Goal: Task Accomplishment & Management: Use online tool/utility

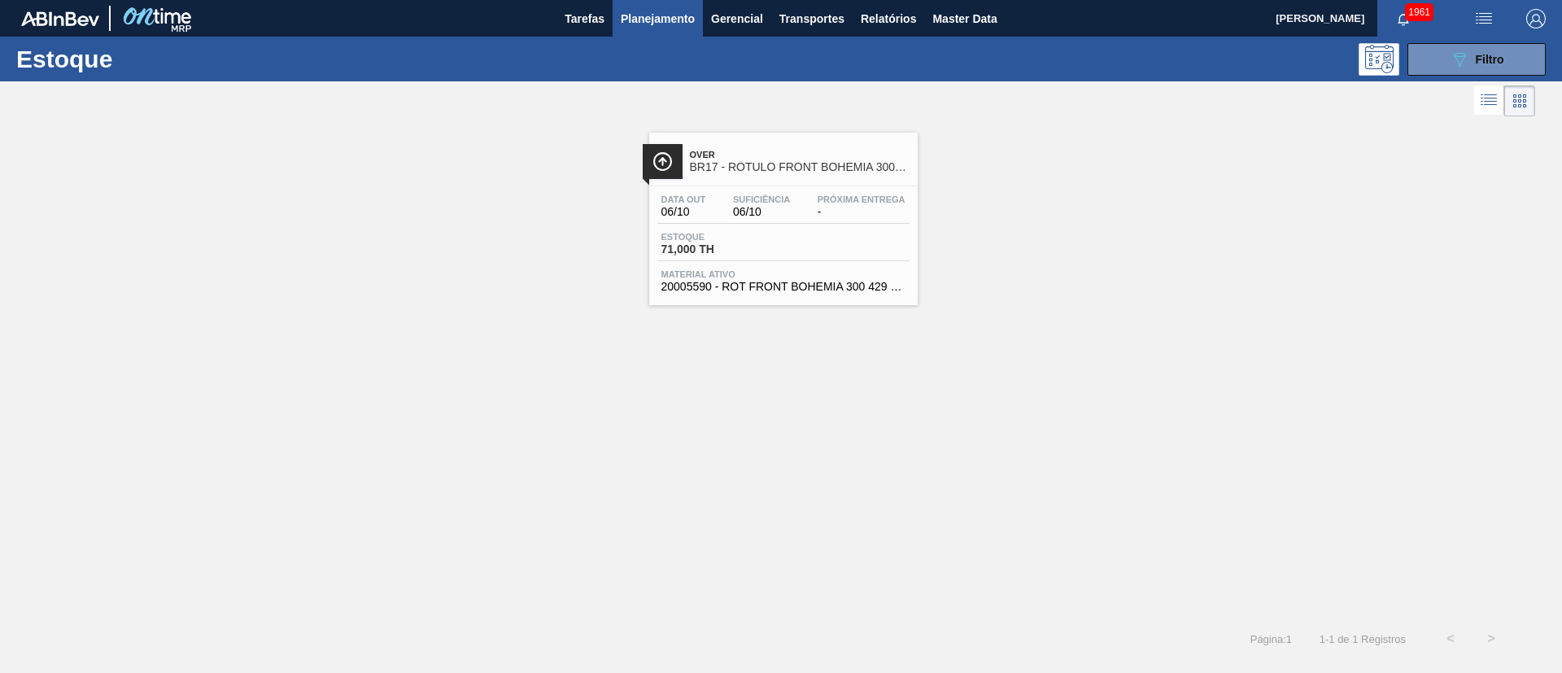
click at [1460, 59] on icon "089F7B8B-B2A5-4AFE-B5C0-19BA573D28AC" at bounding box center [1460, 60] width 20 height 20
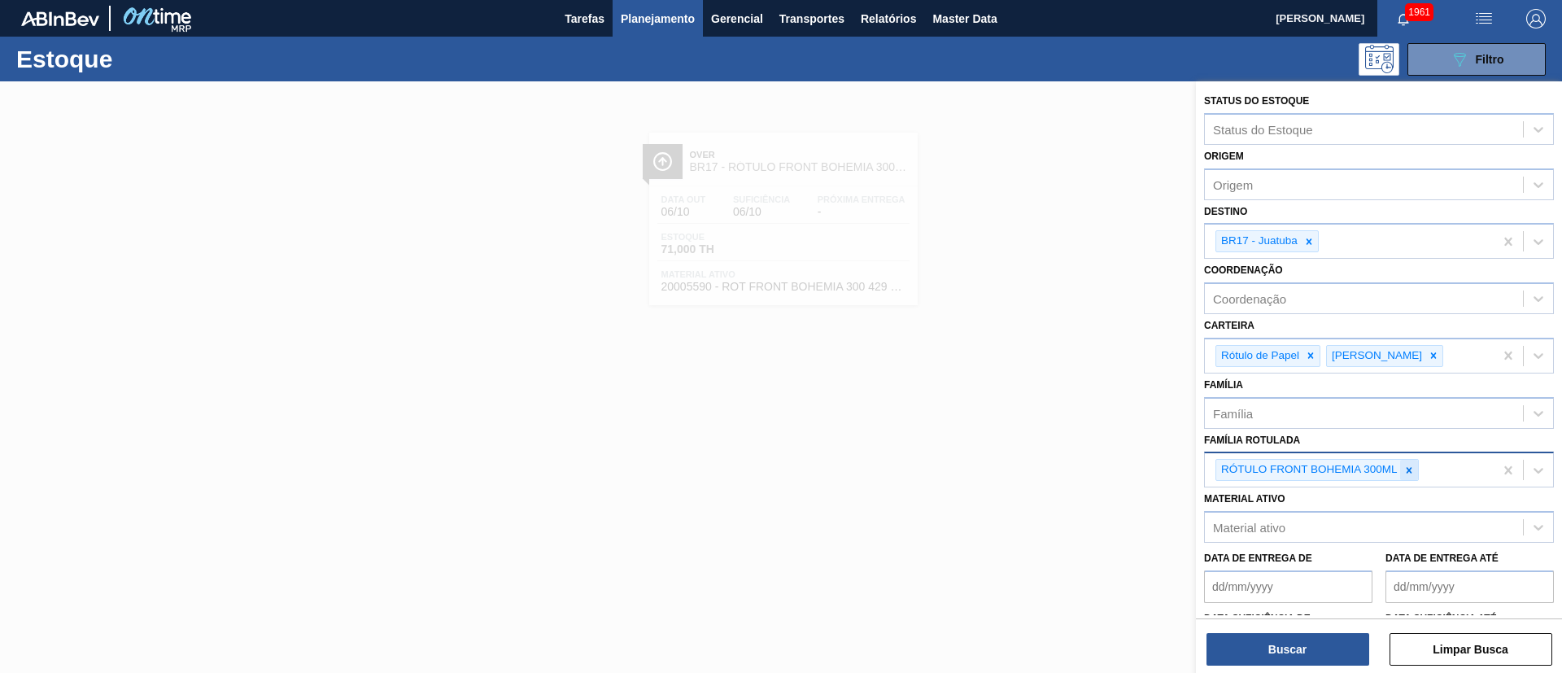
click at [1412, 476] on div at bounding box center [1409, 470] width 18 height 20
paste Rotulada "RÓTULO BUD FRONT 330ML"
type Rotulada "RÓTULO BUD FRONT 330ML"
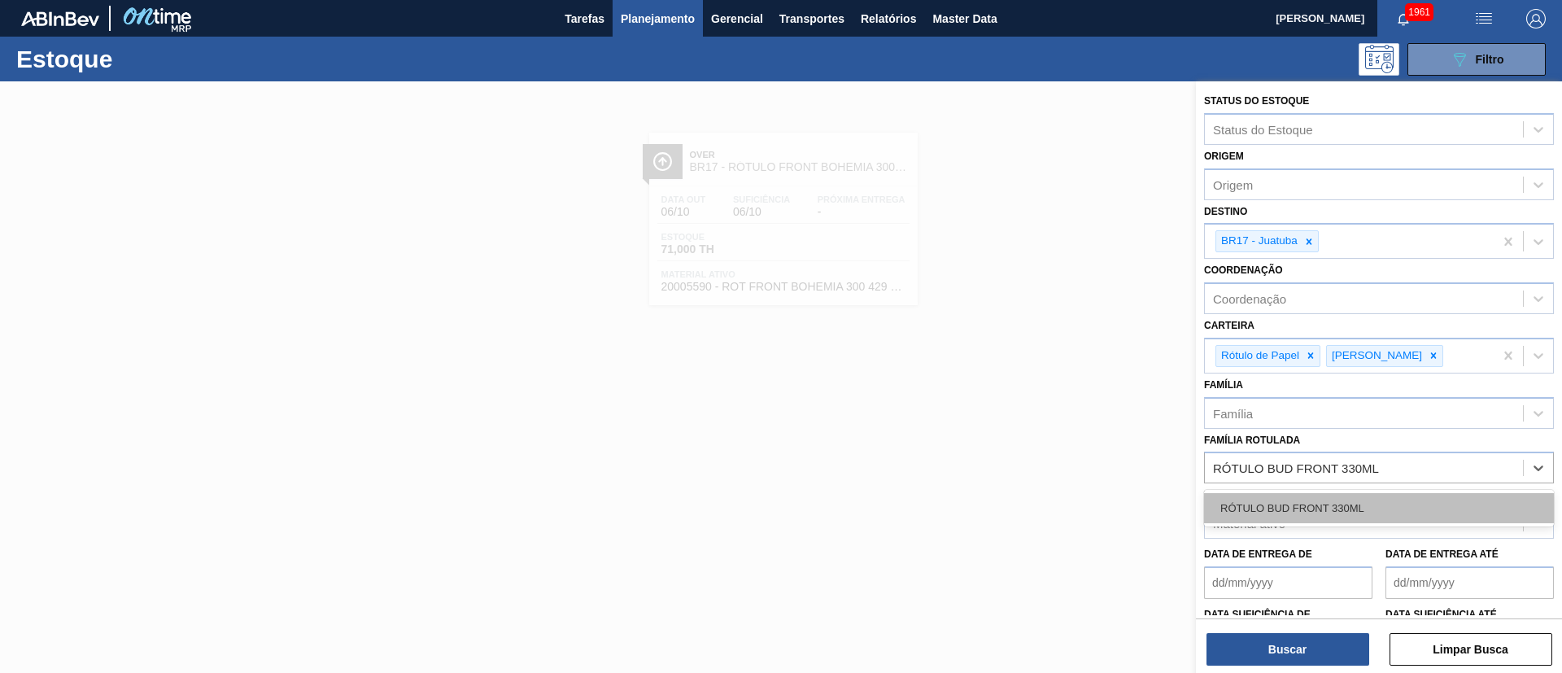
click at [1297, 504] on div "RÓTULO BUD FRONT 330ML" at bounding box center [1379, 508] width 350 height 30
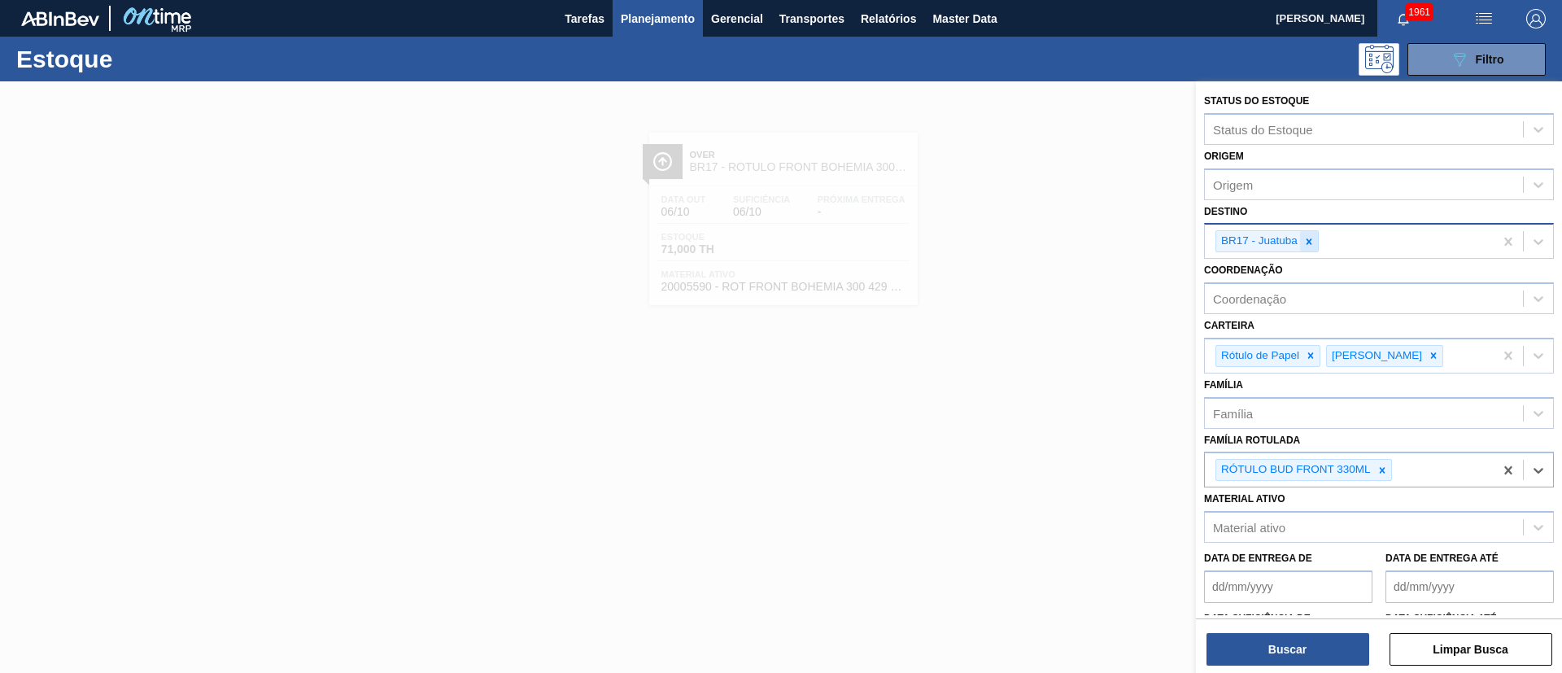
click at [1308, 238] on icon at bounding box center [1308, 241] width 11 height 11
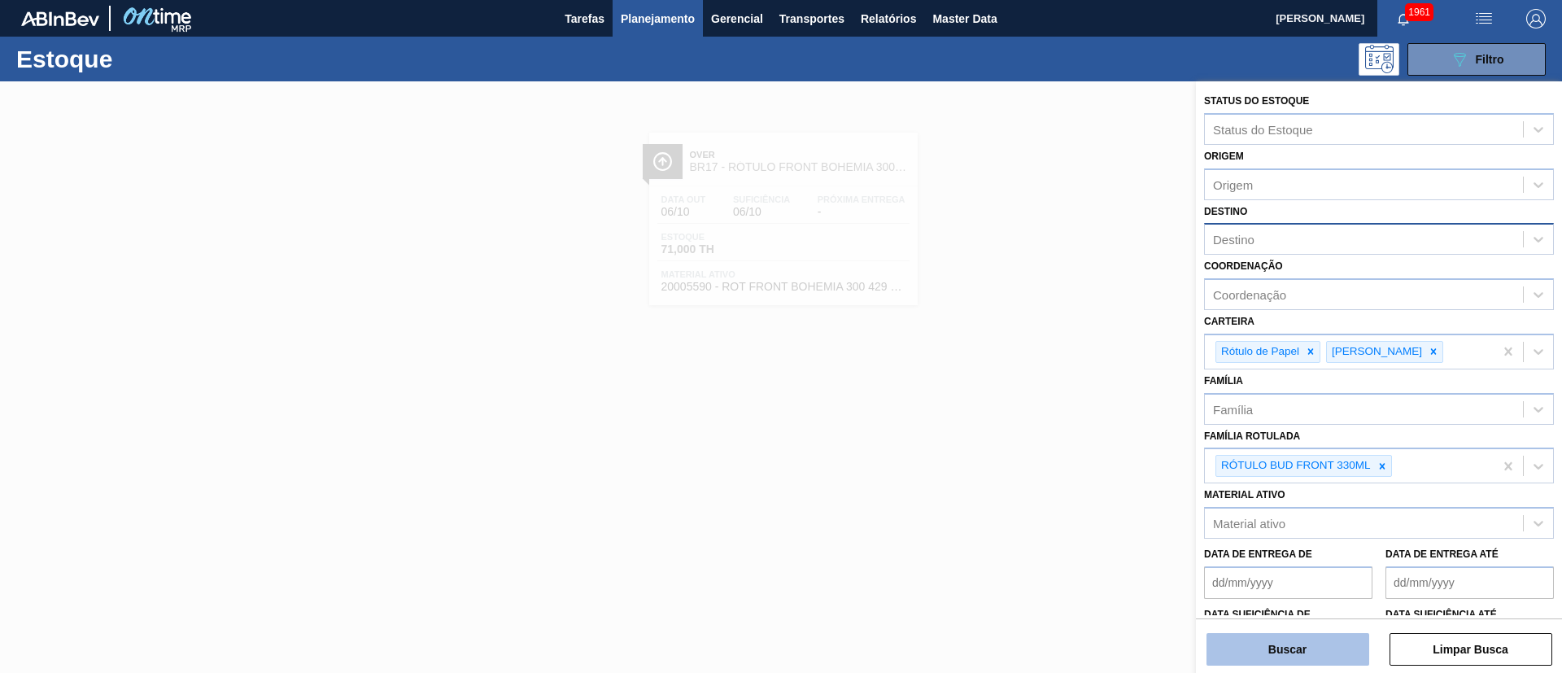
click at [1277, 648] on button "Buscar" at bounding box center [1288, 649] width 163 height 33
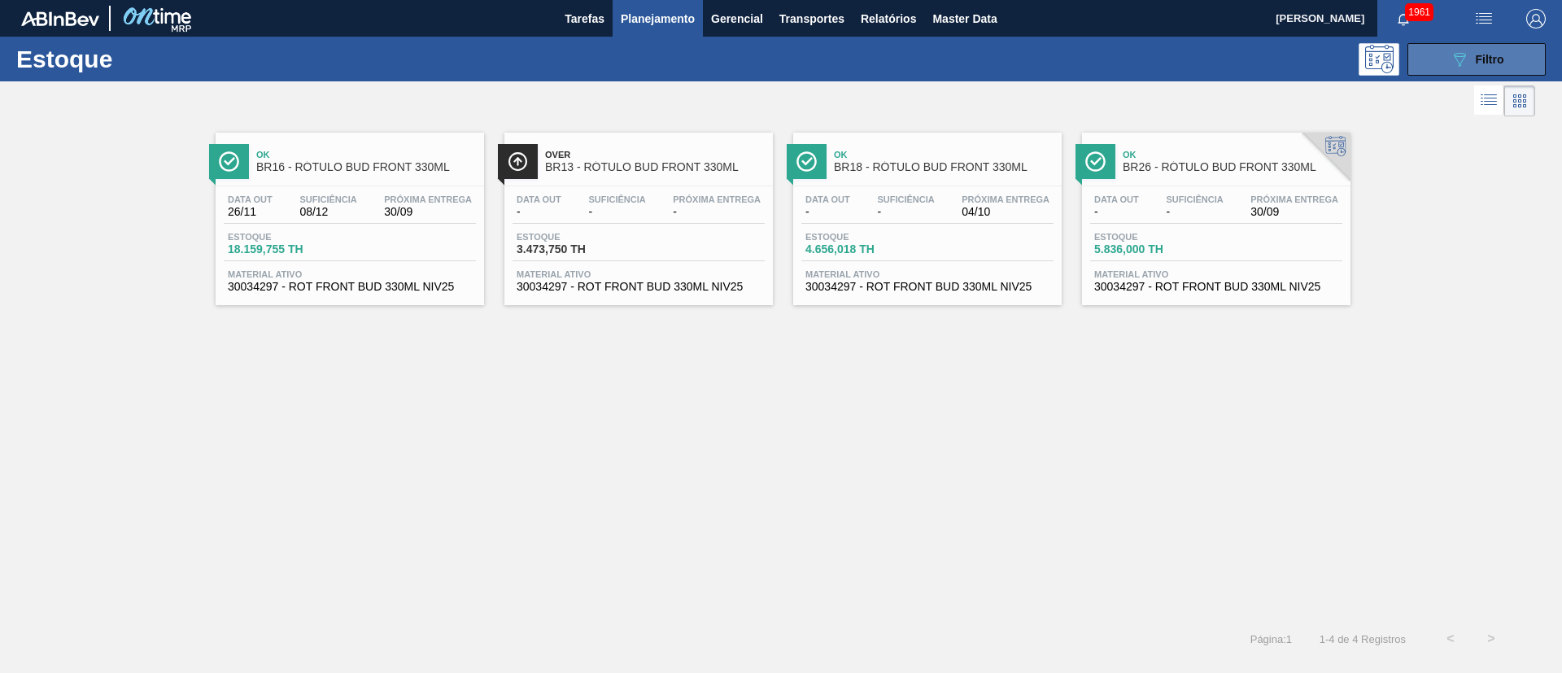
click at [1445, 66] on button "089F7B8B-B2A5-4AFE-B5C0-19BA573D28AC Filtro" at bounding box center [1476, 59] width 138 height 33
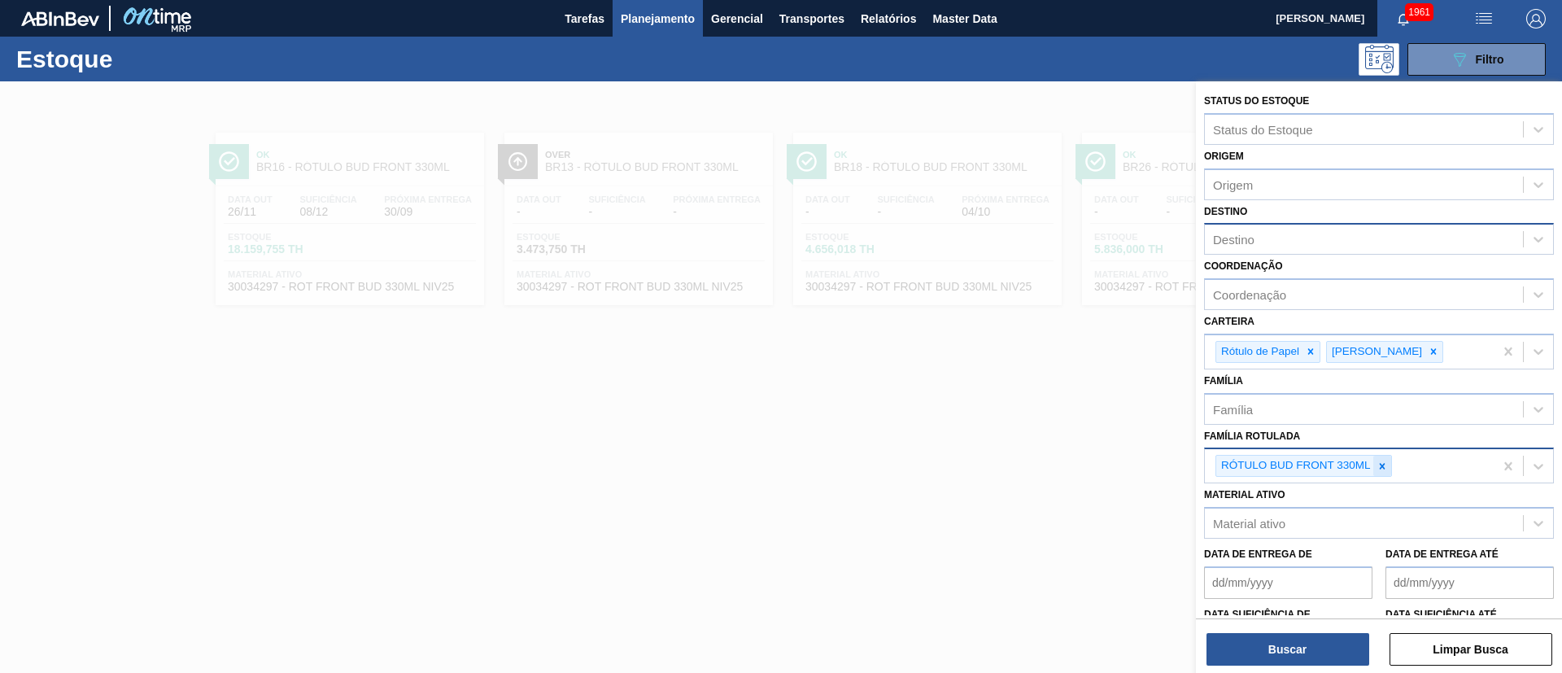
click at [1382, 459] on div at bounding box center [1382, 466] width 18 height 20
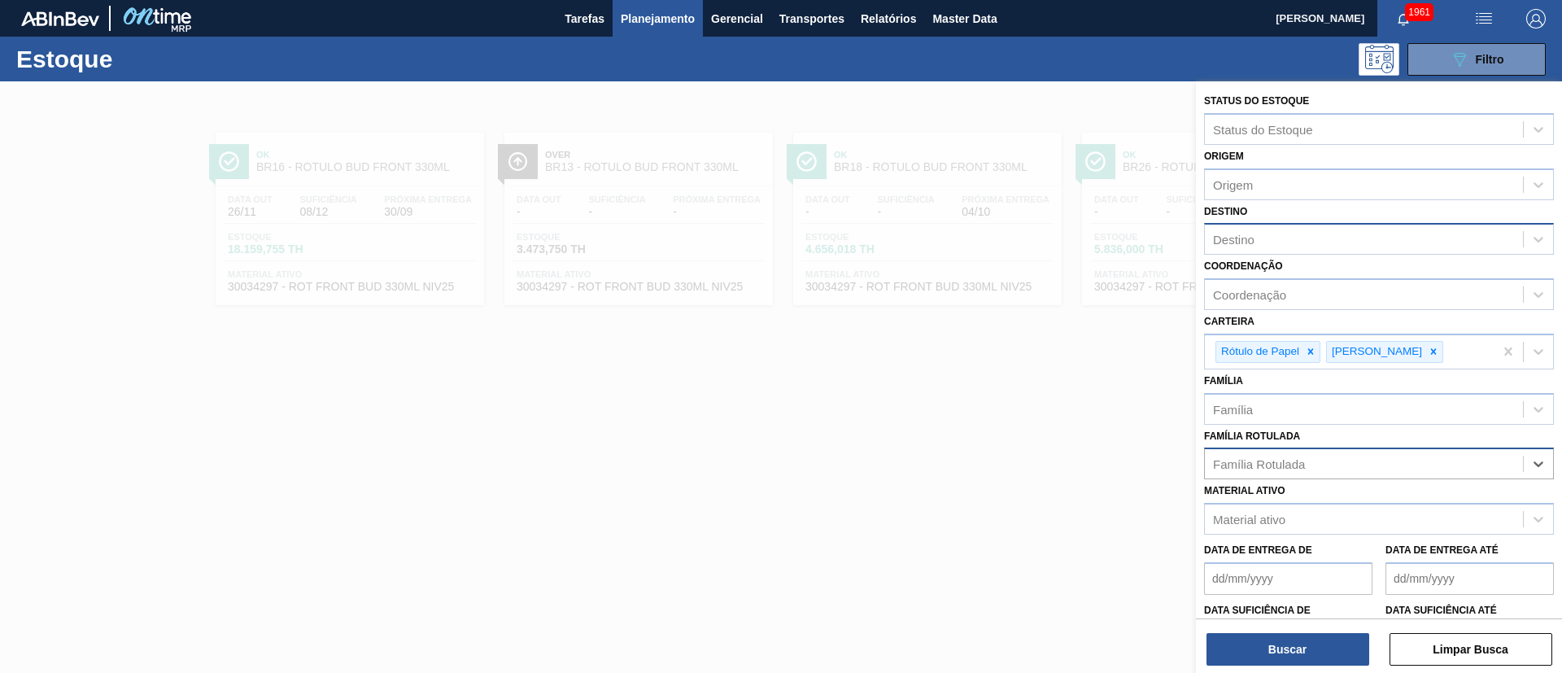
paste Rotulada "RÓTULO BUD NECK 330ML"
type Rotulada "RÓTULO BUD NECK 330ML"
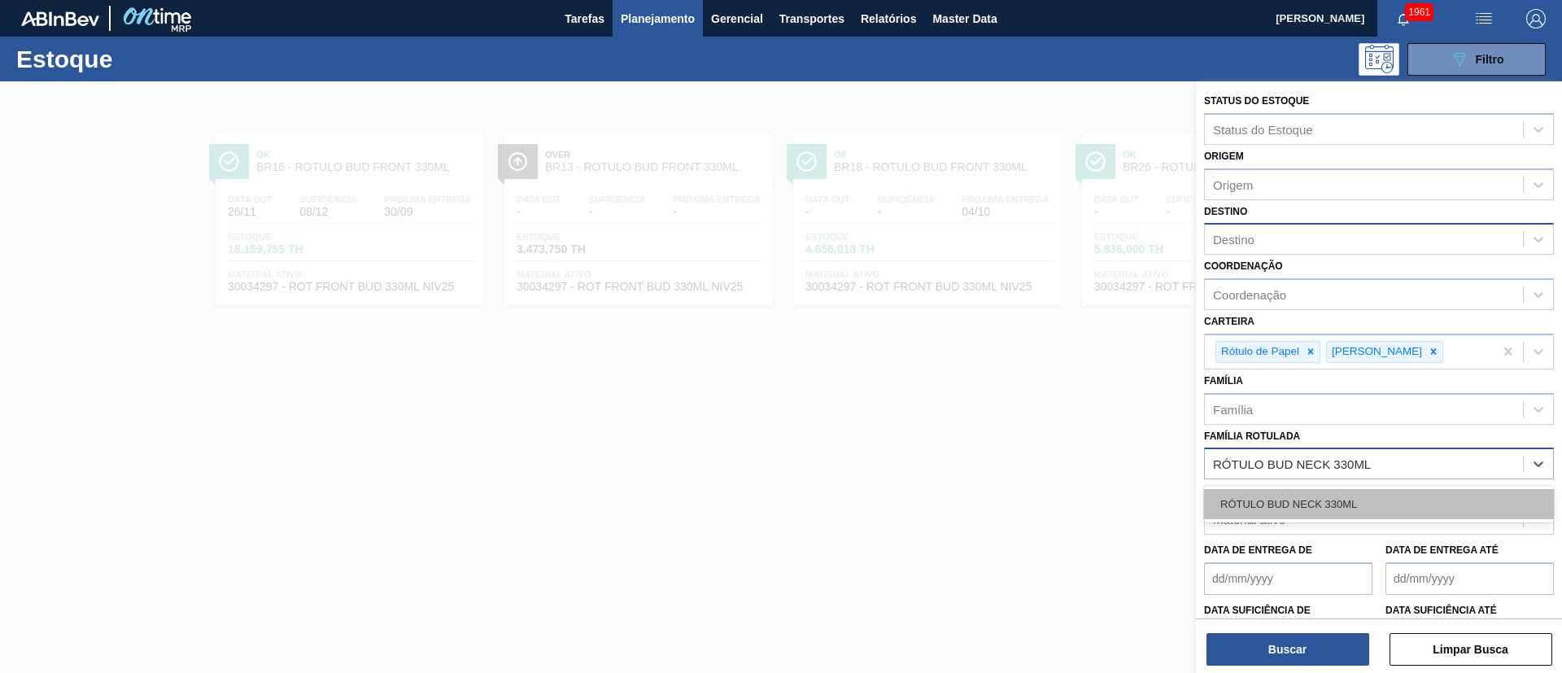
click at [1312, 508] on div "RÓTULO BUD NECK 330ML" at bounding box center [1379, 504] width 350 height 30
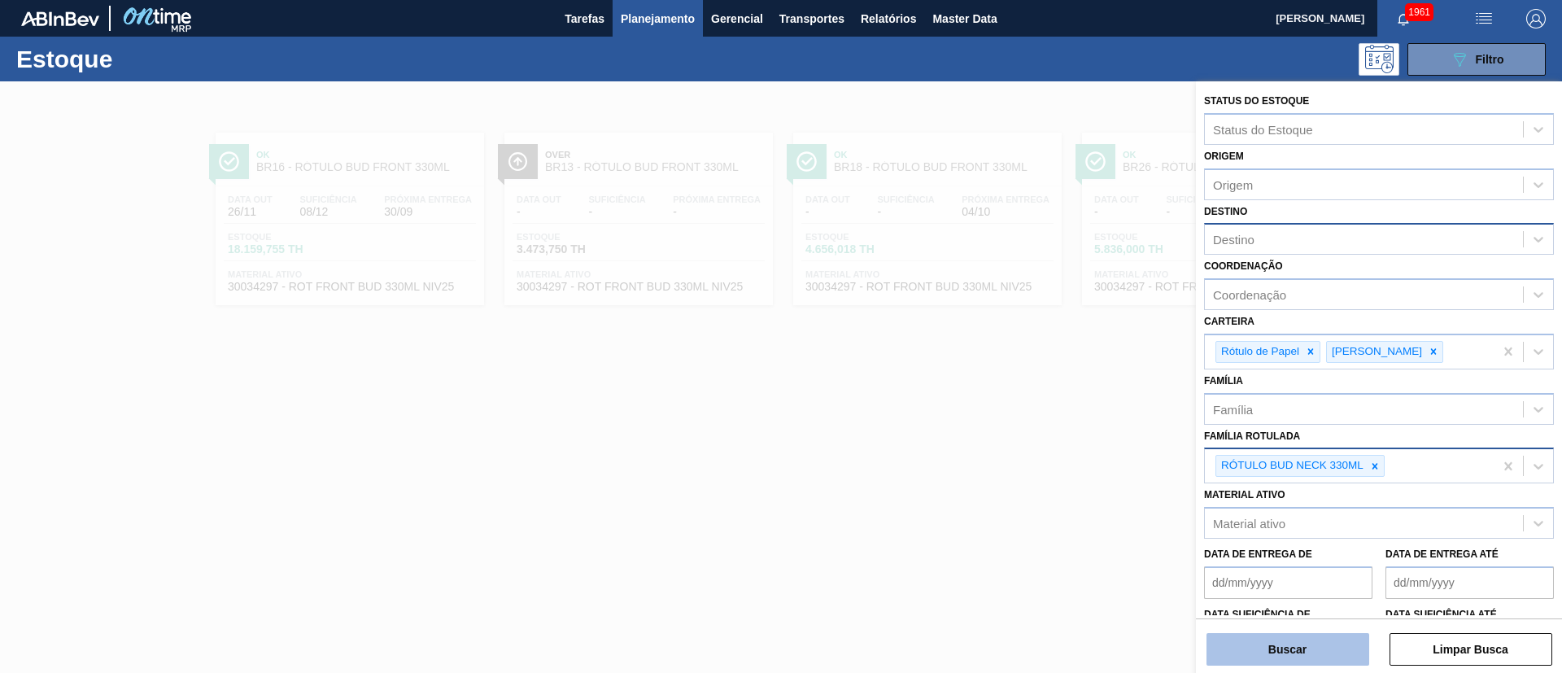
click at [1274, 646] on button "Buscar" at bounding box center [1288, 649] width 163 height 33
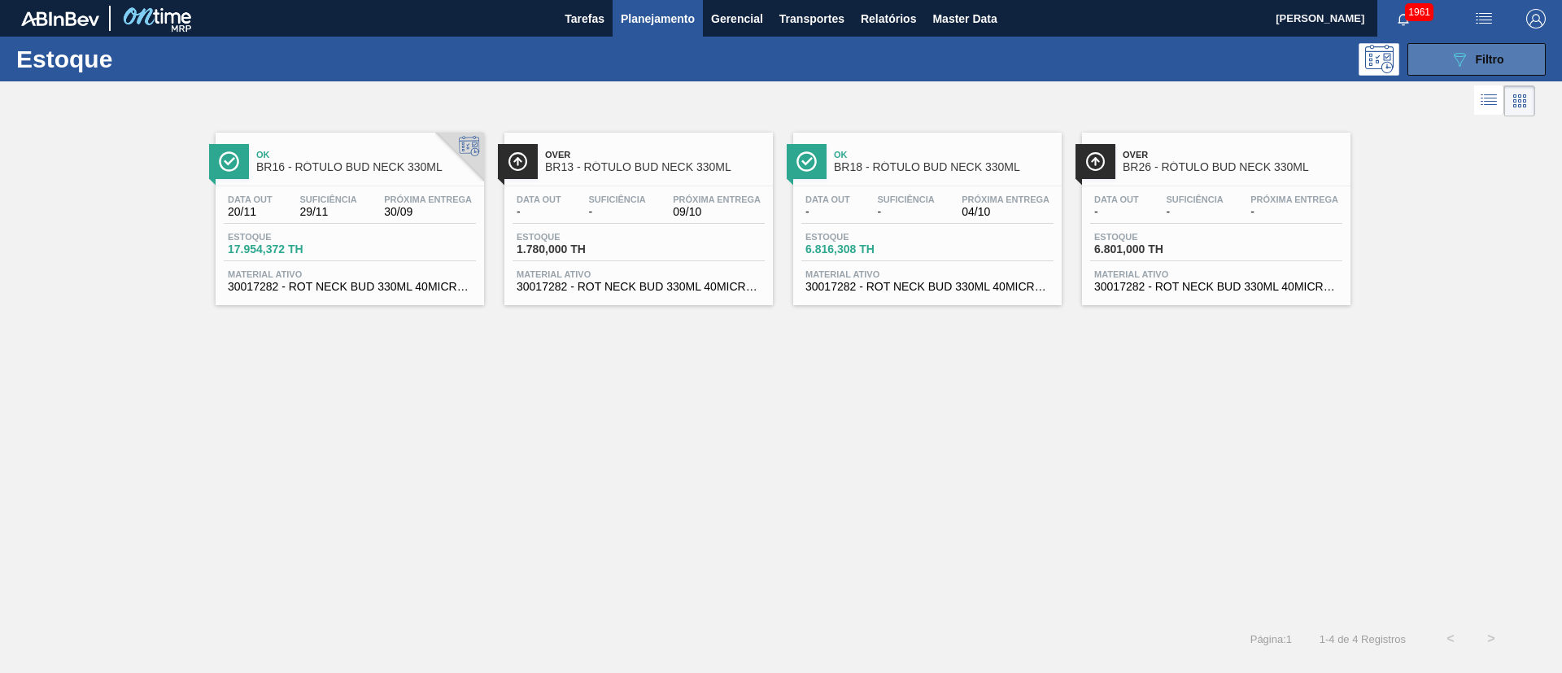
click at [1470, 56] on div "089F7B8B-B2A5-4AFE-B5C0-19BA573D28AC Filtro" at bounding box center [1477, 60] width 55 height 20
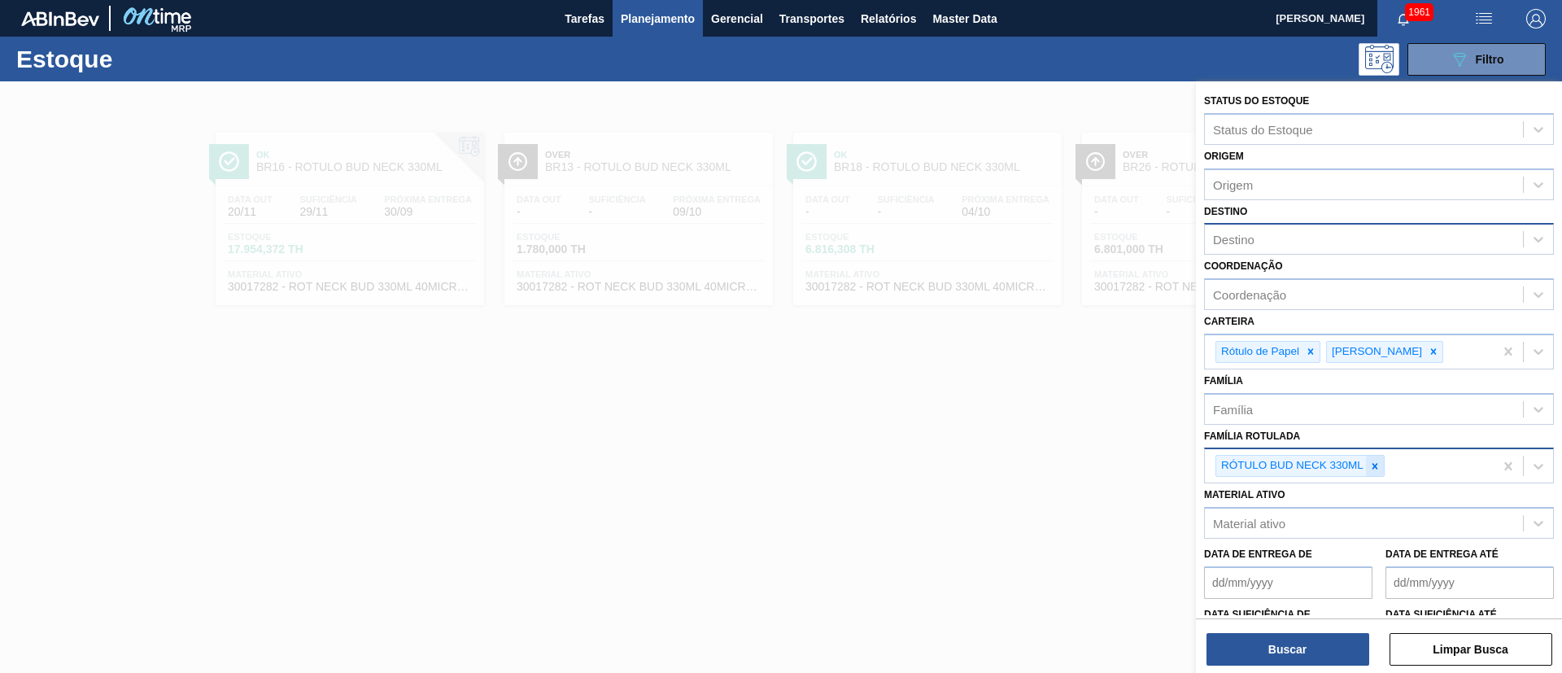
click at [1377, 460] on icon at bounding box center [1374, 465] width 11 height 11
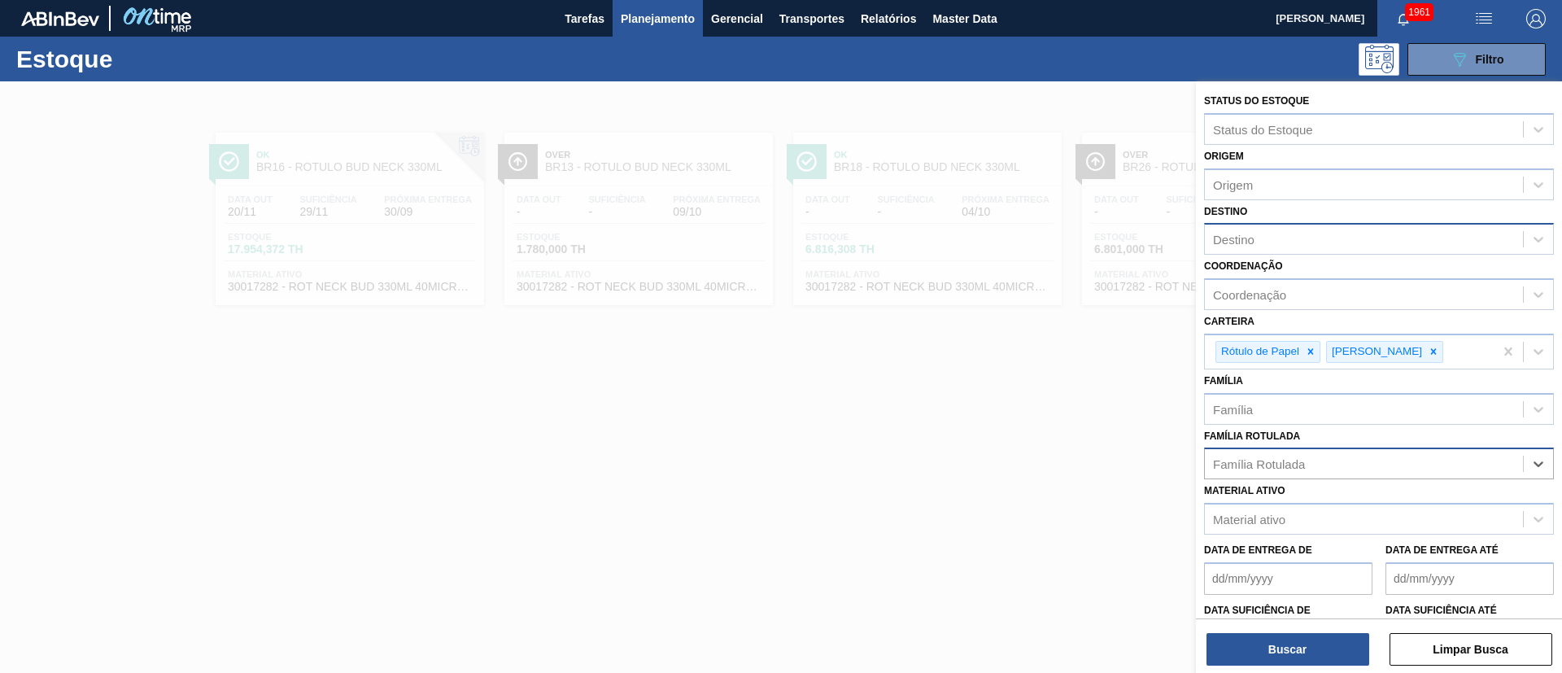
paste Rotulada "RÓTULO NECK SPATEN 600ML RGB"
type Rotulada "RÓTULO NECK SPATEN 600ML RGB"
drag, startPoint x: 1301, startPoint y: 503, endPoint x: 1306, endPoint y: 587, distance: 83.9
click at [1299, 504] on div "RÓTULO NECK SPATEN 600ML RGB" at bounding box center [1379, 504] width 350 height 30
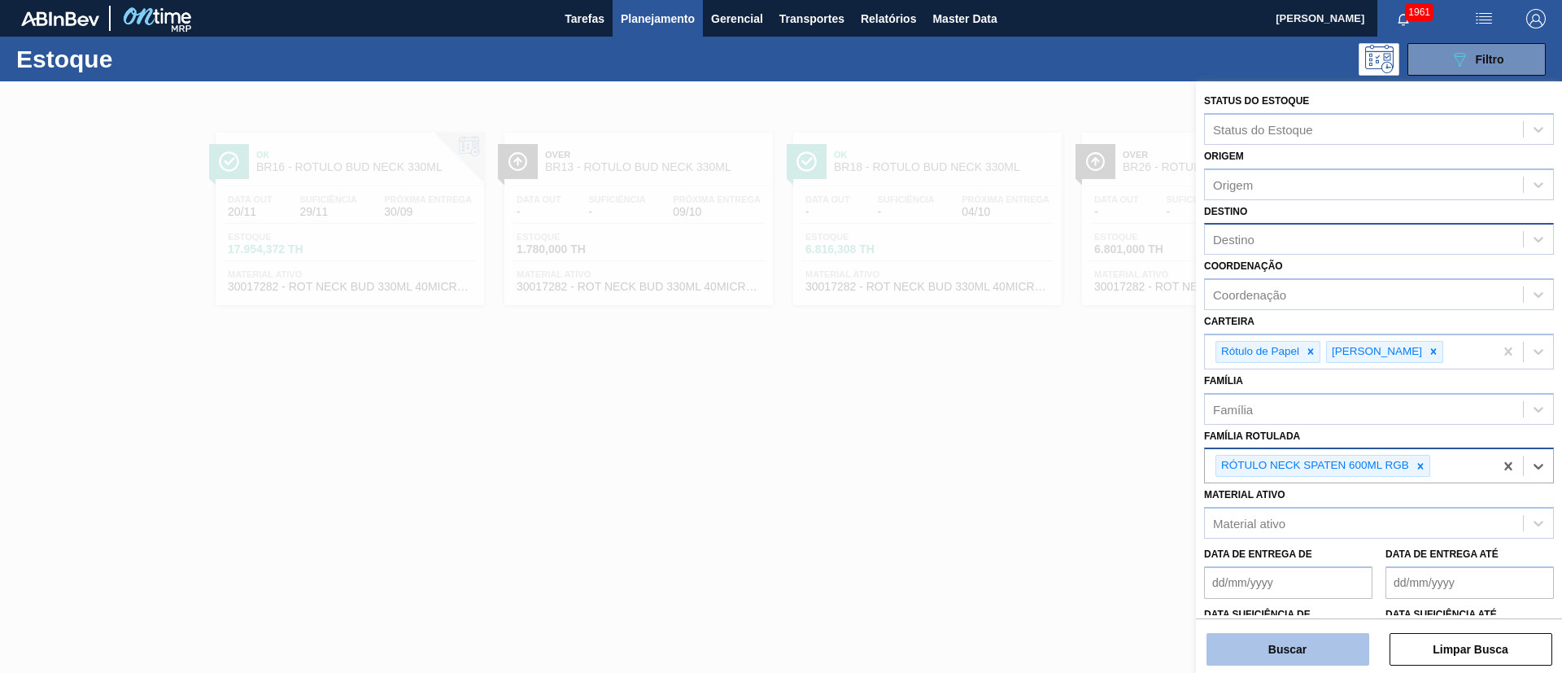
click at [1272, 661] on button "Buscar" at bounding box center [1288, 649] width 163 height 33
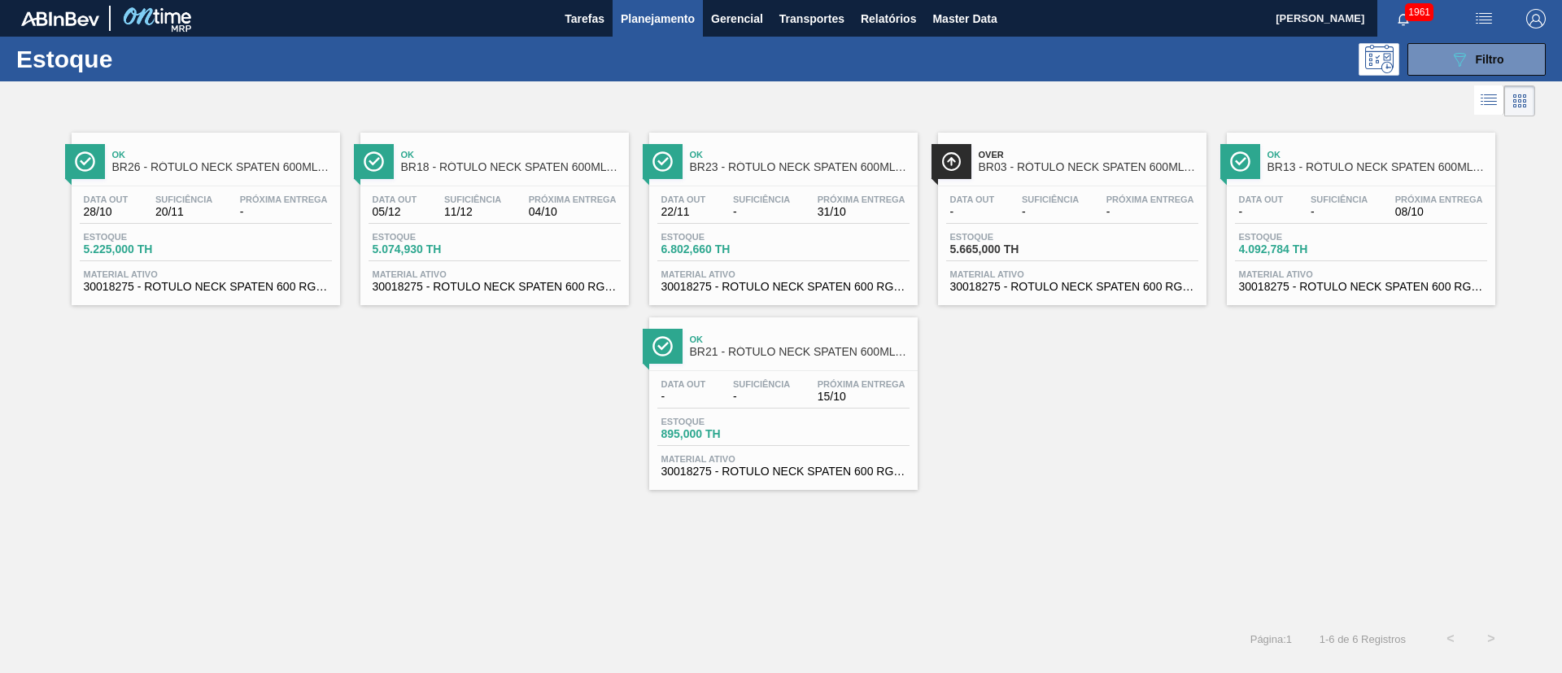
click at [766, 387] on span "Suficiência" at bounding box center [761, 384] width 57 height 10
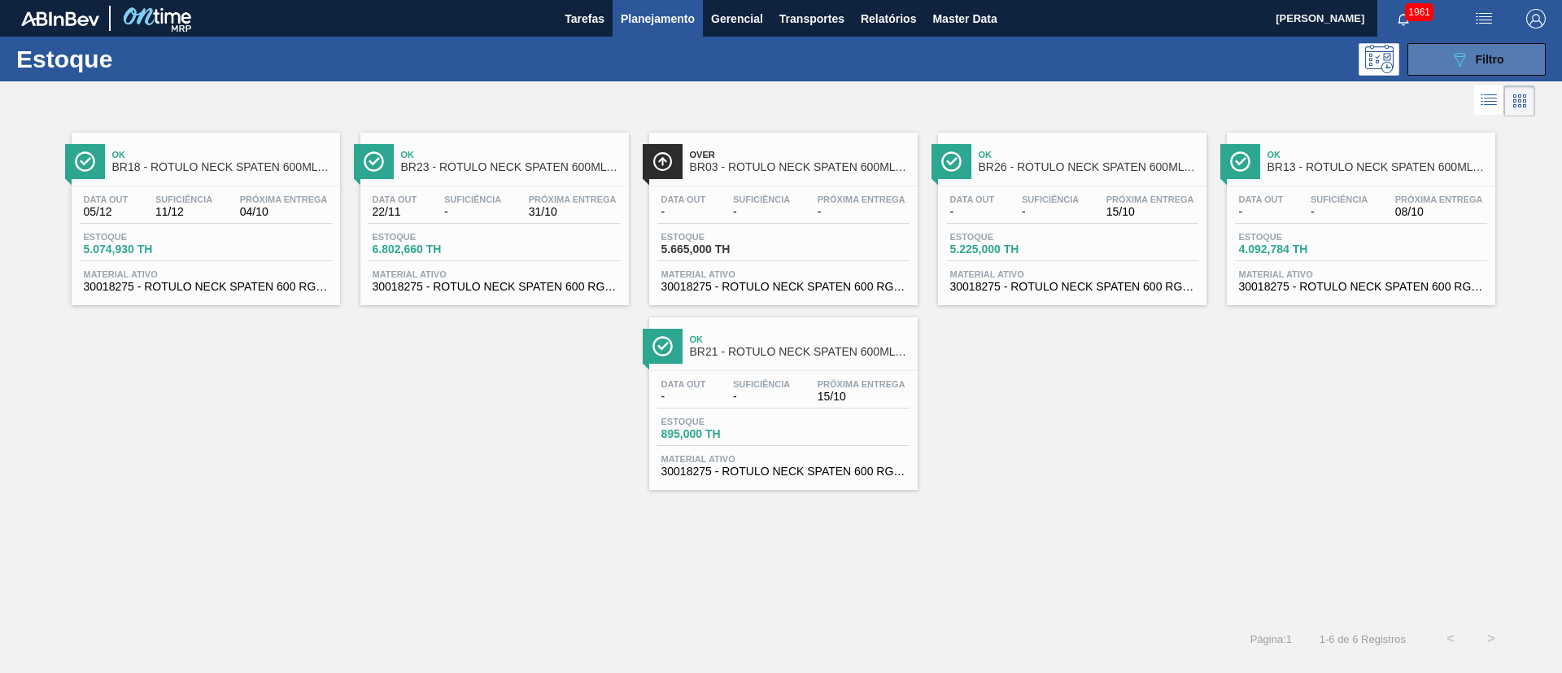
click at [1447, 63] on button "089F7B8B-B2A5-4AFE-B5C0-19BA573D28AC Filtro" at bounding box center [1476, 59] width 138 height 33
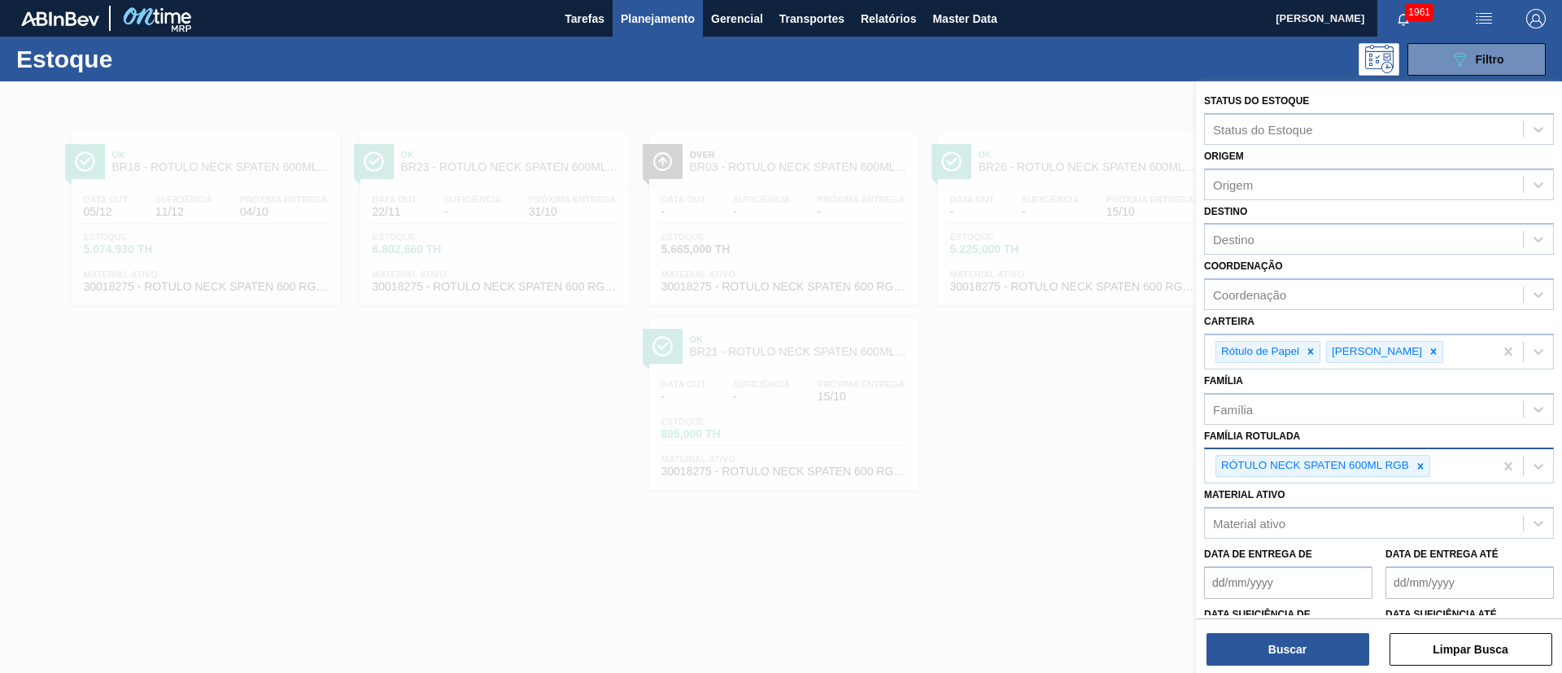
drag, startPoint x: 1424, startPoint y: 460, endPoint x: 1407, endPoint y: 461, distance: 17.1
click at [1422, 460] on icon at bounding box center [1420, 465] width 11 height 11
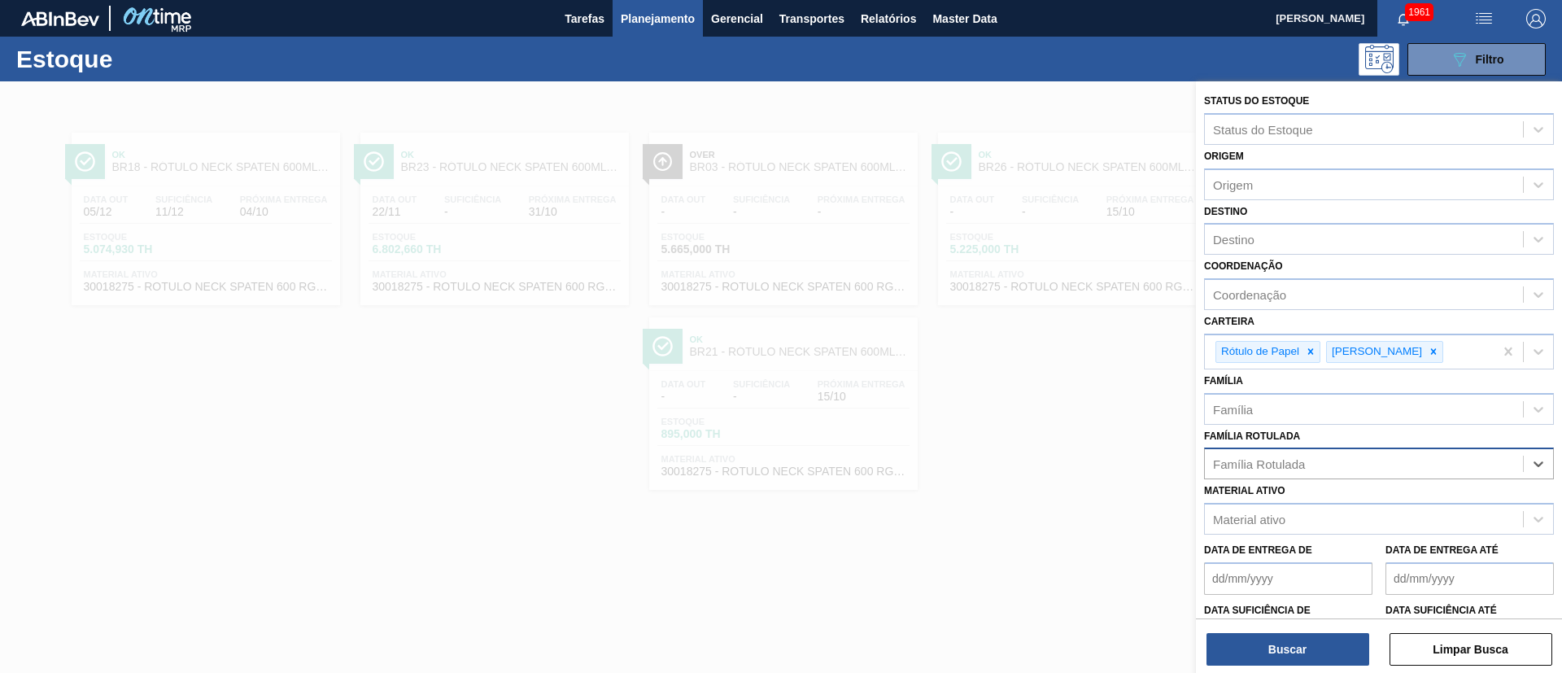
paste Rotulada "RÓTULO BACK STELLA 330ML"
type Rotulada "RÓTULO BACK STELLA 330ML"
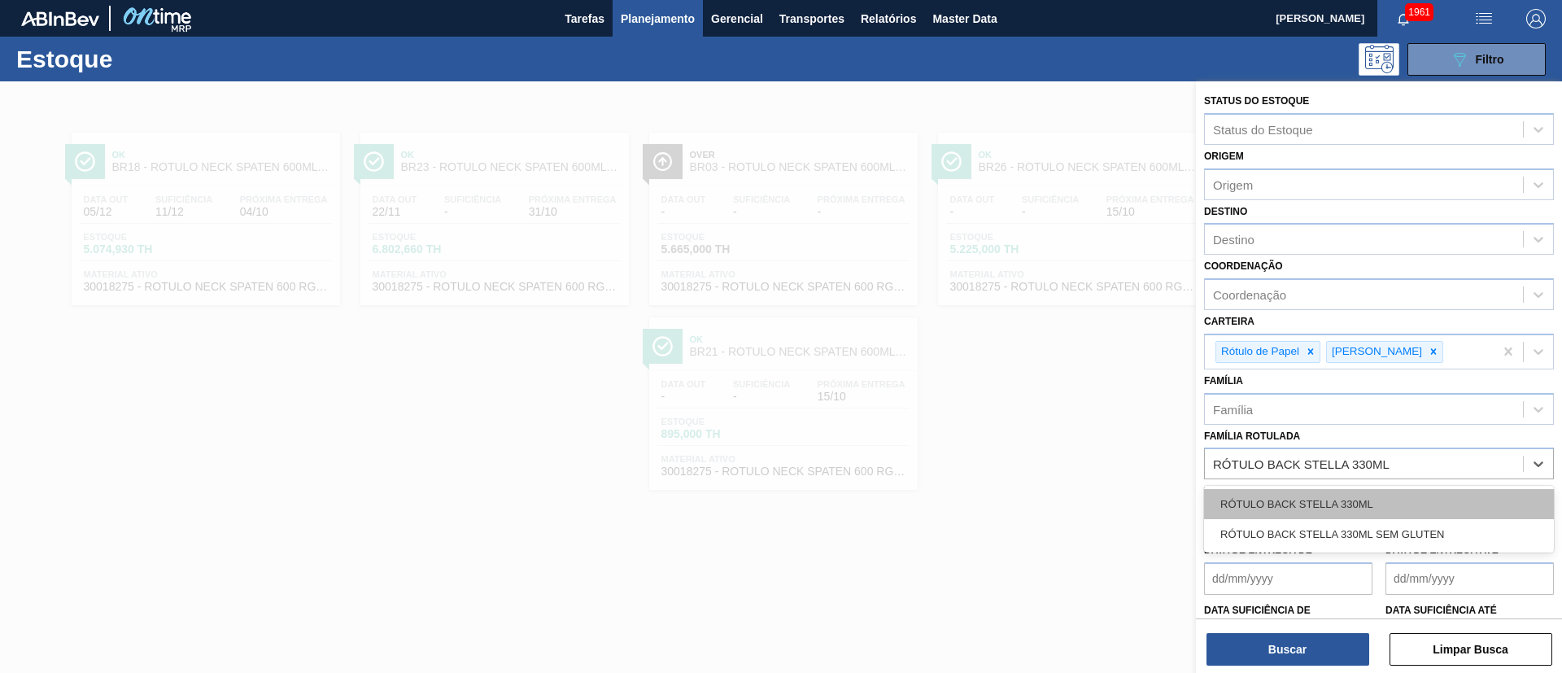
click at [1287, 497] on div "RÓTULO BACK STELLA 330ML" at bounding box center [1379, 504] width 350 height 30
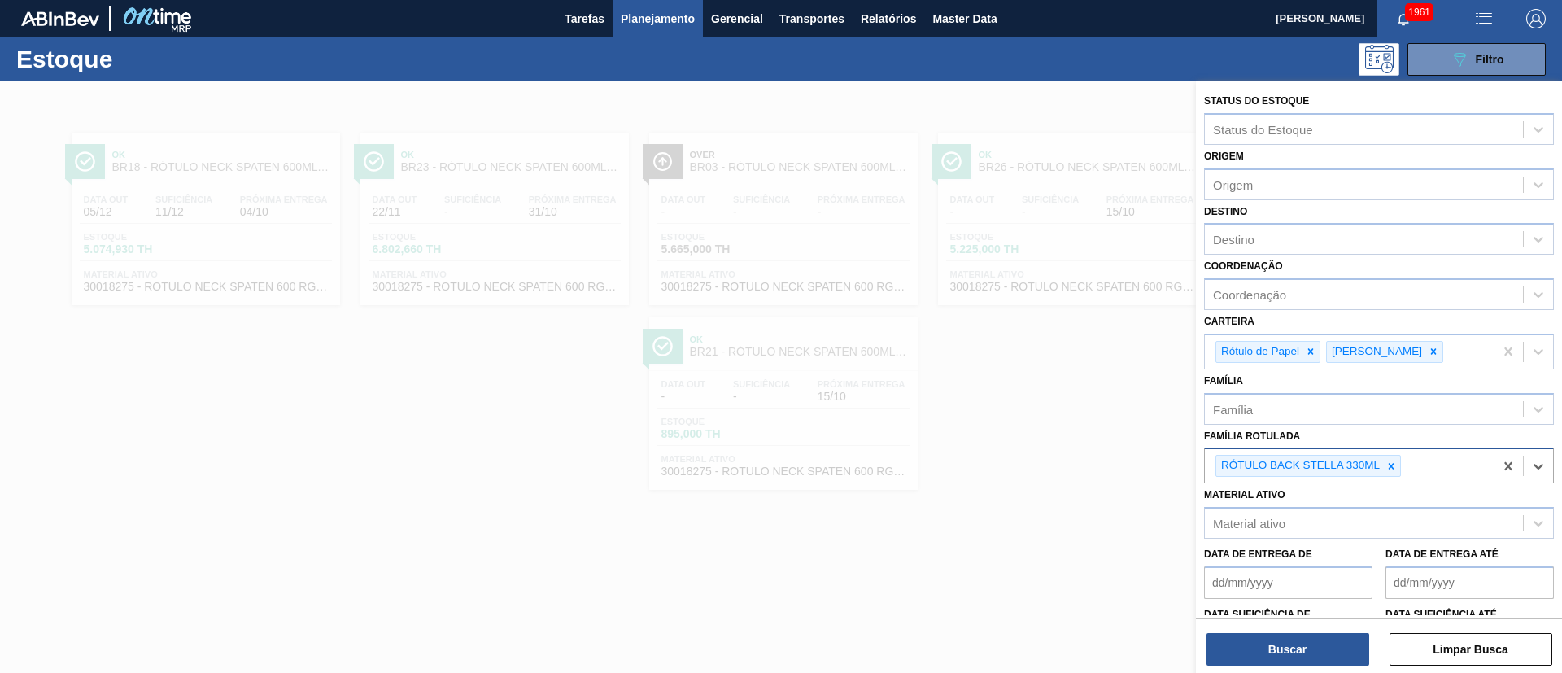
paste Rotulada "RÓTULO NECK STELLA 330ML"
type Rotulada "RÓTULO NECK STELLA 330ML"
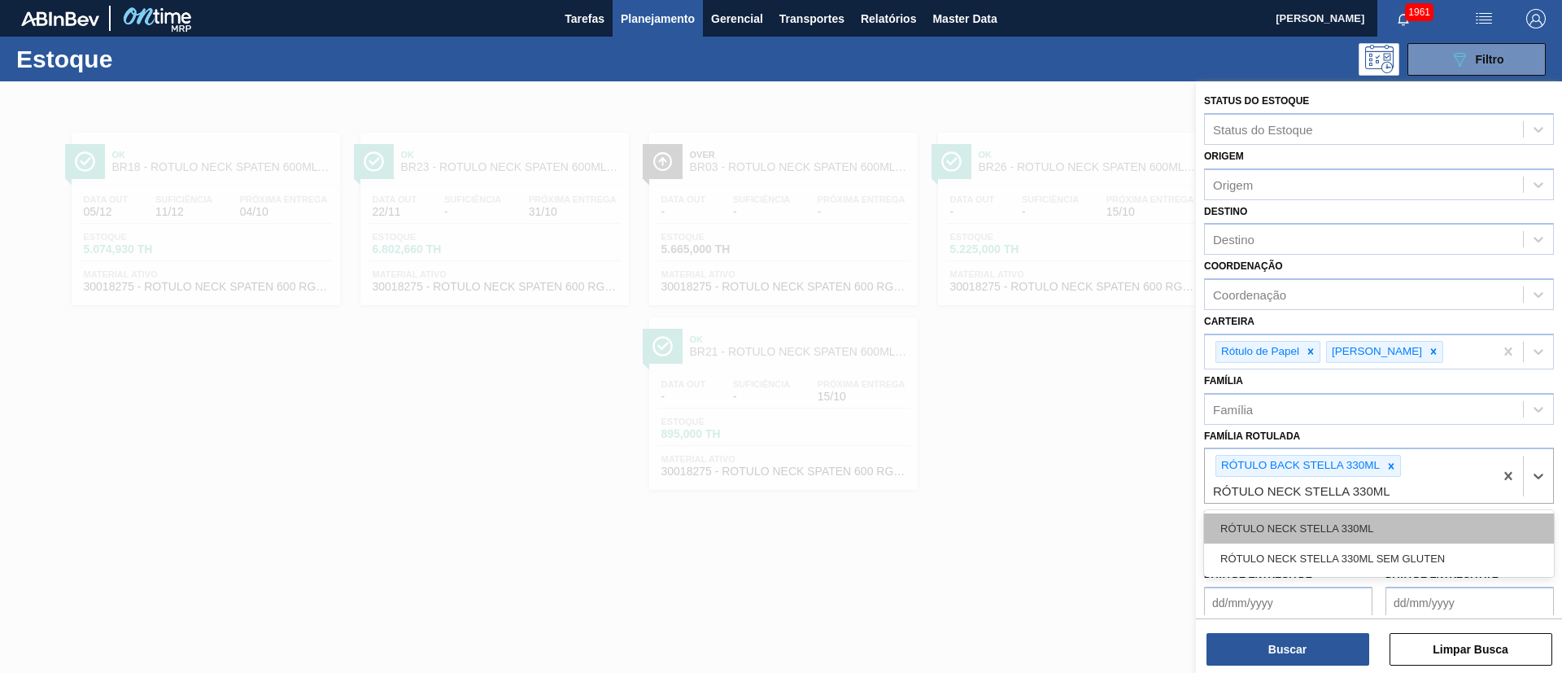
click at [1346, 523] on div "RÓTULO NECK STELLA 330ML" at bounding box center [1379, 528] width 350 height 30
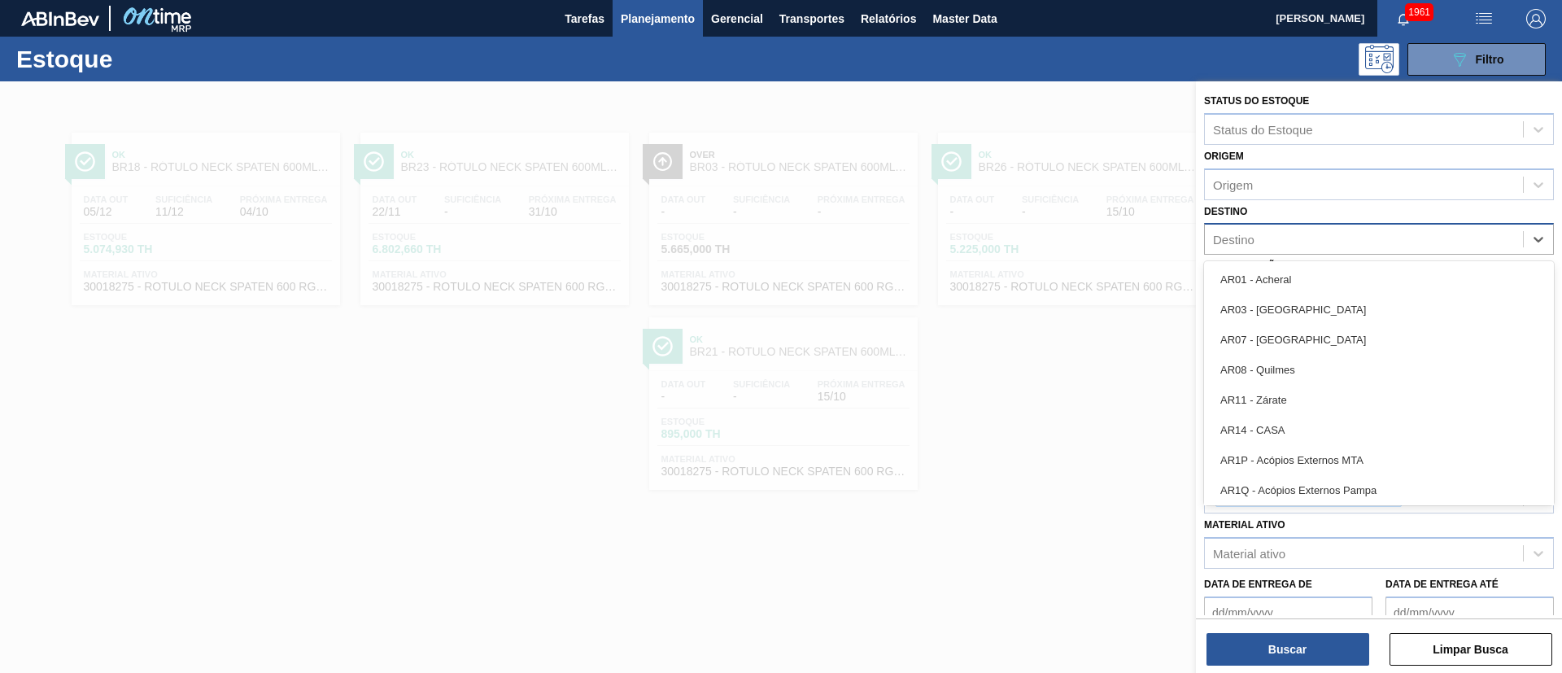
click at [1273, 240] on div "Destino" at bounding box center [1364, 240] width 318 height 24
type input "br03"
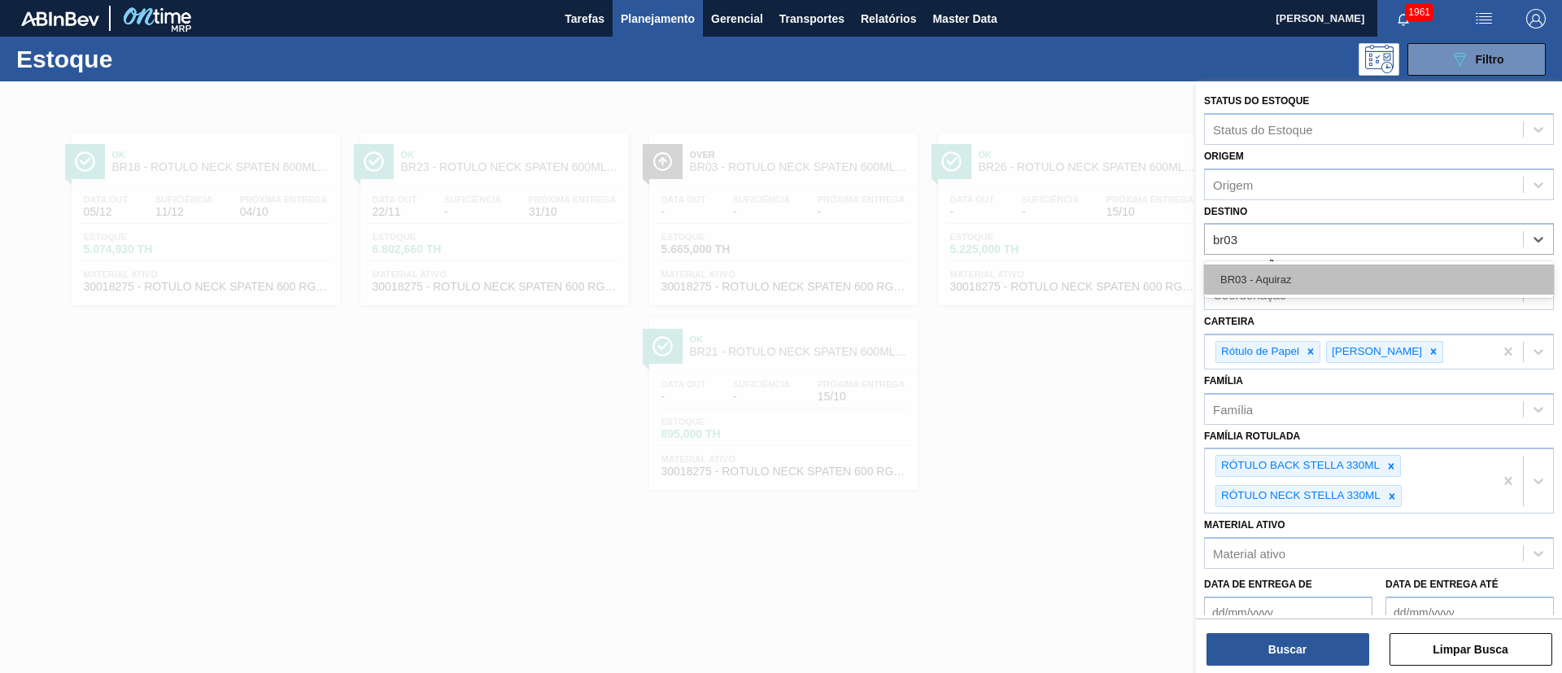
click at [1259, 287] on div "BR03 - Aquiraz" at bounding box center [1379, 279] width 350 height 30
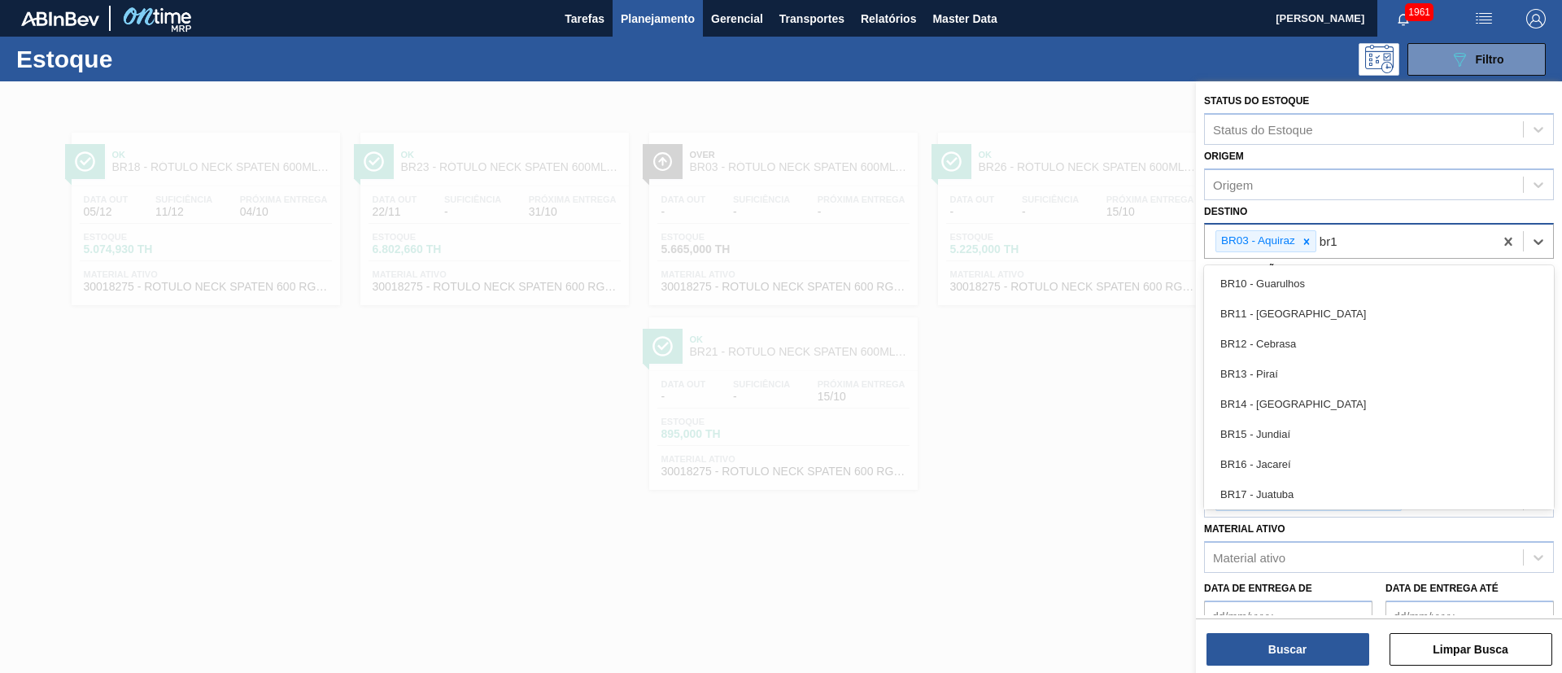
type input "br18"
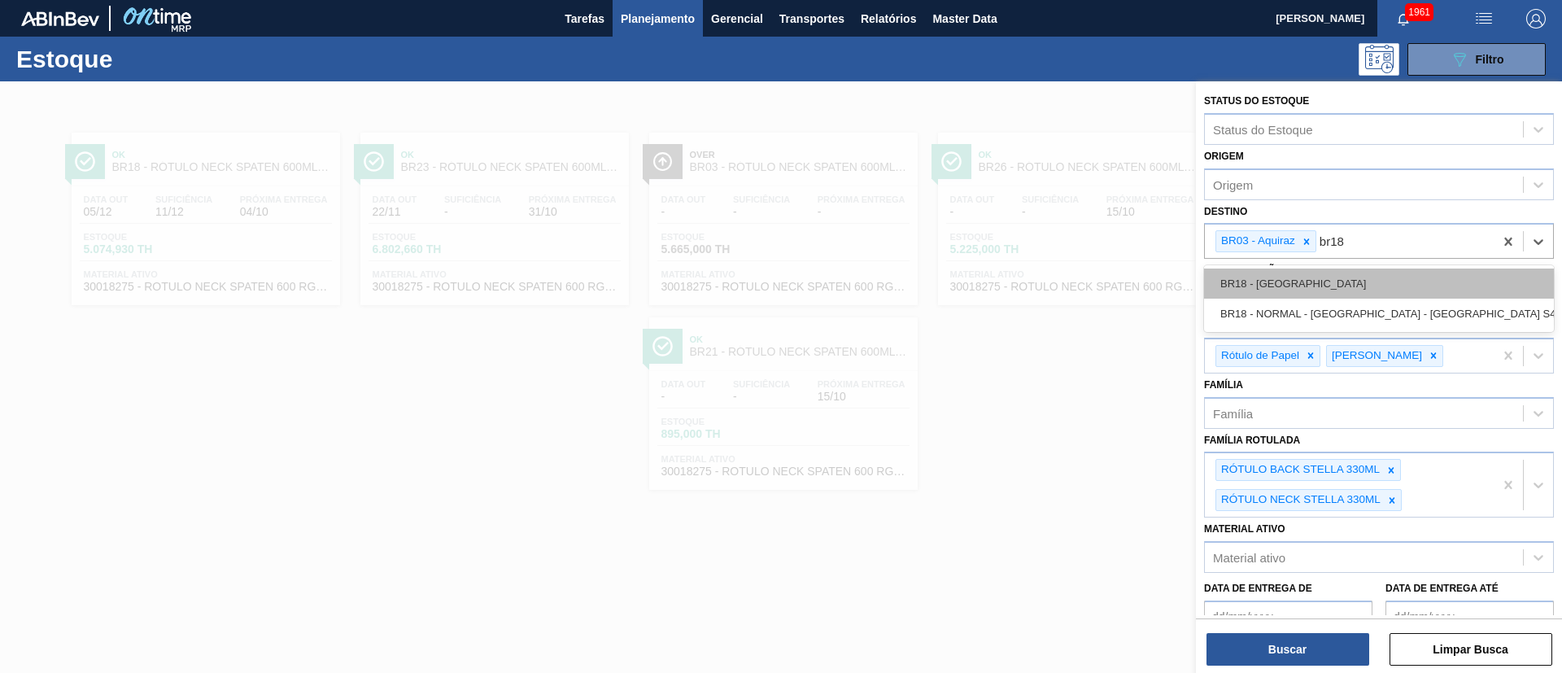
click at [1298, 282] on div "BR18 - Pernambuco" at bounding box center [1379, 283] width 350 height 30
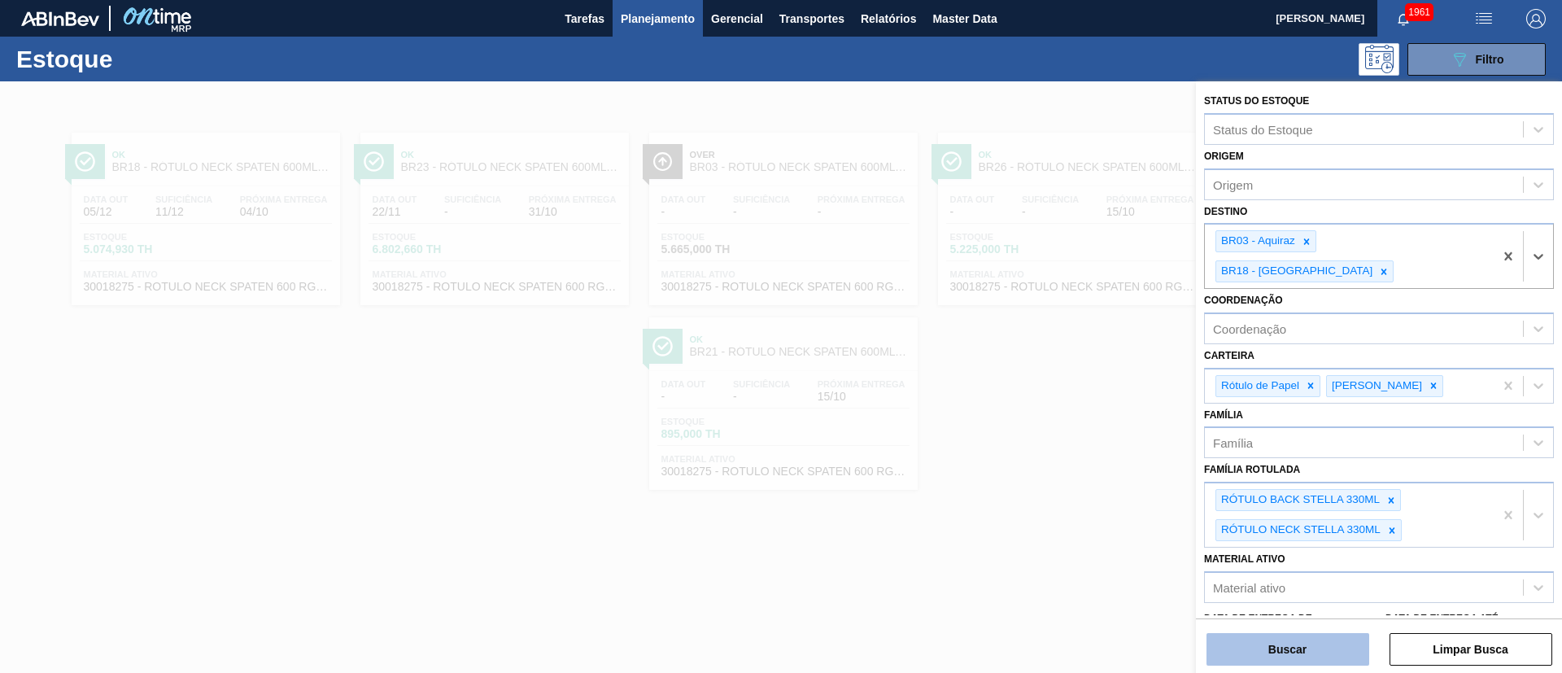
click at [1261, 646] on button "Buscar" at bounding box center [1288, 649] width 163 height 33
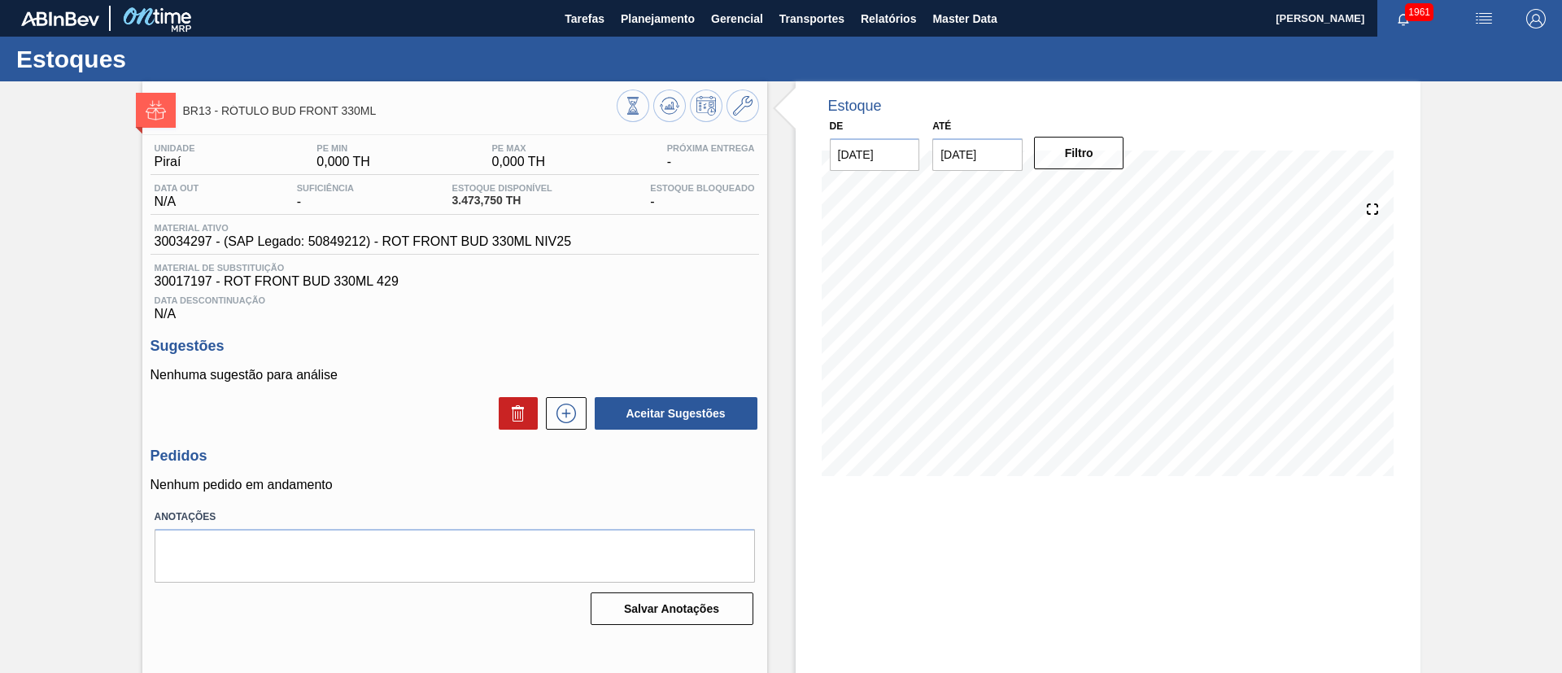
click at [979, 150] on input "[DATE]" at bounding box center [977, 154] width 90 height 33
click at [1111, 347] on div "1" at bounding box center [1110, 351] width 22 height 22
click at [987, 169] on input "01/11/2025" at bounding box center [977, 154] width 90 height 33
click at [1107, 350] on div "29" at bounding box center [1110, 351] width 22 height 22
type input "29/11/2025"
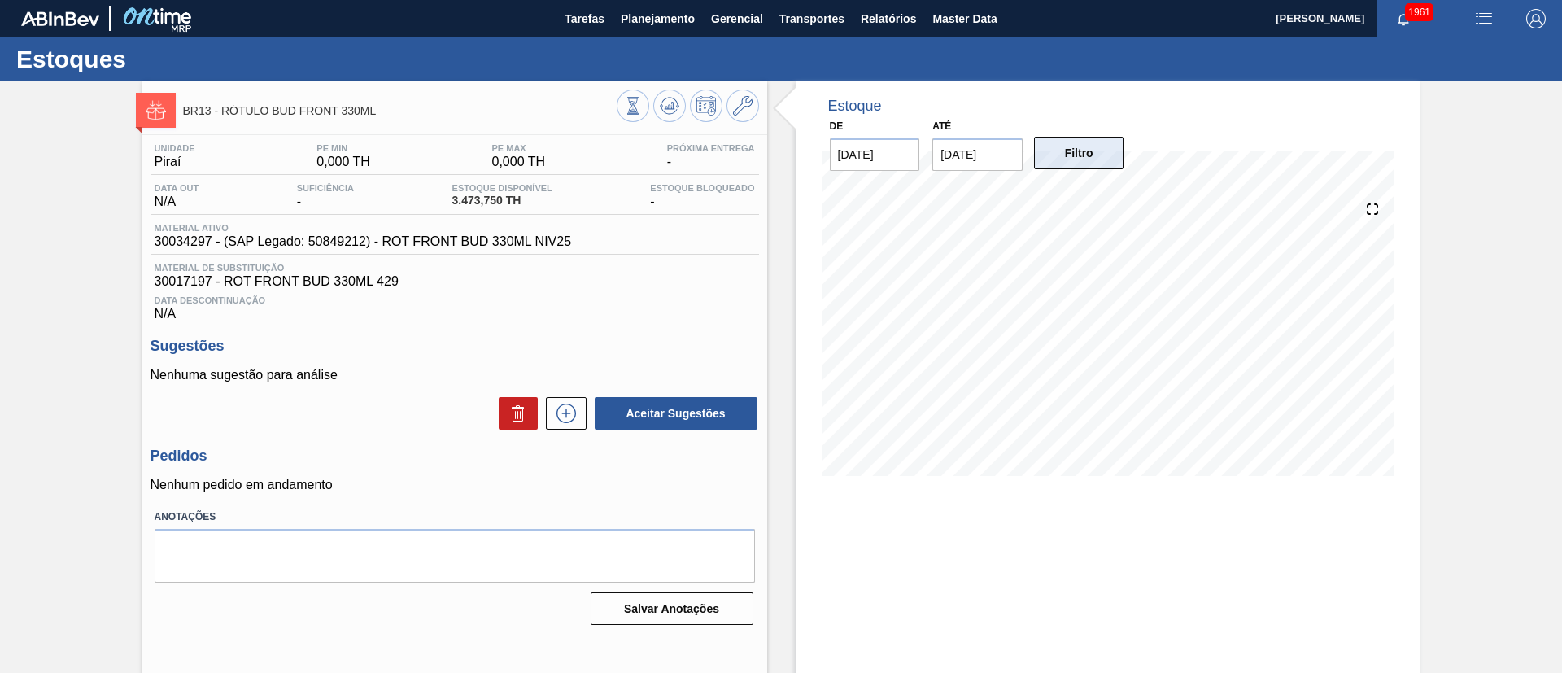
click at [1080, 163] on button "Filtro" at bounding box center [1079, 153] width 90 height 33
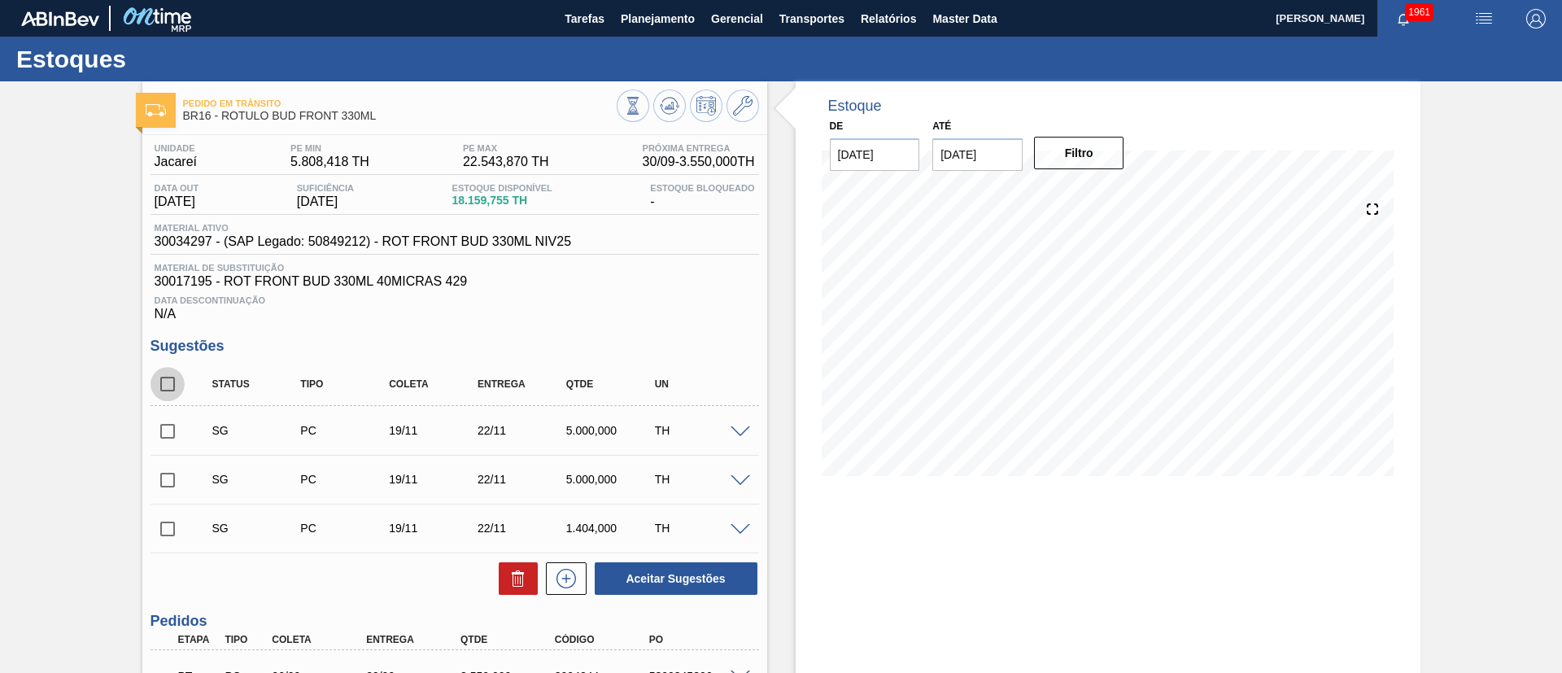
click at [173, 378] on input "checkbox" at bounding box center [168, 384] width 34 height 34
checkbox input "true"
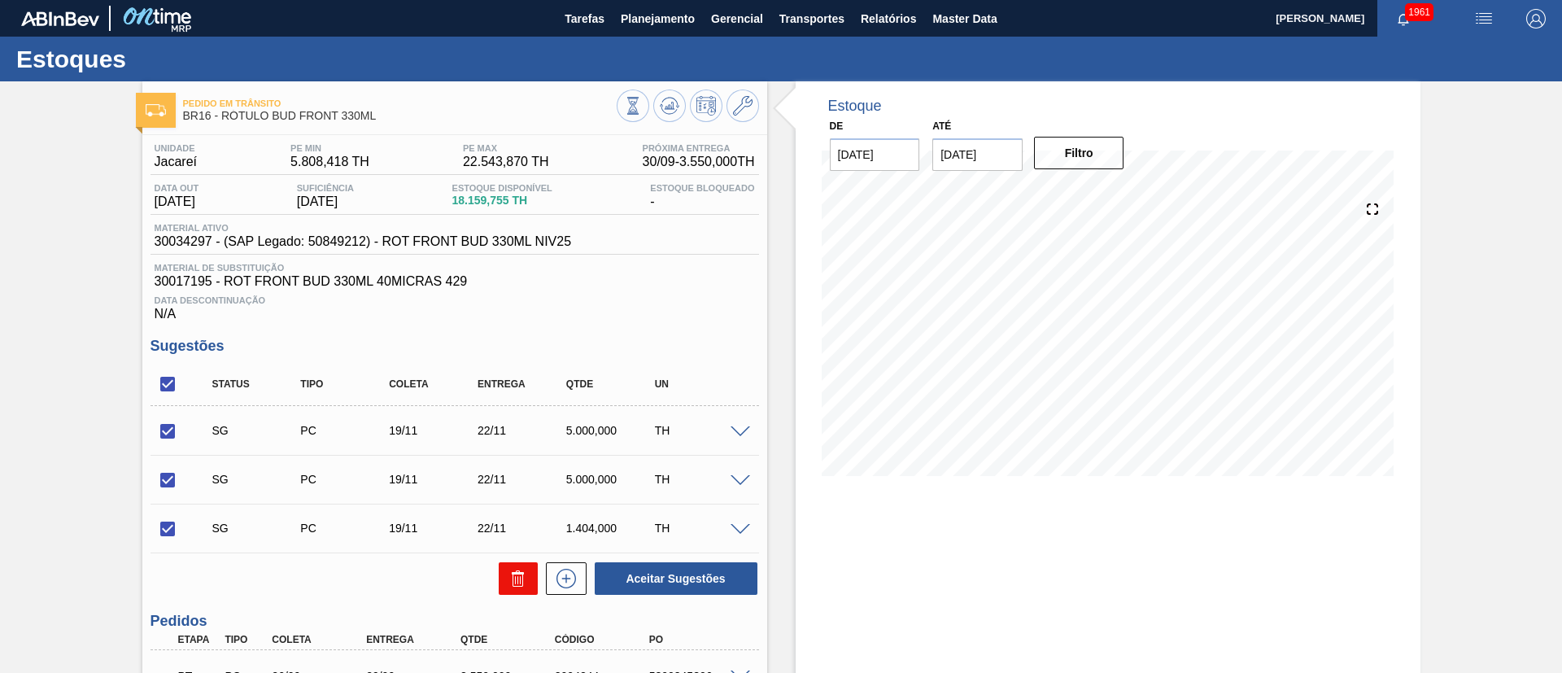
click at [511, 569] on icon at bounding box center [518, 579] width 20 height 20
checkbox input "false"
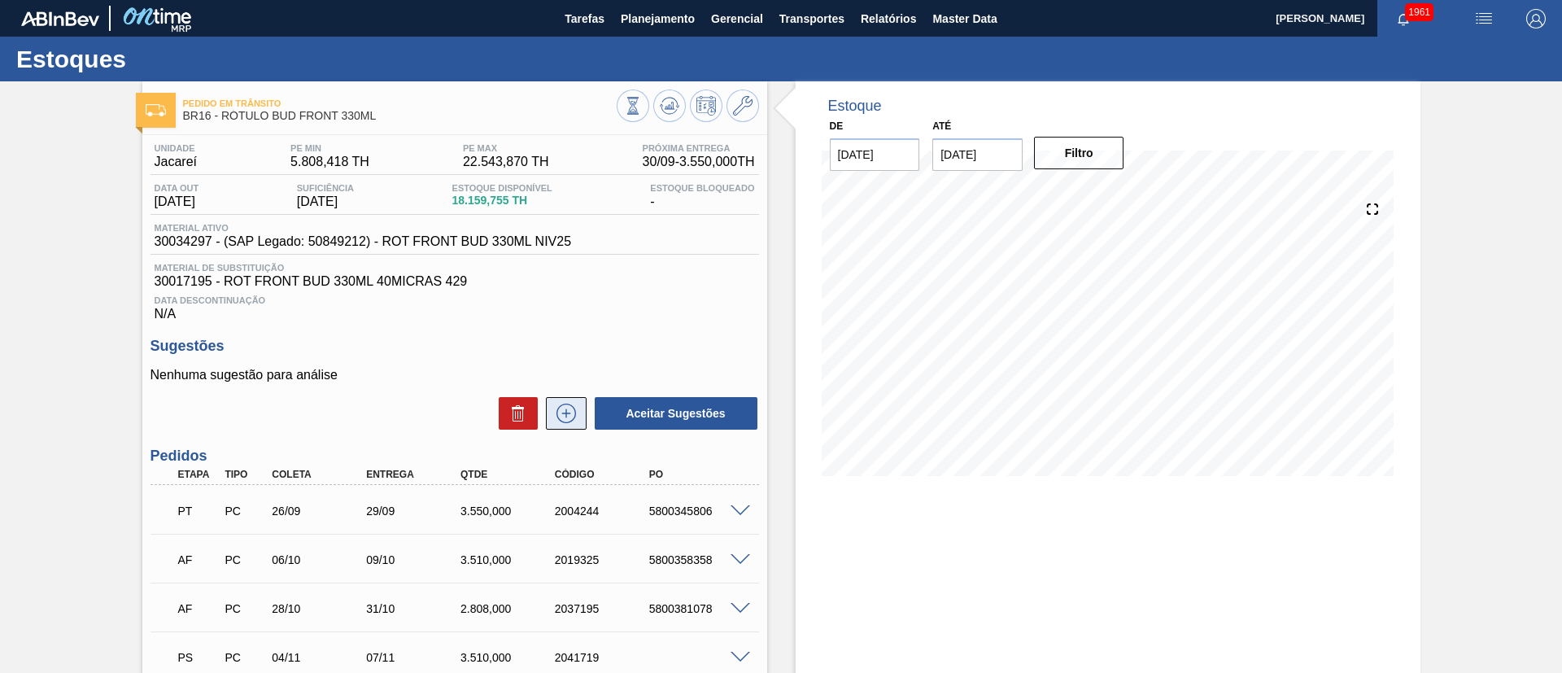
click at [574, 420] on icon at bounding box center [566, 414] width 26 height 20
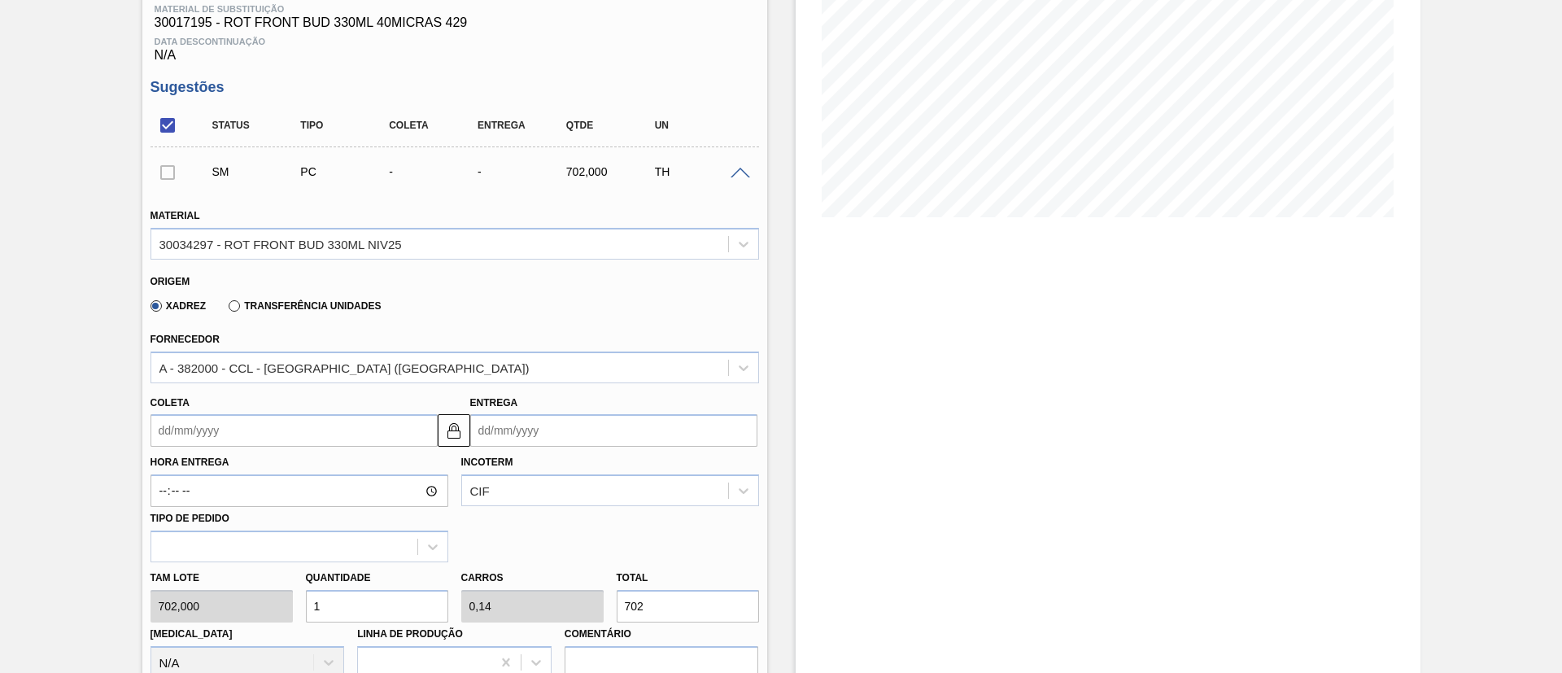
scroll to position [488, 0]
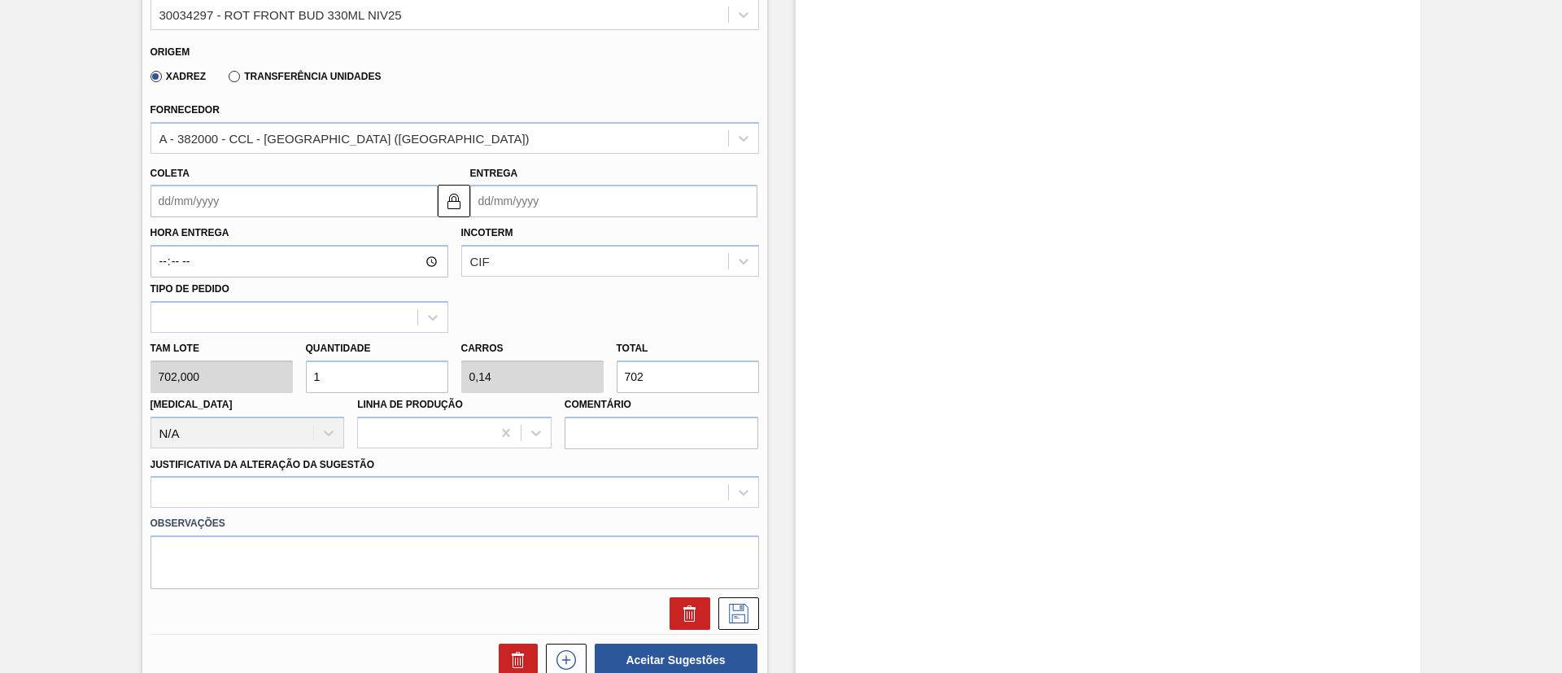
click at [224, 203] on input "Coleta" at bounding box center [294, 201] width 287 height 33
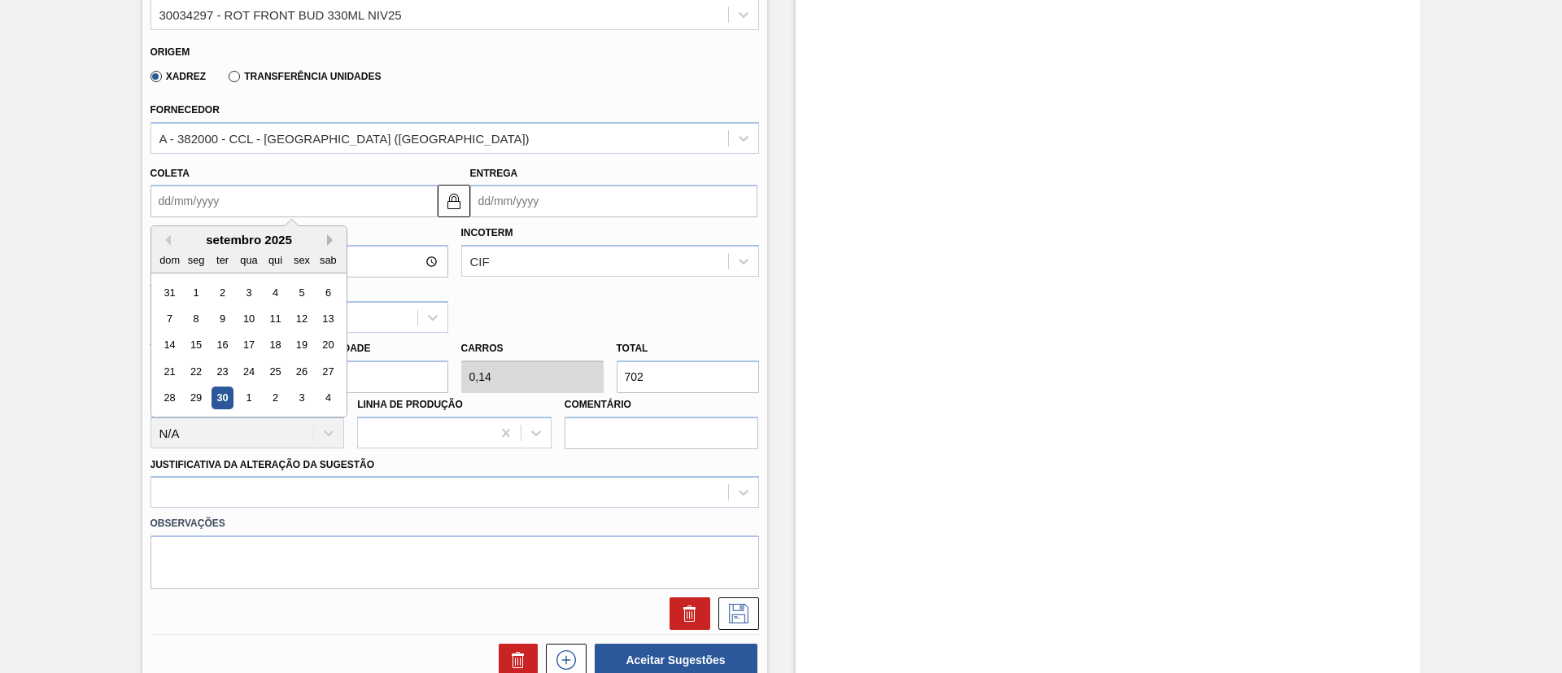
click at [329, 240] on button "Next Month" at bounding box center [332, 239] width 11 height 11
click at [198, 318] on div "3" at bounding box center [196, 319] width 22 height 22
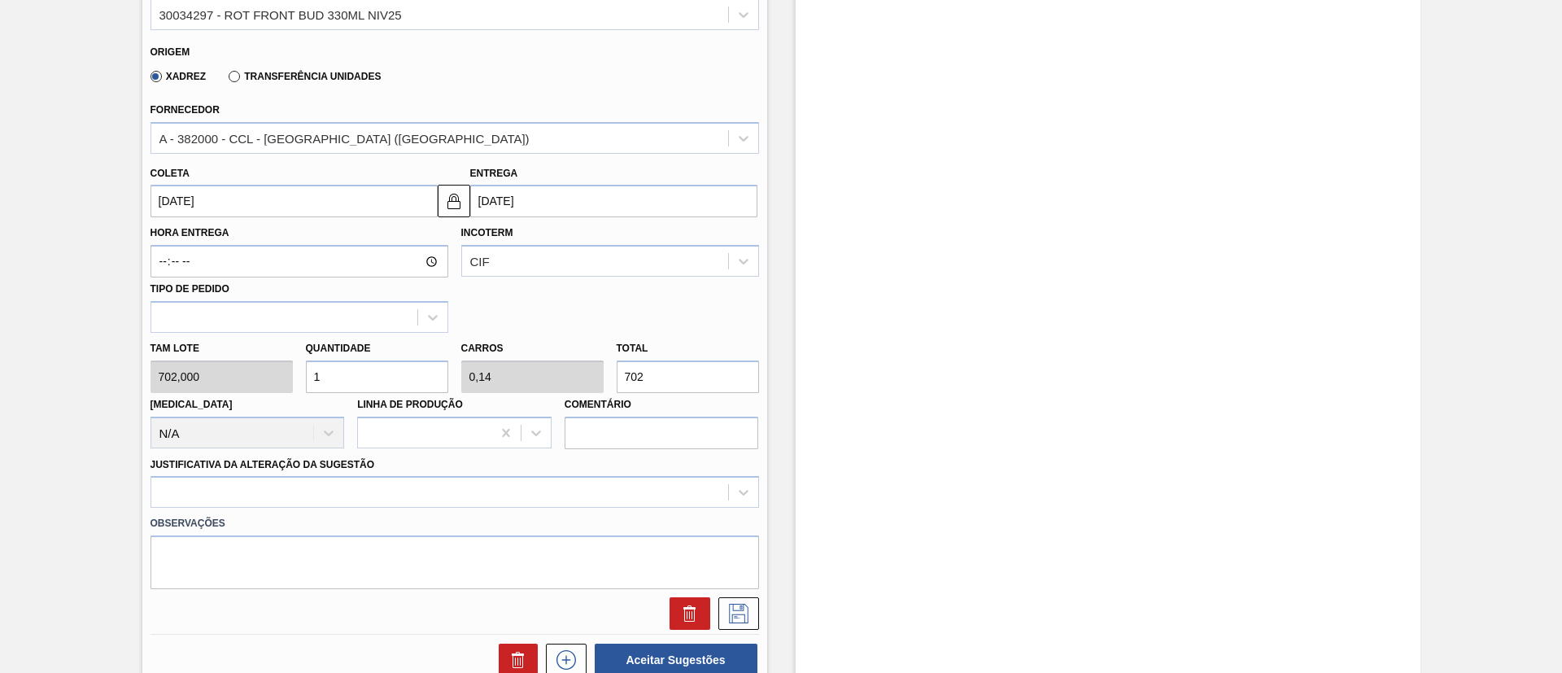
type input "03/11/2025"
type input "06/11/2025"
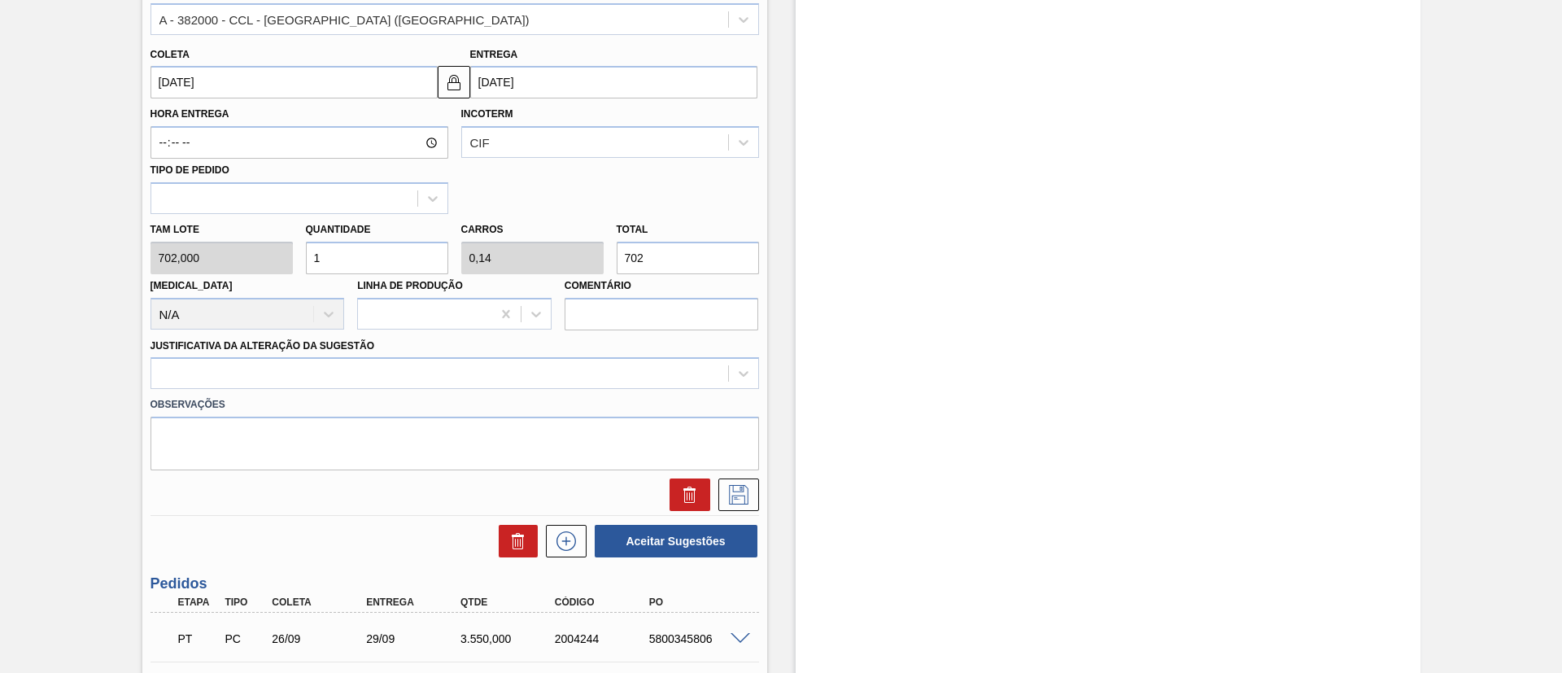
scroll to position [485, 0]
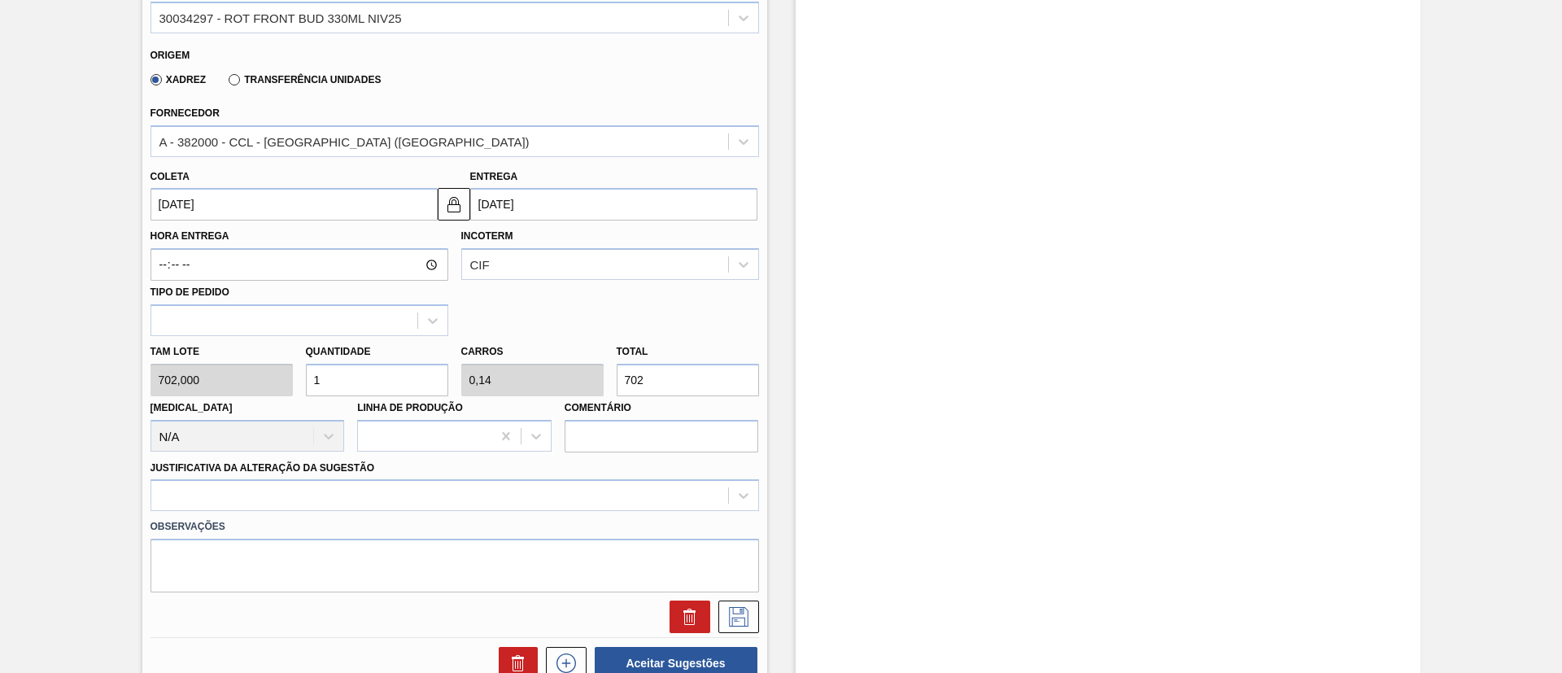
click at [280, 378] on div "Tam lote 702,000 Quantidade 1 Carros 0,14 Total 702 Doca N/A Linha de Produção …" at bounding box center [455, 394] width 622 height 116
type input "4"
type input "0,562"
type input "2.808"
type input "4"
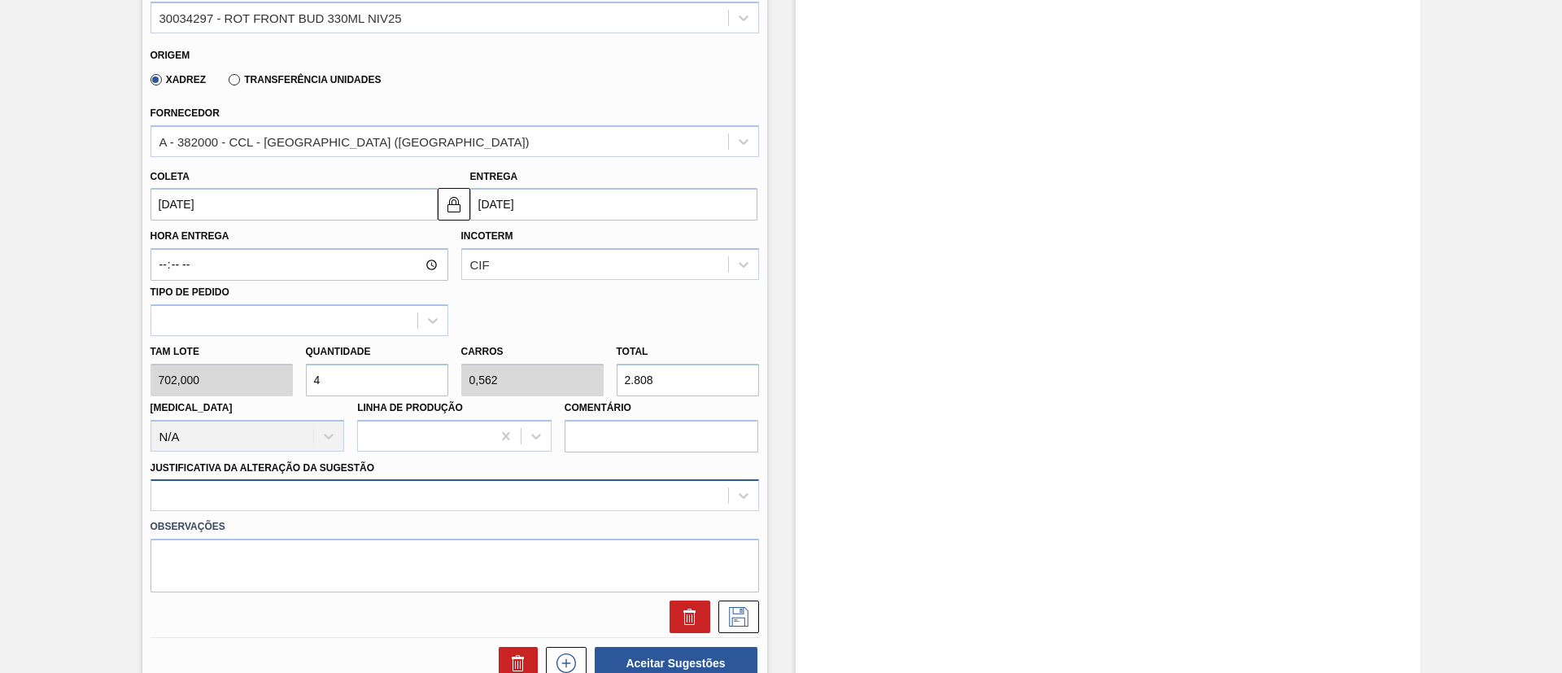
click at [361, 492] on div at bounding box center [455, 495] width 609 height 32
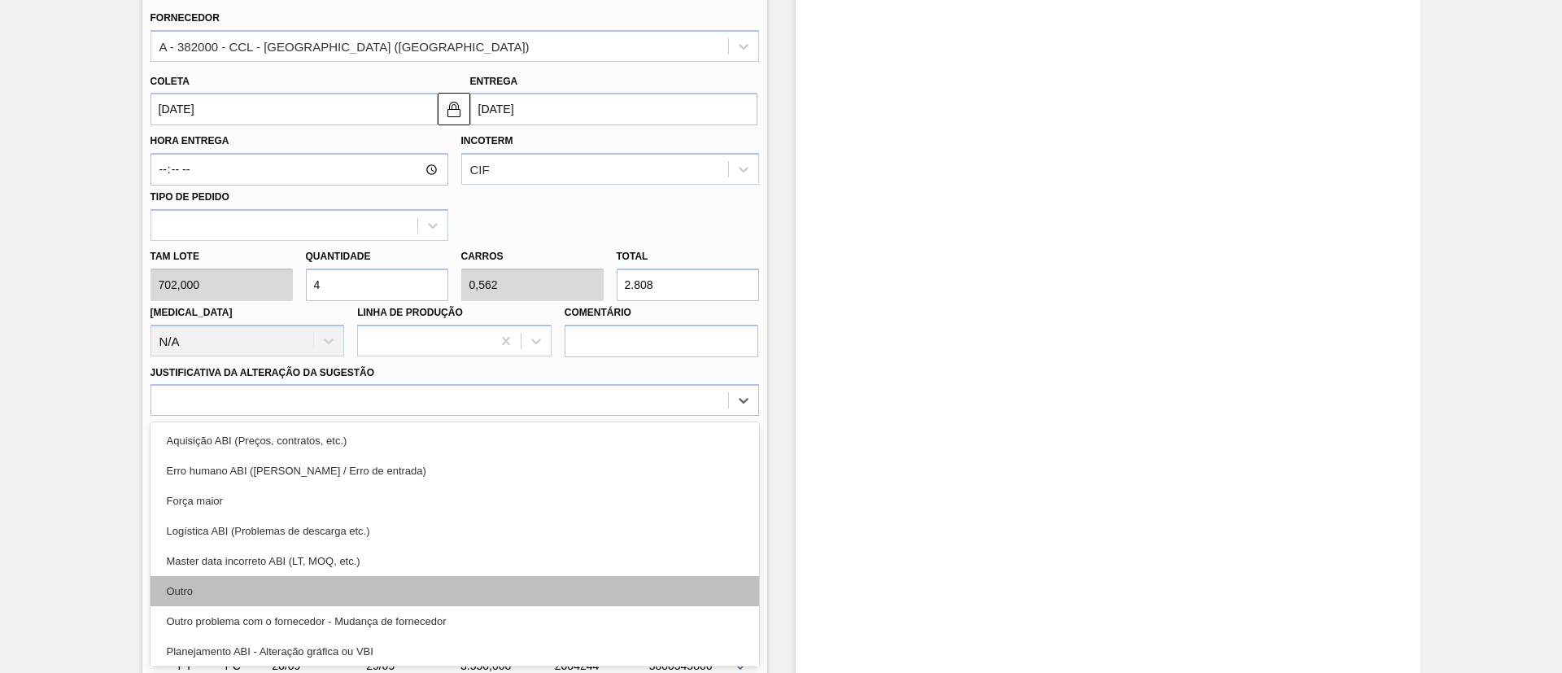
click at [259, 596] on div "Outro" at bounding box center [455, 591] width 609 height 30
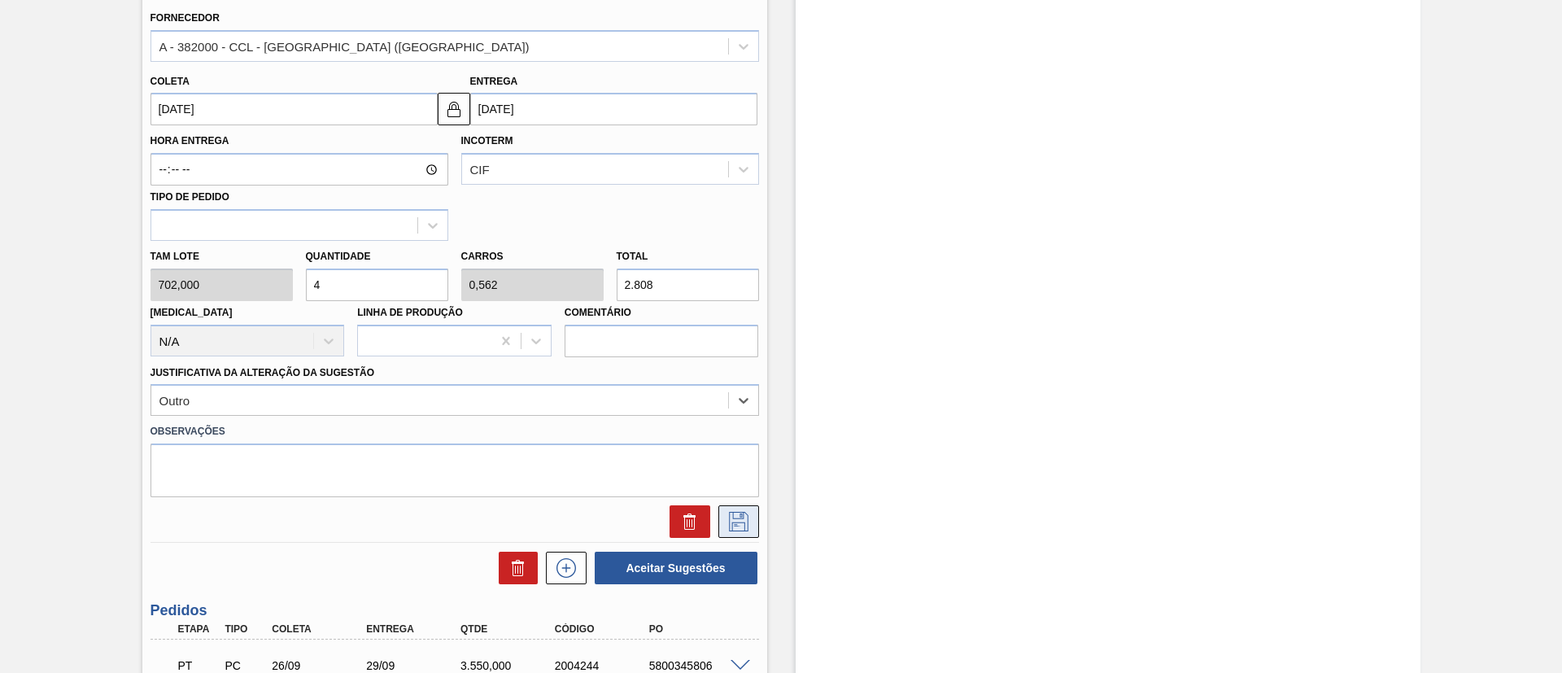
click at [731, 515] on icon at bounding box center [739, 522] width 20 height 20
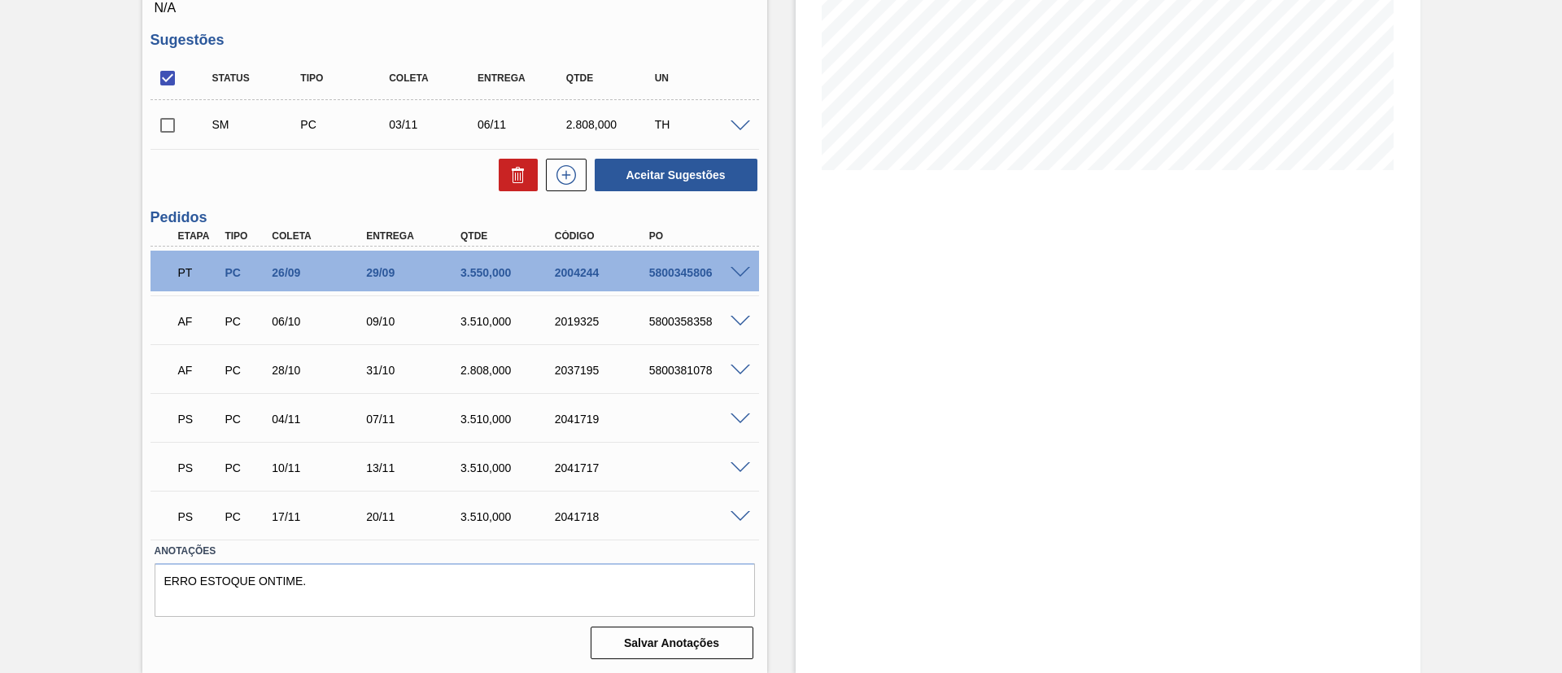
scroll to position [62, 0]
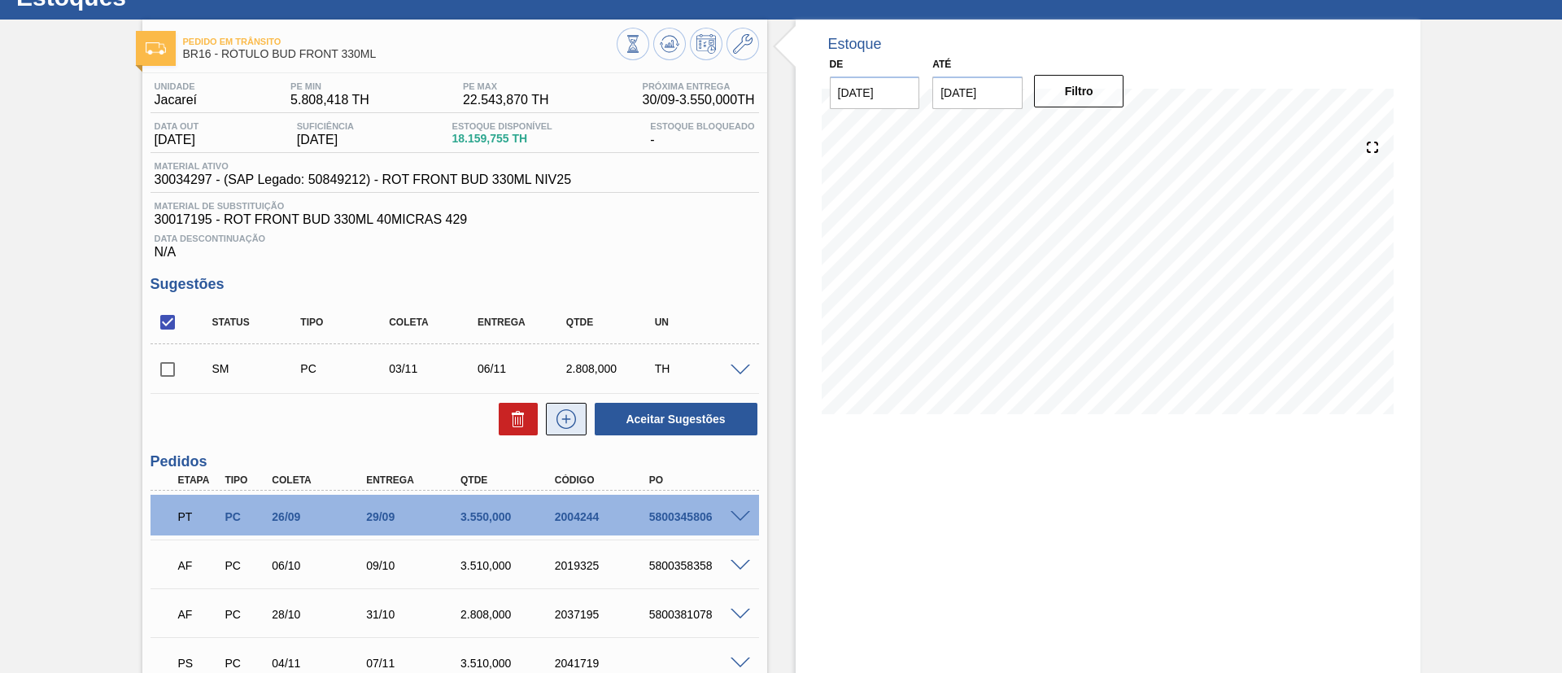
click at [564, 412] on icon at bounding box center [566, 419] width 26 height 20
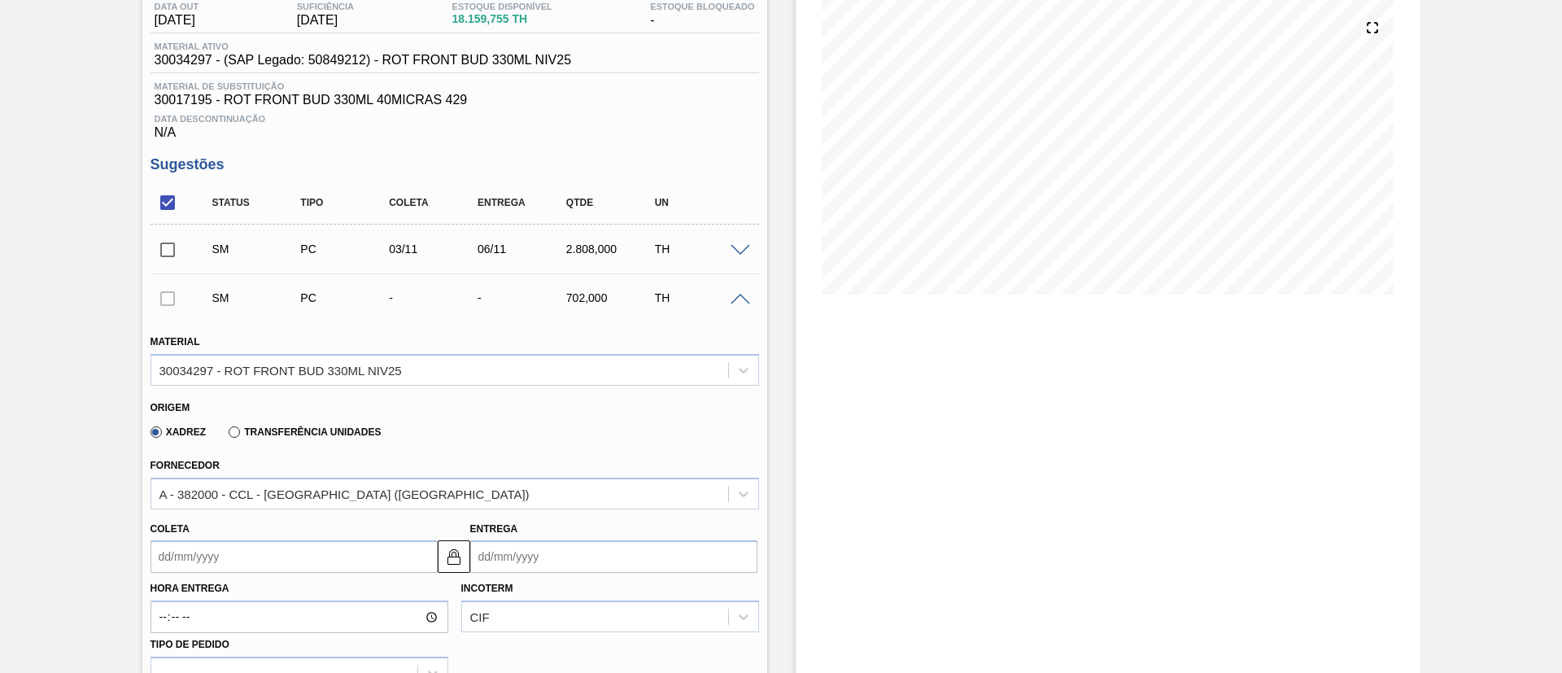
scroll to position [428, 0]
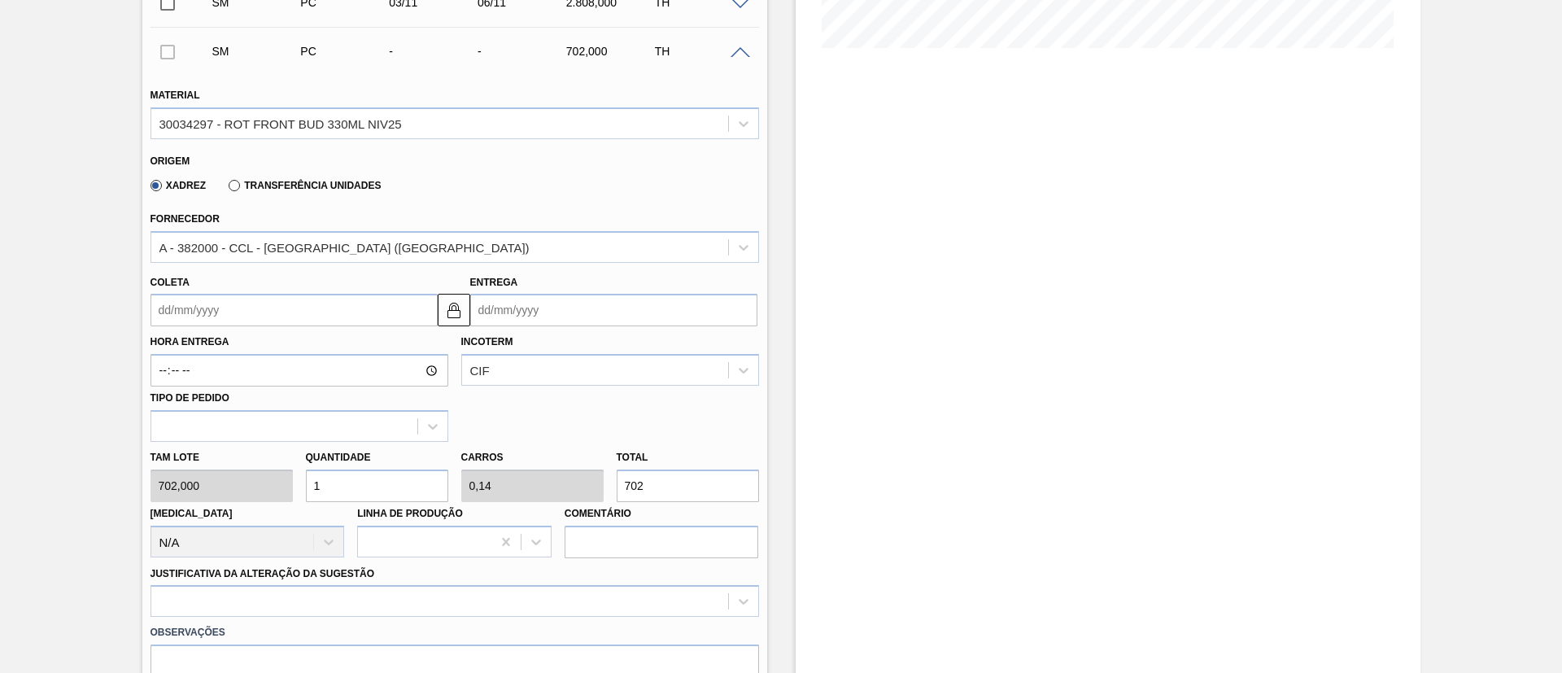
click at [267, 300] on input "Coleta" at bounding box center [294, 310] width 287 height 33
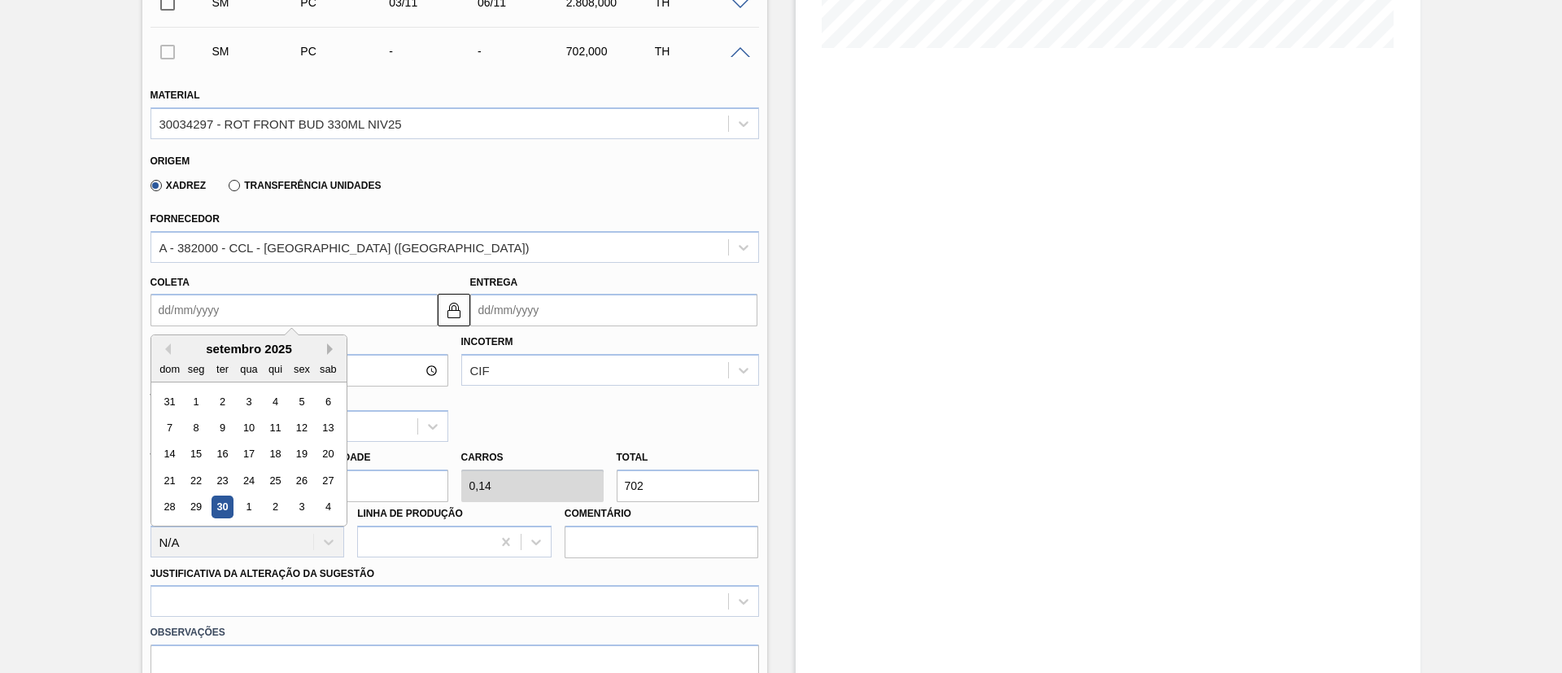
click at [331, 351] on button "Next Month" at bounding box center [332, 348] width 11 height 11
click at [217, 453] on div "11" at bounding box center [222, 454] width 22 height 22
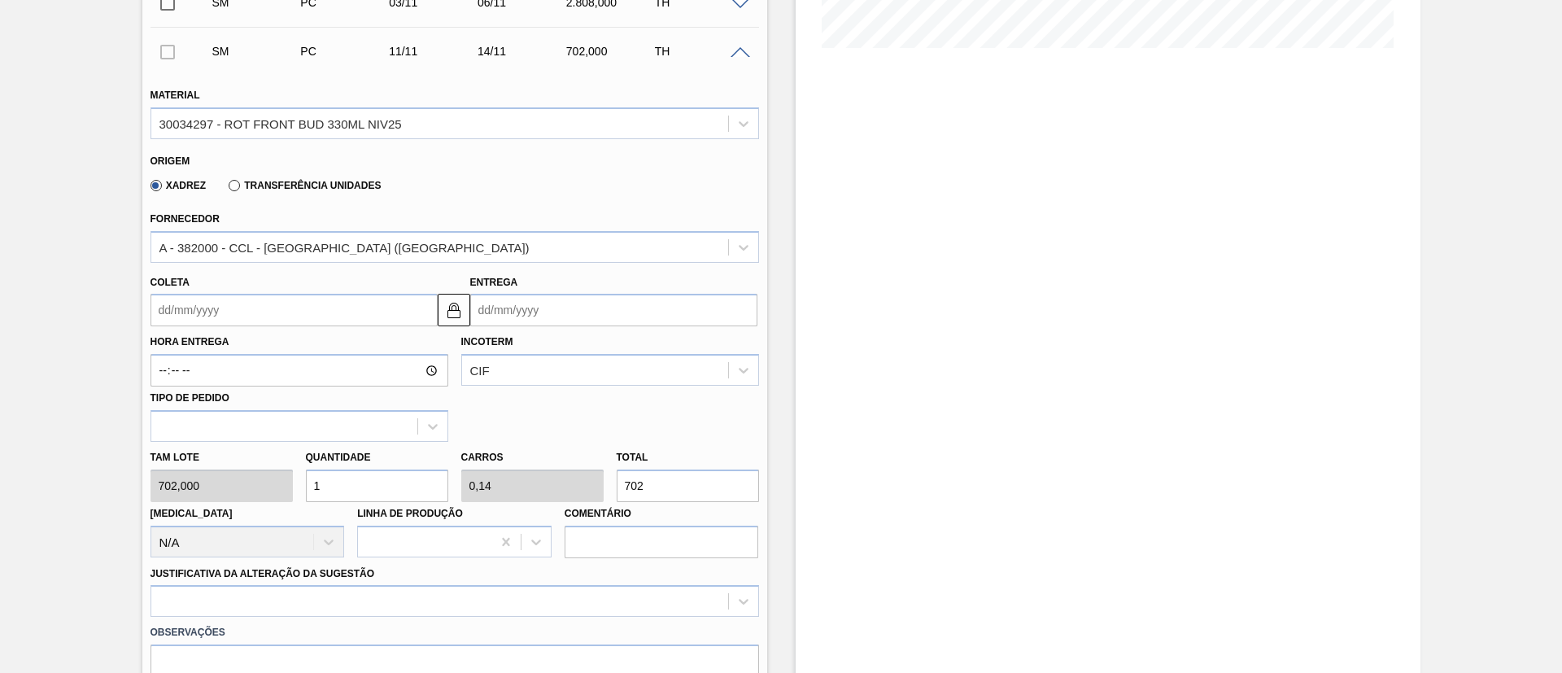
type input "11/11/2025"
type input "[DATE]"
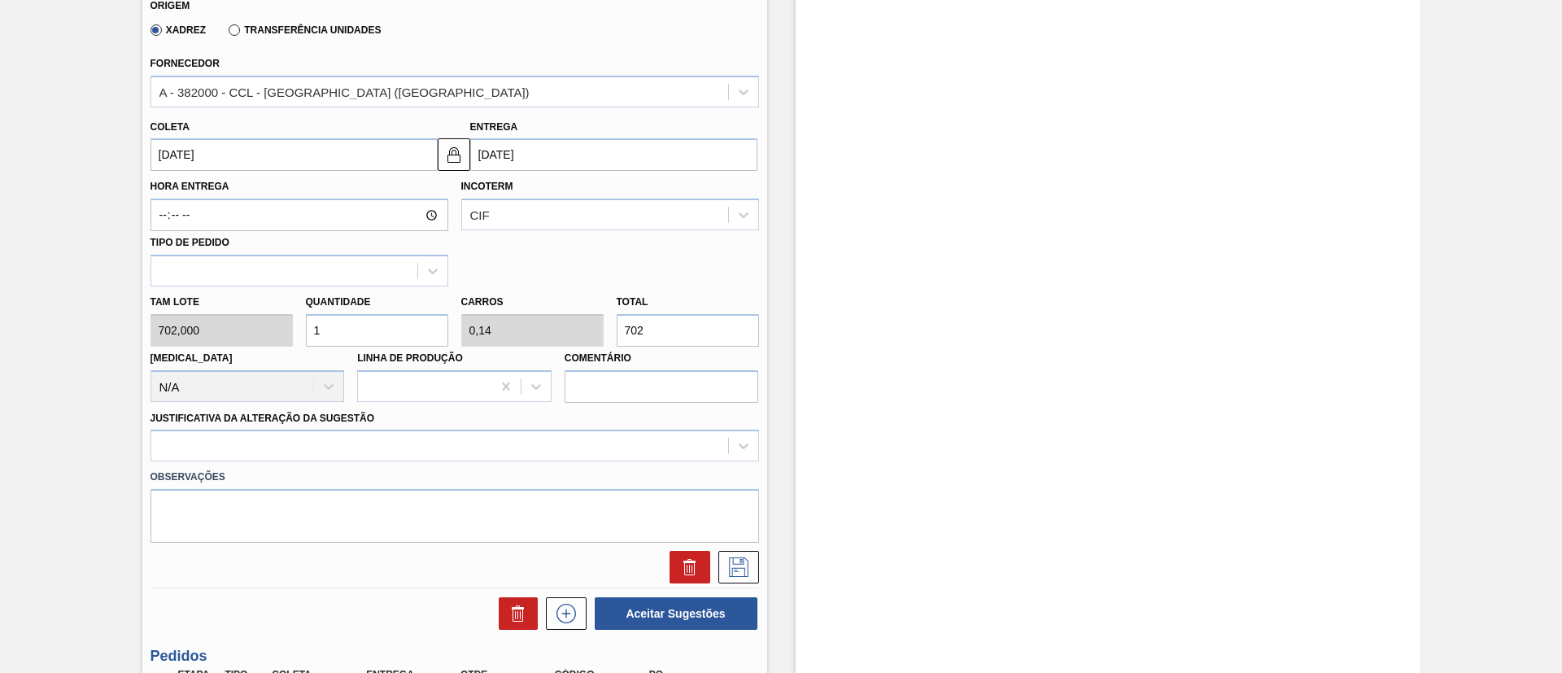
scroll to position [672, 0]
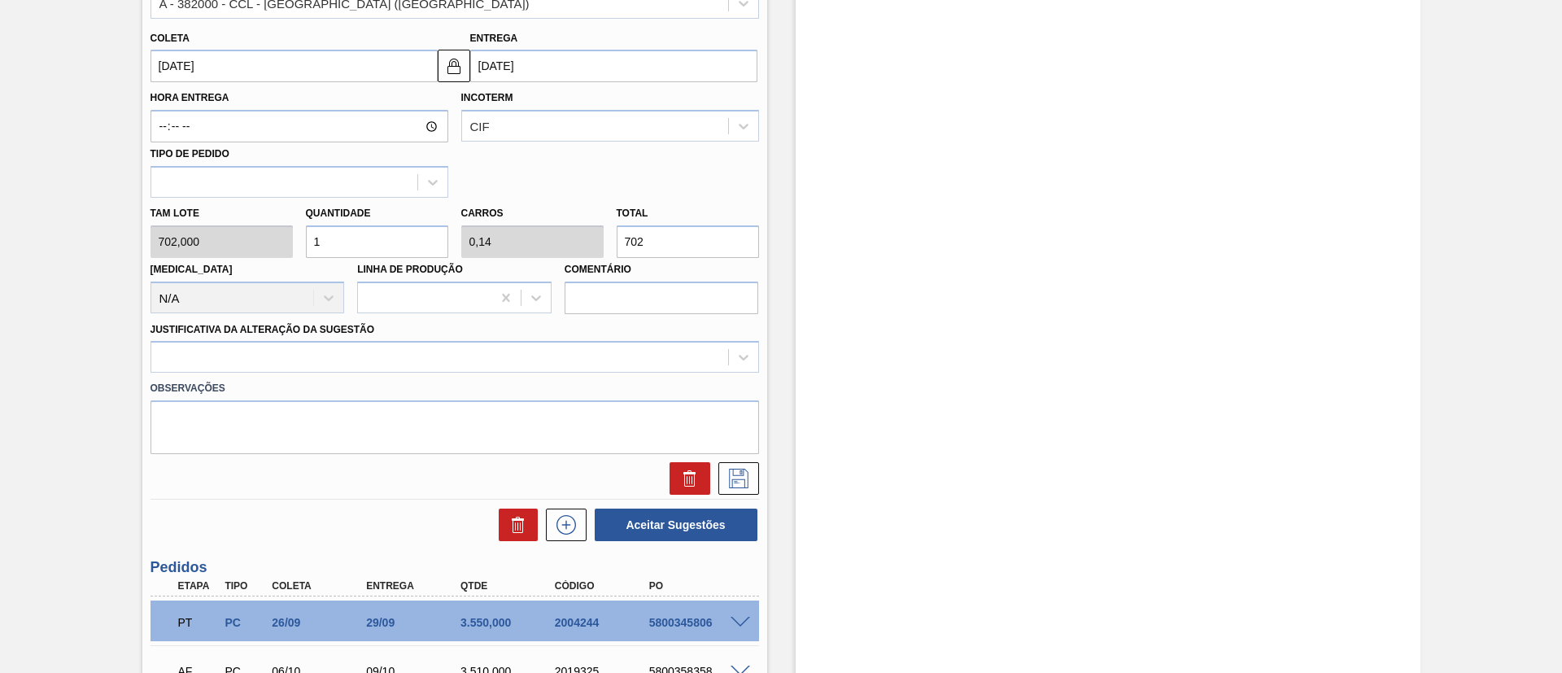
click at [263, 234] on div "[PERSON_NAME] 702,000 Quantidade 1 Carros 0,14 Total 702 [MEDICAL_DATA] N/A Lin…" at bounding box center [455, 256] width 622 height 116
type input "4"
type input "0,562"
type input "2.808"
type input "4"
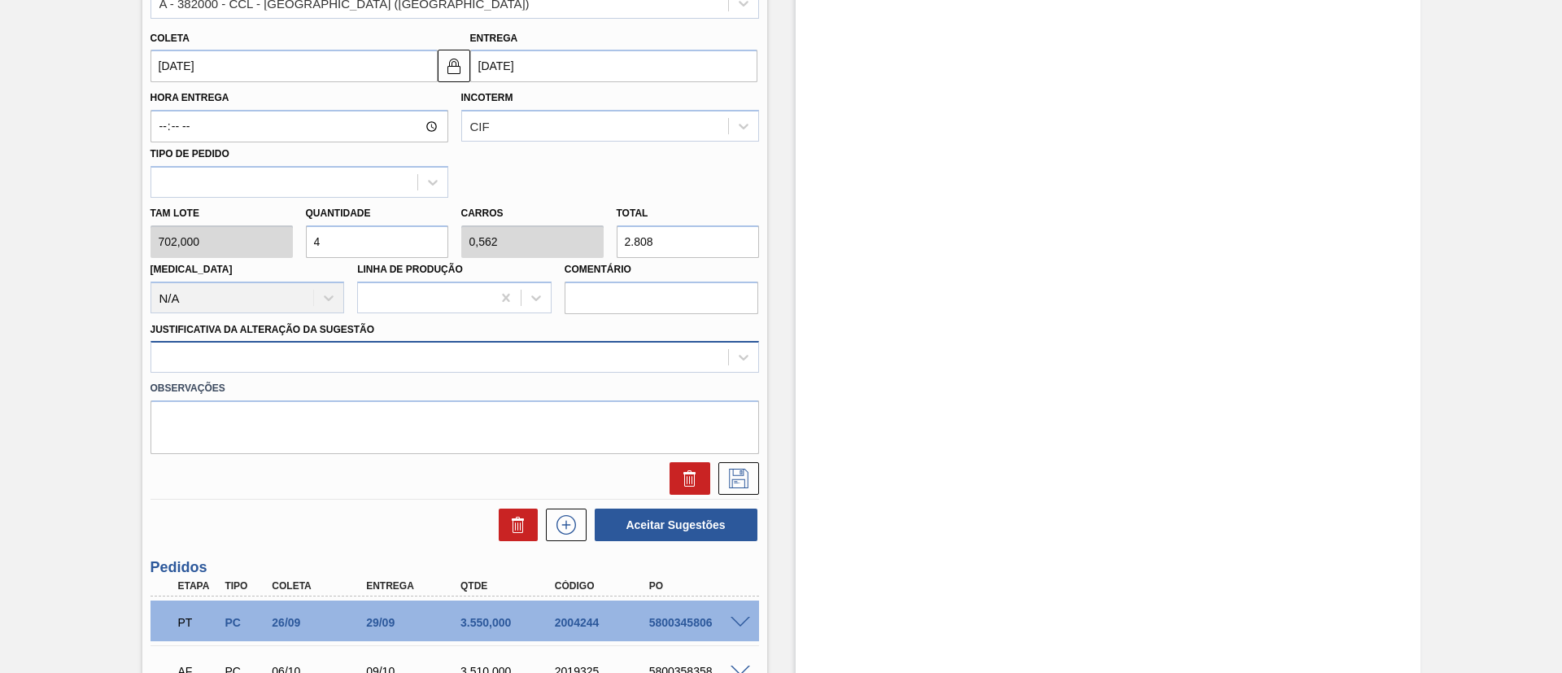
click at [415, 358] on div at bounding box center [439, 358] width 577 height 24
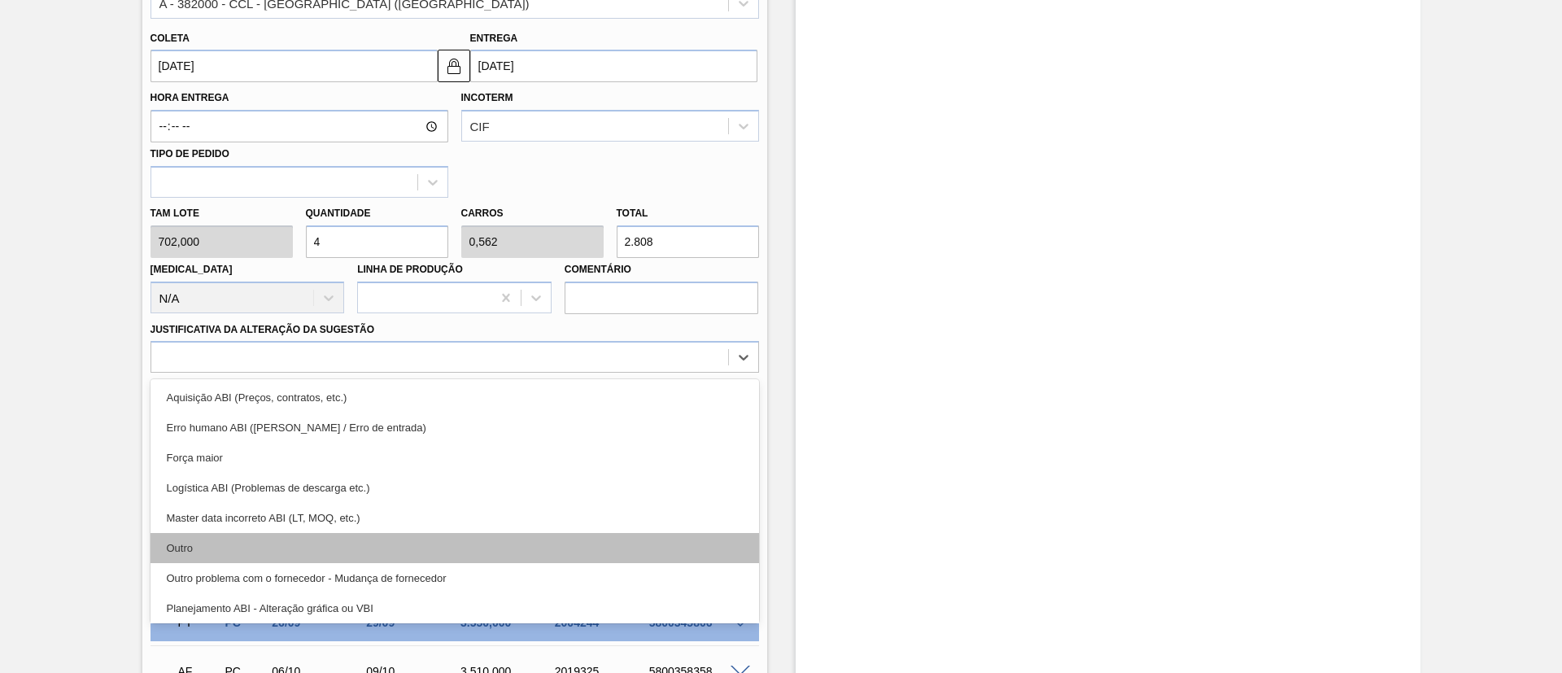
click at [308, 533] on div "Outro" at bounding box center [455, 548] width 609 height 30
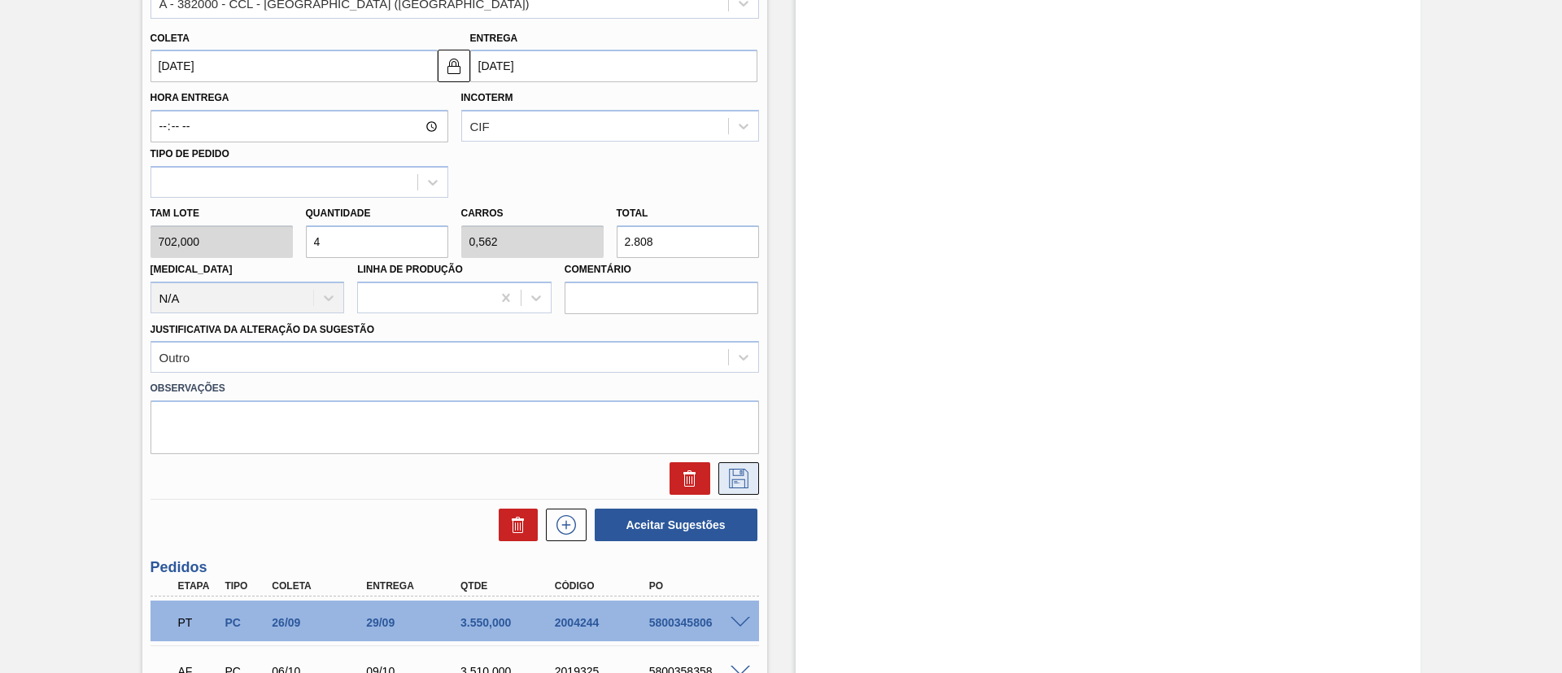
click at [732, 473] on icon at bounding box center [739, 479] width 26 height 20
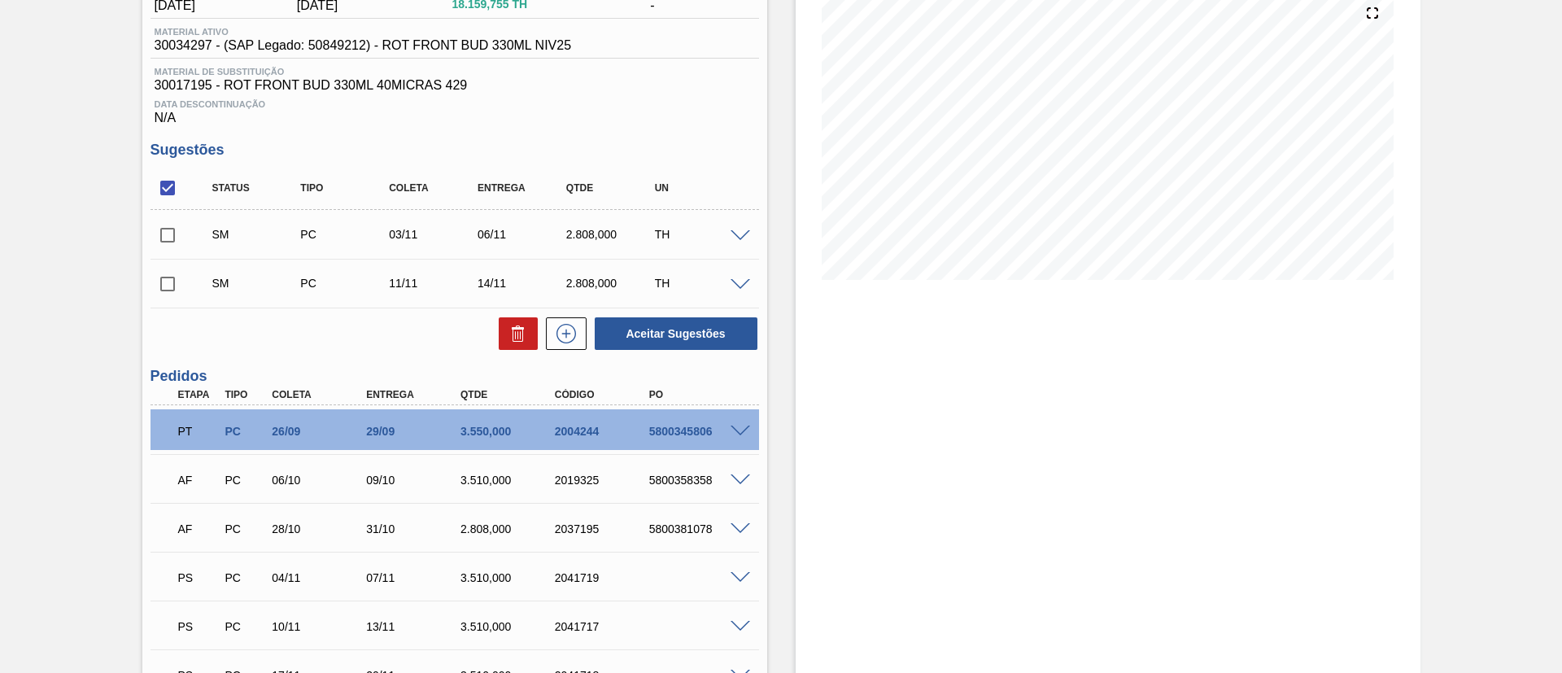
scroll to position [111, 0]
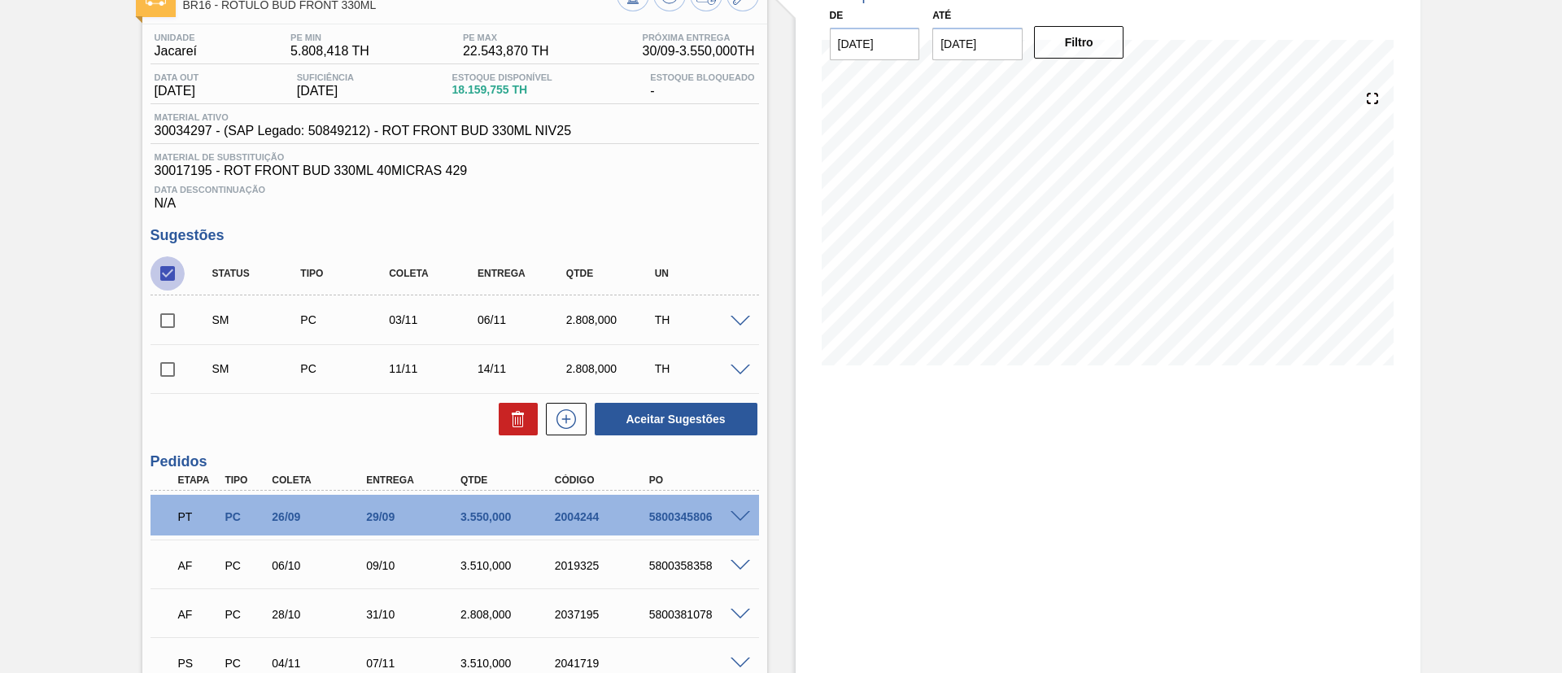
click at [174, 279] on input "checkbox" at bounding box center [168, 273] width 34 height 34
click at [174, 268] on input "checkbox" at bounding box center [168, 273] width 34 height 34
checkbox input "true"
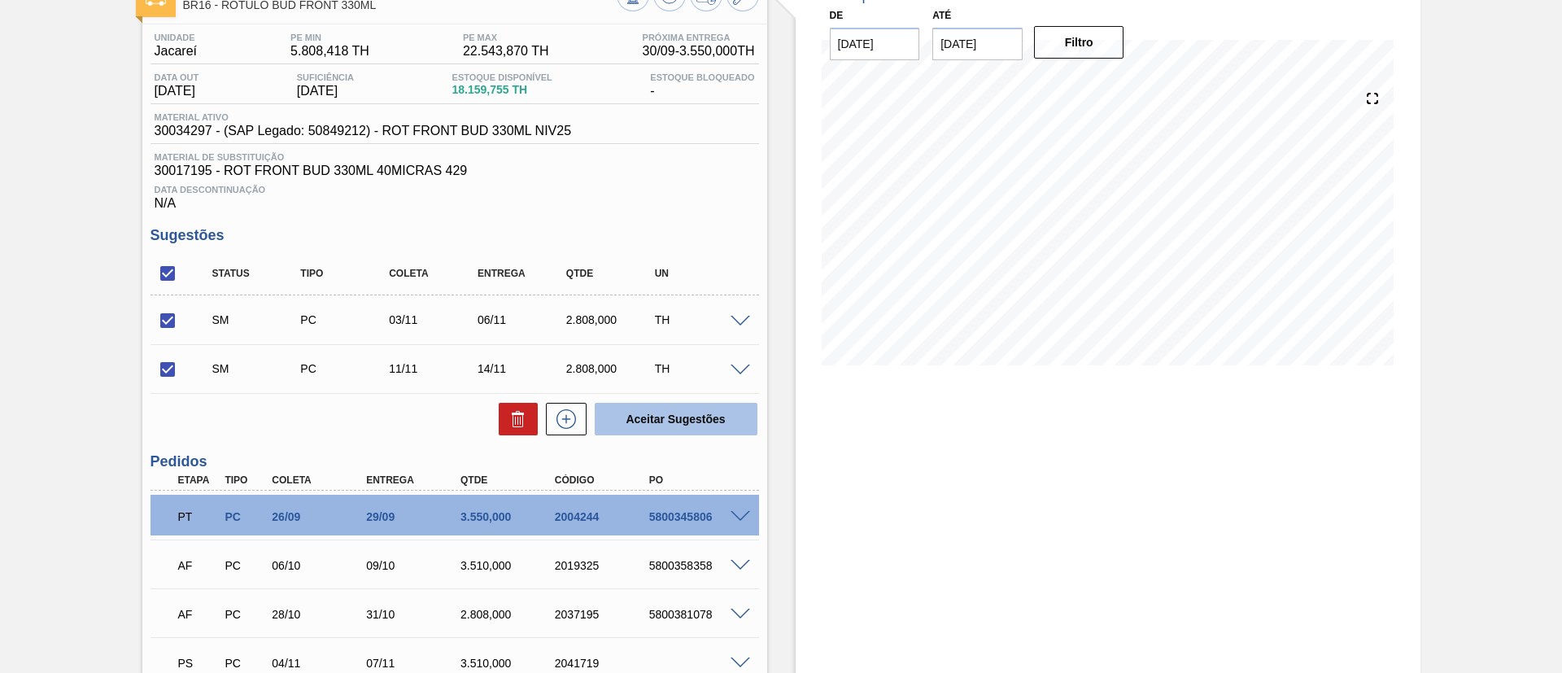
click at [670, 433] on button "Aceitar Sugestões" at bounding box center [676, 419] width 163 height 33
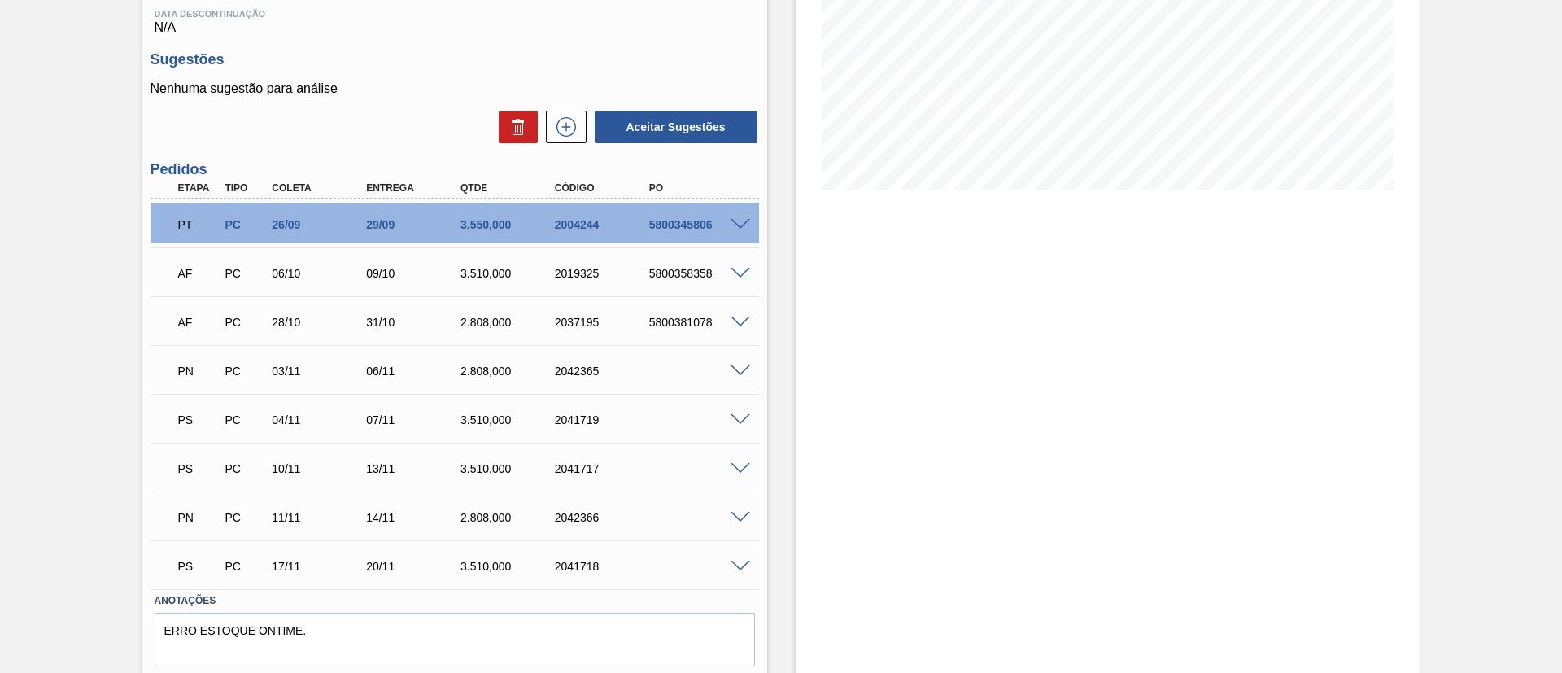
scroll to position [336, 0]
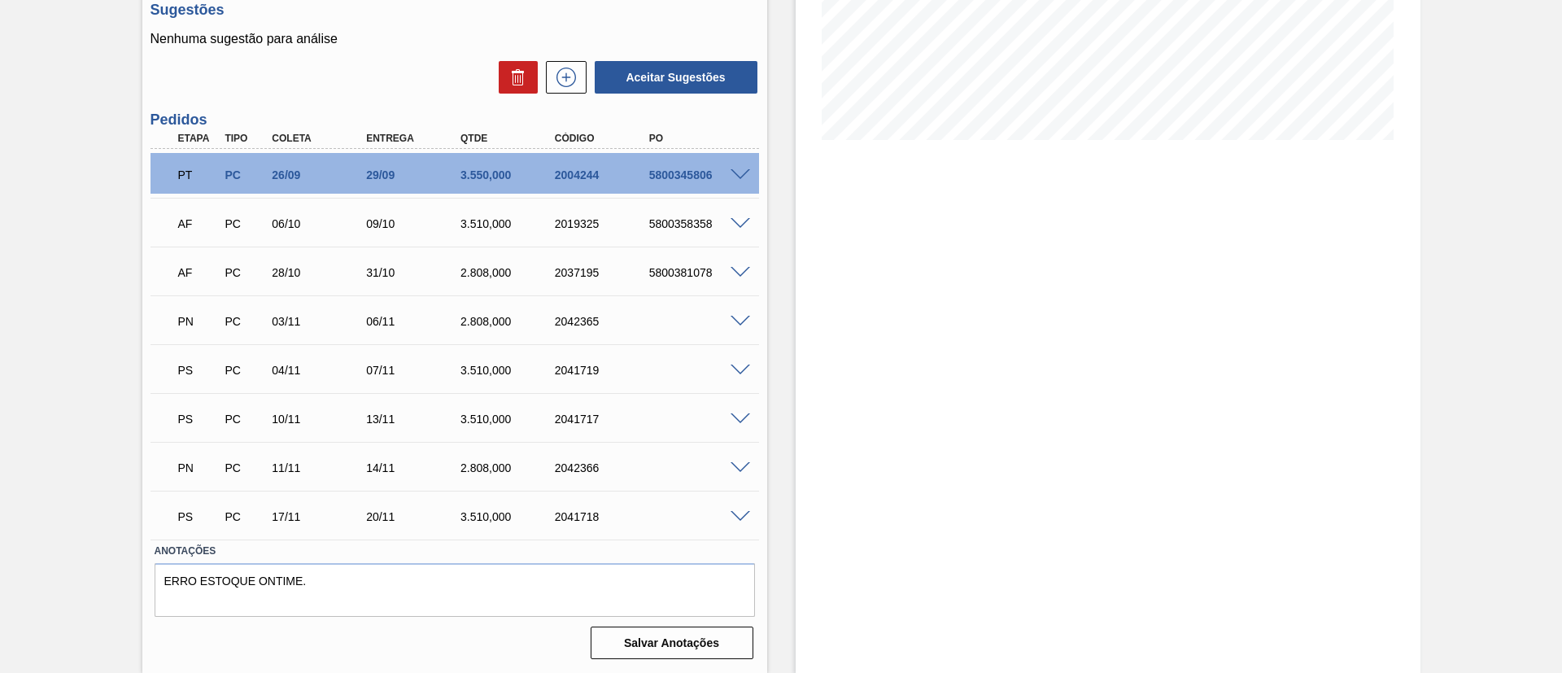
click at [739, 418] on span at bounding box center [741, 419] width 20 height 12
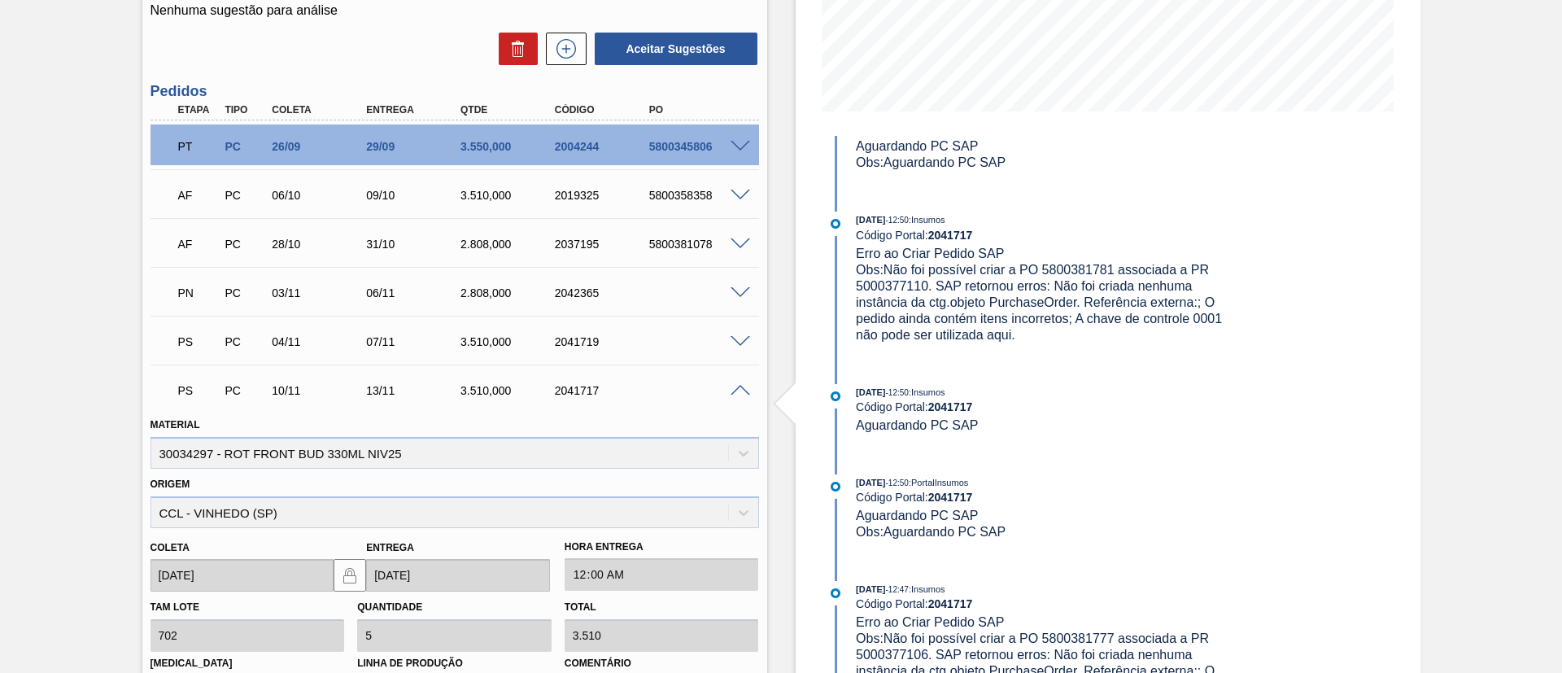
scroll to position [731, 0]
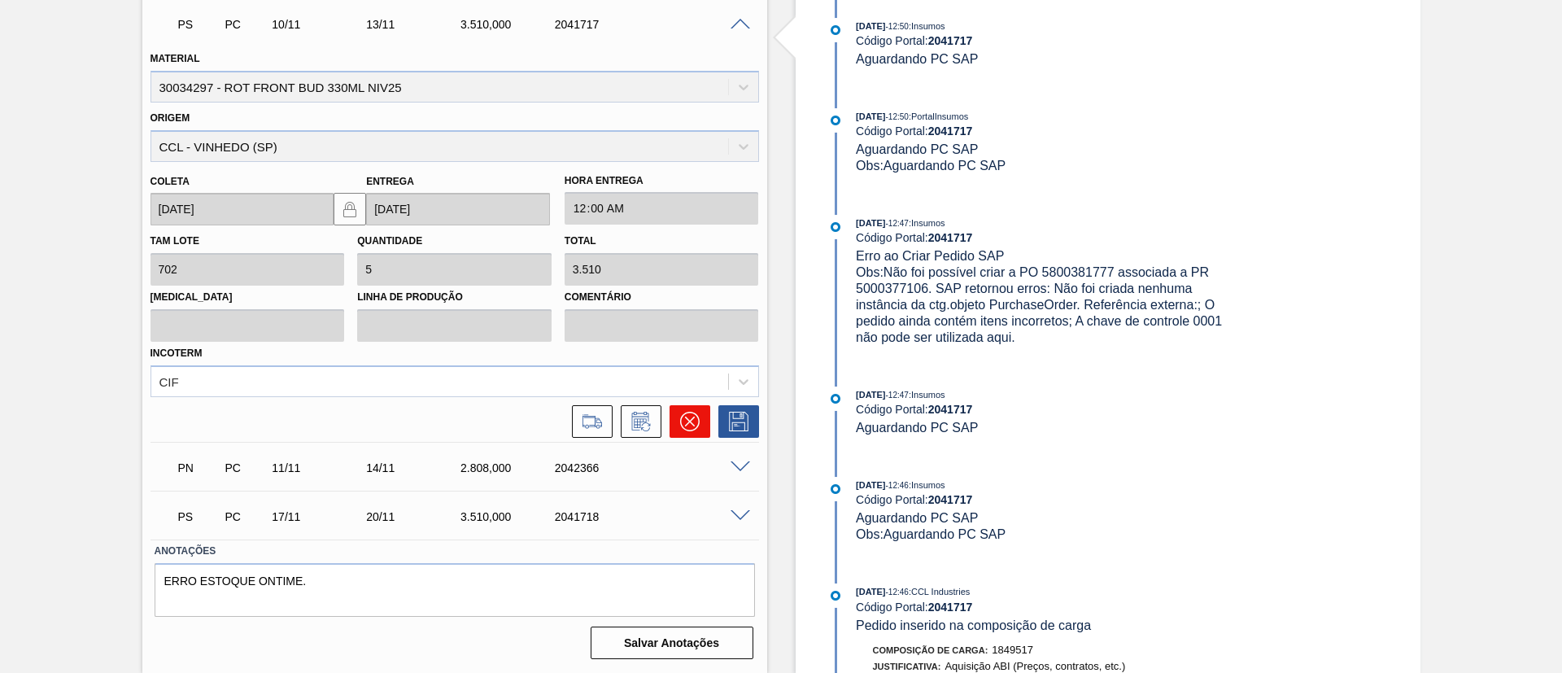
click at [685, 420] on icon at bounding box center [690, 422] width 20 height 20
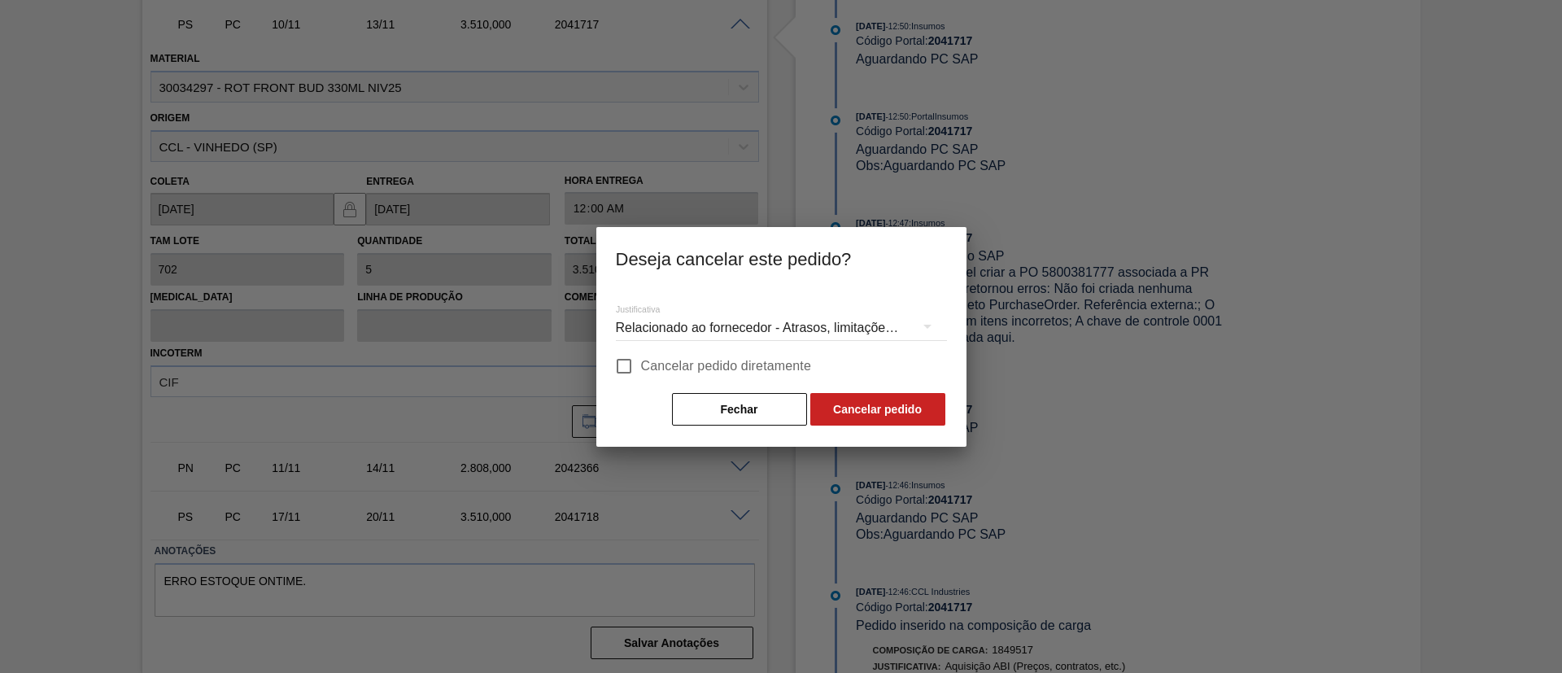
click at [663, 364] on span "Cancelar pedido diretamente" at bounding box center [726, 366] width 171 height 20
click at [641, 364] on input "Cancelar pedido diretamente" at bounding box center [624, 366] width 34 height 34
checkbox input "true"
click at [847, 406] on button "Cancelar pedido" at bounding box center [877, 409] width 135 height 33
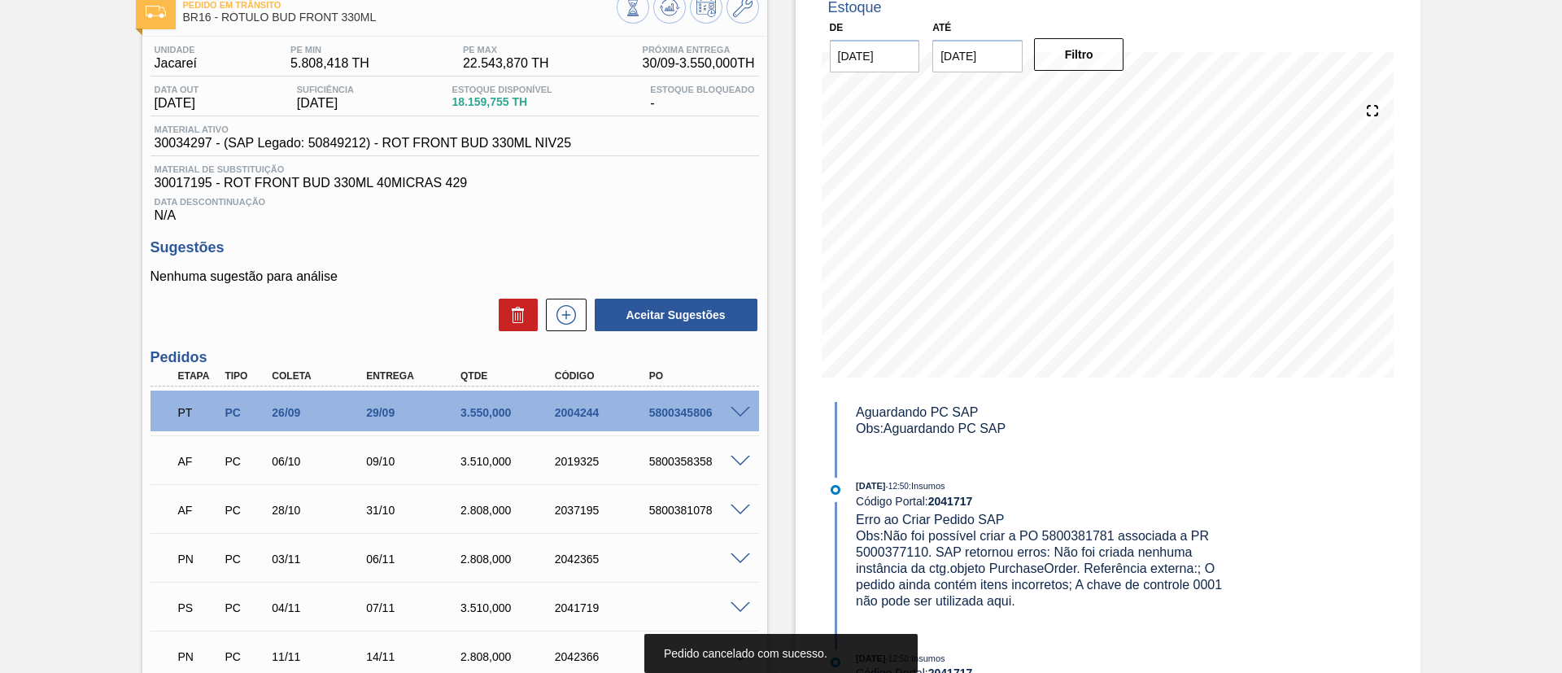
scroll to position [43, 0]
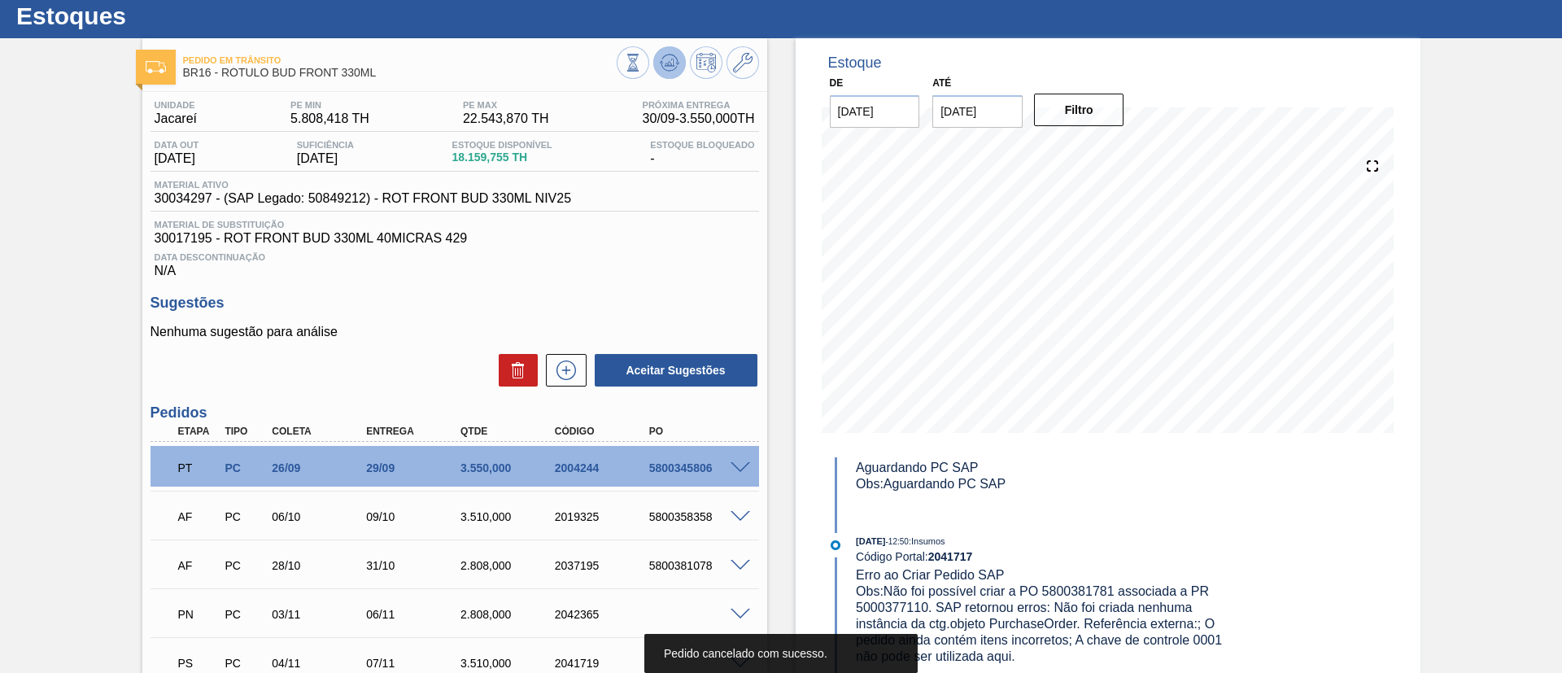
click at [667, 68] on icon at bounding box center [670, 63] width 20 height 20
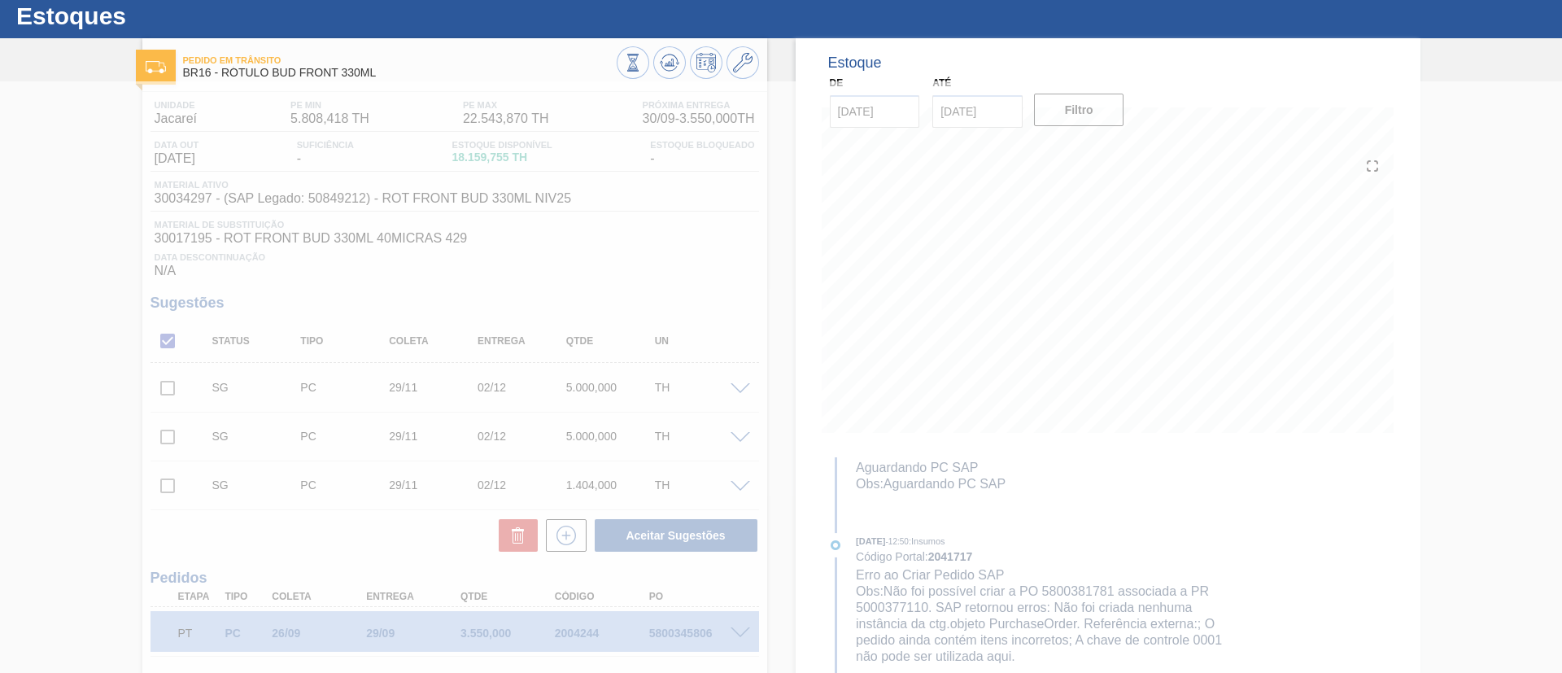
scroll to position [0, 0]
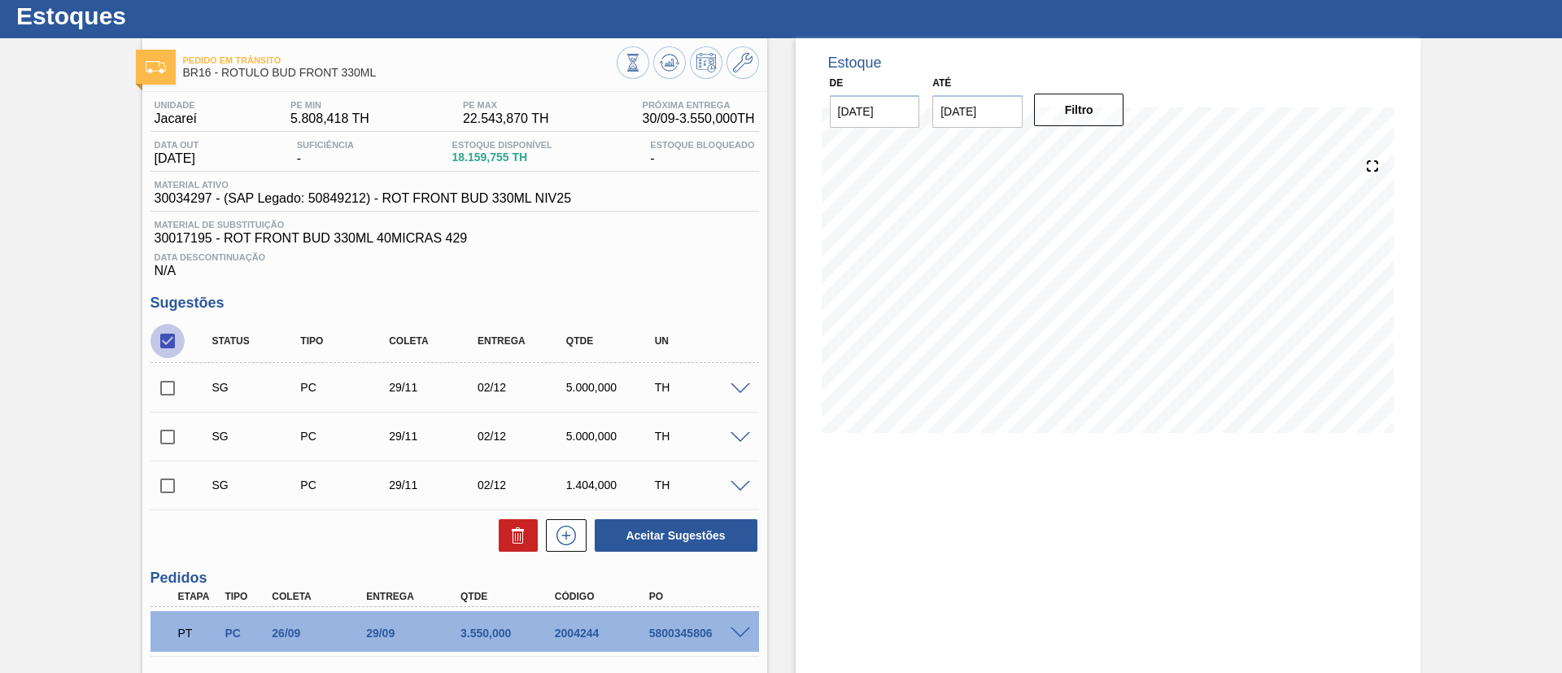
click at [166, 338] on input "checkbox" at bounding box center [168, 341] width 34 height 34
click at [155, 338] on input "checkbox" at bounding box center [168, 341] width 34 height 34
checkbox input "true"
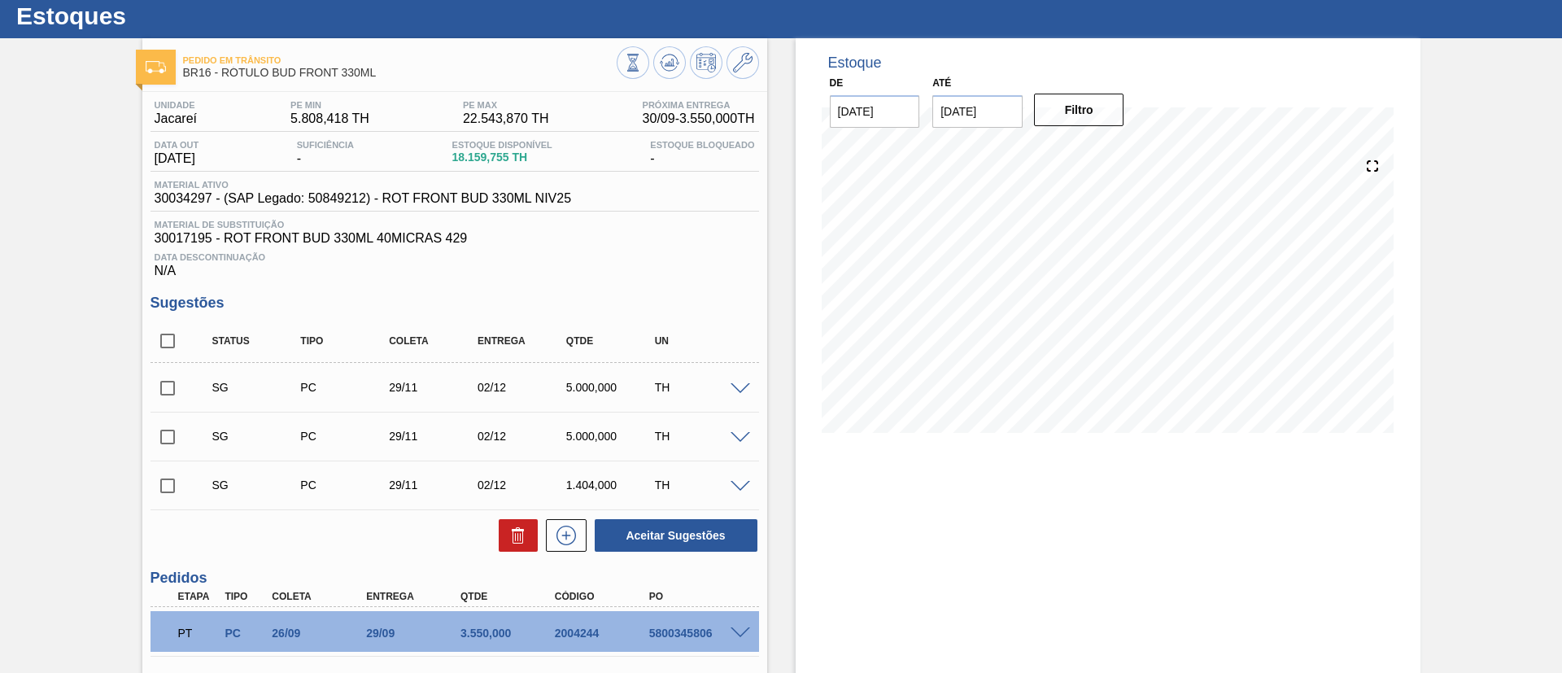
checkbox input "true"
click at [506, 527] on button at bounding box center [518, 535] width 39 height 33
checkbox input "false"
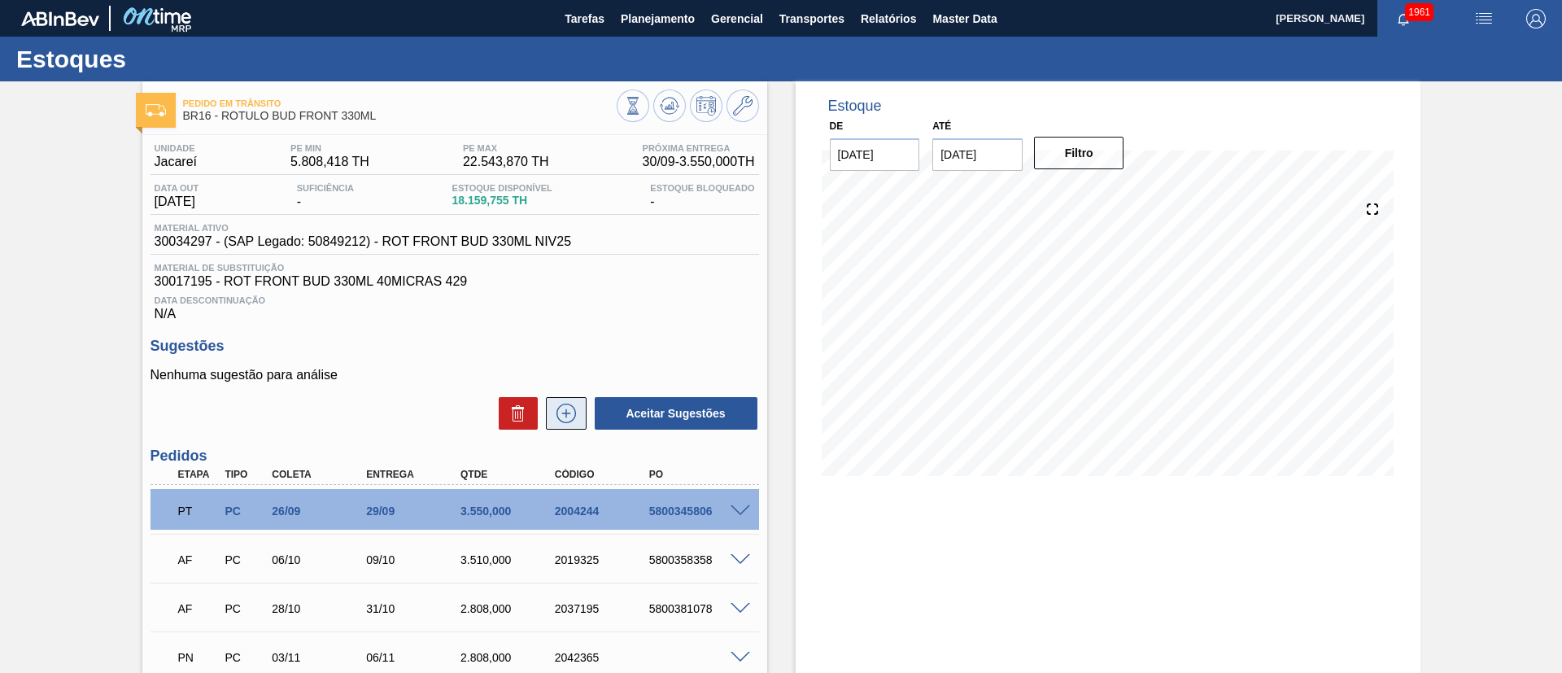
click at [574, 407] on icon at bounding box center [566, 414] width 26 height 20
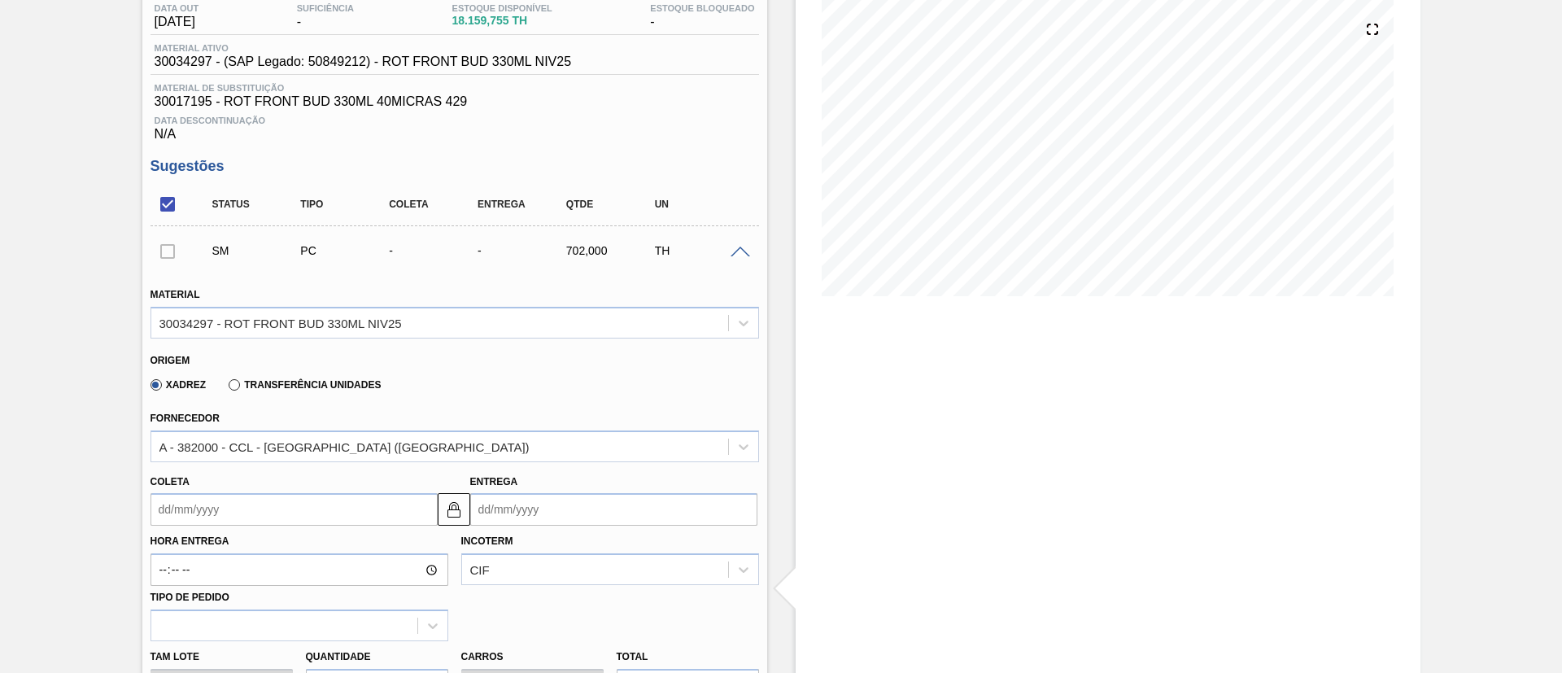
scroll to position [366, 0]
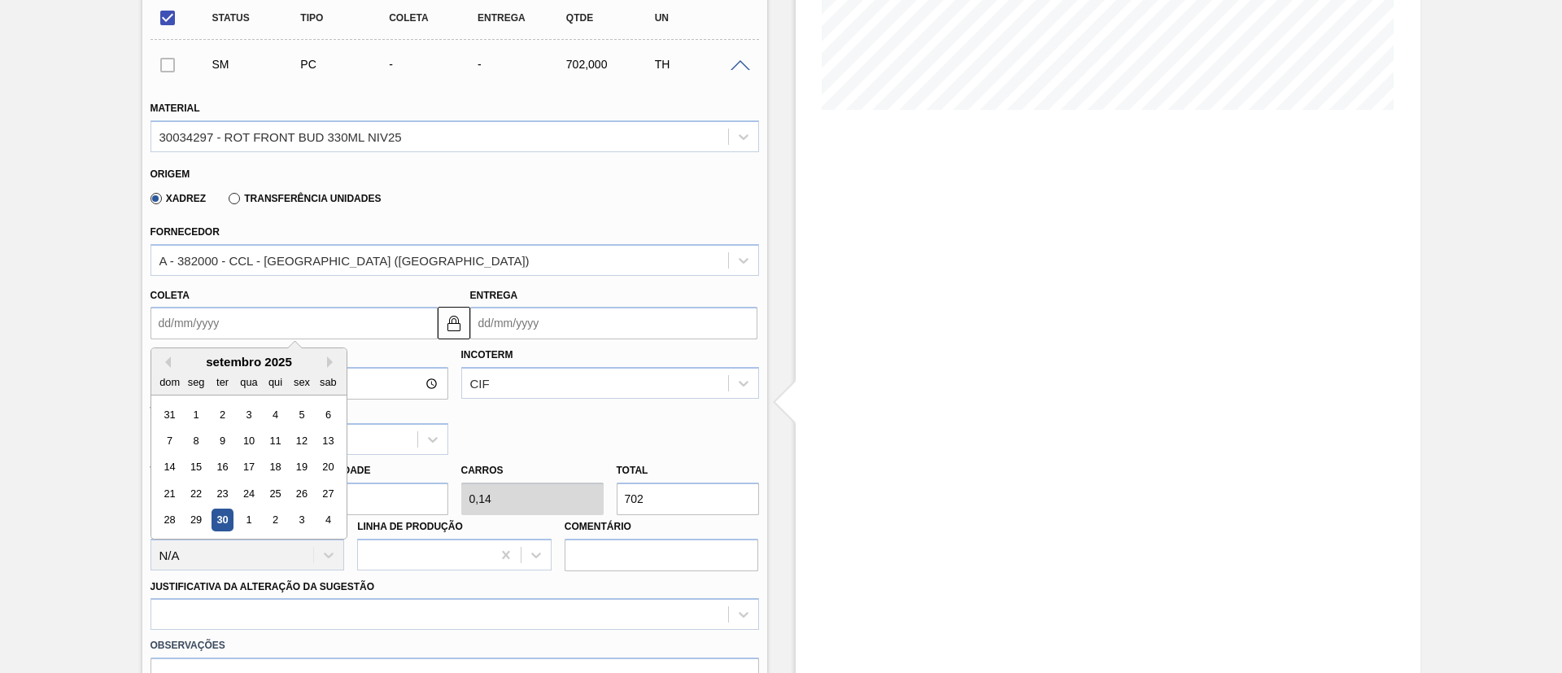
click at [219, 320] on input "Coleta" at bounding box center [294, 323] width 287 height 33
click at [334, 364] on button "Next Month" at bounding box center [332, 361] width 11 height 11
click at [333, 361] on button "Next Month" at bounding box center [332, 361] width 11 height 11
click at [247, 520] on div "26" at bounding box center [249, 520] width 22 height 22
type input "26/11/2025"
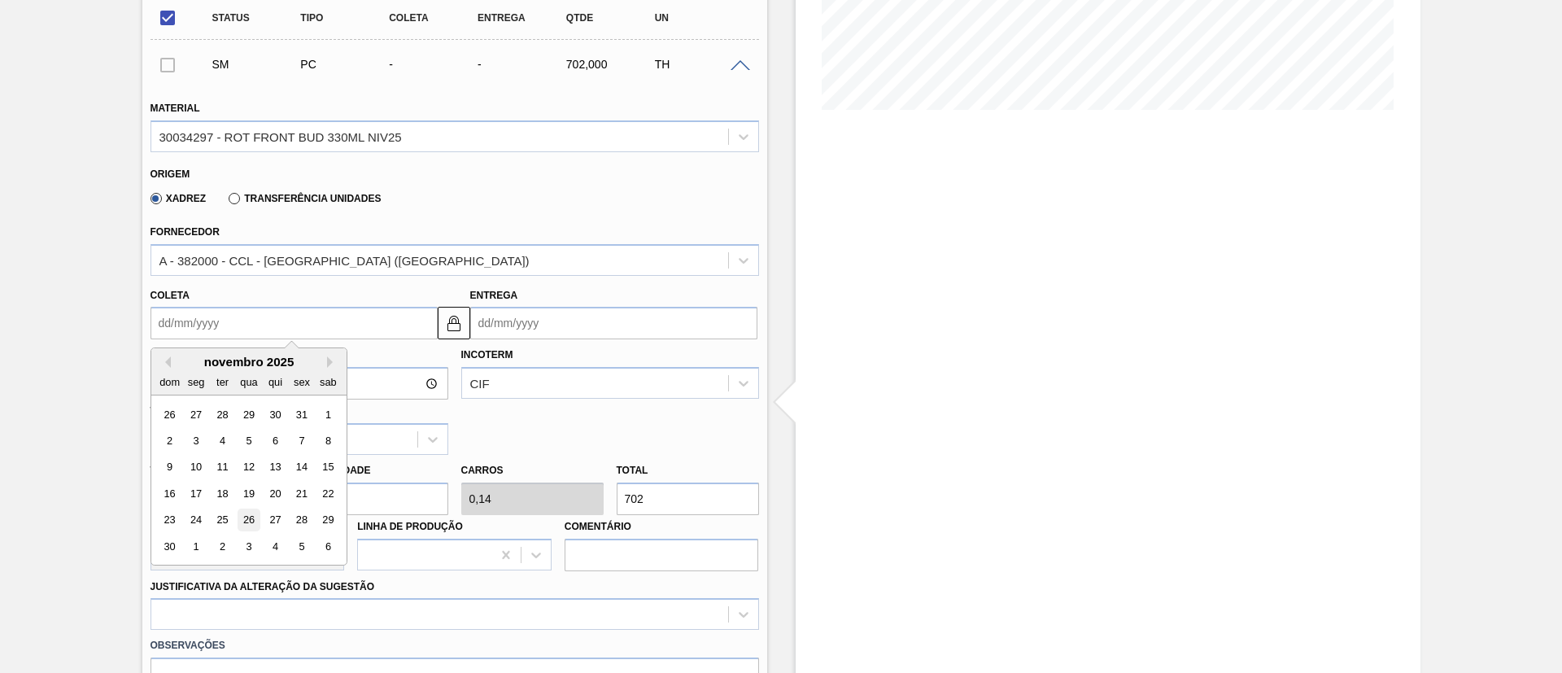
type input "[DATE]"
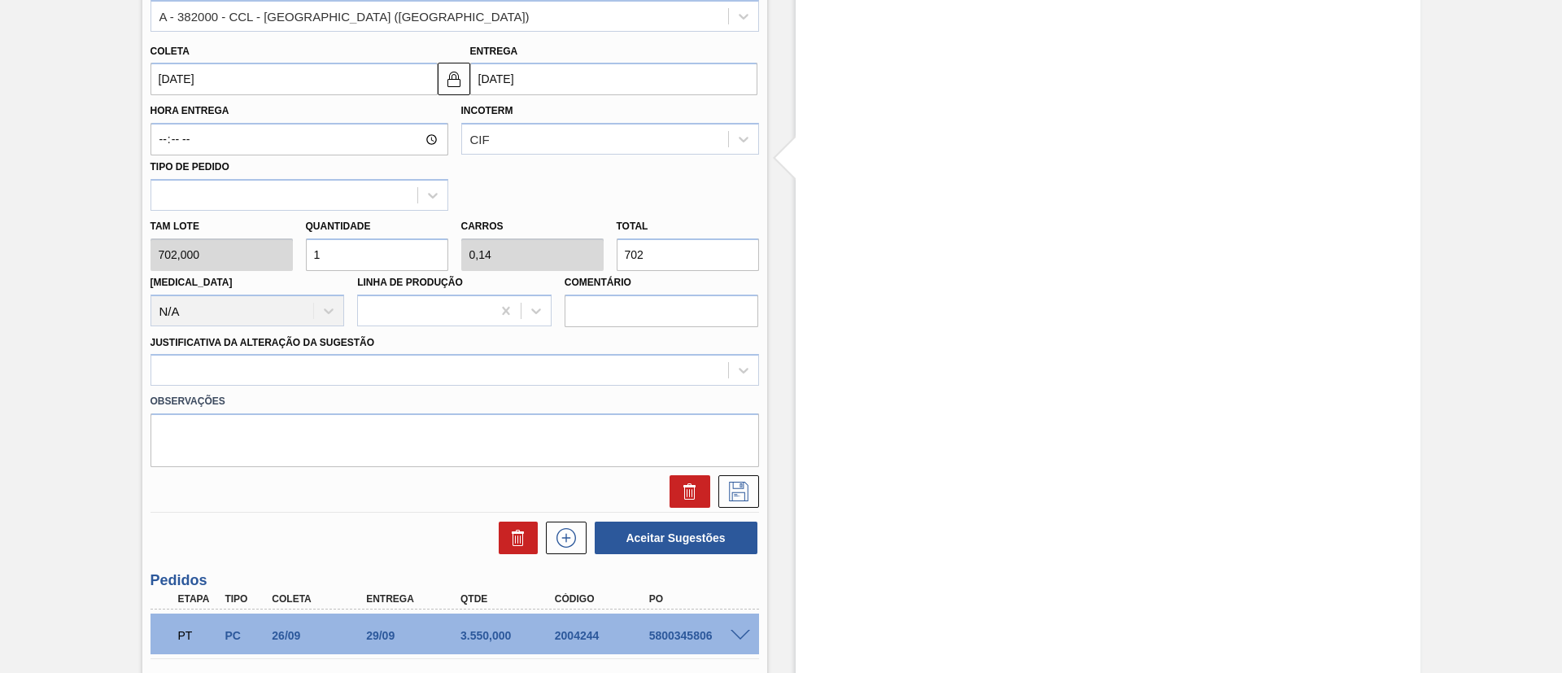
scroll to position [488, 0]
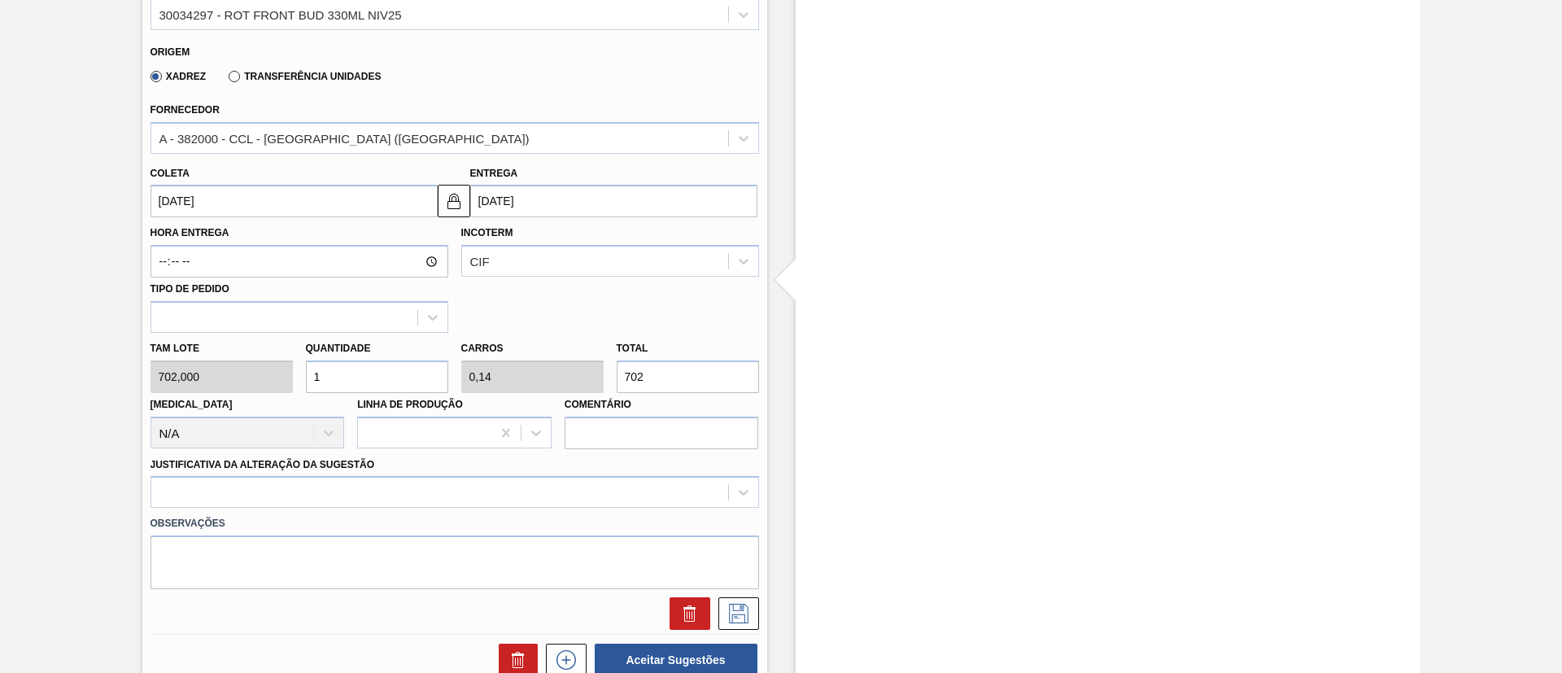
click at [194, 203] on input "26/11/2025" at bounding box center [294, 201] width 287 height 33
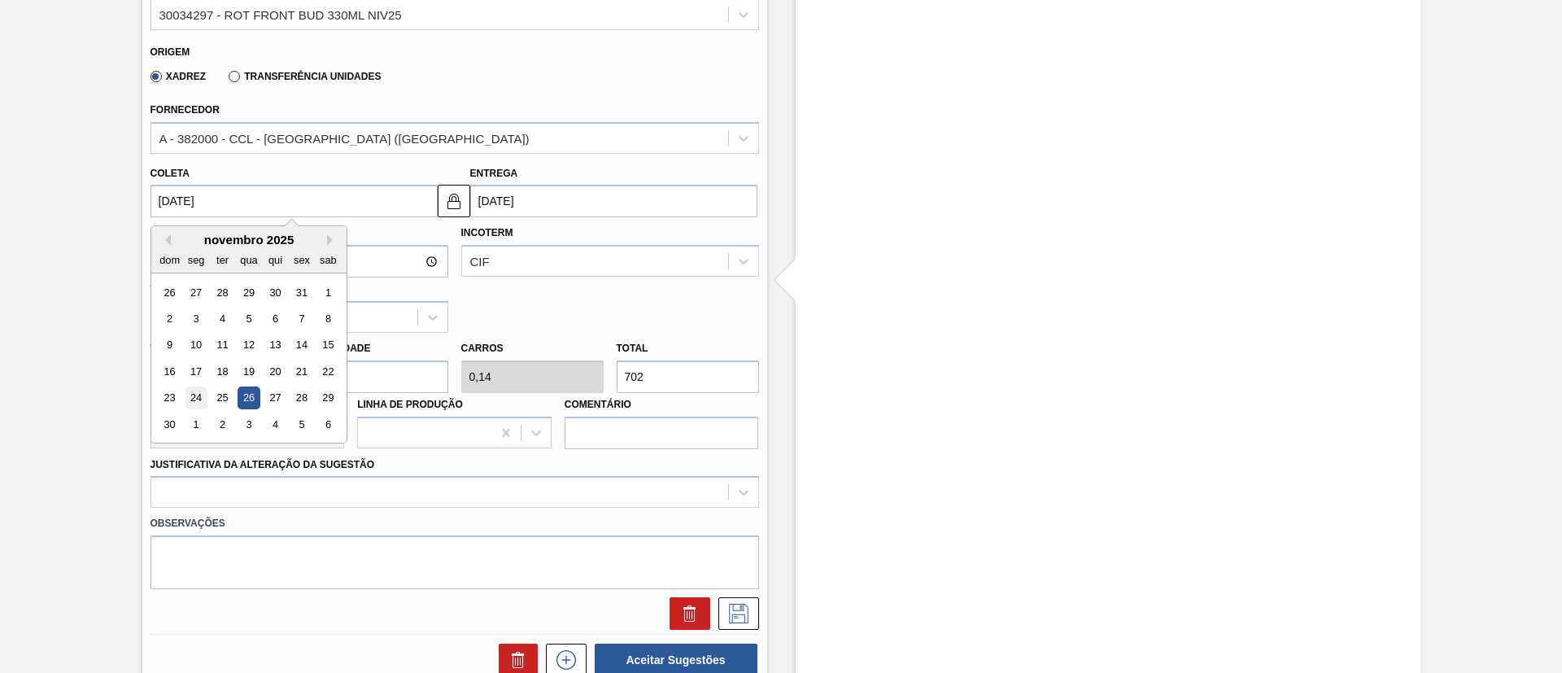
click at [203, 400] on div "24" at bounding box center [196, 398] width 22 height 22
type input "24/11/2025"
type input "27/11/2025"
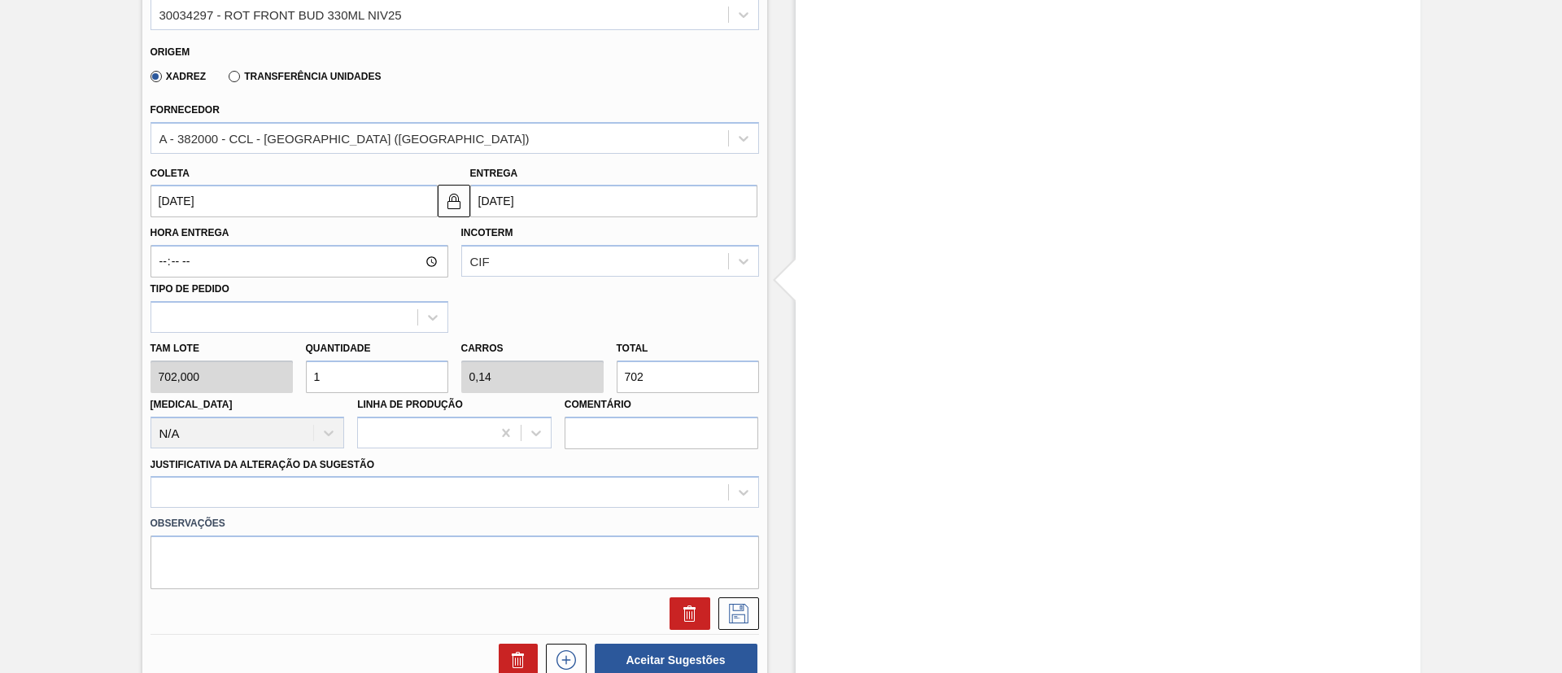
click at [279, 382] on div "Tam lote 702,000 Quantidade 1 Carros 0,14 Total 702 Doca N/A Linha de Produção …" at bounding box center [455, 391] width 622 height 116
type input "4"
type input "0,562"
type input "2.808"
click at [273, 379] on div "Tam lote 702,000 Quantidade 4 Carros 0,562 Total 2.808 Doca N/A Linha de Produç…" at bounding box center [455, 391] width 622 height 116
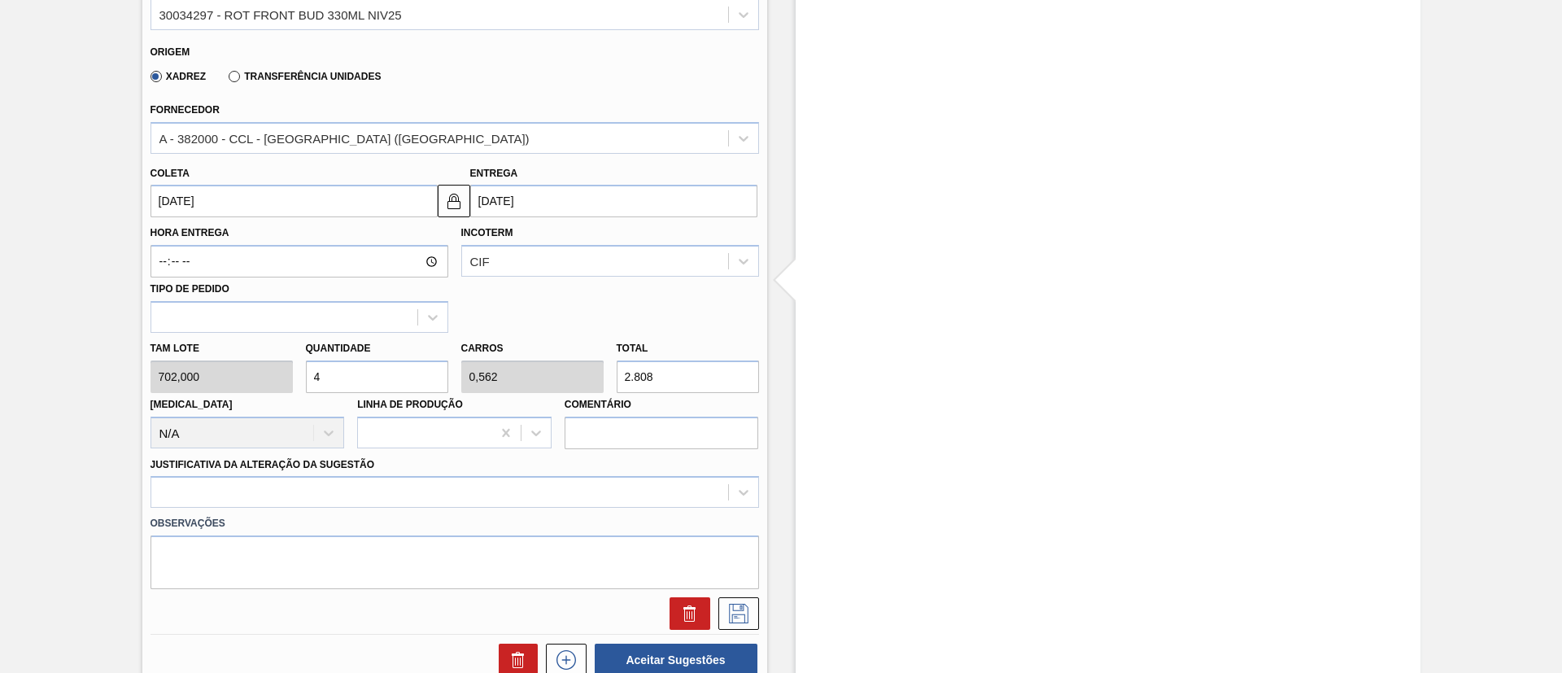
type input "5"
type input "0,702"
type input "3.510"
click at [280, 381] on div "Tam lote 702,000 Quantidade 5 Carros 0,702 Total 3.510 Doca N/A Linha de Produç…" at bounding box center [455, 391] width 622 height 116
type input "4"
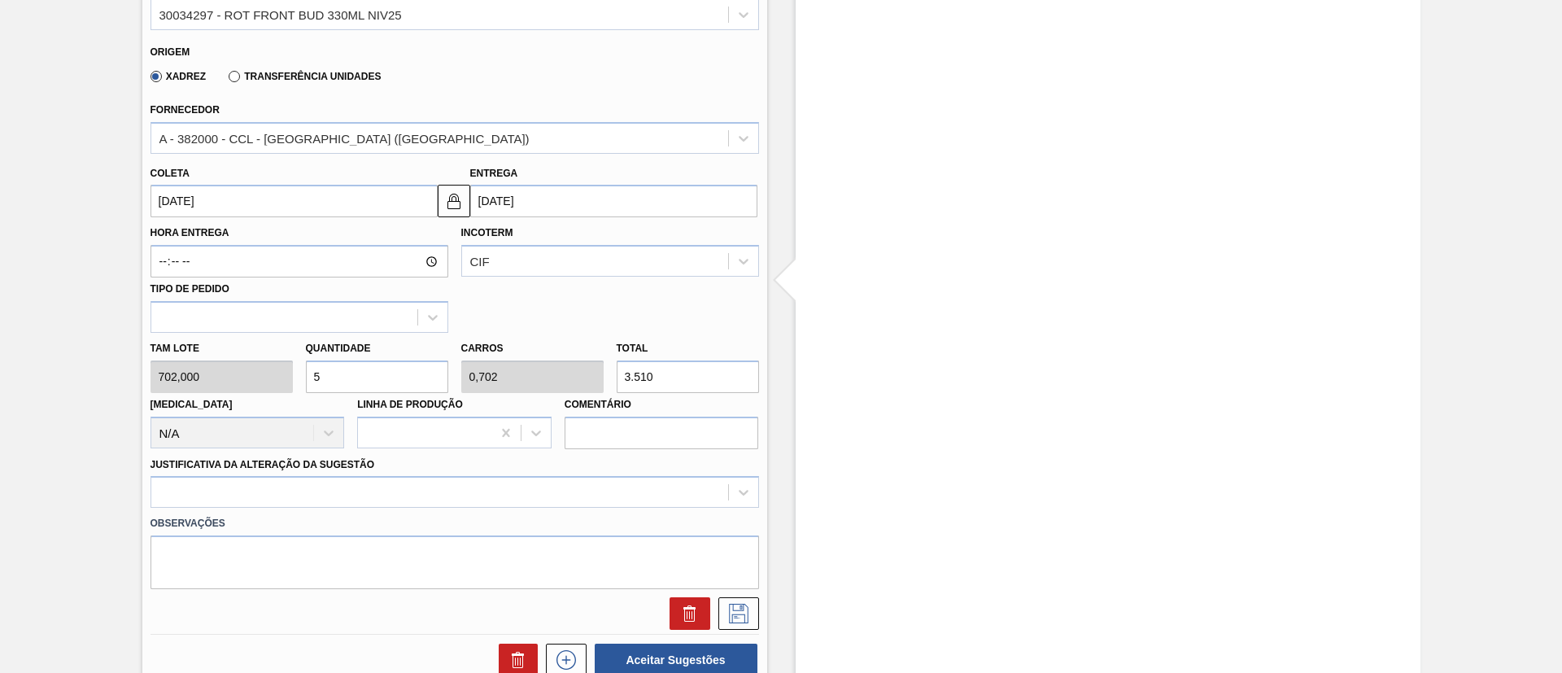
type input "0,562"
type input "2.808"
type input "4"
click at [351, 488] on div at bounding box center [455, 492] width 609 height 32
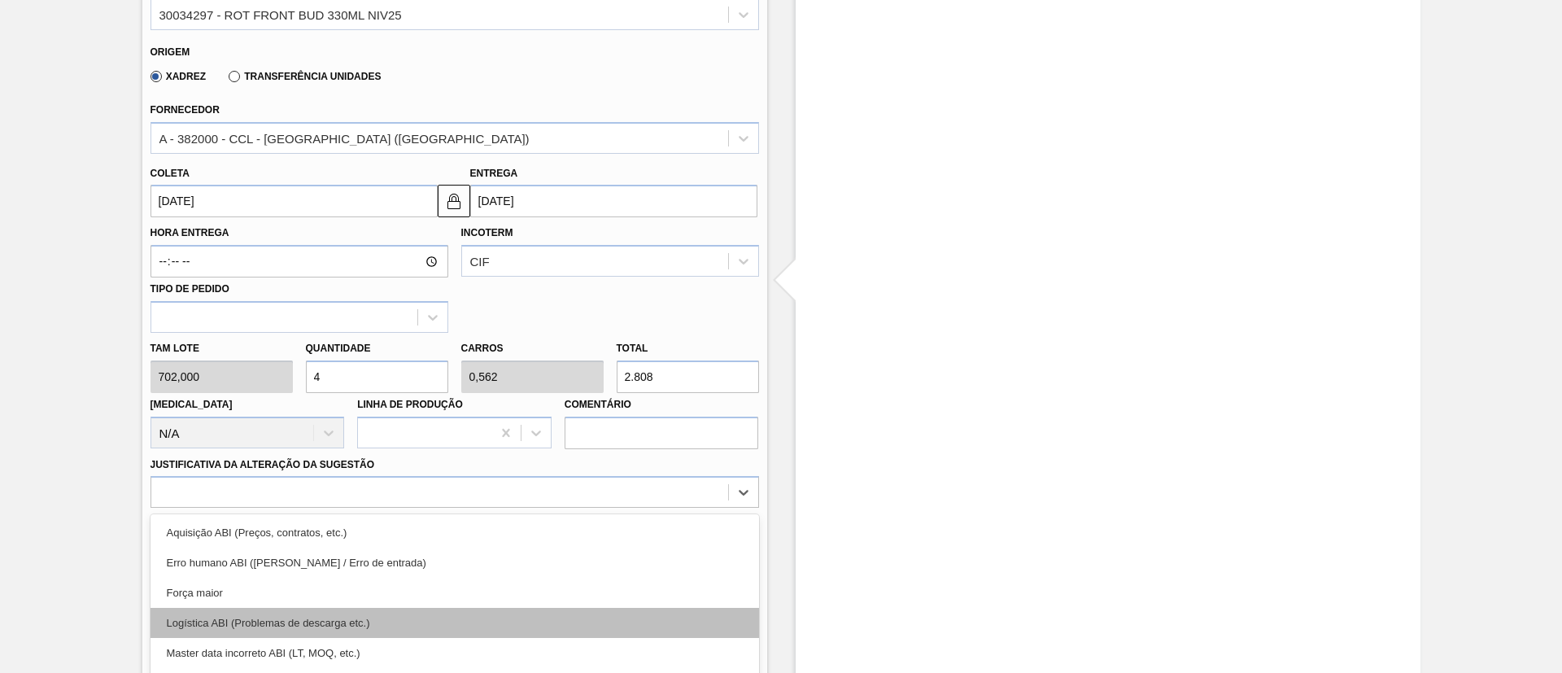
scroll to position [580, 0]
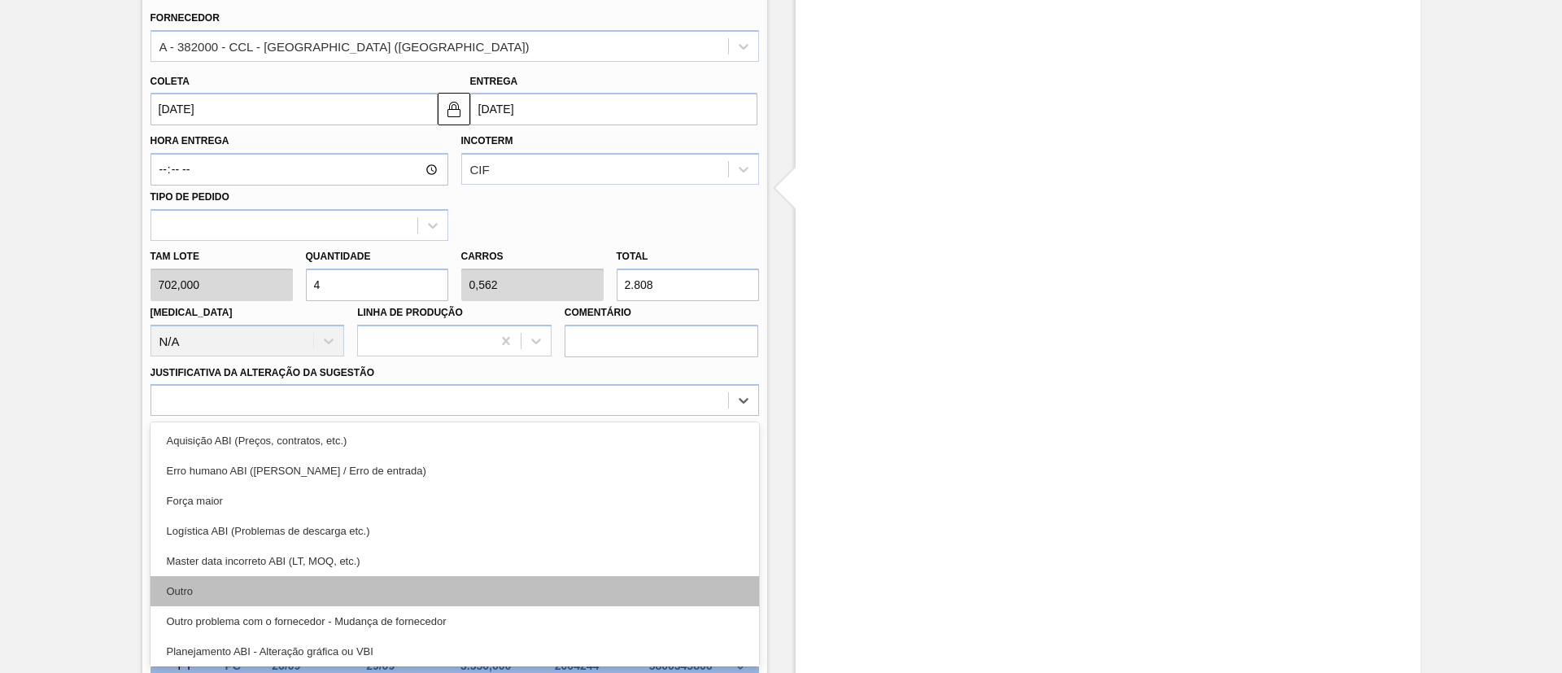
click at [288, 592] on div "Outro" at bounding box center [455, 591] width 609 height 30
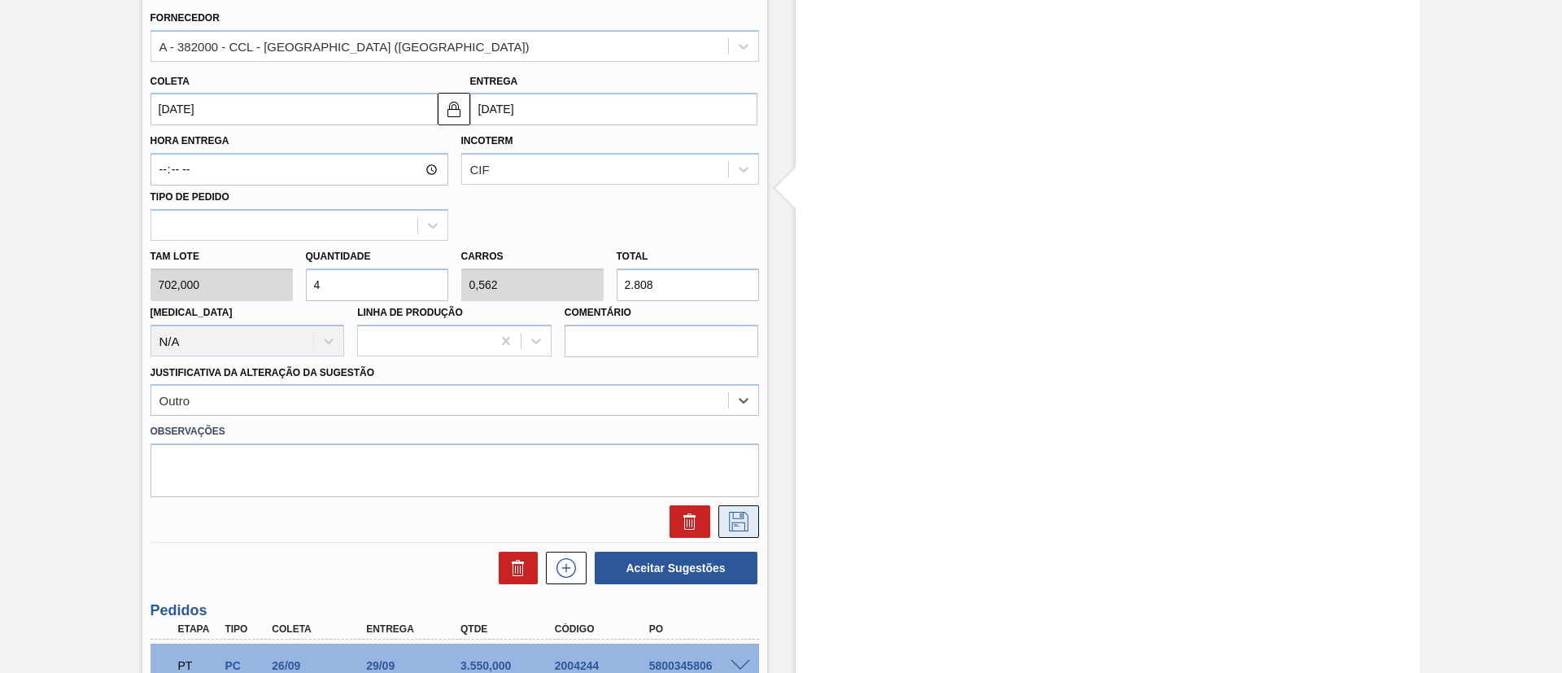
click at [738, 525] on icon at bounding box center [739, 522] width 26 height 20
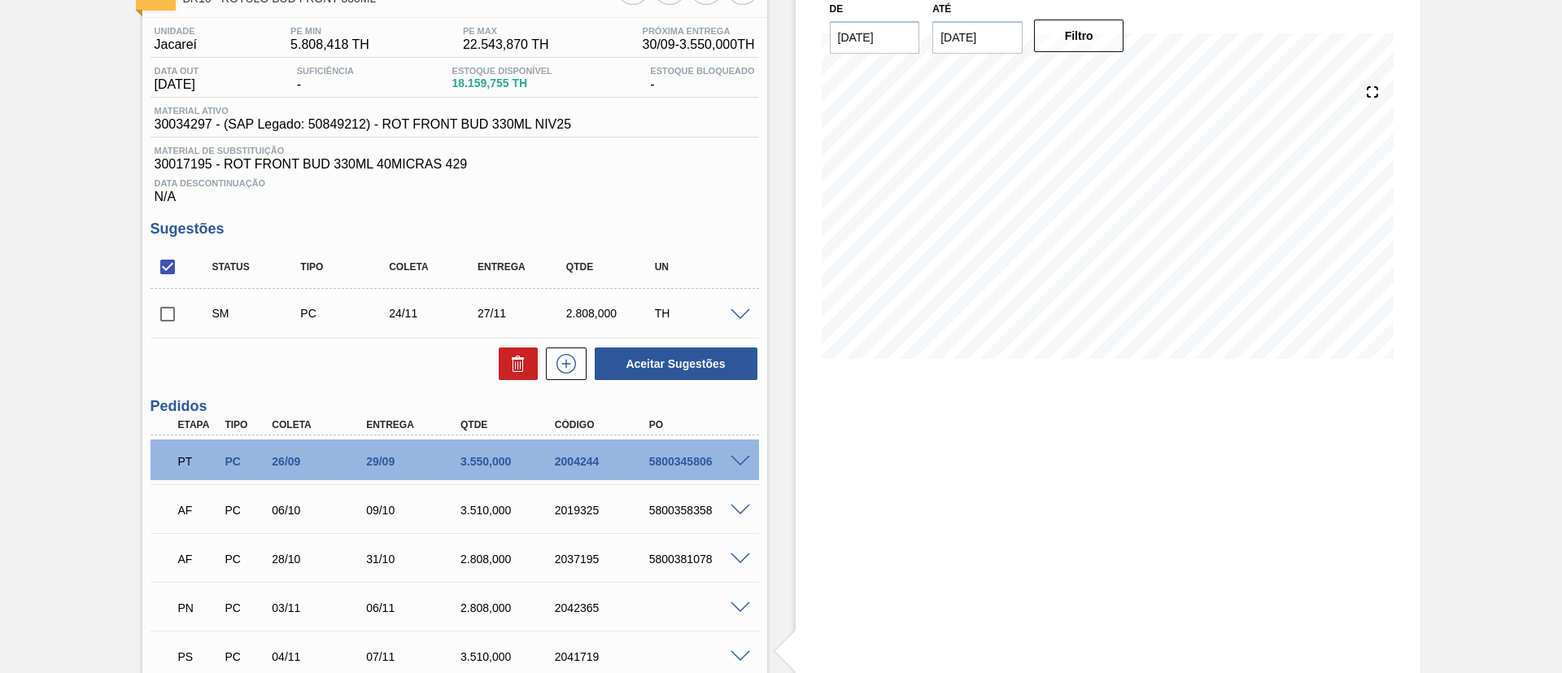
scroll to position [111, 0]
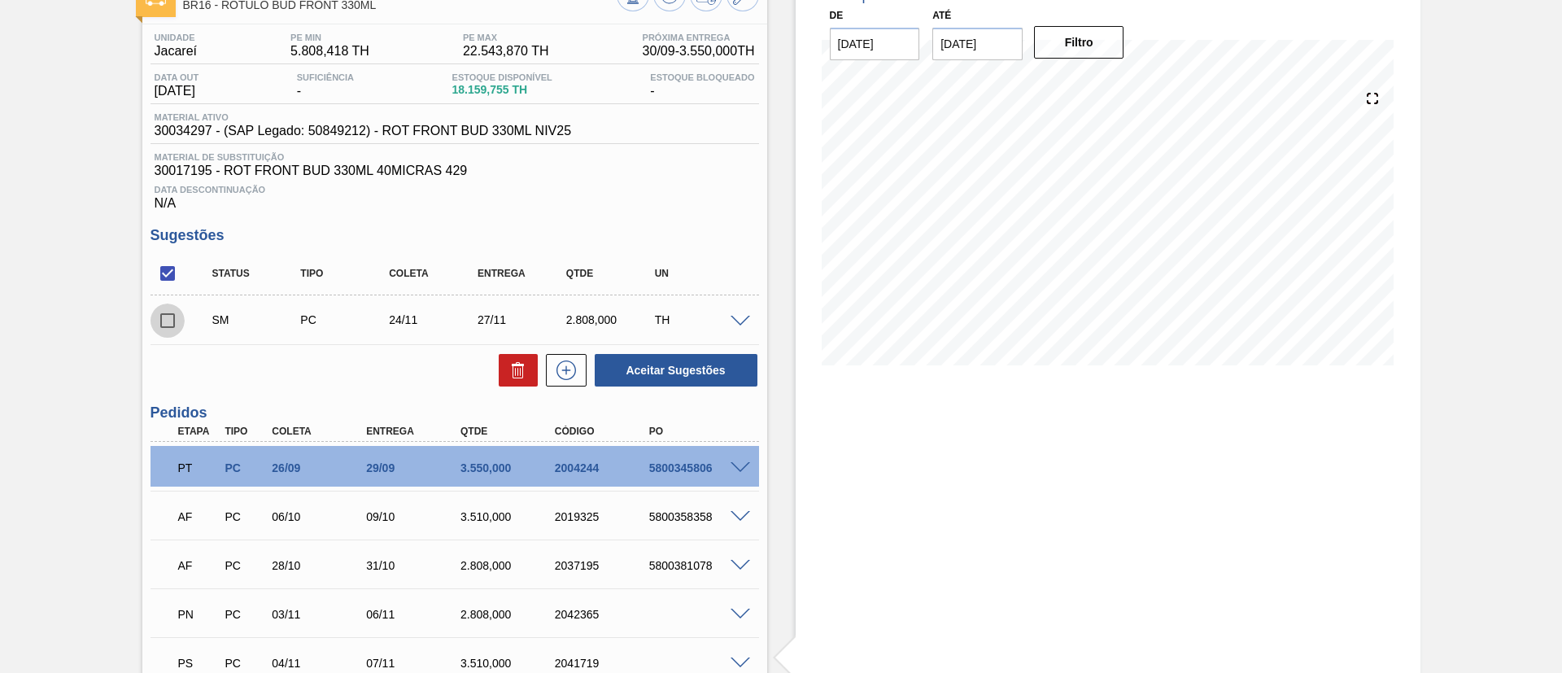
click at [172, 323] on input "checkbox" at bounding box center [168, 320] width 34 height 34
checkbox input "true"
click at [657, 371] on button "Aceitar Sugestões" at bounding box center [676, 370] width 163 height 33
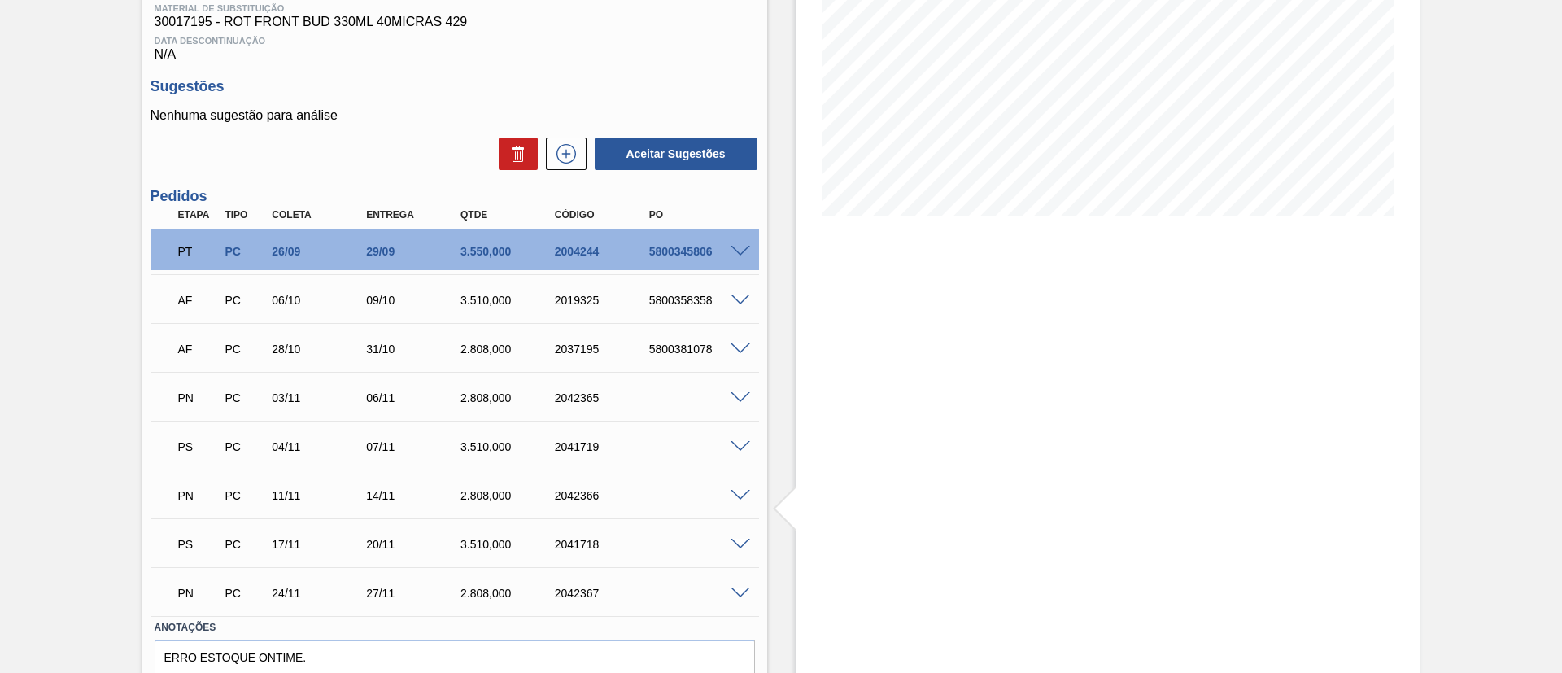
scroll to position [92, 0]
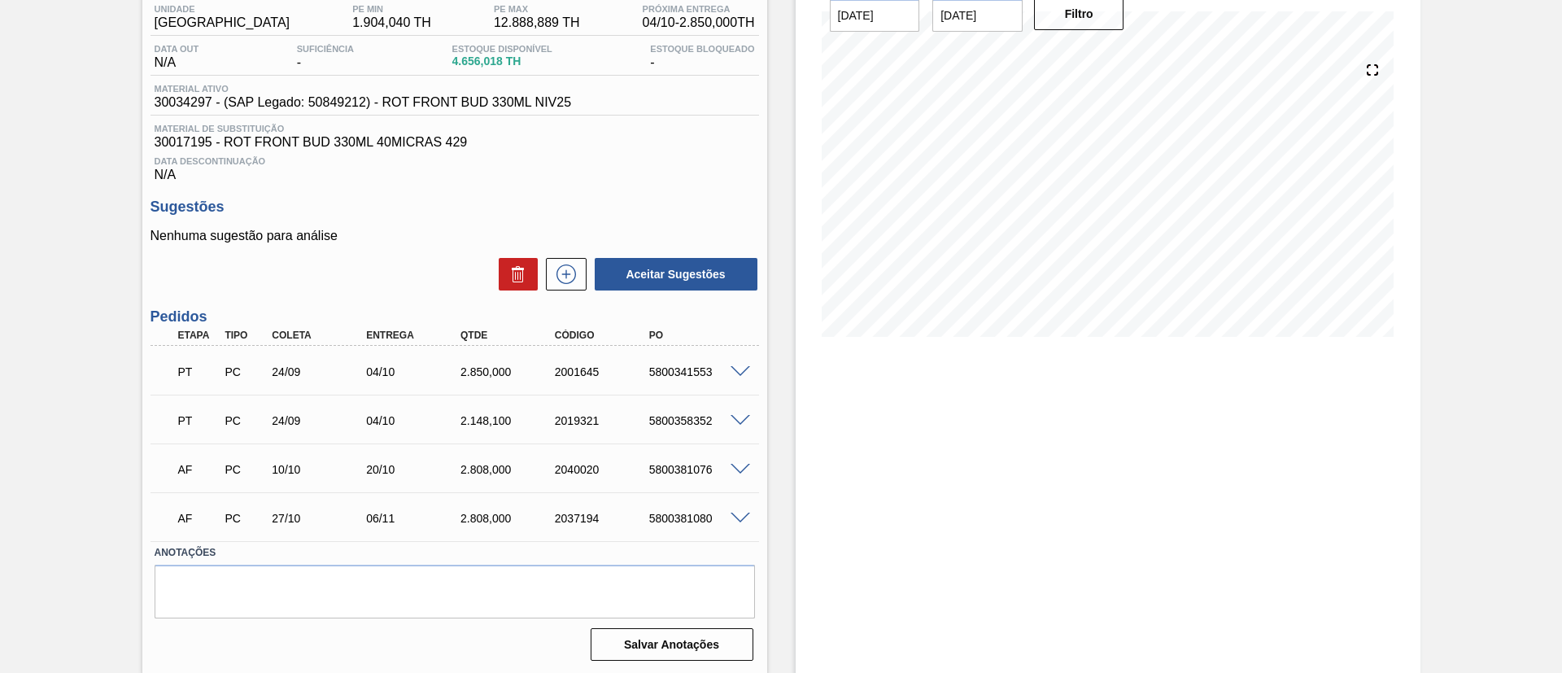
scroll to position [141, 0]
click at [555, 264] on icon at bounding box center [566, 273] width 26 height 20
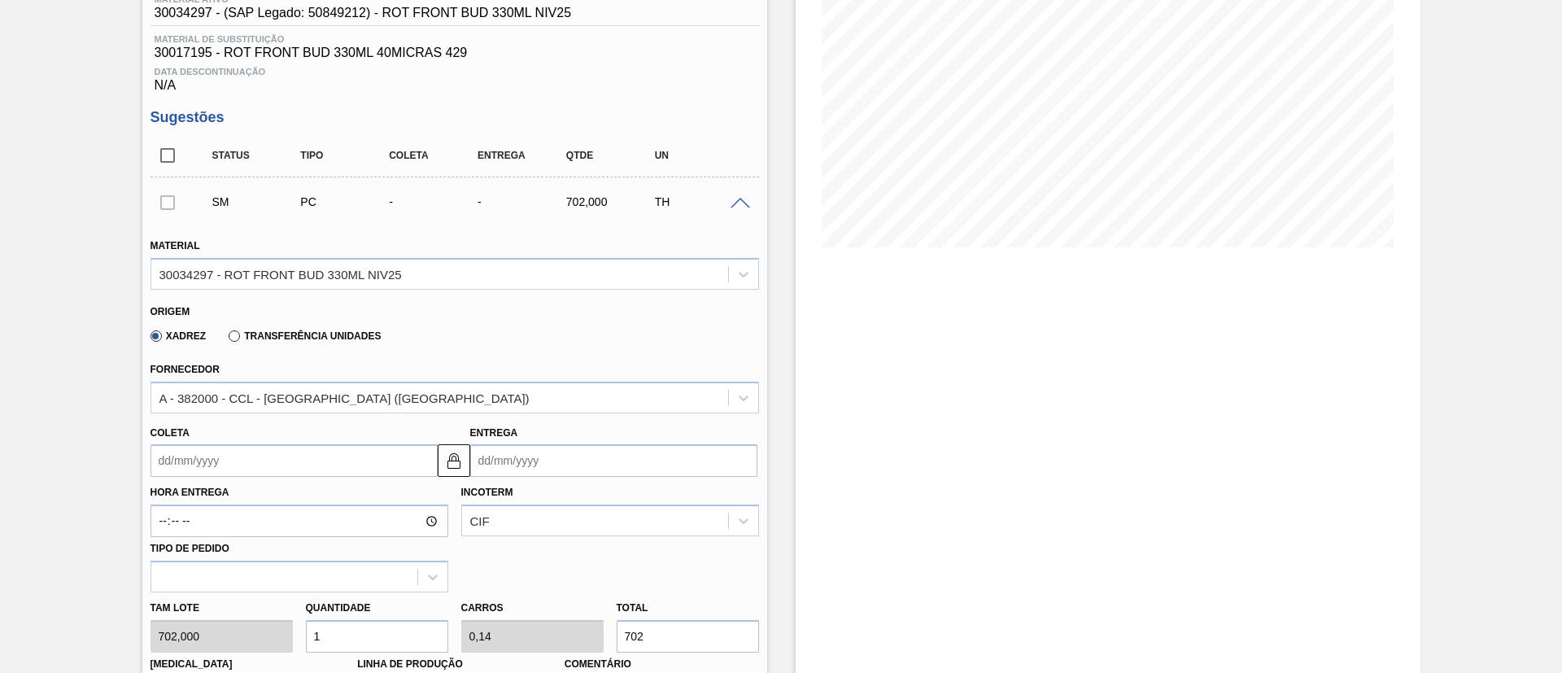
scroll to position [385, 0]
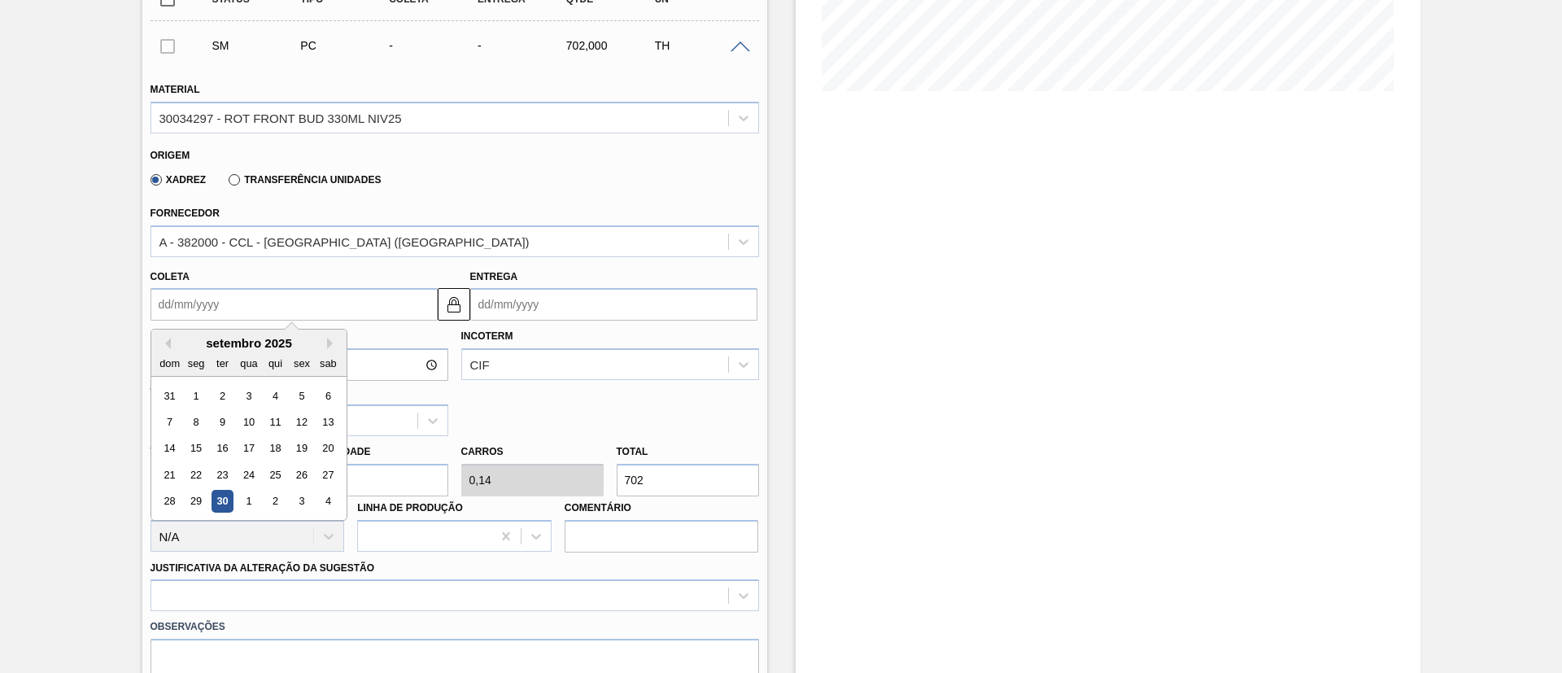
click at [216, 296] on input "Coleta" at bounding box center [294, 304] width 287 height 33
click at [329, 338] on button "Next Month" at bounding box center [332, 343] width 11 height 11
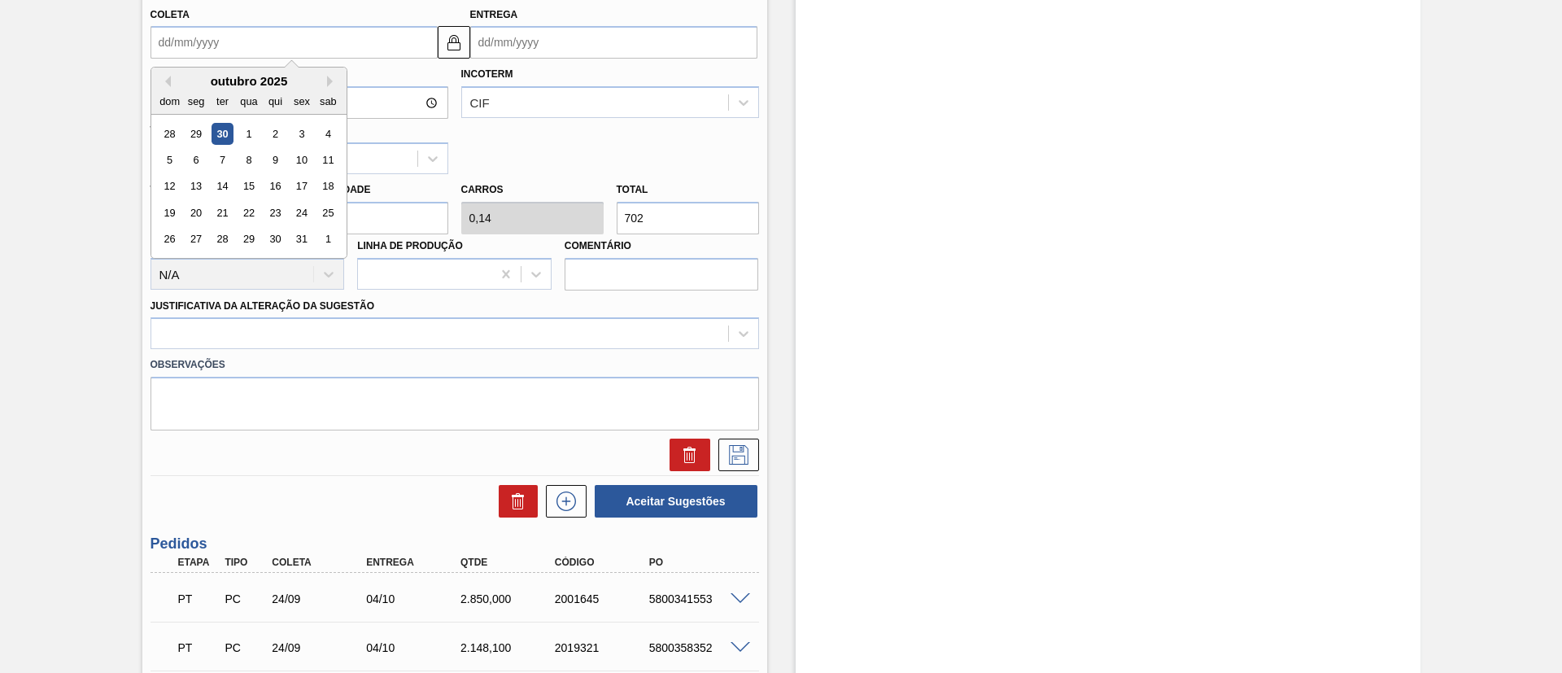
scroll to position [629, 0]
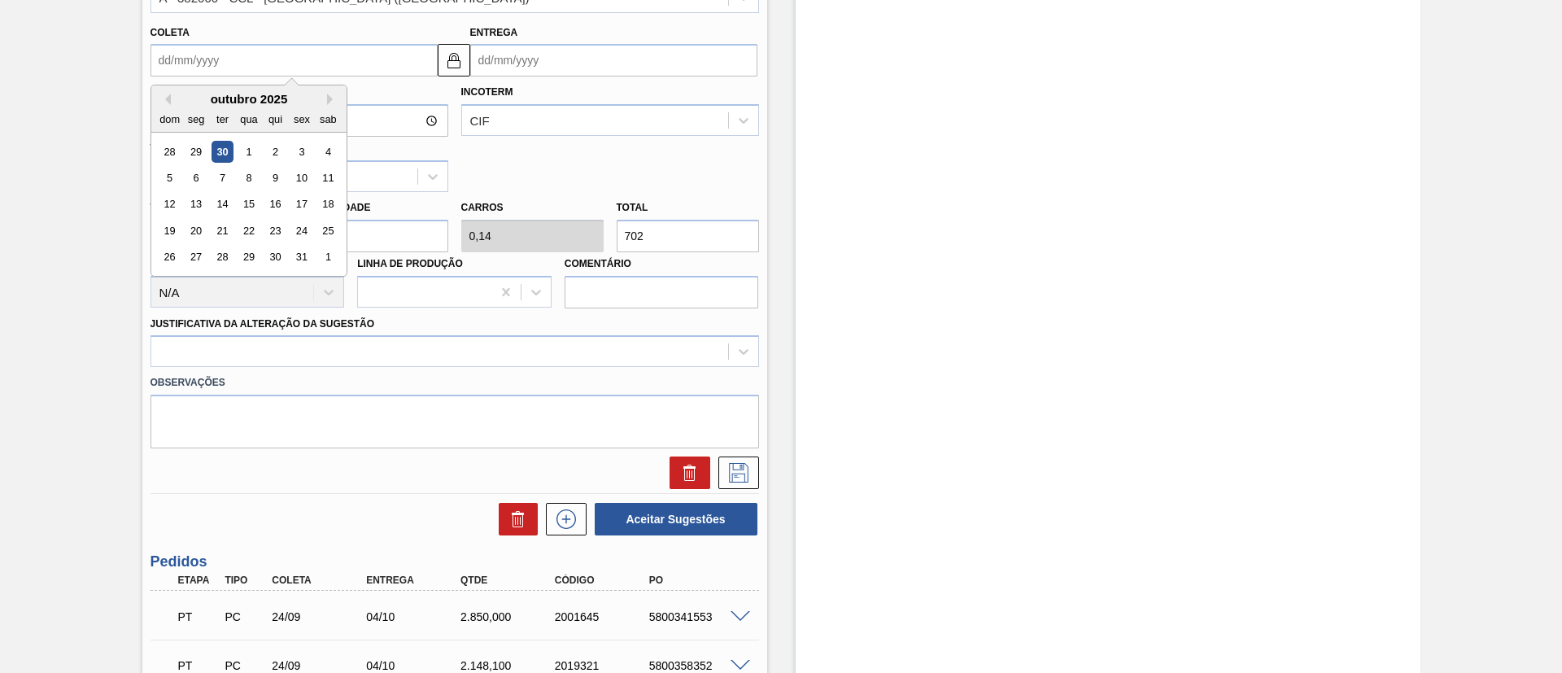
click at [328, 106] on div "dom seg ter qua qui sex sab" at bounding box center [248, 119] width 195 height 26
click at [329, 103] on button "Next Month" at bounding box center [332, 99] width 11 height 11
click at [200, 177] on div "3" at bounding box center [196, 178] width 22 height 22
type input "[DATE]"
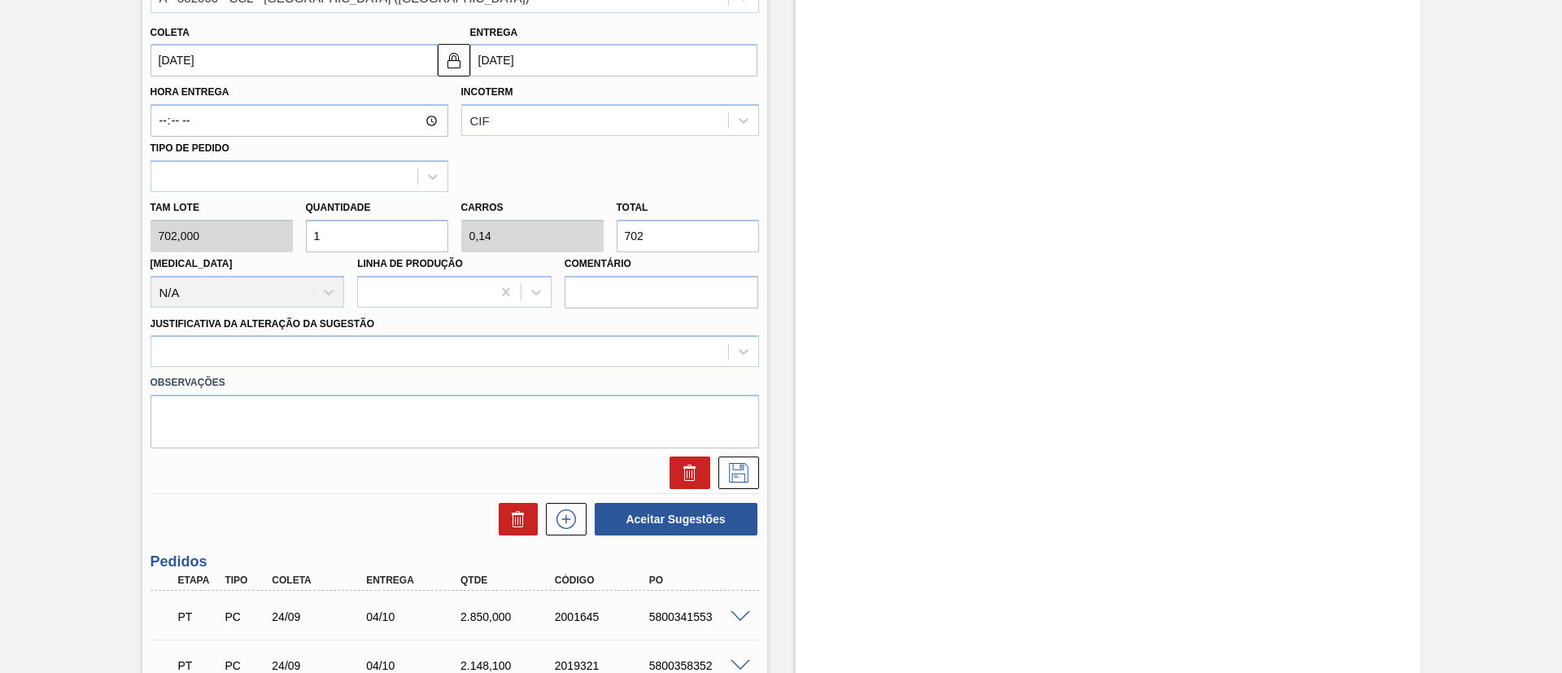
click at [242, 241] on div "[PERSON_NAME] 702,000 Quantidade 1 Carros 0,14 Total 702 [MEDICAL_DATA] N/A Lin…" at bounding box center [455, 250] width 622 height 116
type input "4"
type input "0,562"
type input "2.808"
type input "4"
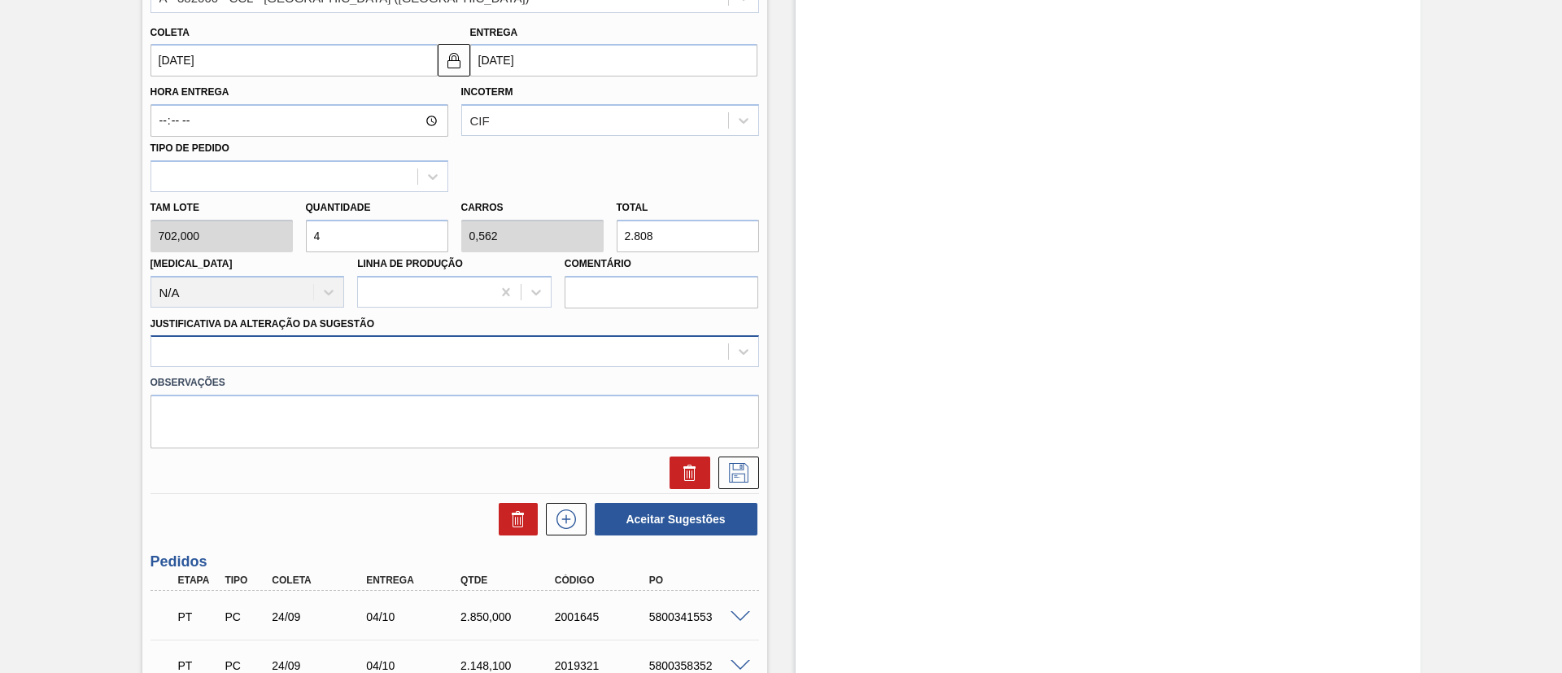
click at [351, 346] on div at bounding box center [439, 352] width 577 height 24
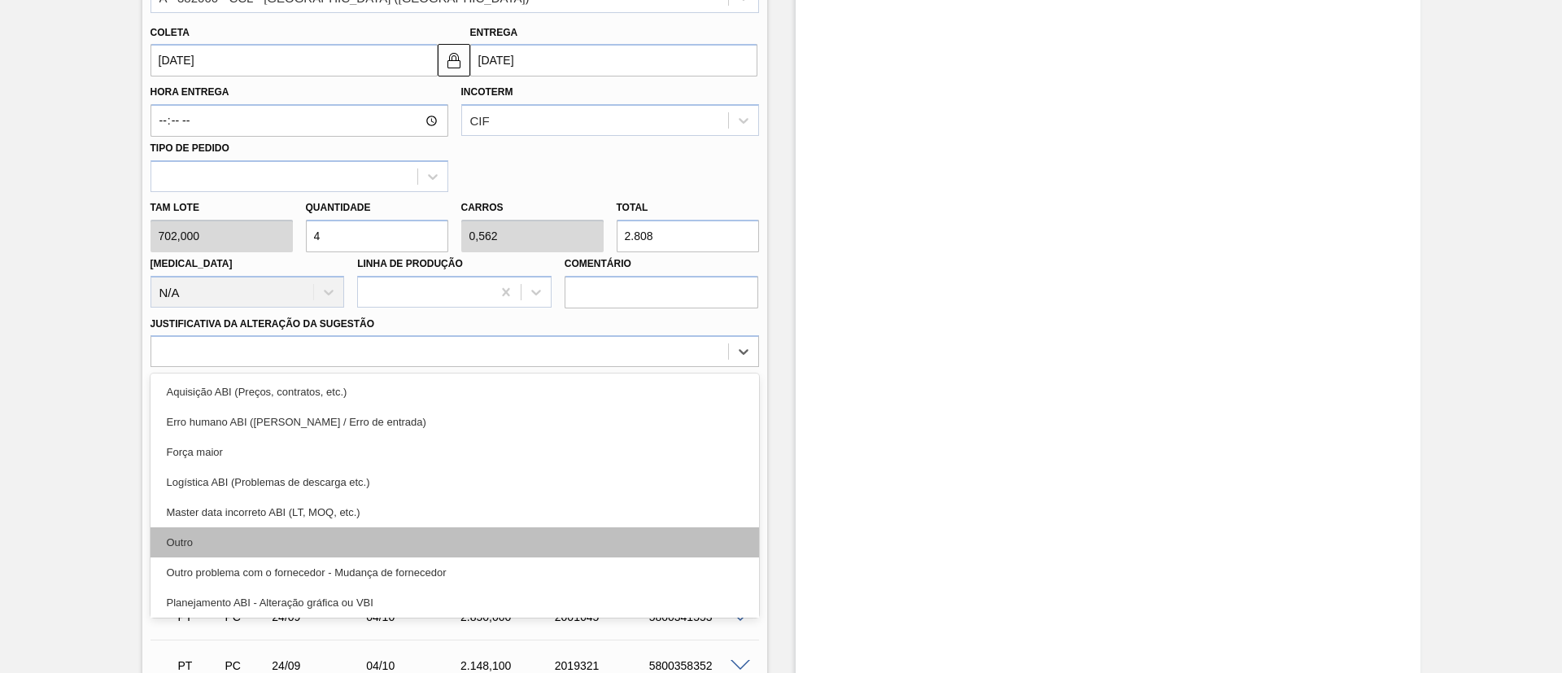
click at [291, 537] on div "Outro" at bounding box center [455, 542] width 609 height 30
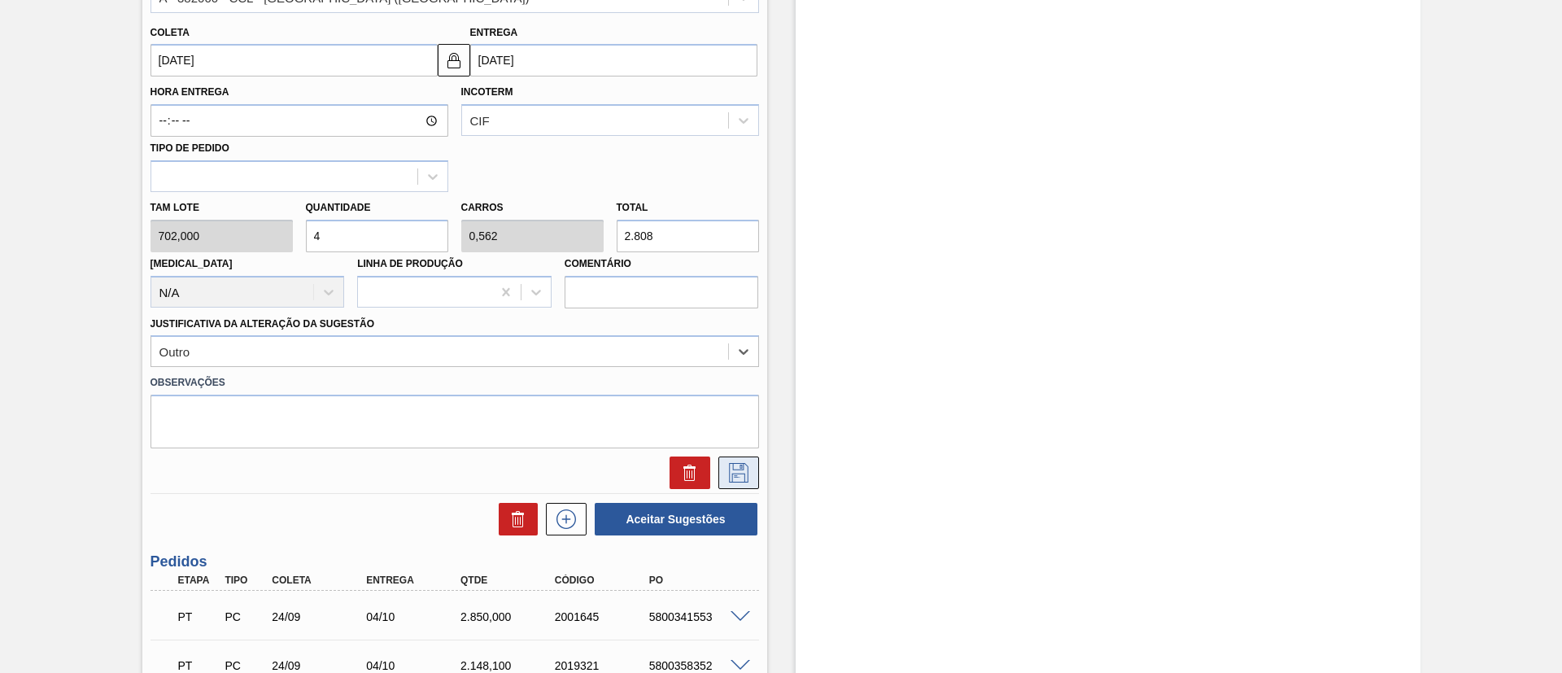
click at [722, 470] on button at bounding box center [738, 472] width 41 height 33
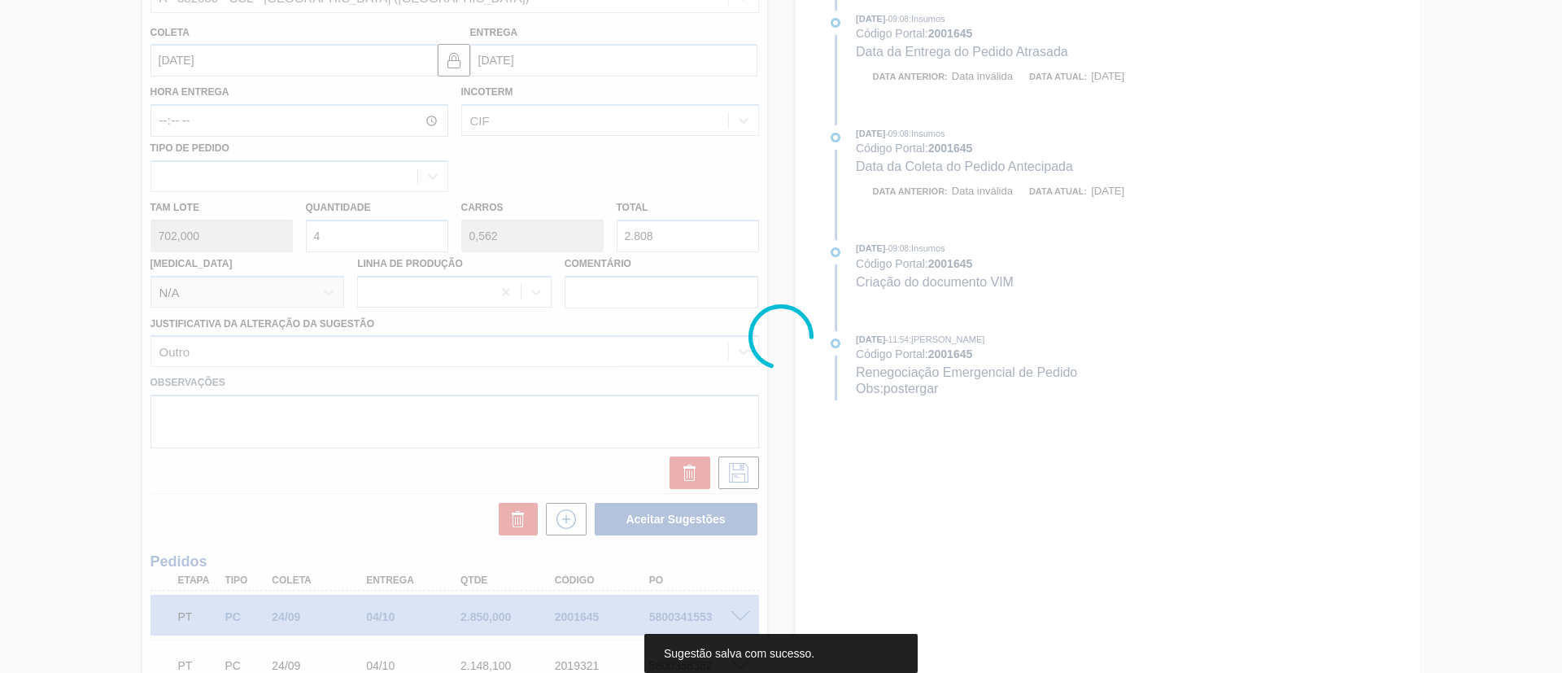
scroll to position [208, 0]
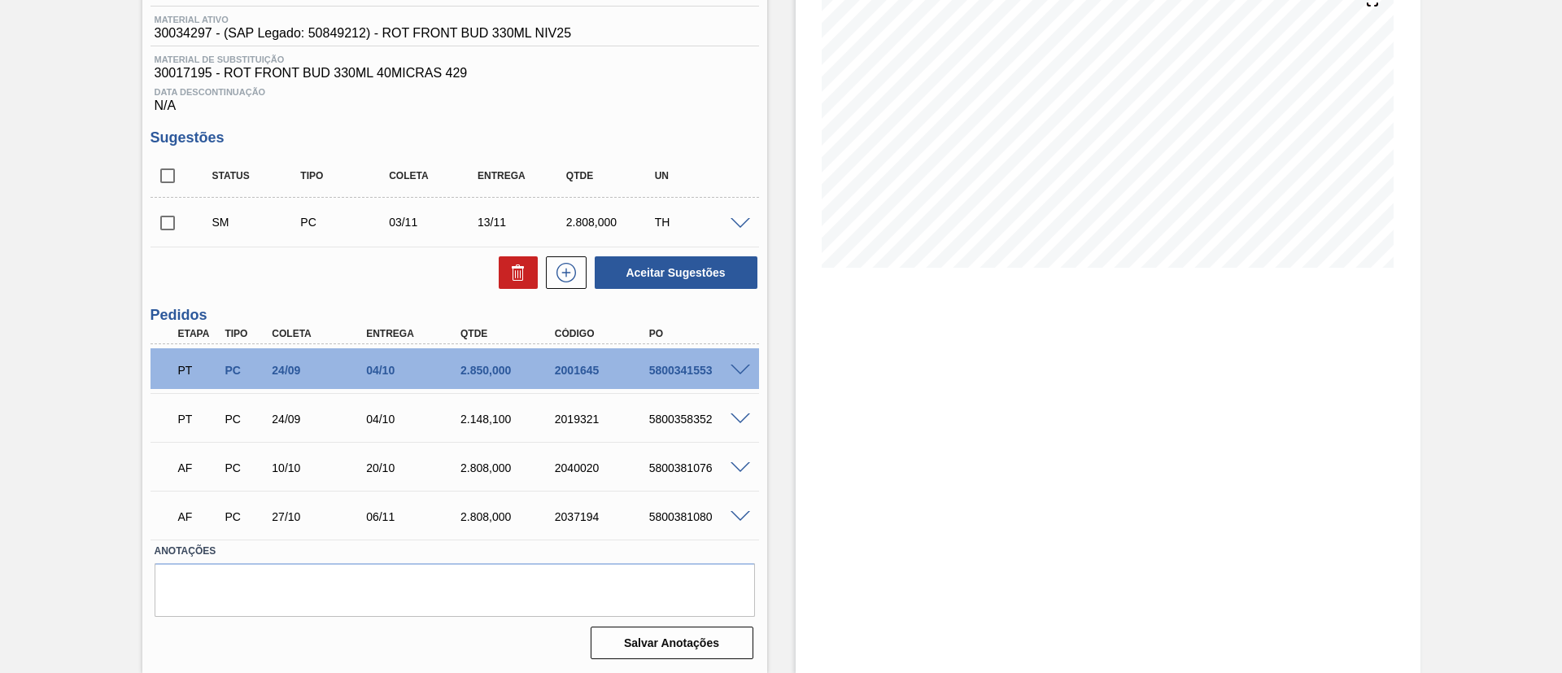
click at [177, 226] on input "checkbox" at bounding box center [168, 223] width 34 height 34
click at [648, 274] on button "Aceitar Sugestões" at bounding box center [676, 272] width 163 height 33
checkbox input "false"
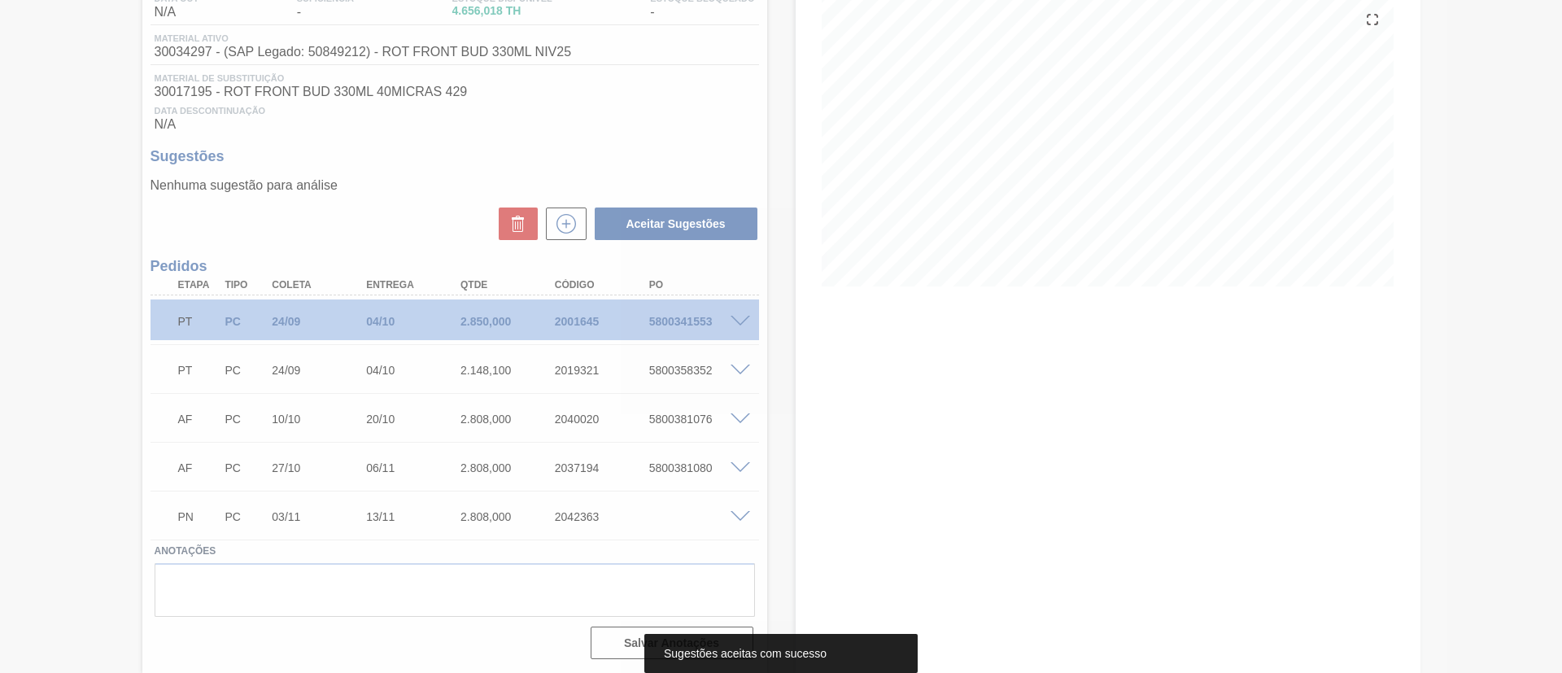
scroll to position [190, 0]
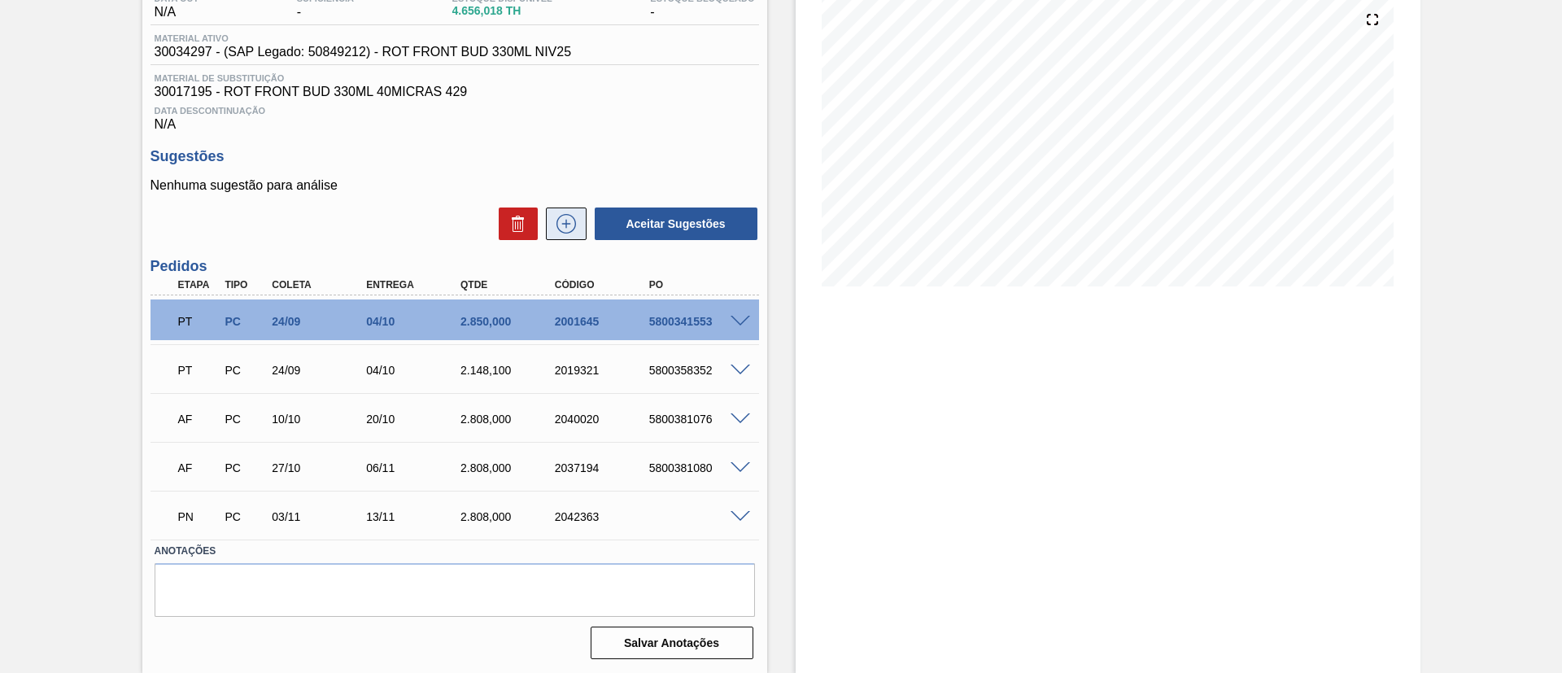
click at [567, 229] on icon at bounding box center [566, 224] width 26 height 20
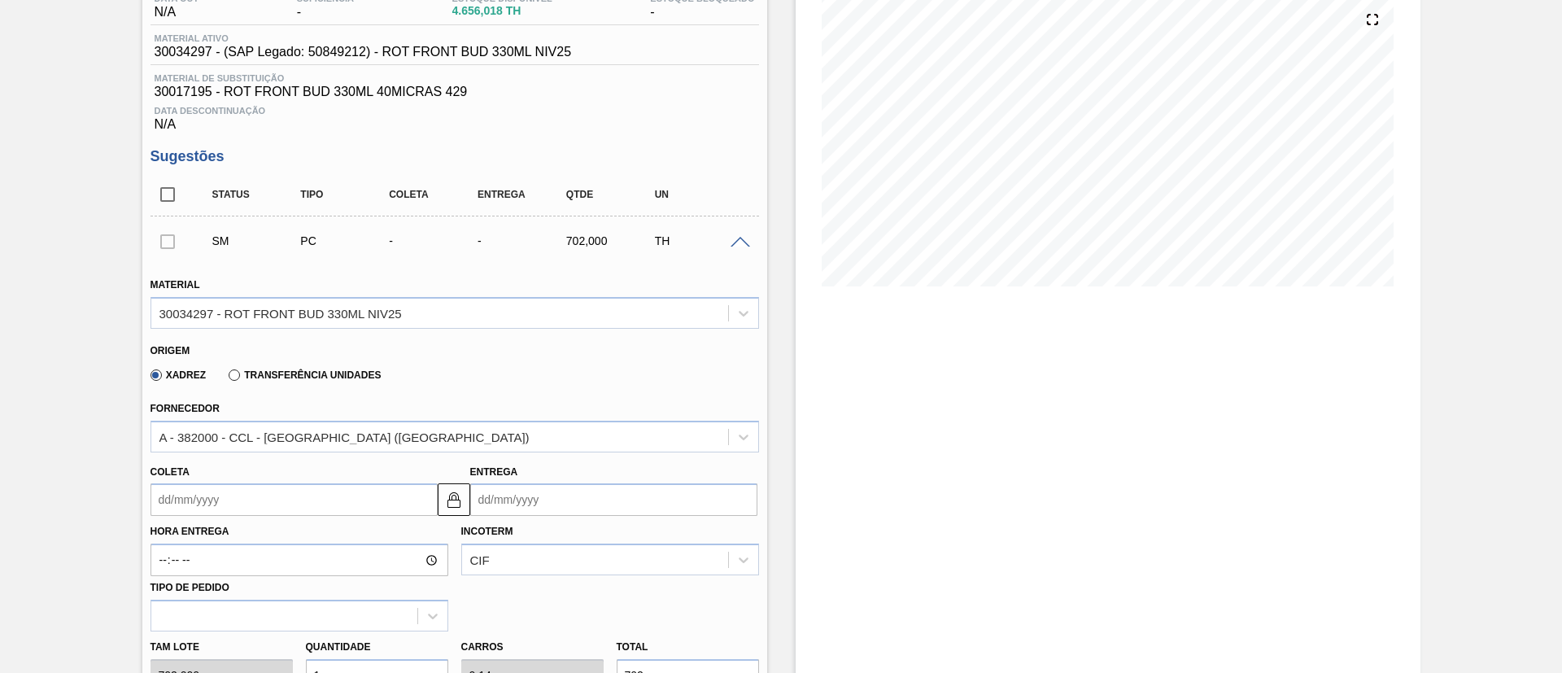
click at [224, 504] on input "Coleta" at bounding box center [294, 499] width 287 height 33
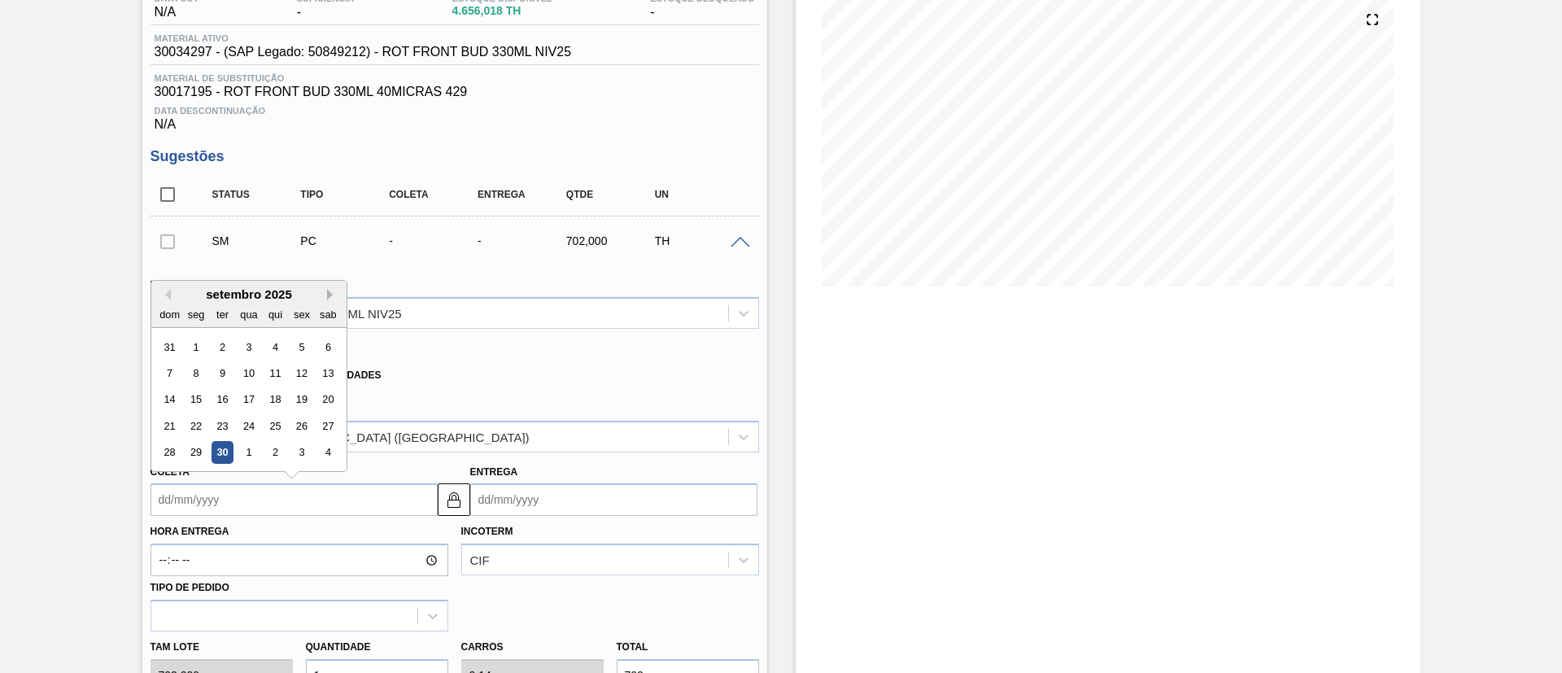
click at [332, 295] on button "Next Month" at bounding box center [332, 294] width 11 height 11
click at [331, 295] on button "Next Month" at bounding box center [332, 294] width 11 height 11
click at [194, 401] on div "10" at bounding box center [196, 400] width 22 height 22
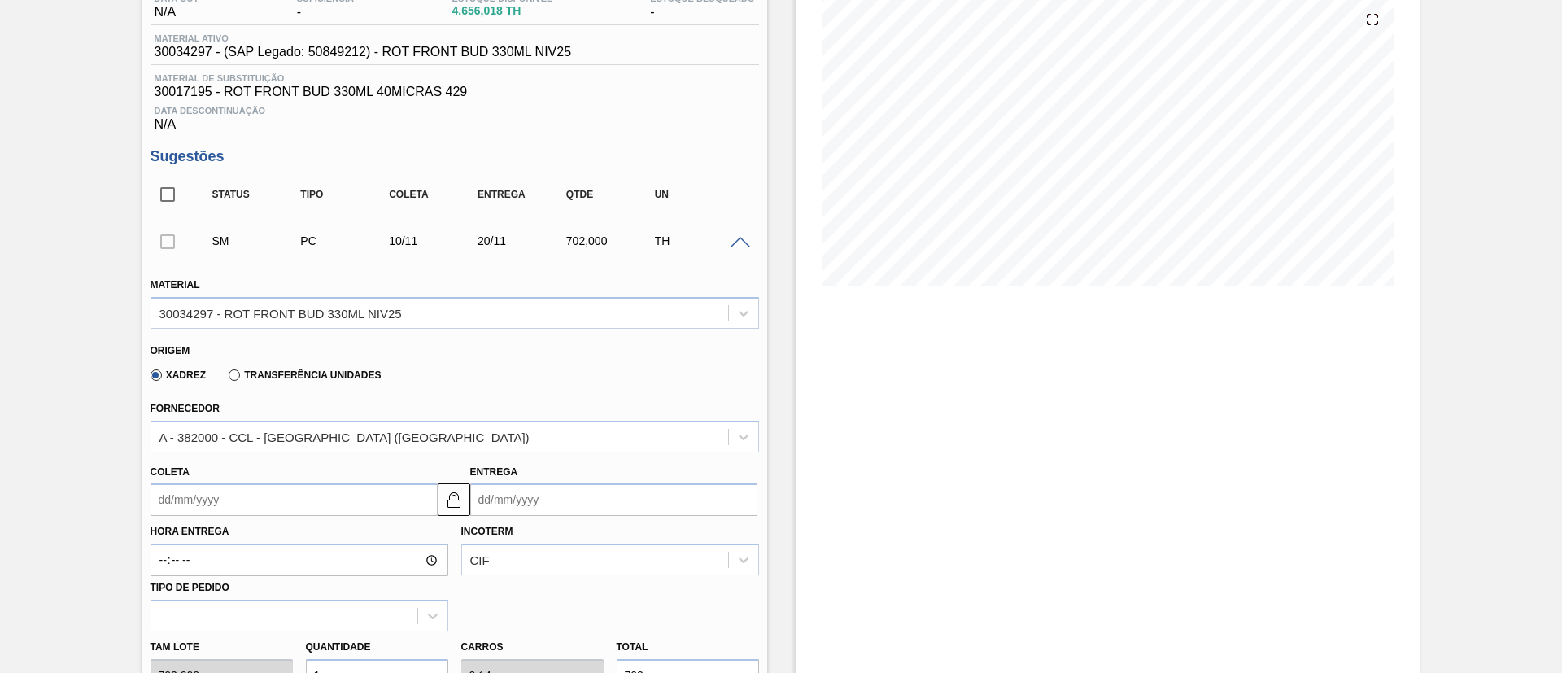
type input "[DATE]"
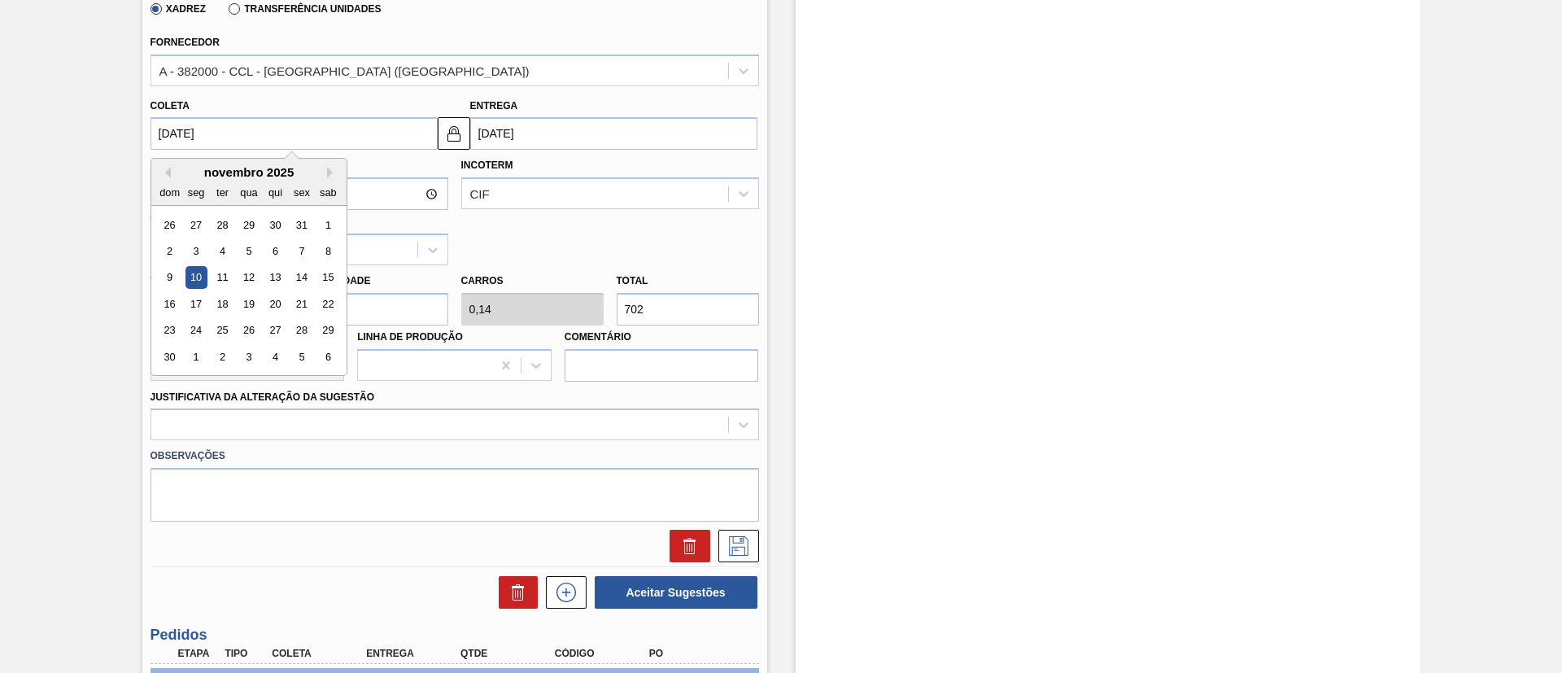
click at [226, 135] on input "[DATE]" at bounding box center [294, 133] width 287 height 33
click at [295, 283] on div "14" at bounding box center [301, 278] width 22 height 22
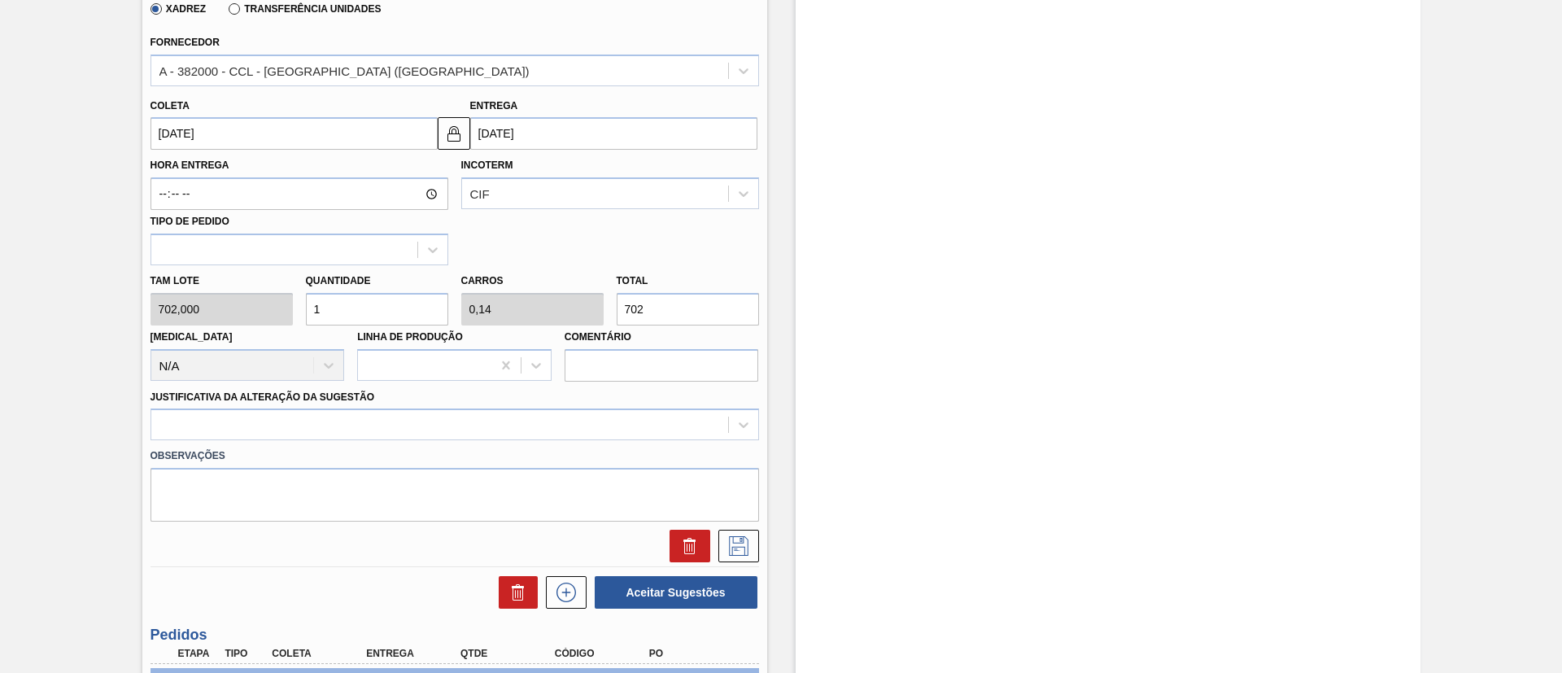
type input "[DATE]"
click at [269, 312] on div "Tam lote 702,000 Quantidade 1 Carros 0,14 Total 702 Doca N/A Linha de Produção …" at bounding box center [455, 323] width 622 height 116
type input "4"
type input "0,562"
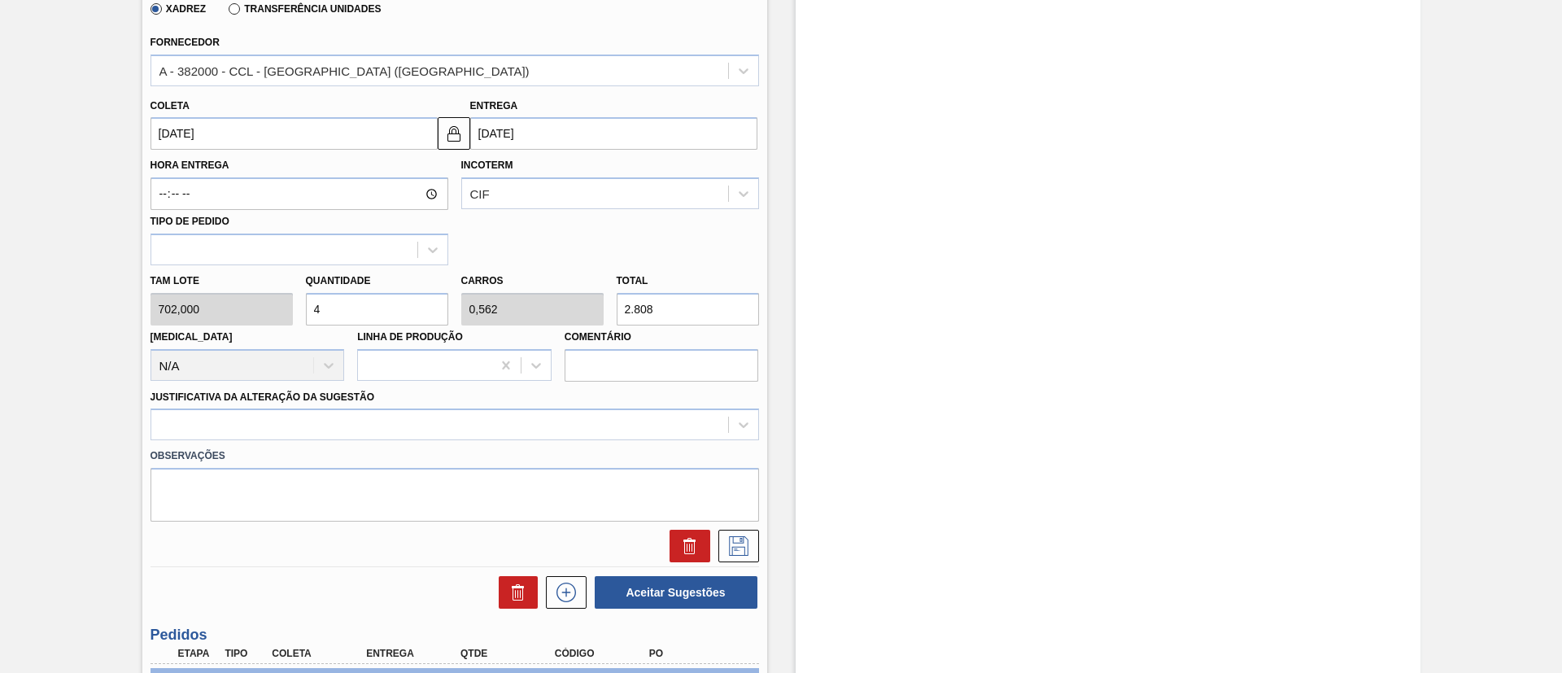
type input "2.808"
type input "4"
click at [376, 411] on div at bounding box center [455, 424] width 609 height 32
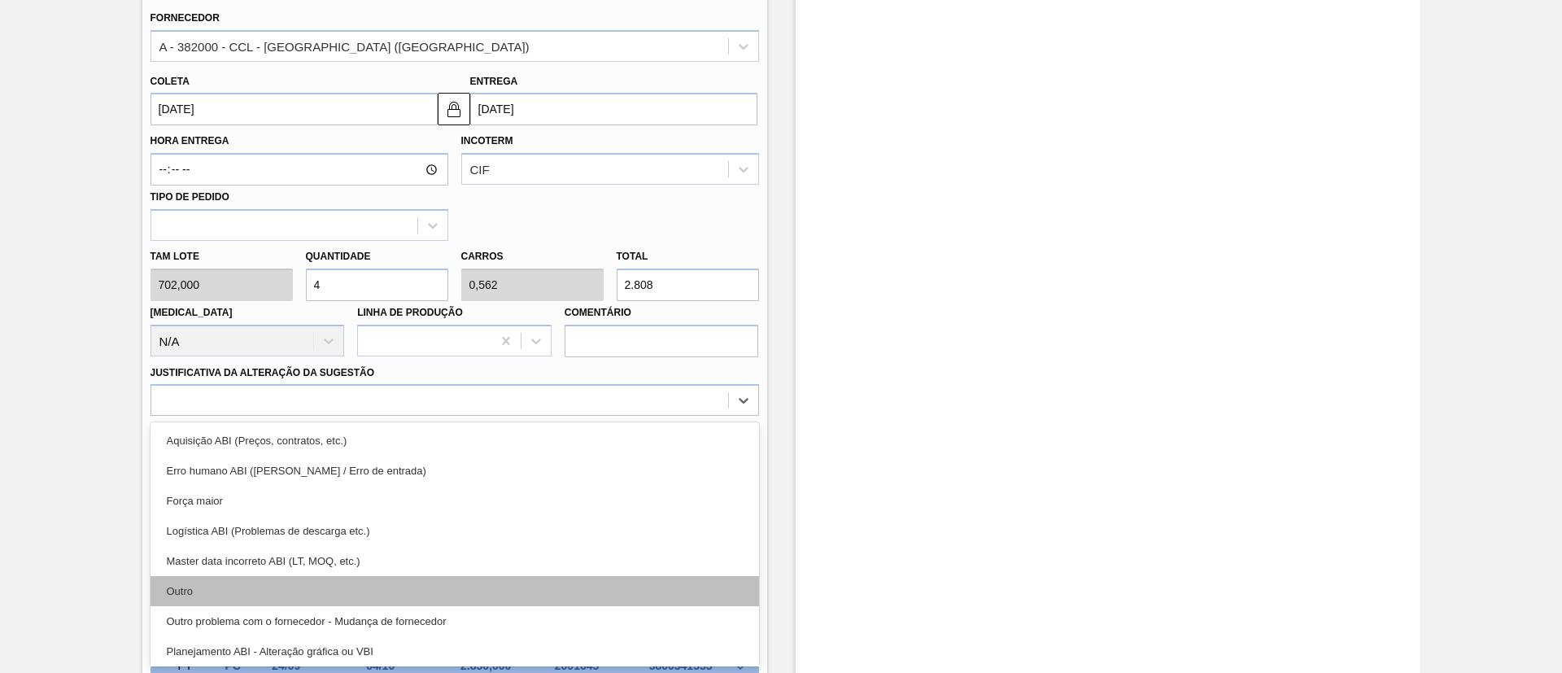
click at [279, 587] on div "Outro" at bounding box center [455, 591] width 609 height 30
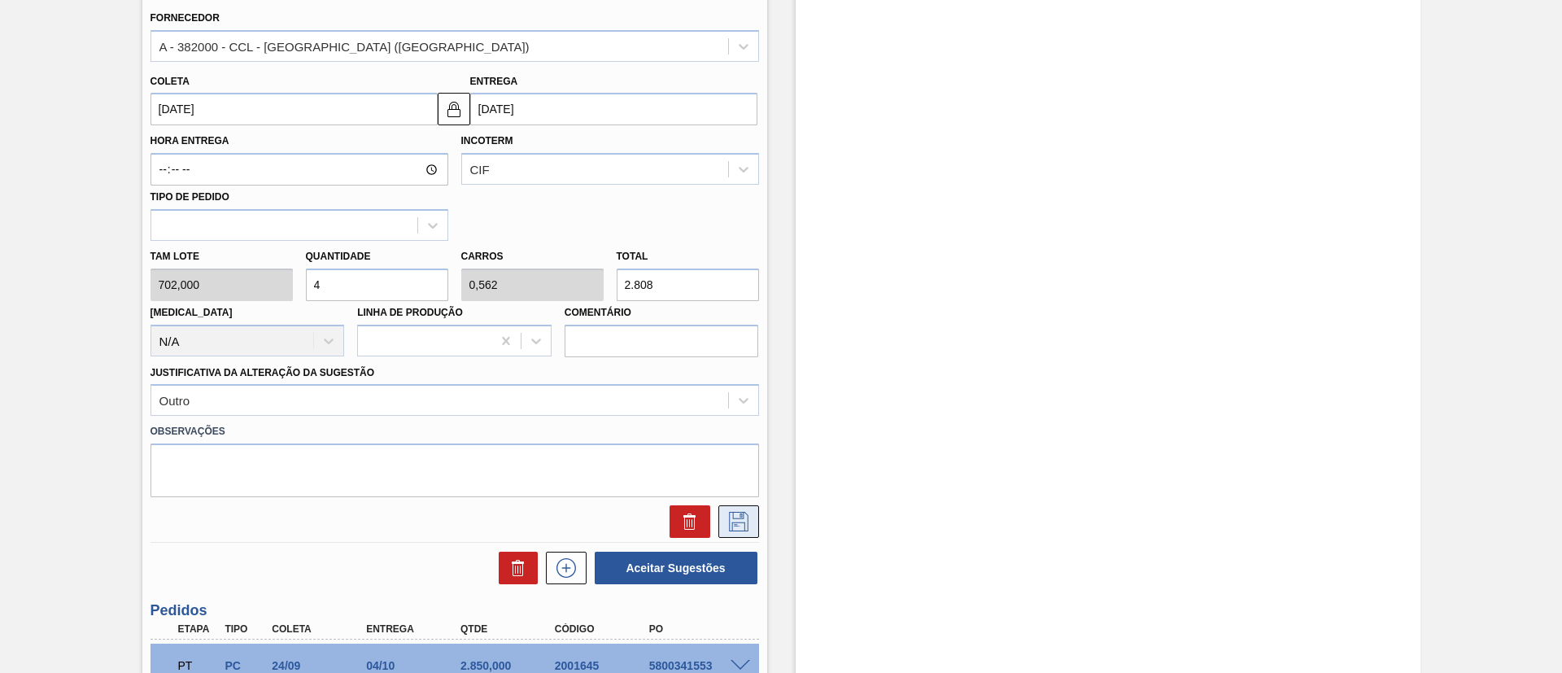
click at [740, 520] on icon at bounding box center [739, 522] width 26 height 20
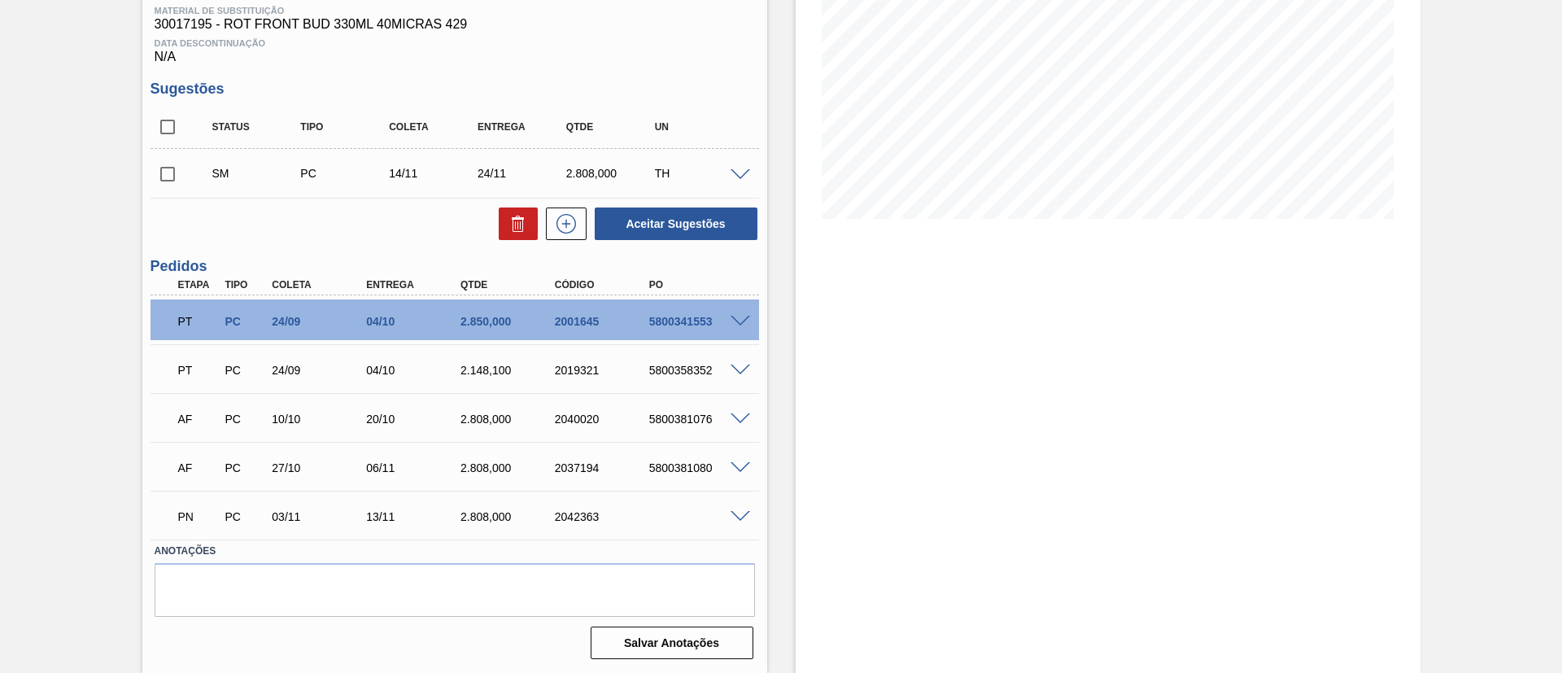
scroll to position [13, 0]
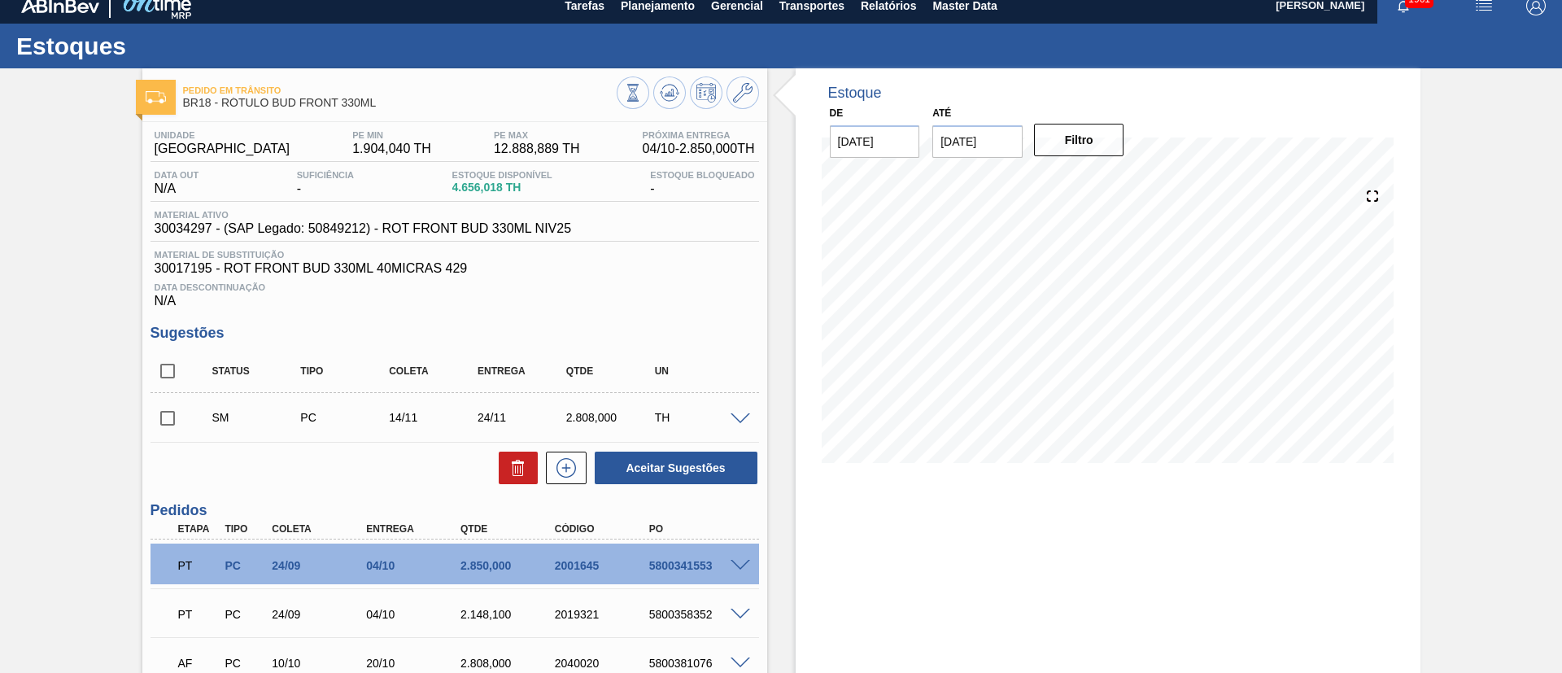
click at [169, 419] on input "checkbox" at bounding box center [168, 418] width 34 height 34
click at [659, 460] on button "Aceitar Sugestões" at bounding box center [676, 468] width 163 height 33
checkbox input "false"
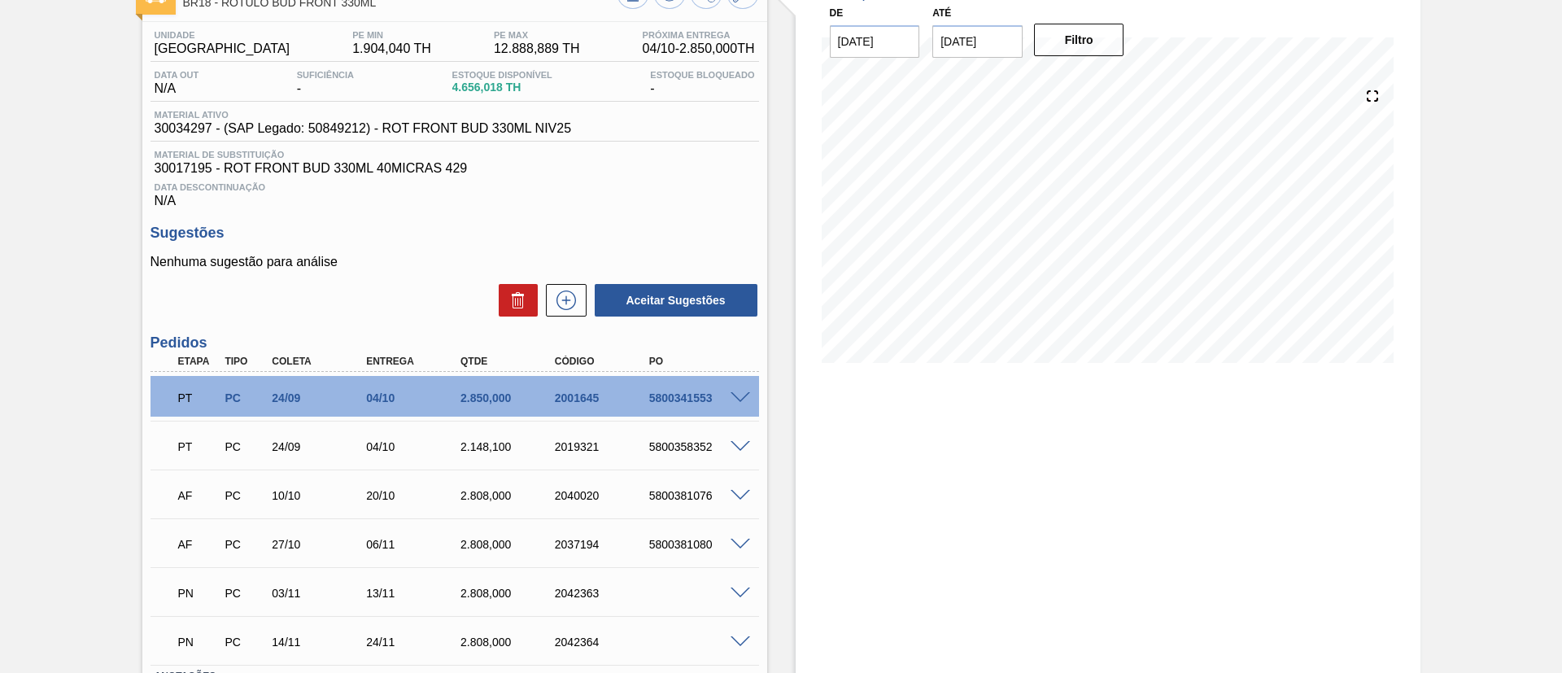
scroll to position [0, 0]
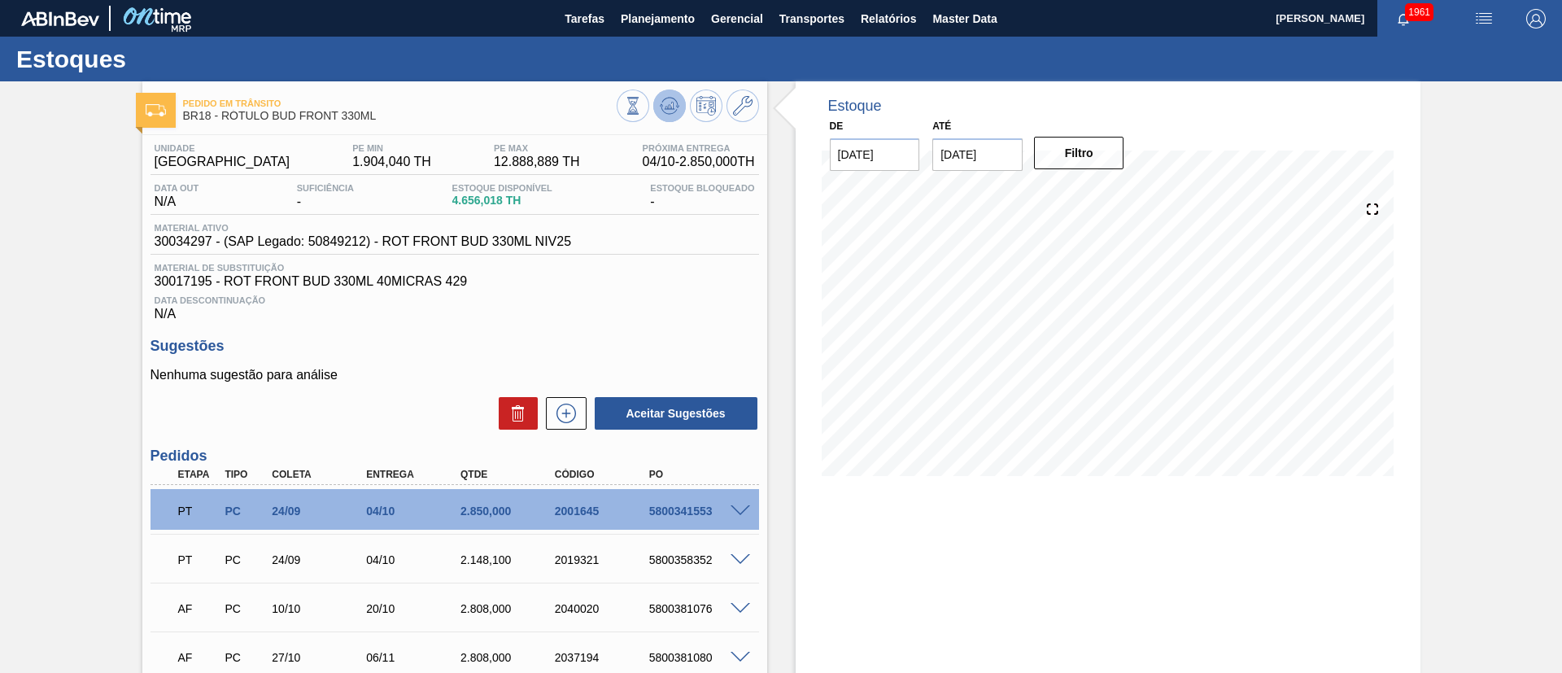
click at [671, 107] on icon at bounding box center [672, 106] width 2 height 7
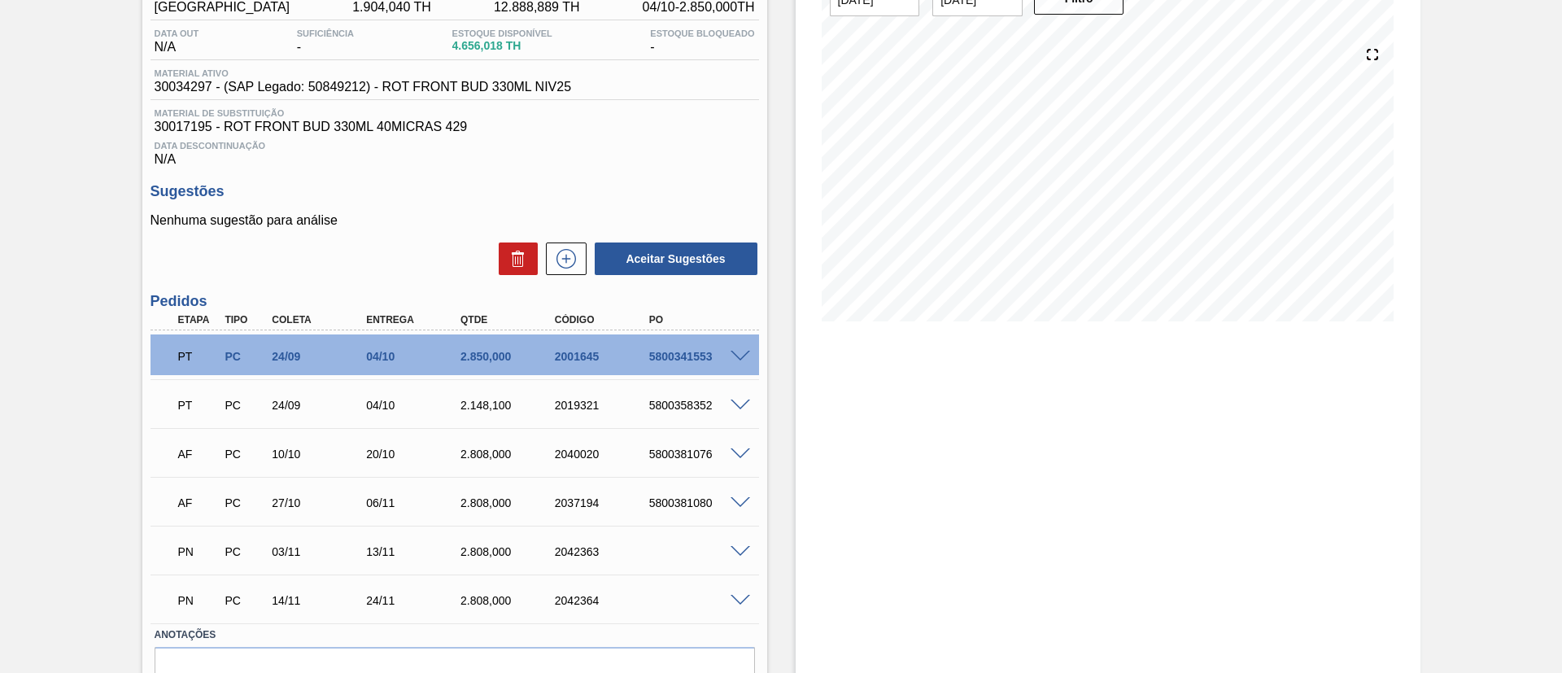
scroll to position [116, 0]
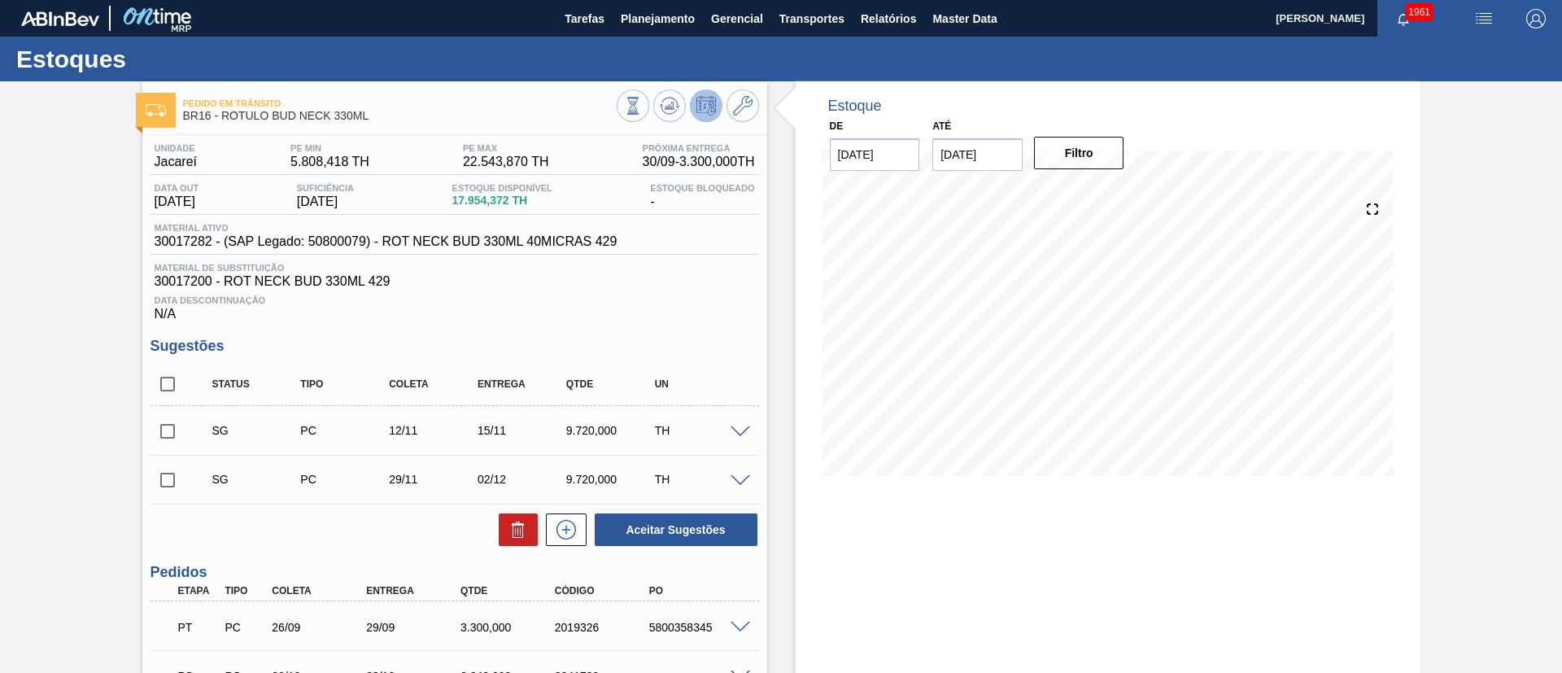
click at [170, 381] on input "checkbox" at bounding box center [168, 384] width 34 height 34
checkbox input "true"
click at [517, 522] on icon at bounding box center [518, 530] width 20 height 20
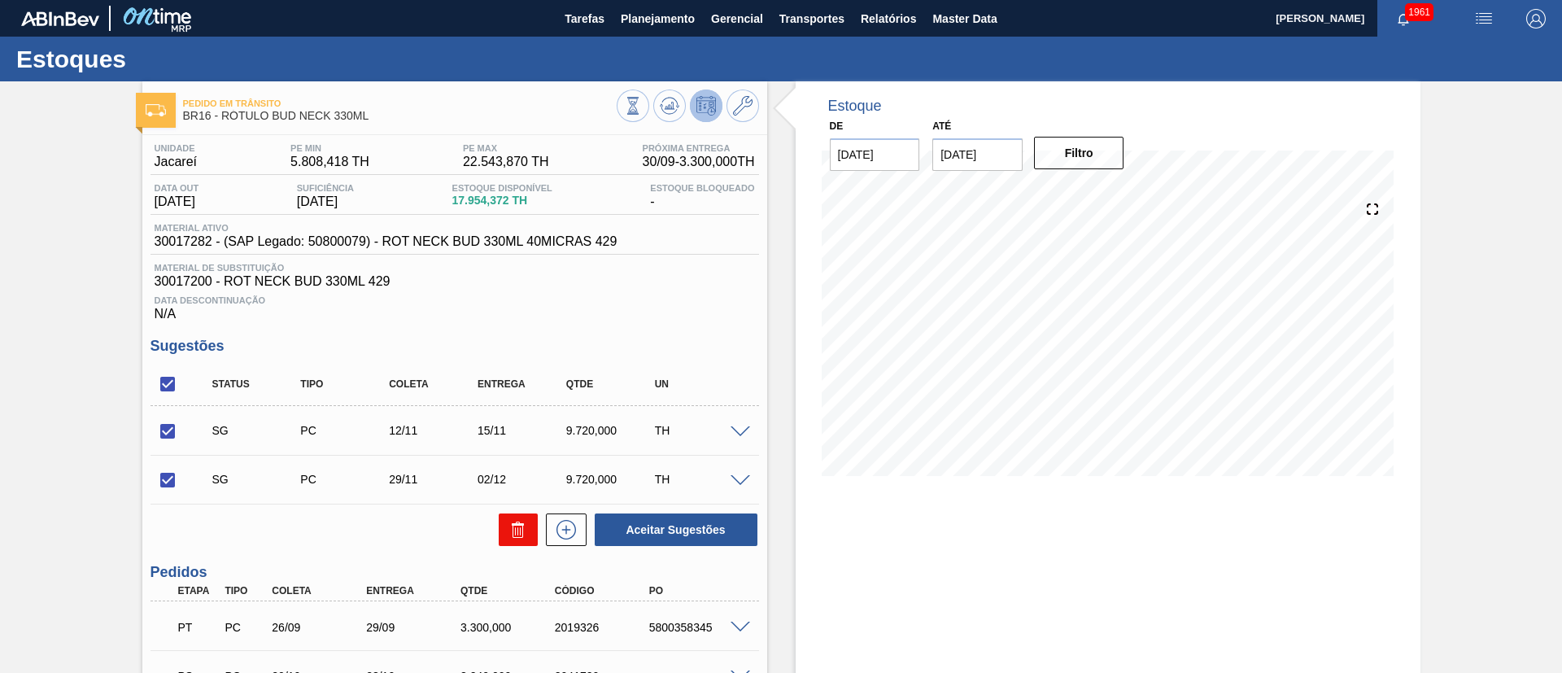
checkbox input "false"
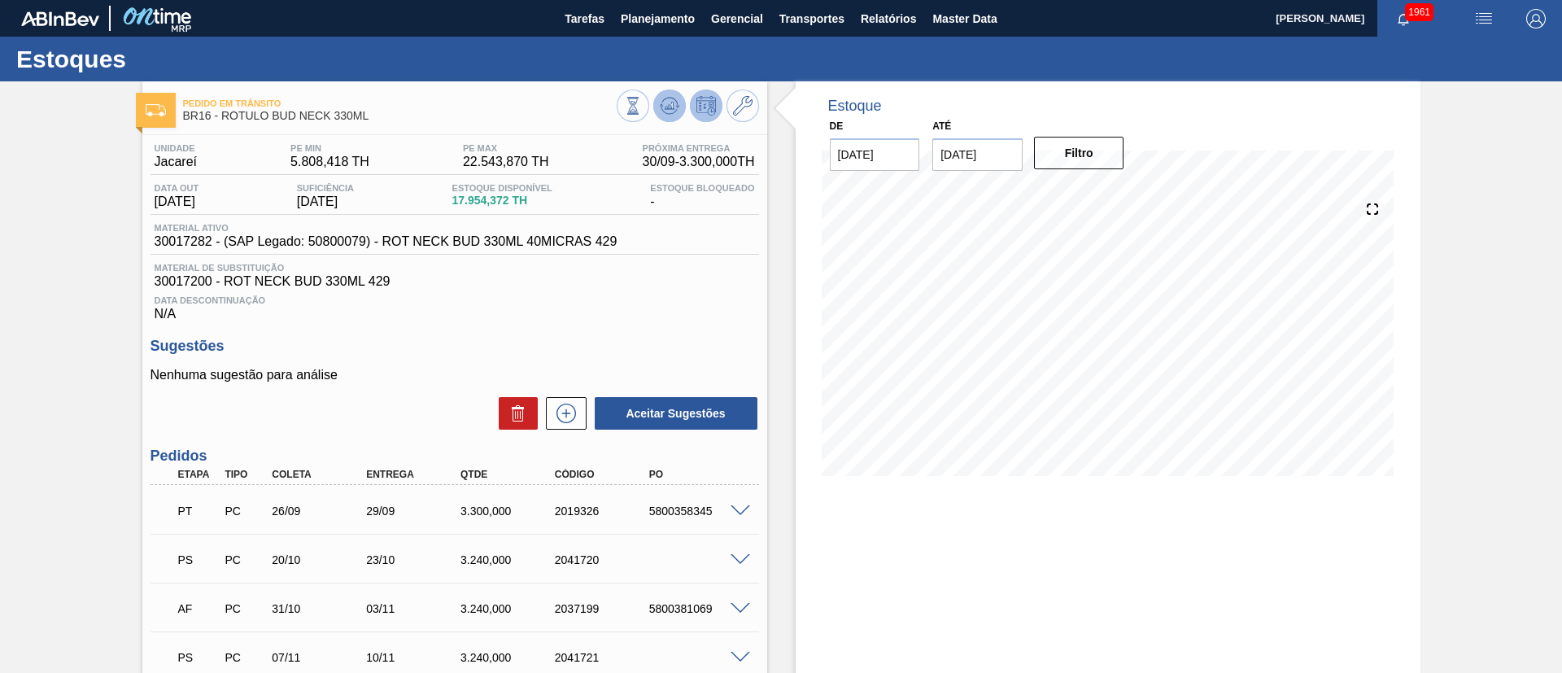
click at [666, 107] on icon at bounding box center [670, 106] width 20 height 20
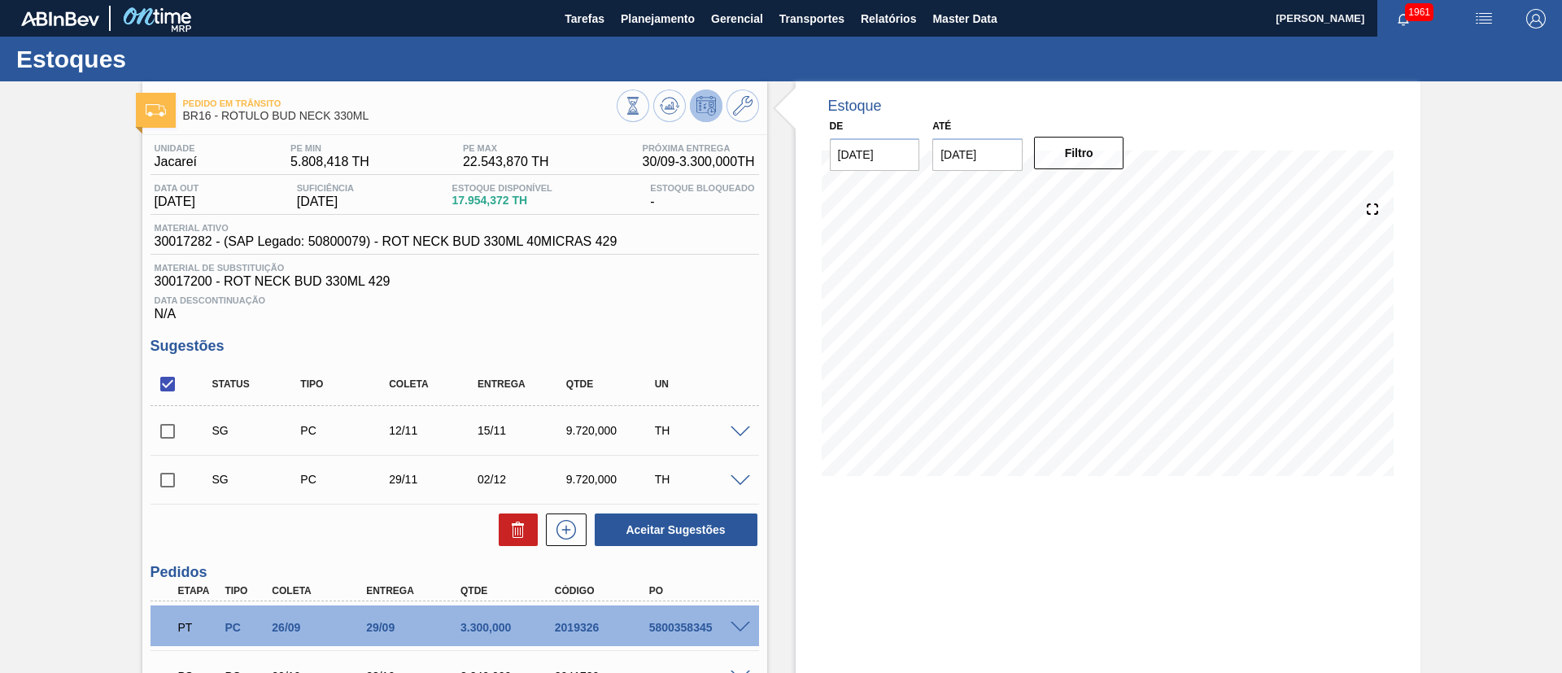
click at [167, 383] on input "checkbox" at bounding box center [168, 384] width 34 height 34
checkbox input "true"
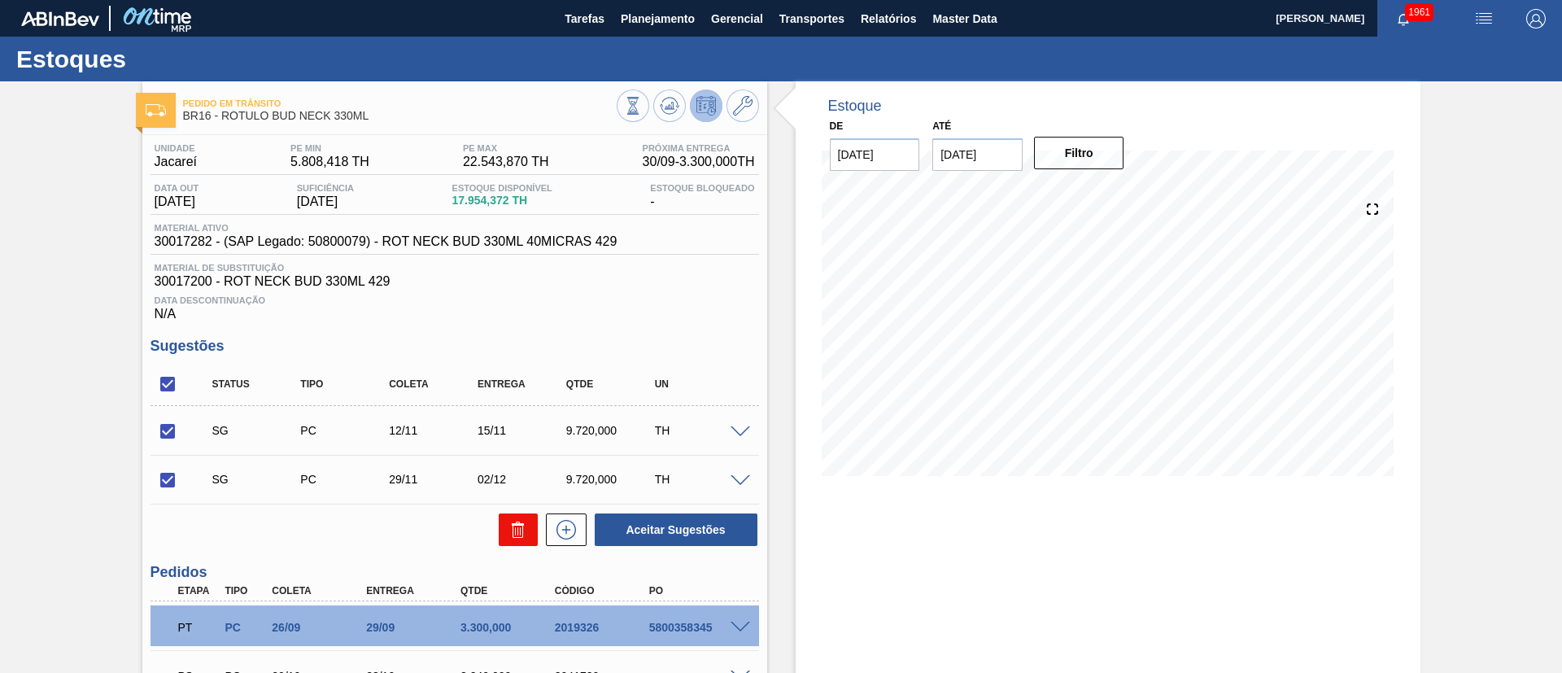
click at [522, 527] on icon at bounding box center [518, 530] width 20 height 20
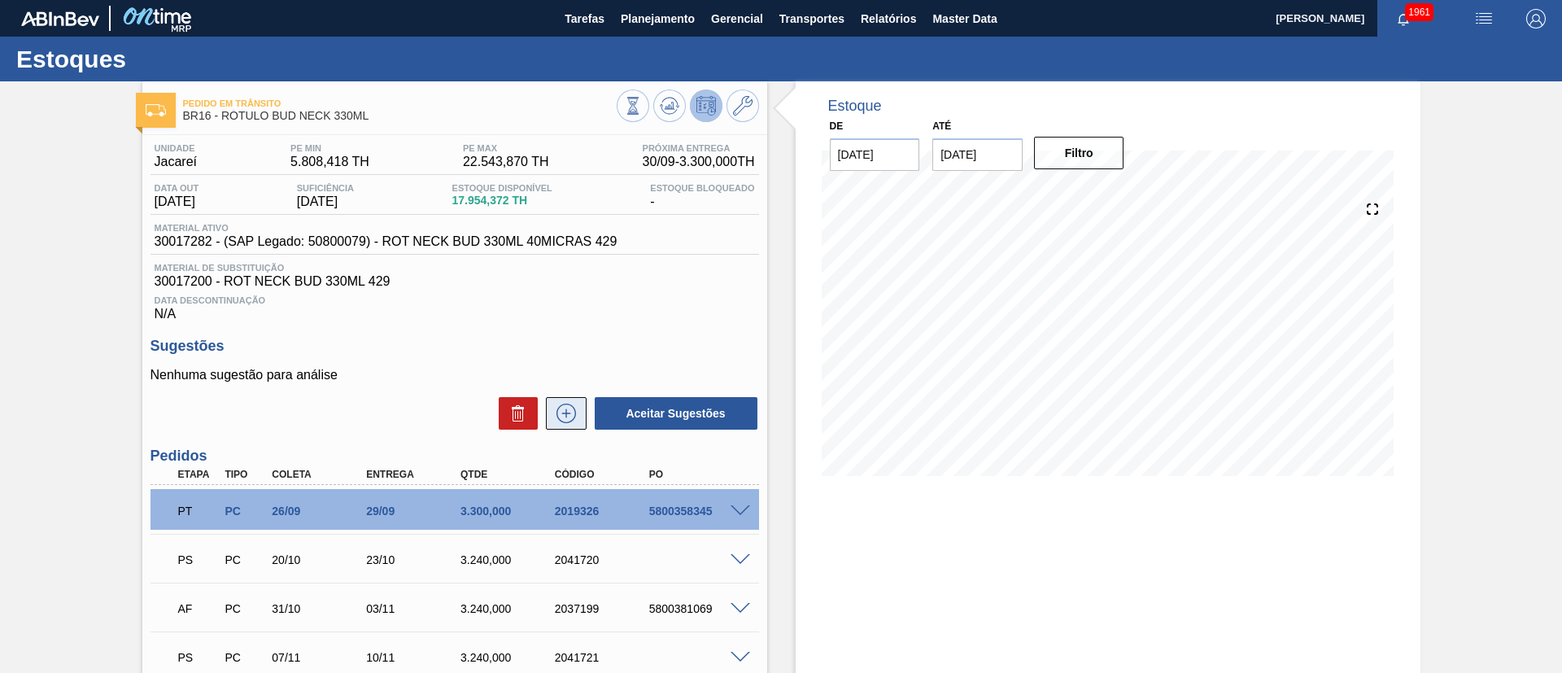
click at [562, 401] on button at bounding box center [566, 413] width 41 height 33
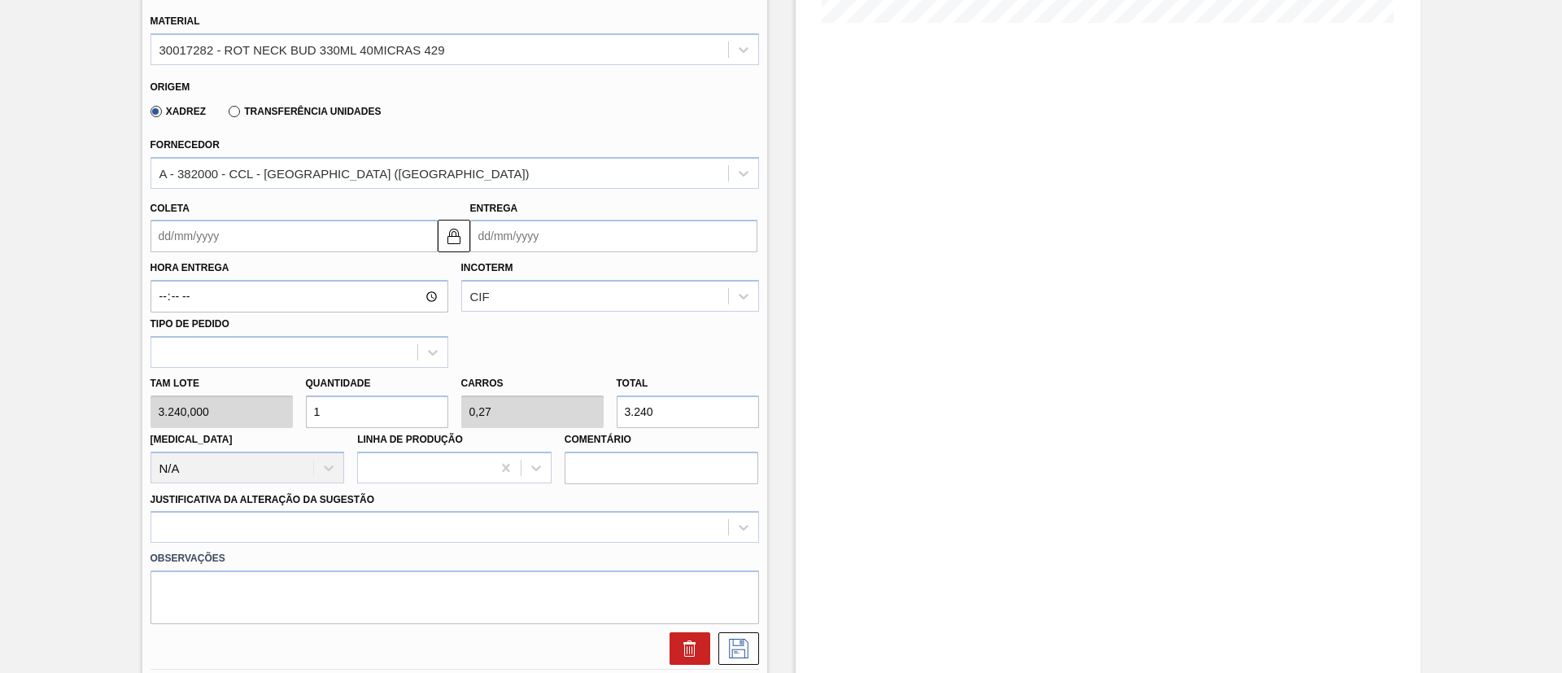
scroll to position [314, 0]
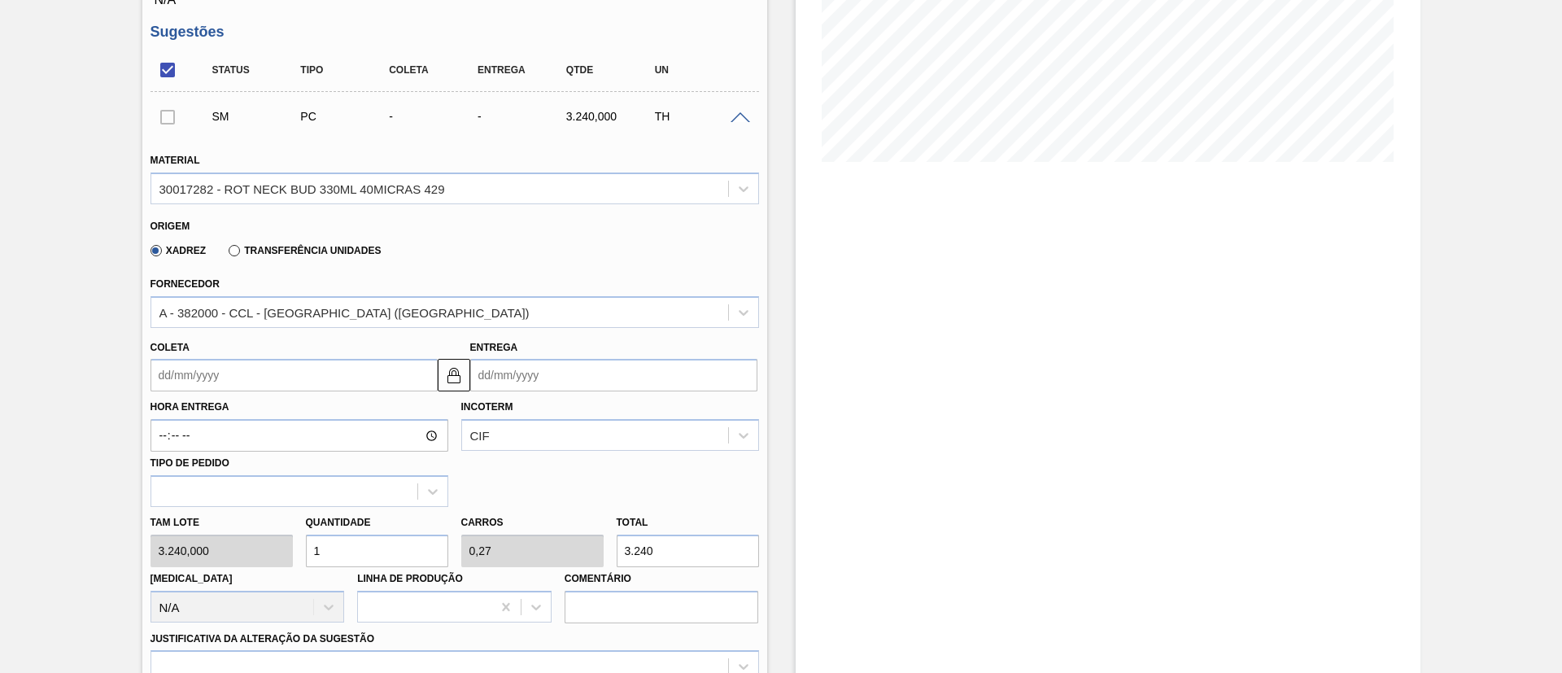
click at [207, 386] on input "Coleta" at bounding box center [294, 375] width 287 height 33
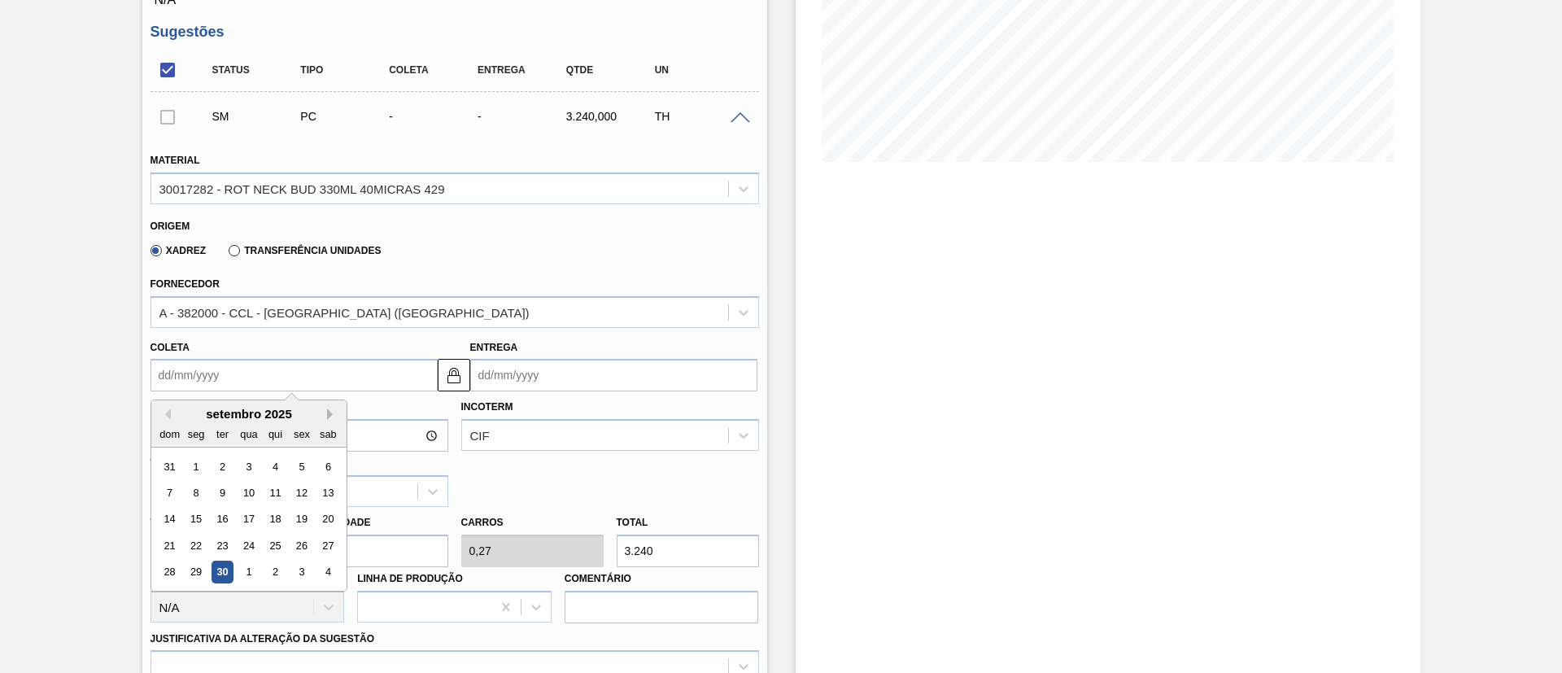
click at [330, 411] on button "Next Month" at bounding box center [332, 413] width 11 height 11
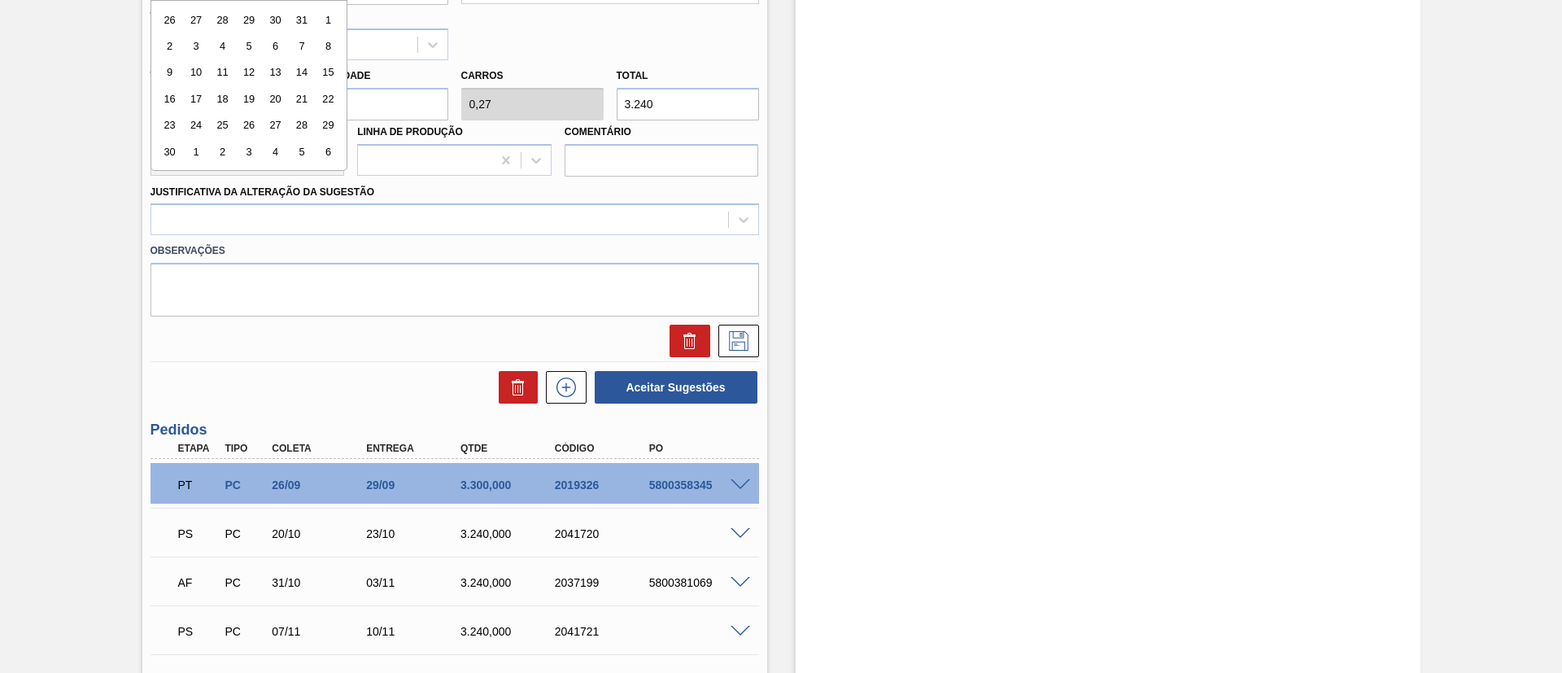
scroll to position [558, 0]
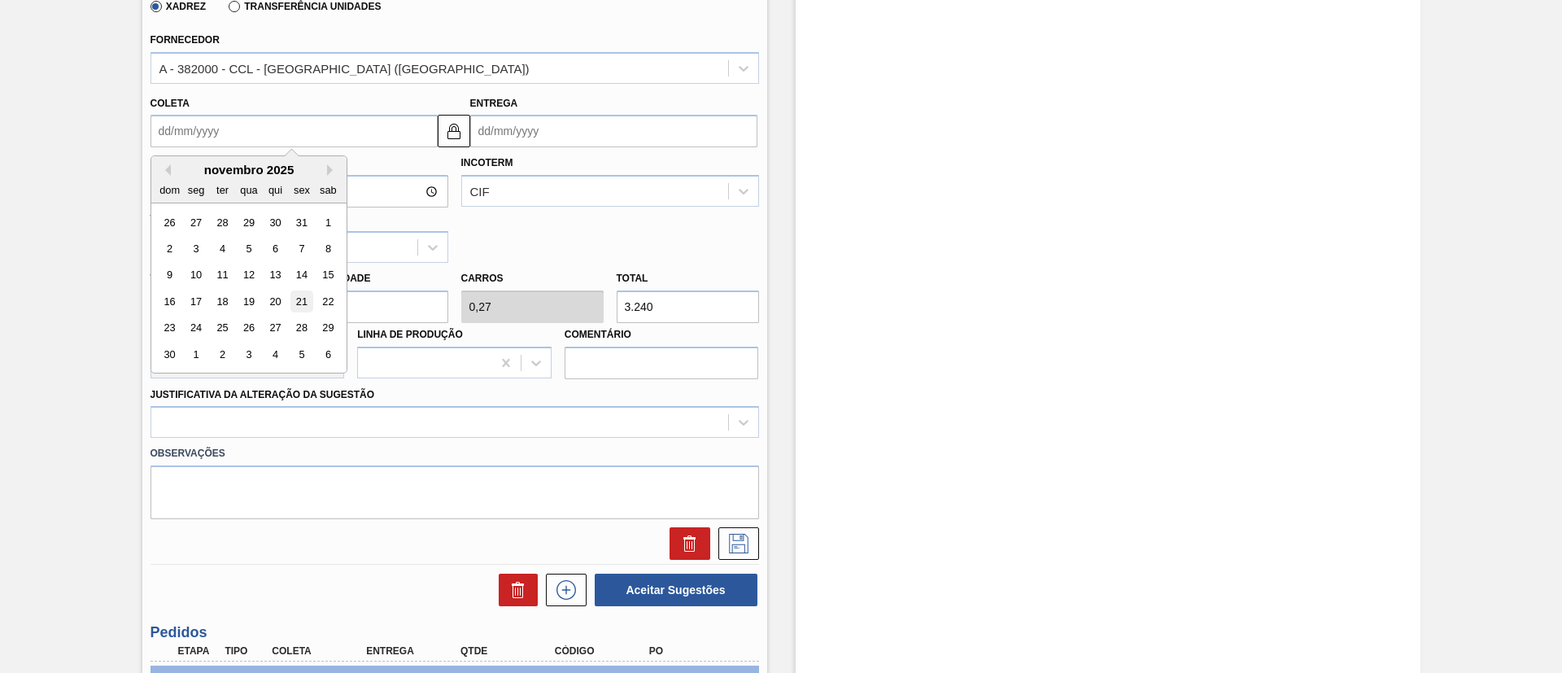
click at [299, 299] on div "21" at bounding box center [301, 301] width 22 height 22
type input "21/11/2025"
type input "24/11/2025"
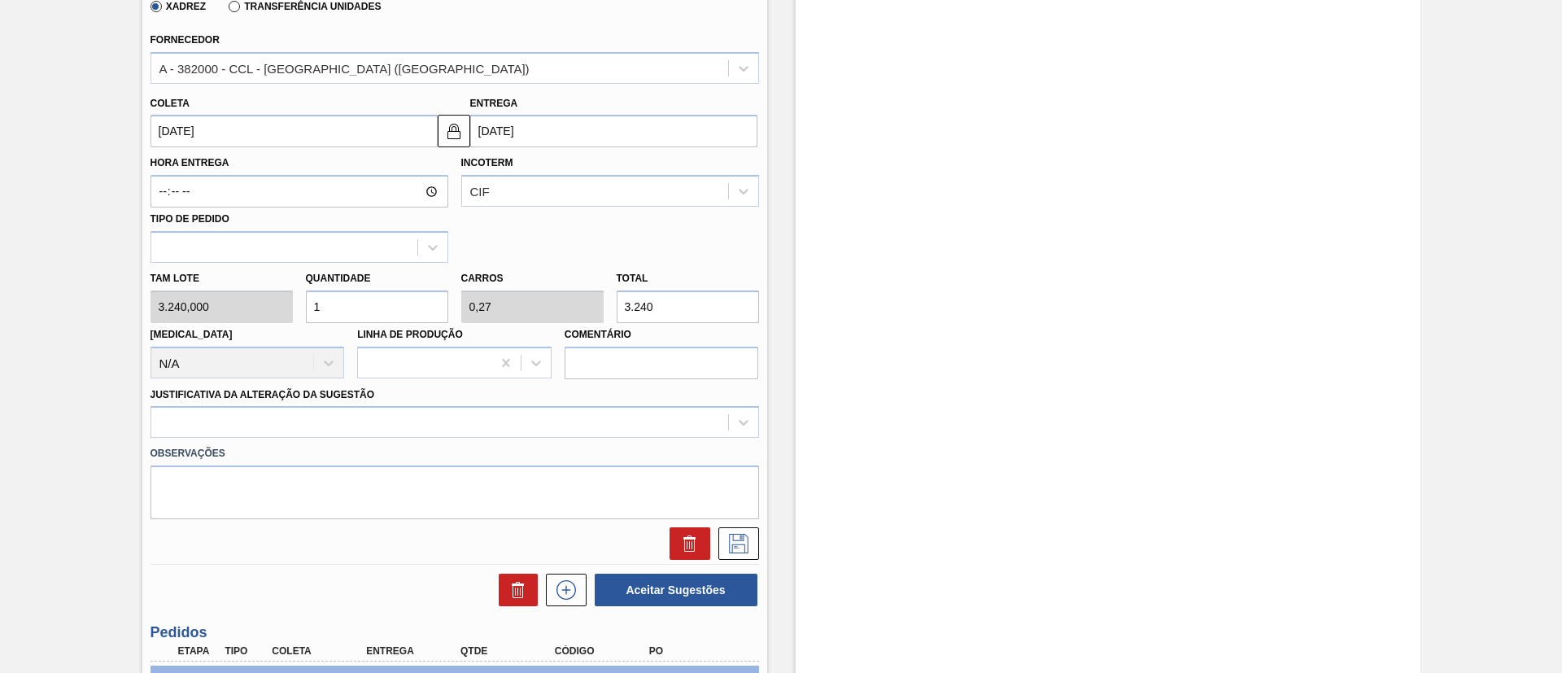
scroll to position [924, 0]
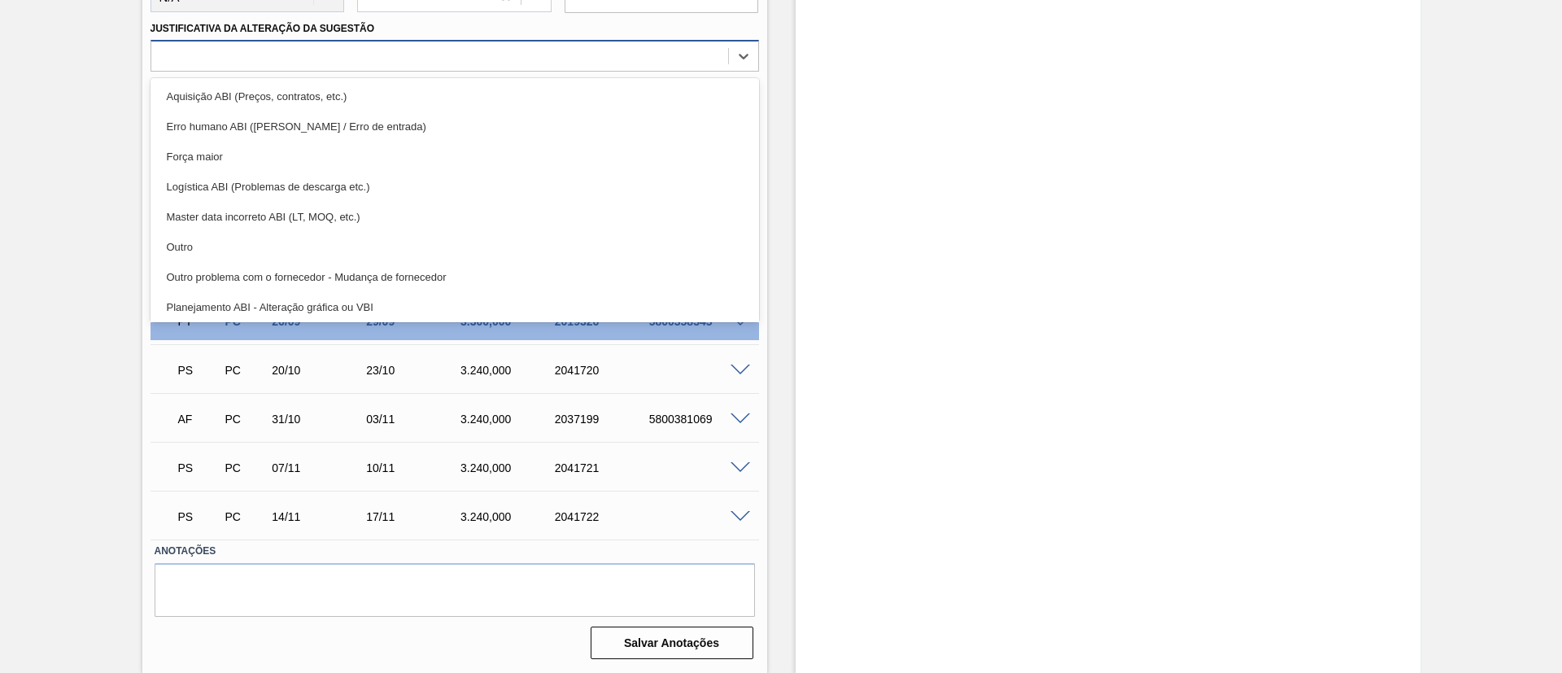
click at [387, 59] on div at bounding box center [439, 57] width 577 height 24
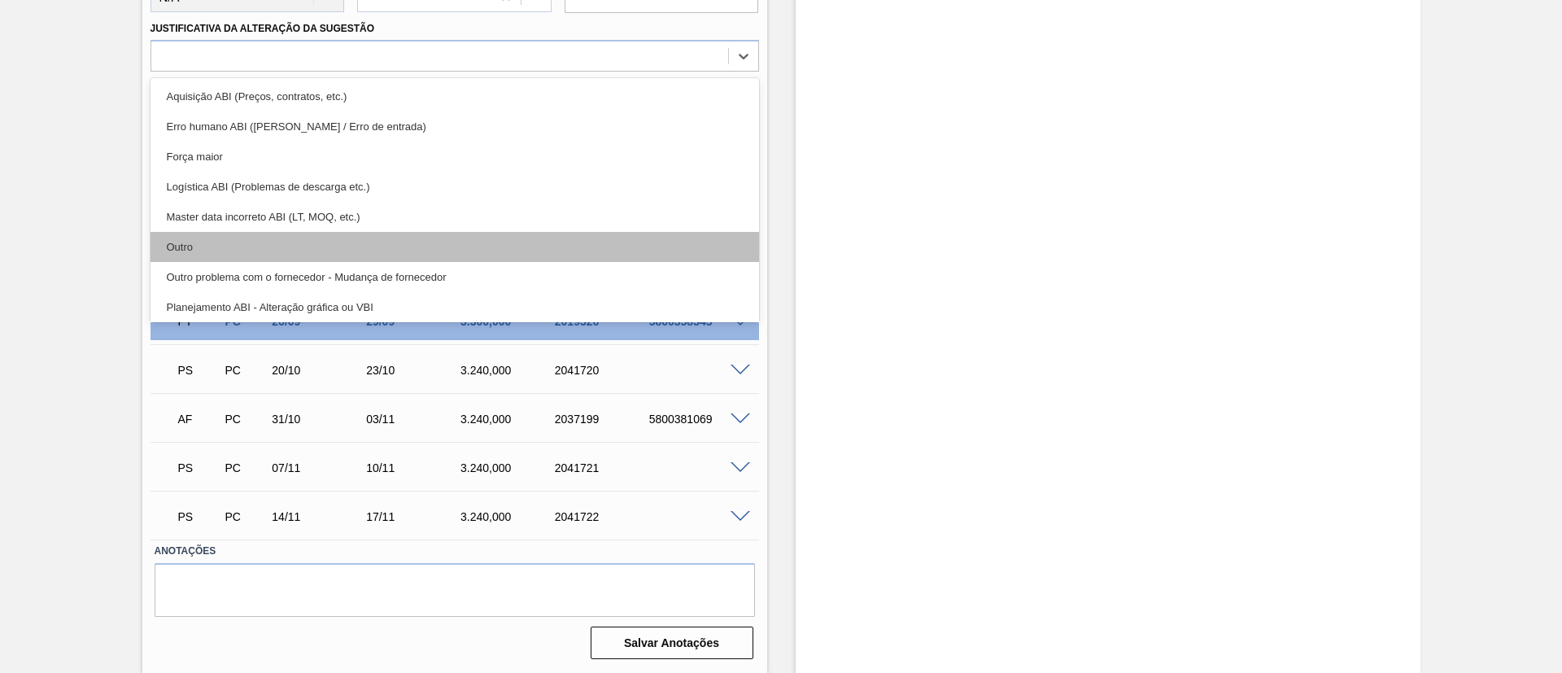
click at [270, 246] on div "Outro" at bounding box center [455, 247] width 609 height 30
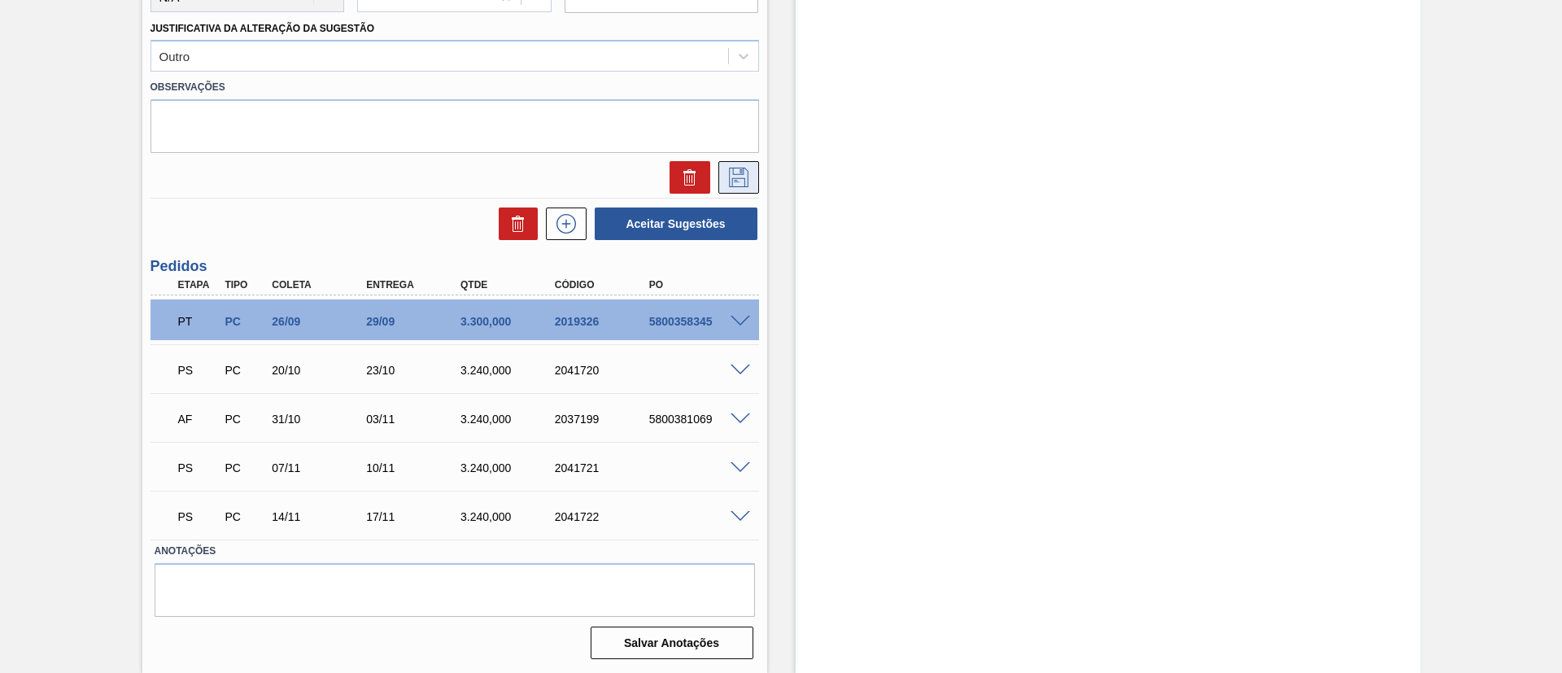
click at [735, 168] on icon at bounding box center [739, 178] width 26 height 20
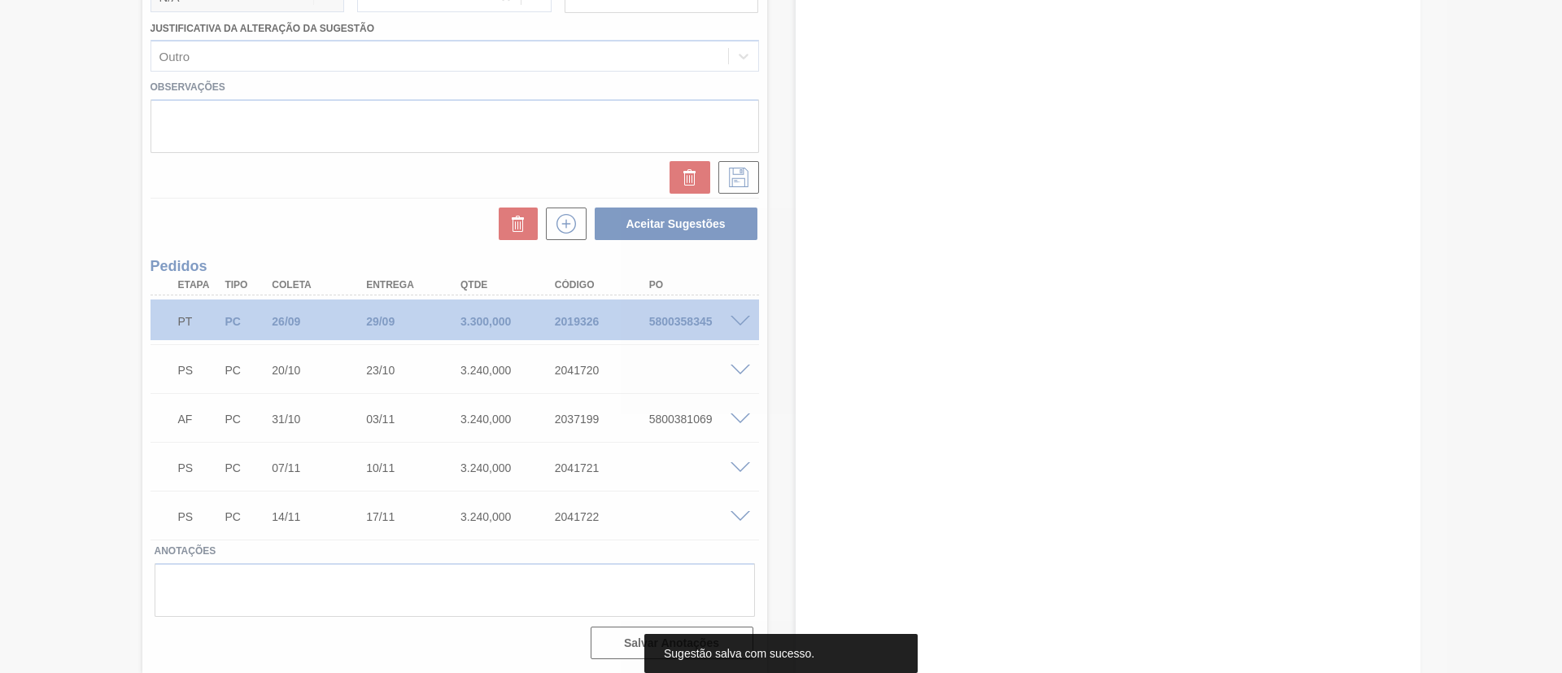
scroll to position [257, 0]
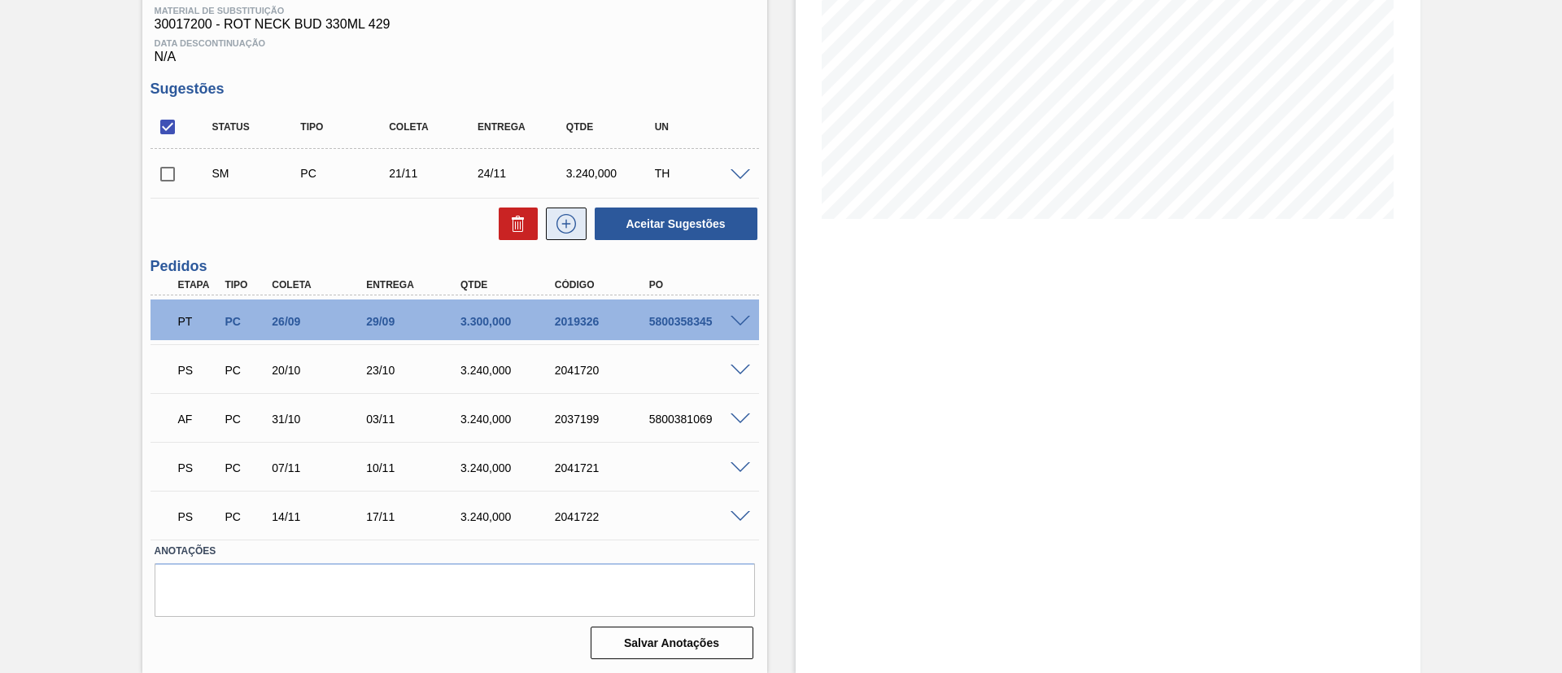
click at [573, 218] on icon at bounding box center [566, 224] width 20 height 20
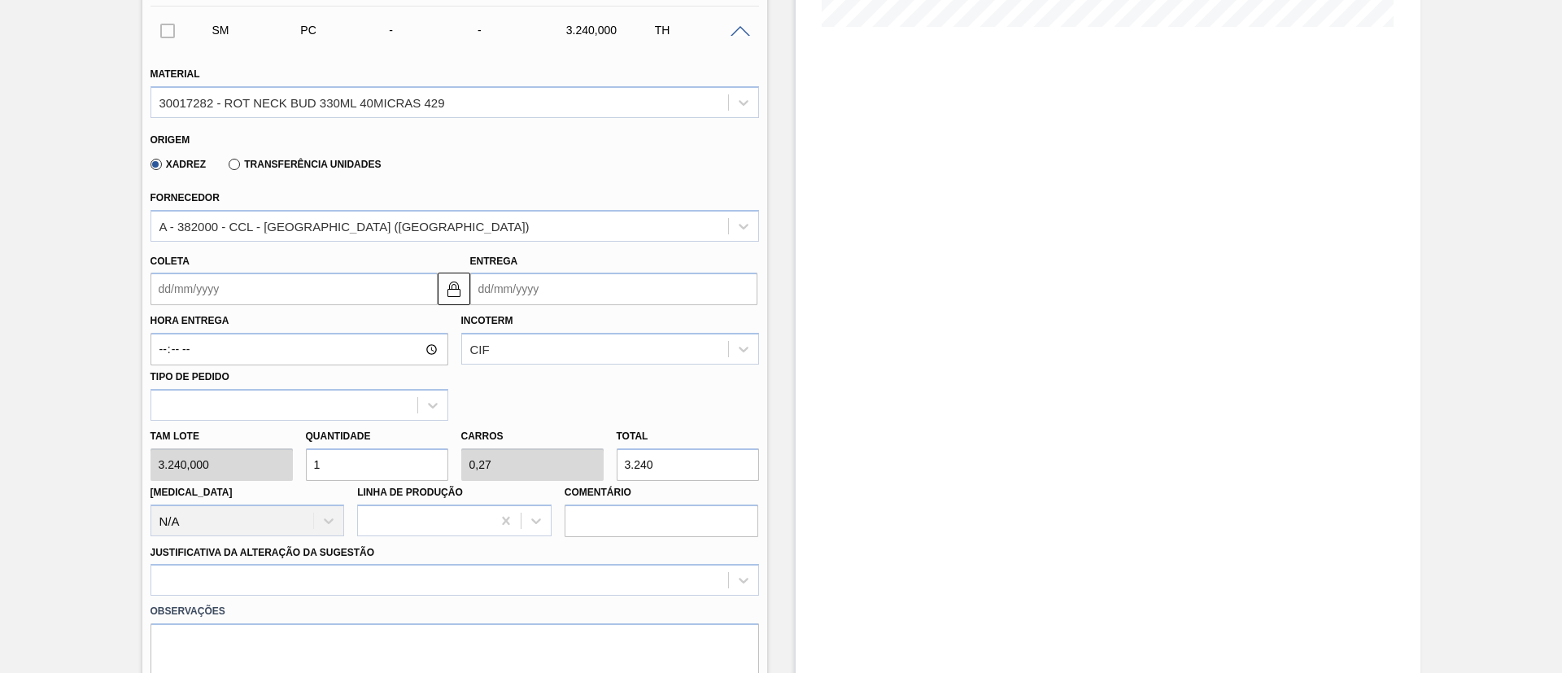
scroll to position [501, 0]
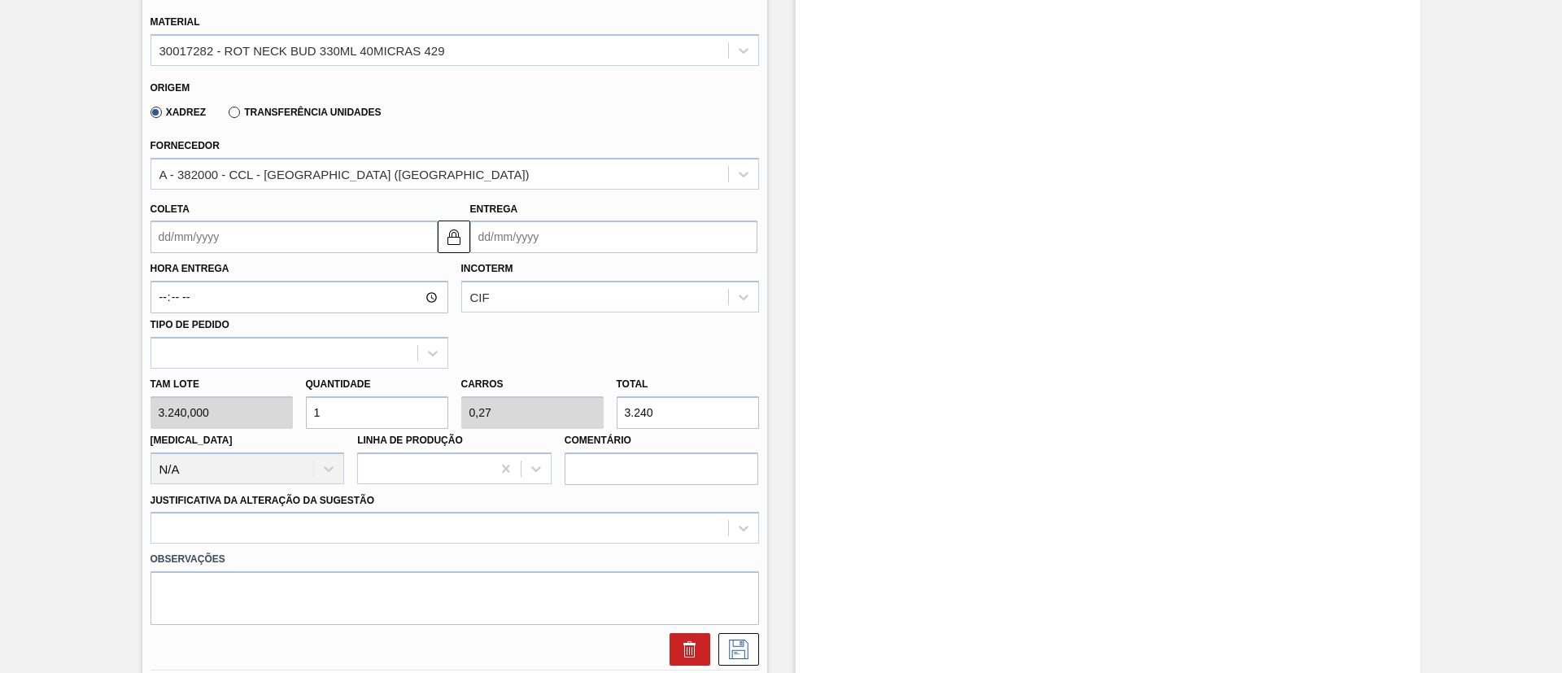
click at [229, 243] on input "Coleta" at bounding box center [294, 236] width 287 height 33
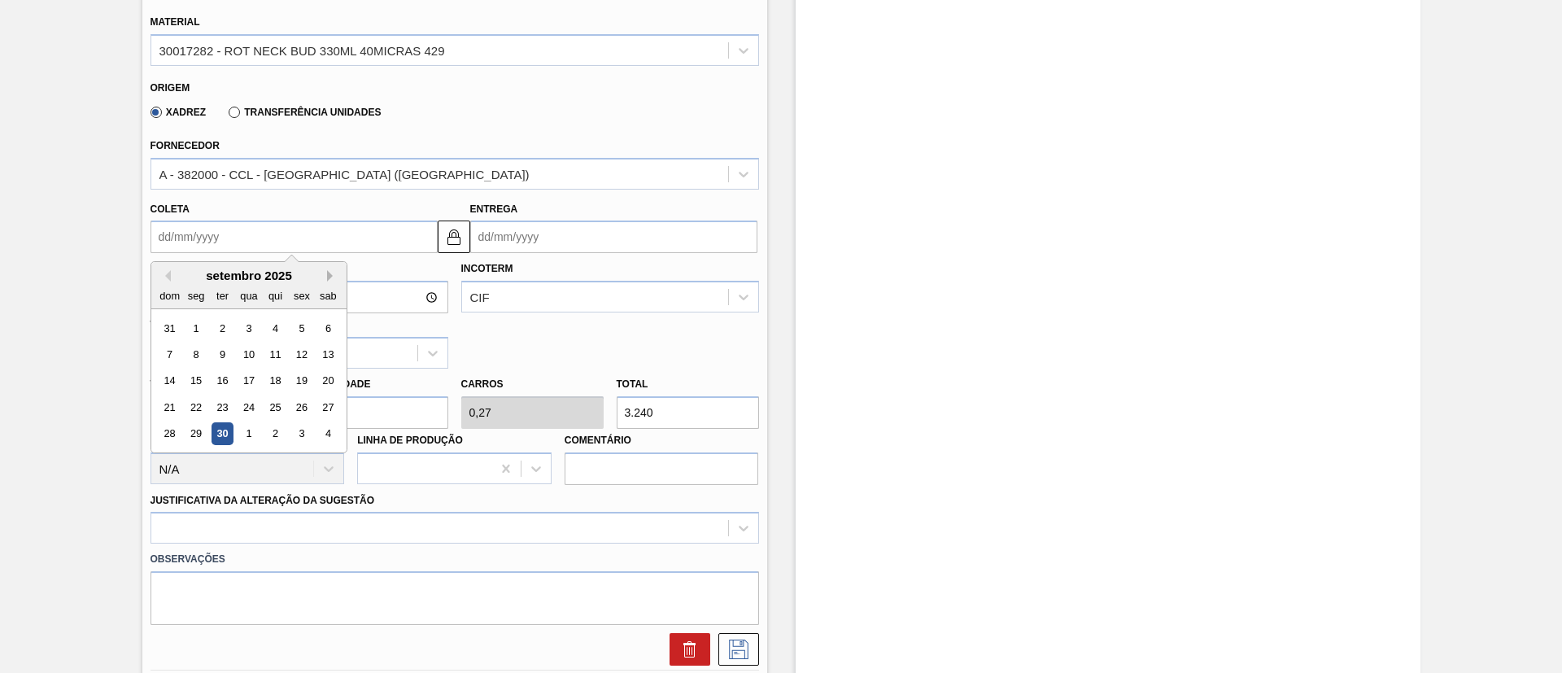
click at [327, 273] on button "Next Month" at bounding box center [332, 275] width 11 height 11
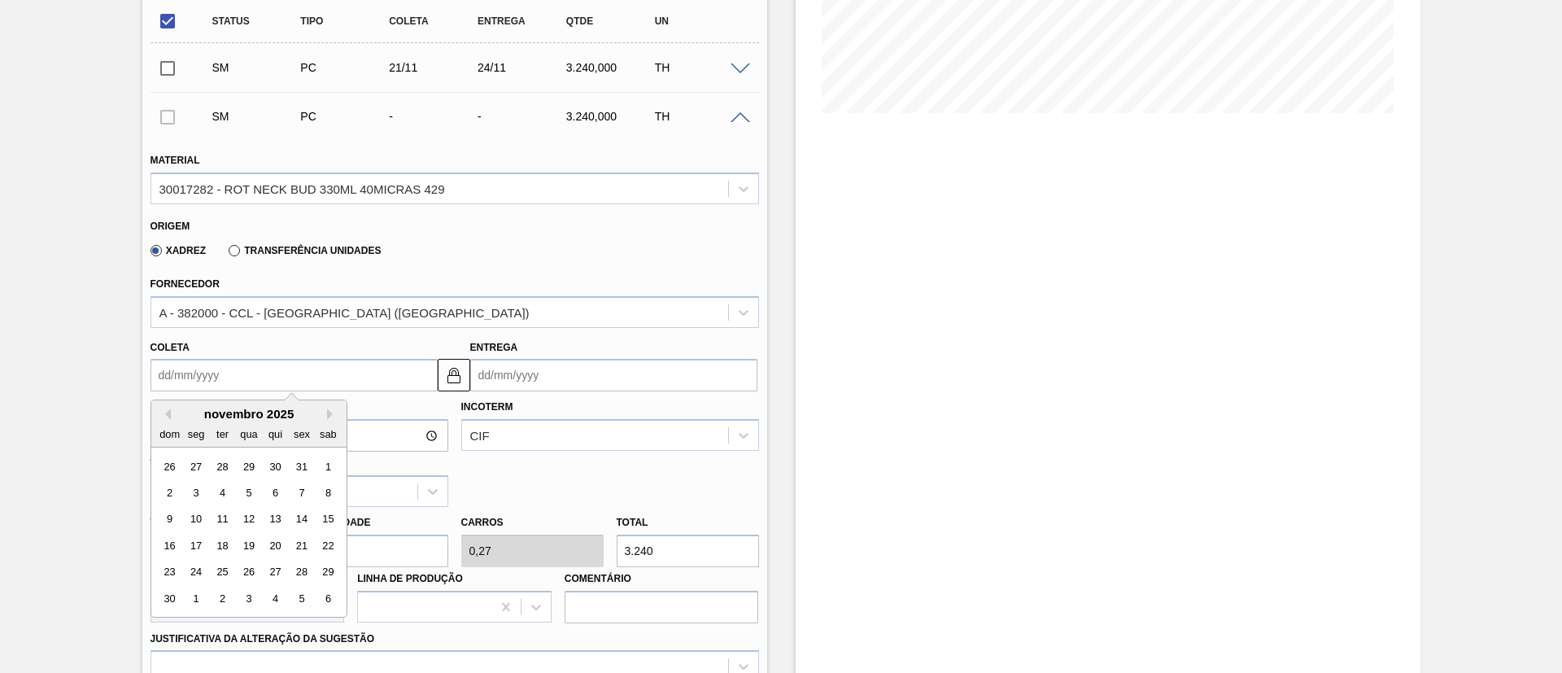
scroll to position [607, 0]
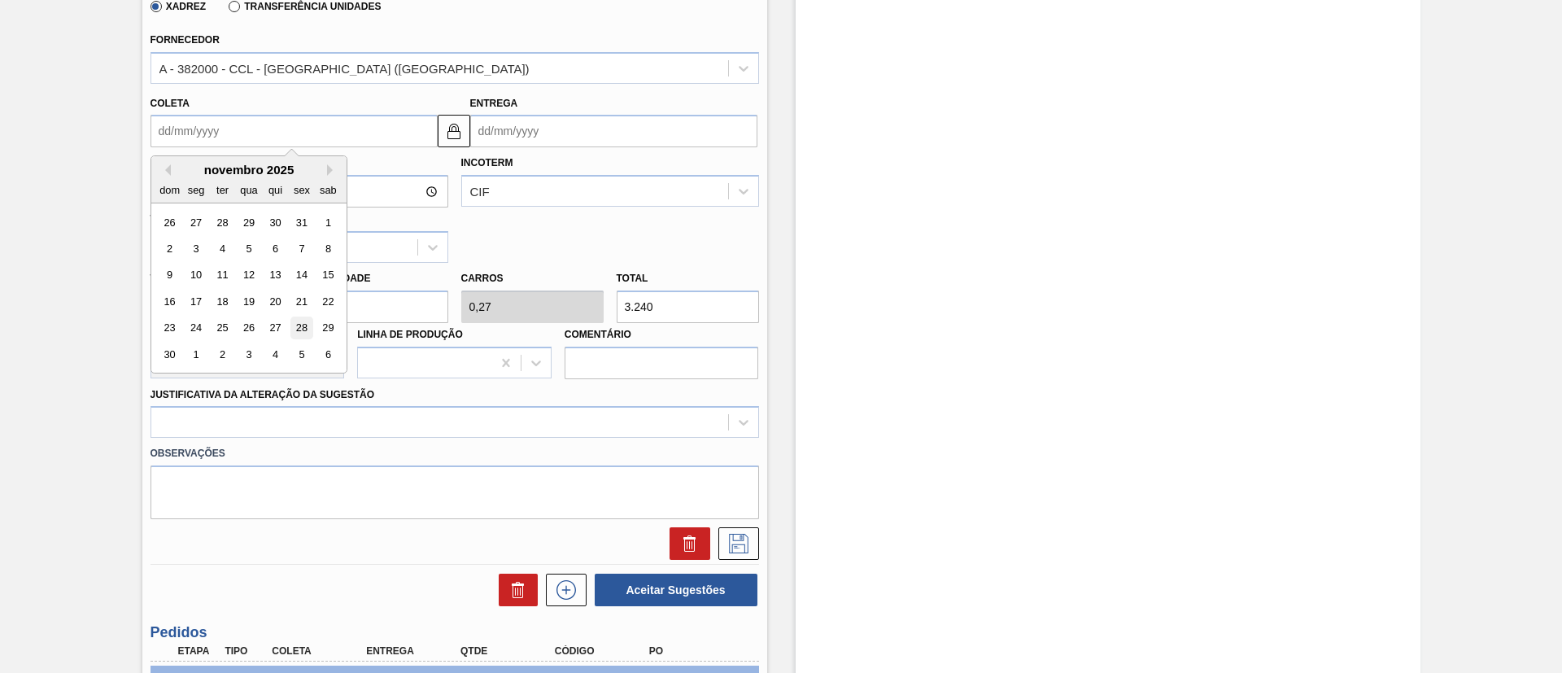
click at [294, 327] on div "28" at bounding box center [301, 328] width 22 height 22
type input "28/11/2025"
type input "01/12/2025"
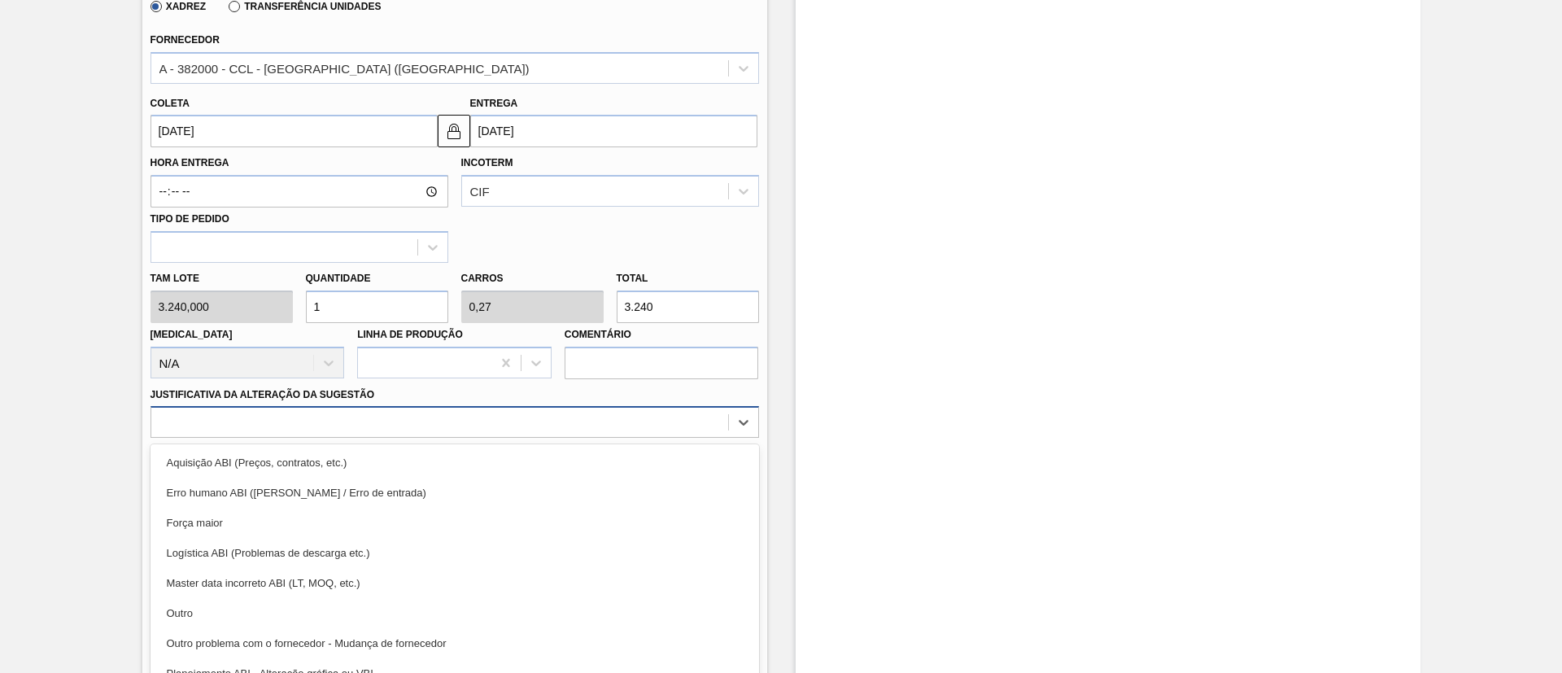
click at [342, 417] on div "Material 30017282 - ROT NECK BUD 330ML 40MICRAS 429 Origem Xadrez Transferência…" at bounding box center [455, 226] width 609 height 667
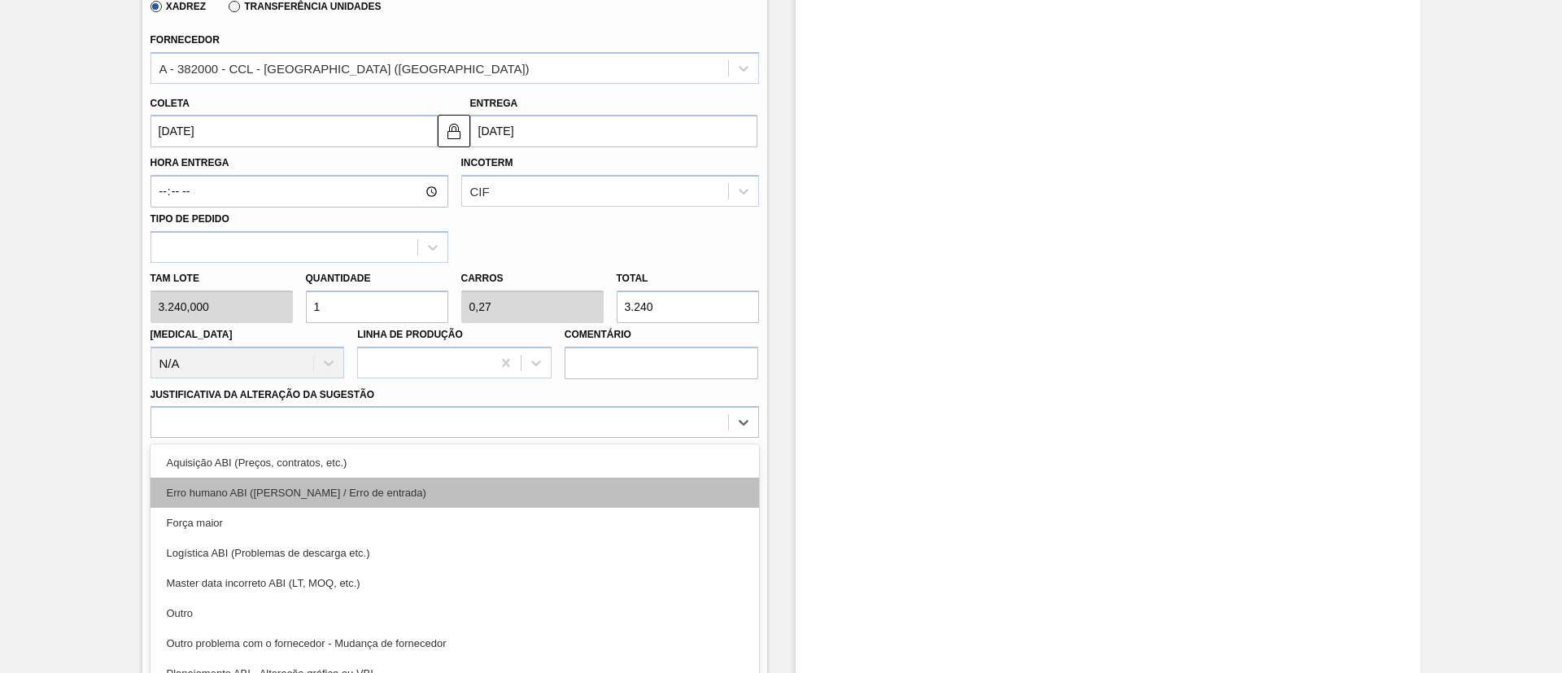
scroll to position [629, 0]
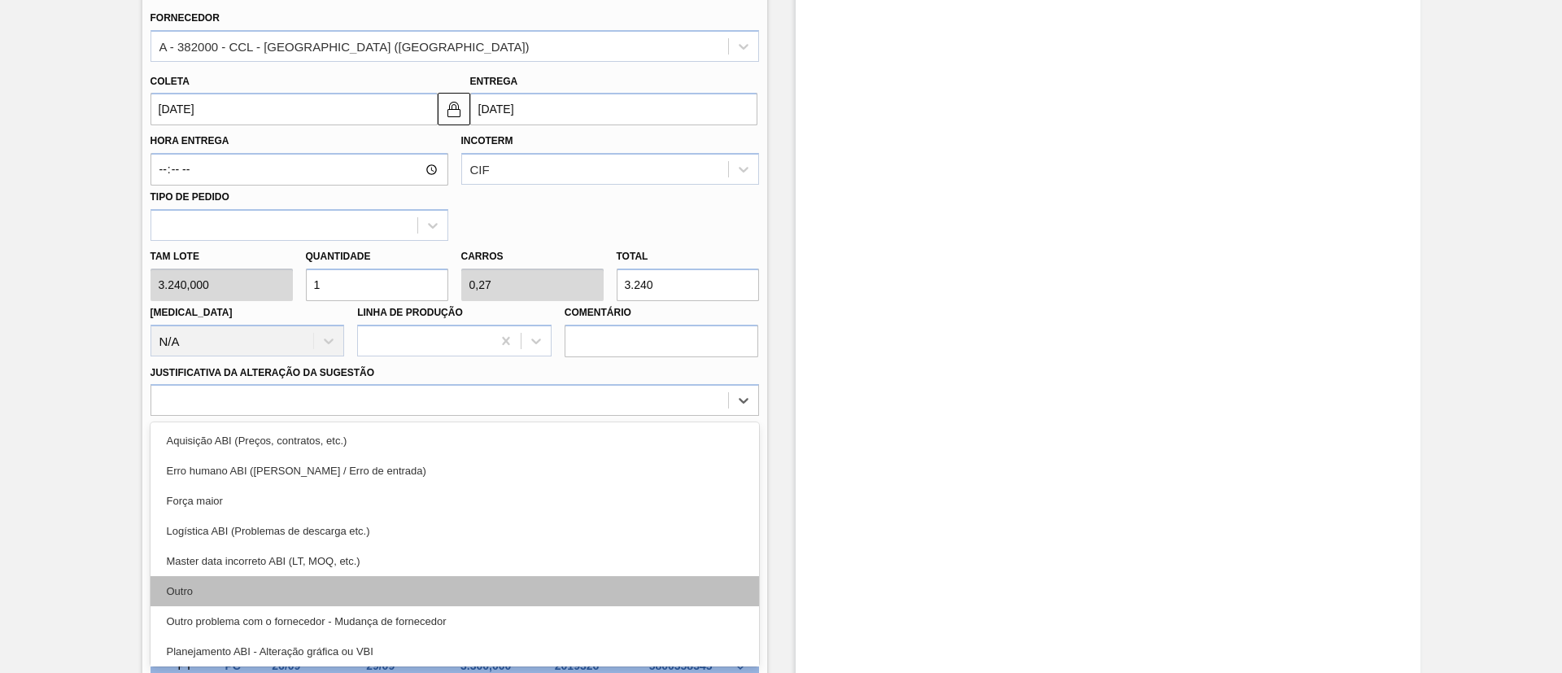
click at [281, 581] on div "Outro" at bounding box center [455, 591] width 609 height 30
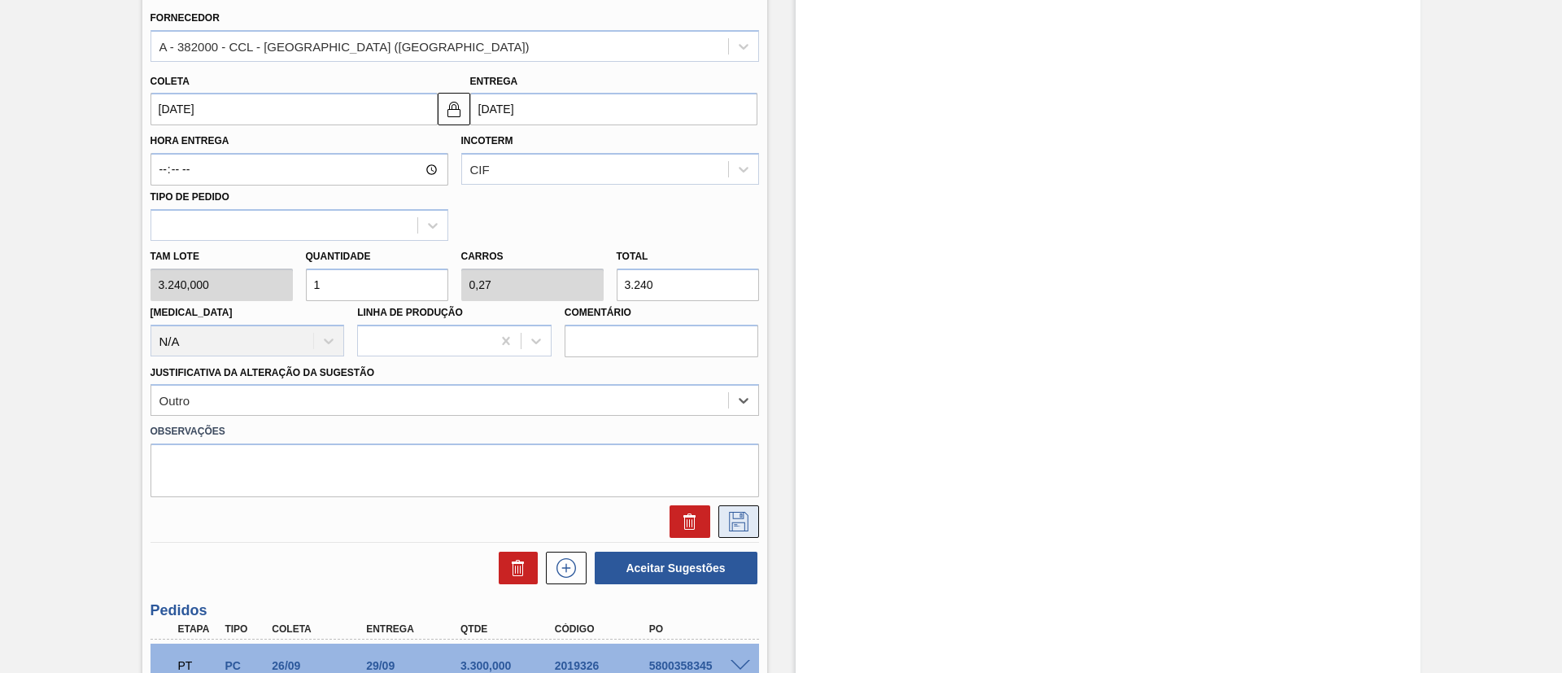
click at [745, 519] on icon at bounding box center [739, 522] width 26 height 20
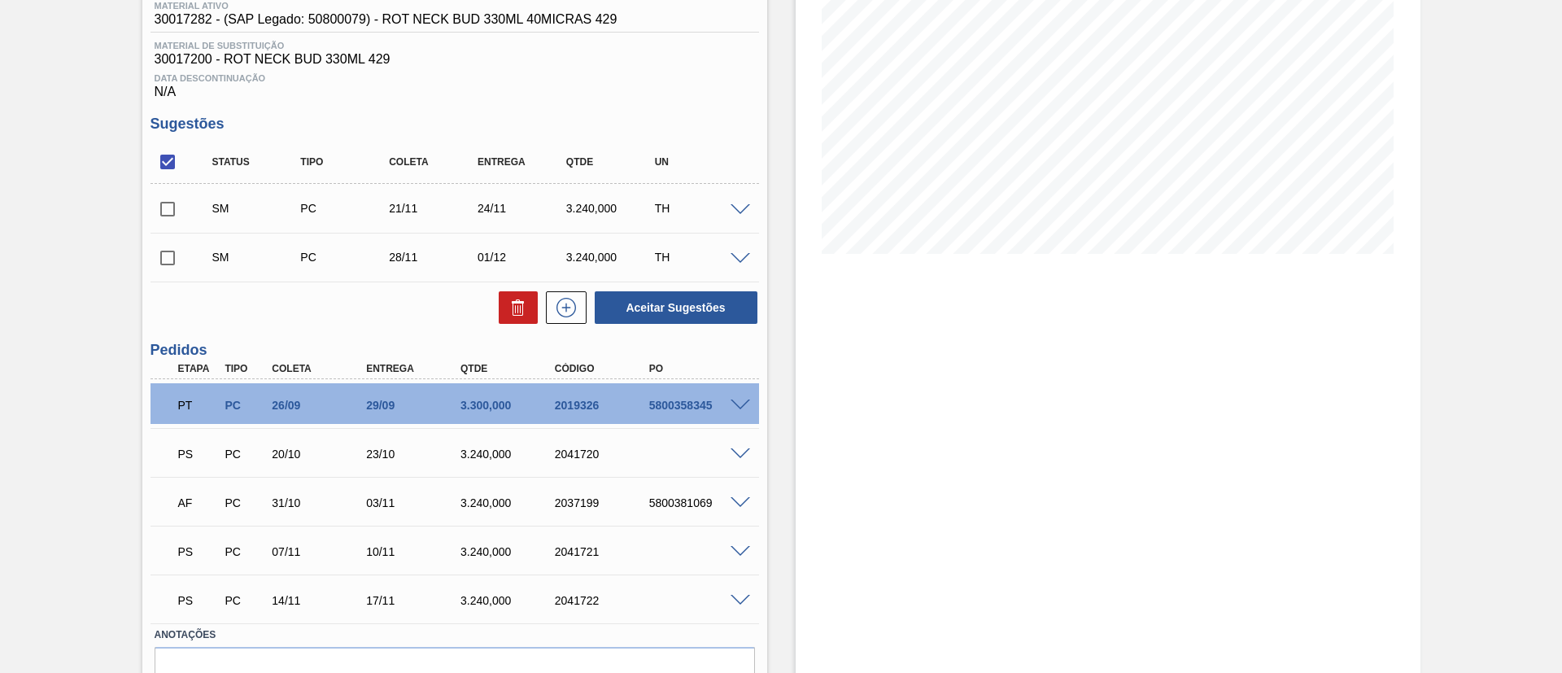
scroll to position [184, 0]
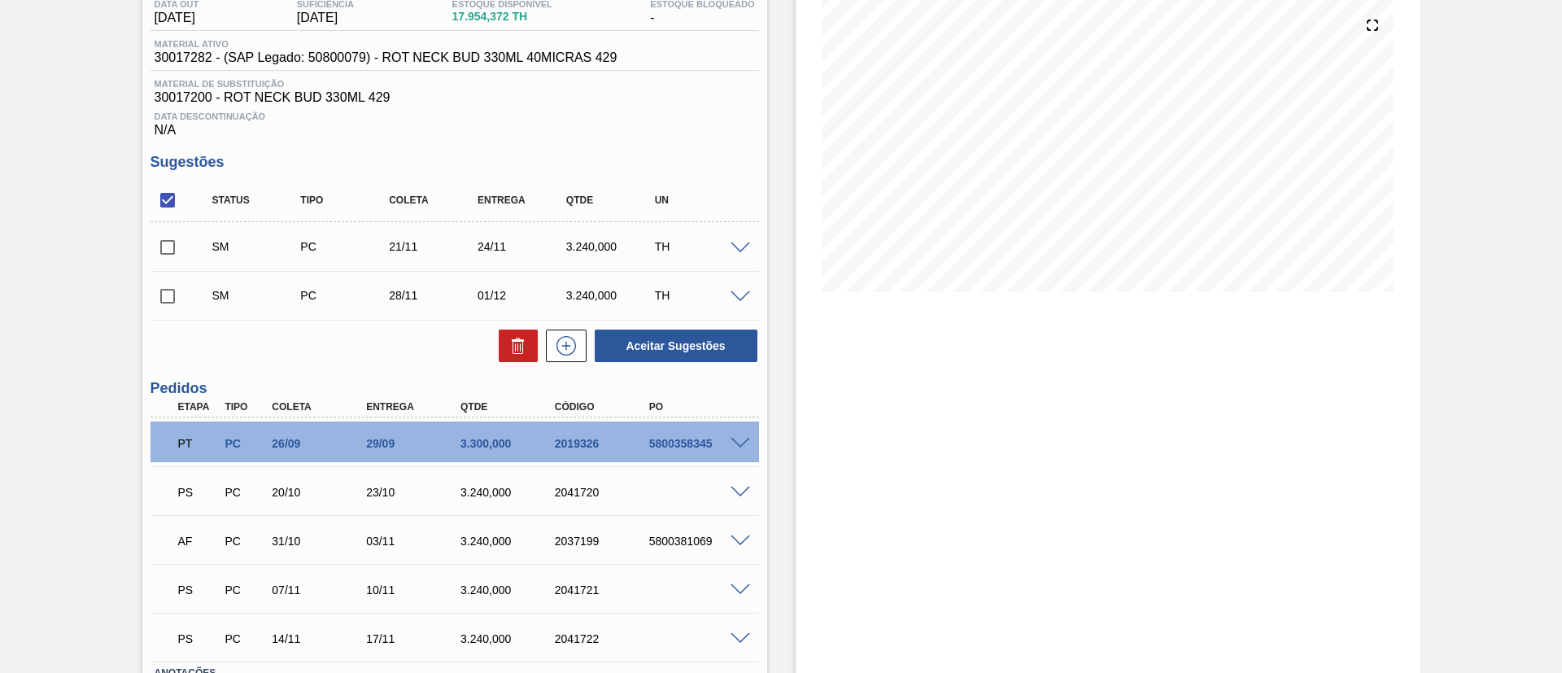
click at [174, 204] on input "checkbox" at bounding box center [168, 200] width 34 height 34
checkbox input "true"
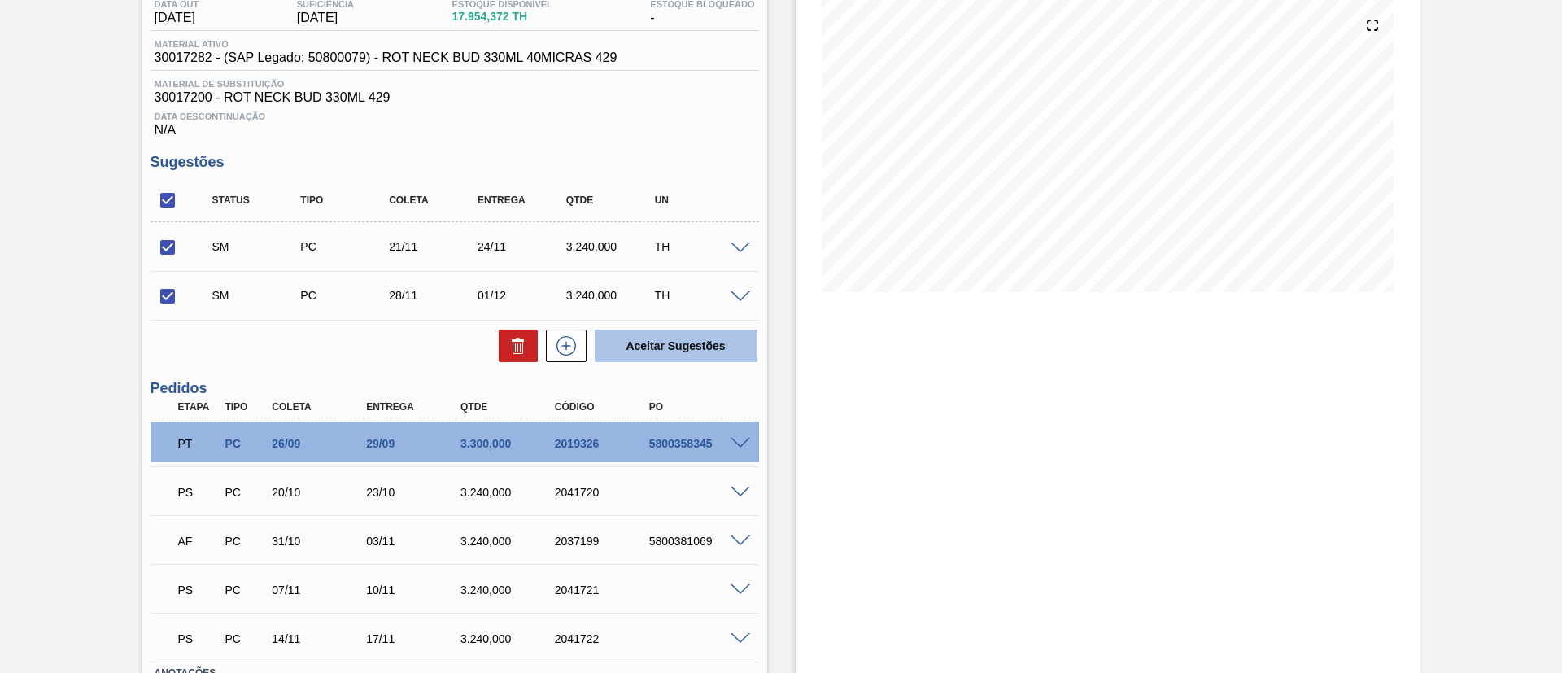
click at [713, 354] on button "Aceitar Sugestões" at bounding box center [676, 345] width 163 height 33
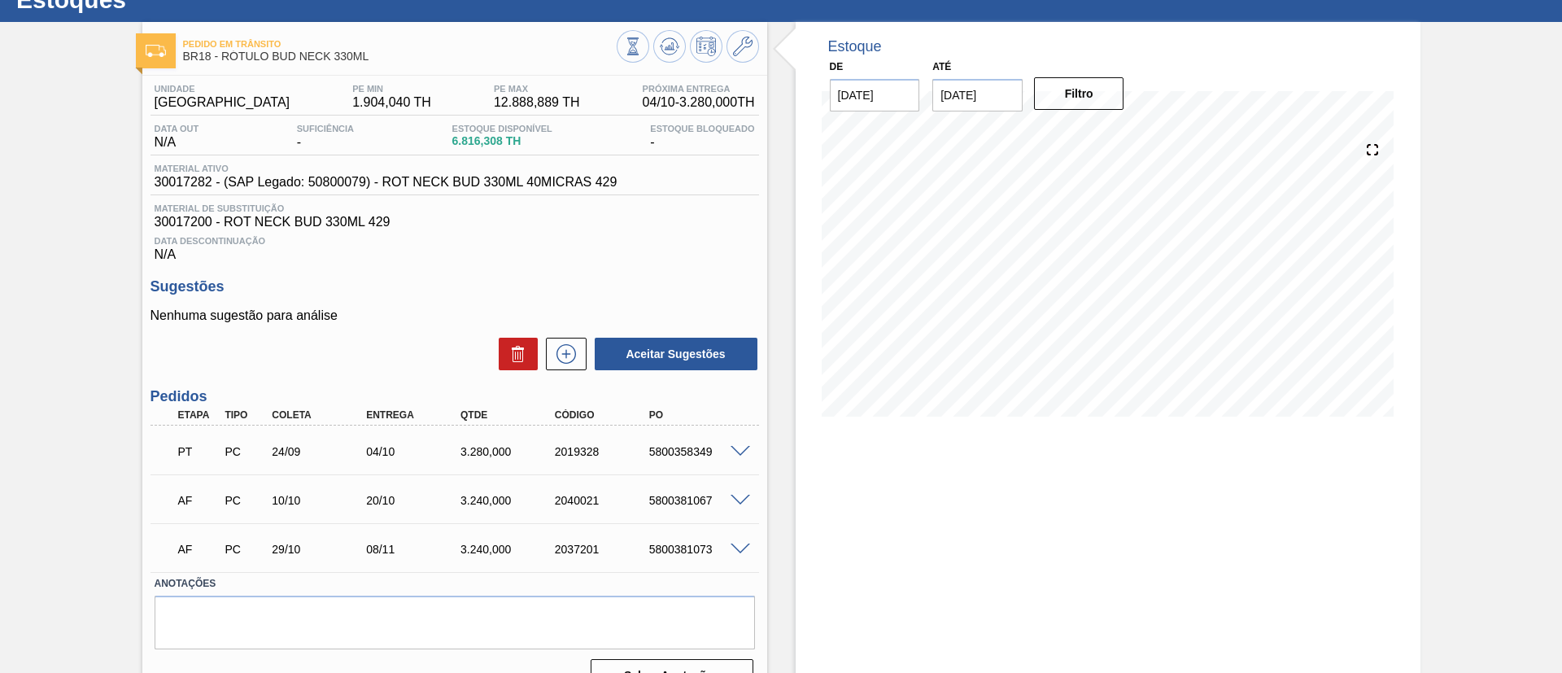
scroll to position [92, 0]
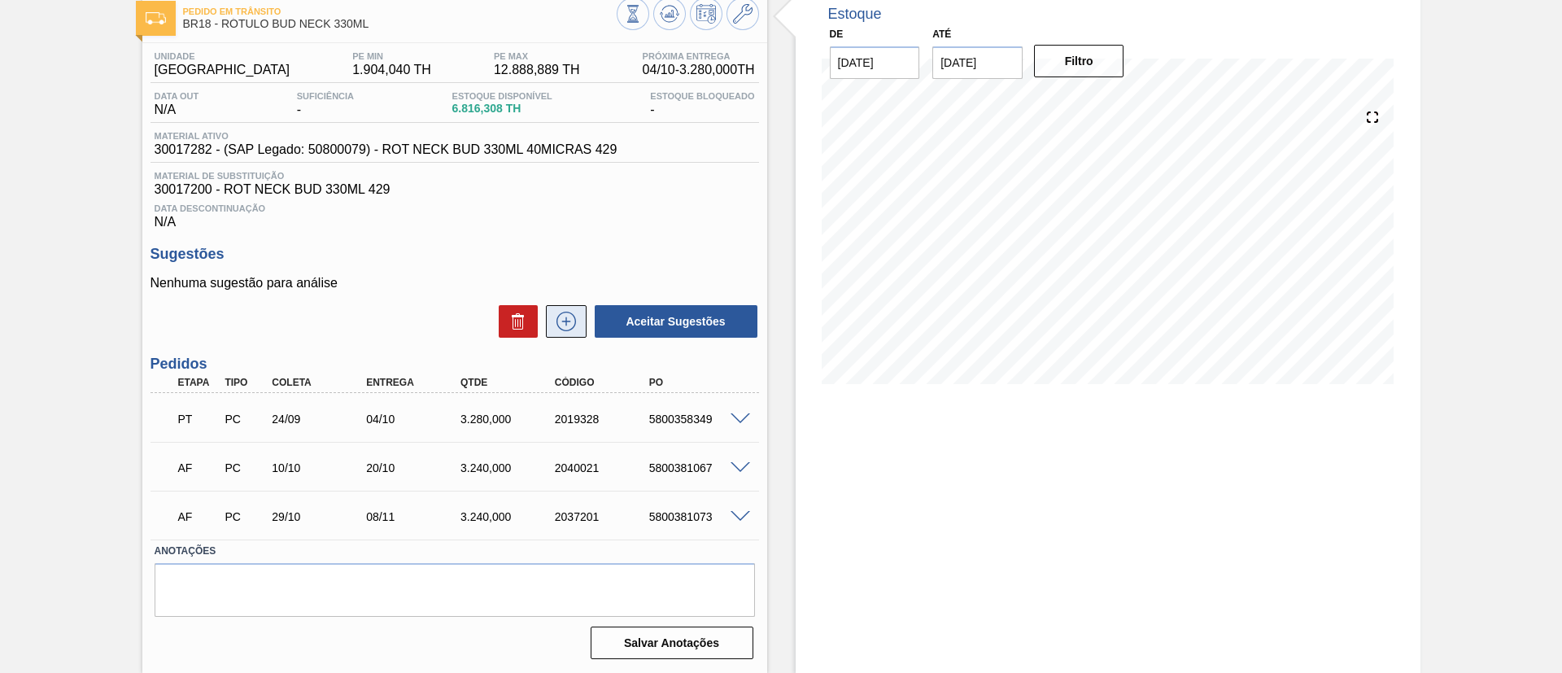
click at [553, 316] on icon at bounding box center [566, 322] width 26 height 20
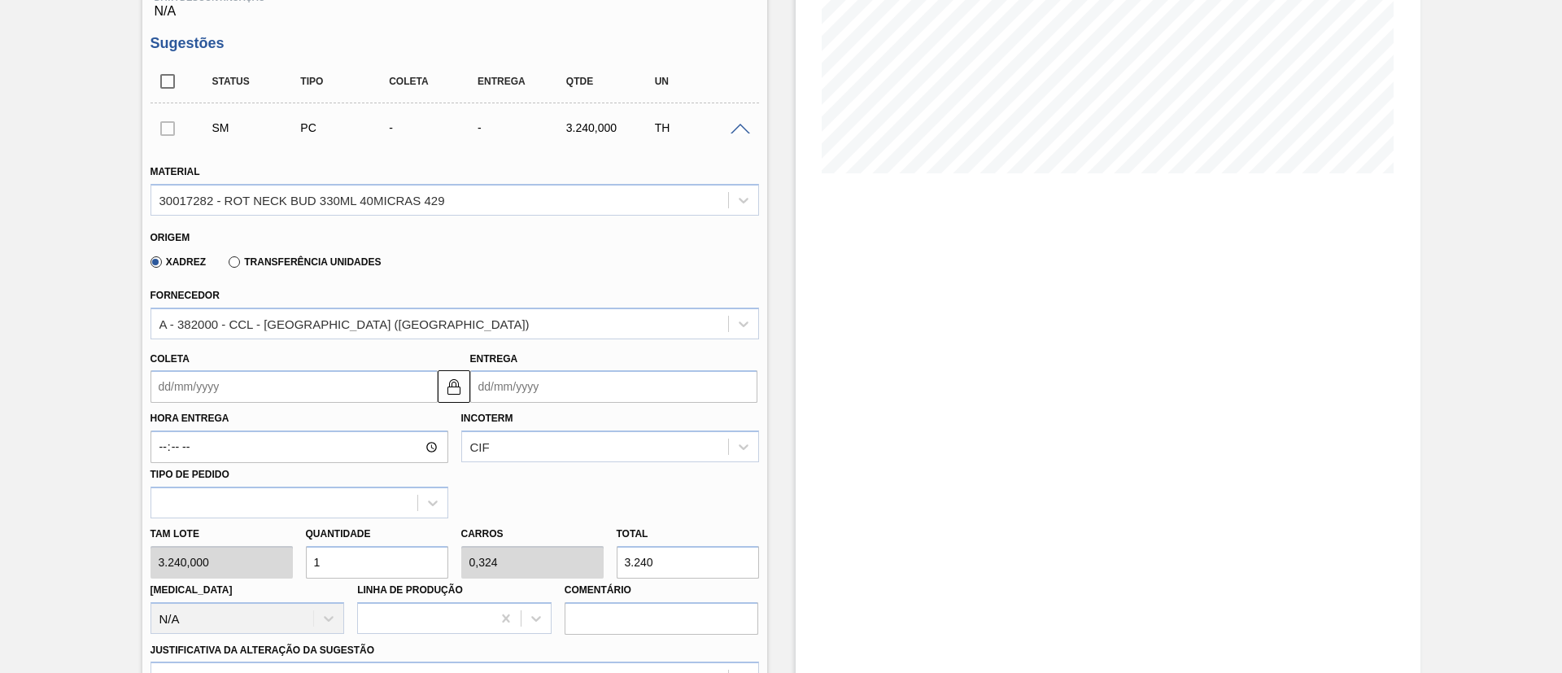
scroll to position [336, 0]
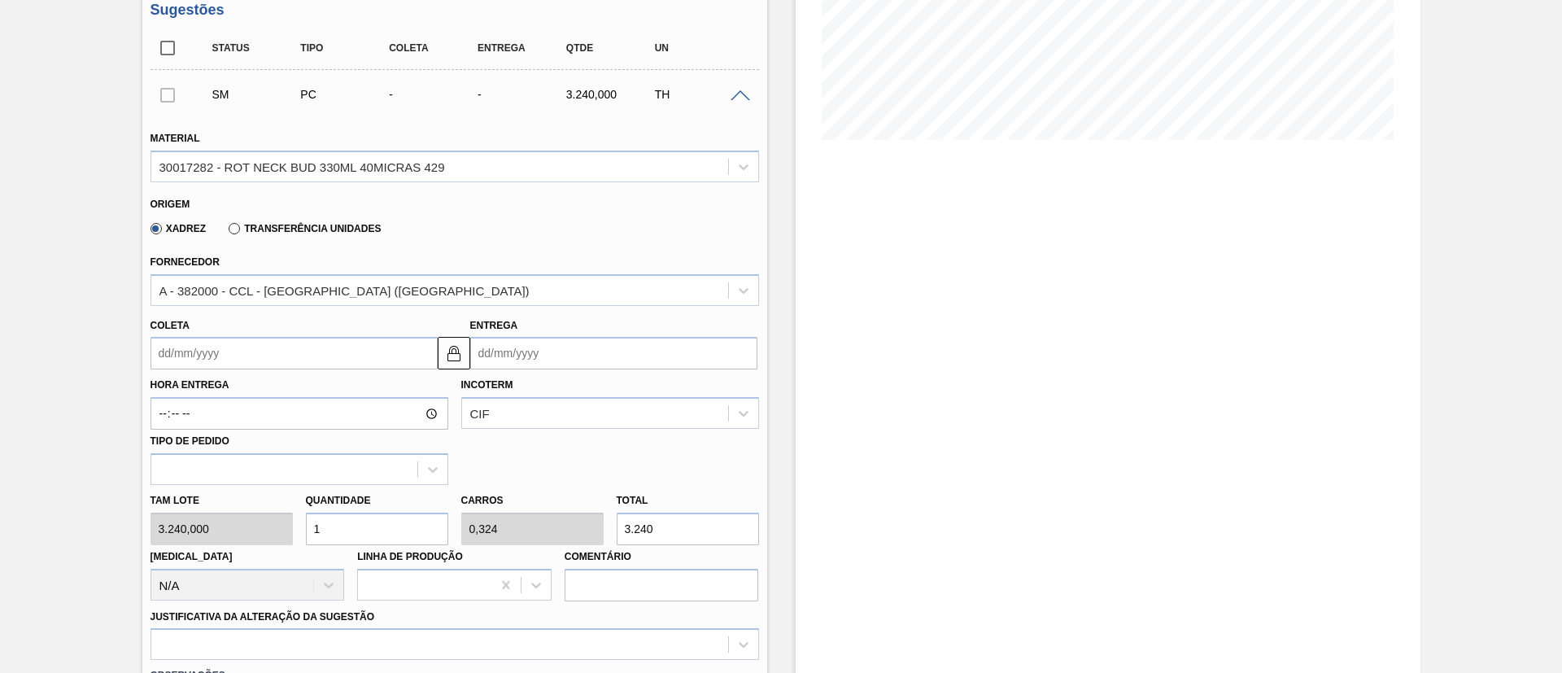
click at [231, 359] on input "Coleta" at bounding box center [294, 353] width 287 height 33
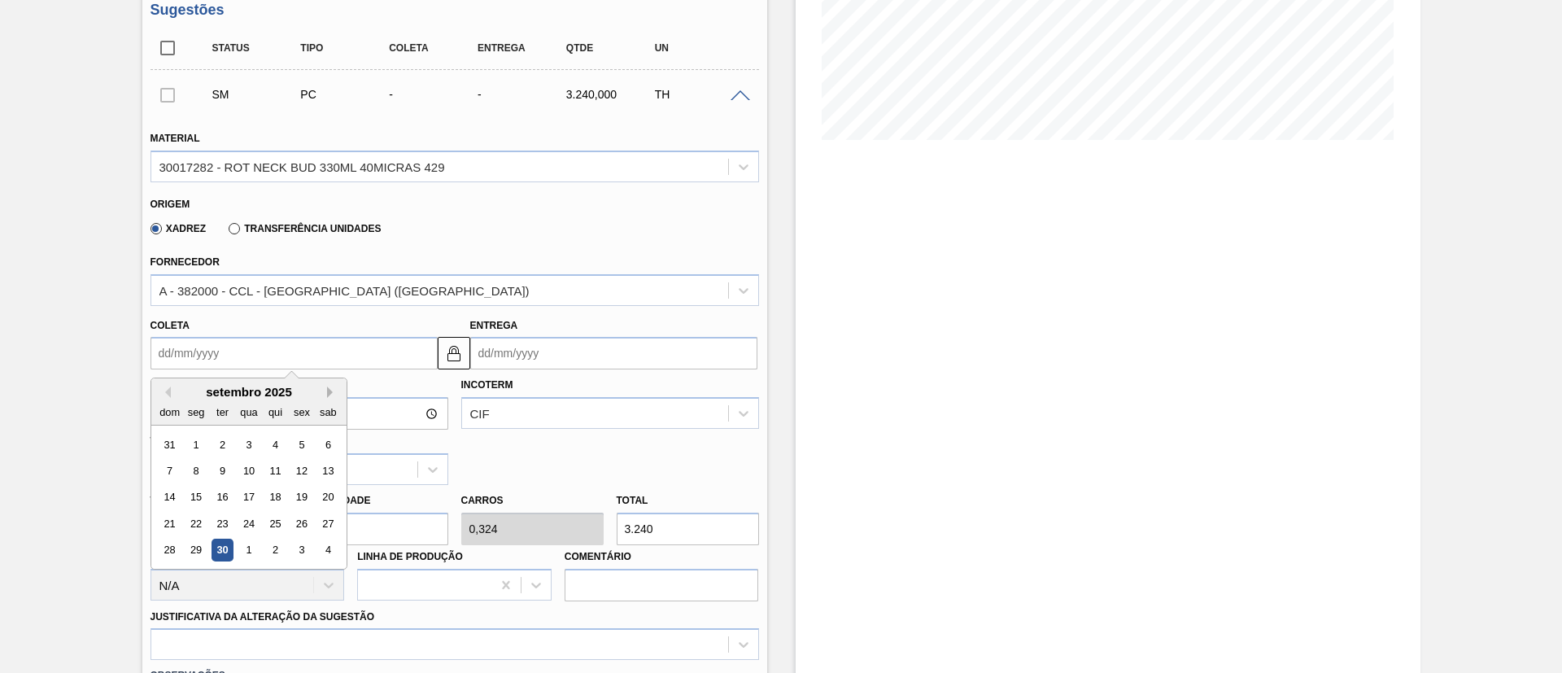
click at [334, 391] on button "Next Month" at bounding box center [332, 391] width 11 height 11
click at [197, 464] on div "3" at bounding box center [196, 471] width 22 height 22
type input "[DATE]"
type input "13/11/2025"
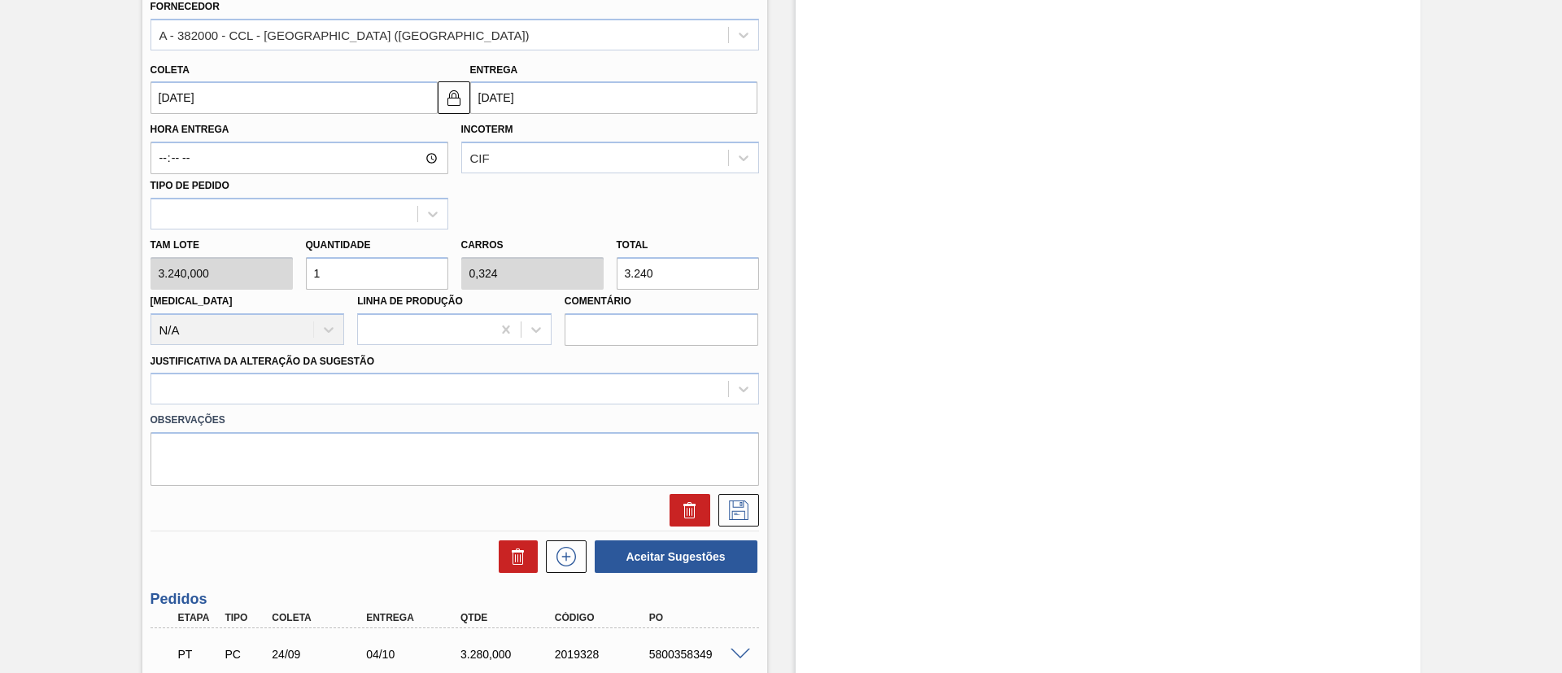
scroll to position [583, 0]
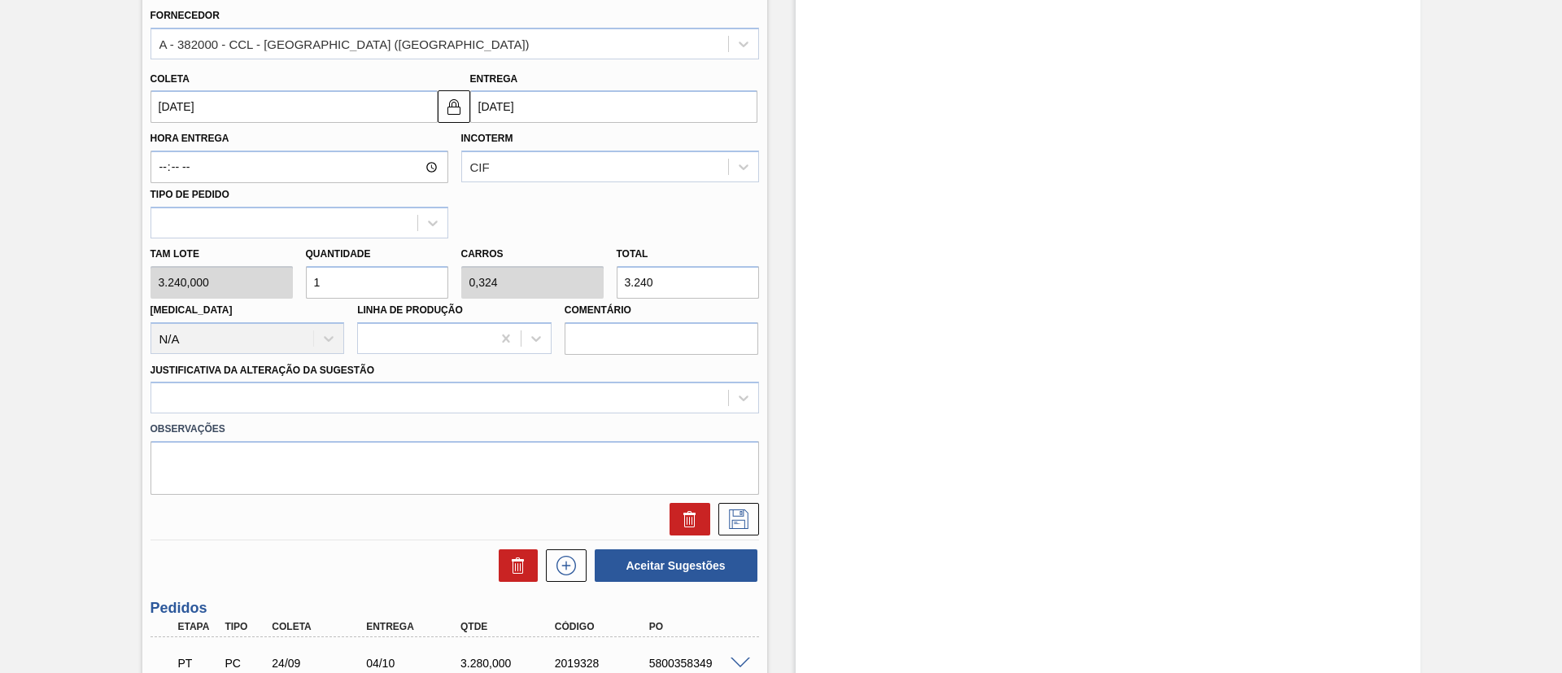
click at [242, 108] on input "[DATE]" at bounding box center [294, 106] width 287 height 33
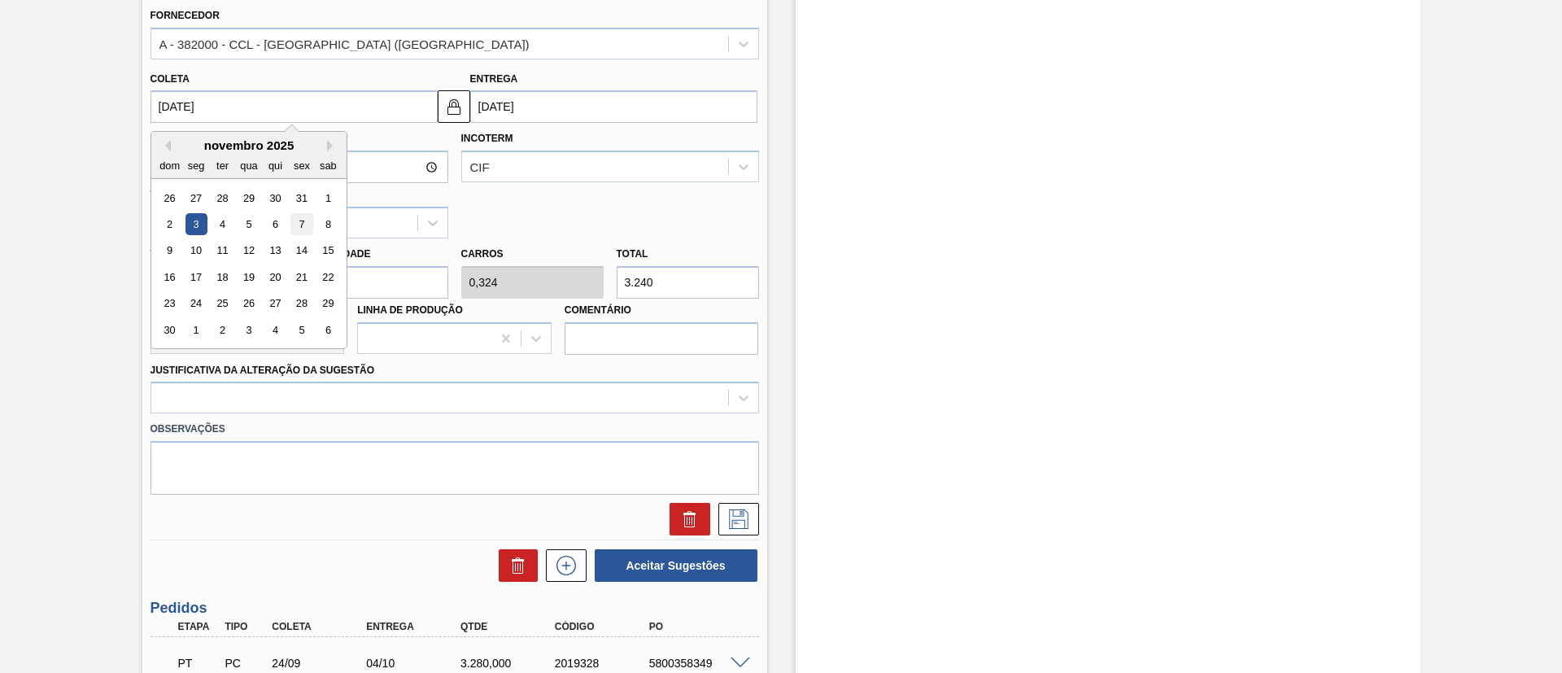
click at [299, 229] on div "7" at bounding box center [301, 224] width 22 height 22
type input "[DATE]"
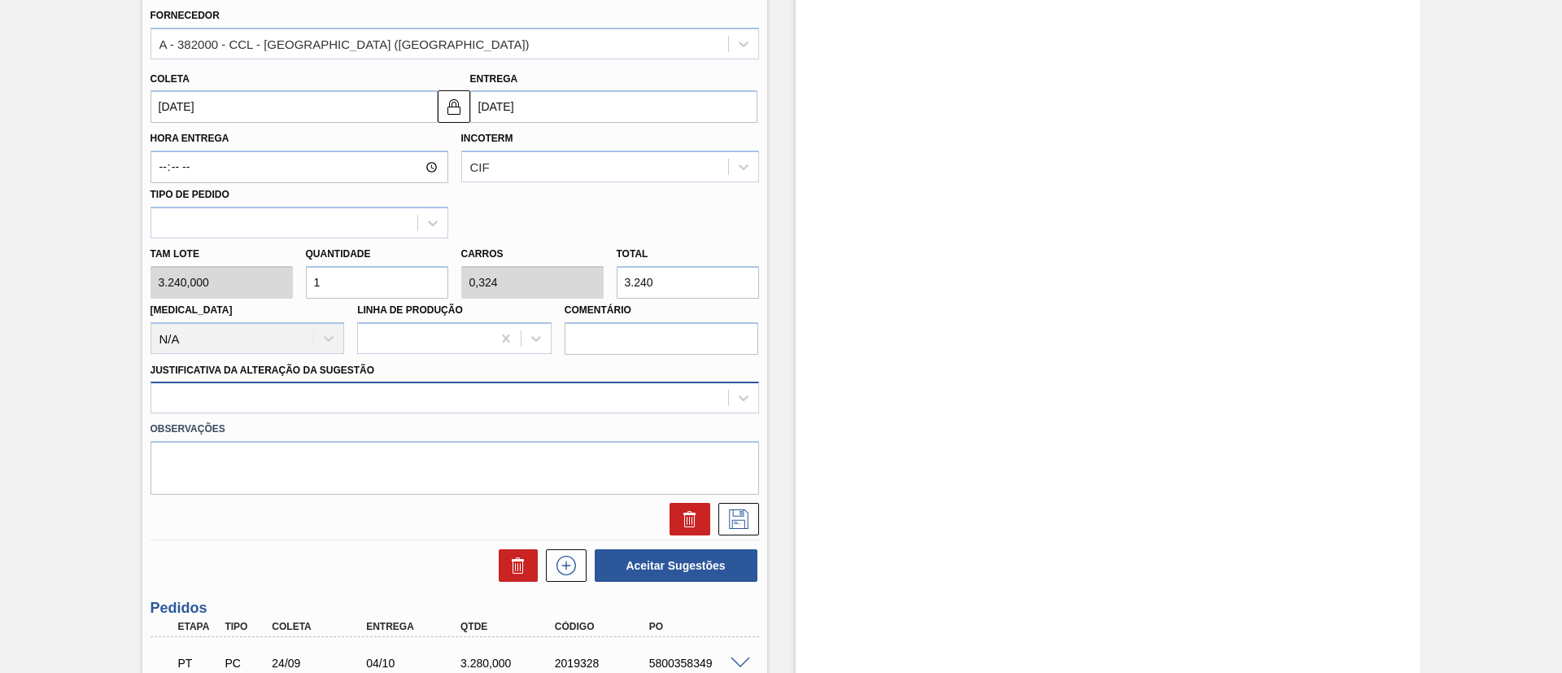
click at [317, 393] on div at bounding box center [439, 398] width 577 height 24
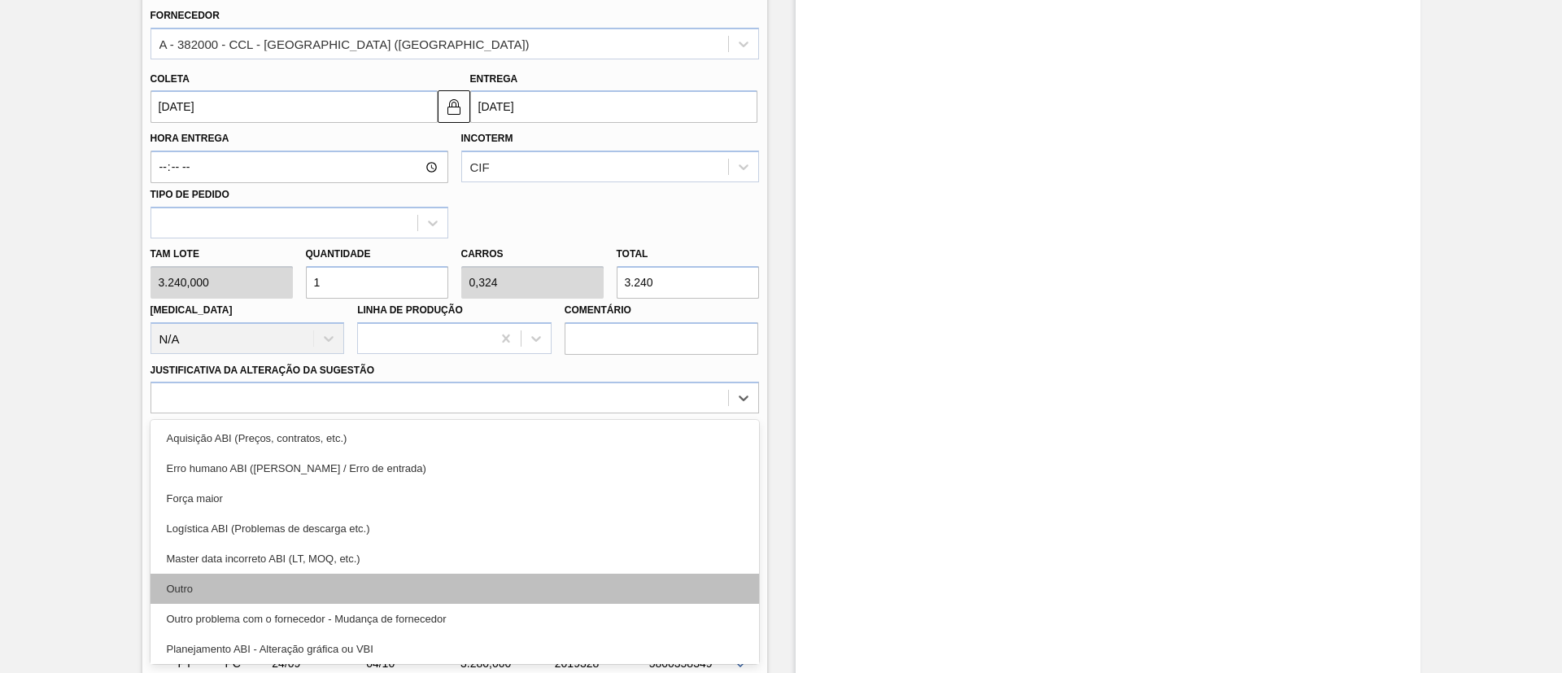
click at [277, 596] on div "Outro" at bounding box center [455, 589] width 609 height 30
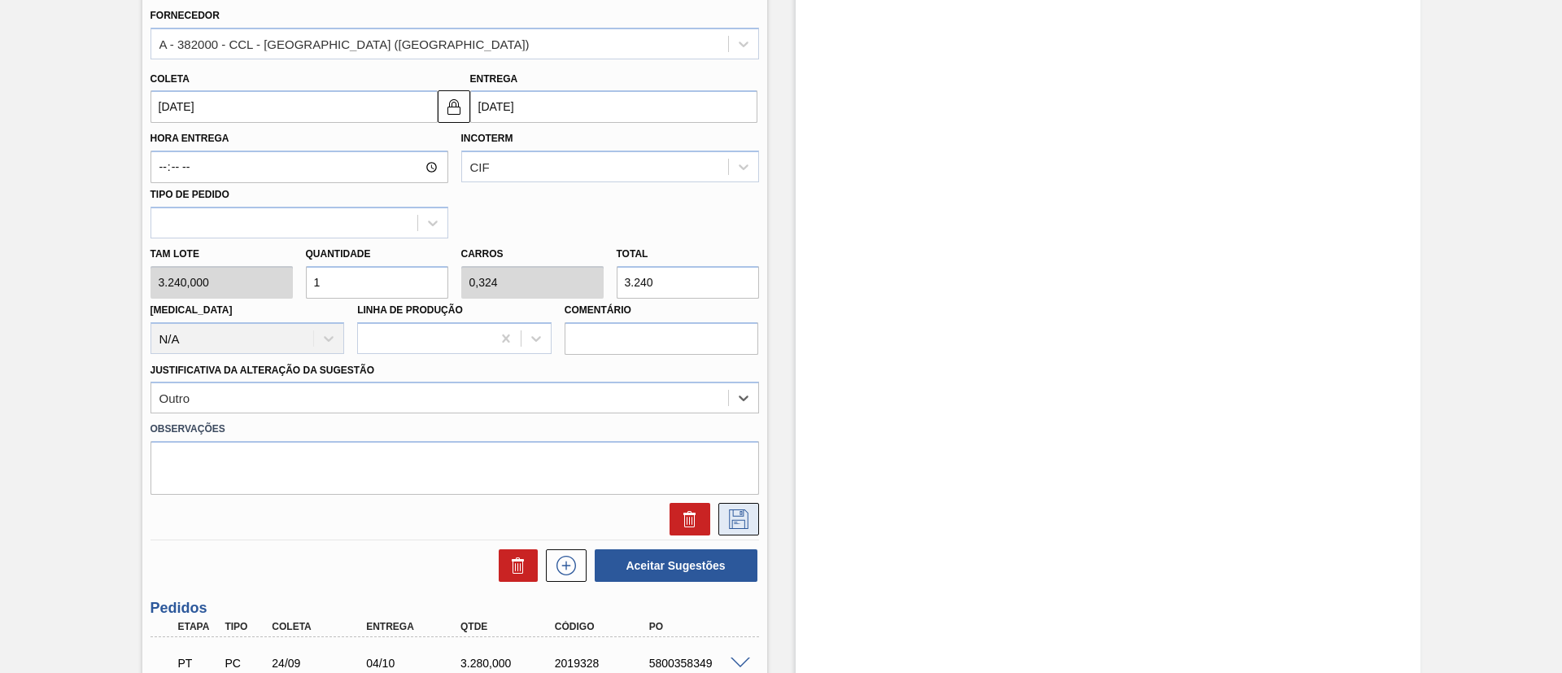
click at [746, 514] on icon at bounding box center [739, 519] width 20 height 20
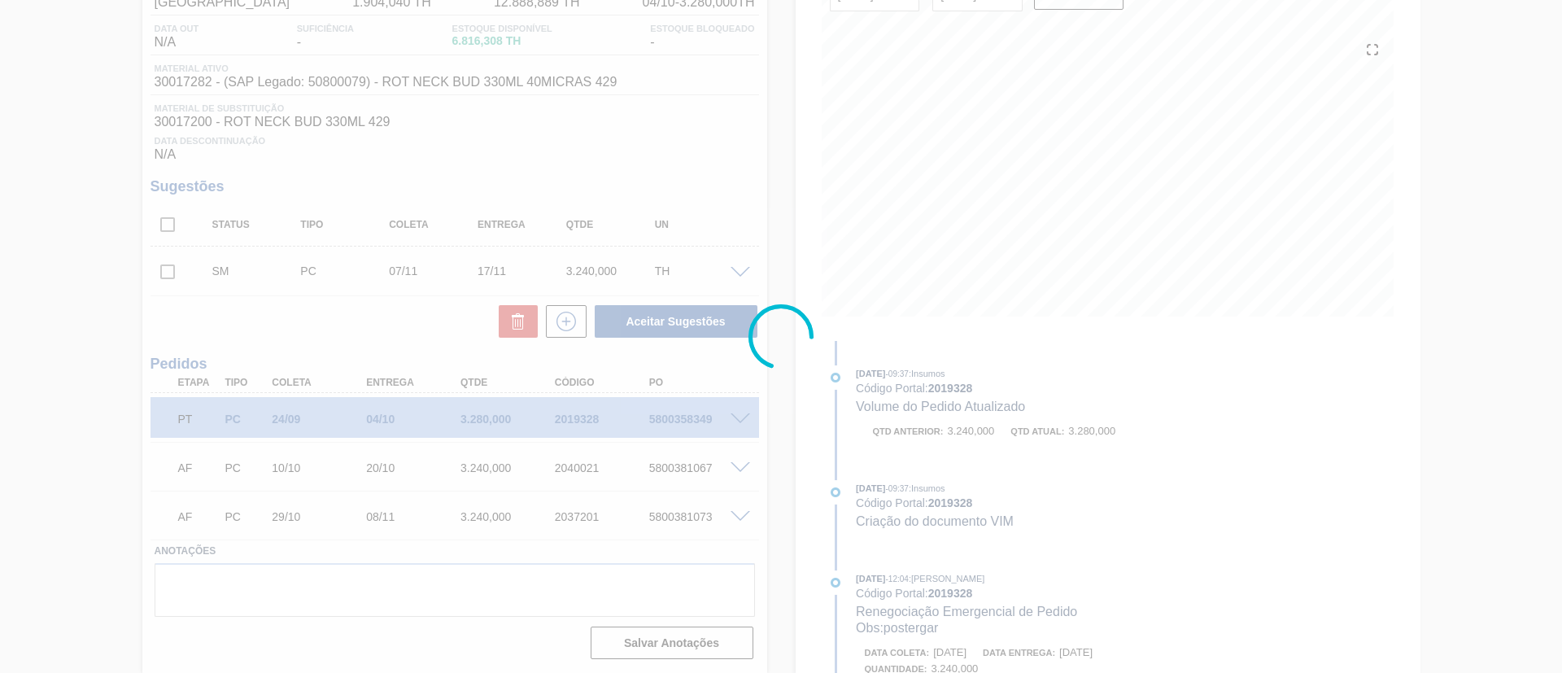
scroll to position [159, 0]
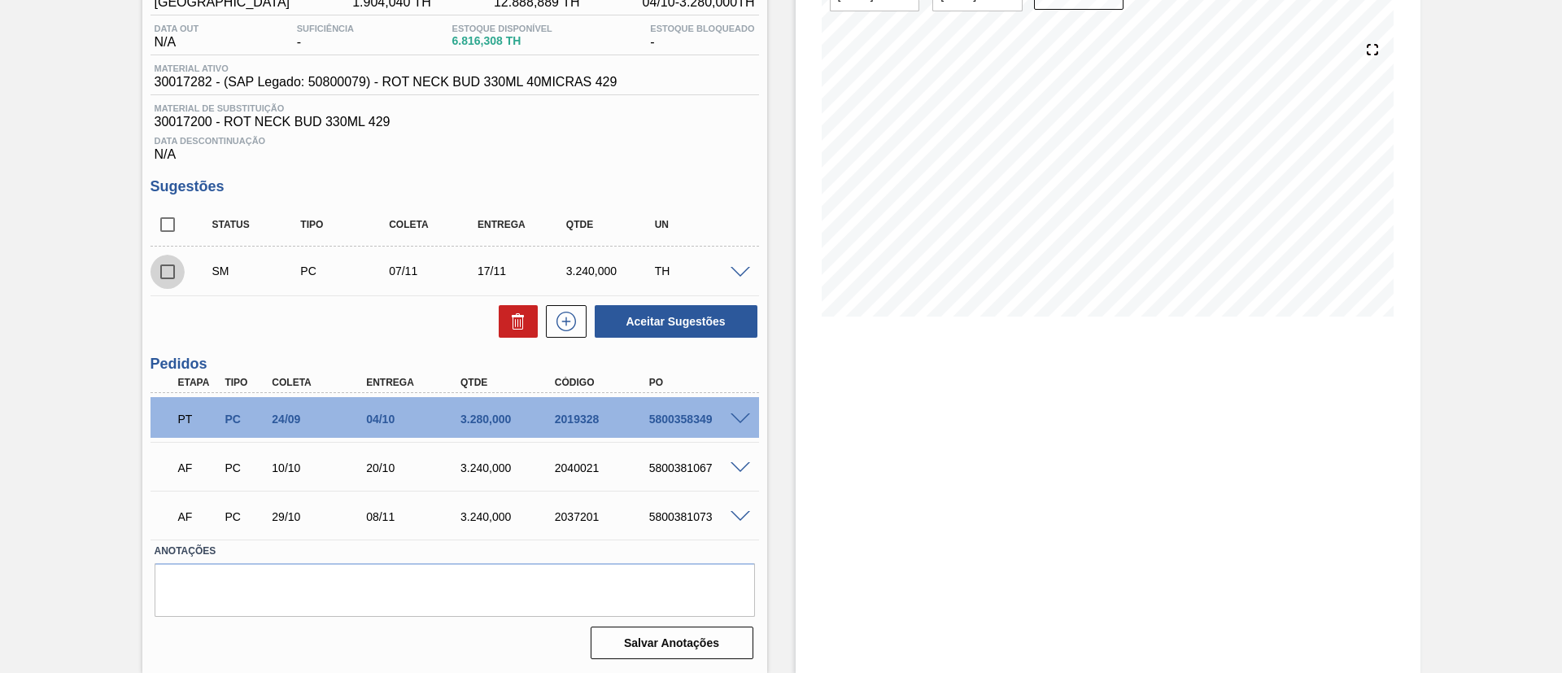
click at [177, 266] on input "checkbox" at bounding box center [168, 272] width 34 height 34
click at [657, 326] on button "Aceitar Sugestões" at bounding box center [676, 321] width 163 height 33
checkbox input "false"
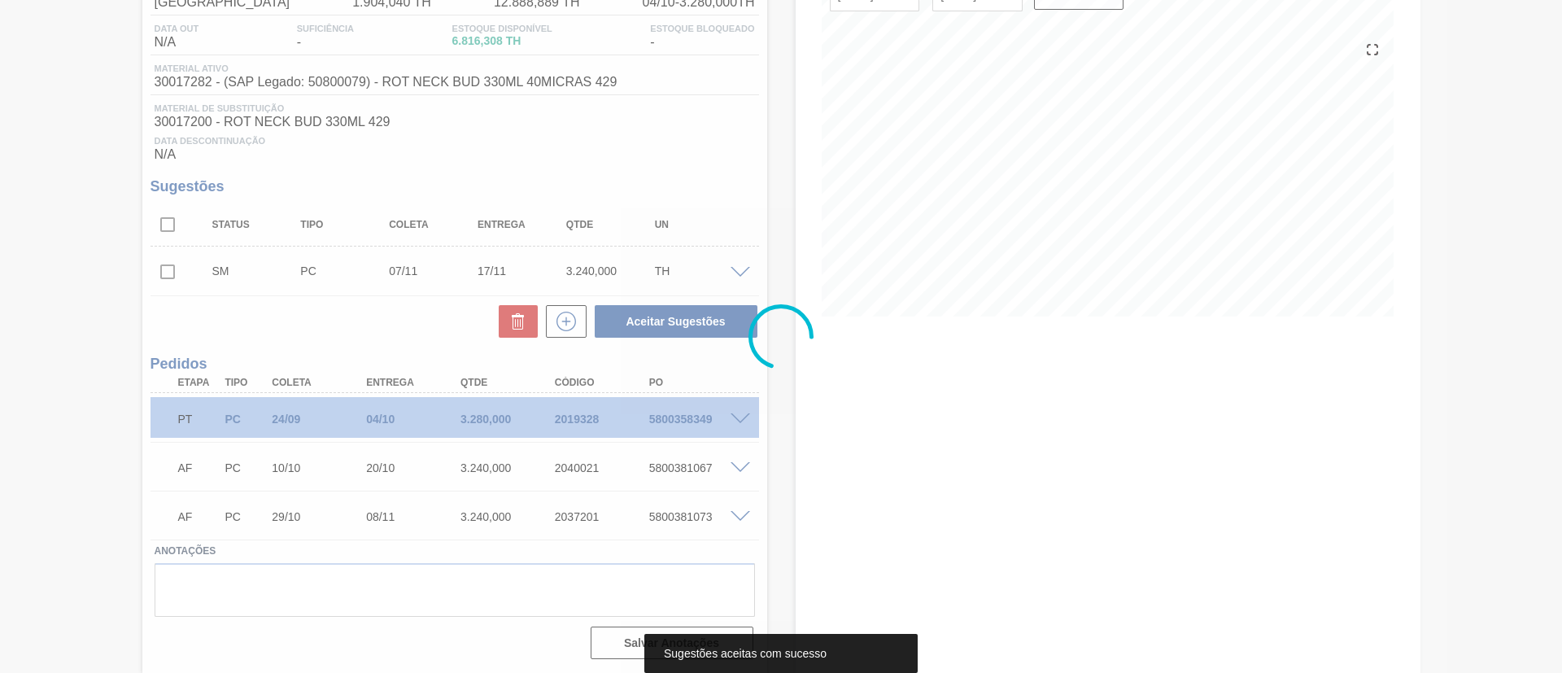
scroll to position [141, 0]
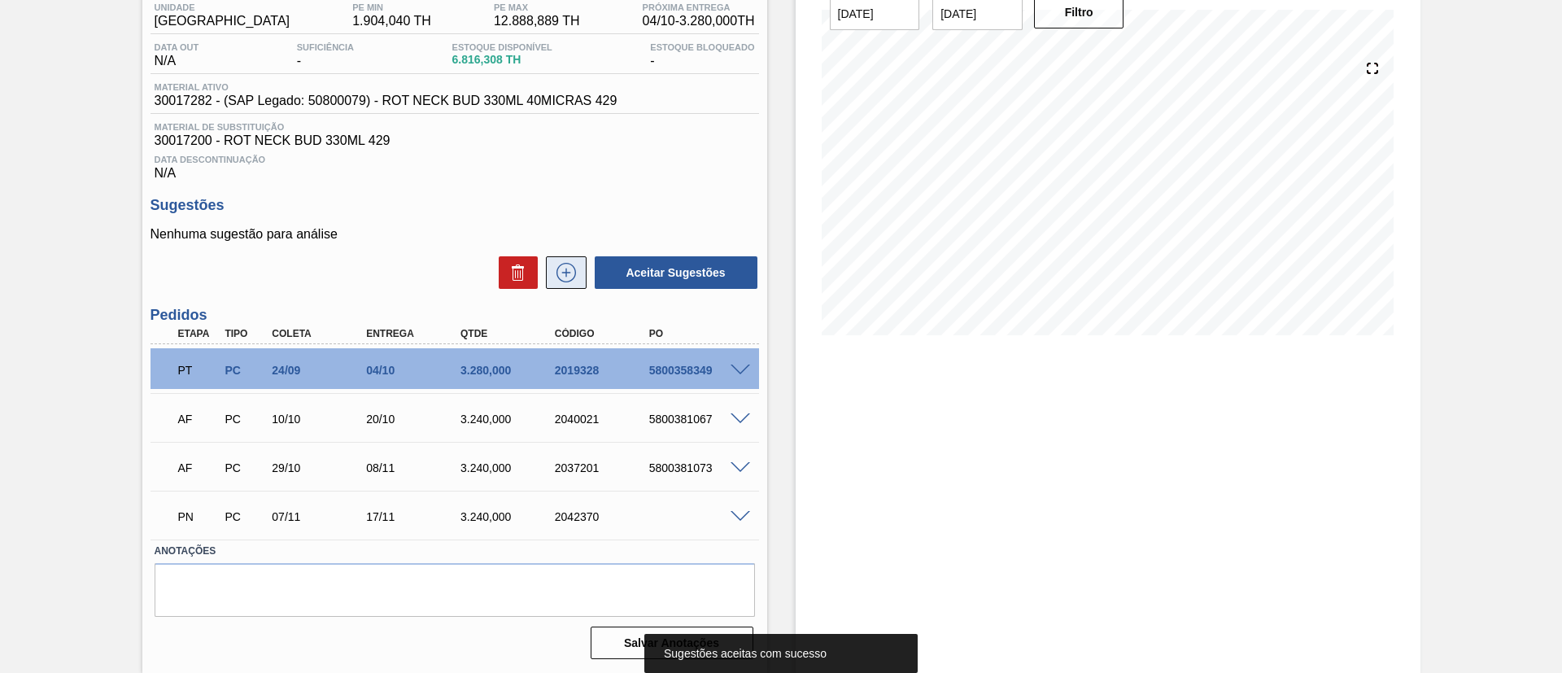
click at [557, 265] on icon at bounding box center [566, 273] width 26 height 20
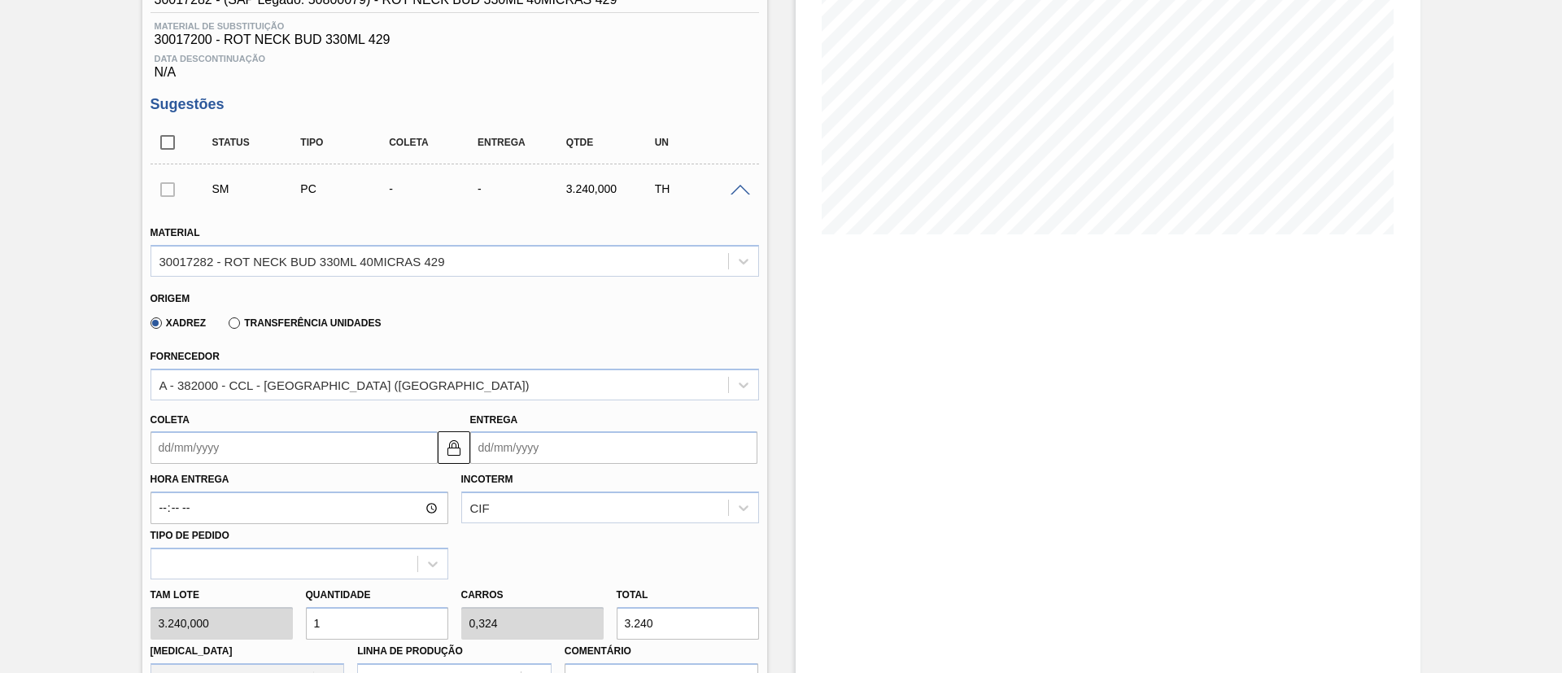
scroll to position [385, 0]
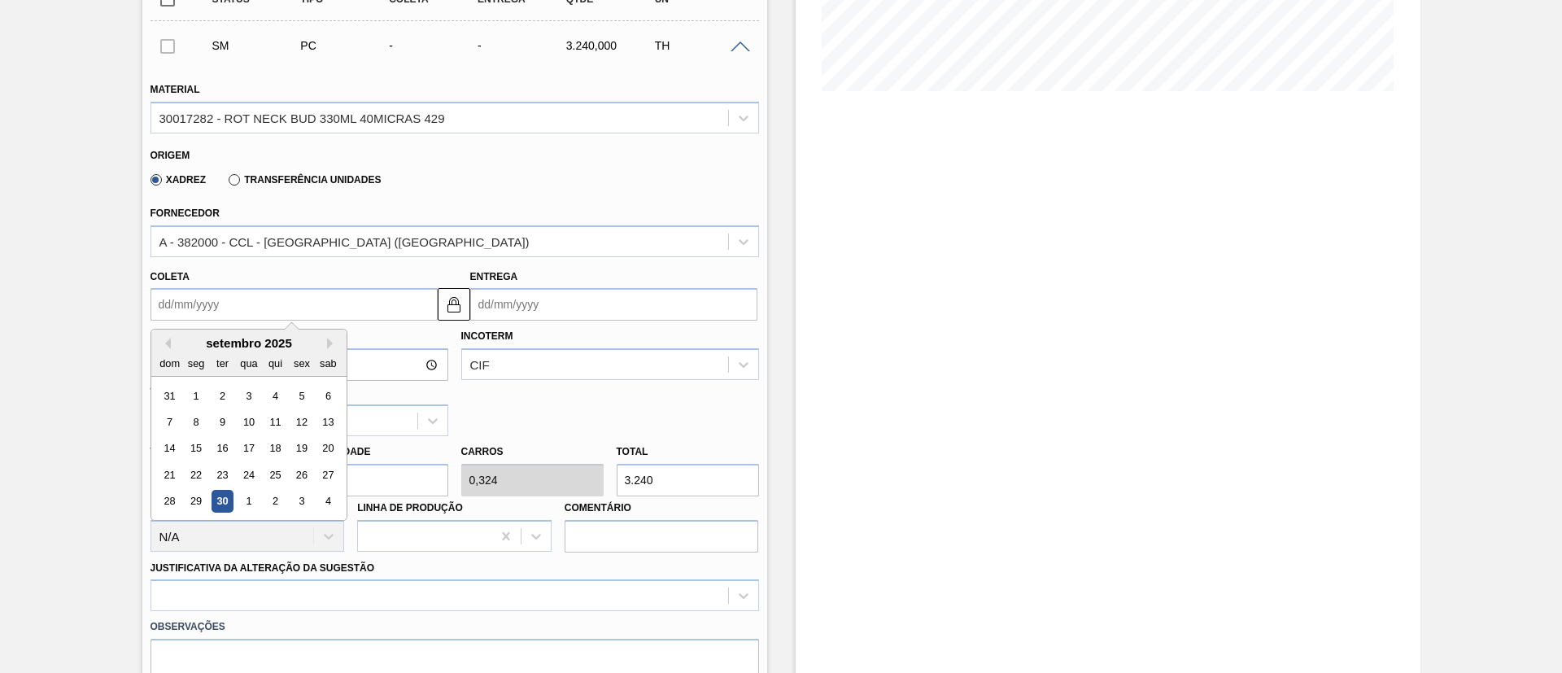
click at [202, 312] on input "Coleta" at bounding box center [294, 304] width 287 height 33
click at [332, 347] on button "Next Month" at bounding box center [332, 343] width 11 height 11
click at [200, 464] on div "17" at bounding box center [196, 475] width 22 height 22
type input "17/11/2025"
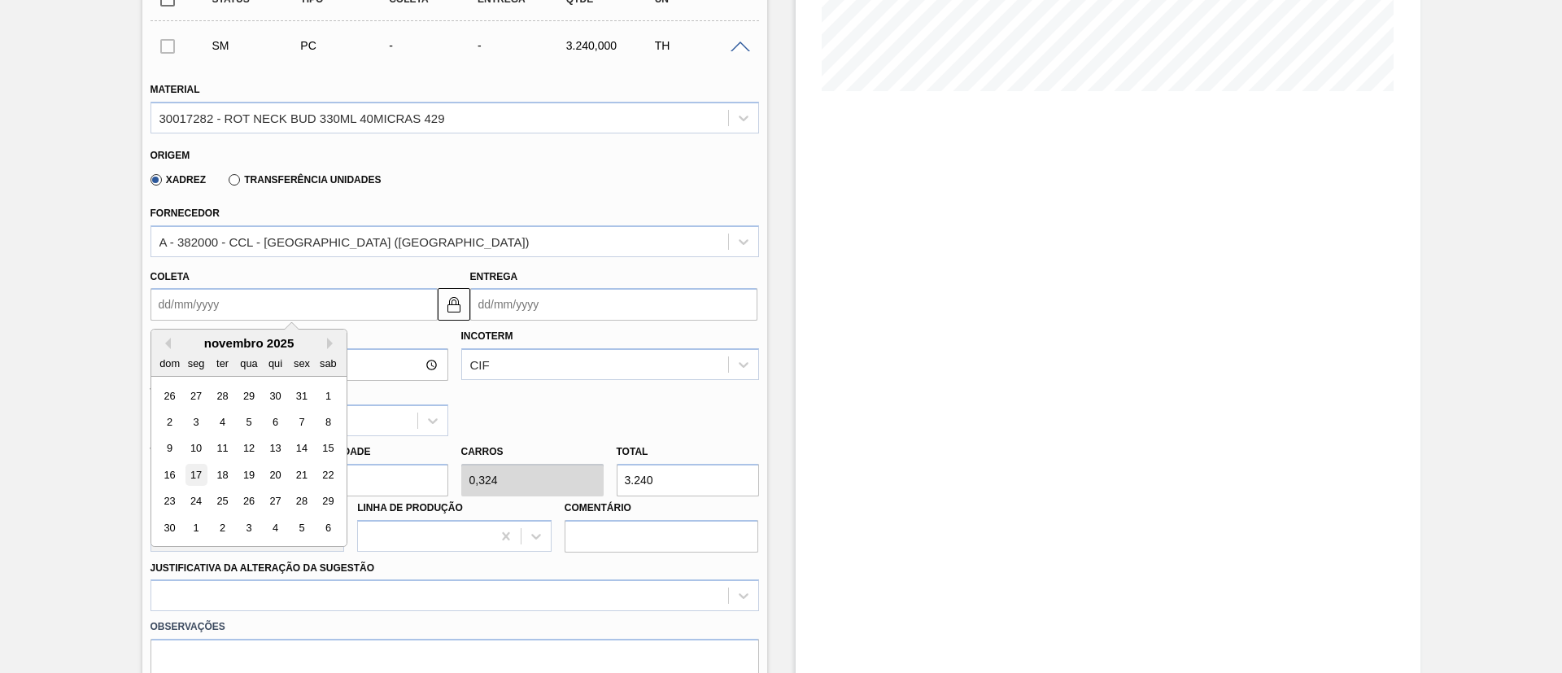
type input "27/11/2025"
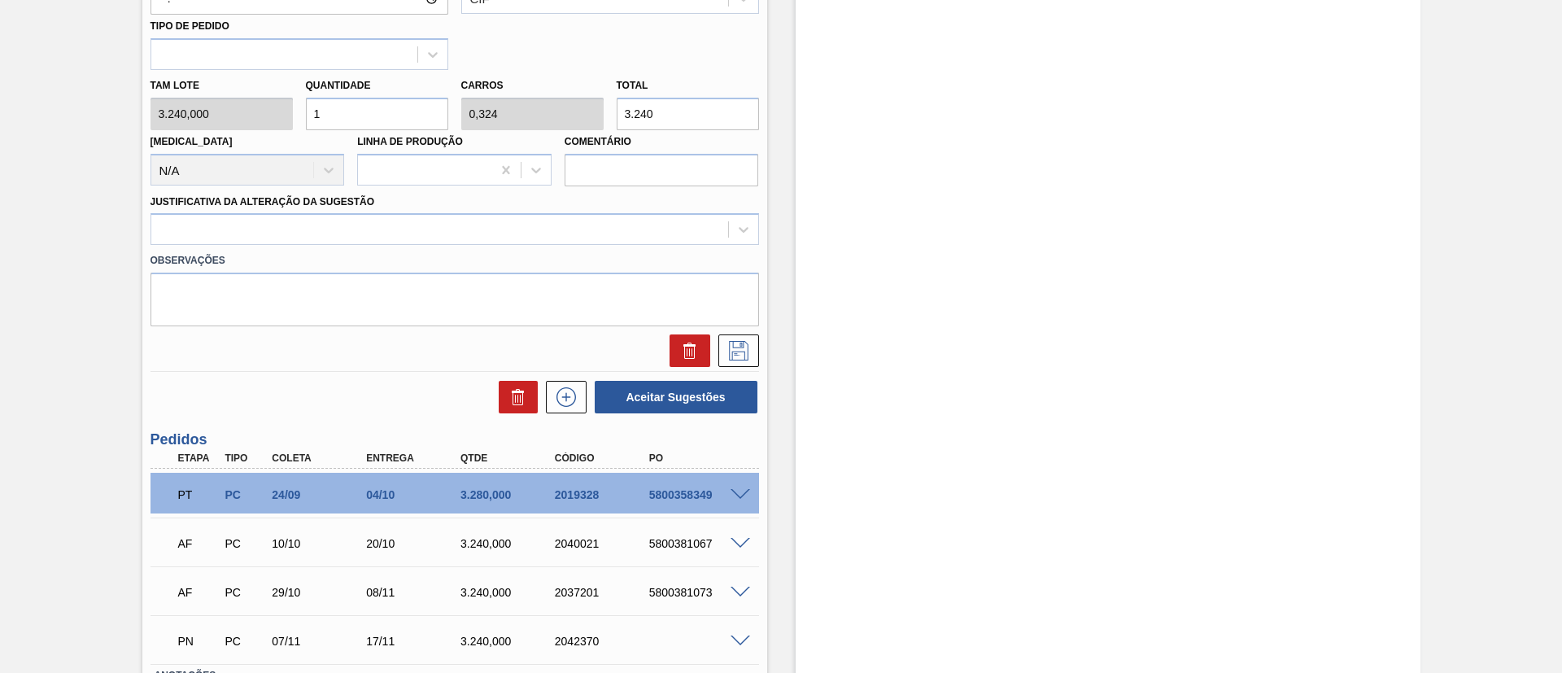
scroll to position [753, 0]
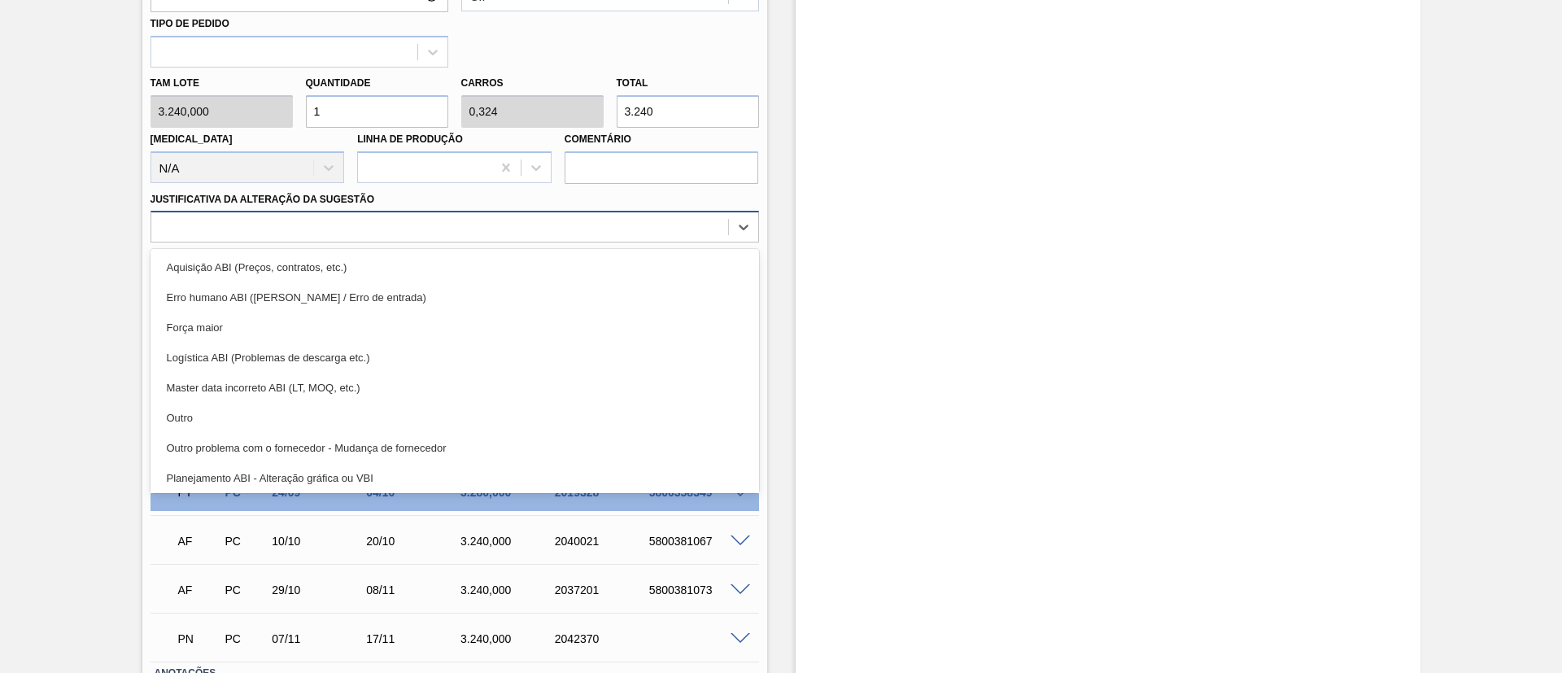
click at [345, 219] on div at bounding box center [439, 228] width 577 height 24
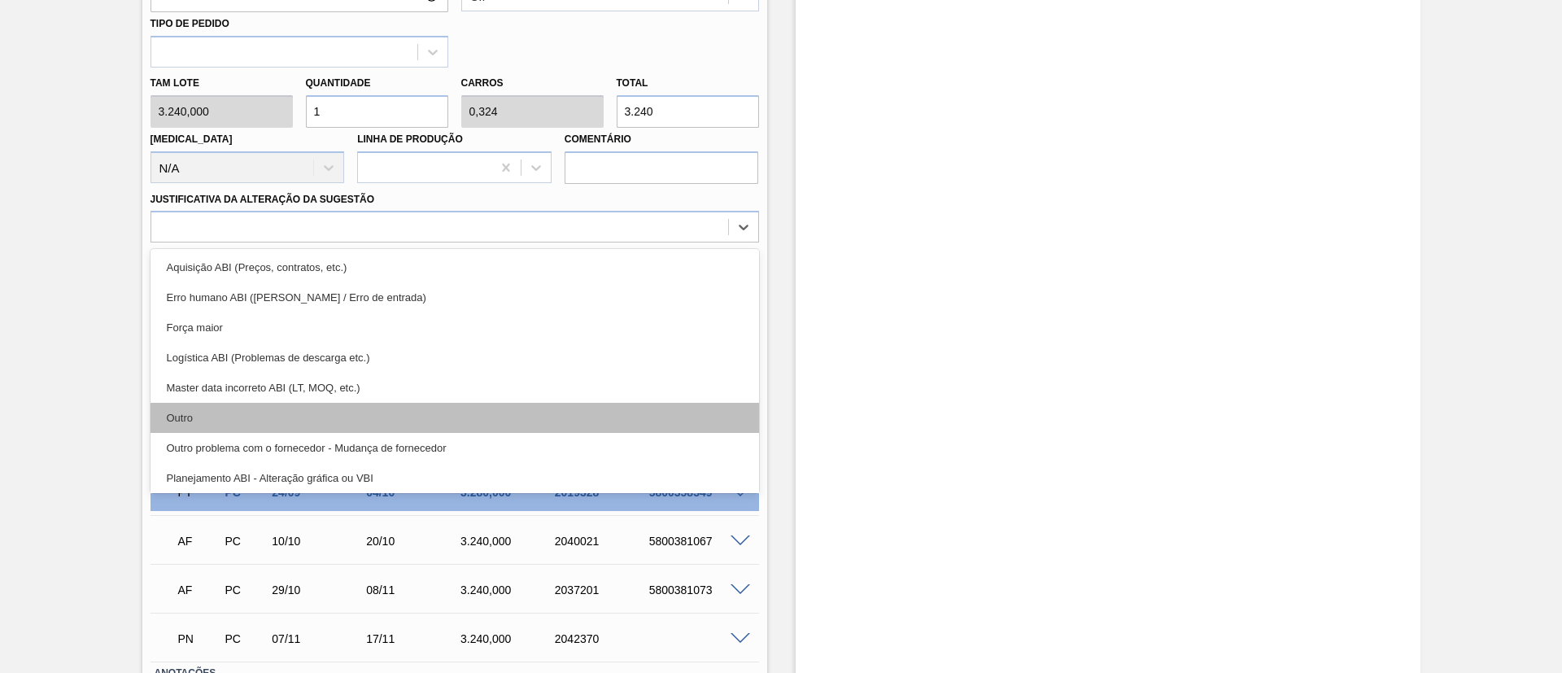
click at [240, 405] on div "Outro" at bounding box center [455, 418] width 609 height 30
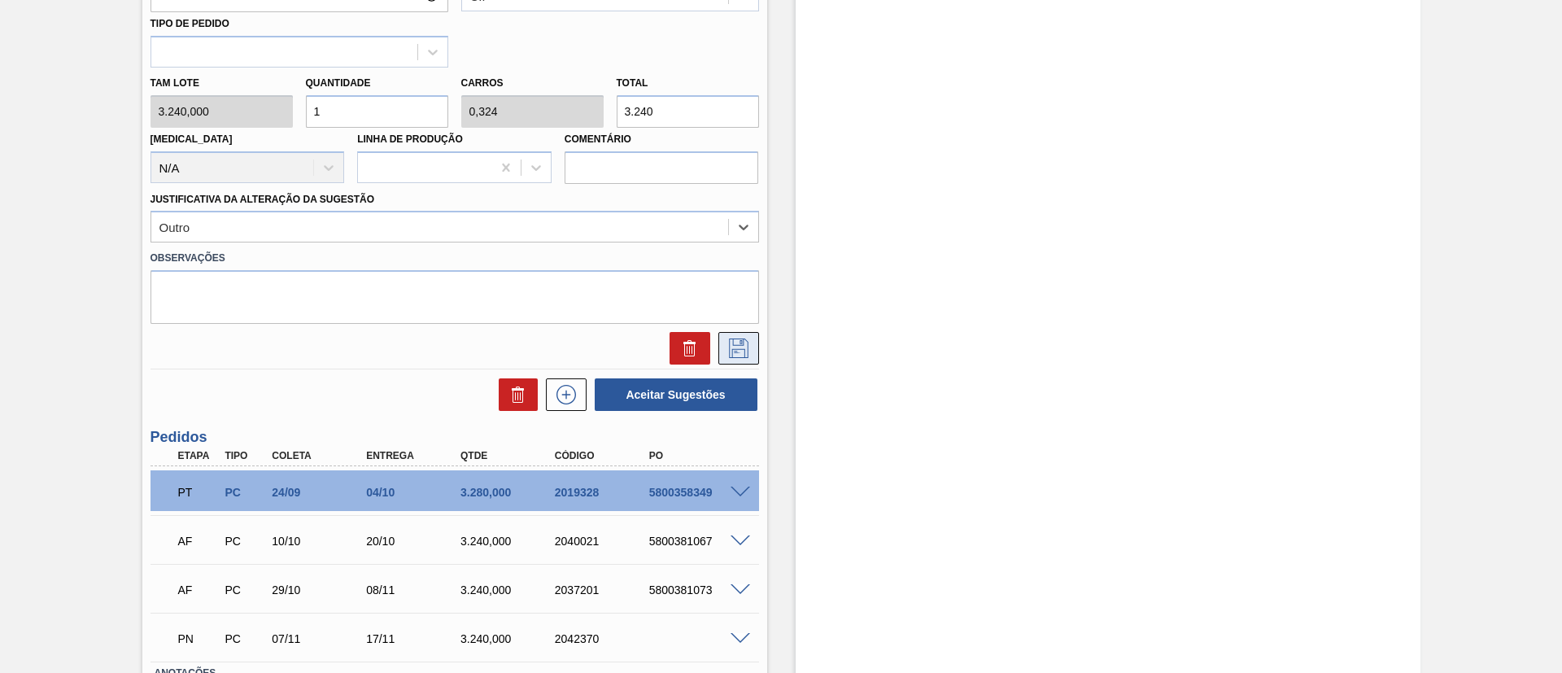
click at [752, 337] on button at bounding box center [738, 348] width 41 height 33
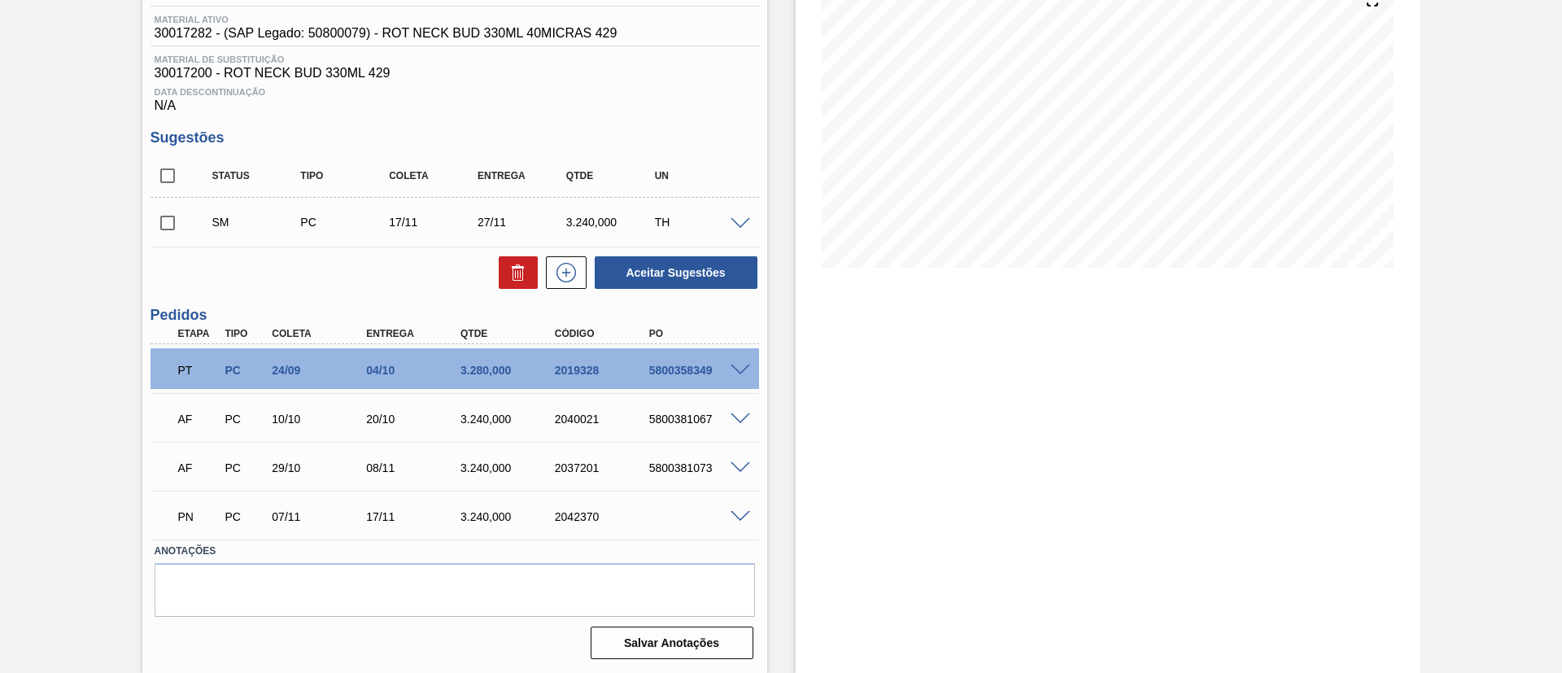
scroll to position [208, 0]
click at [177, 229] on input "checkbox" at bounding box center [168, 223] width 34 height 34
click at [671, 264] on button "Aceitar Sugestões" at bounding box center [676, 272] width 163 height 33
checkbox input "false"
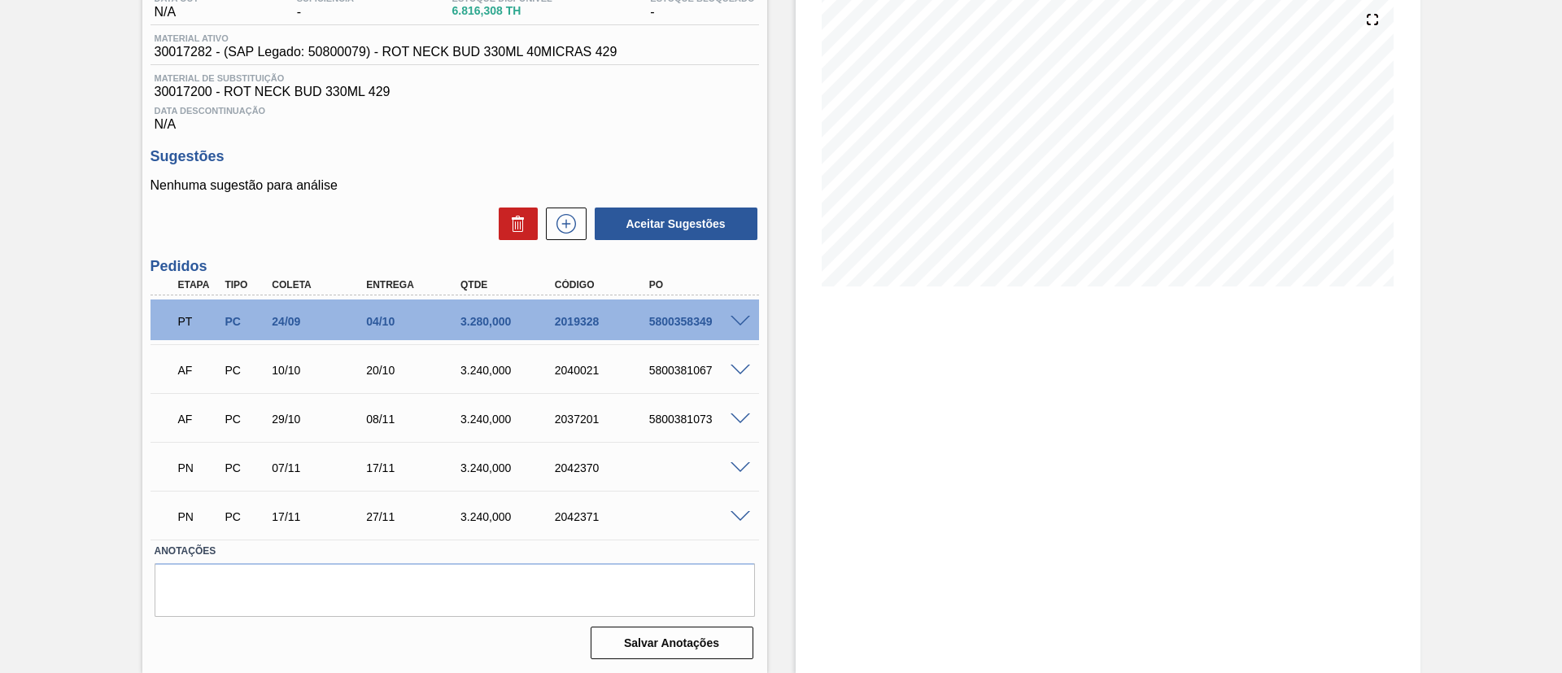
scroll to position [190, 0]
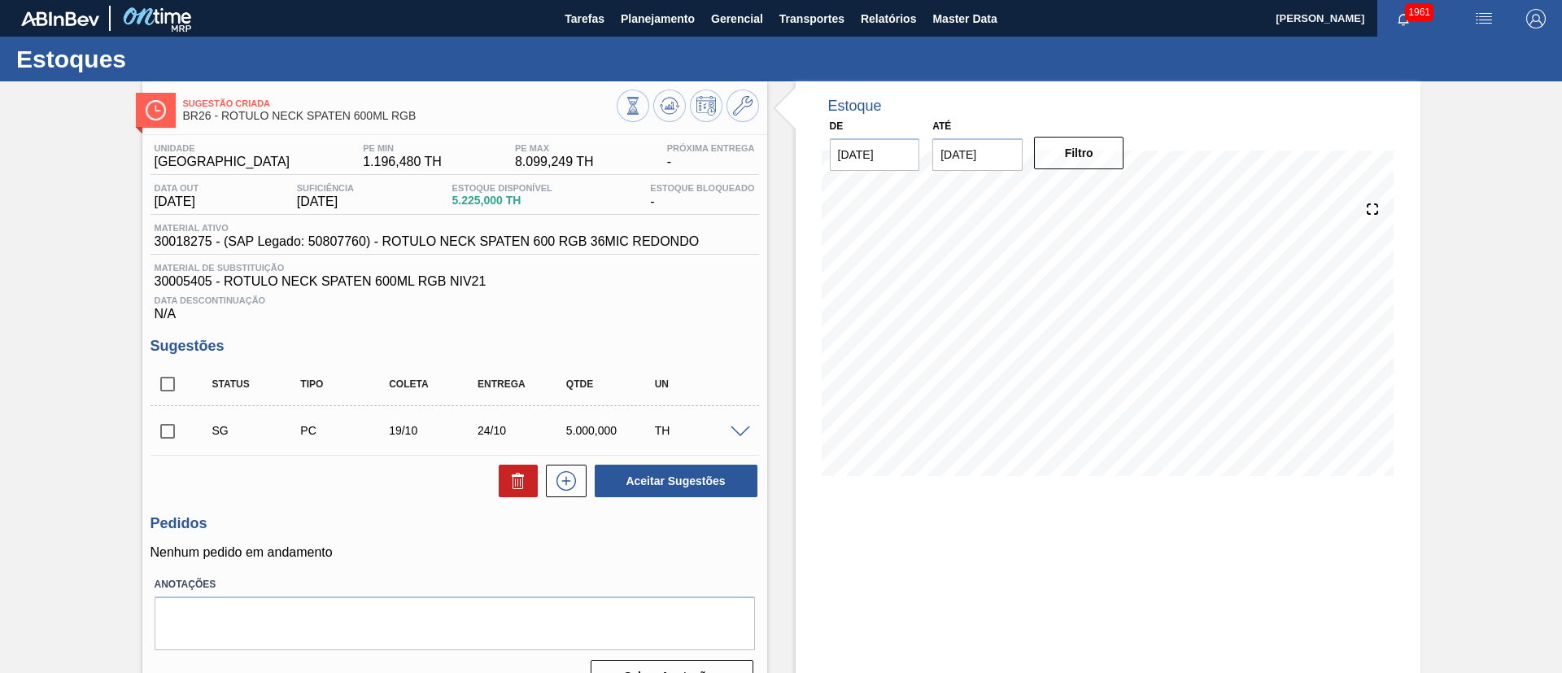
click at [164, 389] on input "checkbox" at bounding box center [168, 384] width 34 height 34
checkbox input "true"
click at [523, 482] on icon at bounding box center [518, 481] width 20 height 20
checkbox input "false"
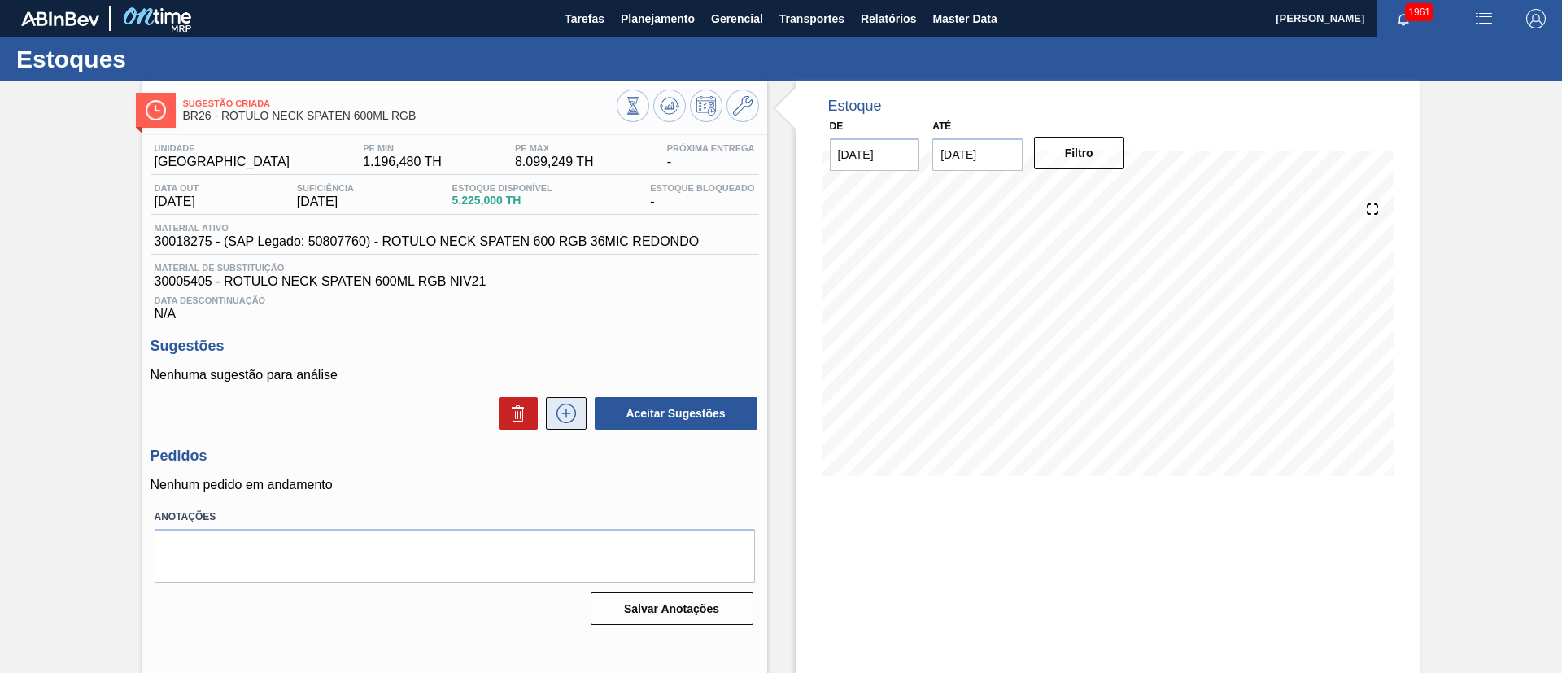
click at [569, 411] on icon at bounding box center [566, 414] width 26 height 20
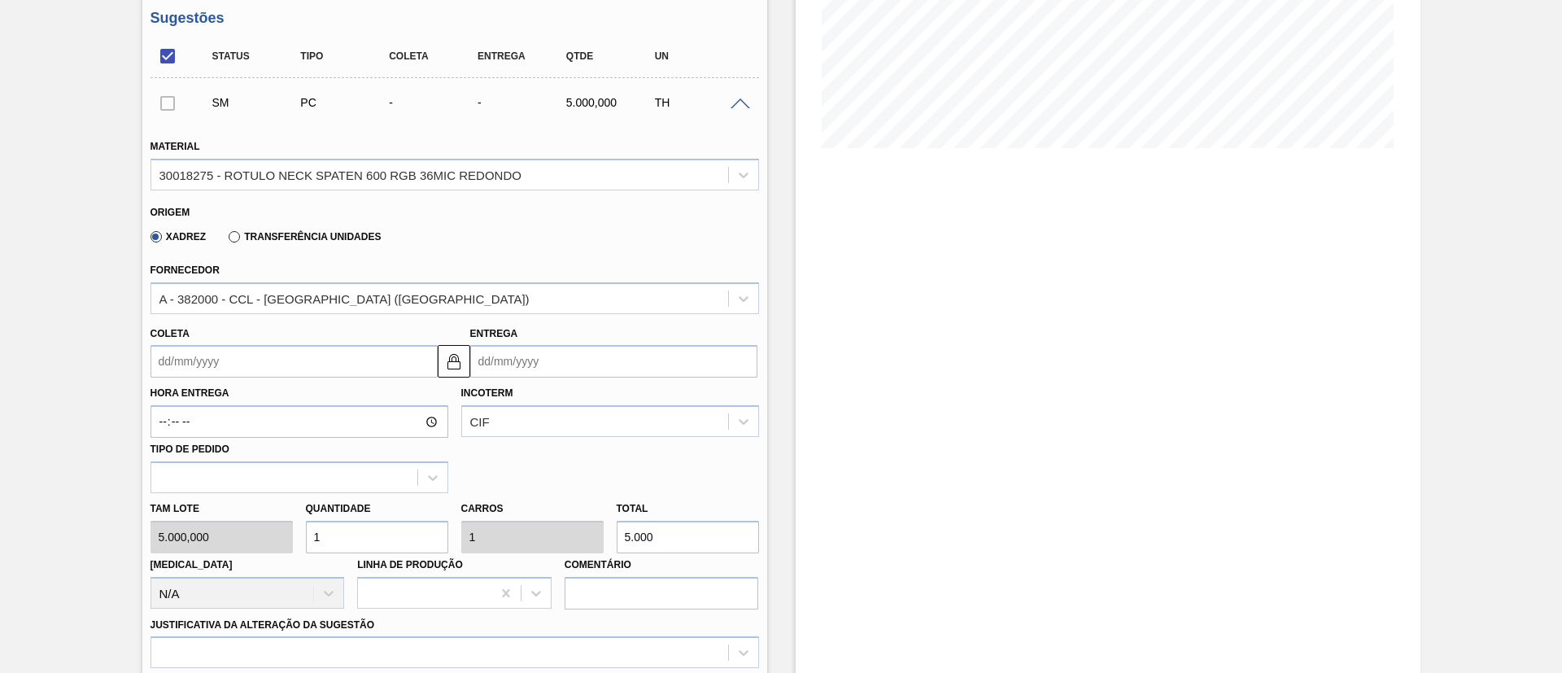
scroll to position [366, 0]
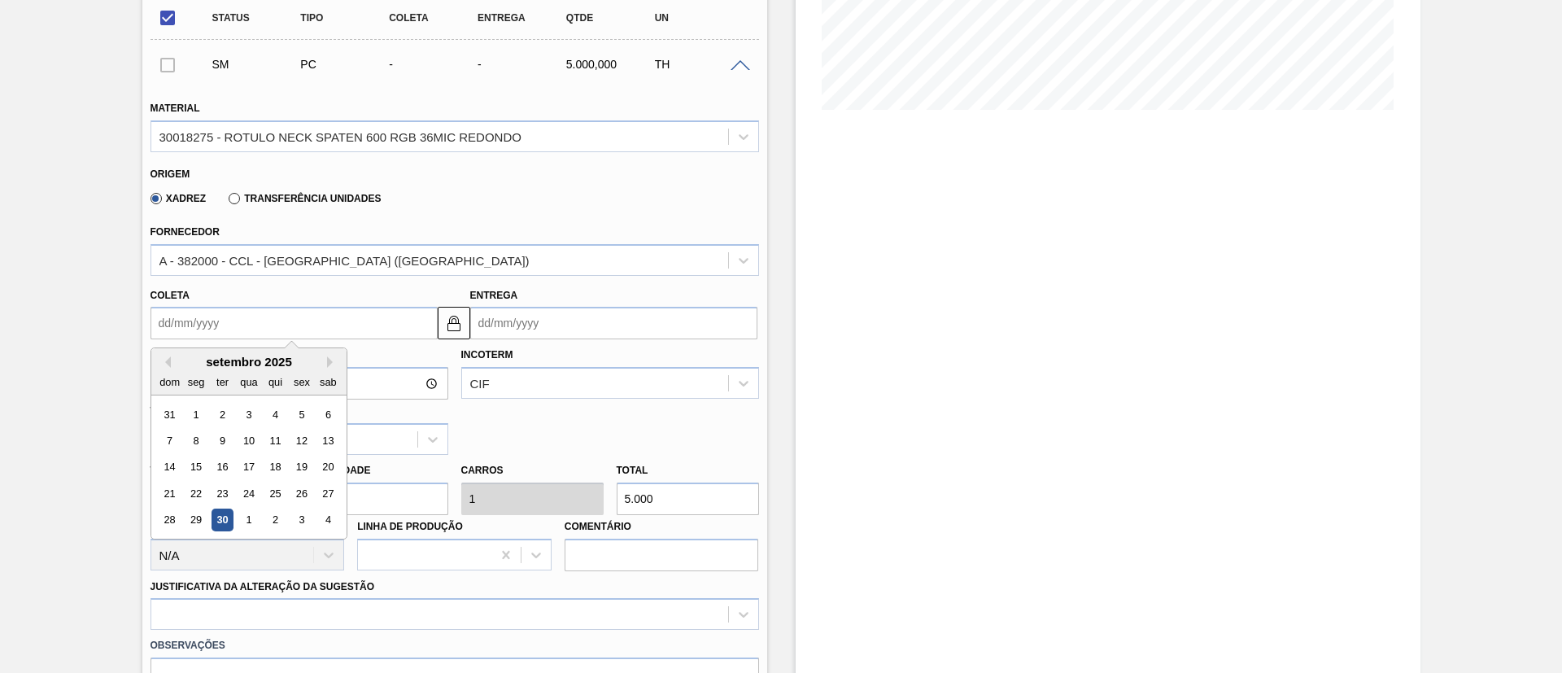
click at [185, 324] on input "Coleta" at bounding box center [294, 323] width 287 height 33
click at [335, 361] on button "Next Month" at bounding box center [332, 361] width 11 height 11
click at [203, 446] on div "6" at bounding box center [196, 441] width 22 height 22
type input "[DATE]"
type input "11/10/2025"
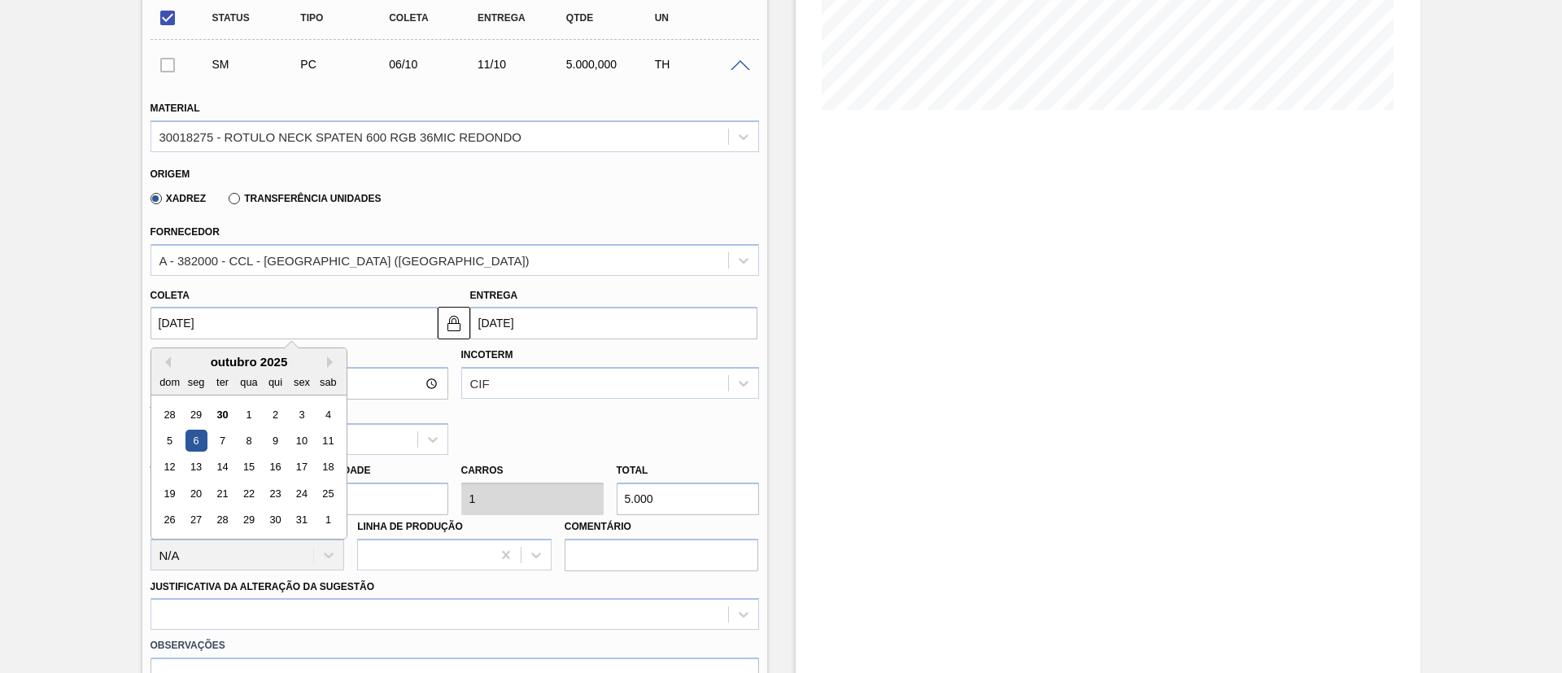
click at [337, 331] on input "06/10/2025" at bounding box center [294, 323] width 287 height 33
click at [309, 443] on div "10" at bounding box center [301, 441] width 22 height 22
type input "10/10/2025"
type input "[DATE]"
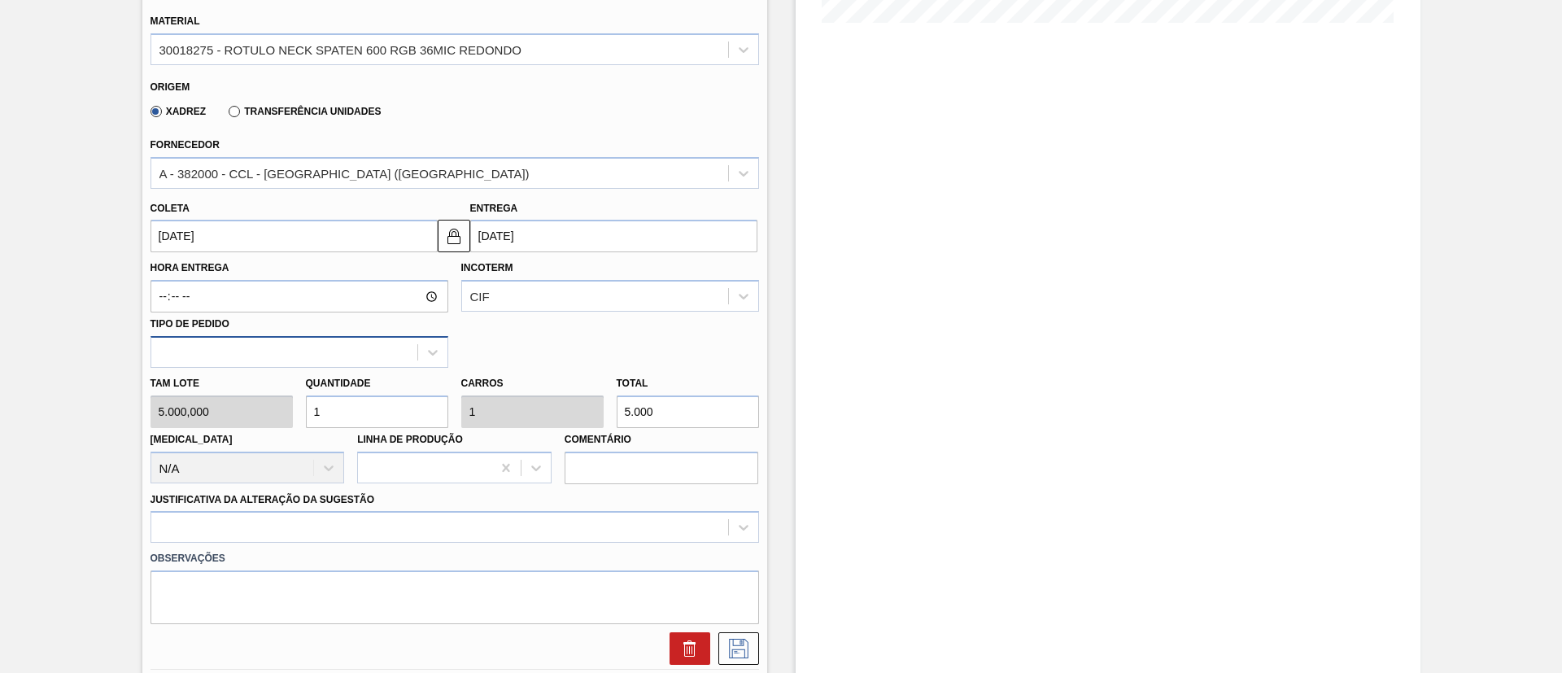
scroll to position [488, 0]
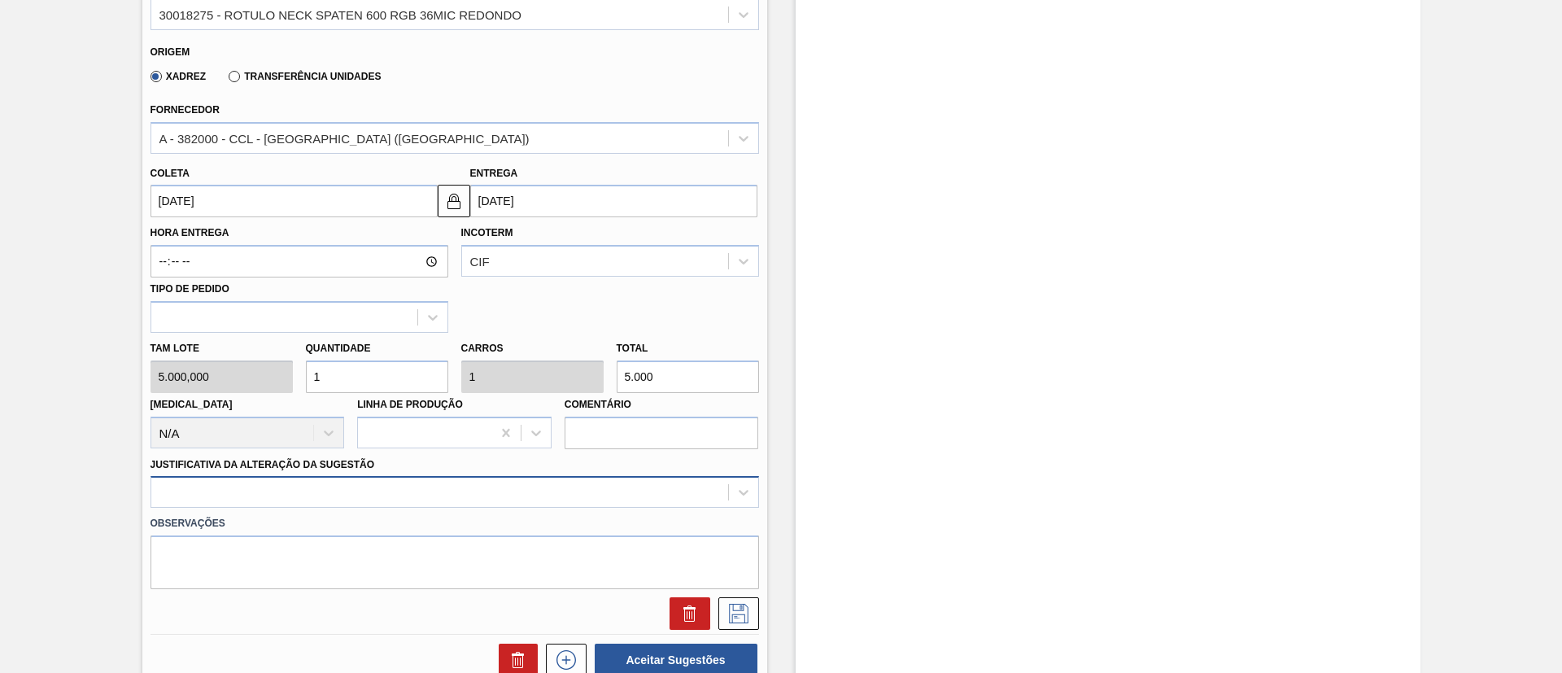
click at [334, 495] on div at bounding box center [455, 492] width 609 height 32
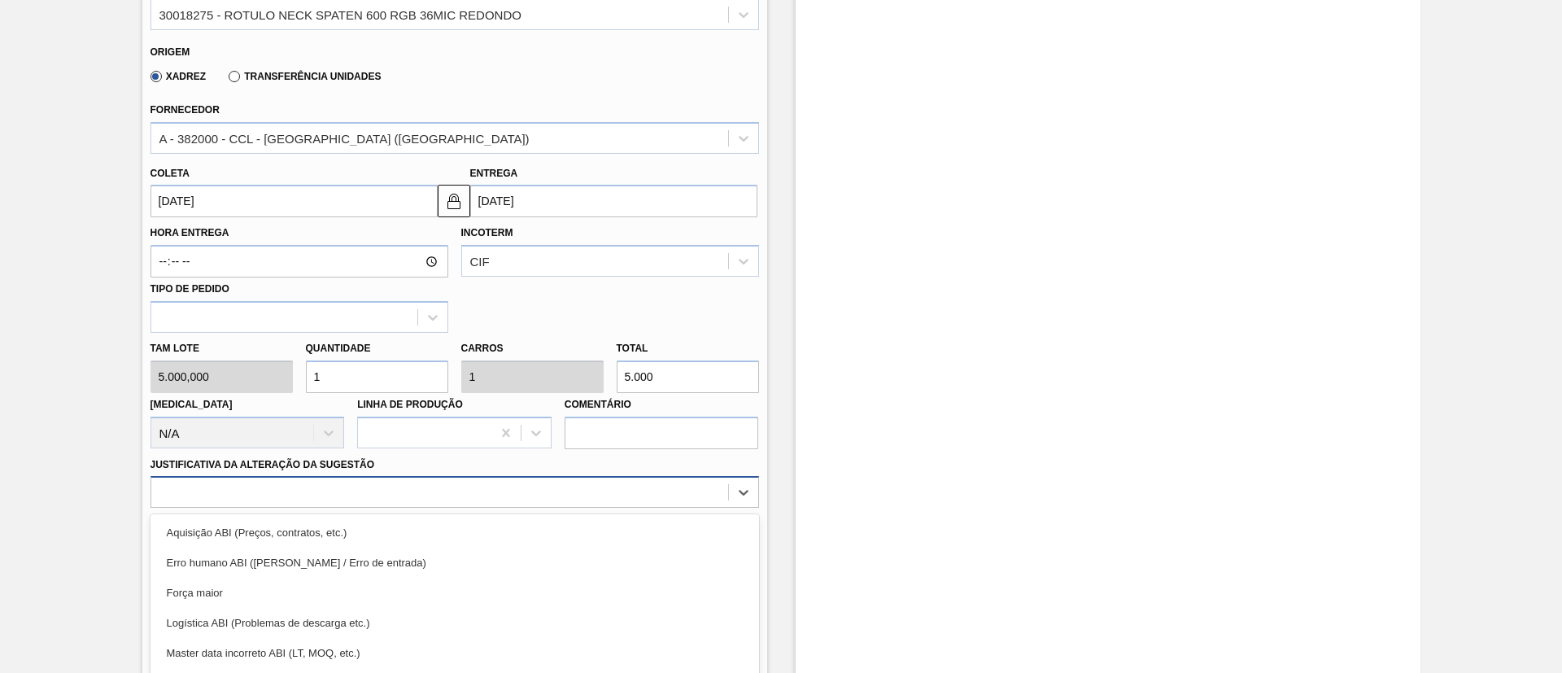
scroll to position [580, 0]
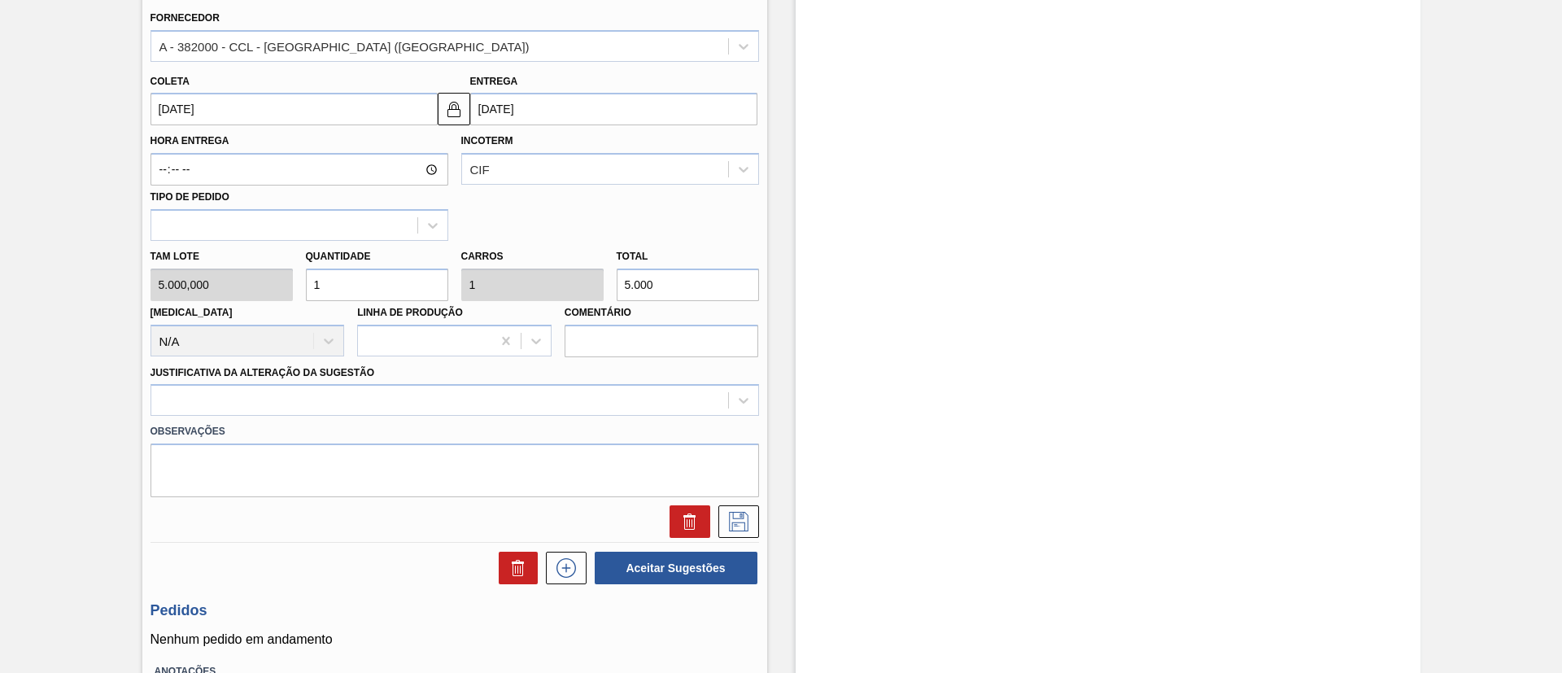
click at [565, 279] on div "Tam lote 5.000,000 Quantidade 1 Carros 1 Total 5.000 Doca N/A Linha de Produção…" at bounding box center [455, 299] width 622 height 116
type input "0,001"
type input "3"
type input "0,006"
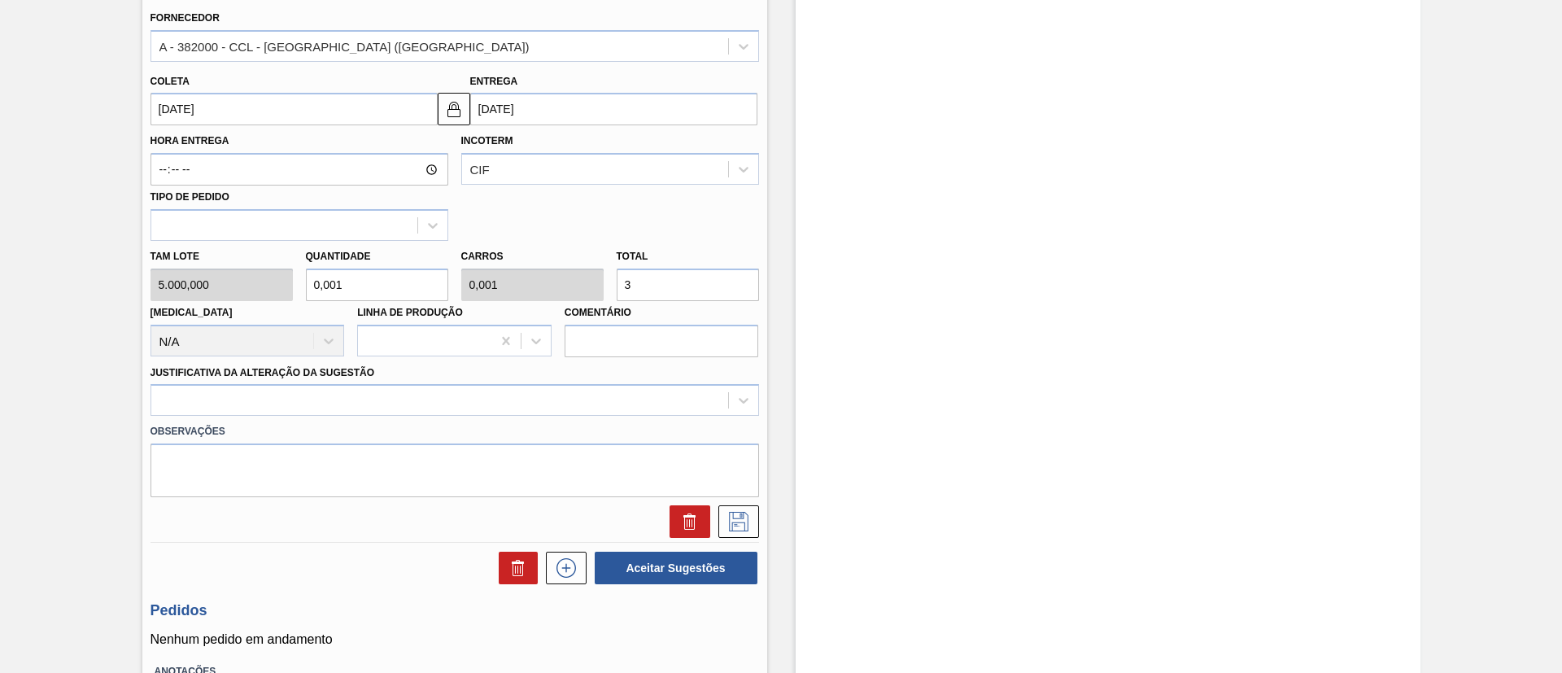
type input "0,006"
type input "30"
type input "0,06"
type input "300"
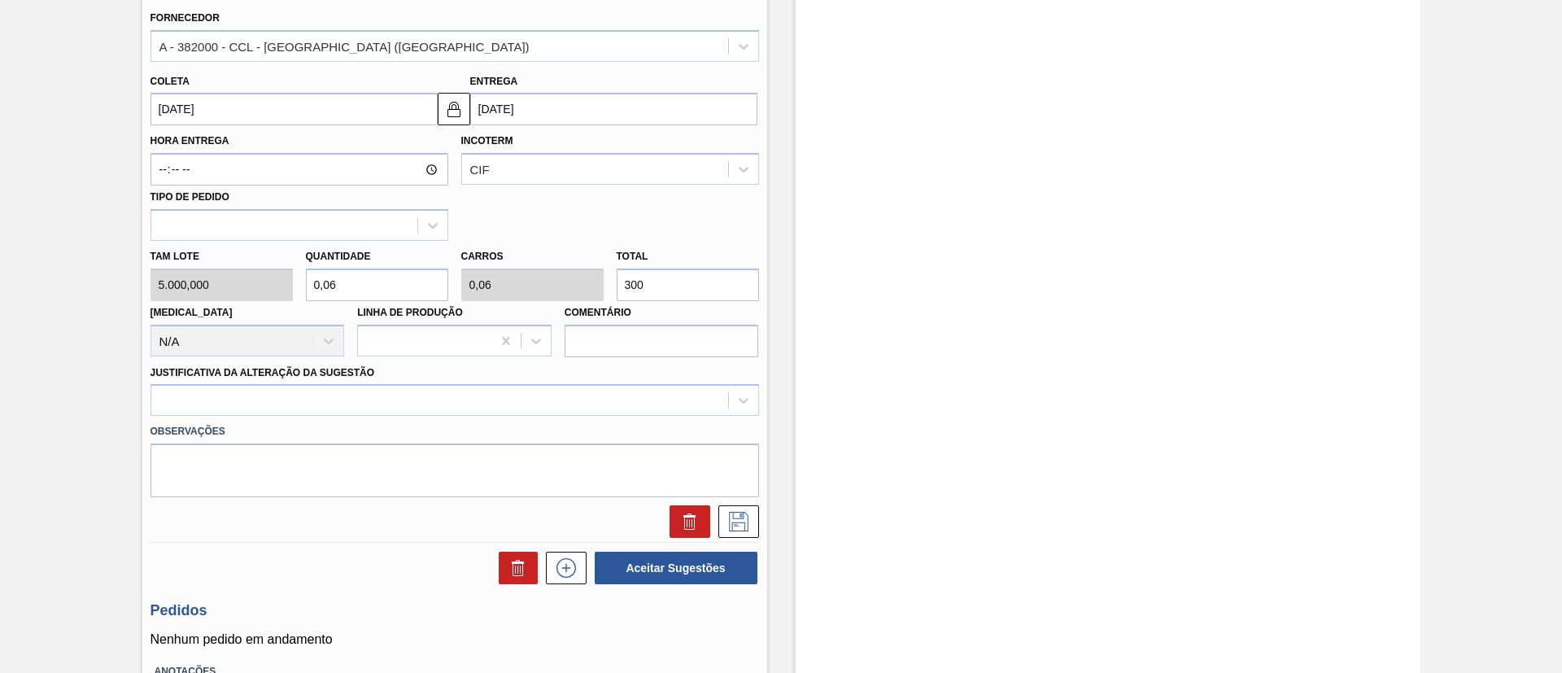
type input "0,6"
type input "3.000"
click at [377, 407] on div at bounding box center [439, 401] width 577 height 24
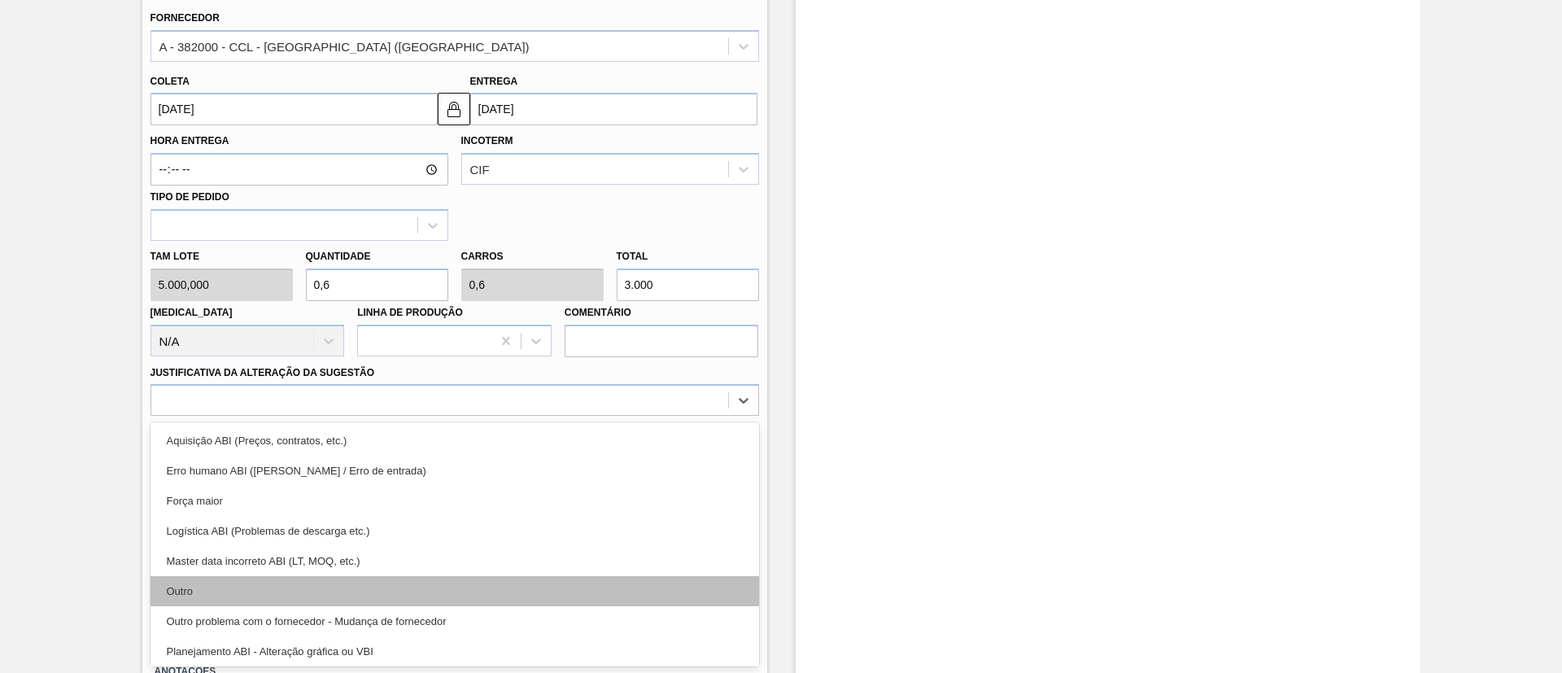
click at [268, 596] on div "Outro" at bounding box center [455, 591] width 609 height 30
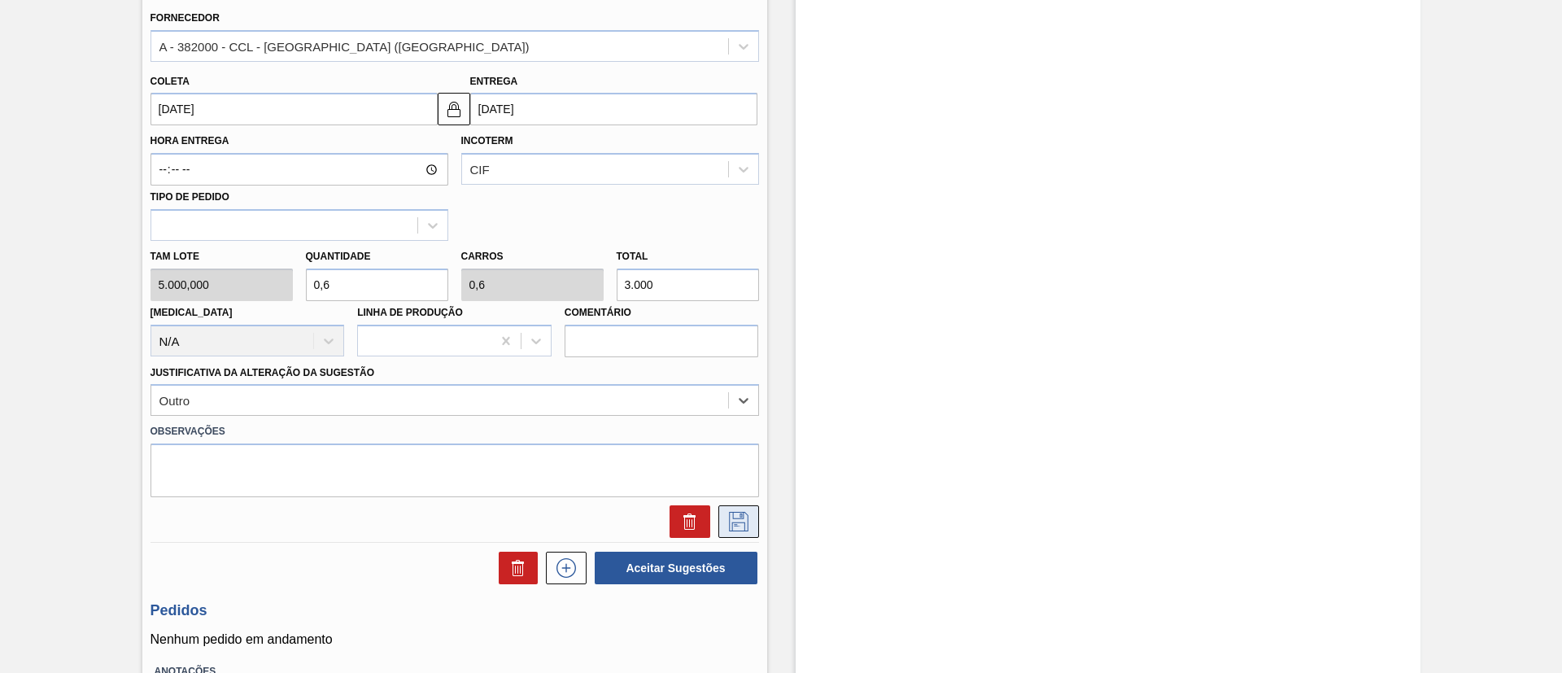
click at [734, 524] on icon at bounding box center [738, 519] width 8 height 13
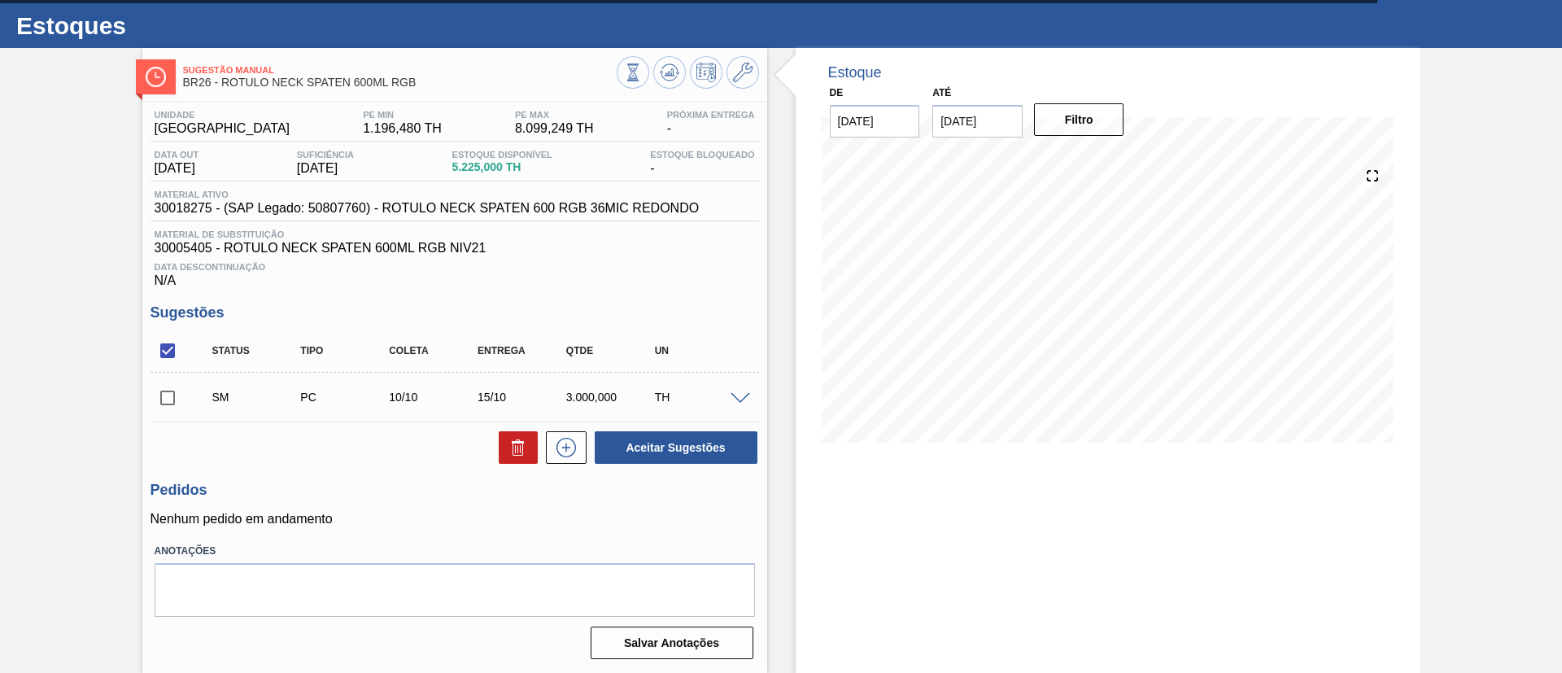
scroll to position [33, 0]
click at [164, 396] on input "checkbox" at bounding box center [168, 398] width 34 height 34
checkbox input "true"
click at [680, 449] on button "Aceitar Sugestões" at bounding box center [676, 447] width 163 height 33
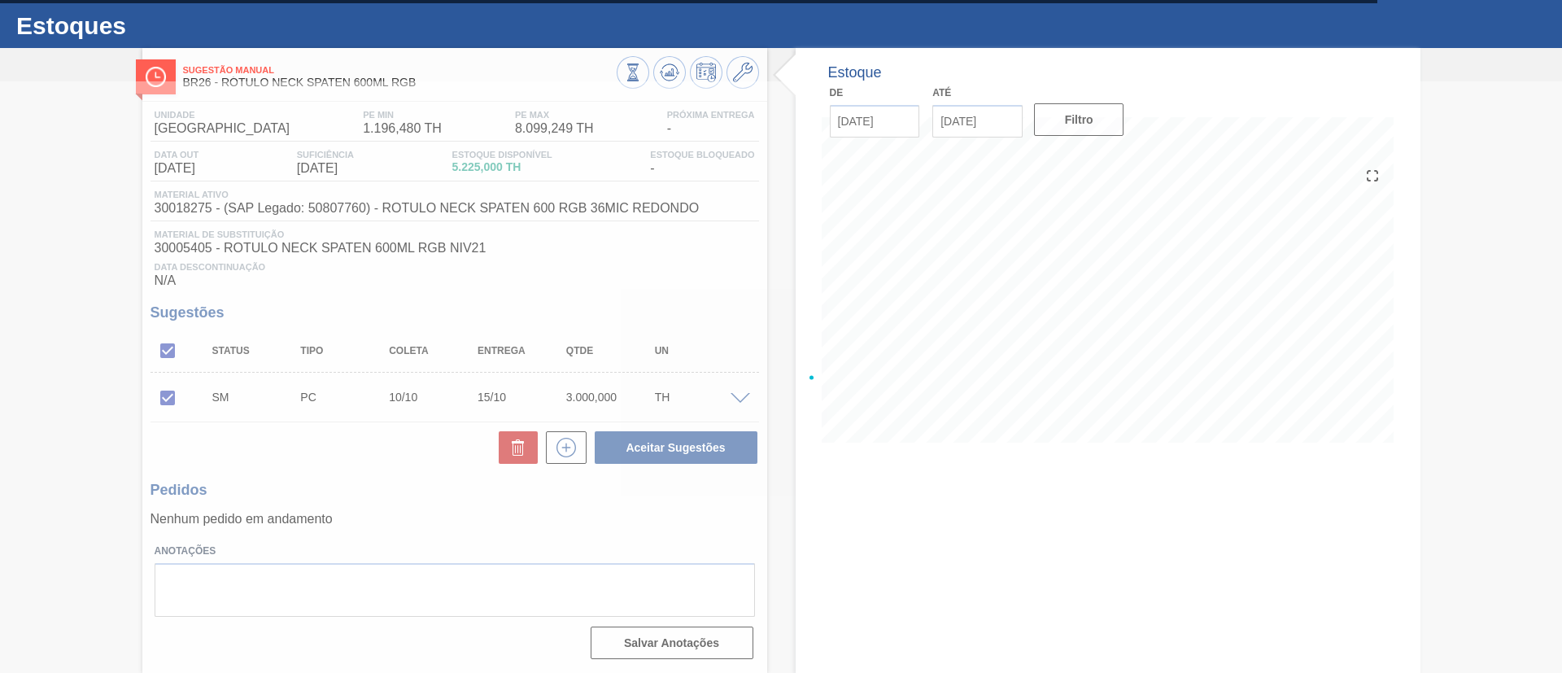
scroll to position [27, 0]
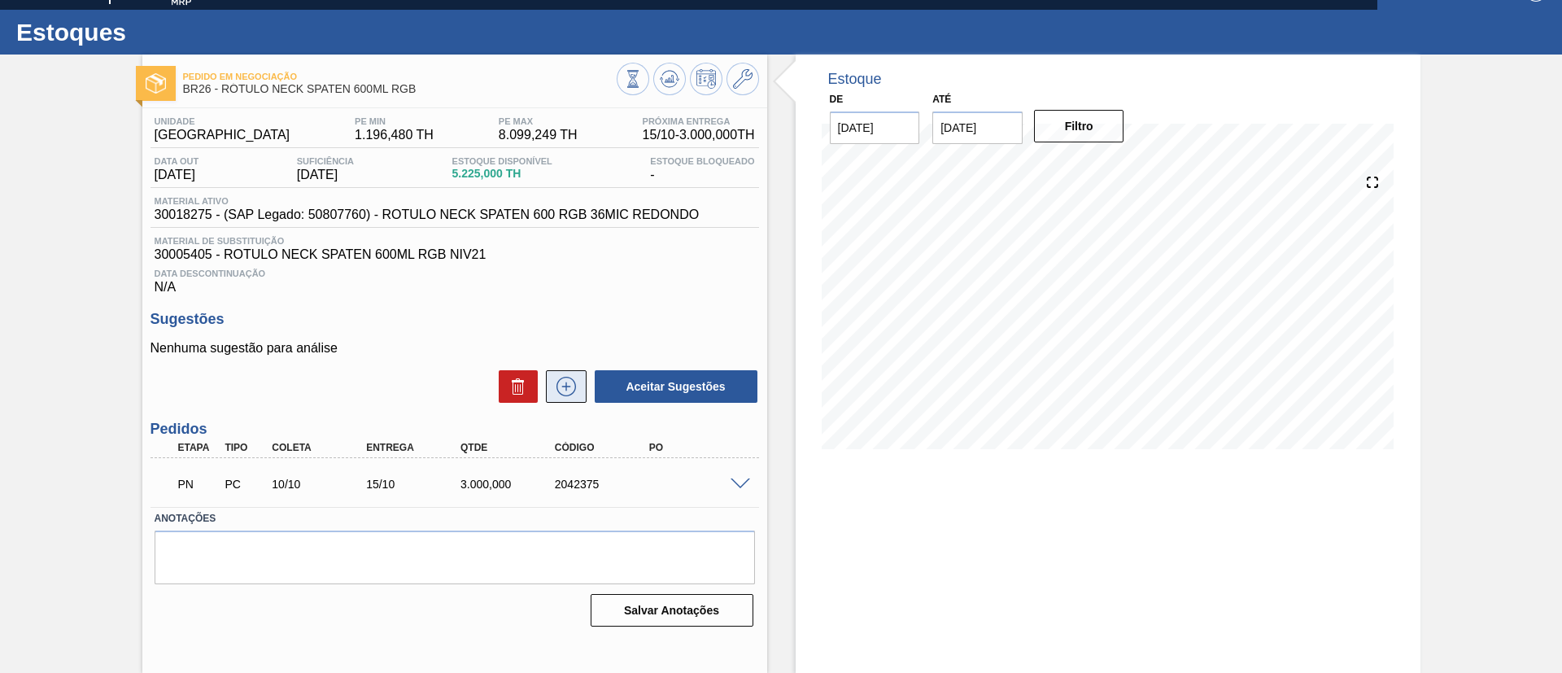
click at [565, 386] on icon at bounding box center [565, 386] width 1 height 9
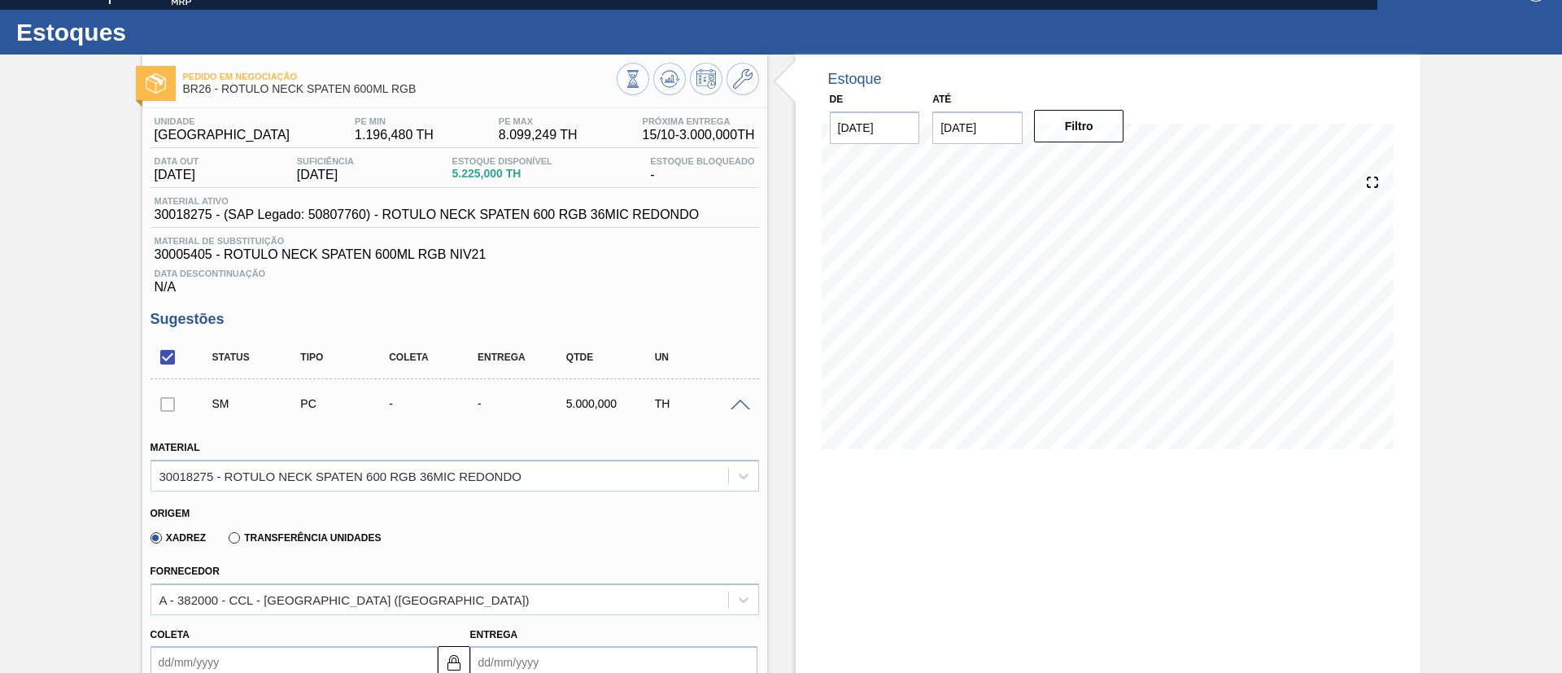
scroll to position [515, 0]
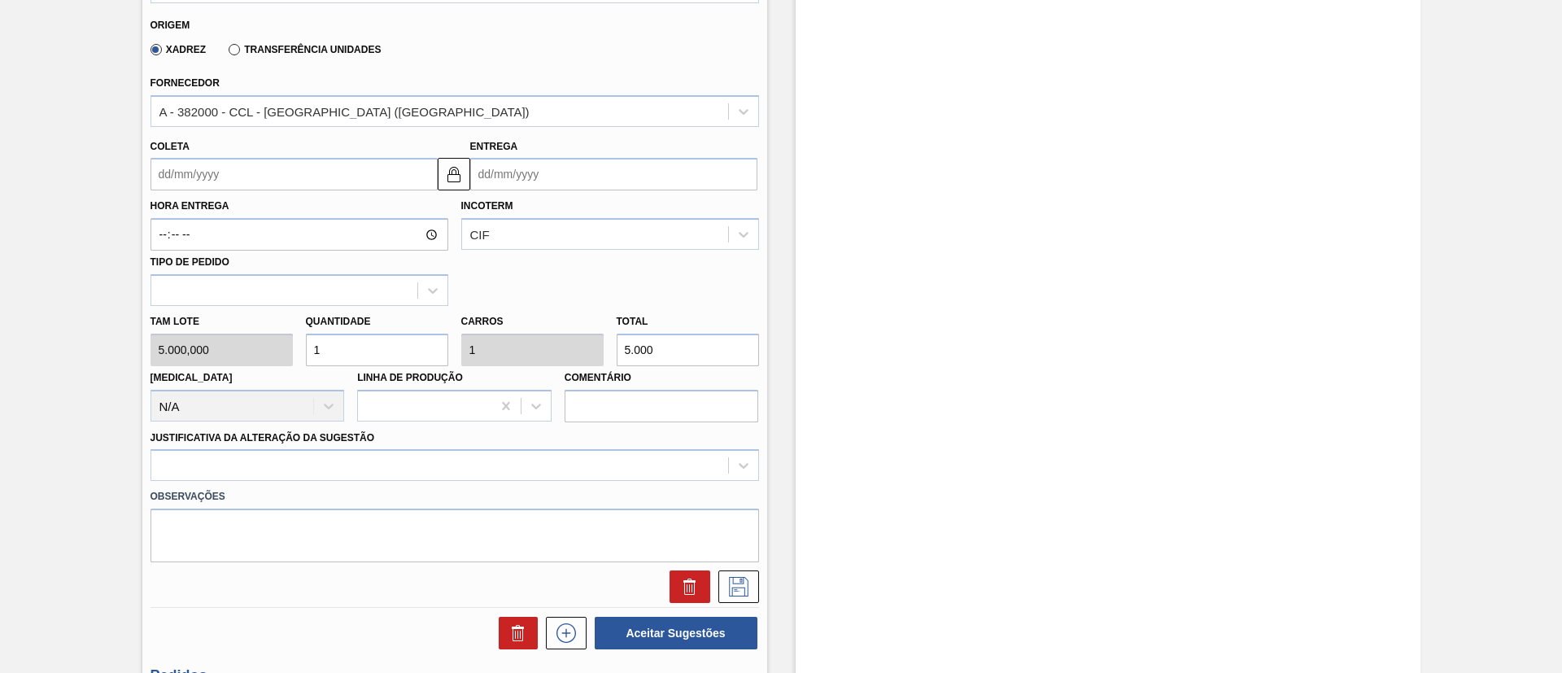
click at [240, 181] on input "Coleta" at bounding box center [294, 174] width 287 height 33
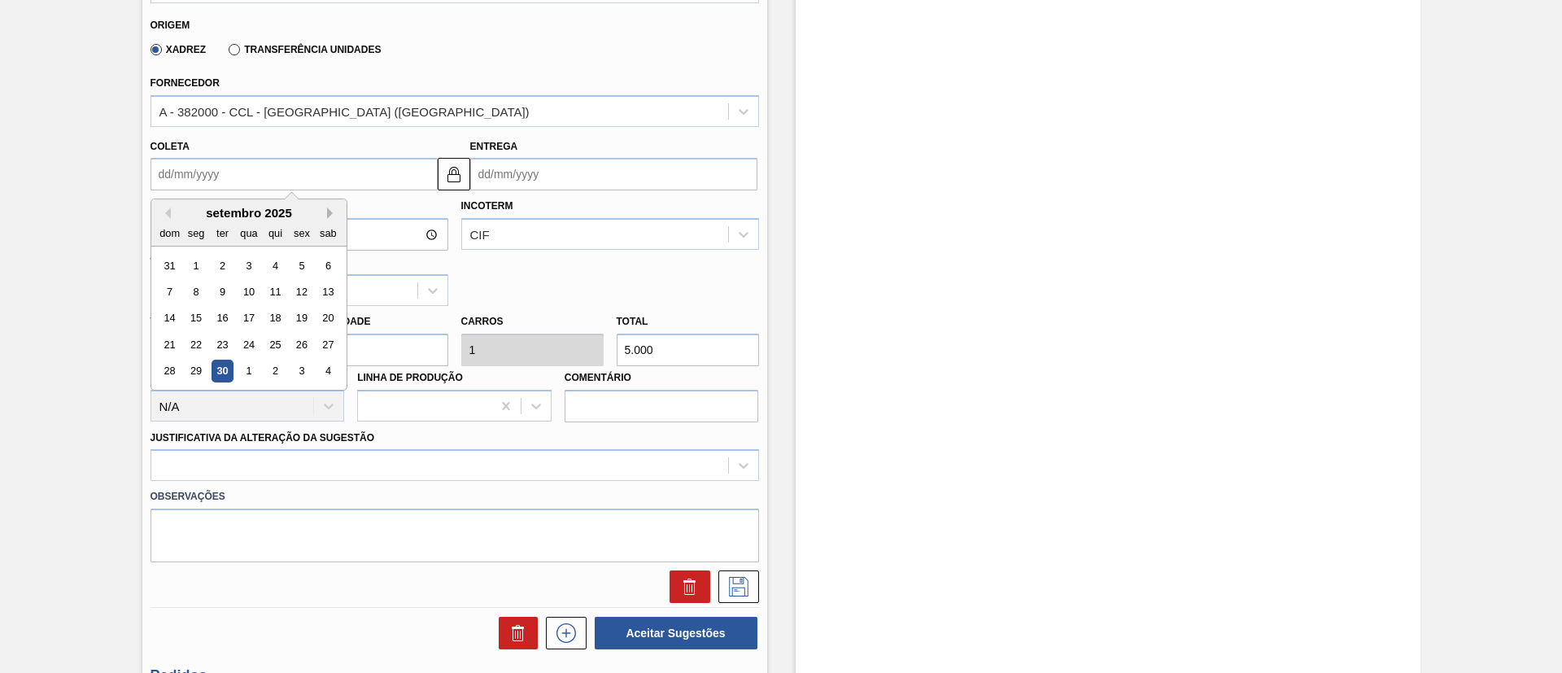
click at [327, 215] on button "Next Month" at bounding box center [332, 212] width 11 height 11
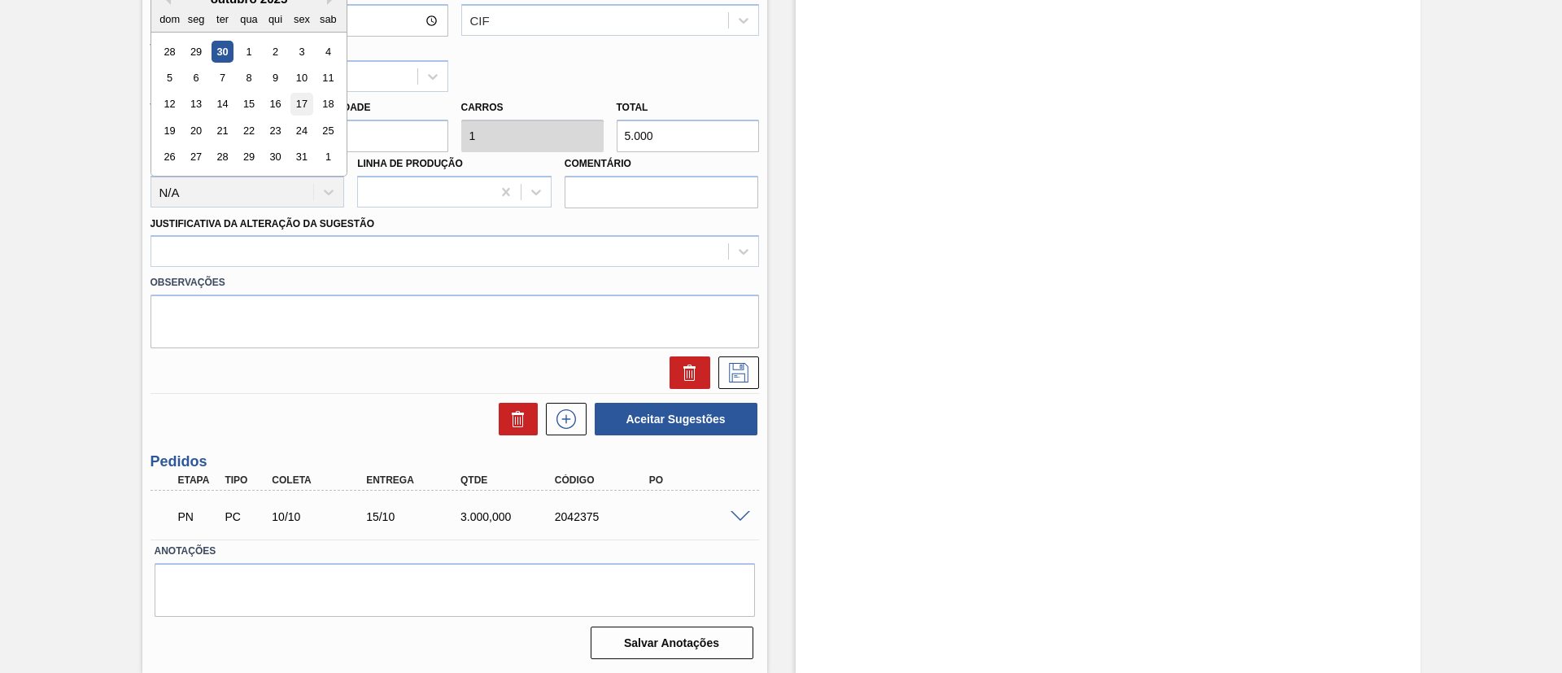
scroll to position [607, 0]
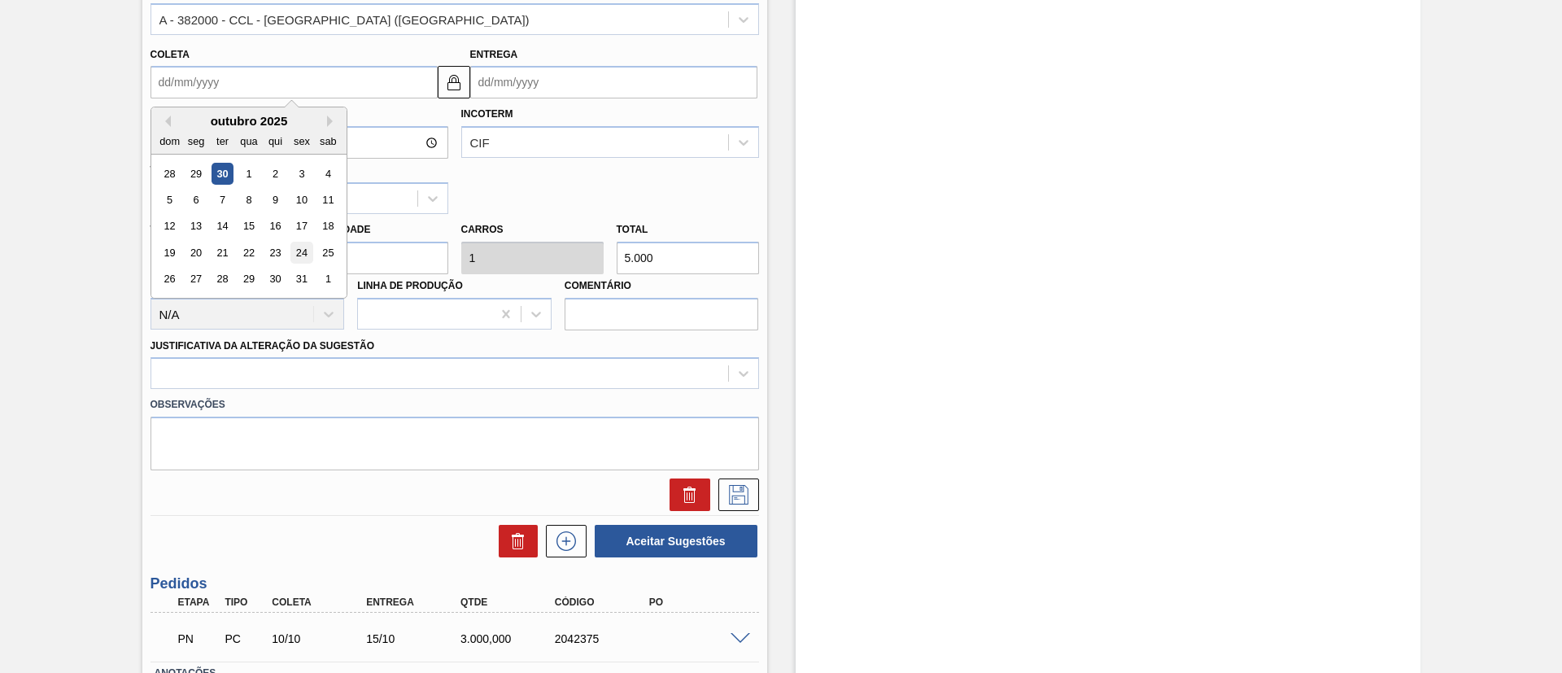
click at [302, 254] on div "24" at bounding box center [301, 253] width 22 height 22
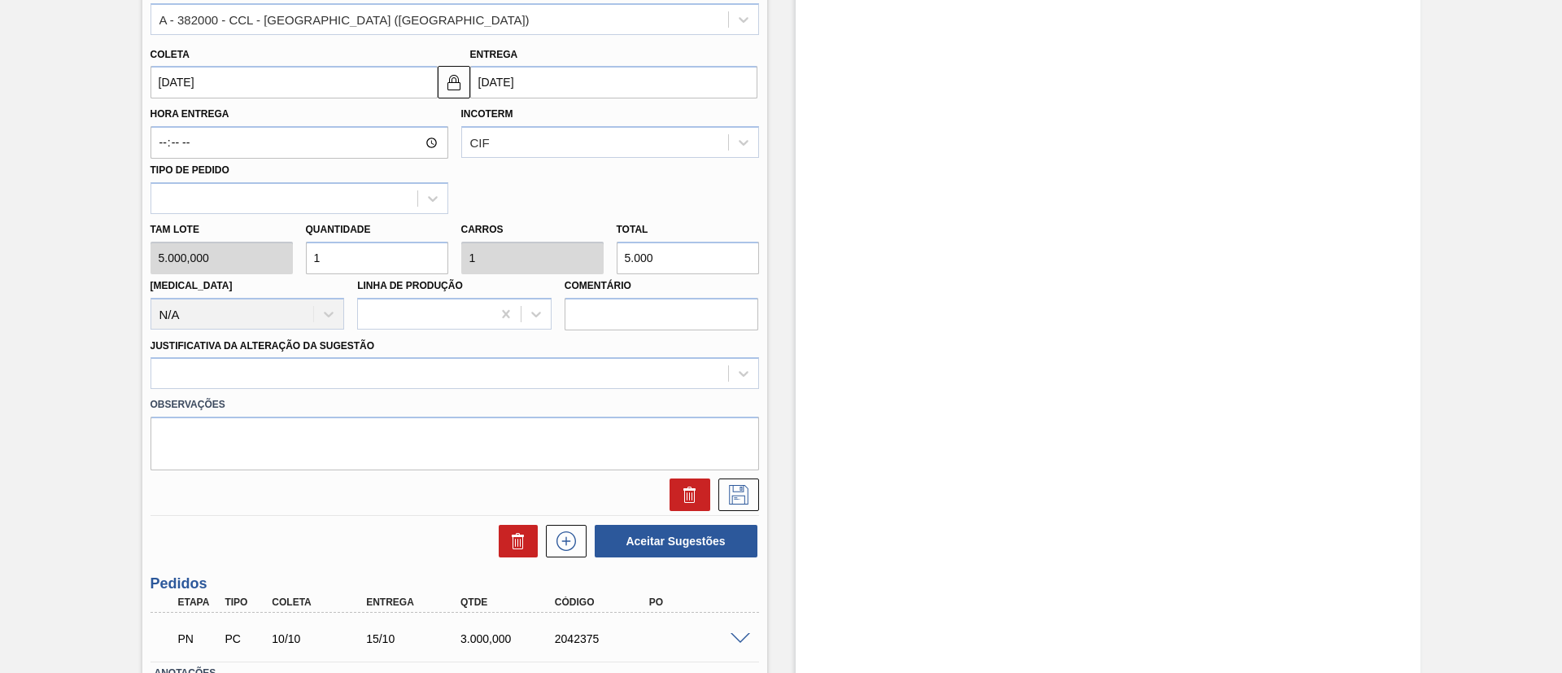
type input "24/10/2025"
type input "[DATE]"
click at [562, 256] on div "Tam lote 5.000,000 Quantidade 1 Carros 1 Total 5.000 Doca N/A Linha de Produção…" at bounding box center [455, 272] width 622 height 116
type input "0,001"
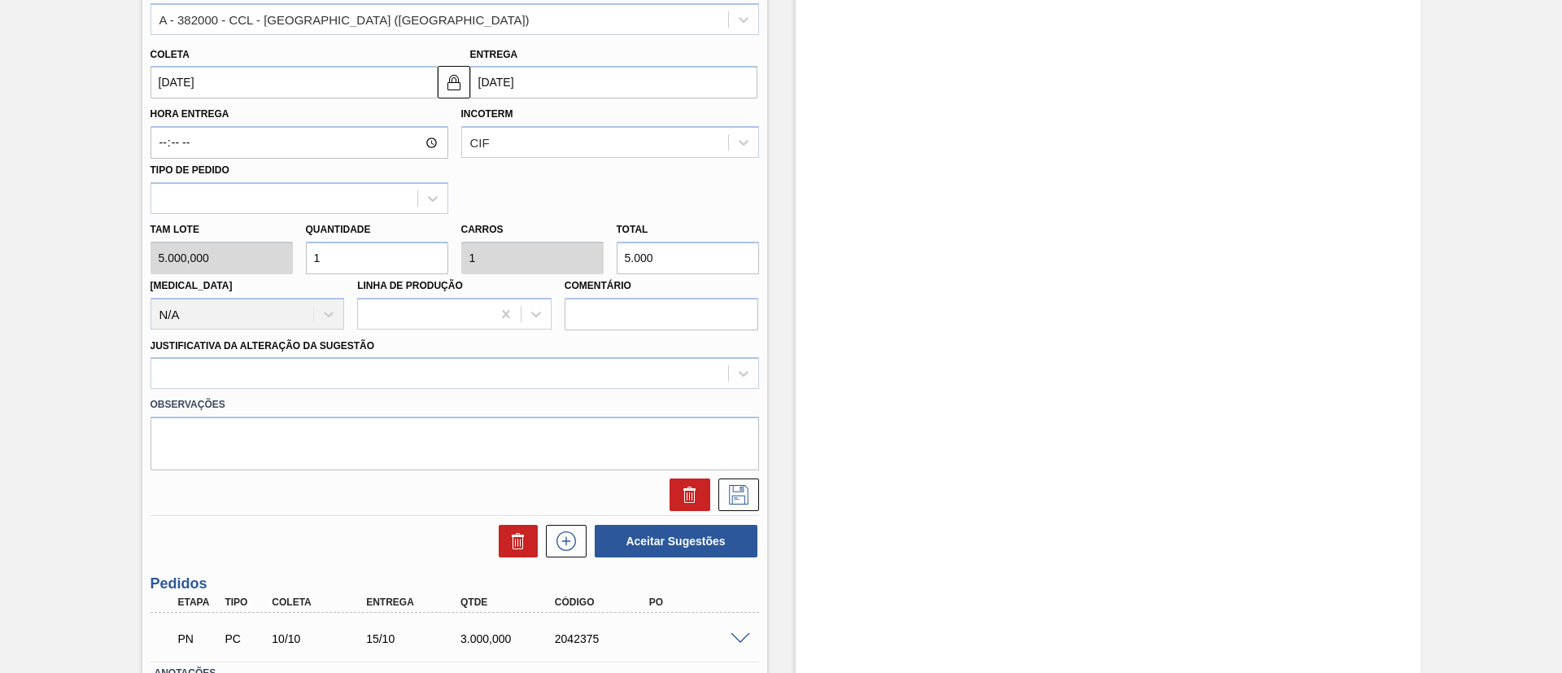
type input "3"
type input "0,006"
type input "30"
type input "0,06"
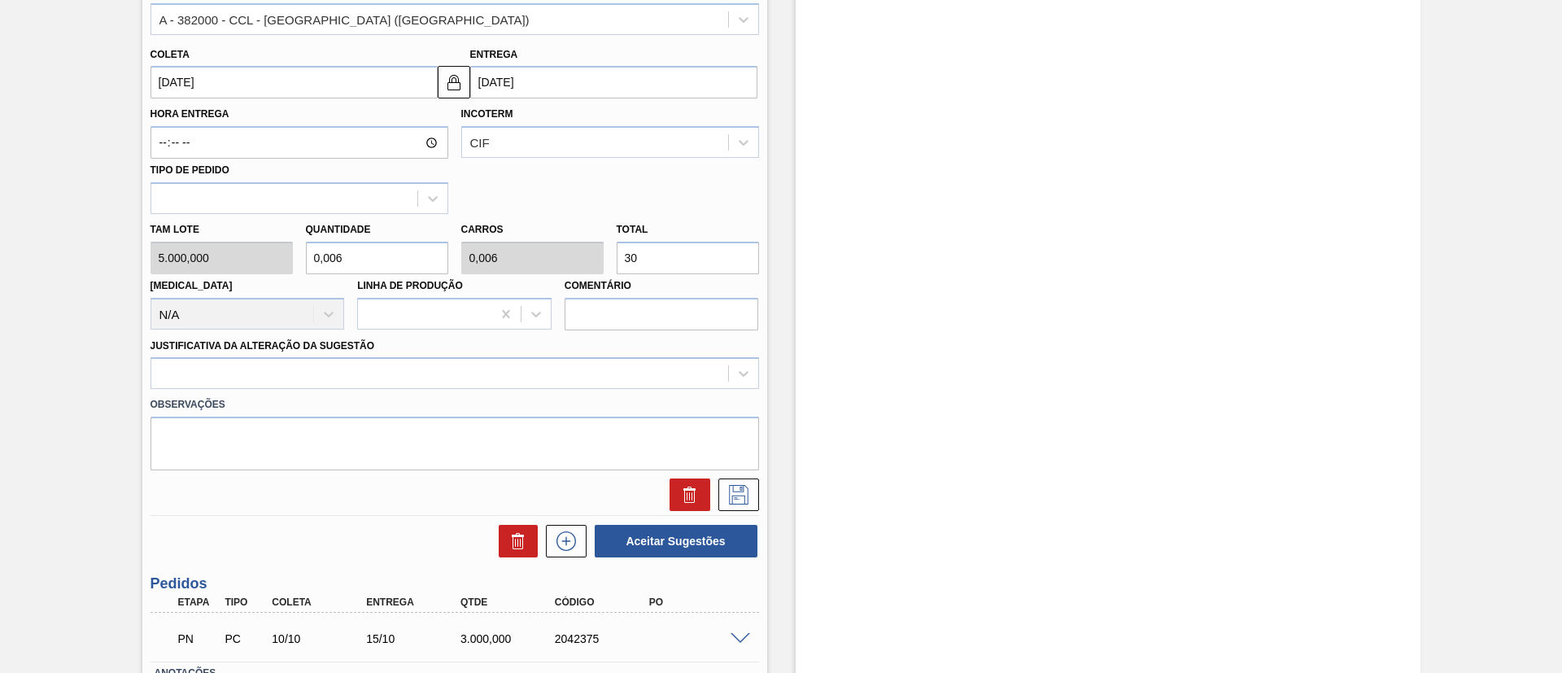
type input "0,06"
type input "300"
type input "0,6"
type input "3.000"
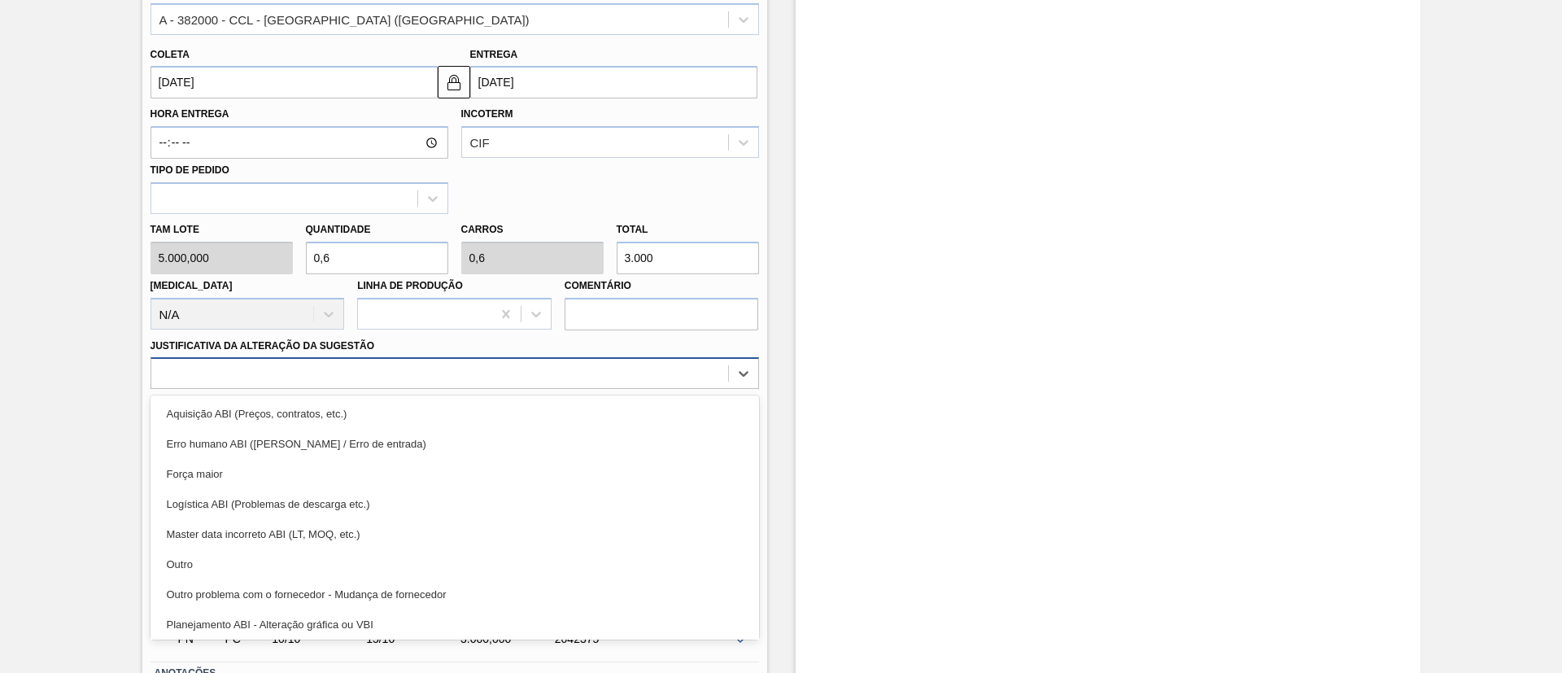
click at [411, 376] on div at bounding box center [439, 374] width 577 height 24
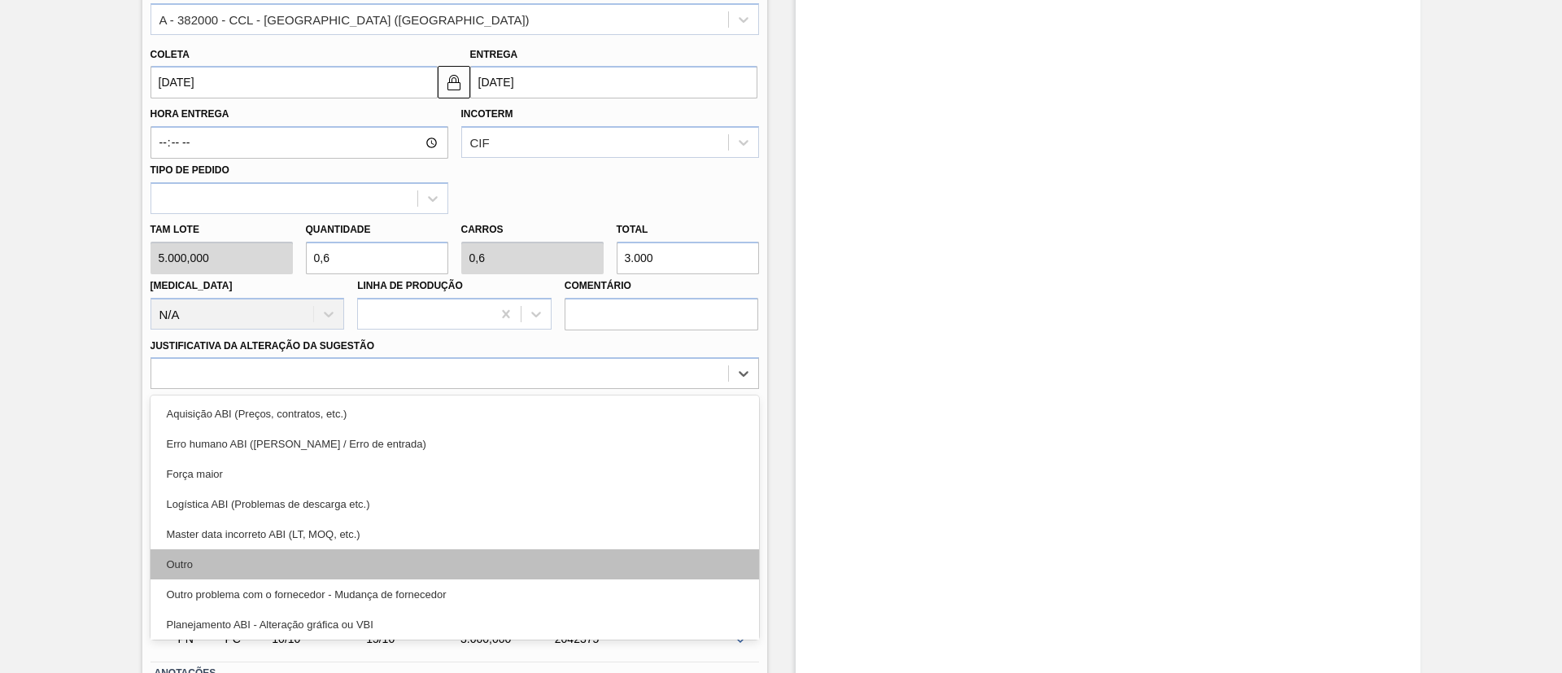
click at [278, 556] on div "Outro" at bounding box center [455, 564] width 609 height 30
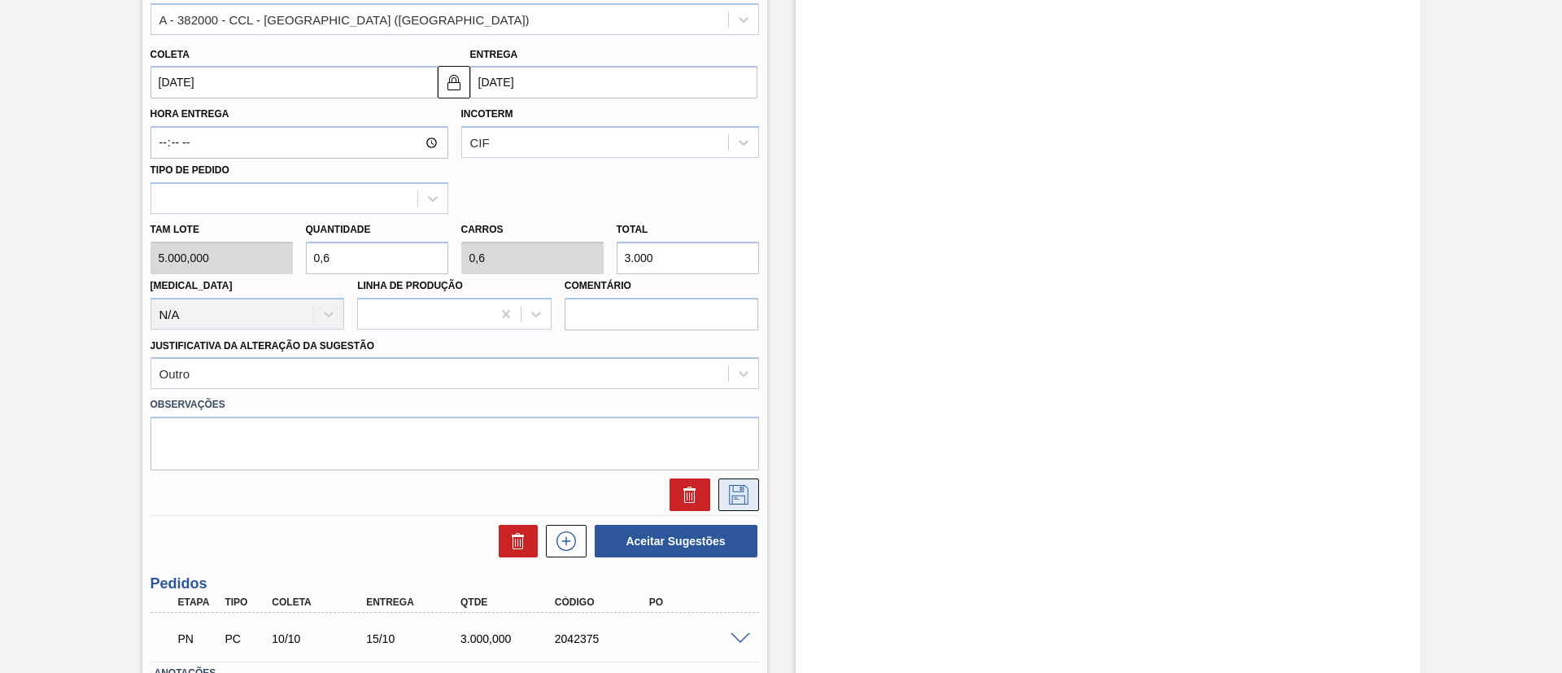
click at [718, 488] on button at bounding box center [738, 494] width 41 height 33
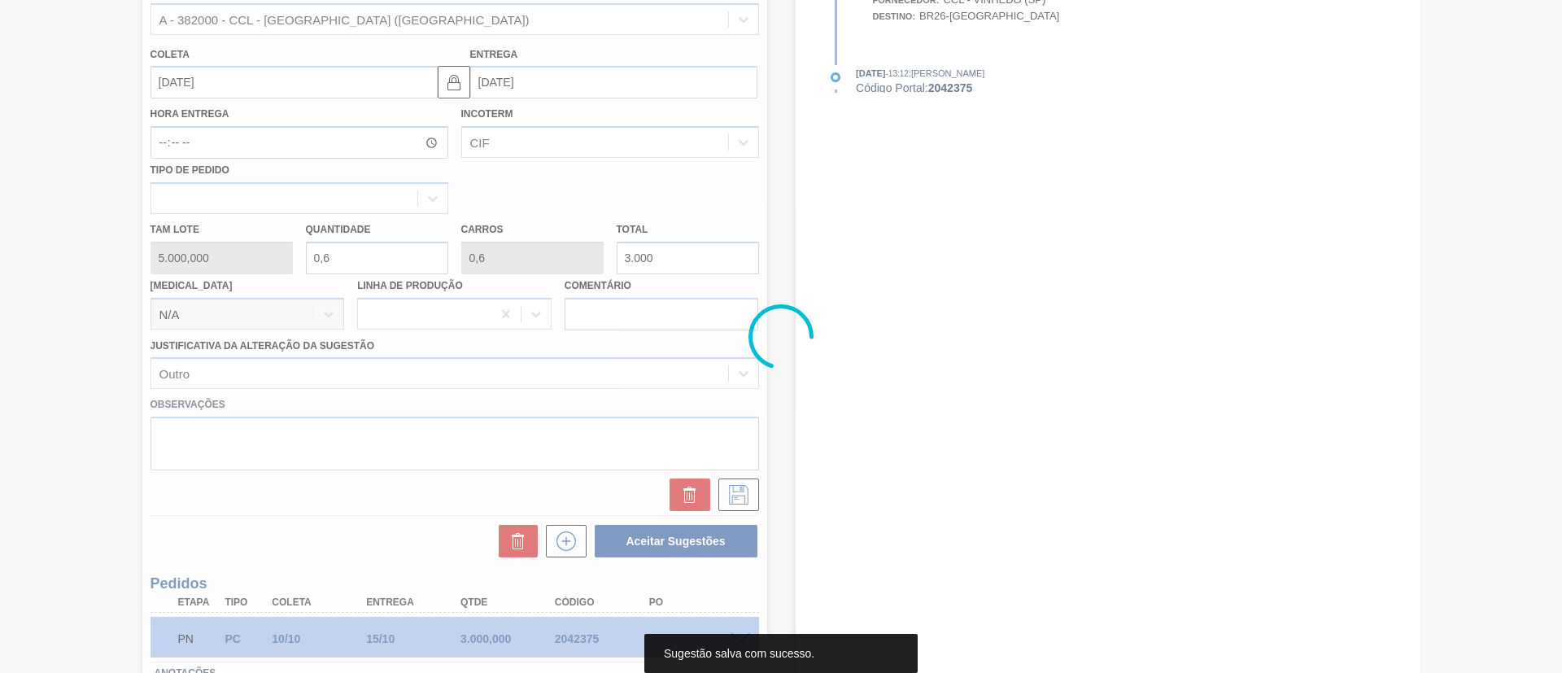
scroll to position [62, 0]
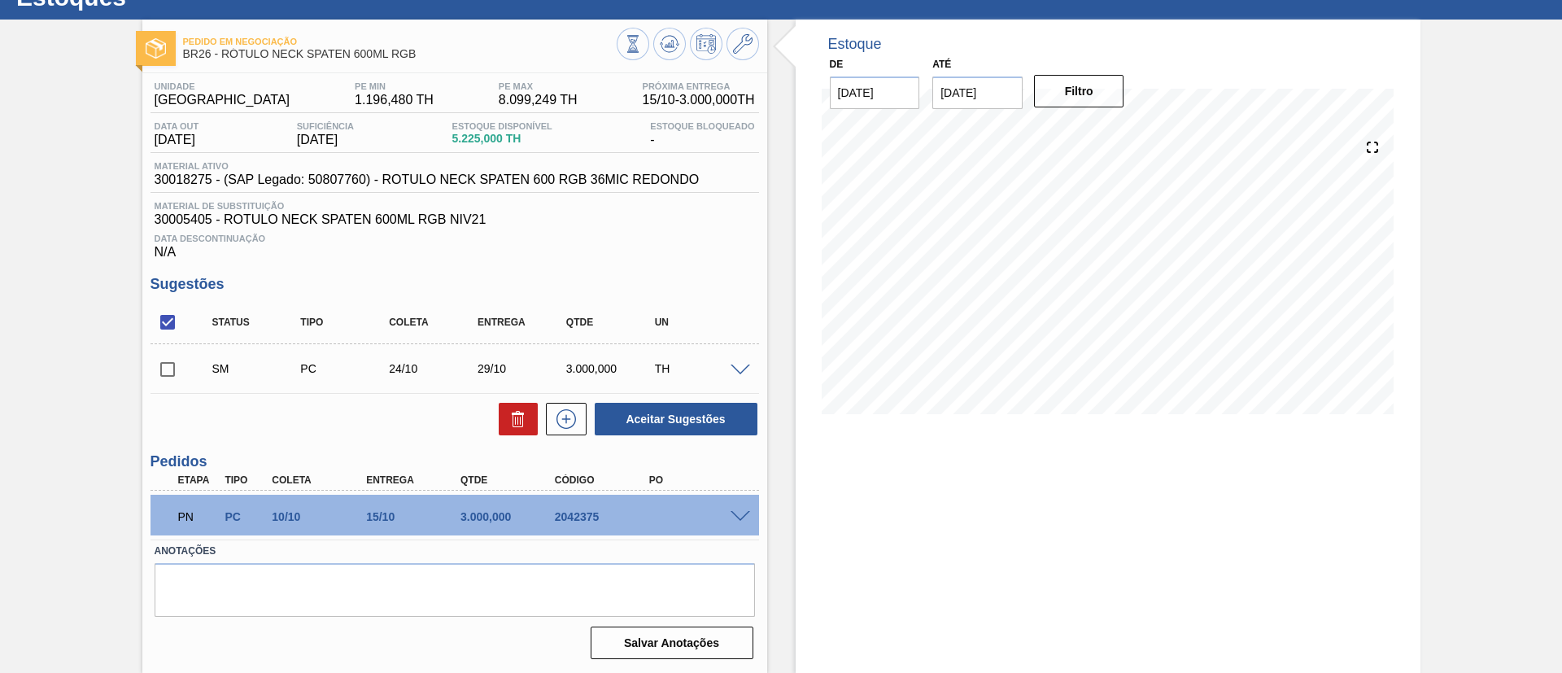
click at [171, 363] on input "checkbox" at bounding box center [168, 369] width 34 height 34
click at [638, 412] on button "Aceitar Sugestões" at bounding box center [676, 419] width 163 height 33
checkbox input "false"
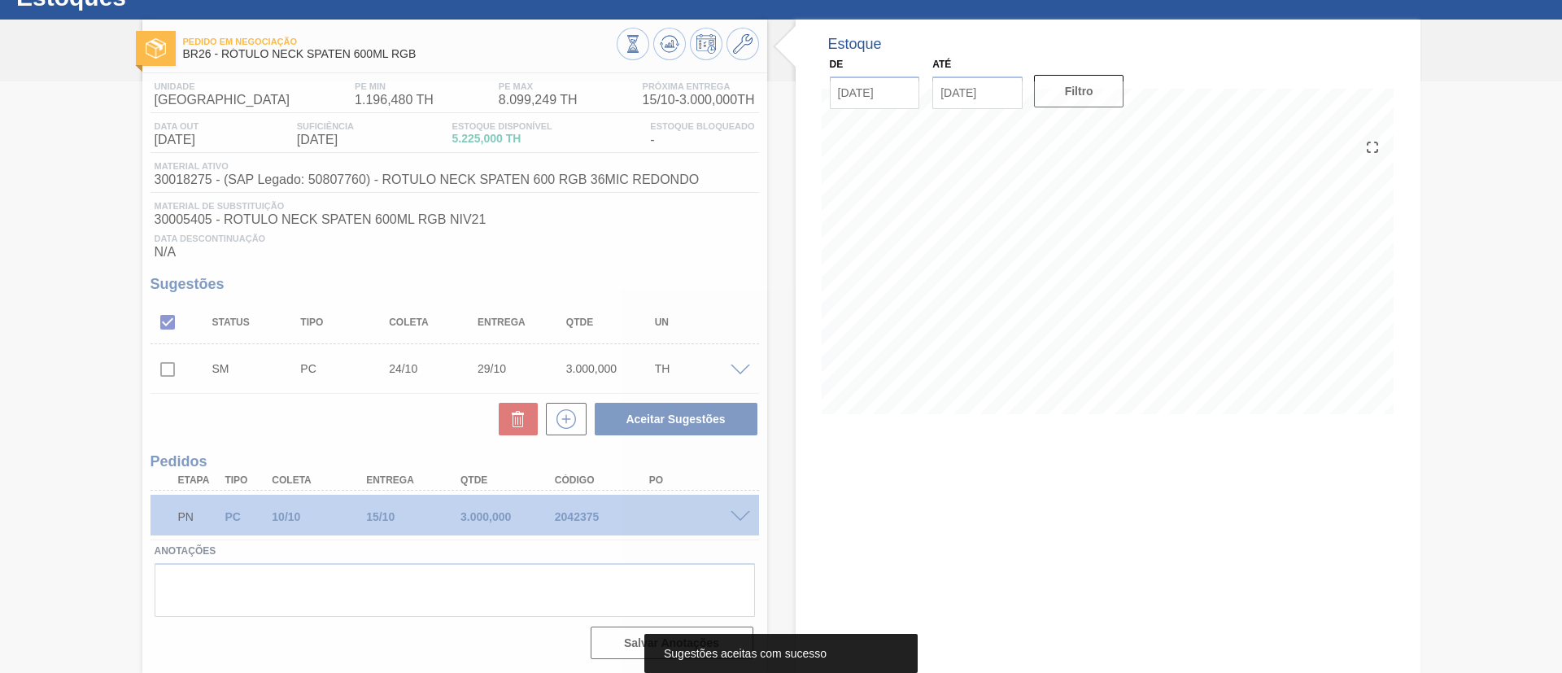
scroll to position [43, 0]
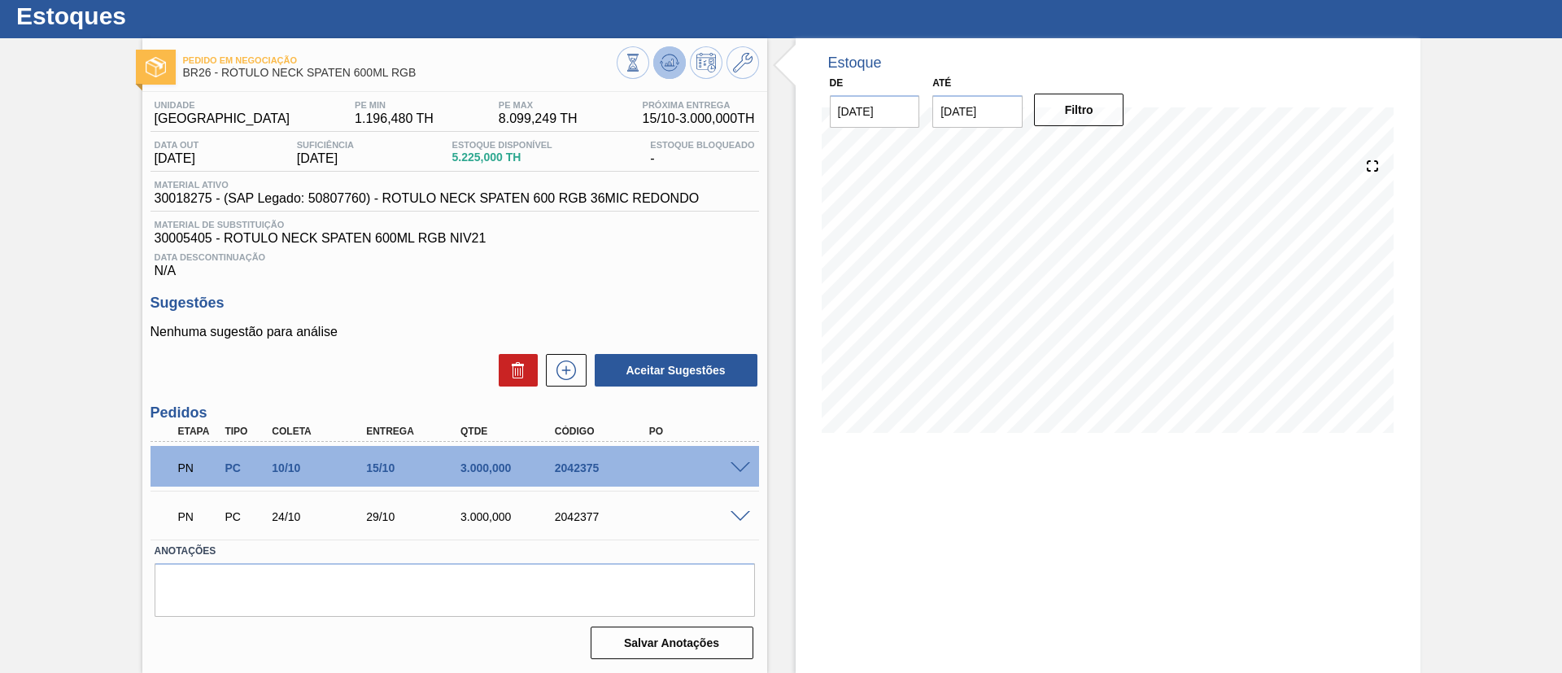
click at [666, 58] on icon at bounding box center [670, 63] width 20 height 20
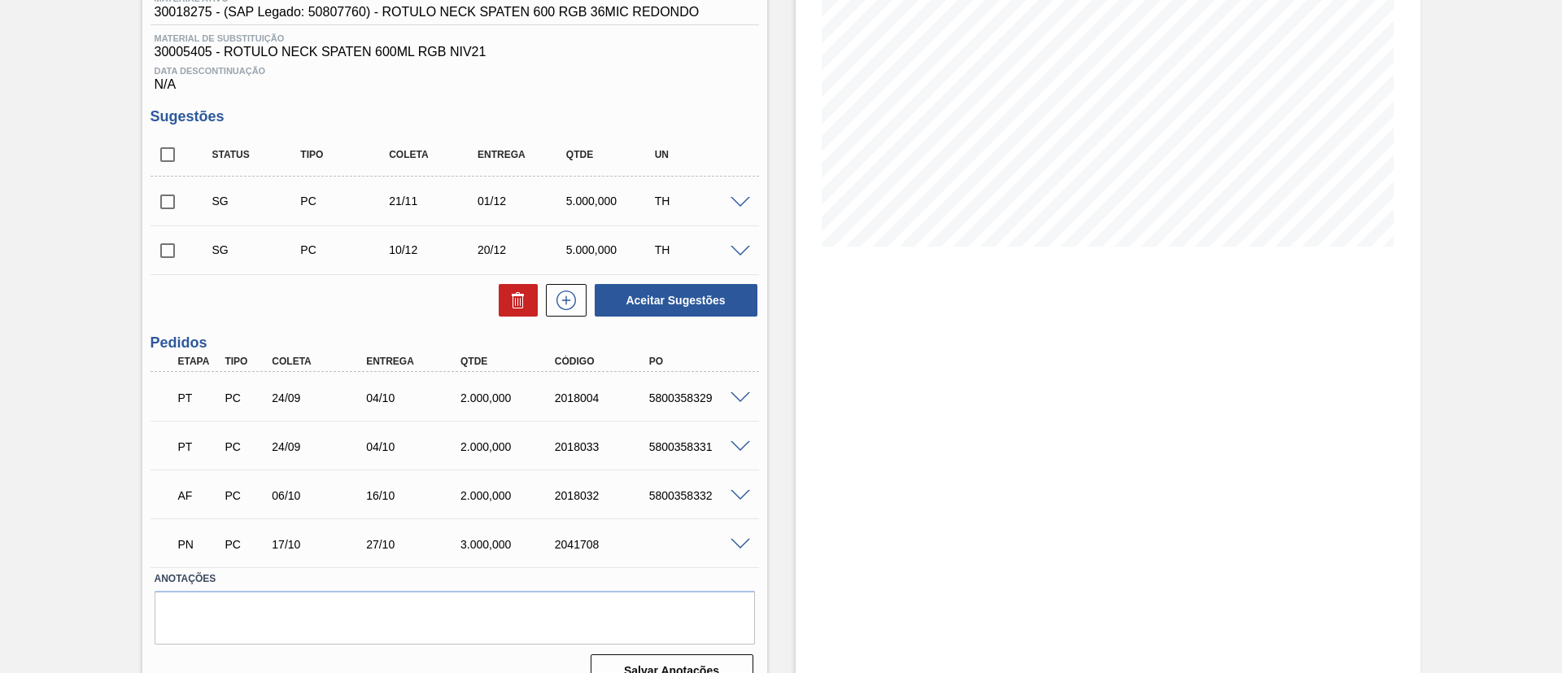
scroll to position [244, 0]
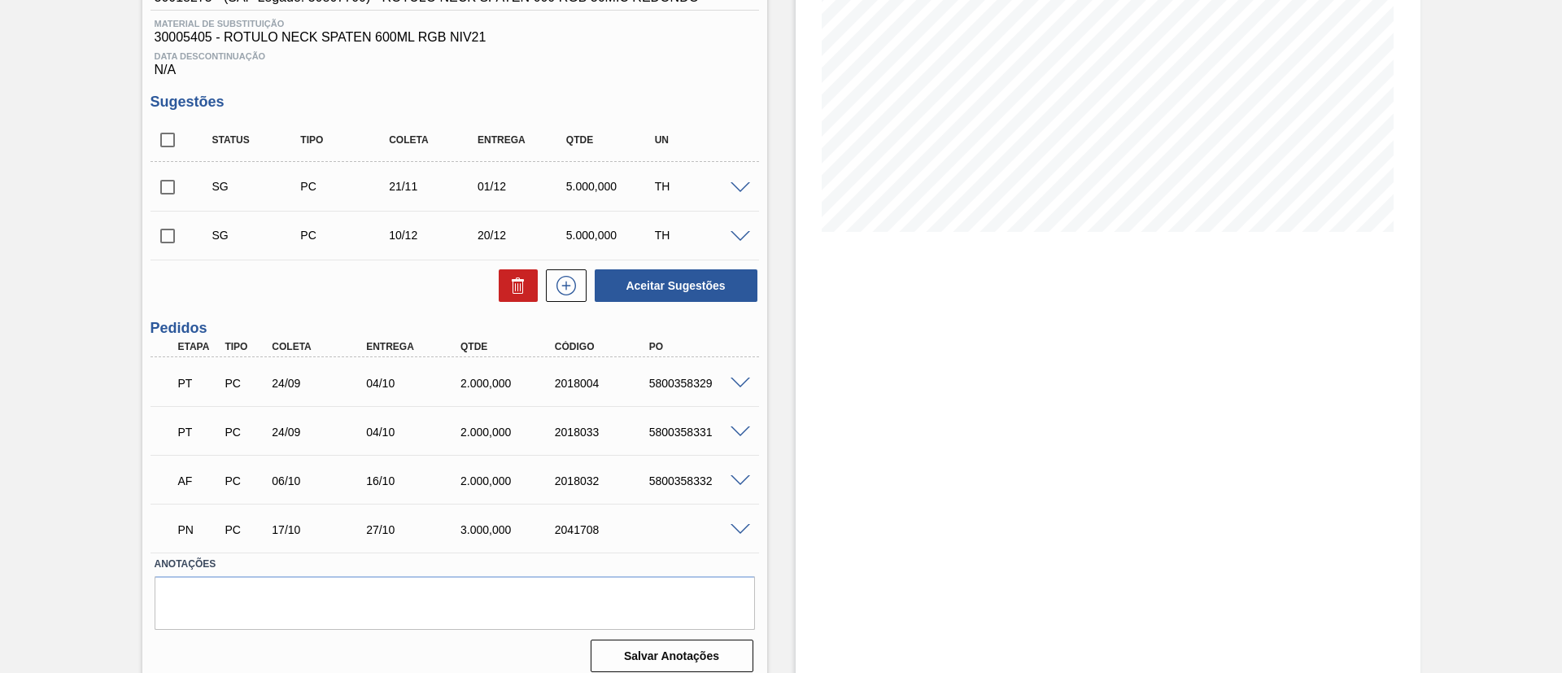
click at [739, 530] on span at bounding box center [741, 530] width 20 height 12
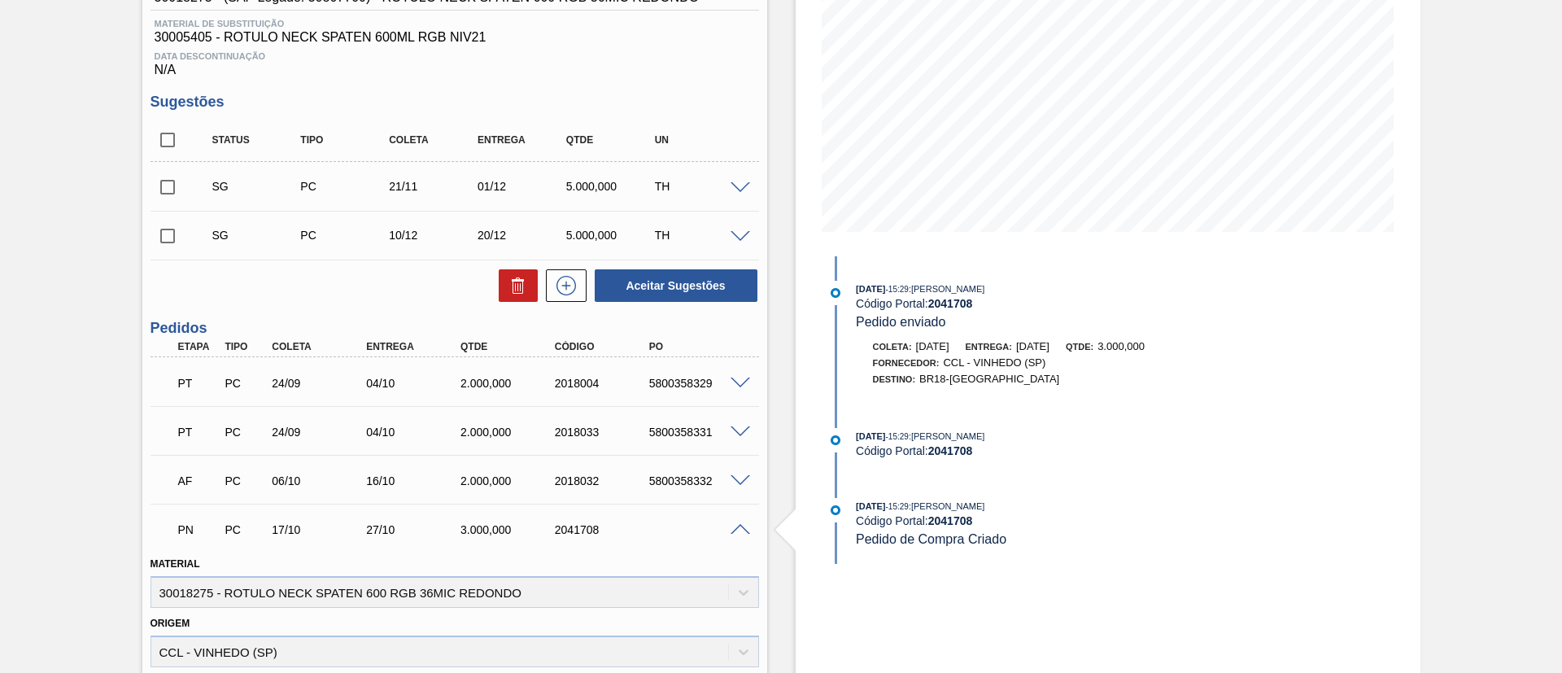
scroll to position [610, 0]
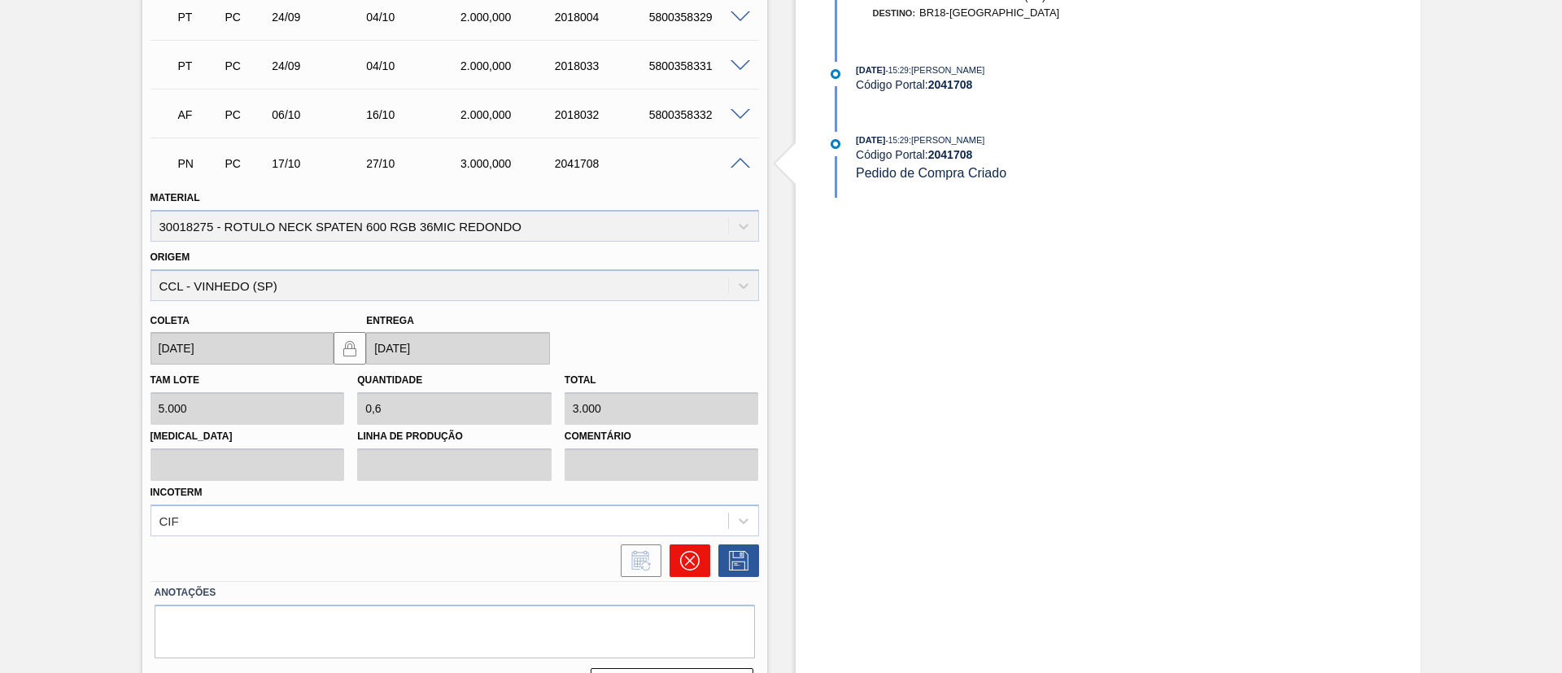
click at [680, 555] on icon at bounding box center [690, 561] width 20 height 20
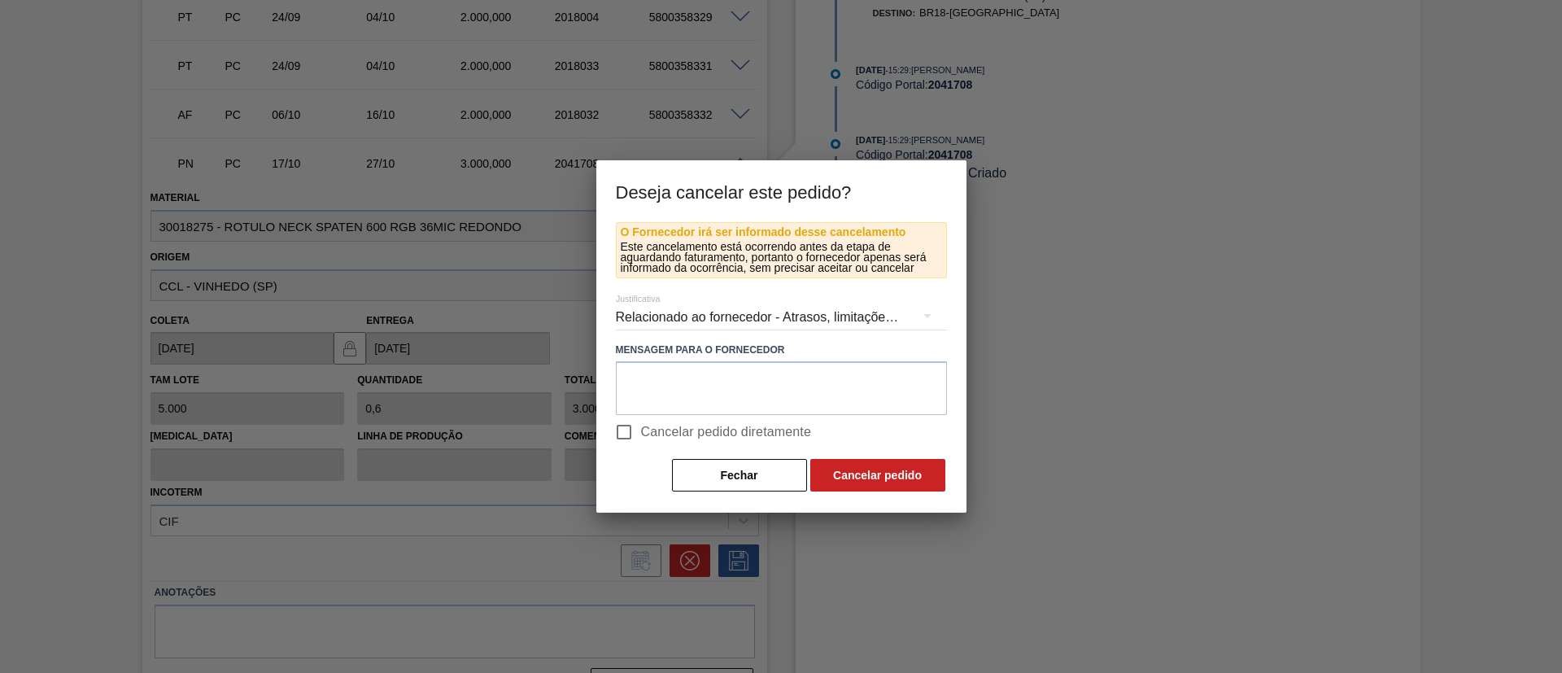
click at [702, 435] on span "Cancelar pedido diretamente" at bounding box center [726, 432] width 171 height 20
click at [641, 435] on input "Cancelar pedido diretamente" at bounding box center [624, 432] width 34 height 34
checkbox input "true"
click at [849, 473] on button "Cancelar pedido" at bounding box center [877, 475] width 135 height 33
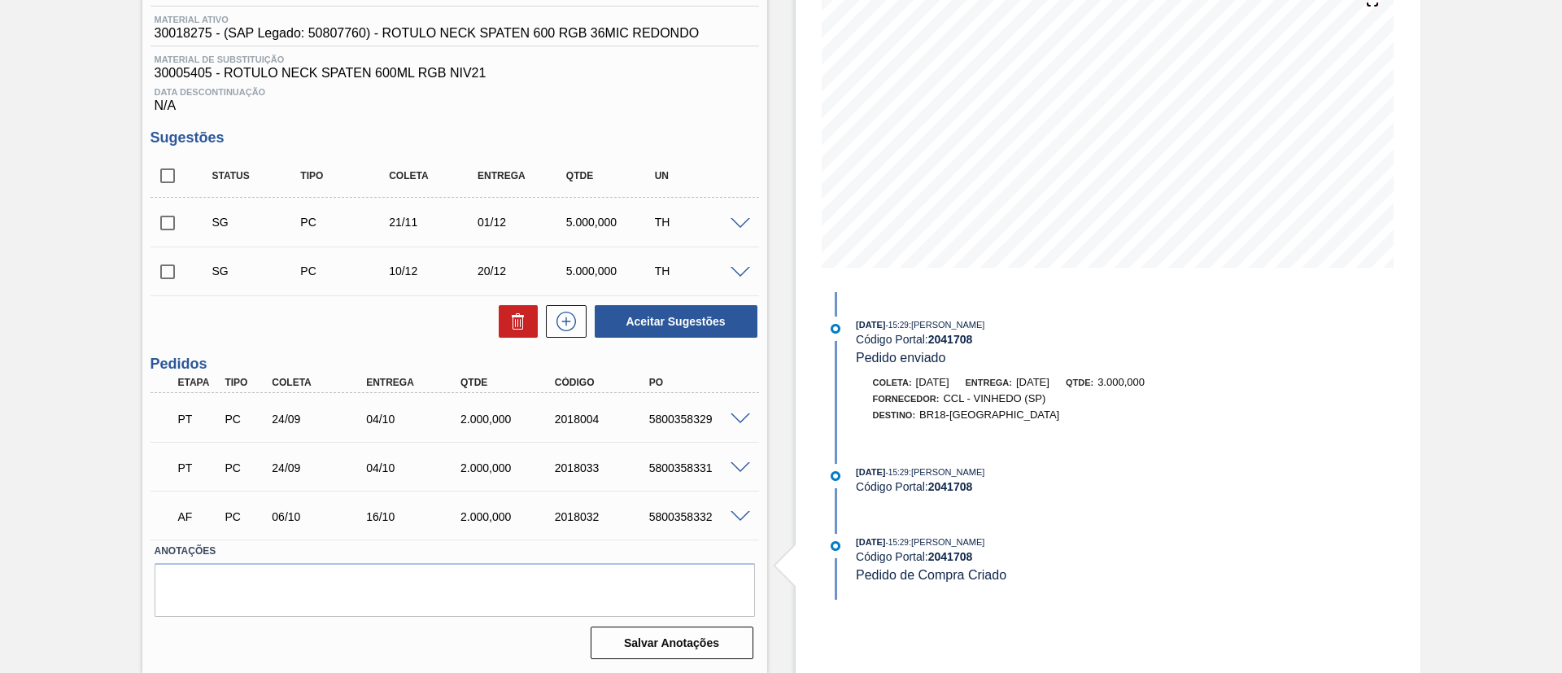
scroll to position [86, 0]
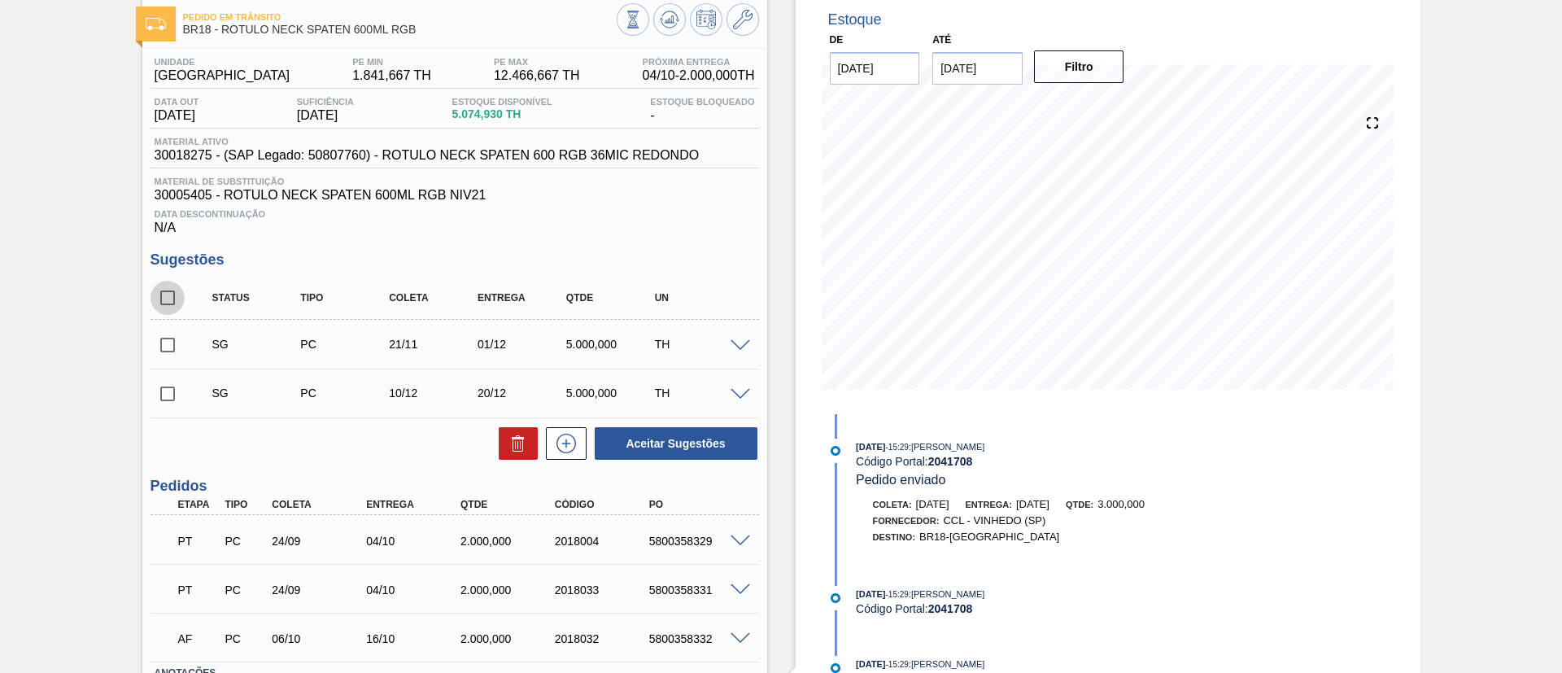
click at [173, 302] on input "checkbox" at bounding box center [168, 298] width 34 height 34
checkbox input "true"
click at [504, 437] on button at bounding box center [518, 443] width 39 height 33
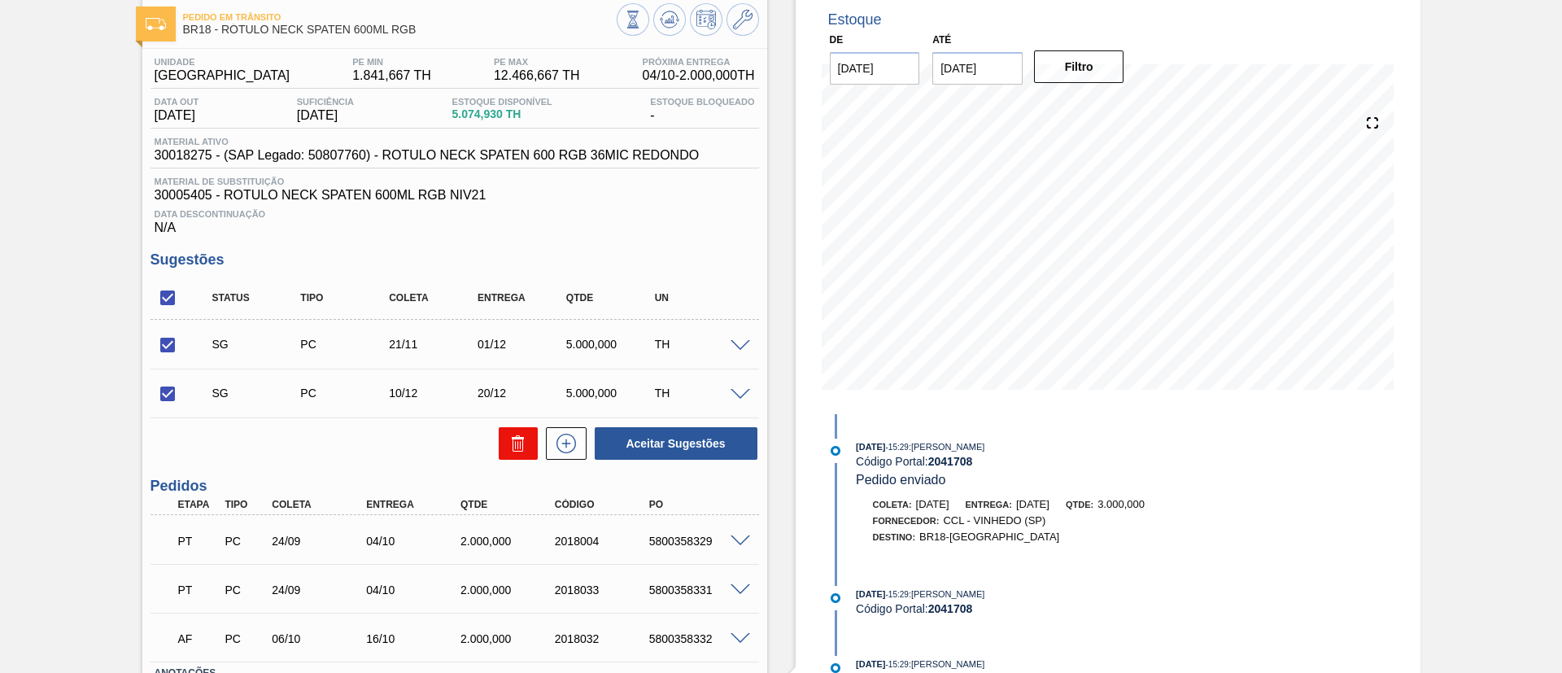
checkbox input "false"
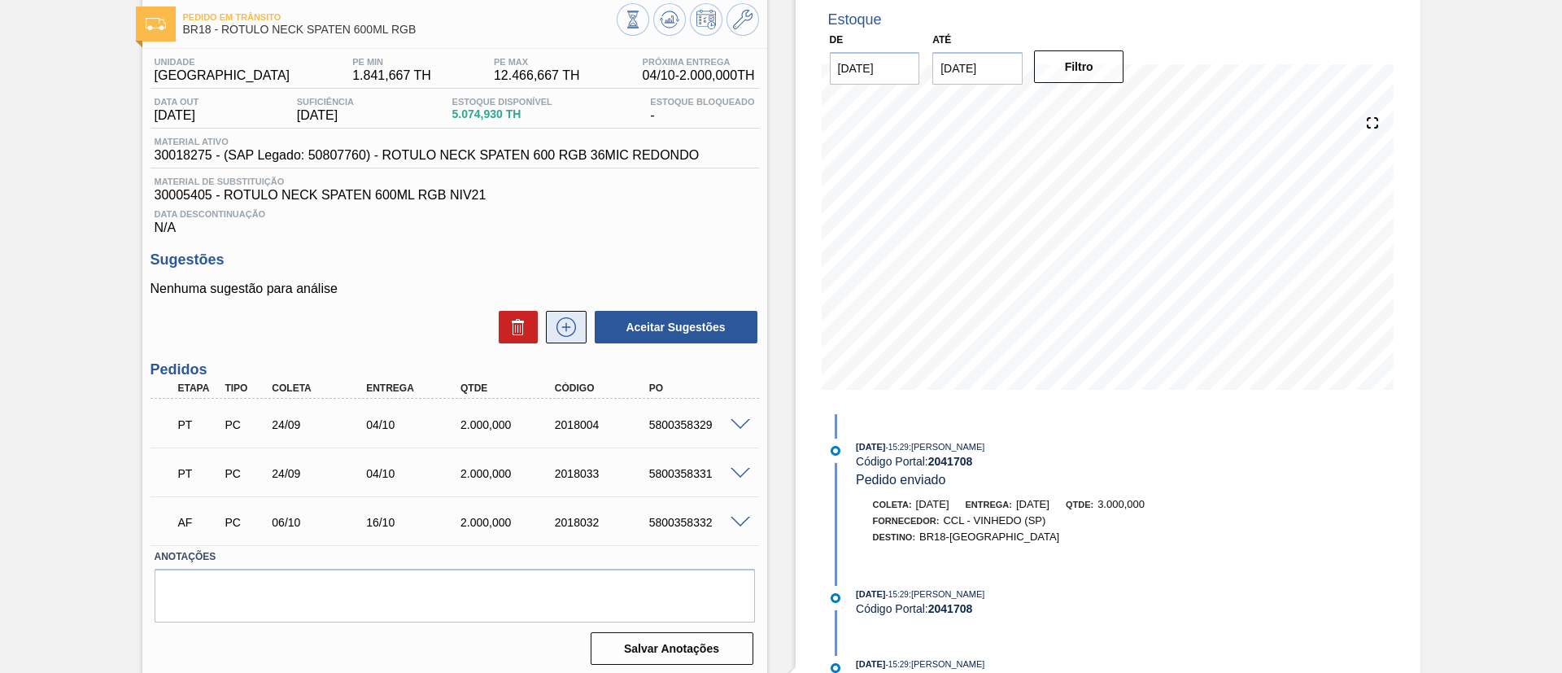
click at [564, 312] on button at bounding box center [566, 327] width 41 height 33
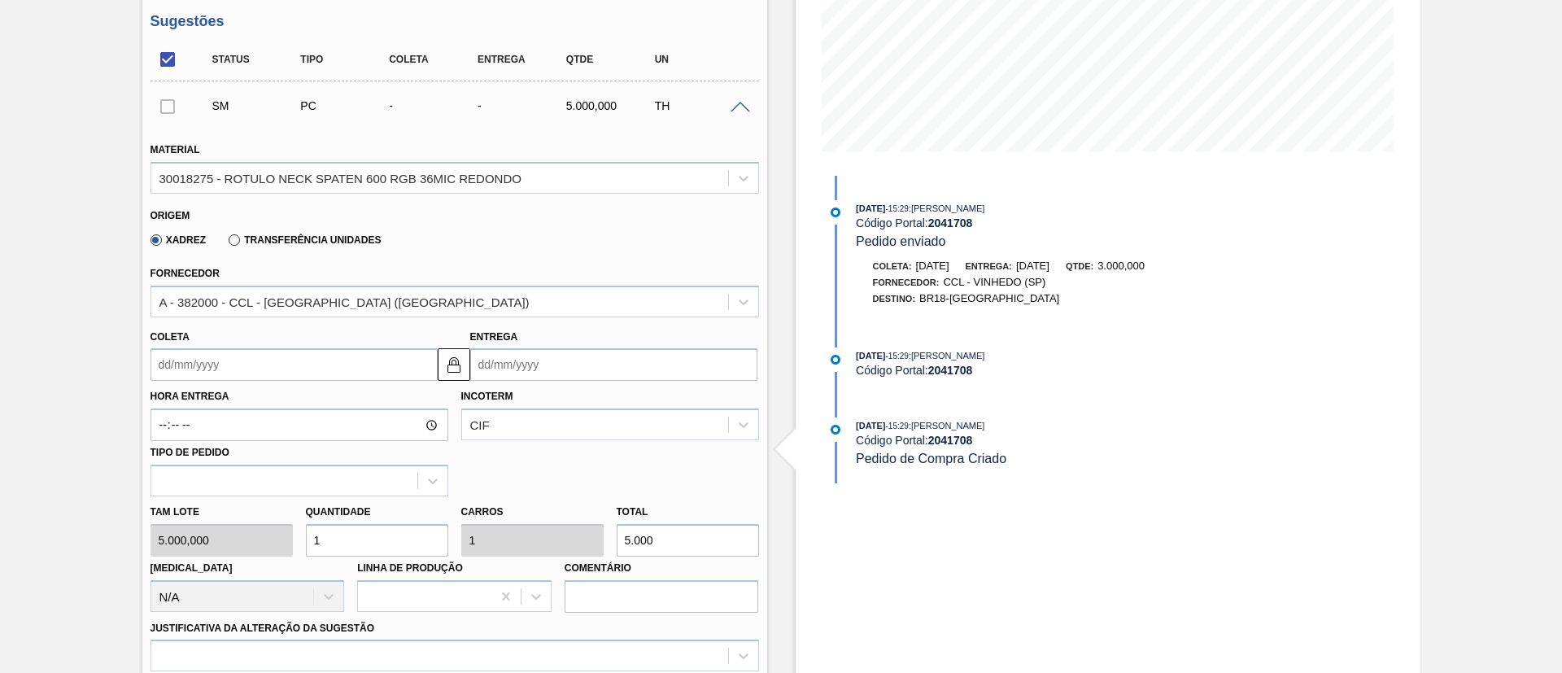
scroll to position [330, 0]
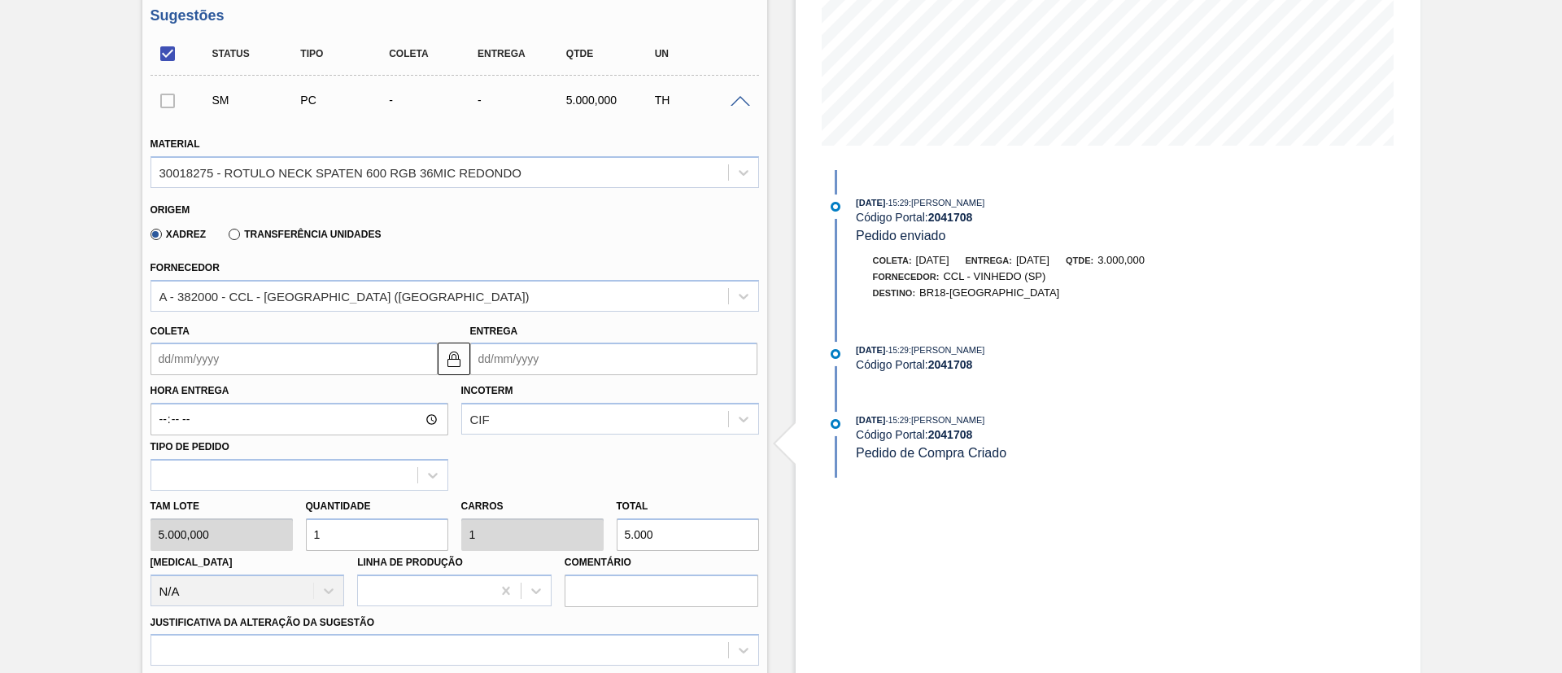
click at [229, 367] on input "Coleta" at bounding box center [294, 359] width 287 height 33
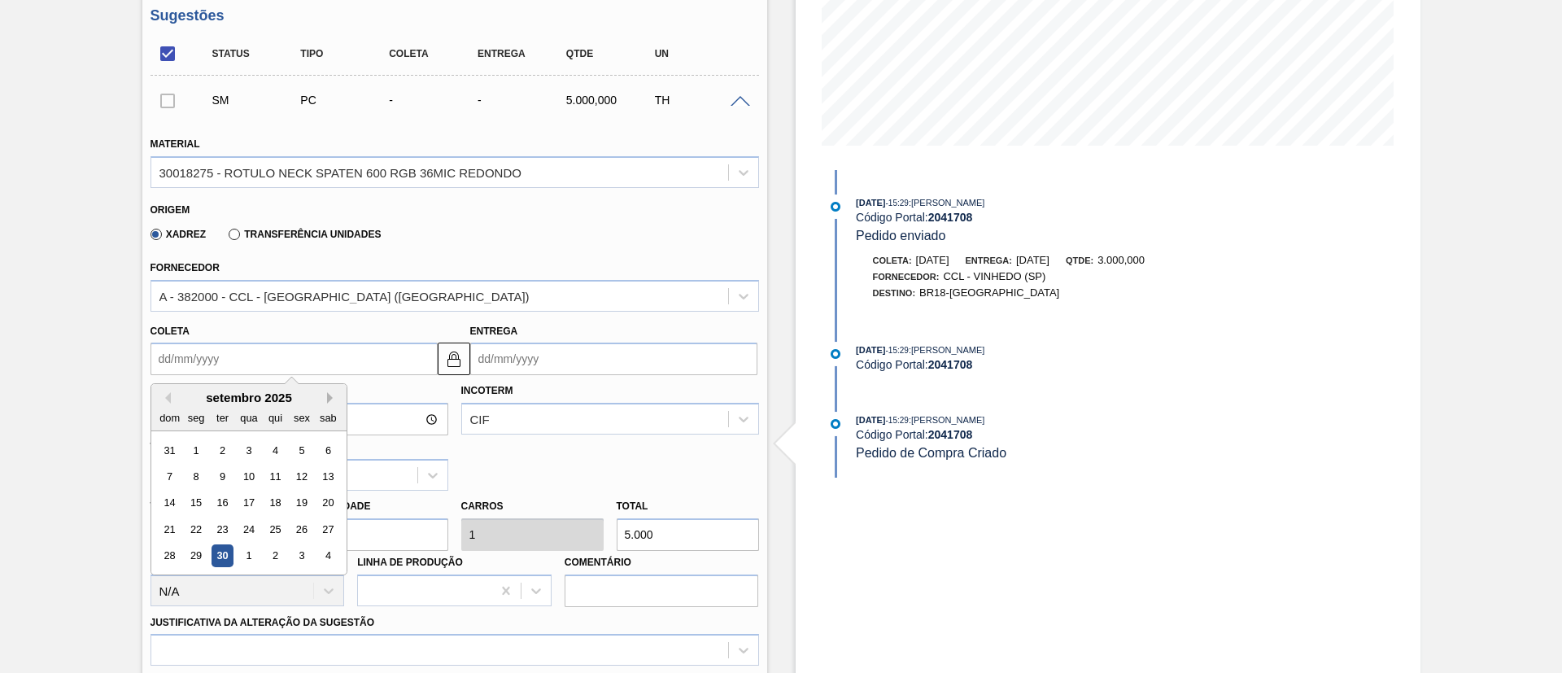
click at [327, 397] on button "Next Month" at bounding box center [332, 397] width 11 height 11
click at [193, 475] on div "3" at bounding box center [196, 476] width 22 height 22
type input "[DATE]"
type input "13/11/2025"
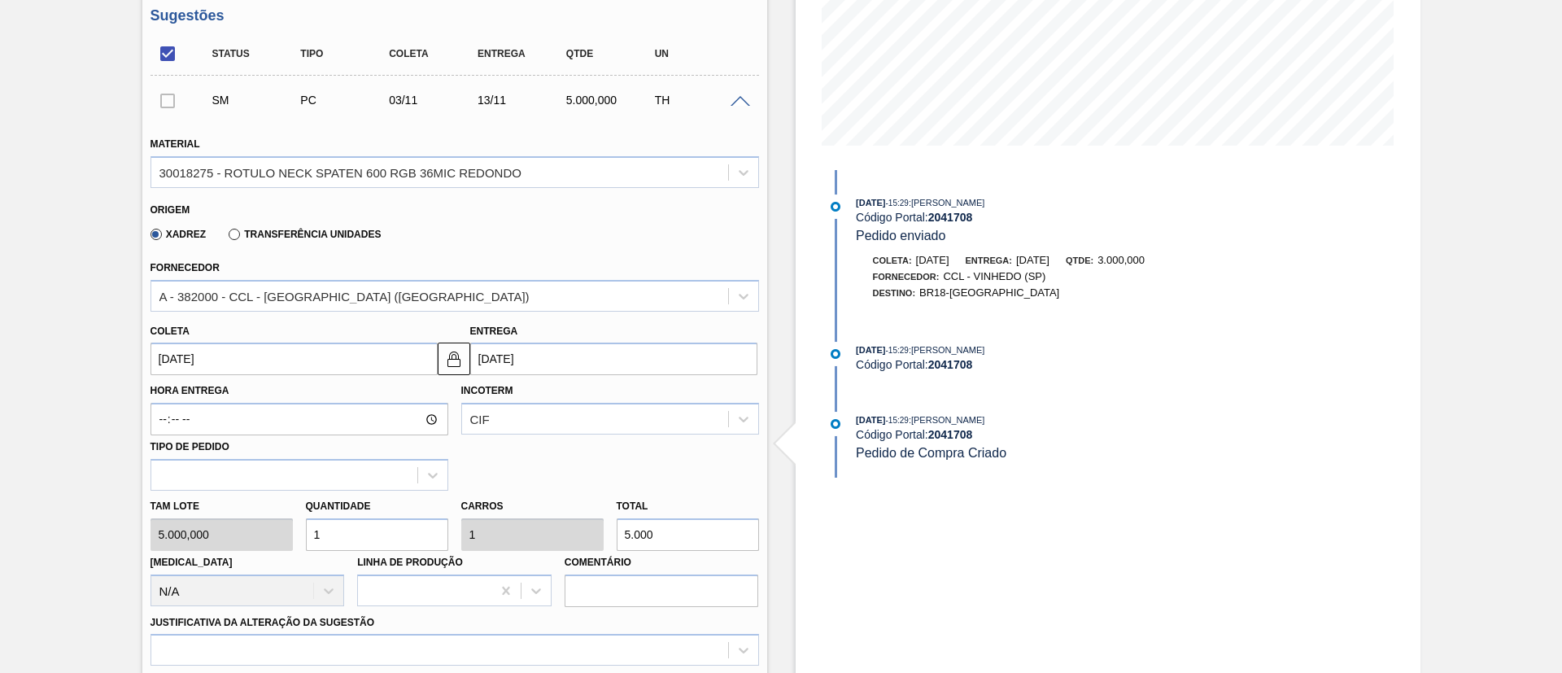
scroll to position [452, 0]
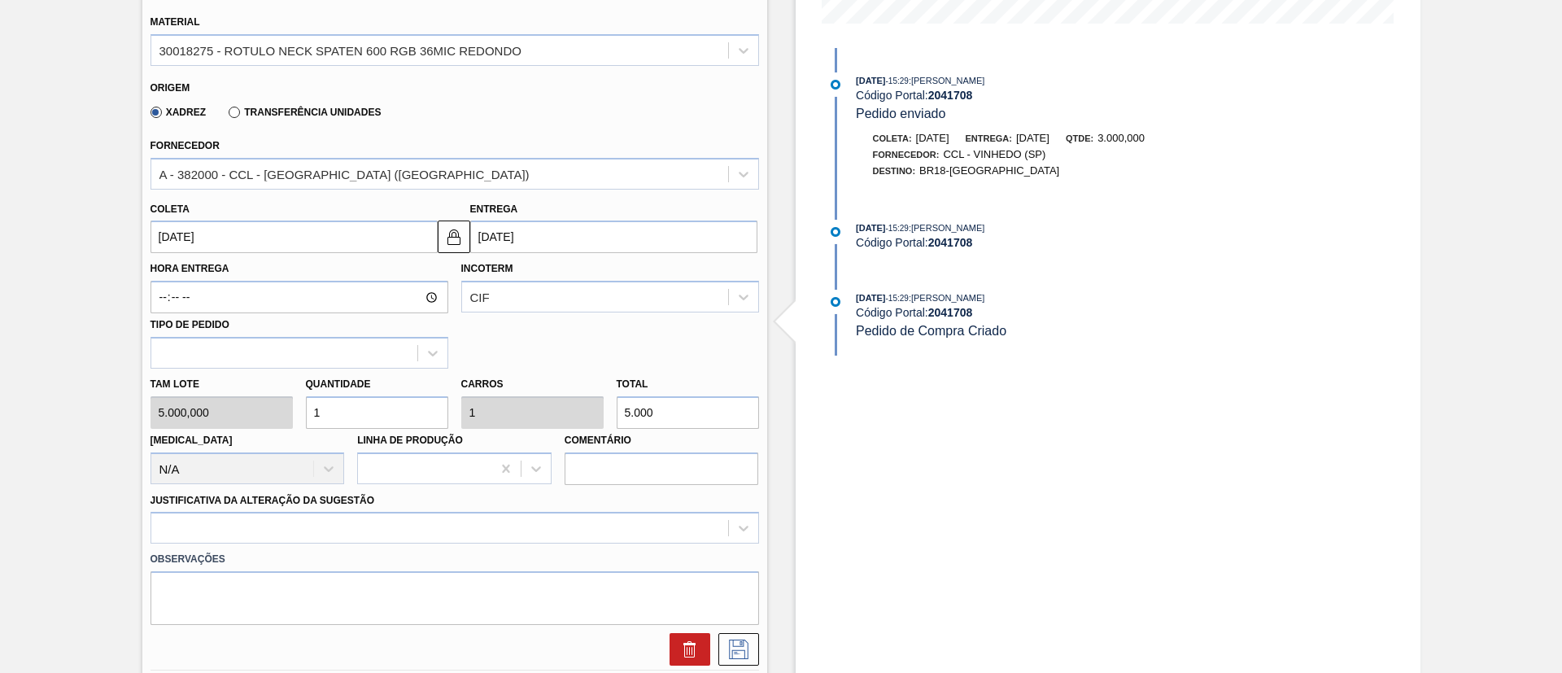
click at [565, 414] on div "Tam lote 5.000,000 Quantidade 1 Carros 1 Total 5.000 Doca N/A Linha de Produção…" at bounding box center [455, 427] width 622 height 116
type input "0,001"
type input "3"
type input "0,006"
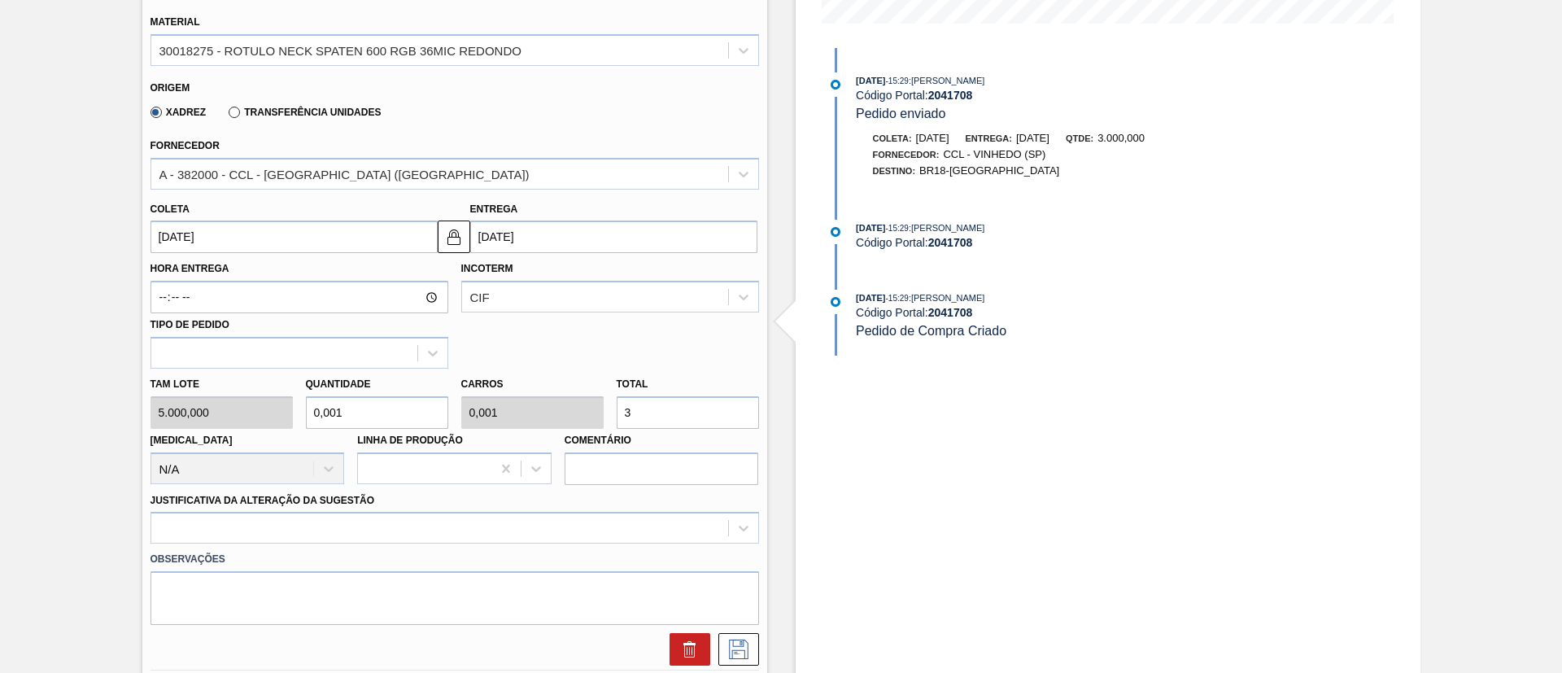
type input "0,006"
type input "30"
type input "0,06"
type input "300"
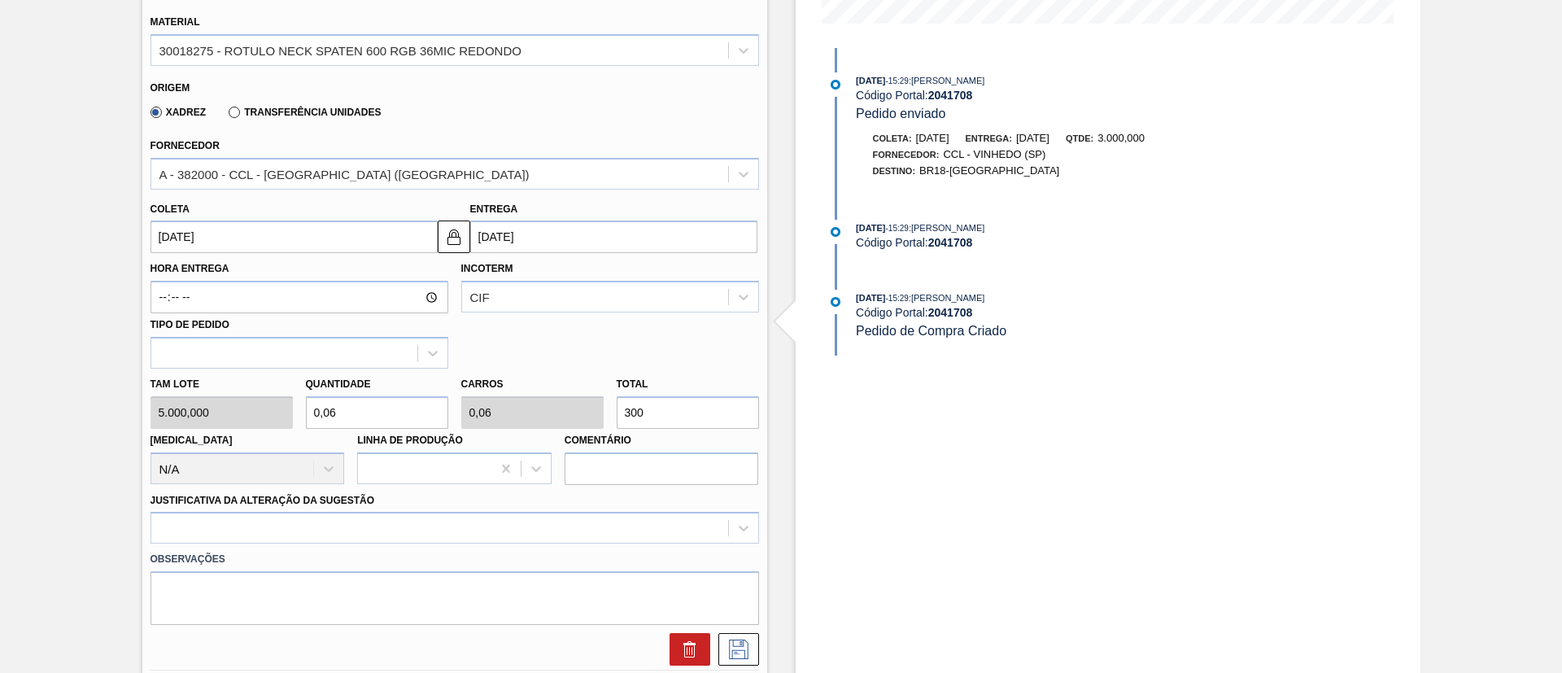
type input "0,6"
type input "3.000"
click at [377, 524] on div at bounding box center [455, 528] width 609 height 32
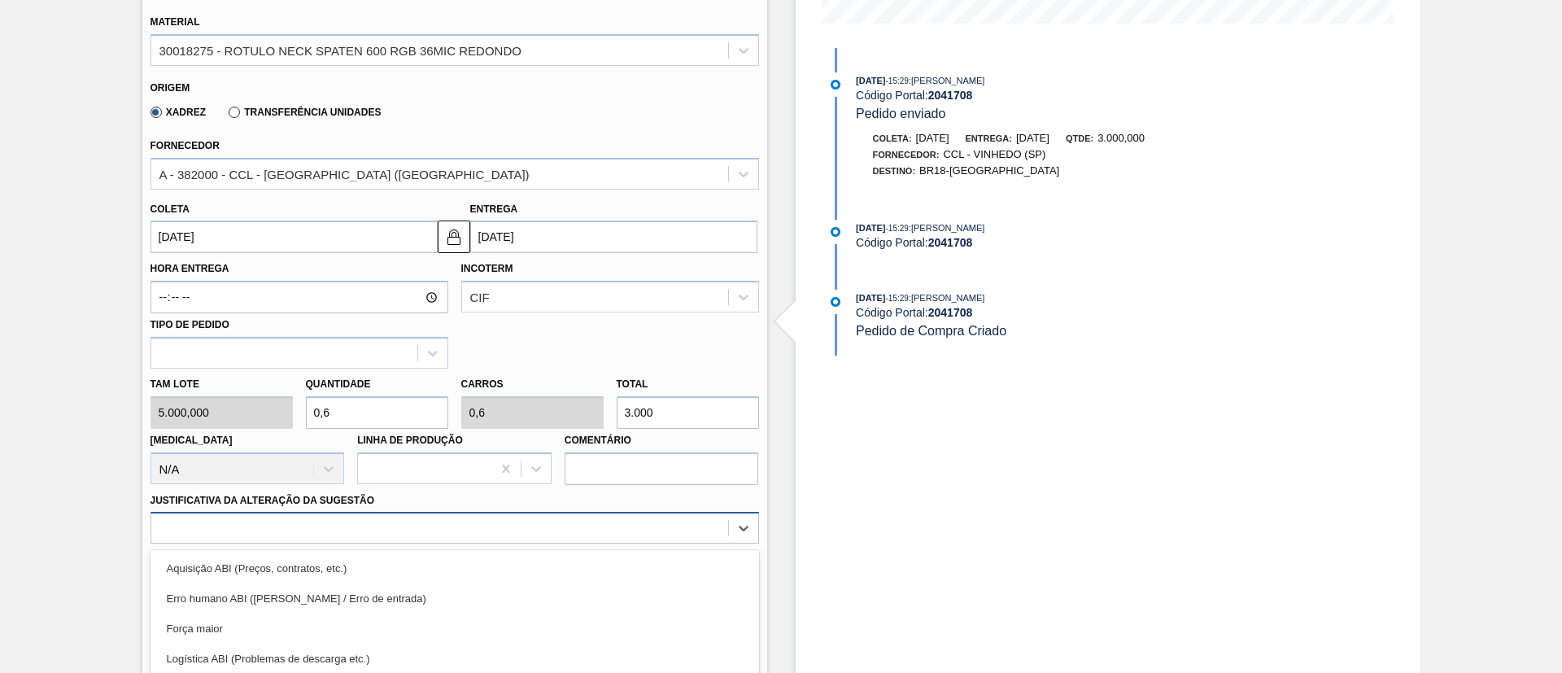
scroll to position [580, 0]
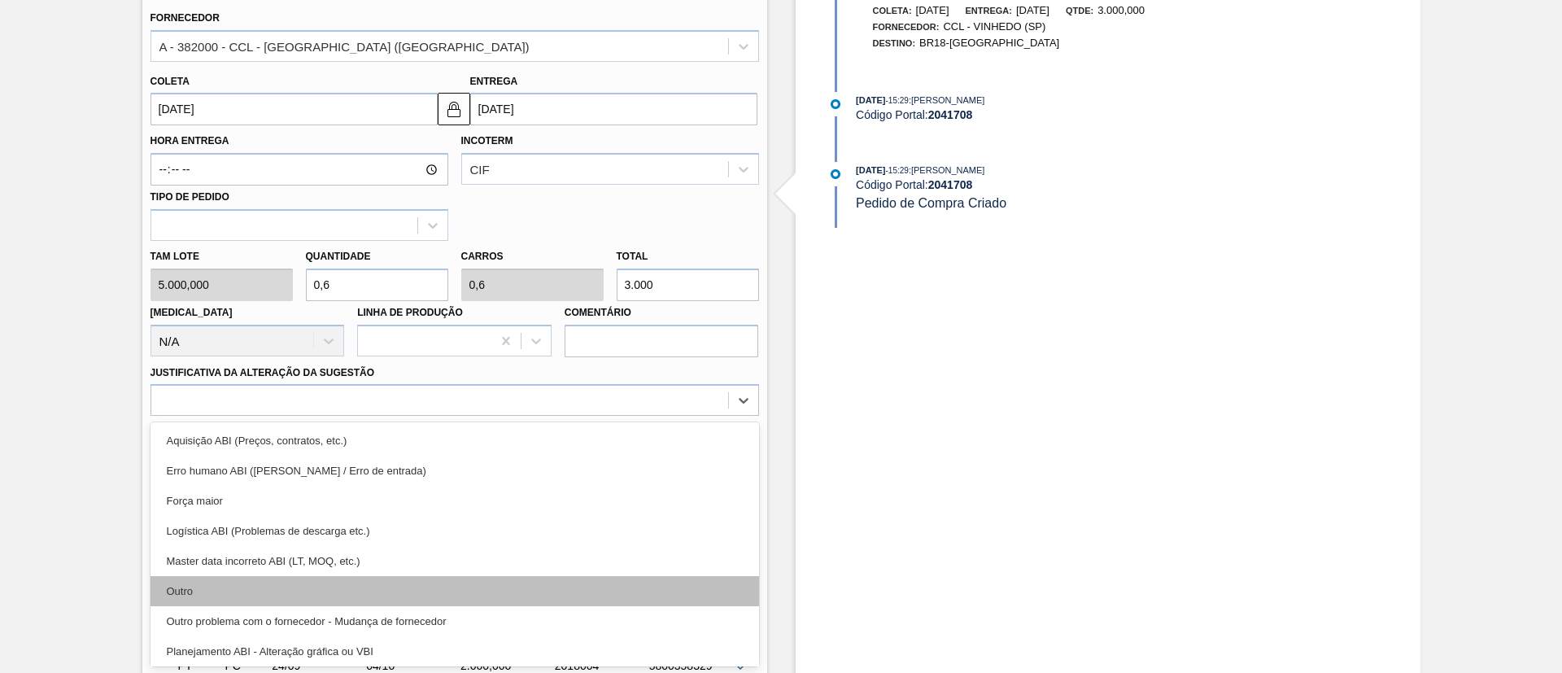
click at [338, 595] on div "Outro" at bounding box center [455, 591] width 609 height 30
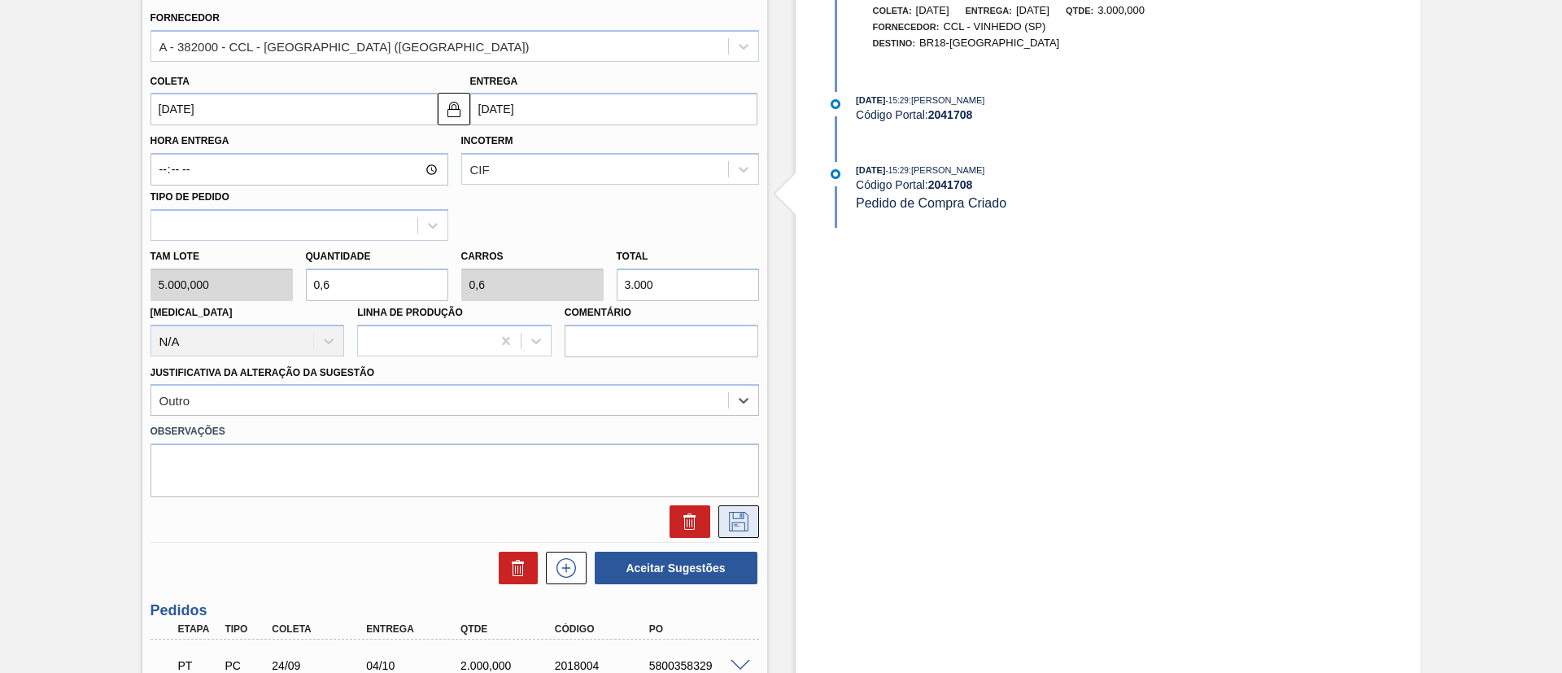
click at [737, 522] on icon at bounding box center [739, 522] width 20 height 20
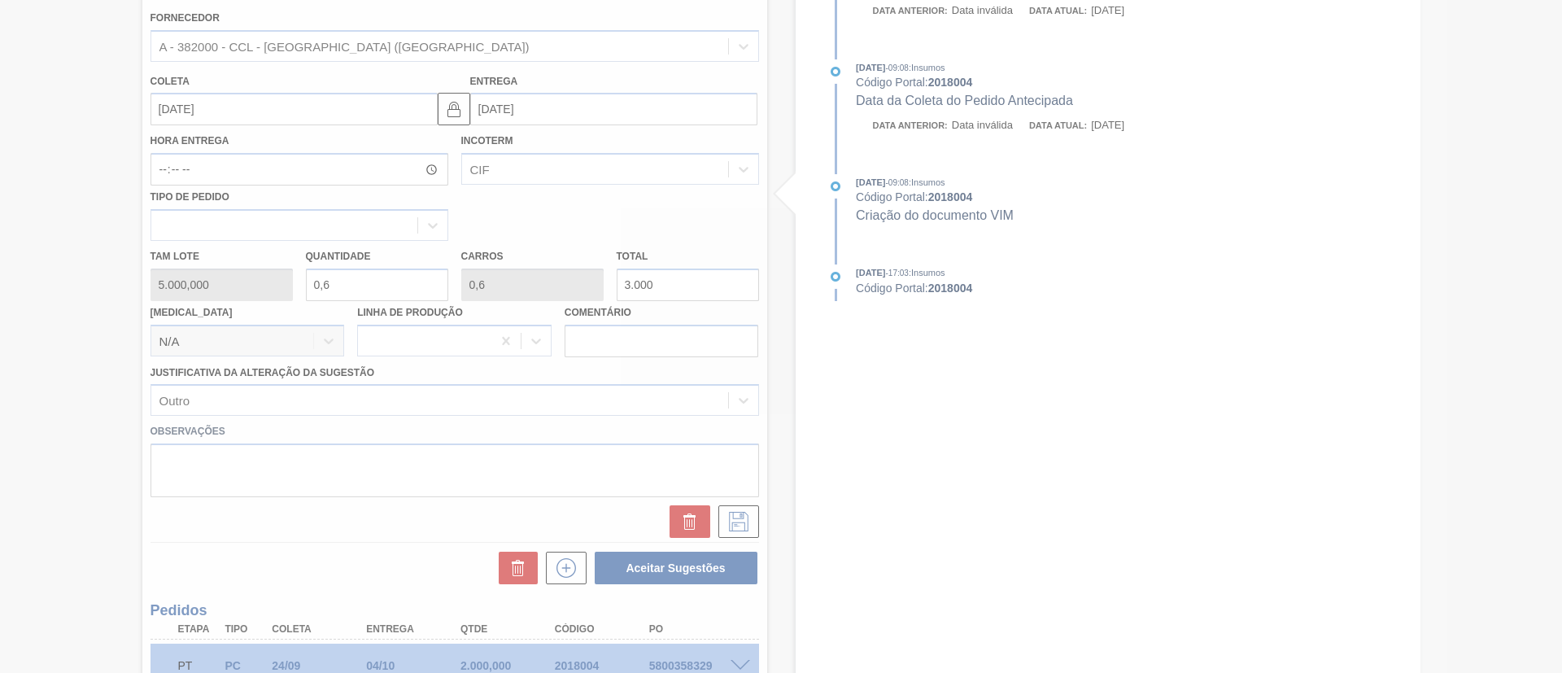
scroll to position [159, 0]
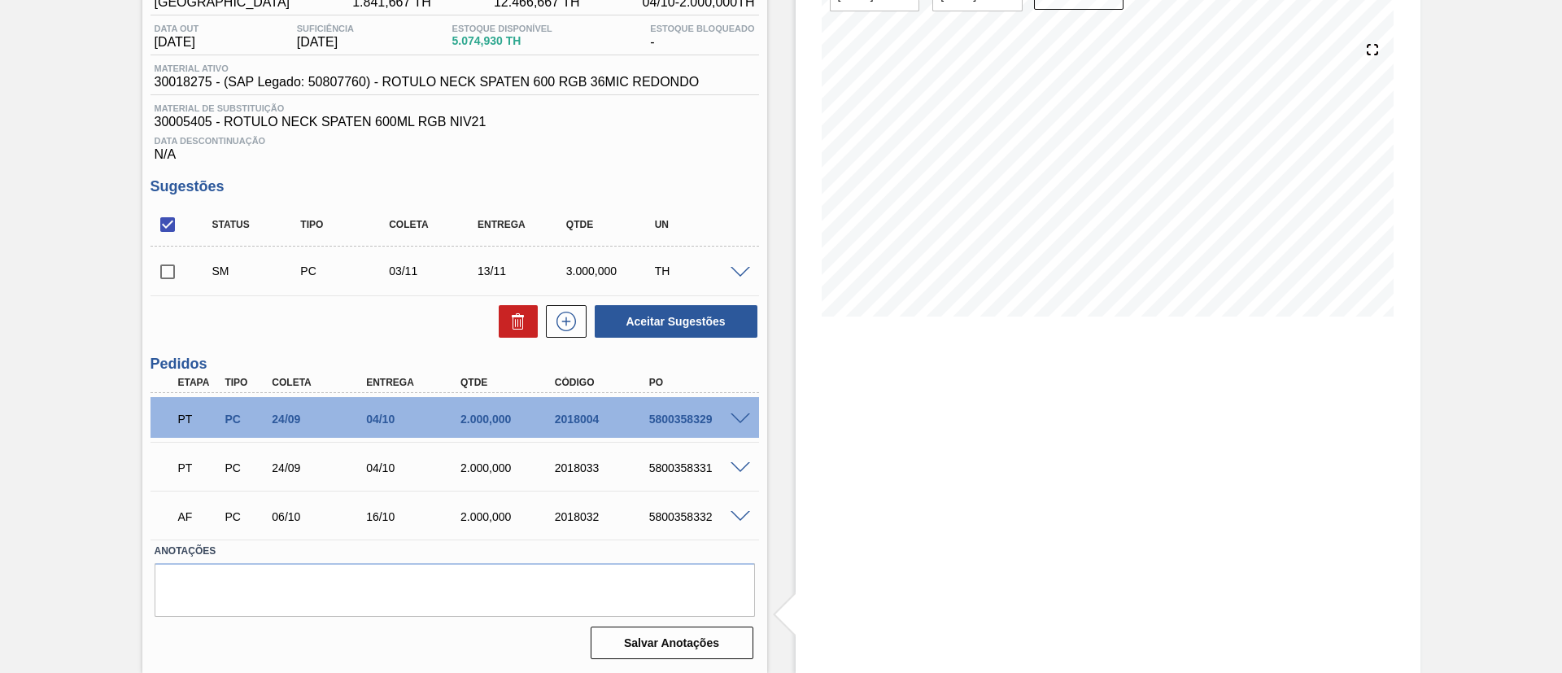
click at [734, 269] on span at bounding box center [741, 273] width 20 height 12
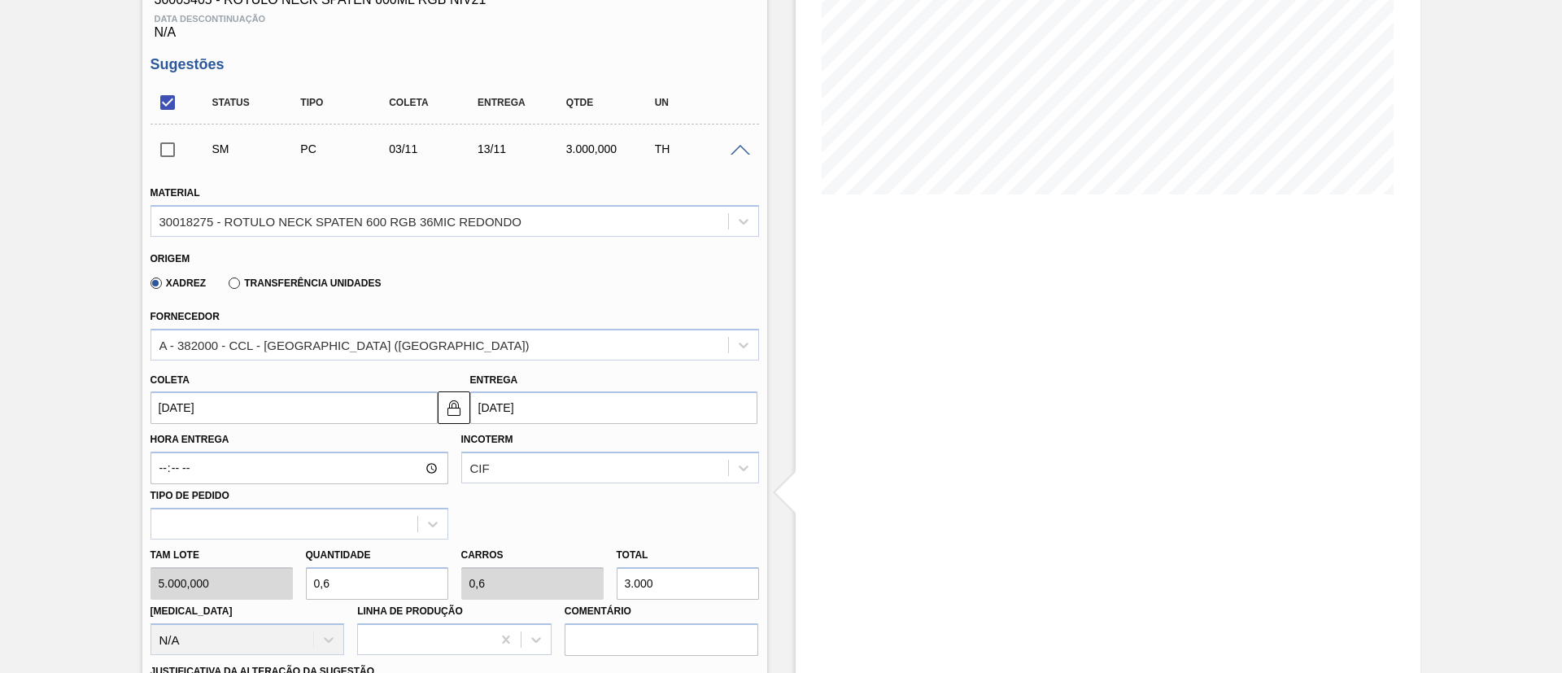
scroll to position [330, 0]
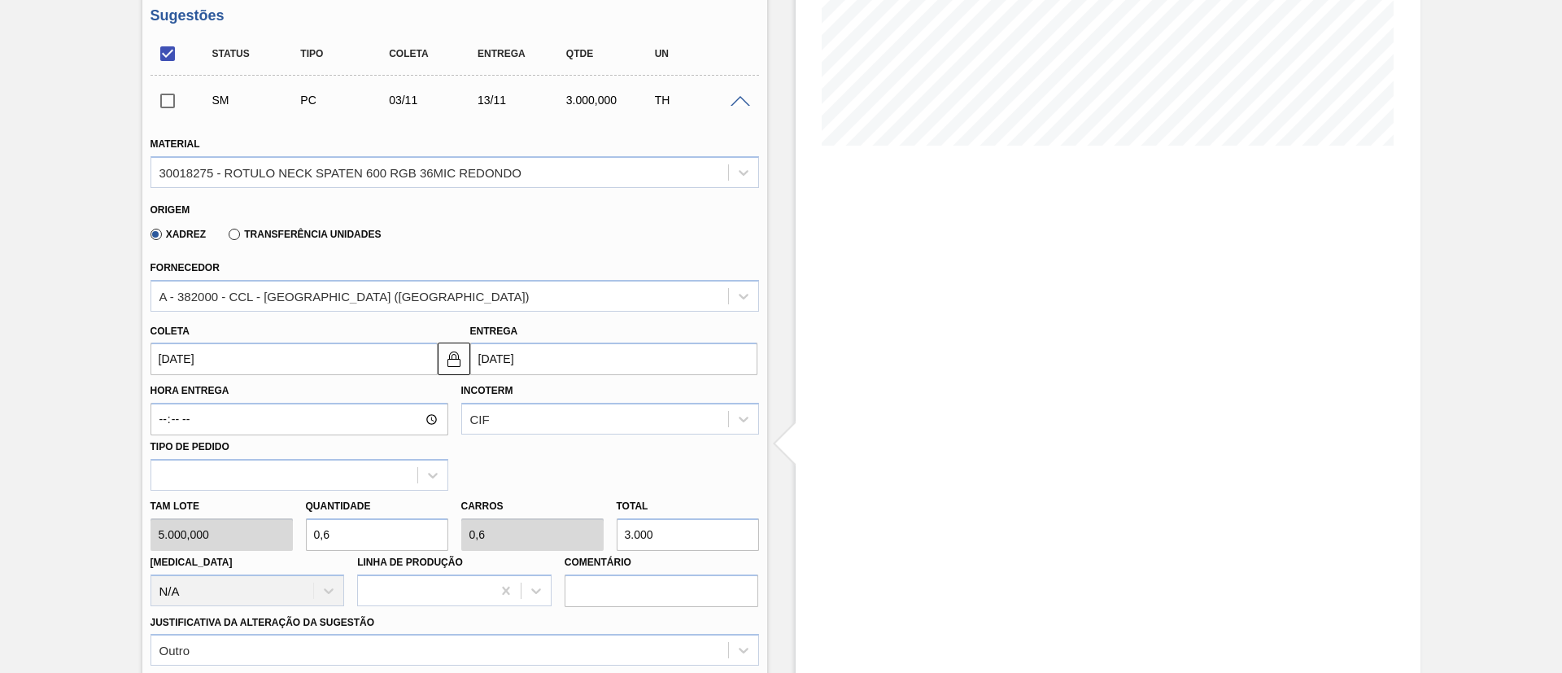
click at [203, 360] on input "[DATE]" at bounding box center [294, 359] width 287 height 33
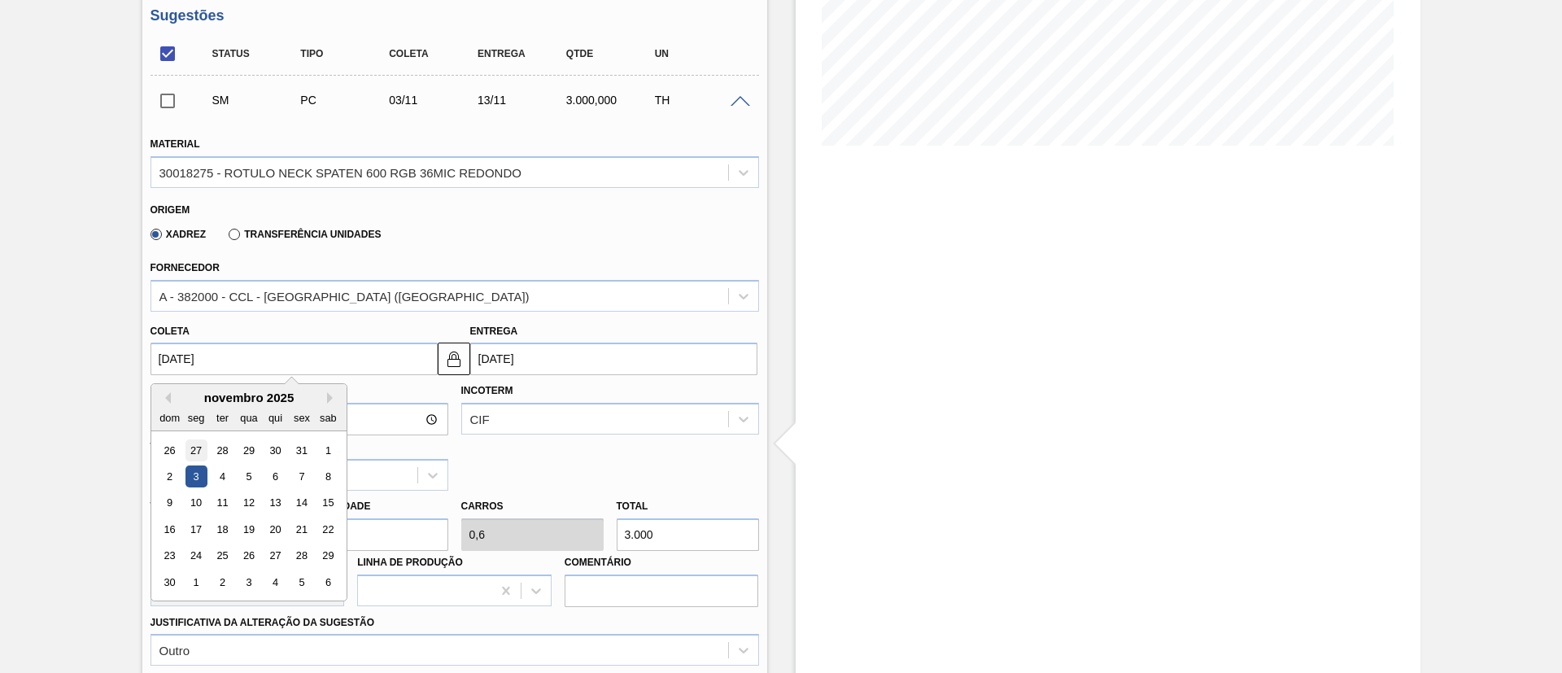
click at [199, 454] on div "27" at bounding box center [196, 450] width 22 height 22
type input "[DATE]"
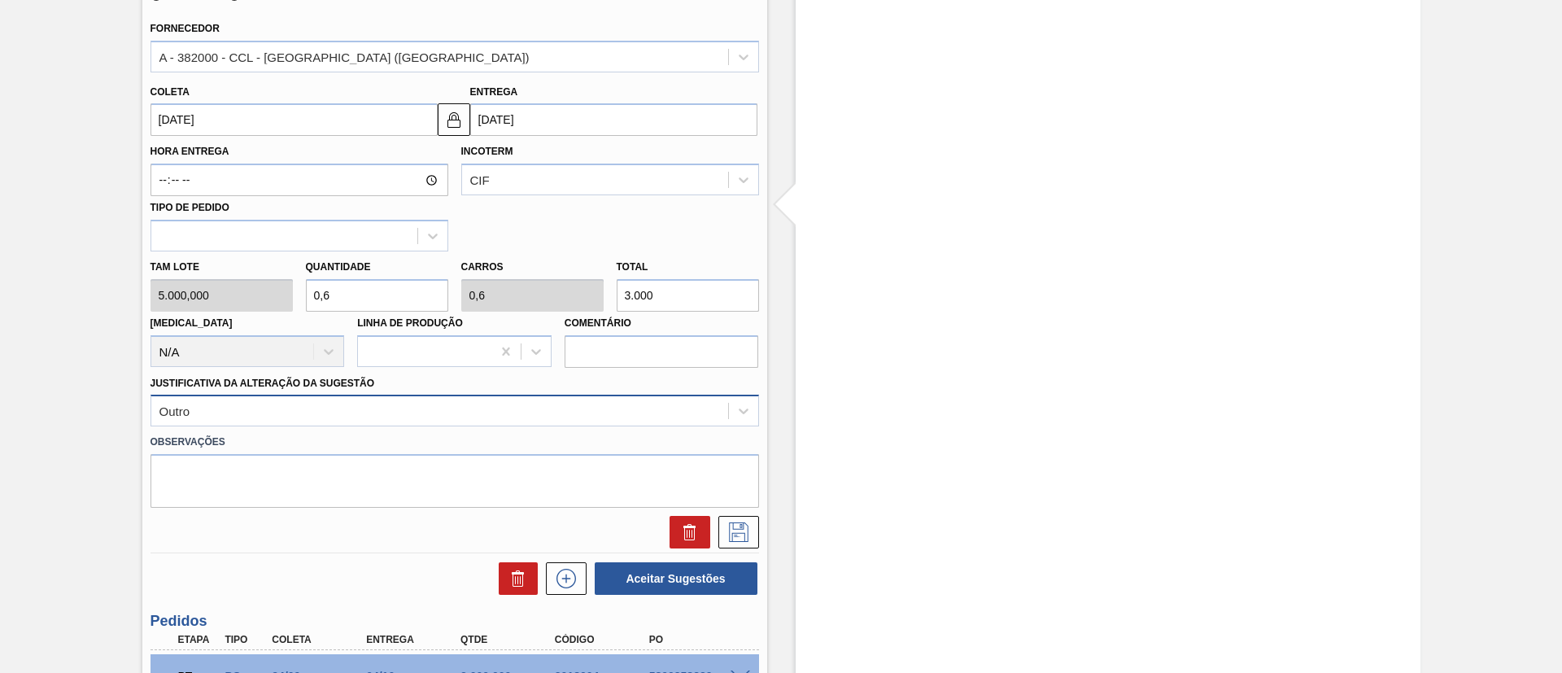
scroll to position [574, 0]
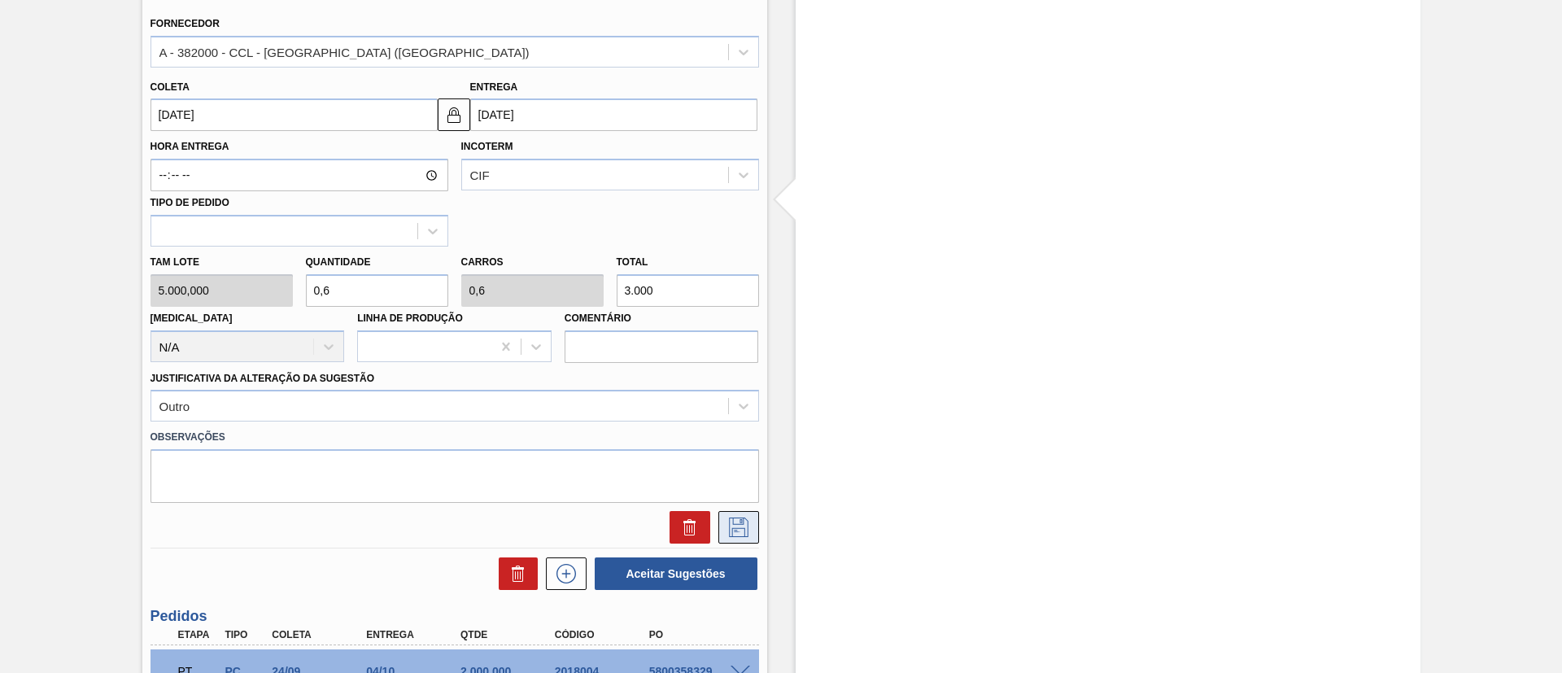
click at [735, 521] on icon at bounding box center [739, 527] width 26 height 20
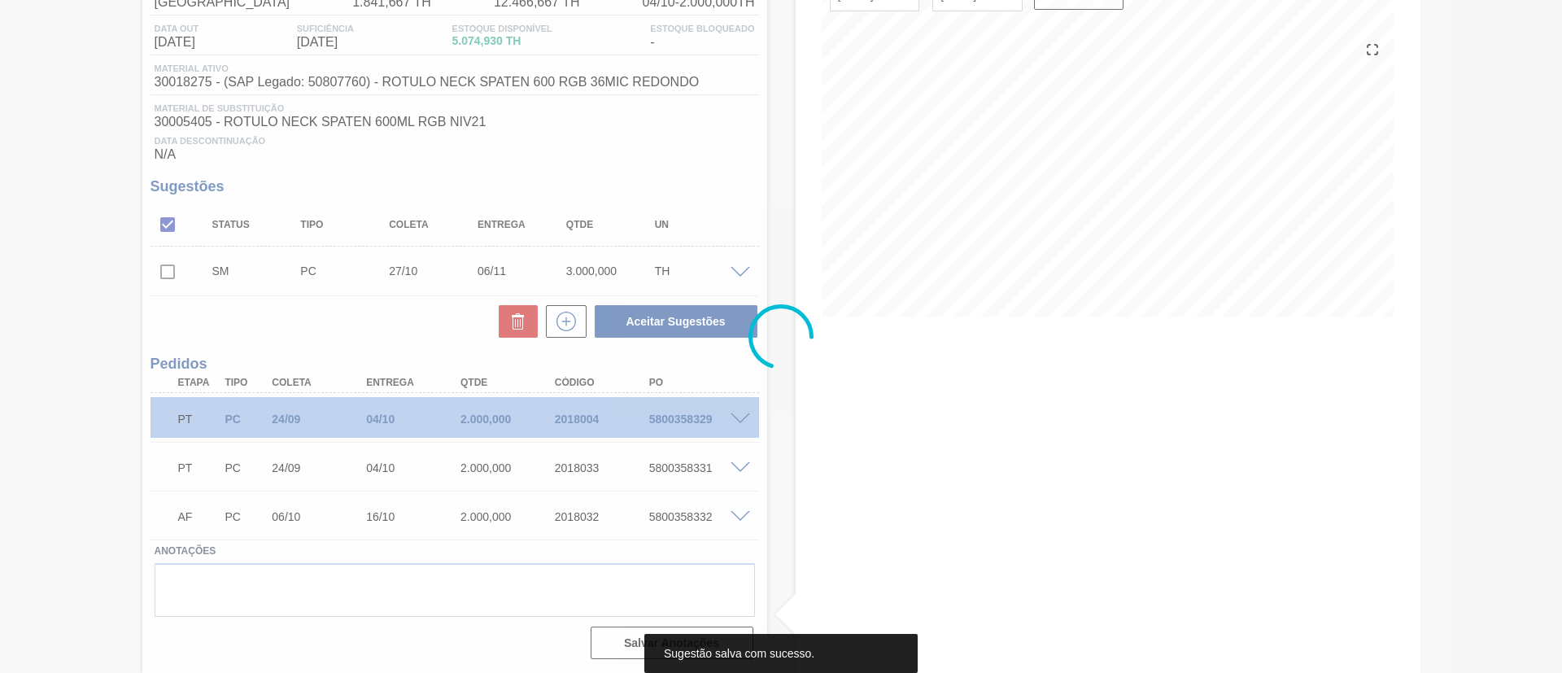
scroll to position [159, 0]
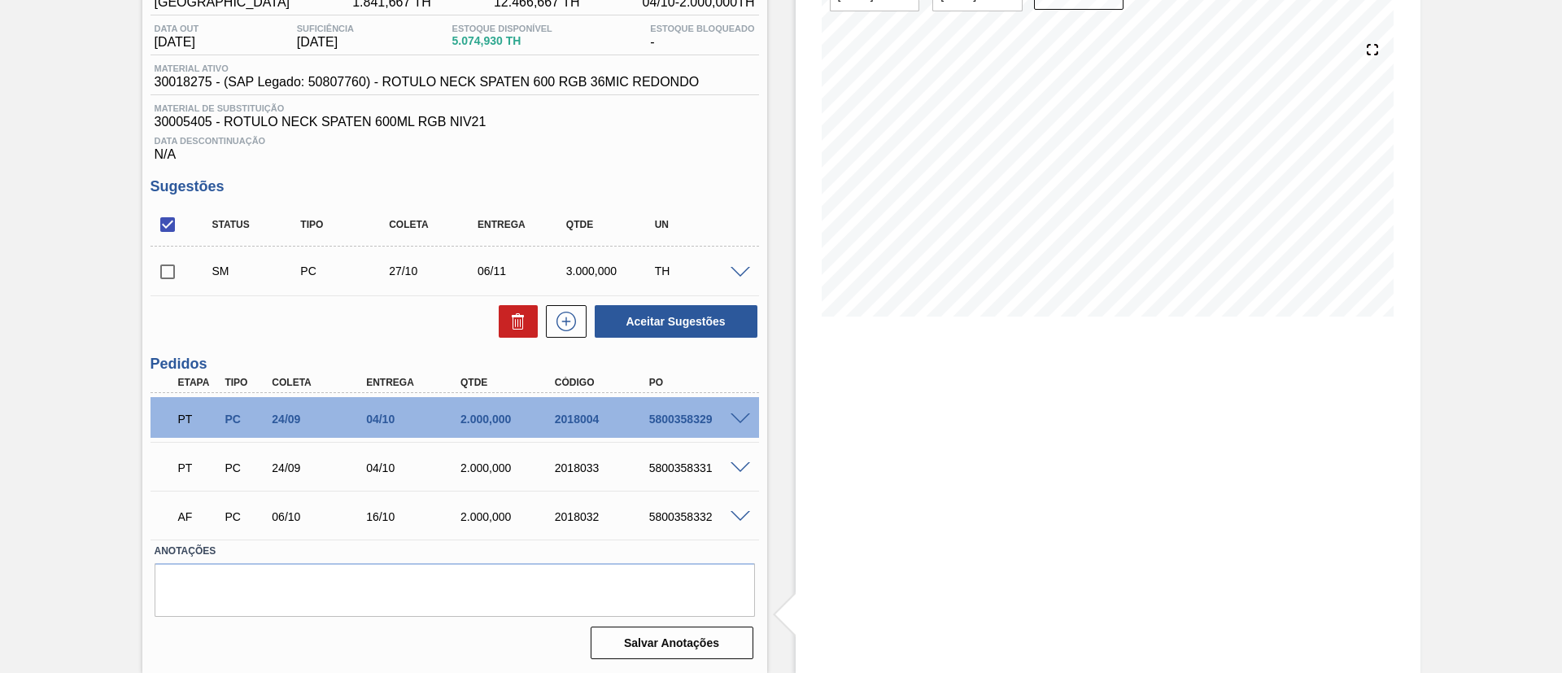
click at [176, 274] on input "checkbox" at bounding box center [168, 272] width 34 height 34
checkbox input "true"
click at [636, 320] on button "Aceitar Sugestões" at bounding box center [676, 321] width 163 height 33
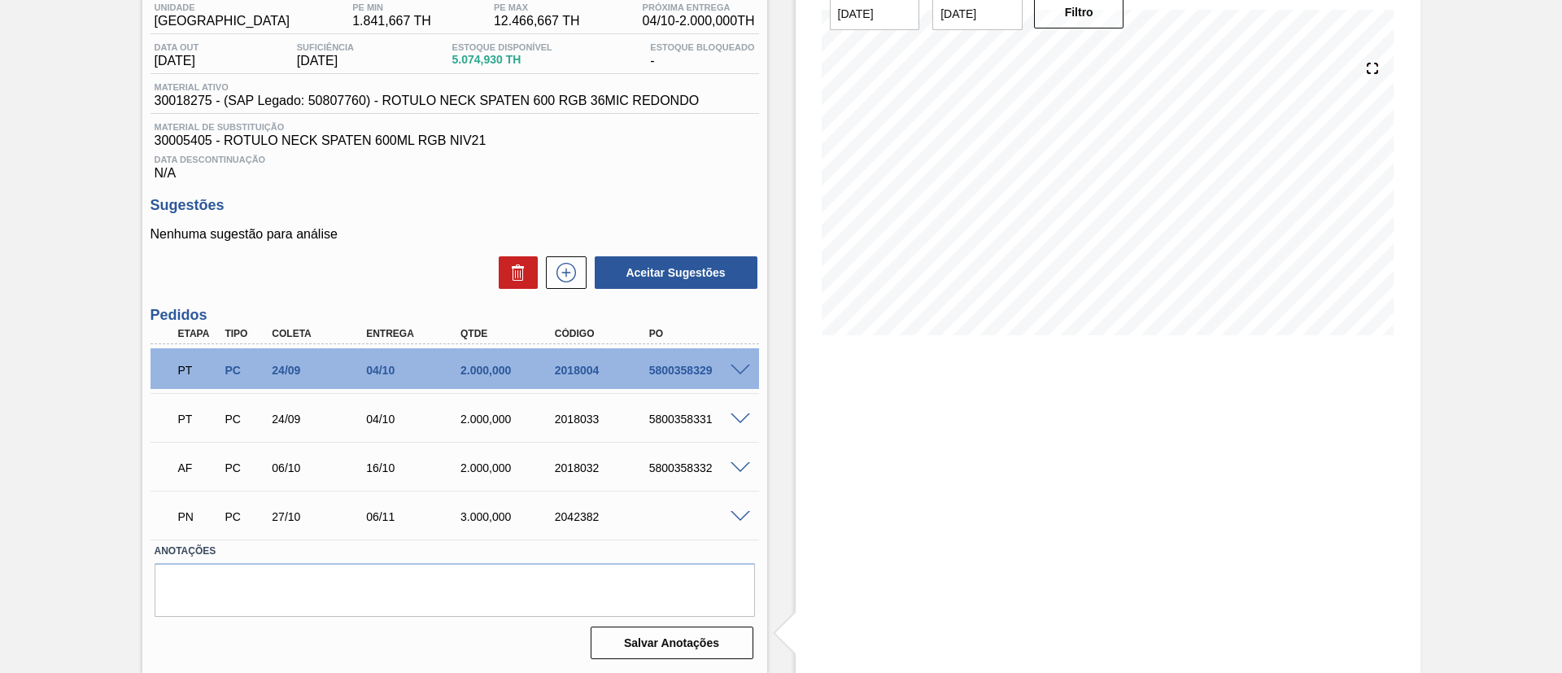
scroll to position [141, 0]
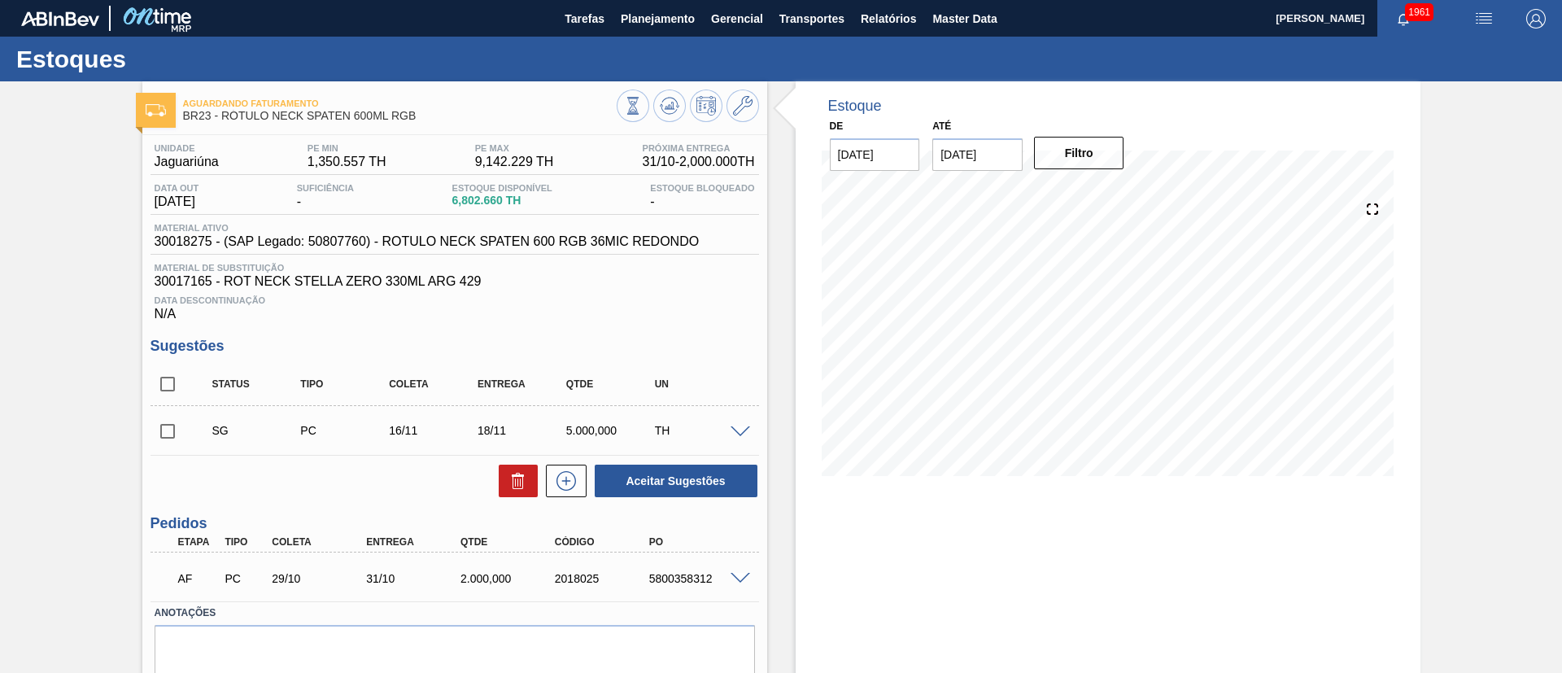
click at [173, 385] on input "checkbox" at bounding box center [168, 384] width 34 height 34
checkbox input "true"
click at [503, 481] on button at bounding box center [518, 481] width 39 height 33
checkbox input "false"
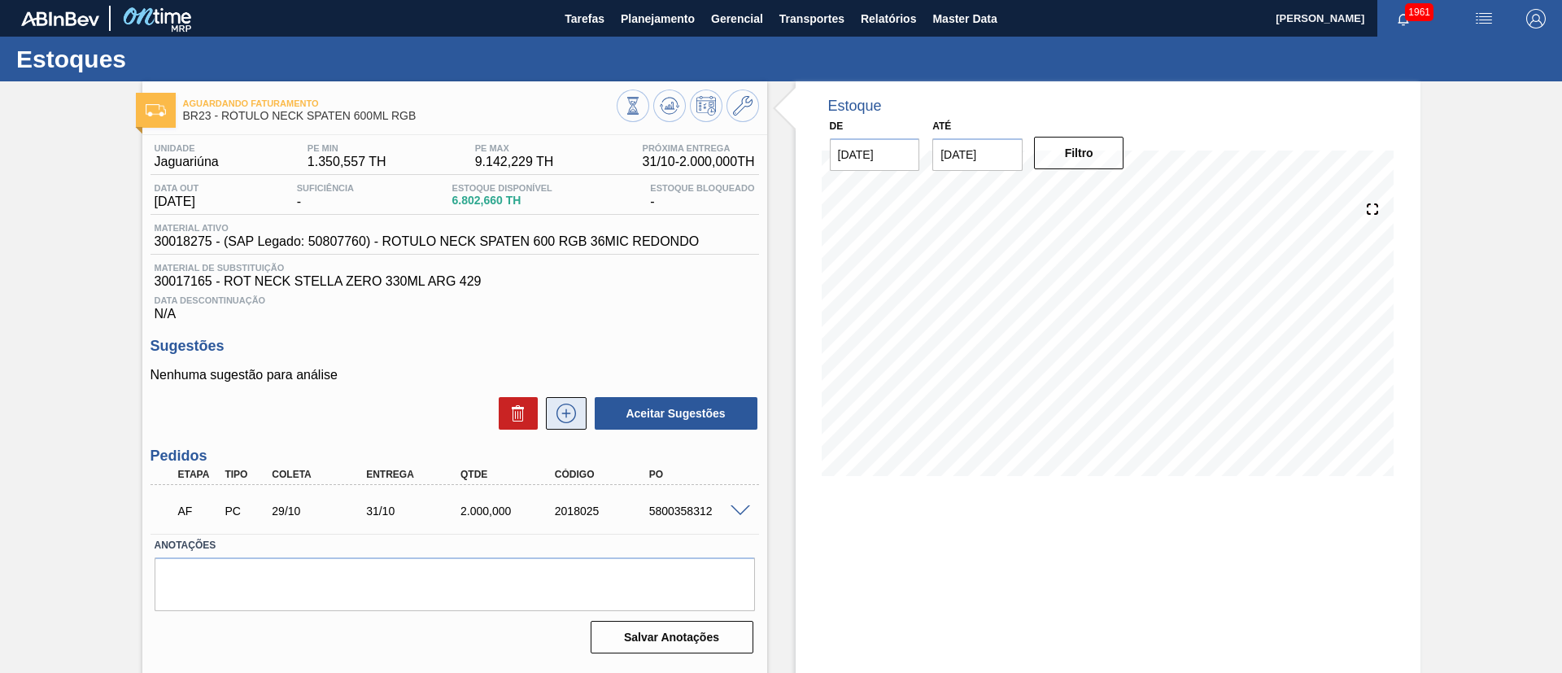
click at [574, 418] on icon at bounding box center [566, 414] width 26 height 20
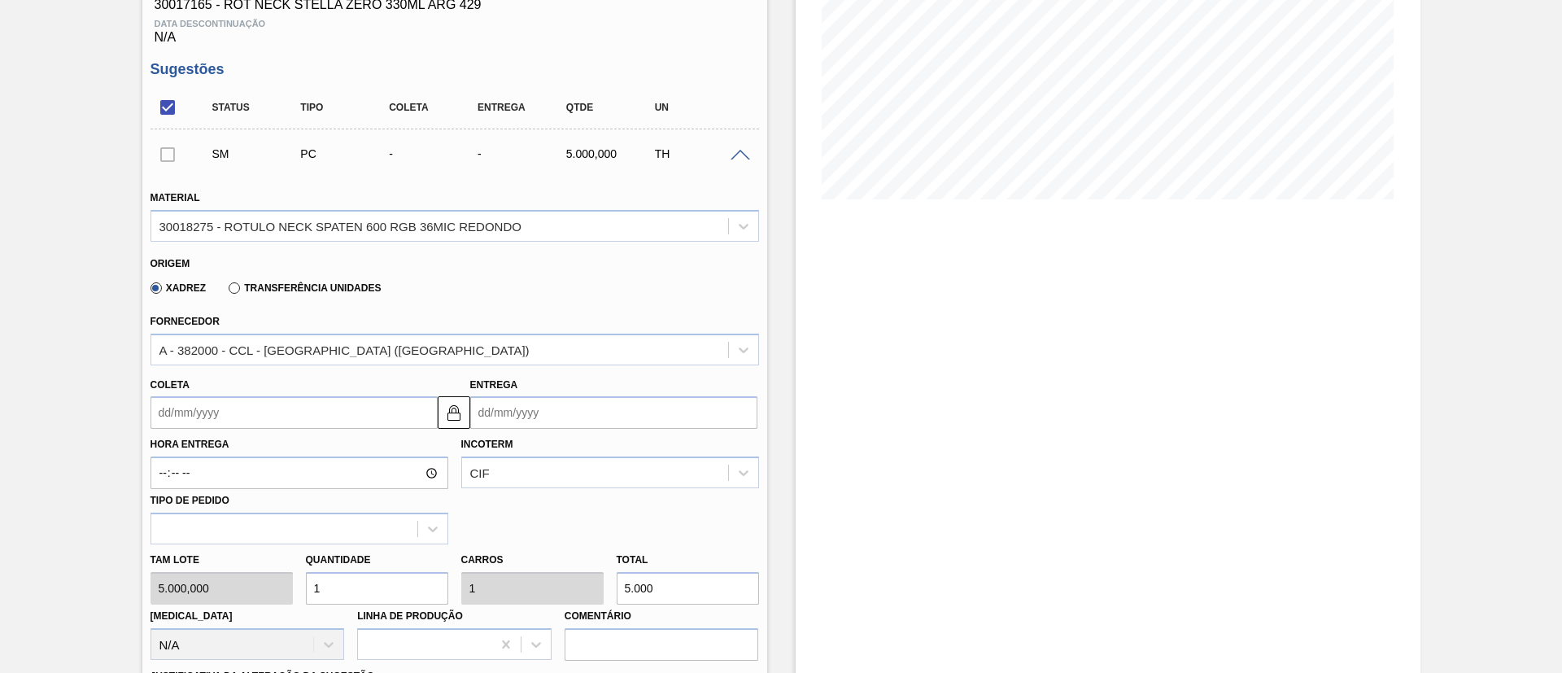
scroll to position [485, 0]
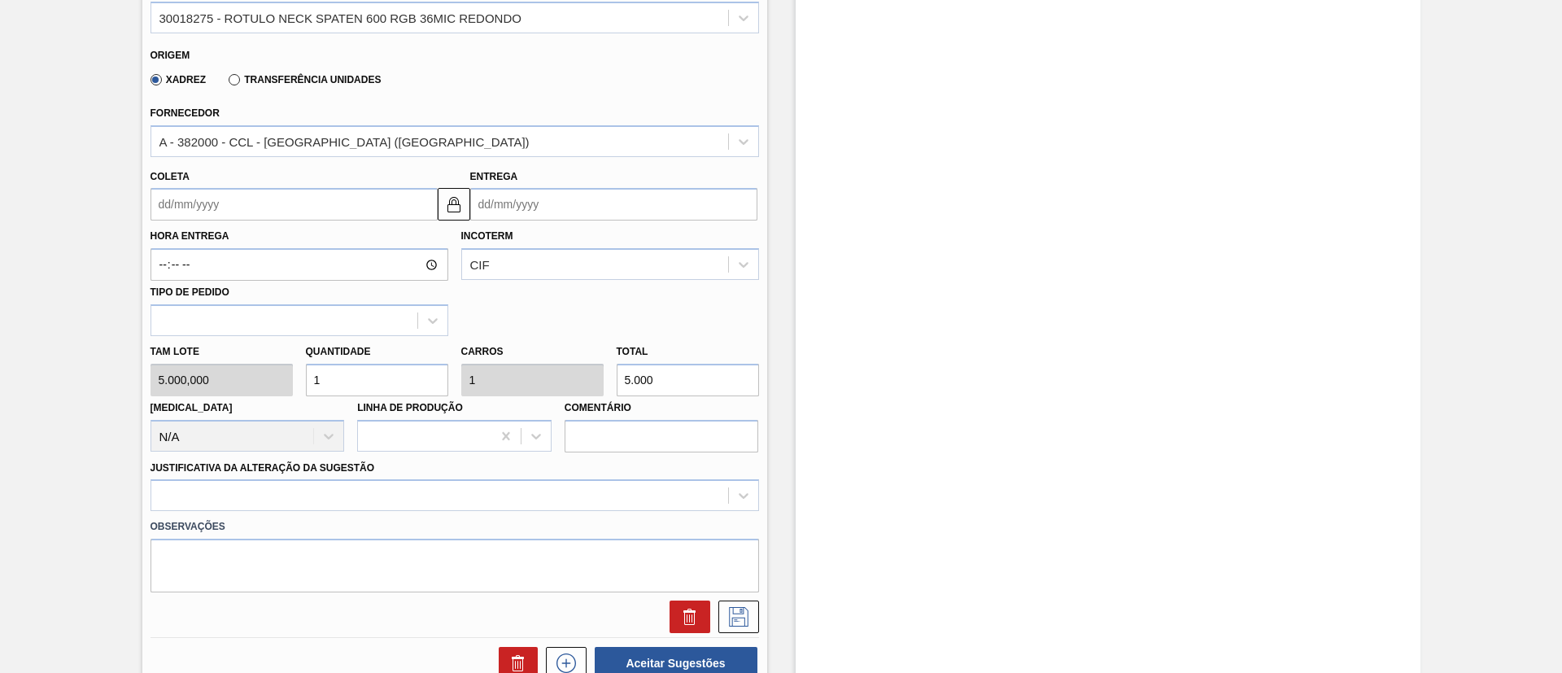
click at [235, 198] on input "Coleta" at bounding box center [294, 204] width 287 height 33
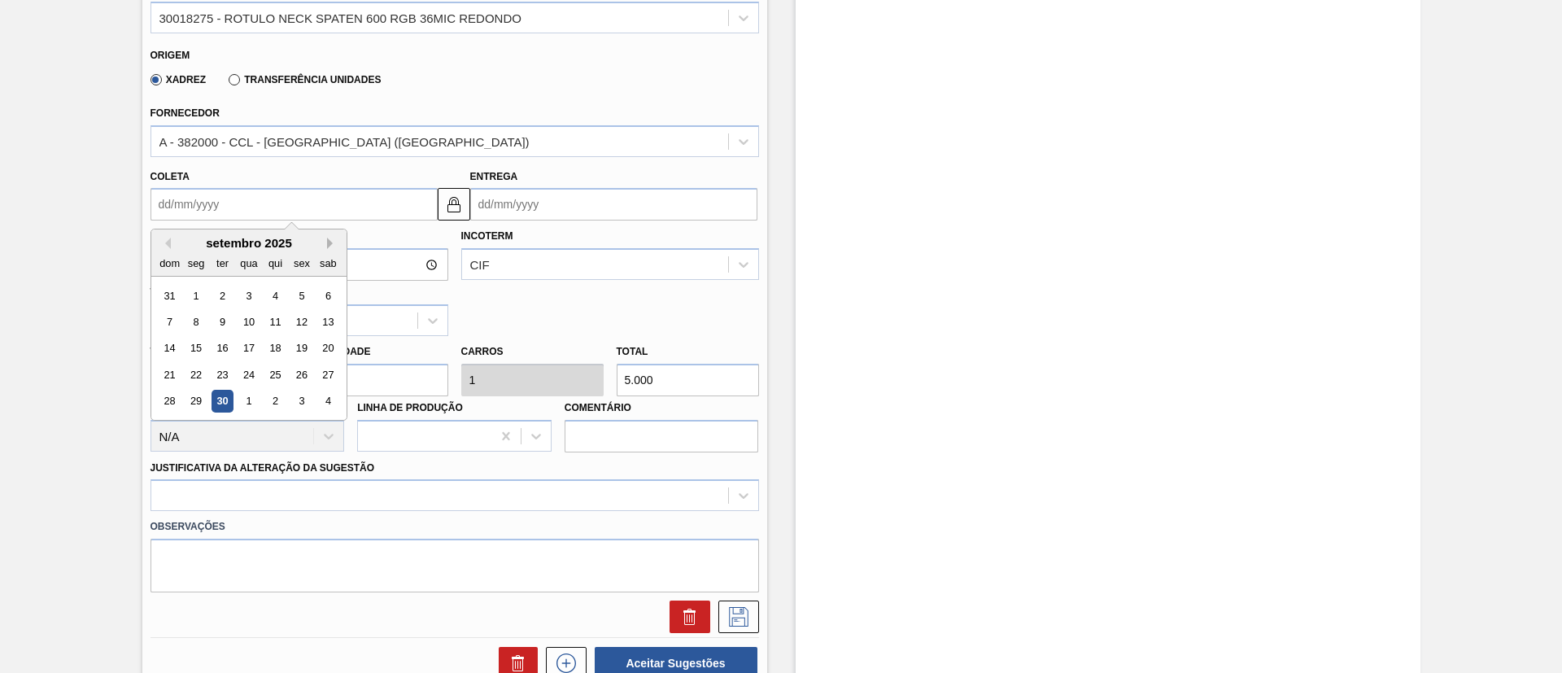
click at [334, 242] on button "Next Month" at bounding box center [332, 243] width 11 height 11
click at [334, 247] on button "Next Month" at bounding box center [332, 243] width 11 height 11
click at [197, 317] on div "3" at bounding box center [196, 322] width 22 height 22
type input "[DATE]"
type input "05/11/2025"
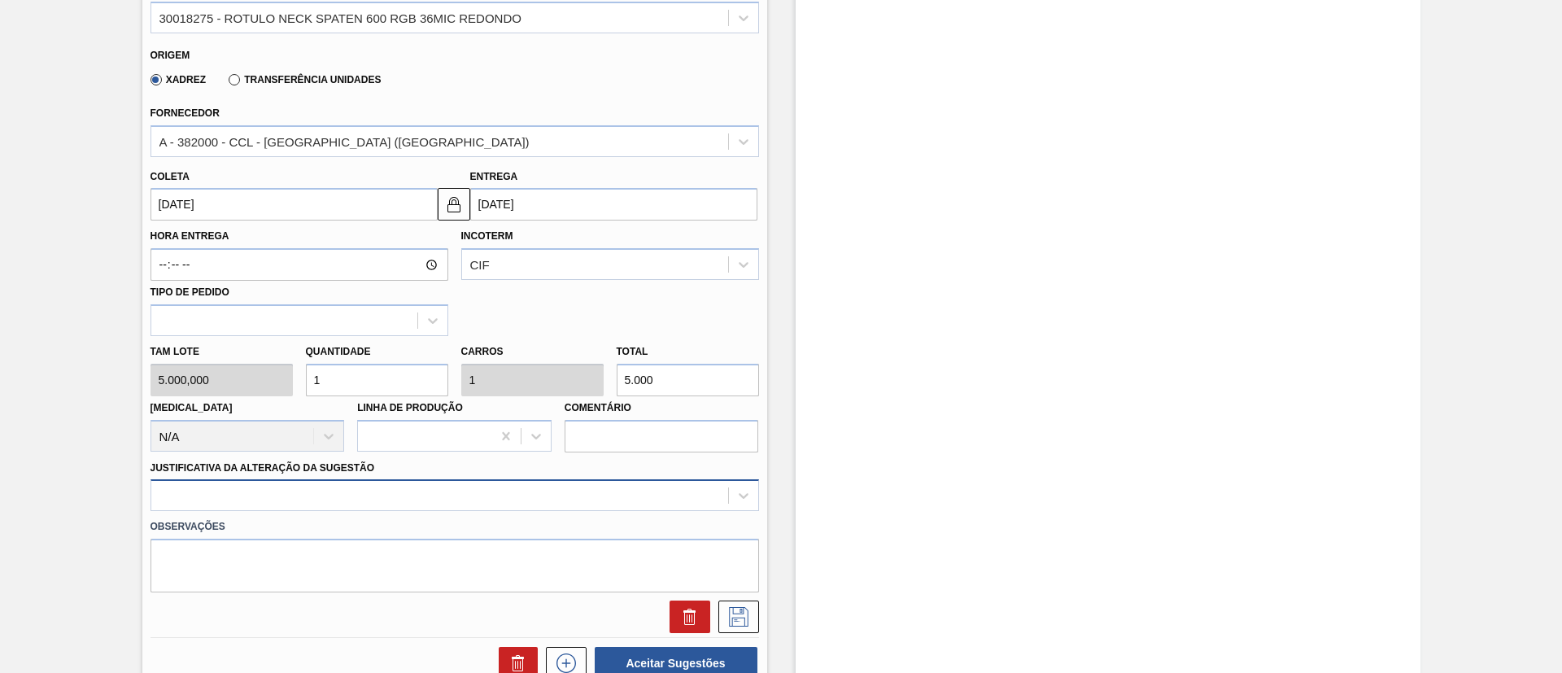
click at [311, 484] on div at bounding box center [455, 495] width 609 height 32
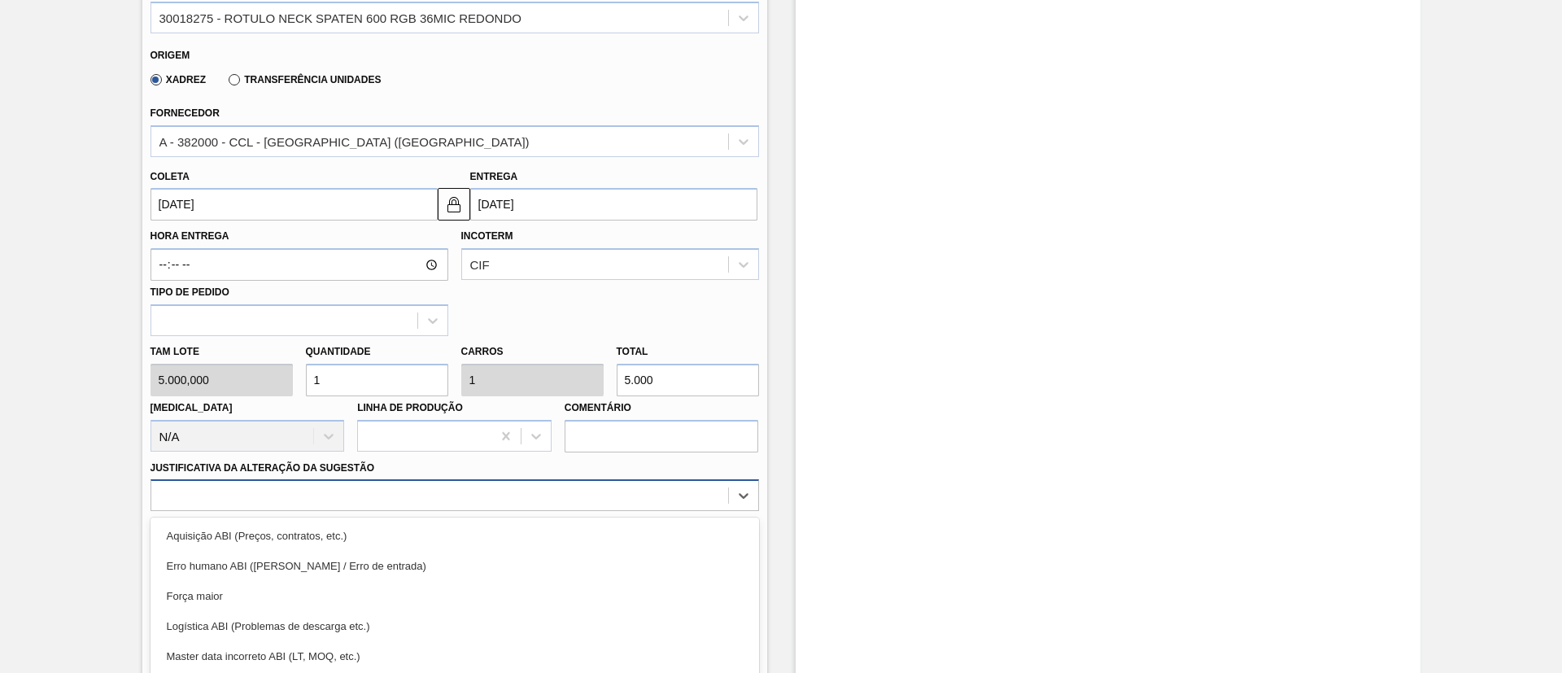
scroll to position [580, 0]
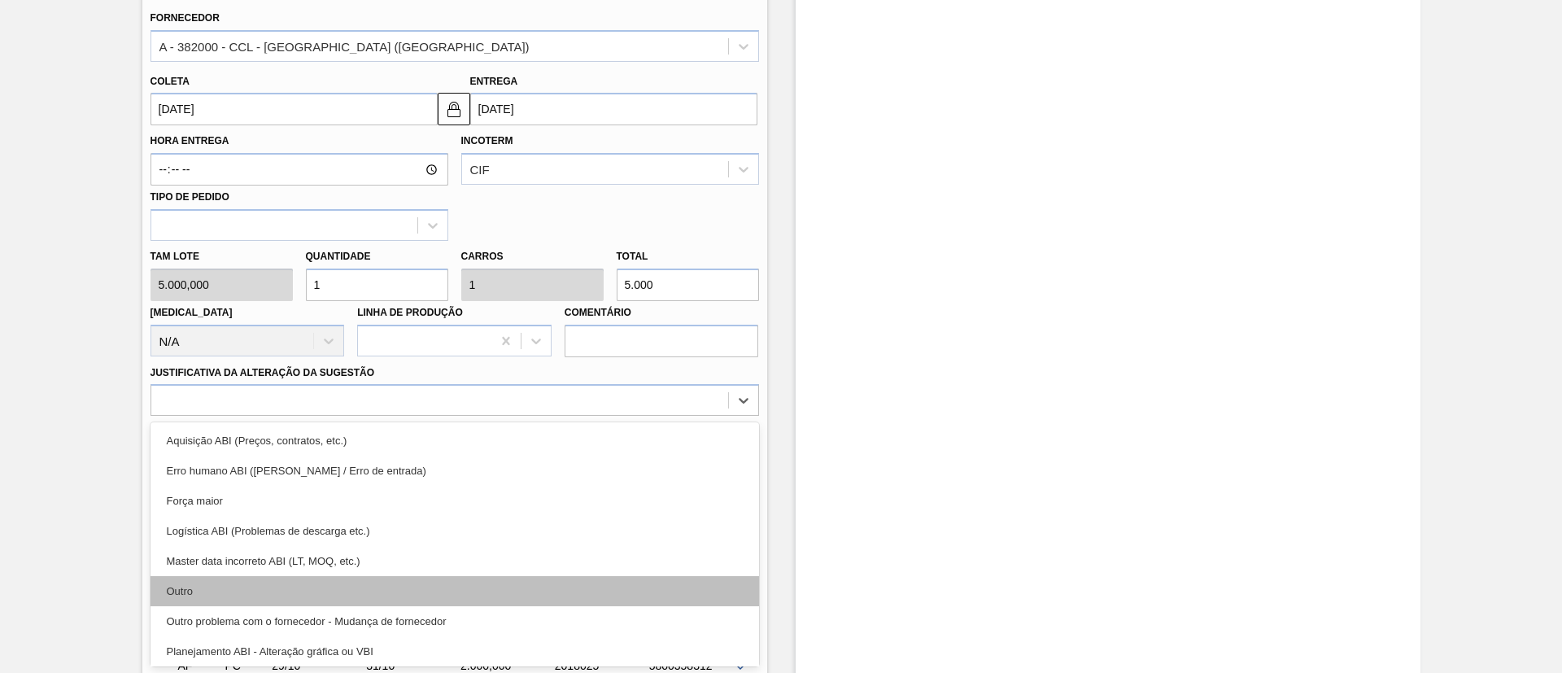
click at [255, 587] on div "Outro" at bounding box center [455, 591] width 609 height 30
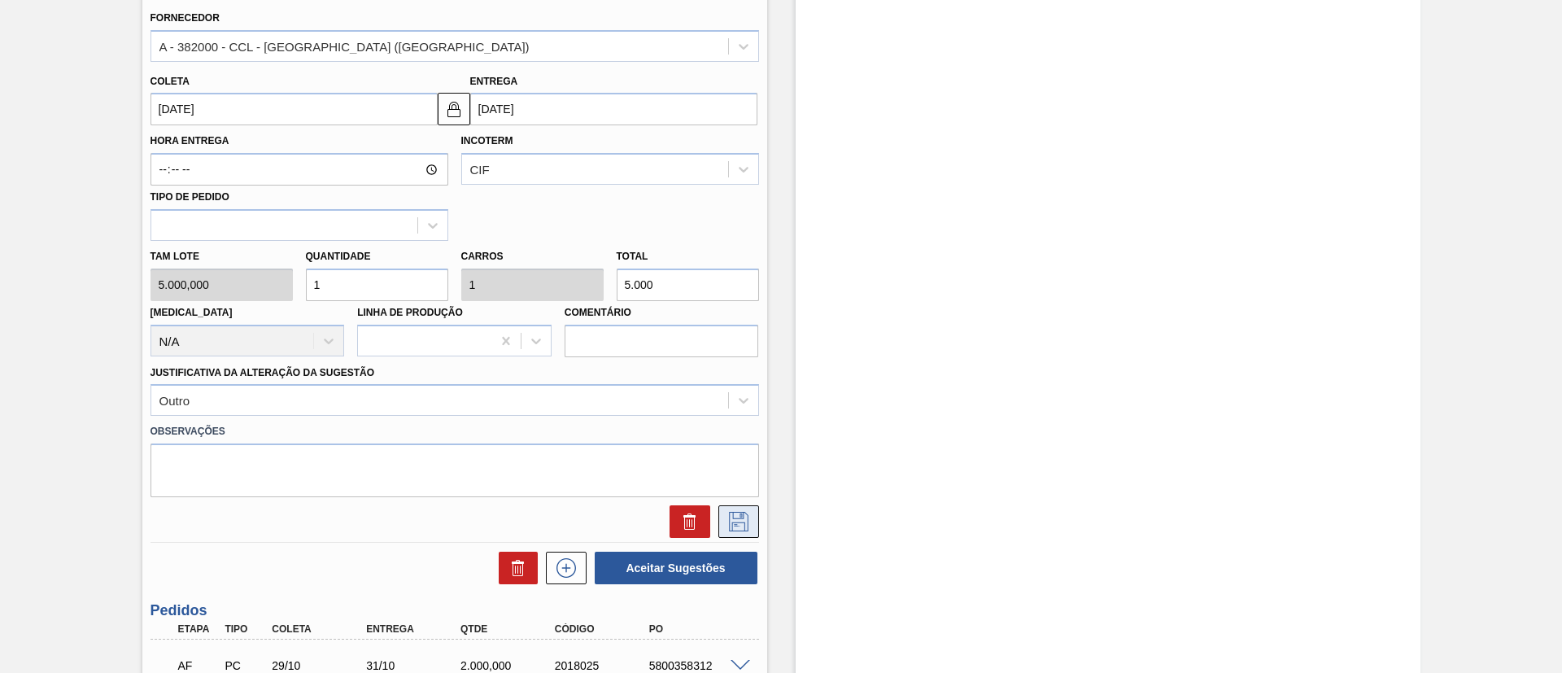
click at [739, 512] on icon at bounding box center [739, 522] width 26 height 20
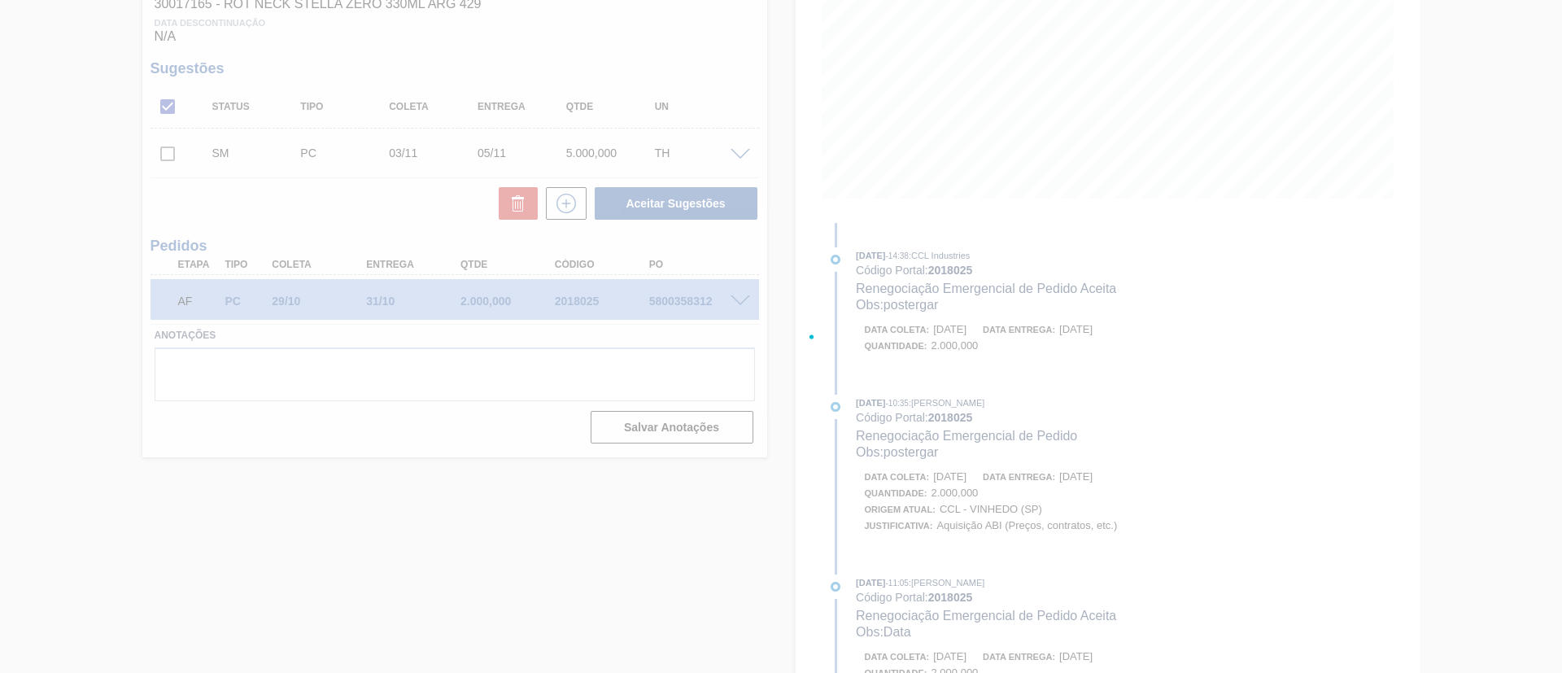
scroll to position [62, 0]
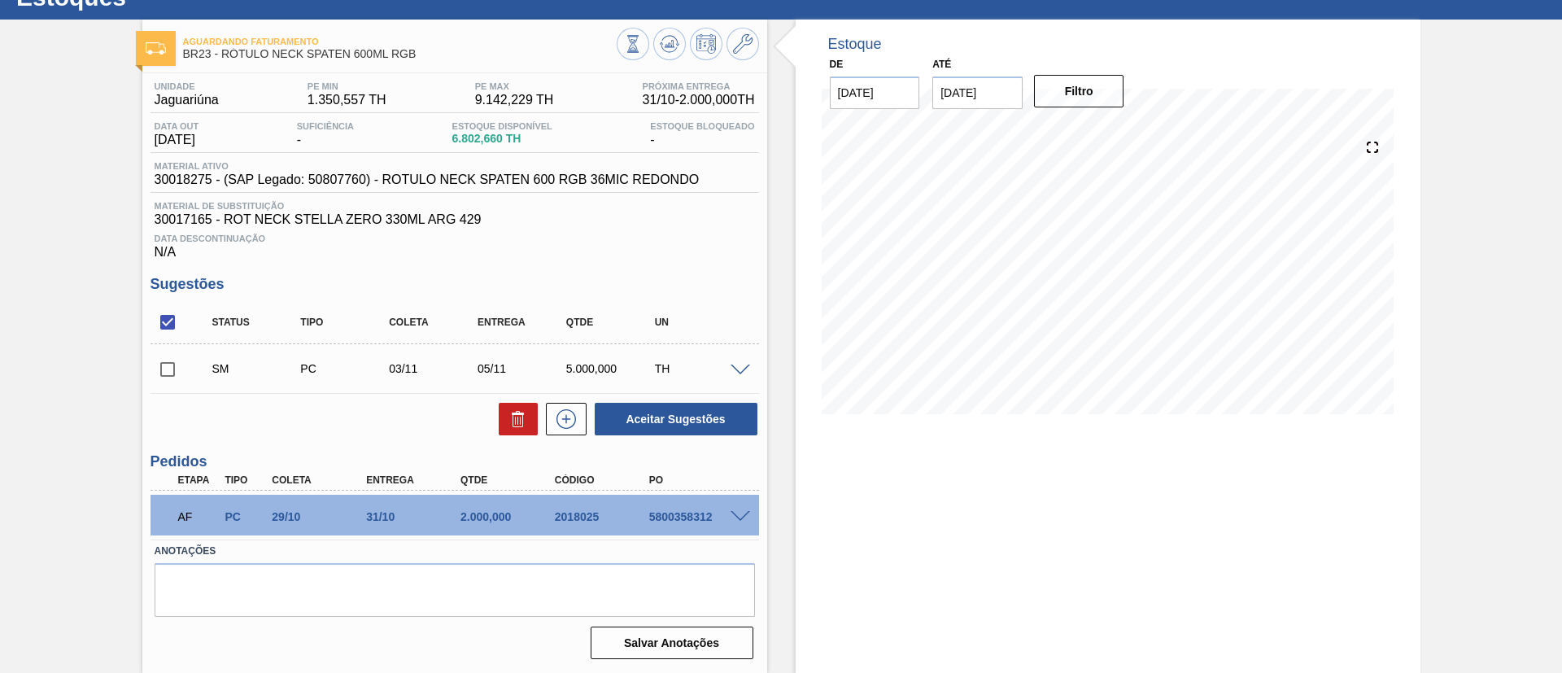
click at [734, 369] on span at bounding box center [741, 370] width 20 height 12
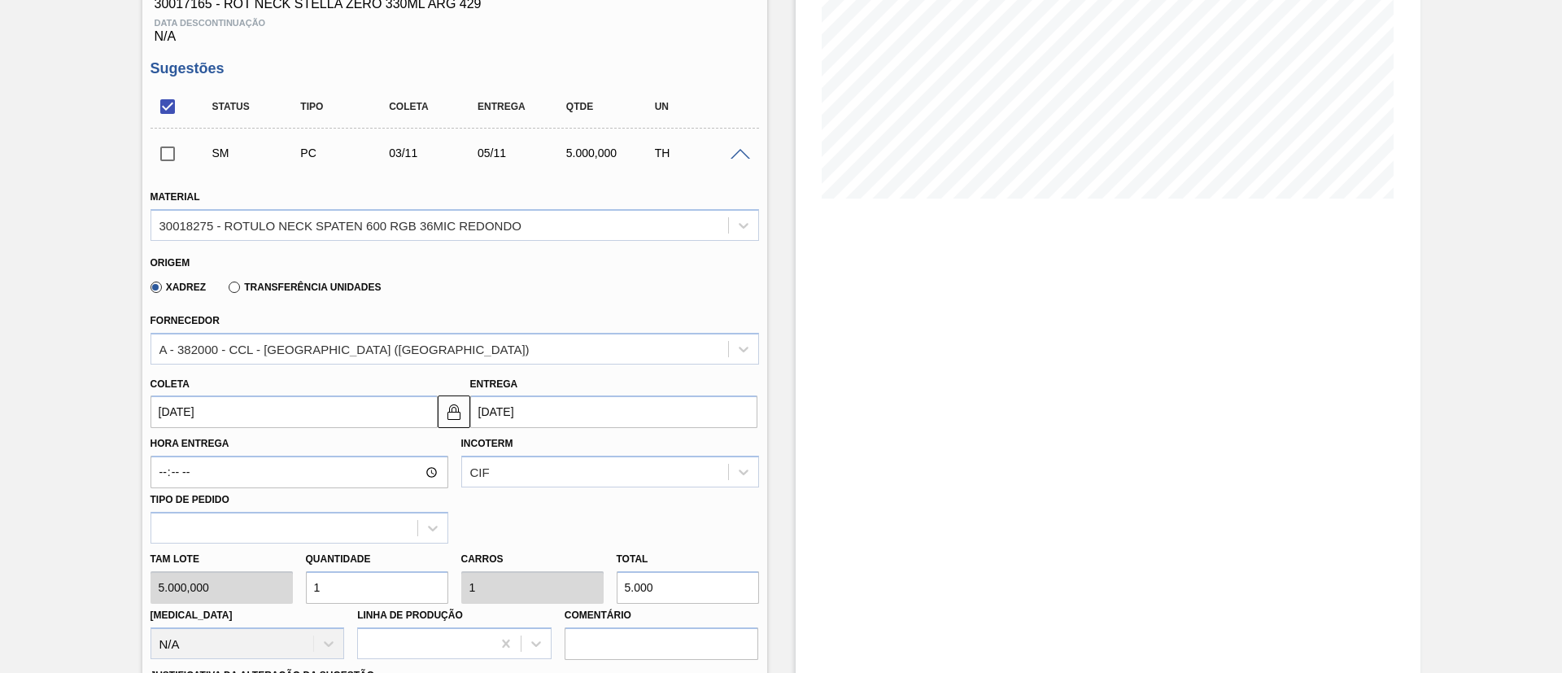
scroll to position [521, 0]
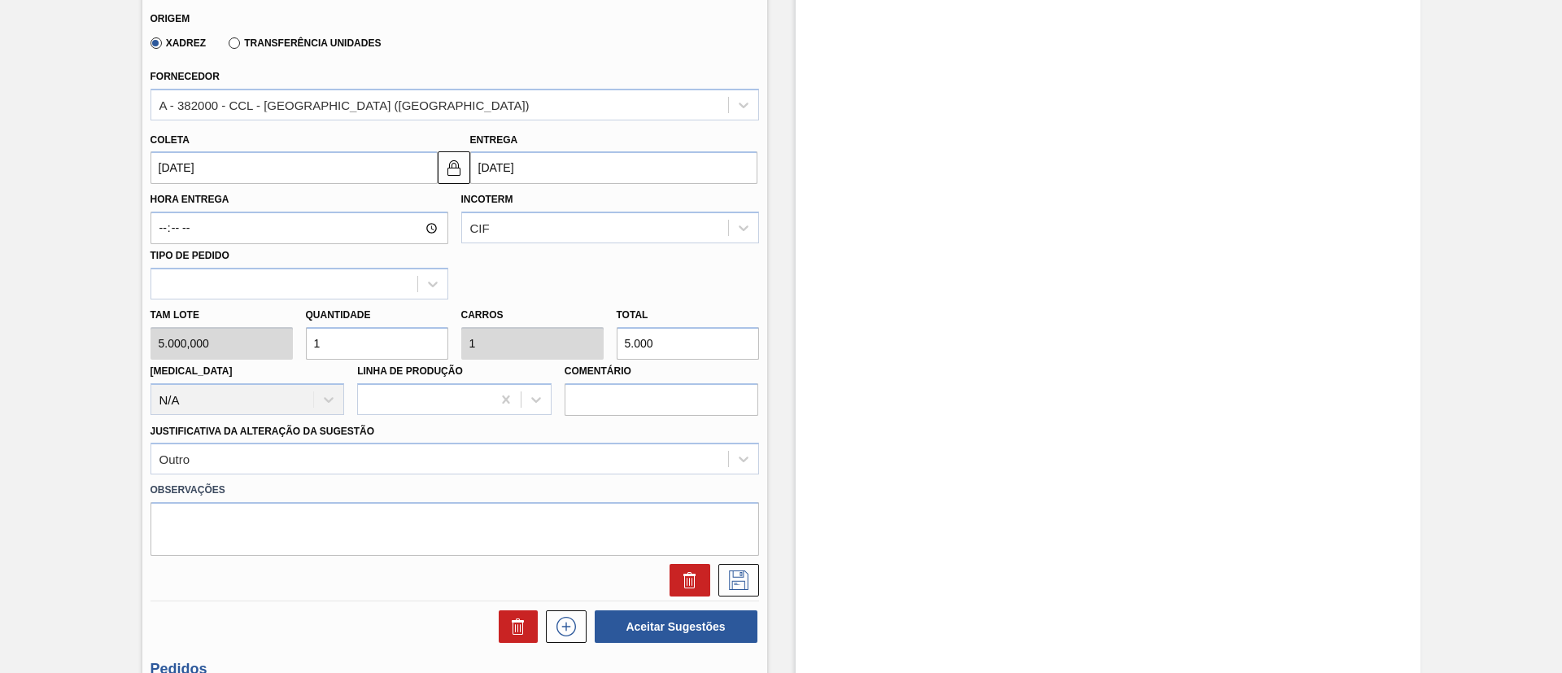
click at [552, 343] on div "[PERSON_NAME] 5.000,000 Quantidade 1 Carros 1 Total 5.000 [MEDICAL_DATA] N/A Li…" at bounding box center [455, 357] width 622 height 116
type input "0,001"
type input "3"
type input "0,006"
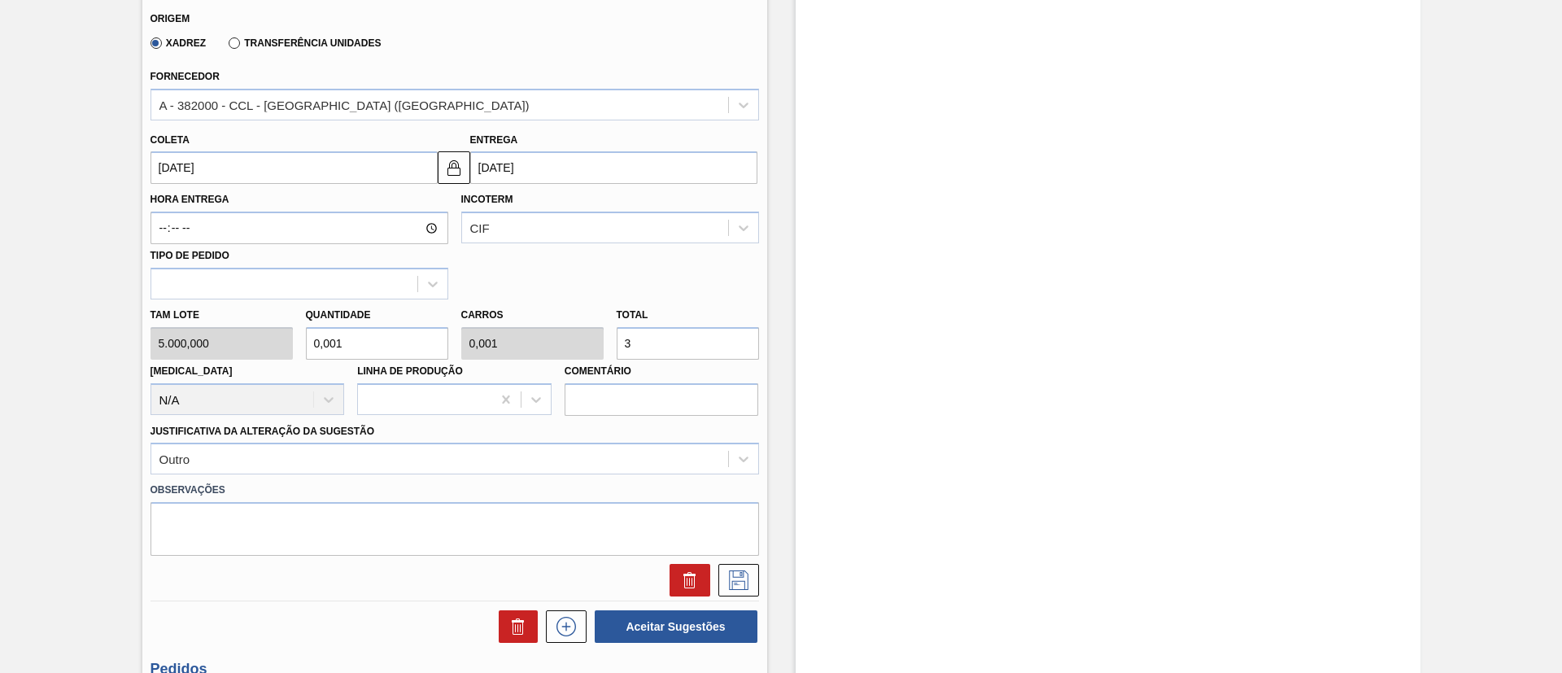
type input "0,006"
type input "30"
type input "0,06"
type input "300"
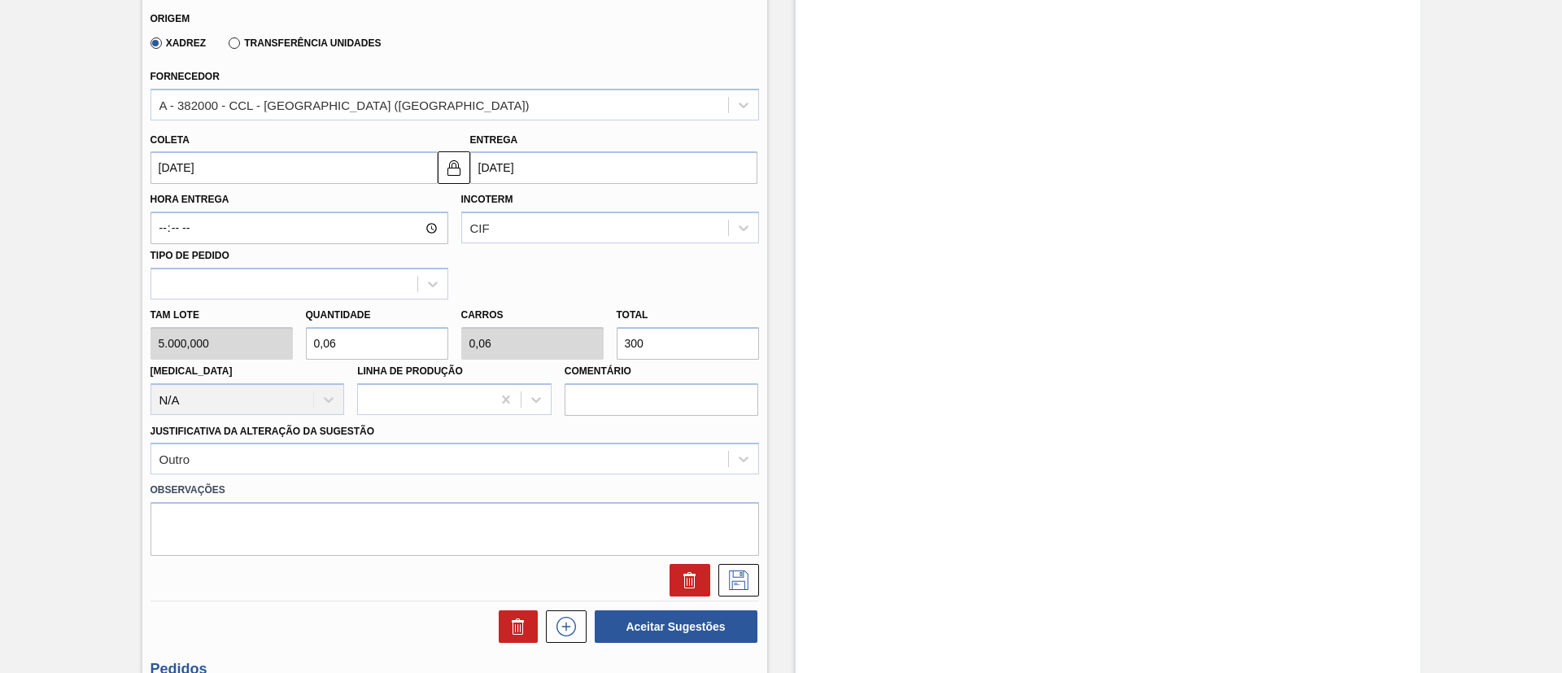
type input "0,6"
type input "3.000"
click at [409, 470] on div "Outro" at bounding box center [455, 459] width 609 height 32
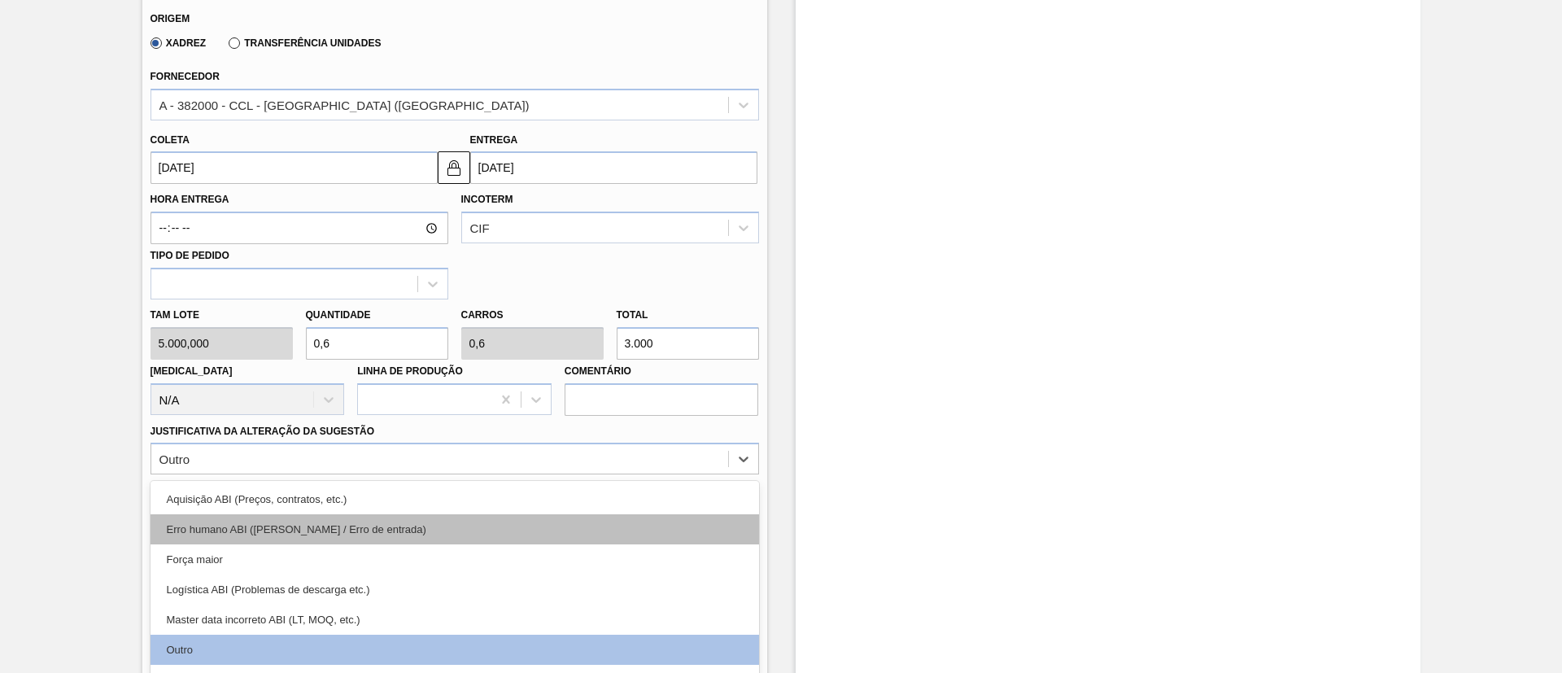
scroll to position [580, 0]
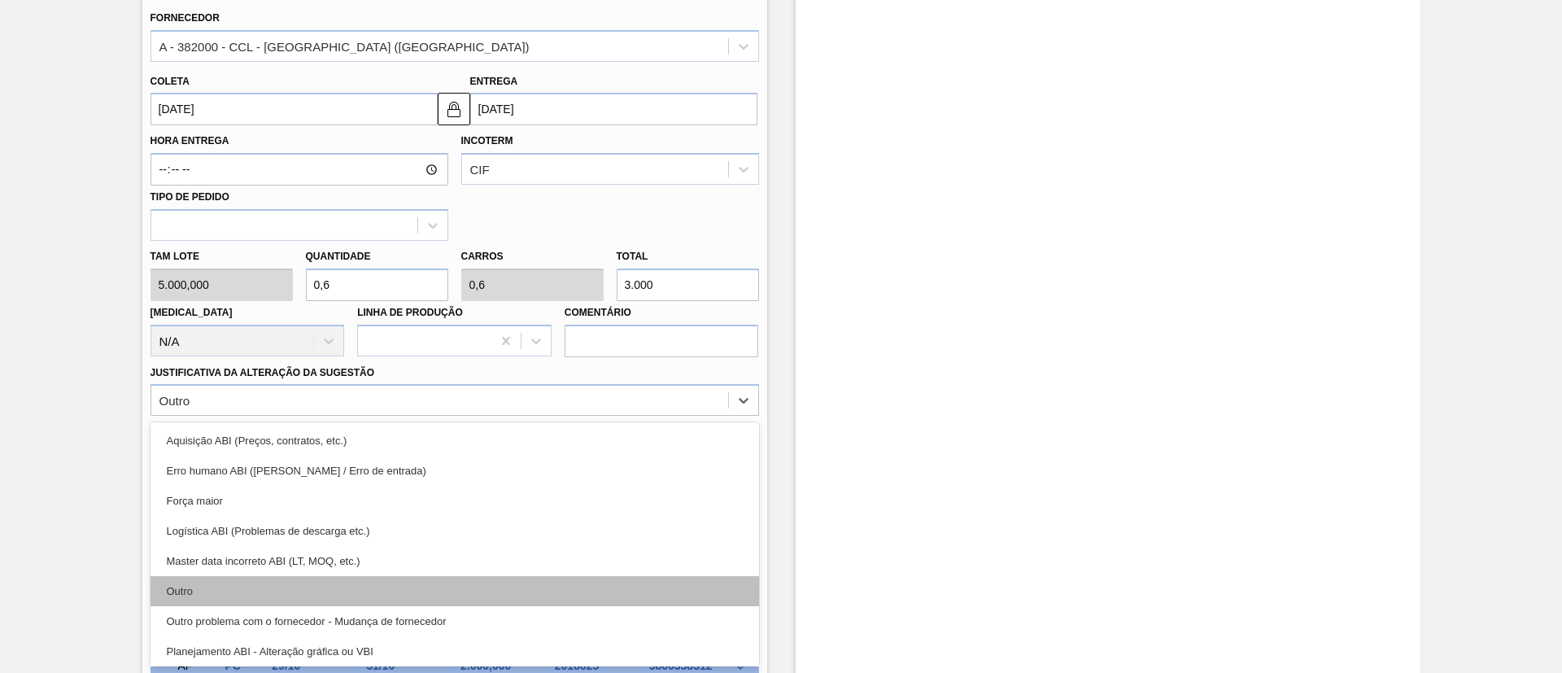
click at [285, 590] on div "Outro" at bounding box center [455, 591] width 609 height 30
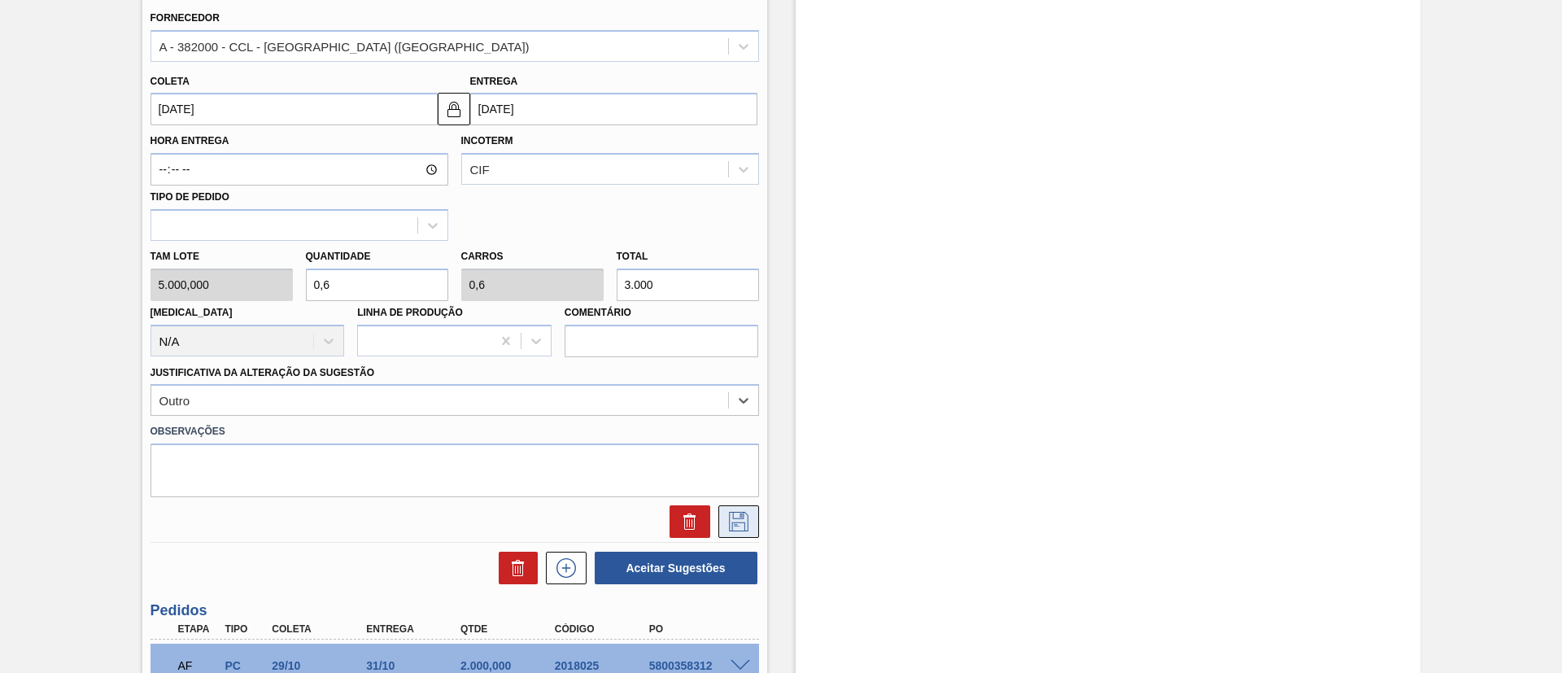
click at [742, 508] on button at bounding box center [738, 521] width 41 height 33
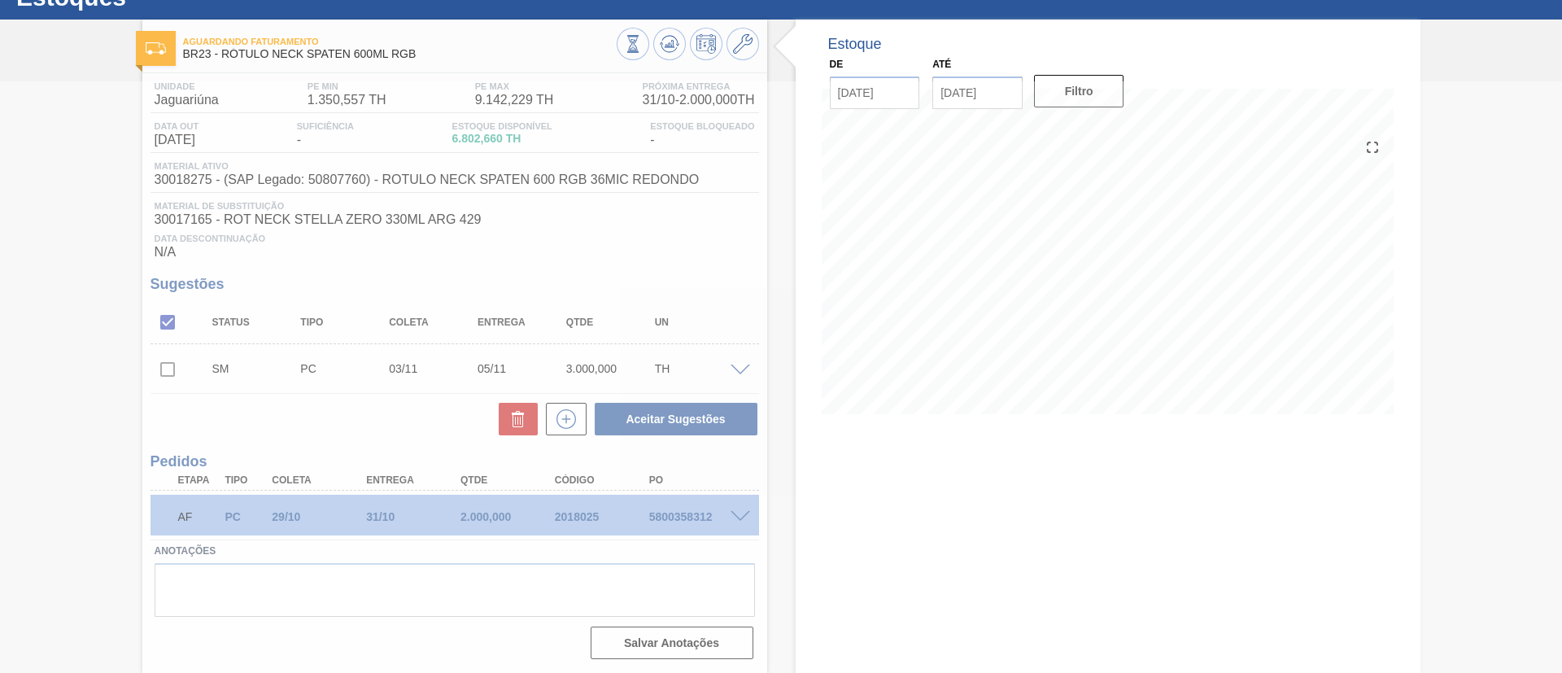
scroll to position [62, 0]
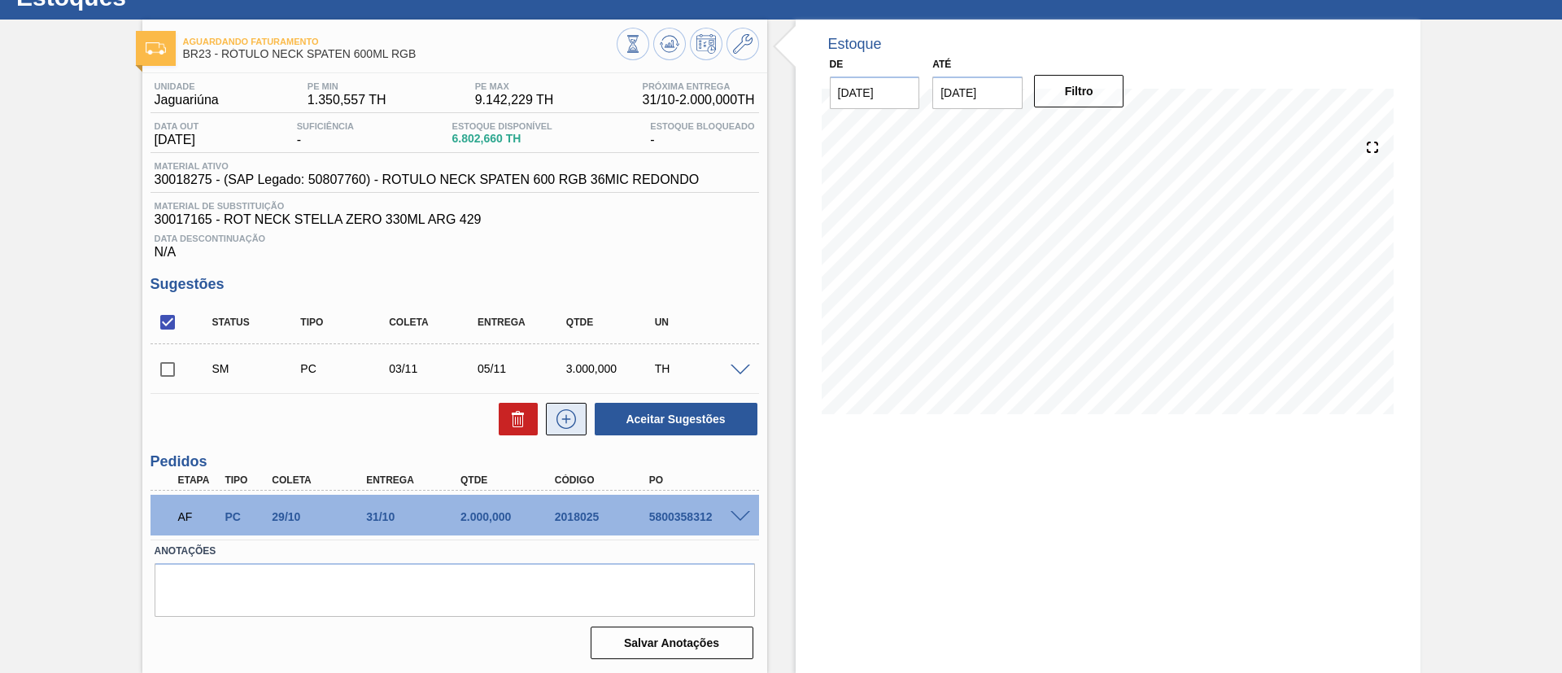
click at [569, 408] on button at bounding box center [566, 419] width 41 height 33
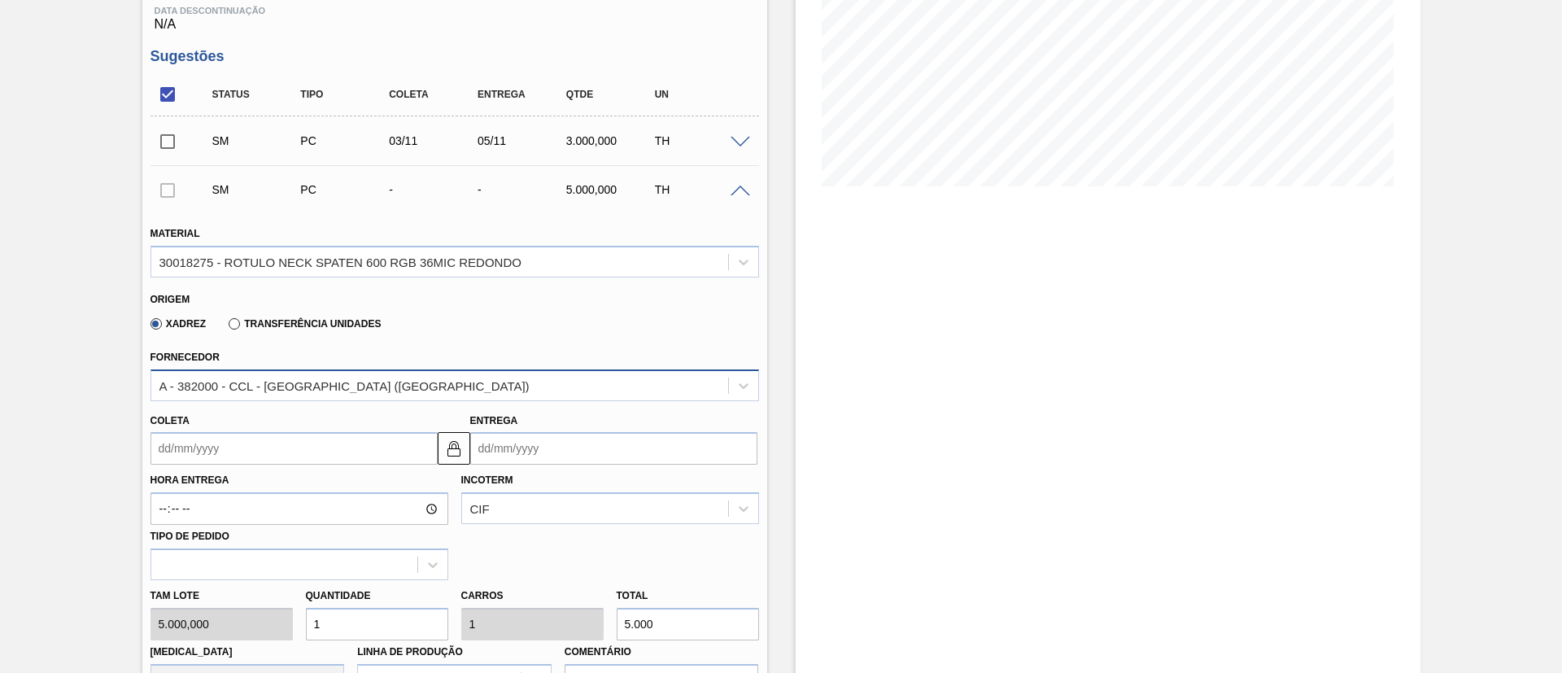
scroll to position [306, 0]
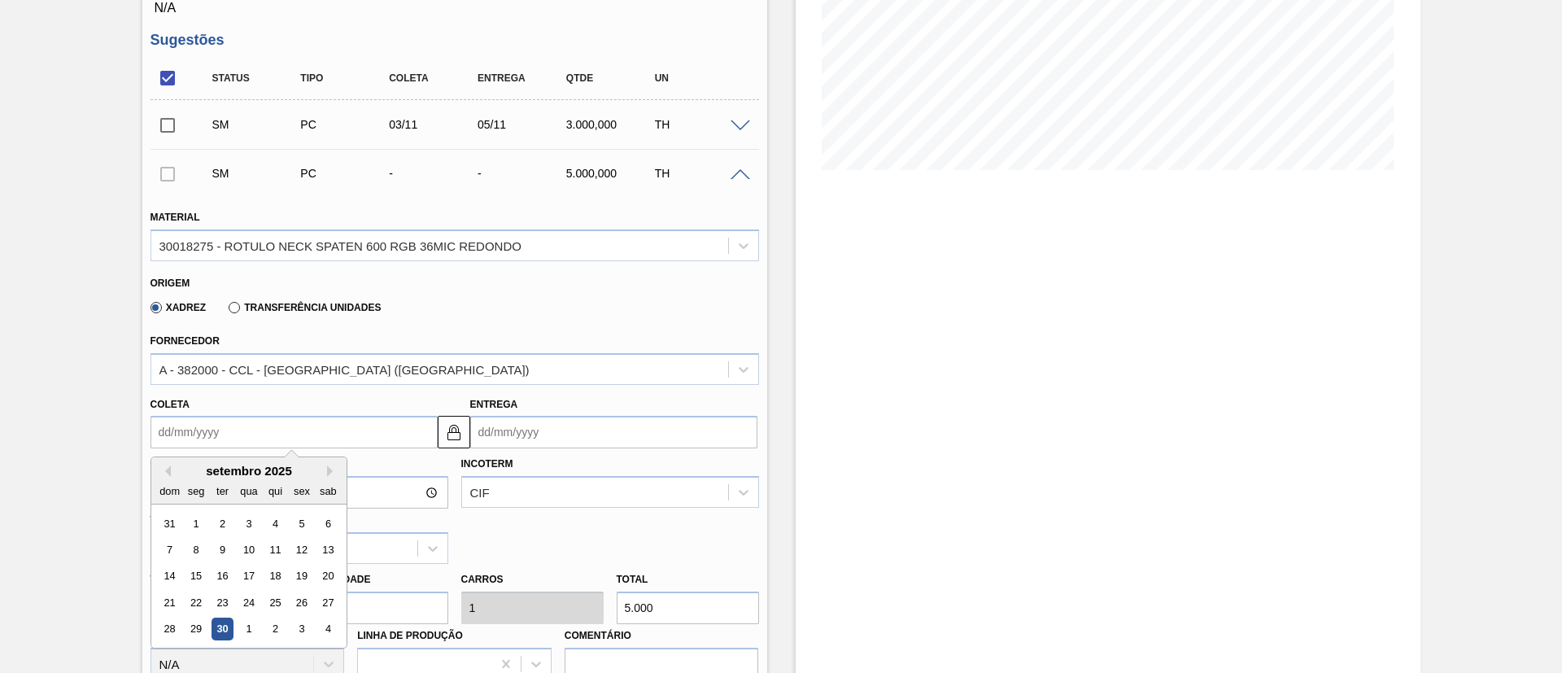
click at [245, 432] on input "Coleta" at bounding box center [294, 432] width 287 height 33
click at [328, 467] on button "Next Month" at bounding box center [332, 470] width 11 height 11
click at [200, 596] on div "17" at bounding box center [196, 602] width 22 height 22
type input "17/11/2025"
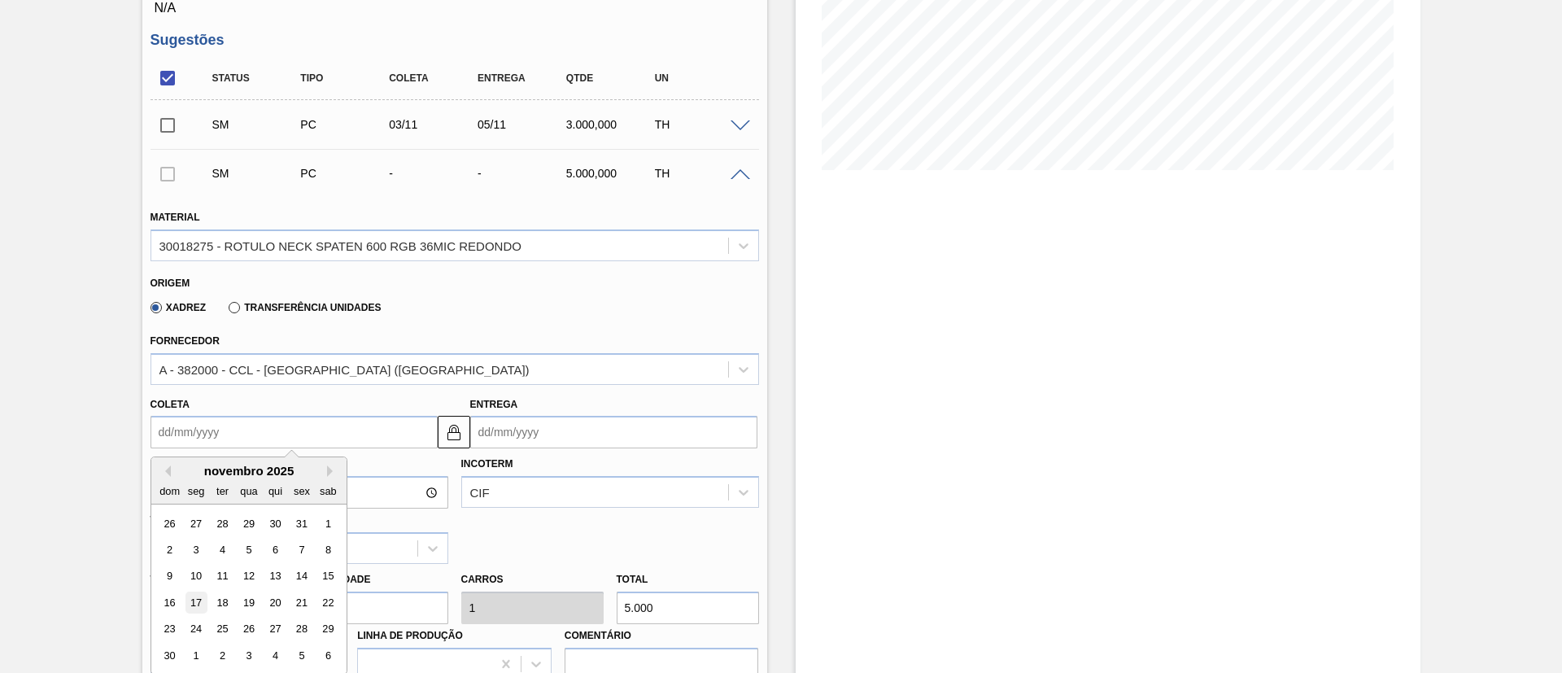
type input "19/11/2025"
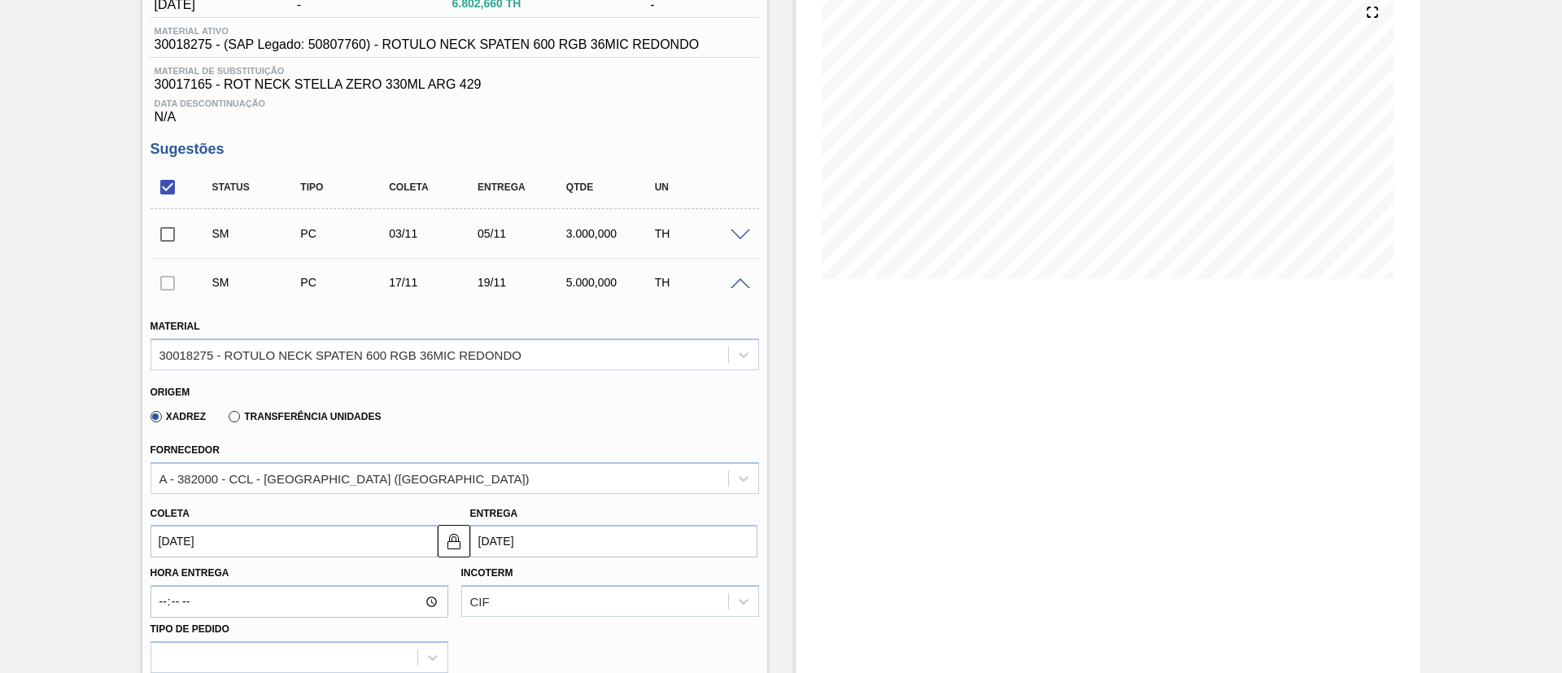
scroll to position [534, 0]
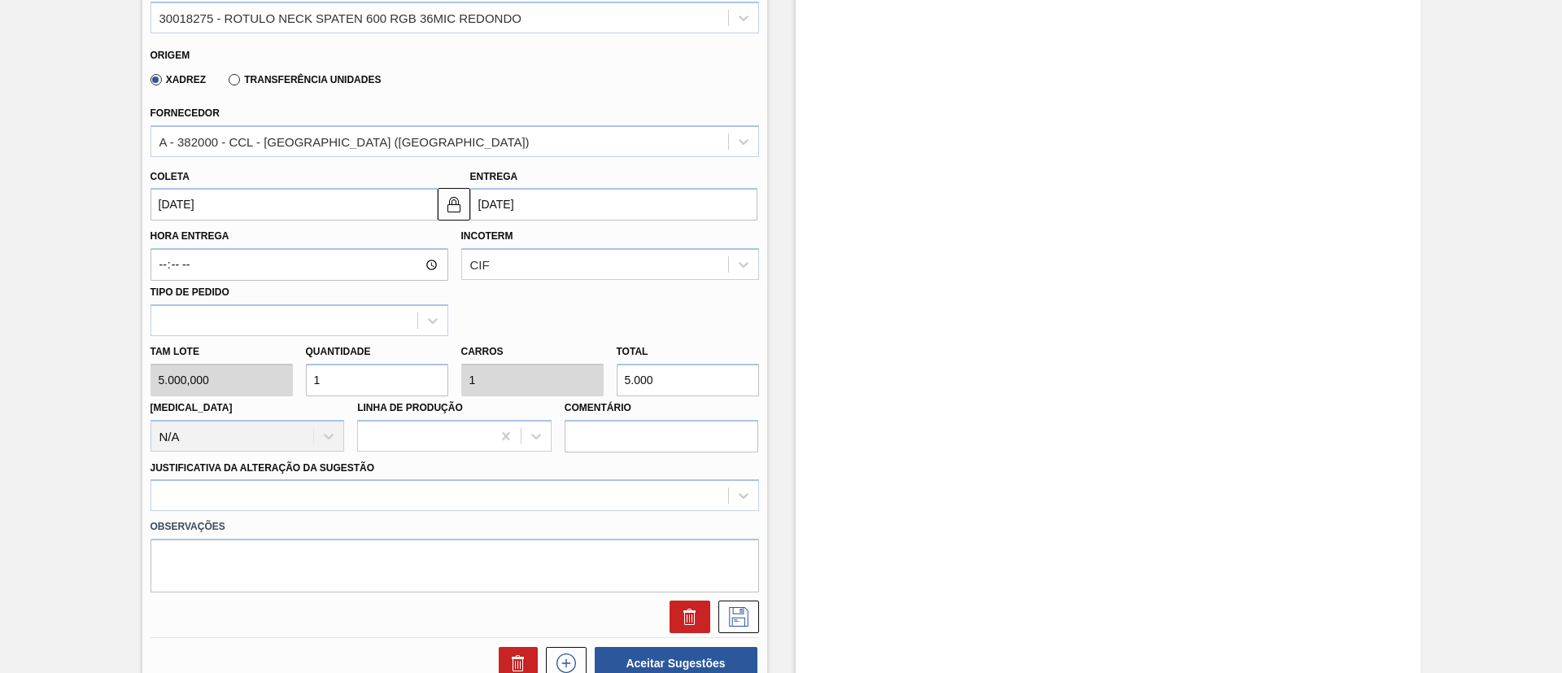
click at [544, 381] on div "[PERSON_NAME] 5.000,000 Quantidade 1 Carros 1 Total 5.000 [MEDICAL_DATA] N/A Li…" at bounding box center [455, 394] width 622 height 116
type input "0,001"
type input "3"
type input "0,006"
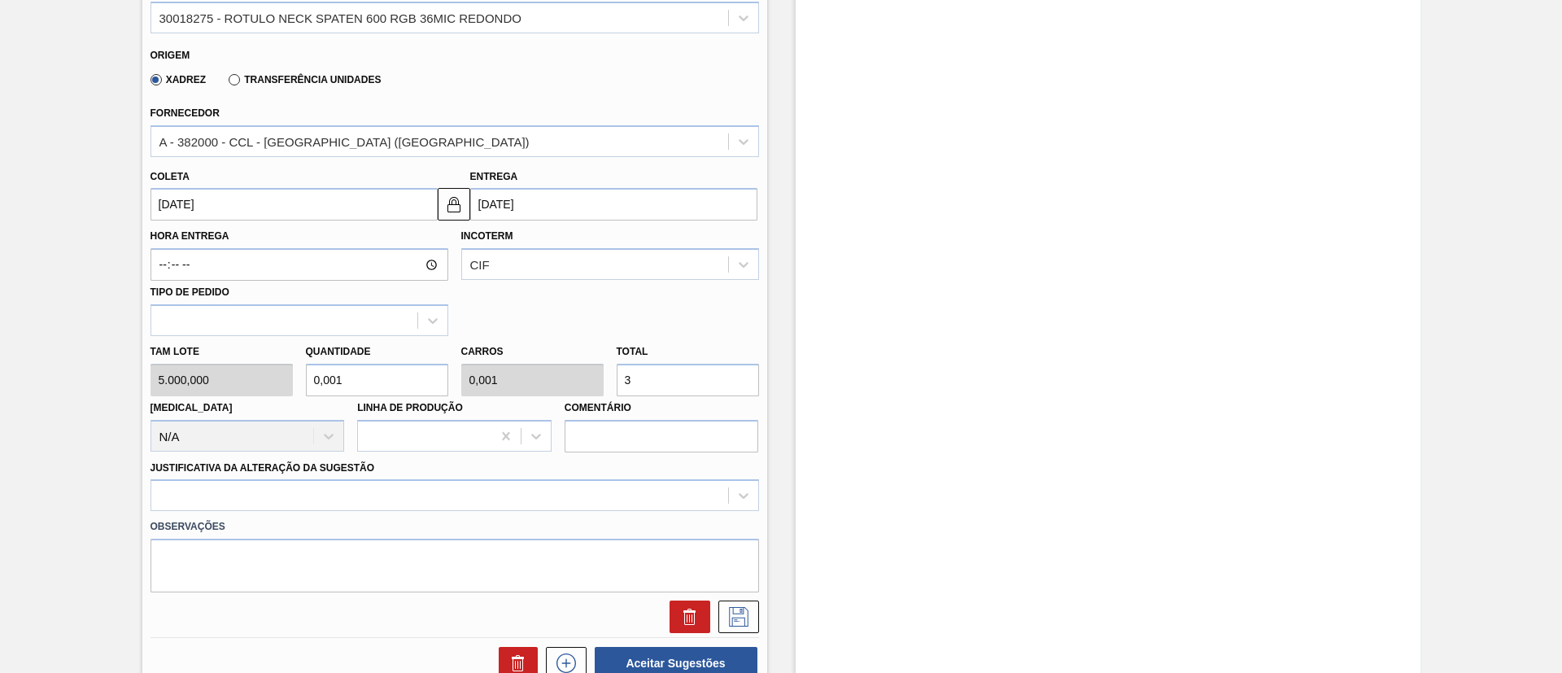
type input "0,006"
type input "30"
type input "0,06"
type input "300"
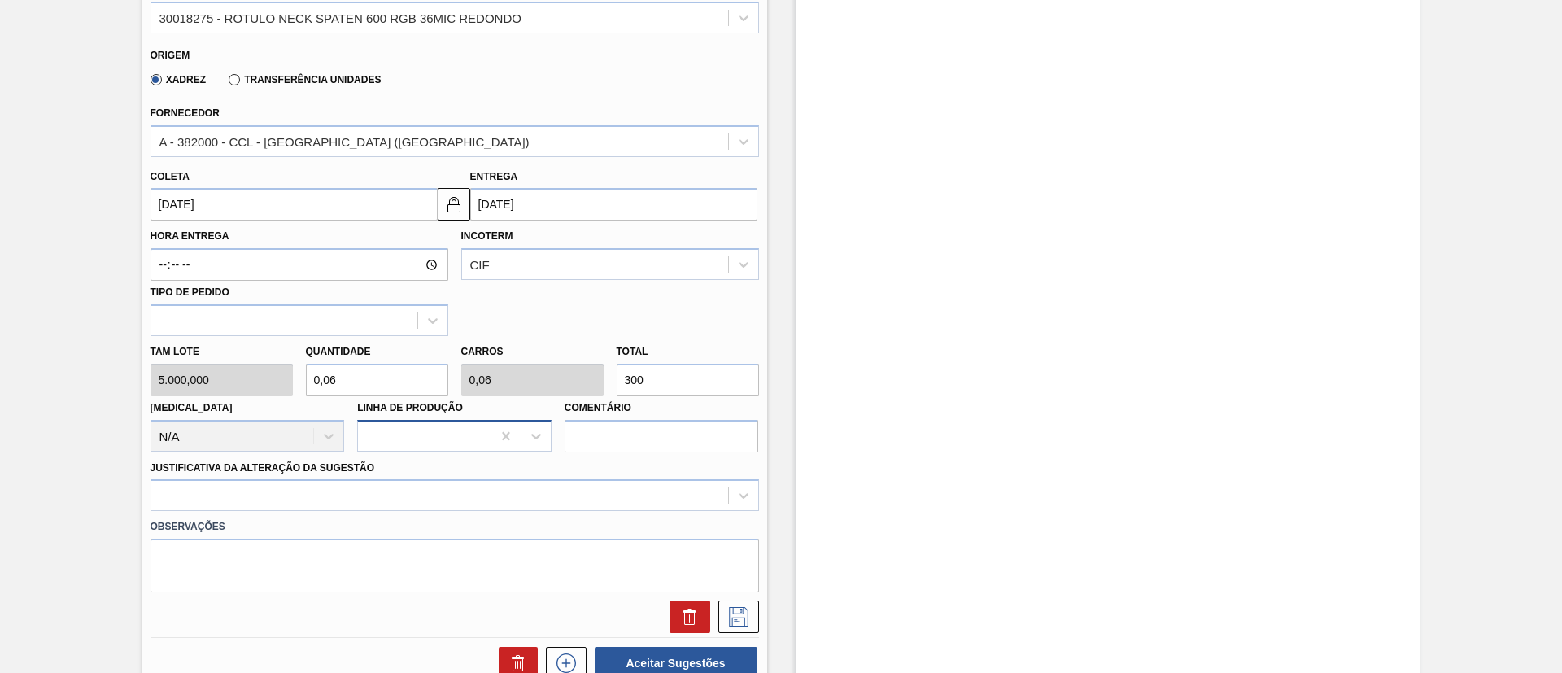
type input "0,6"
type input "3.000"
click at [400, 497] on div at bounding box center [455, 495] width 609 height 32
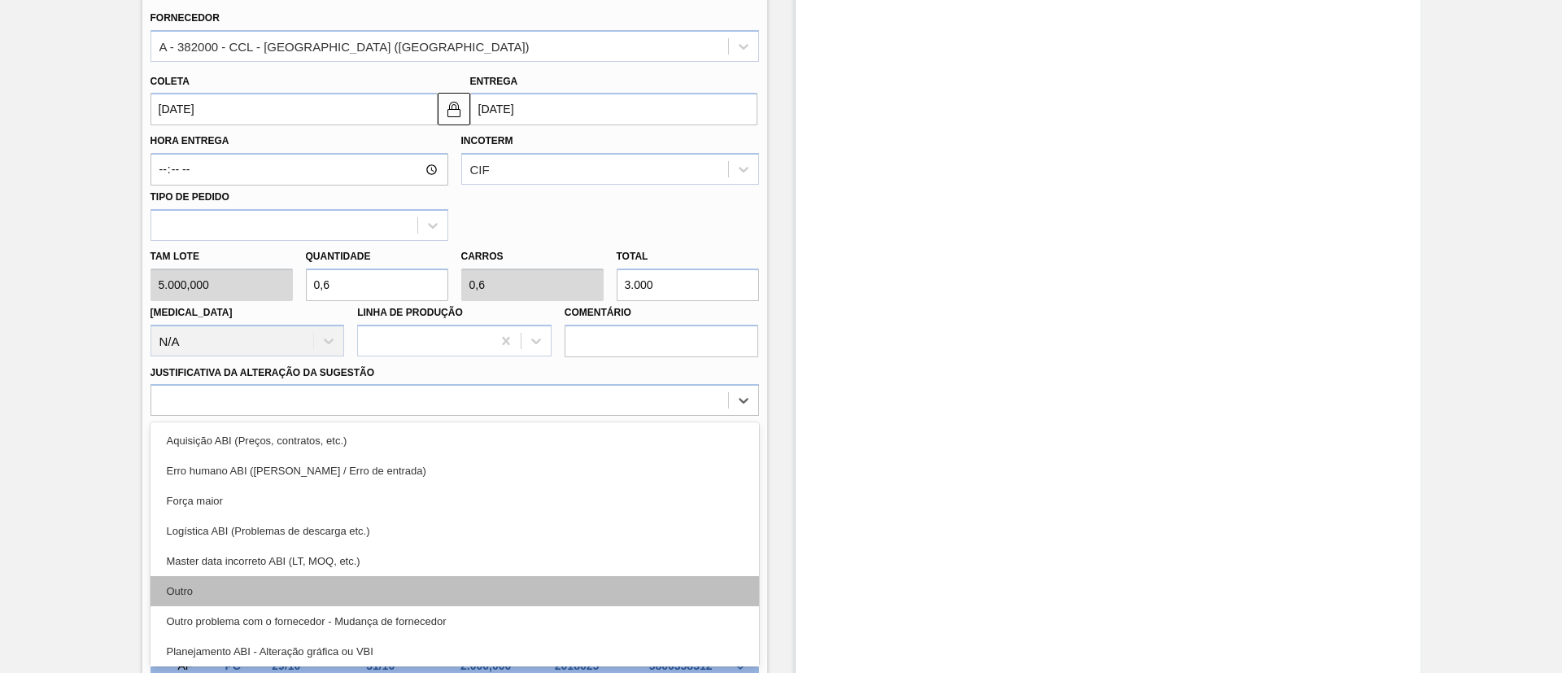
click at [290, 578] on div "Outro" at bounding box center [455, 591] width 609 height 30
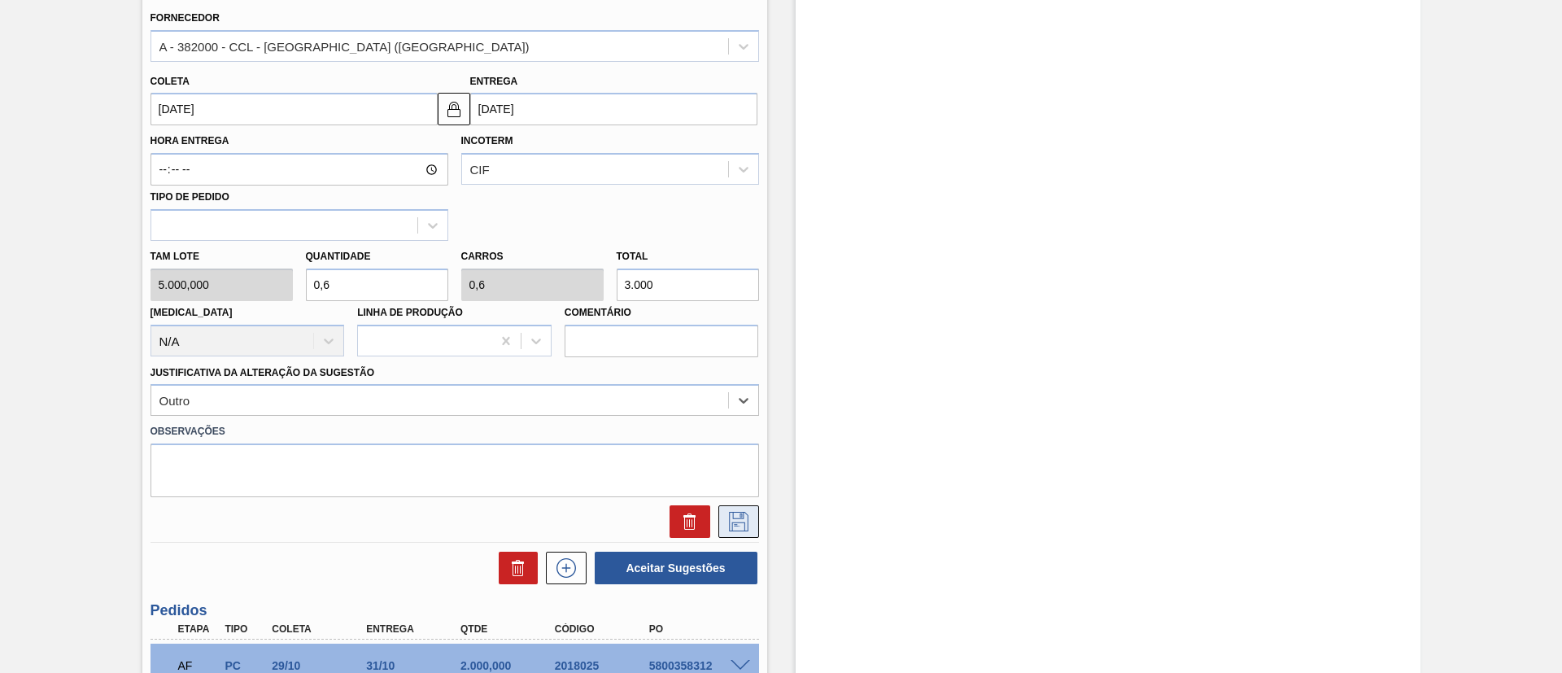
click at [731, 519] on icon at bounding box center [739, 522] width 26 height 20
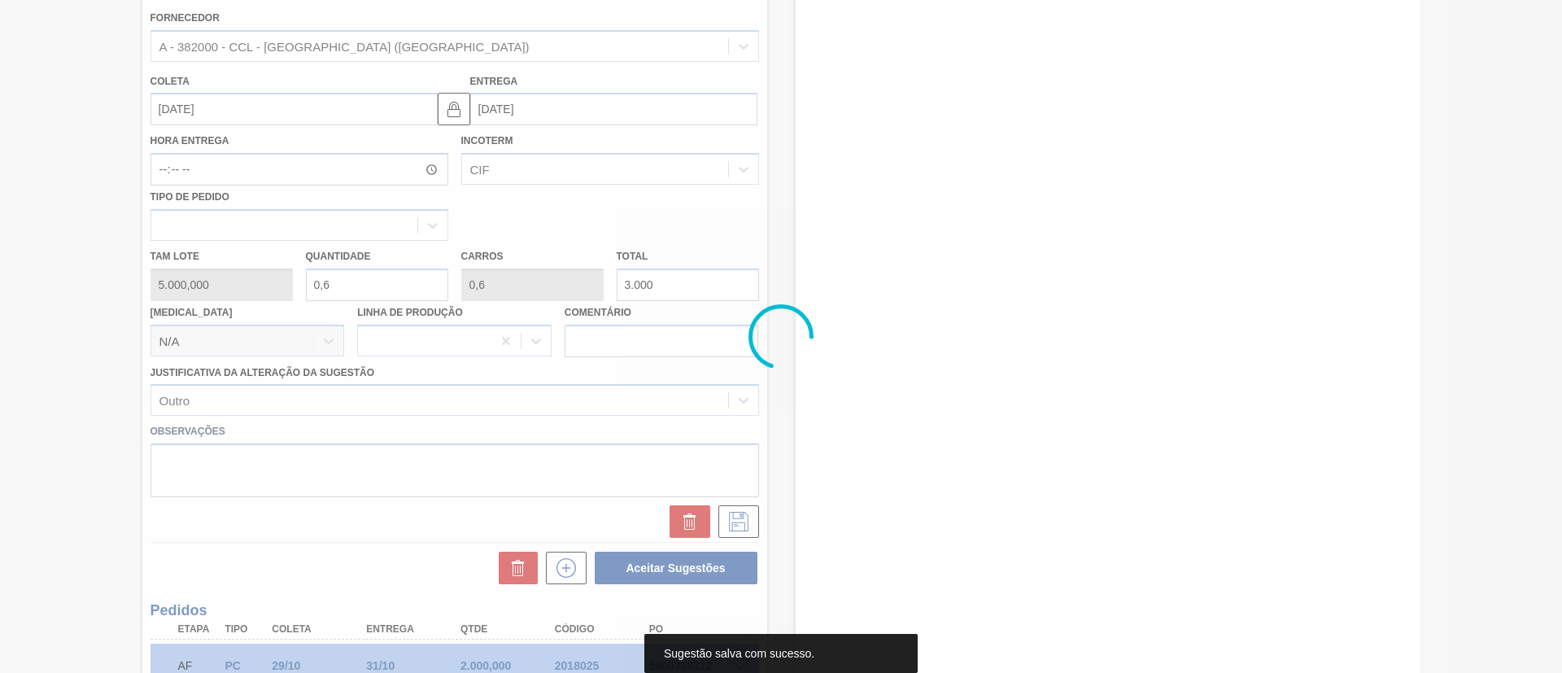
scroll to position [111, 0]
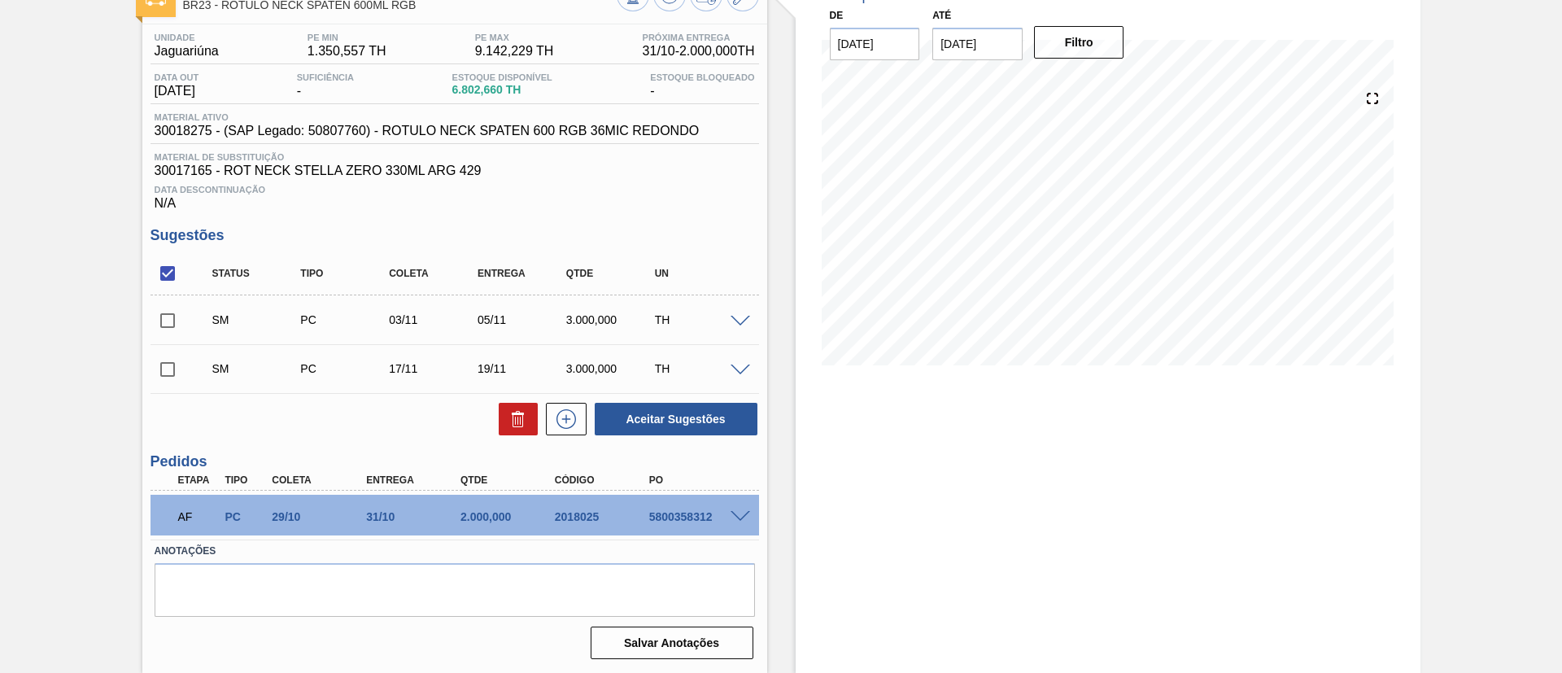
click at [164, 275] on input "checkbox" at bounding box center [168, 273] width 34 height 34
checkbox input "true"
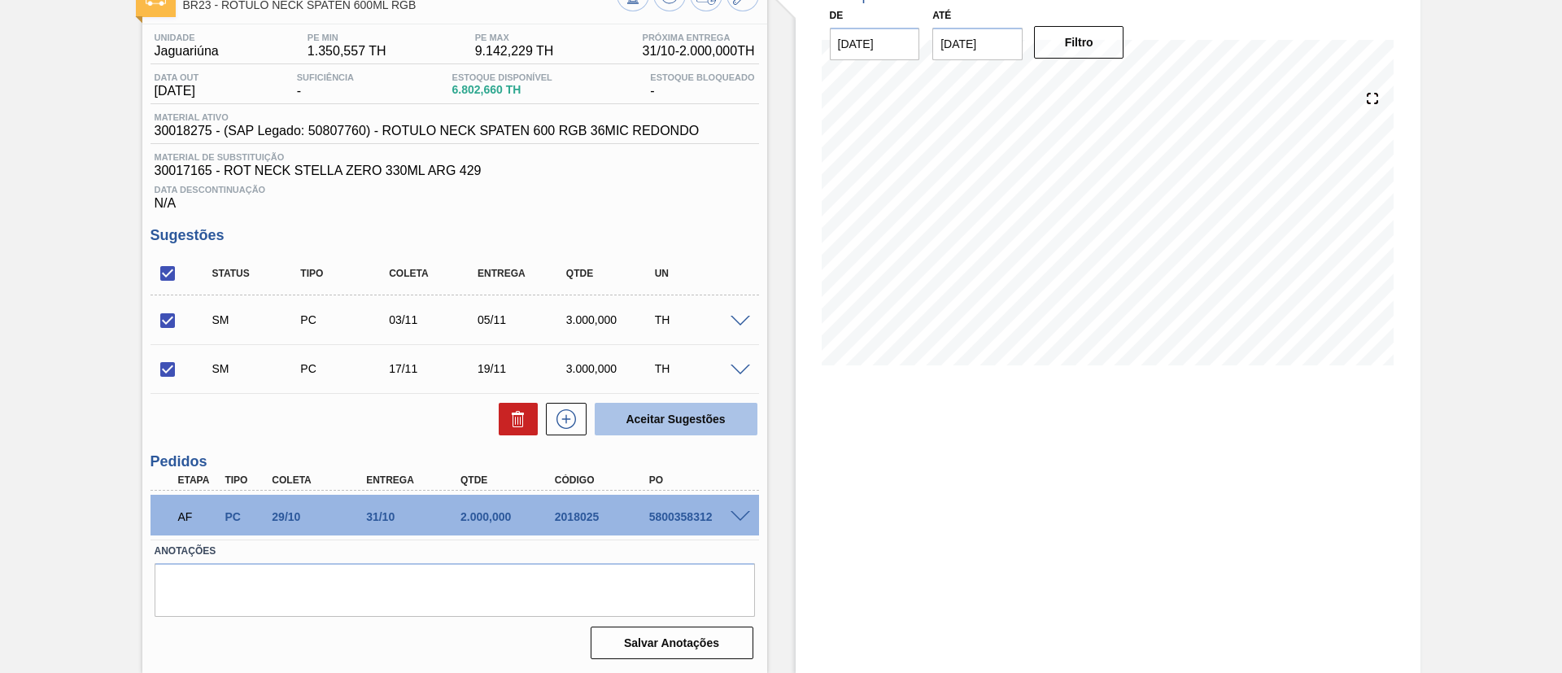
click at [647, 415] on button "Aceitar Sugestões" at bounding box center [676, 419] width 163 height 33
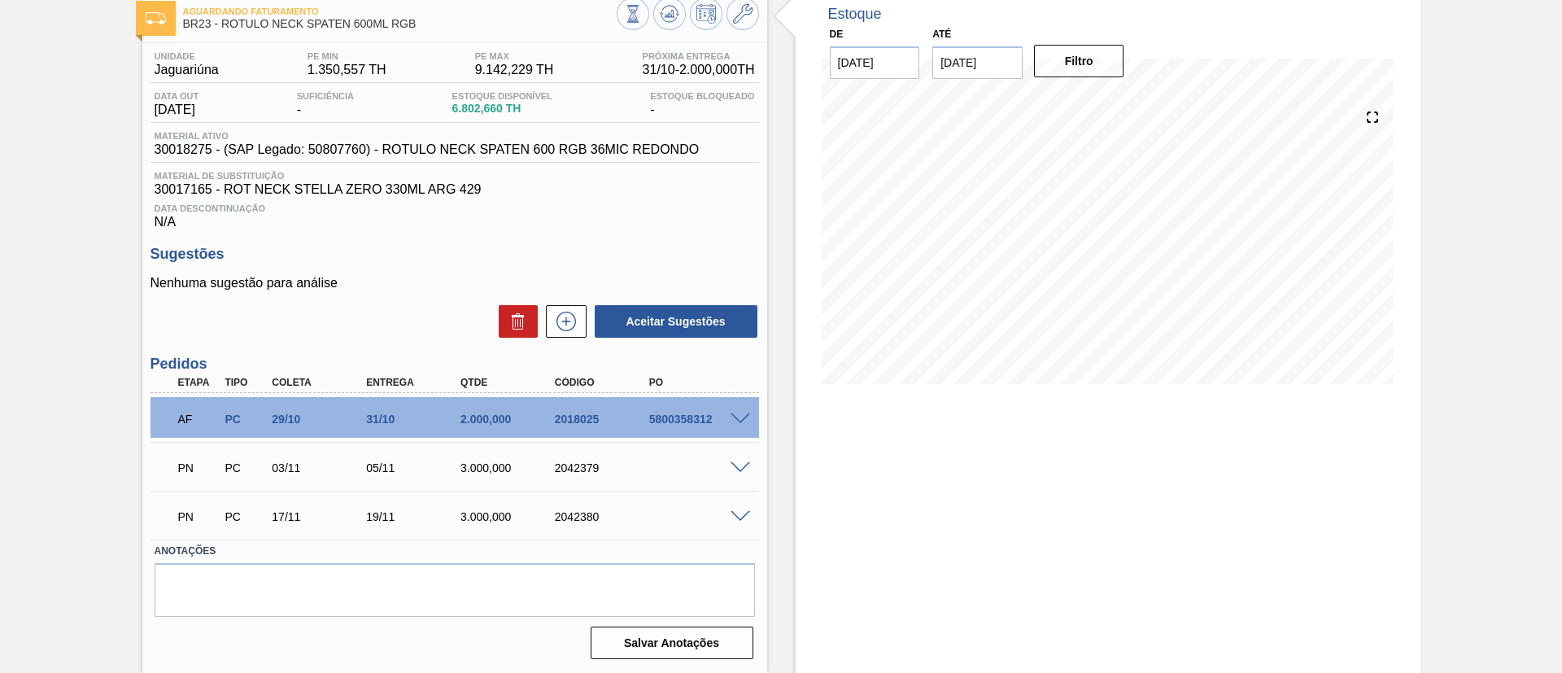
scroll to position [92, 0]
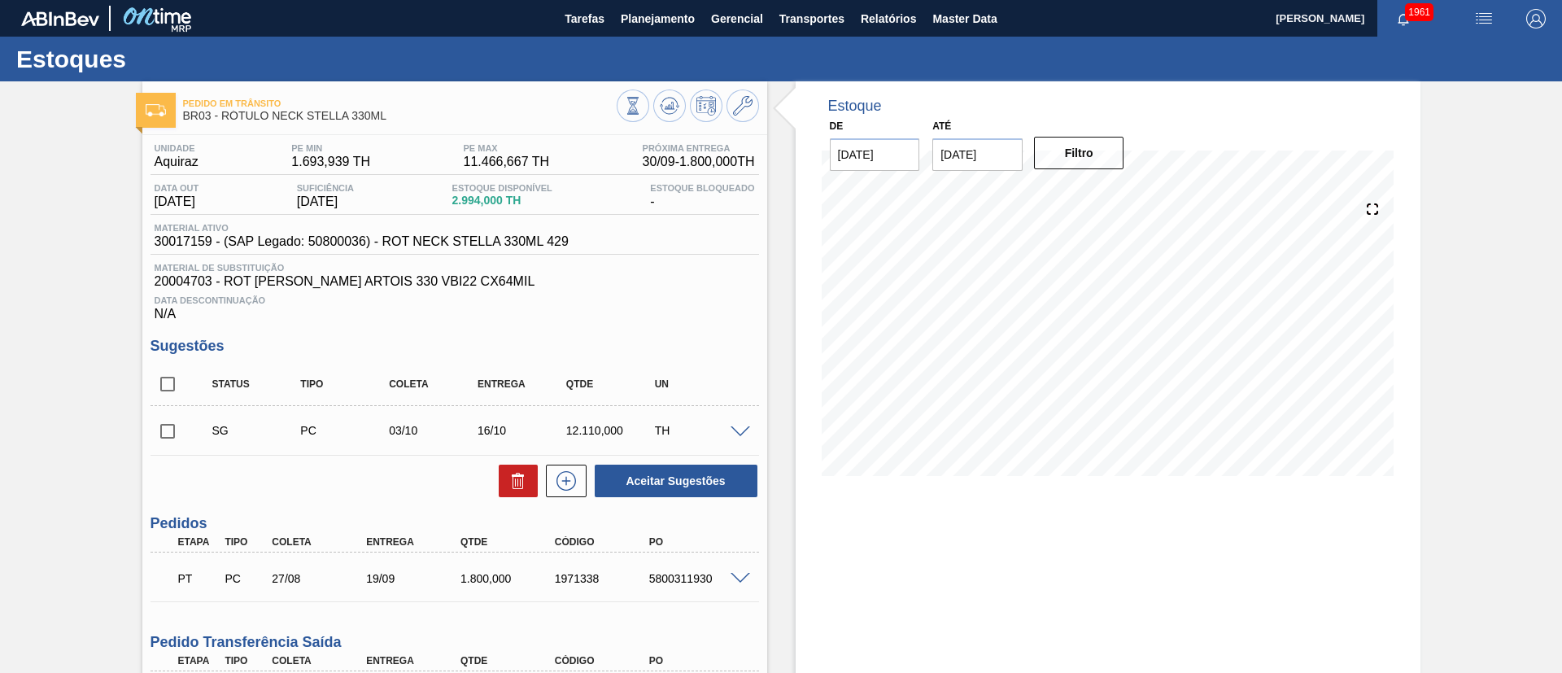
scroll to position [197, 0]
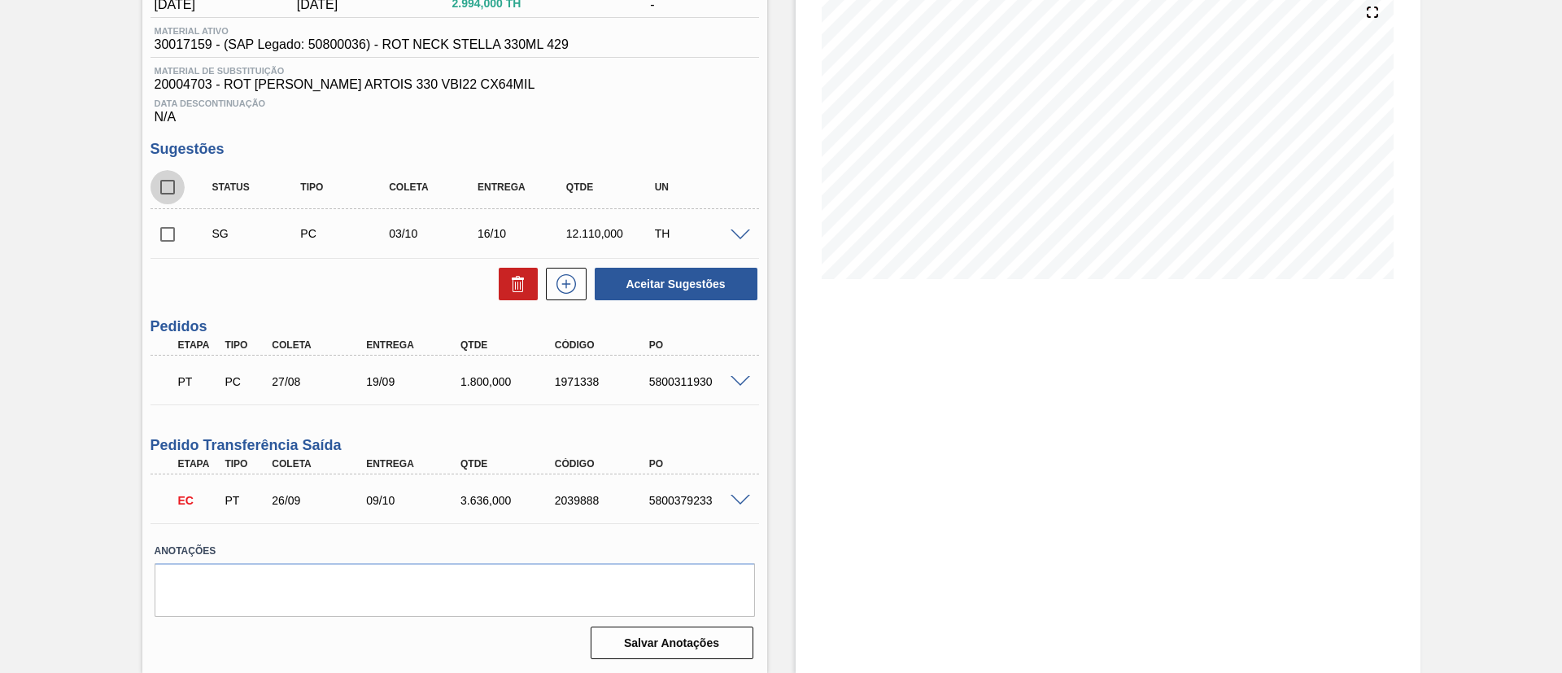
click at [172, 188] on input "checkbox" at bounding box center [168, 187] width 34 height 34
checkbox input "true"
click at [516, 278] on icon at bounding box center [518, 278] width 12 height 2
checkbox input "false"
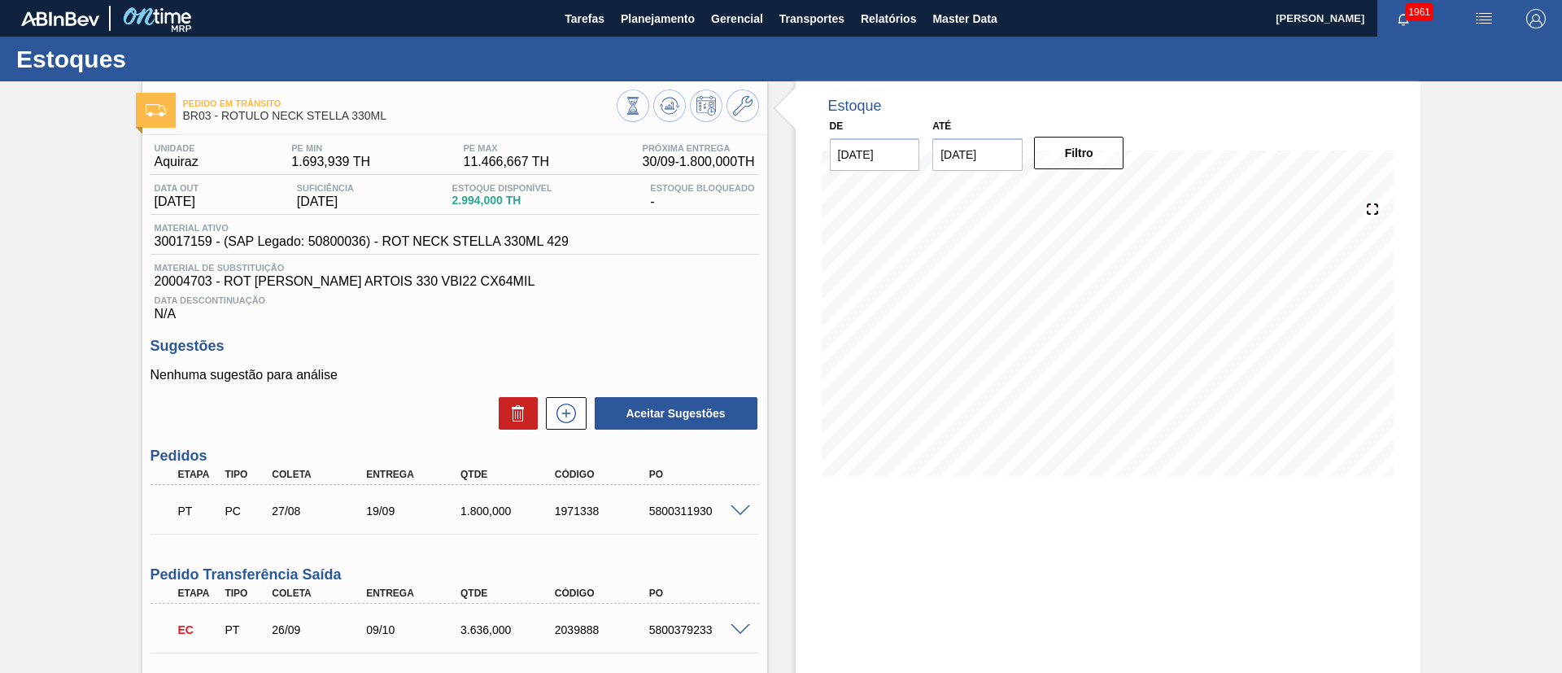
scroll to position [129, 0]
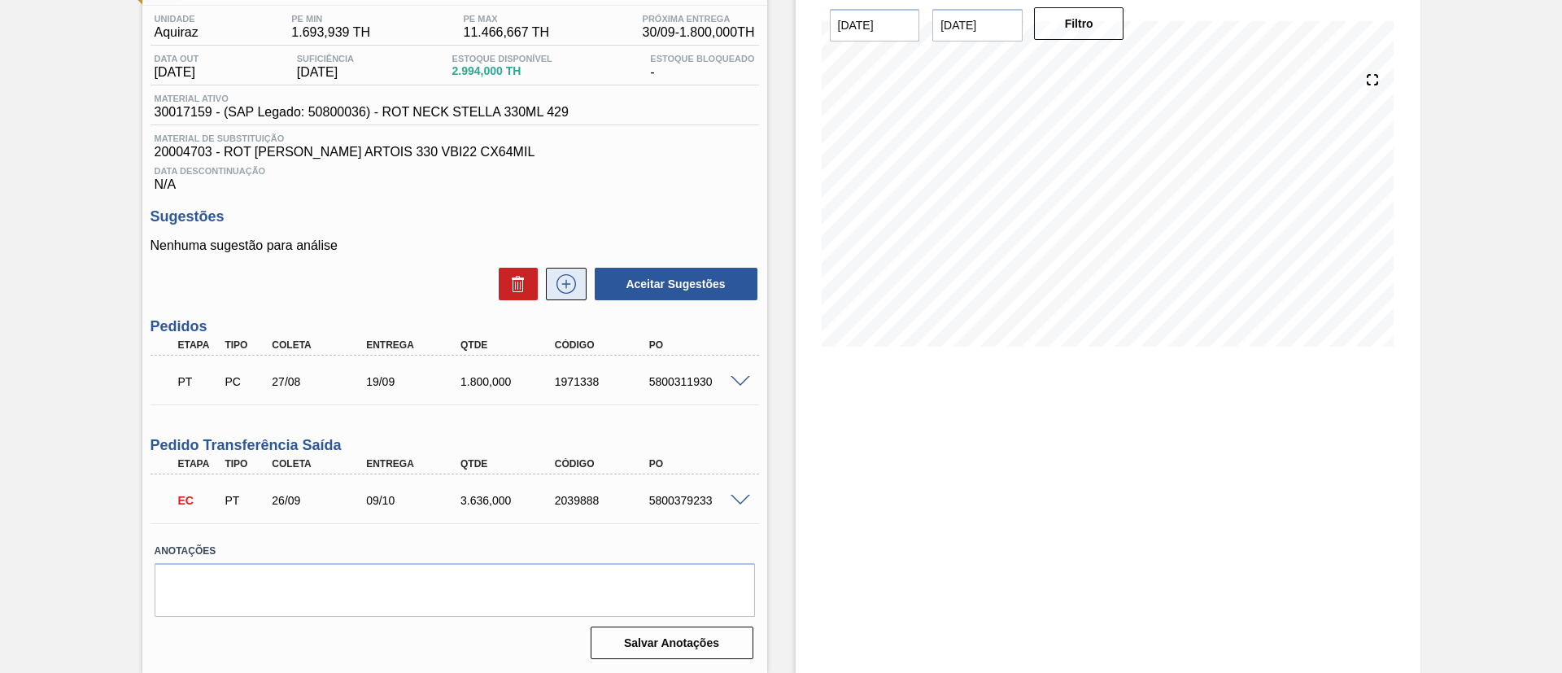
click at [561, 288] on icon at bounding box center [566, 284] width 26 height 20
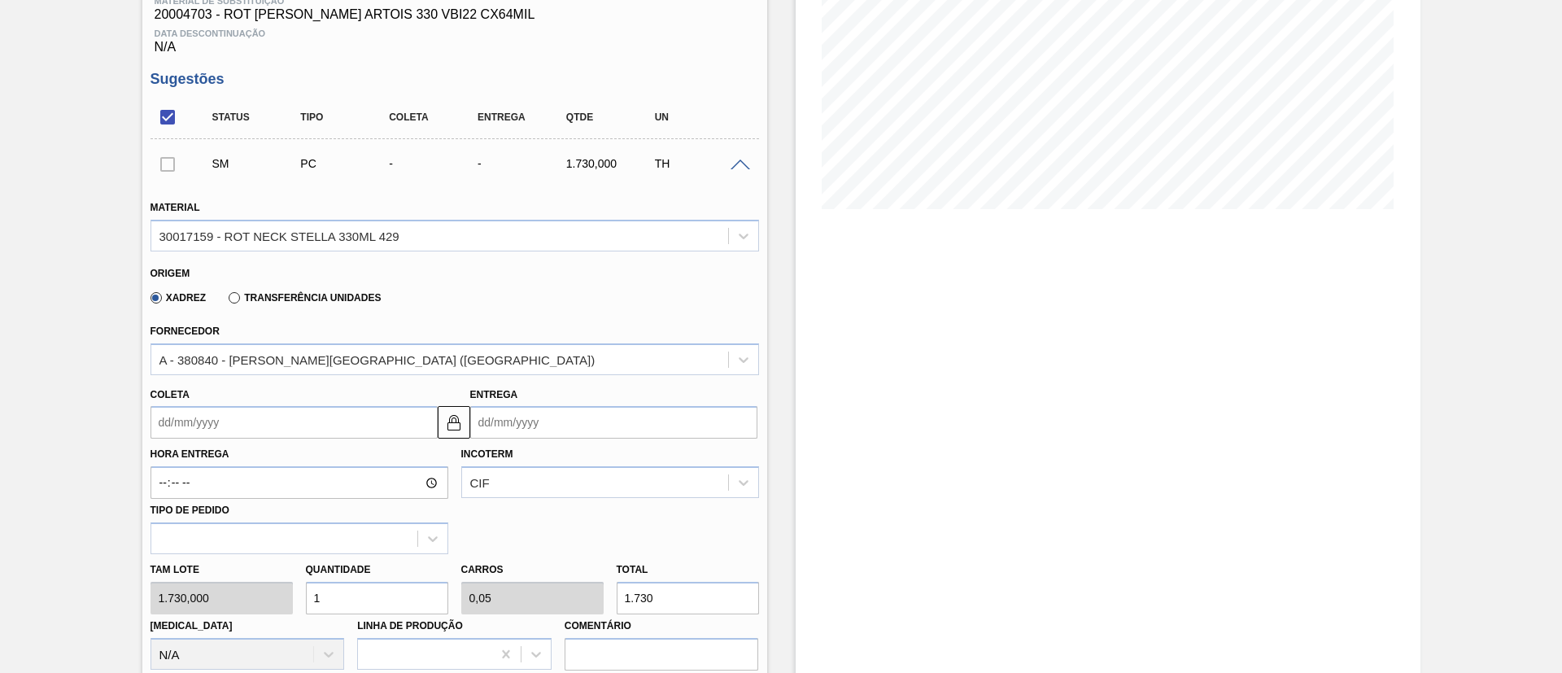
scroll to position [373, 0]
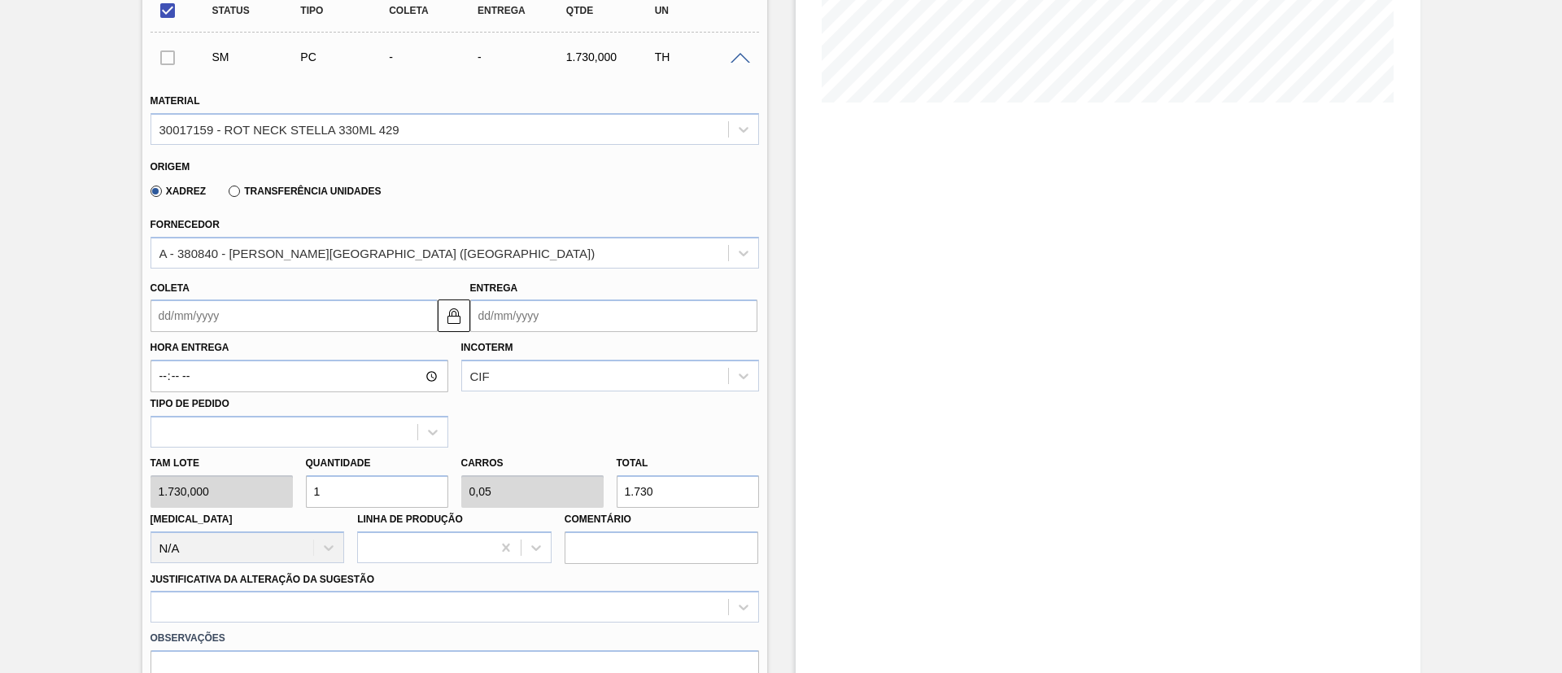
click at [286, 190] on label "Transferência Unidades" at bounding box center [305, 190] width 152 height 11
click at [226, 194] on input "Transferência Unidades" at bounding box center [226, 194] width 0 height 0
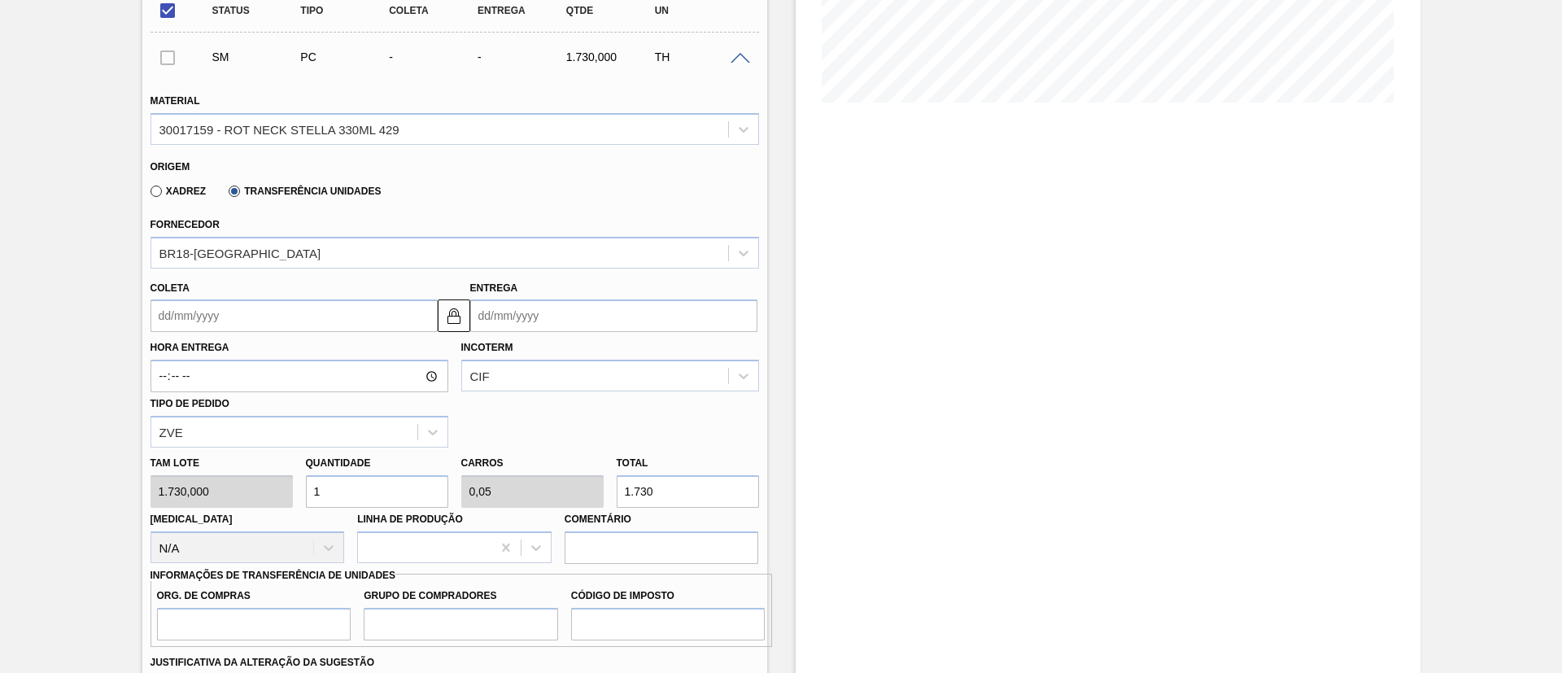
click at [209, 308] on input "Coleta" at bounding box center [294, 315] width 287 height 33
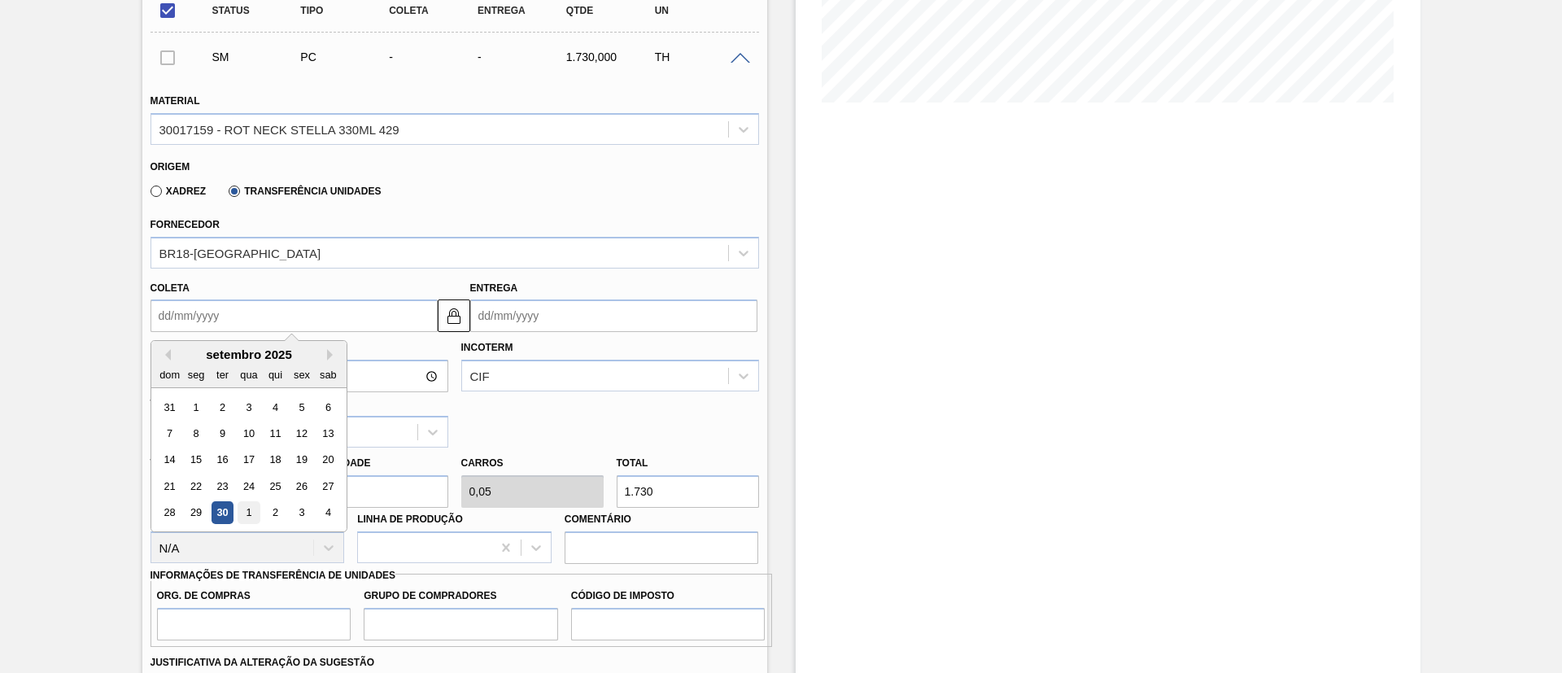
click at [253, 509] on div "1" at bounding box center [249, 513] width 22 height 22
type input "[DATE]"
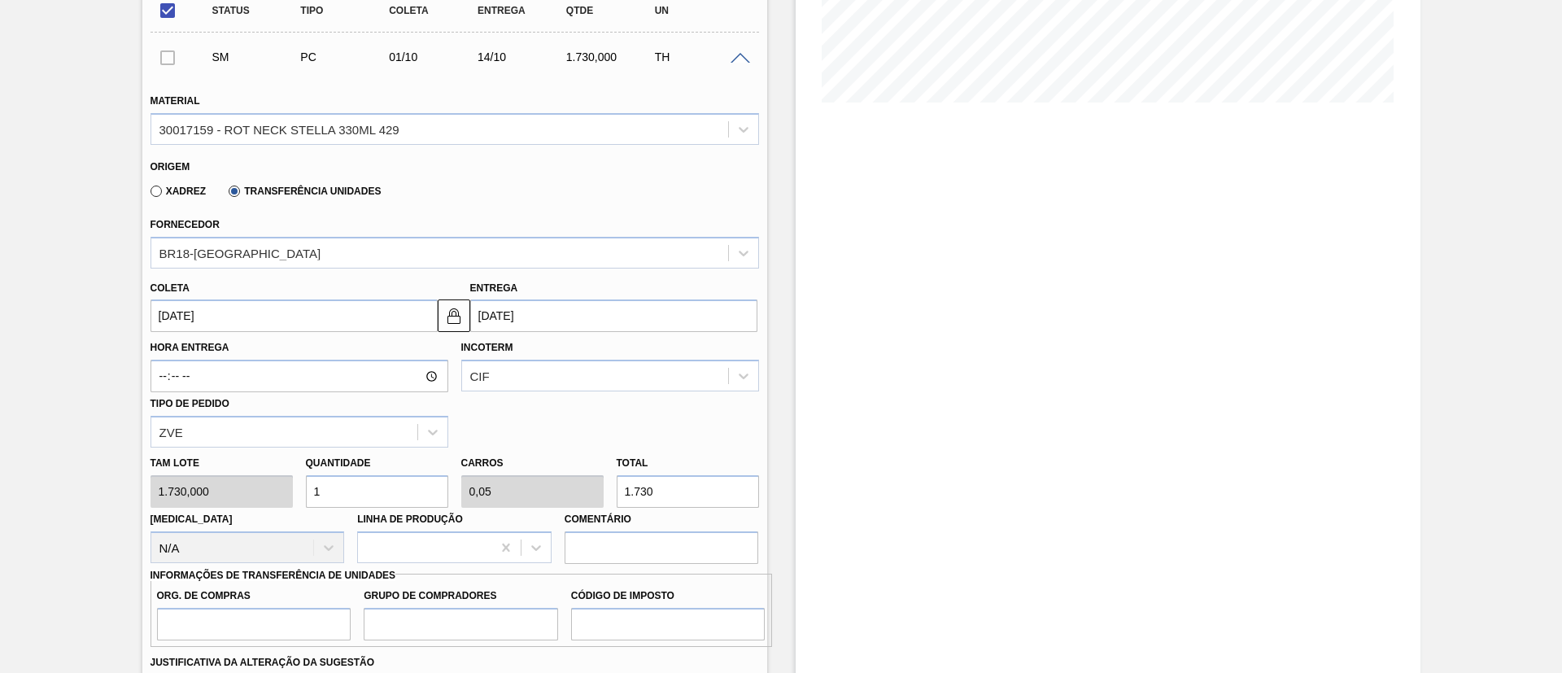
scroll to position [617, 0]
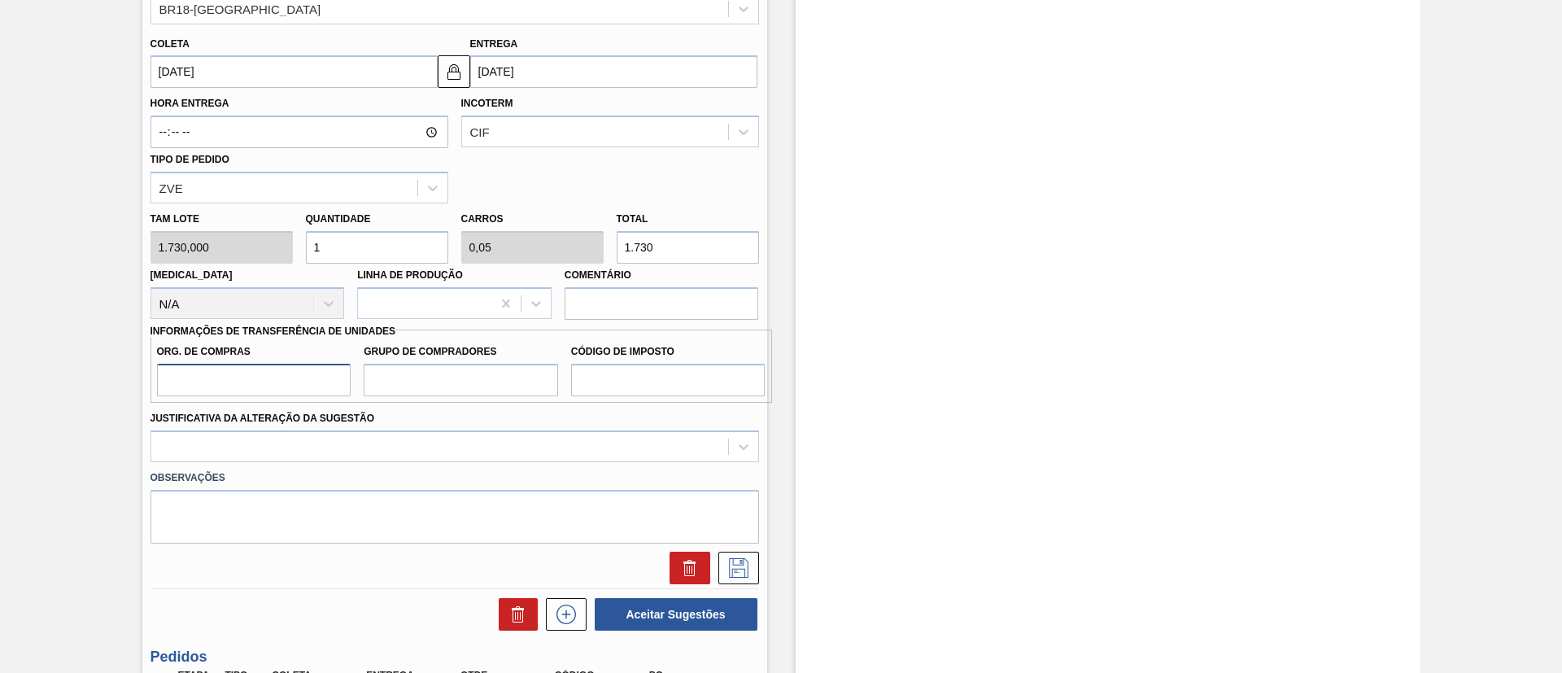
click at [247, 386] on input "Org. de Compras" at bounding box center [254, 380] width 194 height 33
type input "BR00"
click at [412, 385] on input "Grupo de Compradores" at bounding box center [461, 380] width 194 height 33
type input "A01"
click at [612, 390] on input "Código de Imposto" at bounding box center [668, 380] width 194 height 33
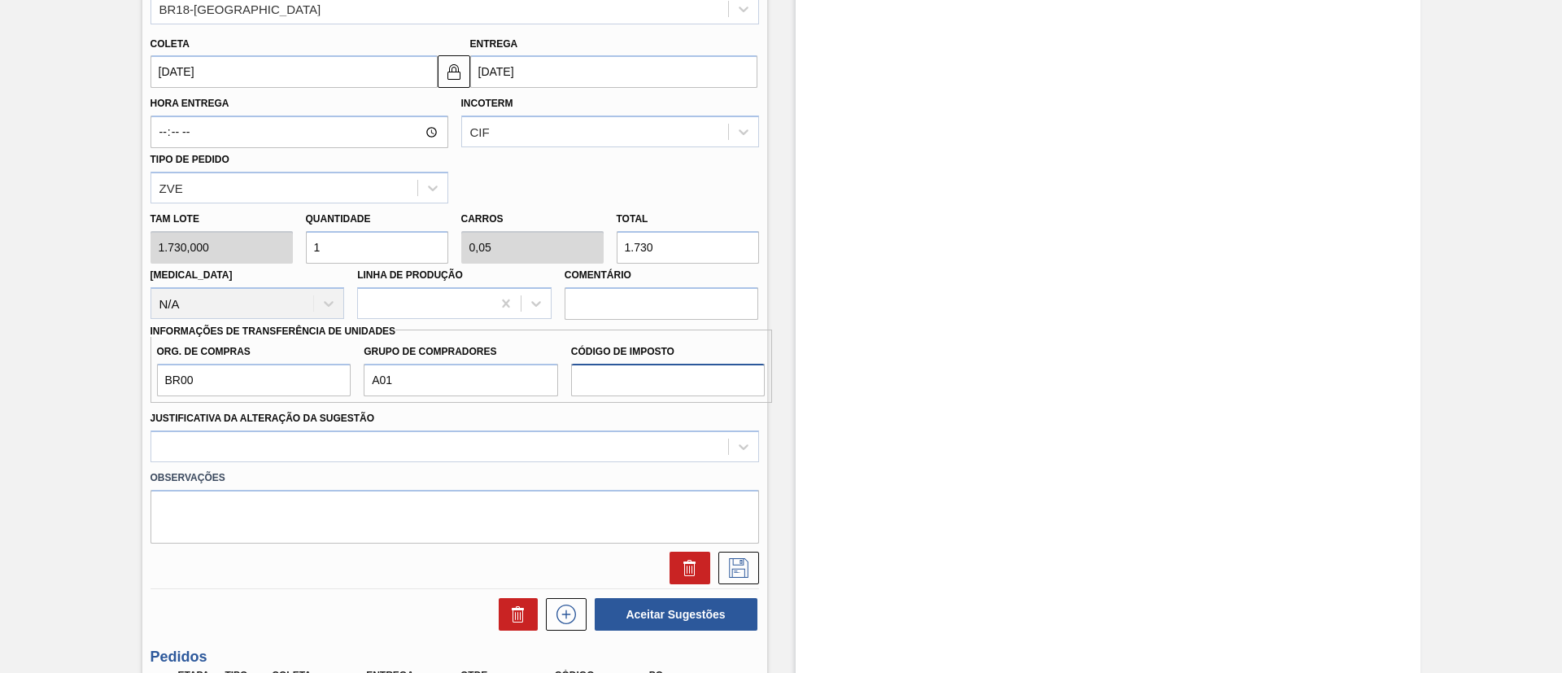
type input "I1"
click at [563, 447] on div at bounding box center [455, 446] width 609 height 32
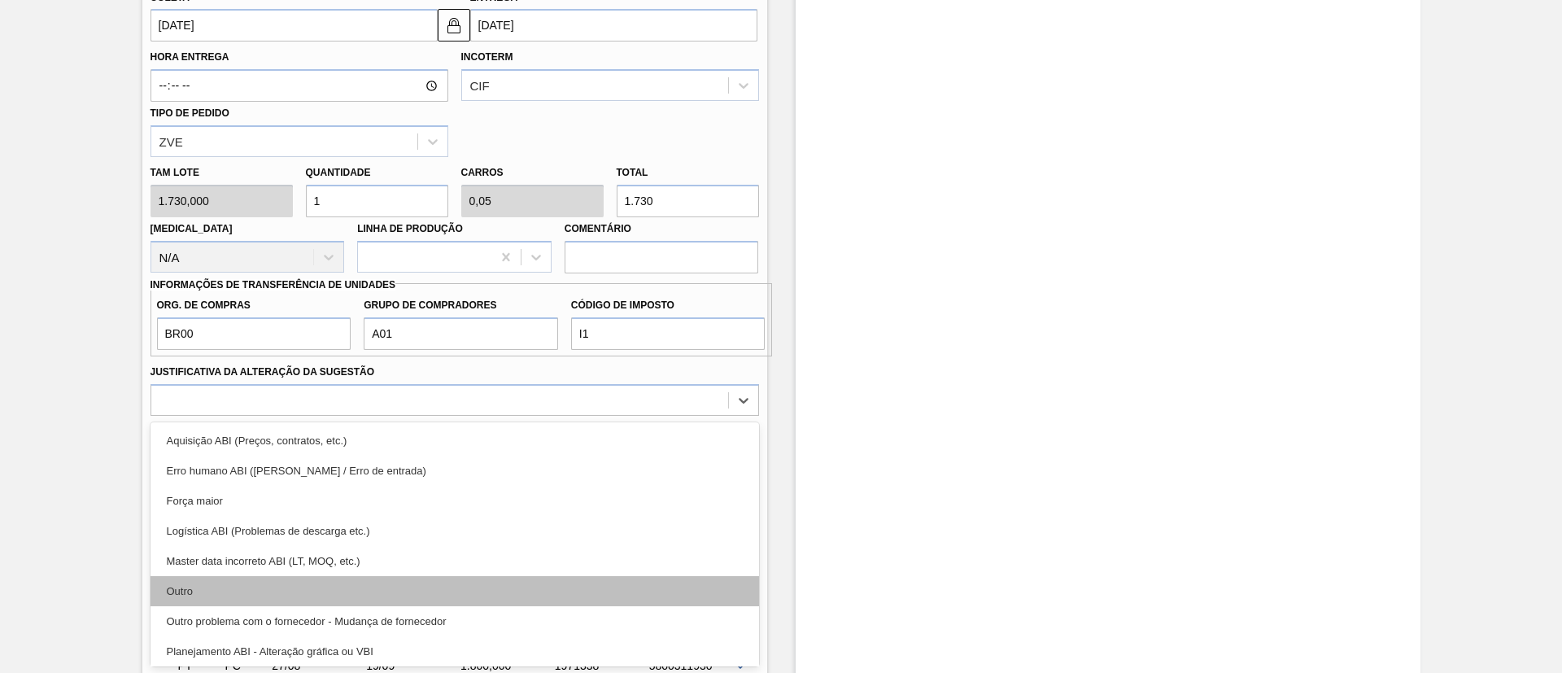
click at [298, 584] on div "Outro" at bounding box center [455, 591] width 609 height 30
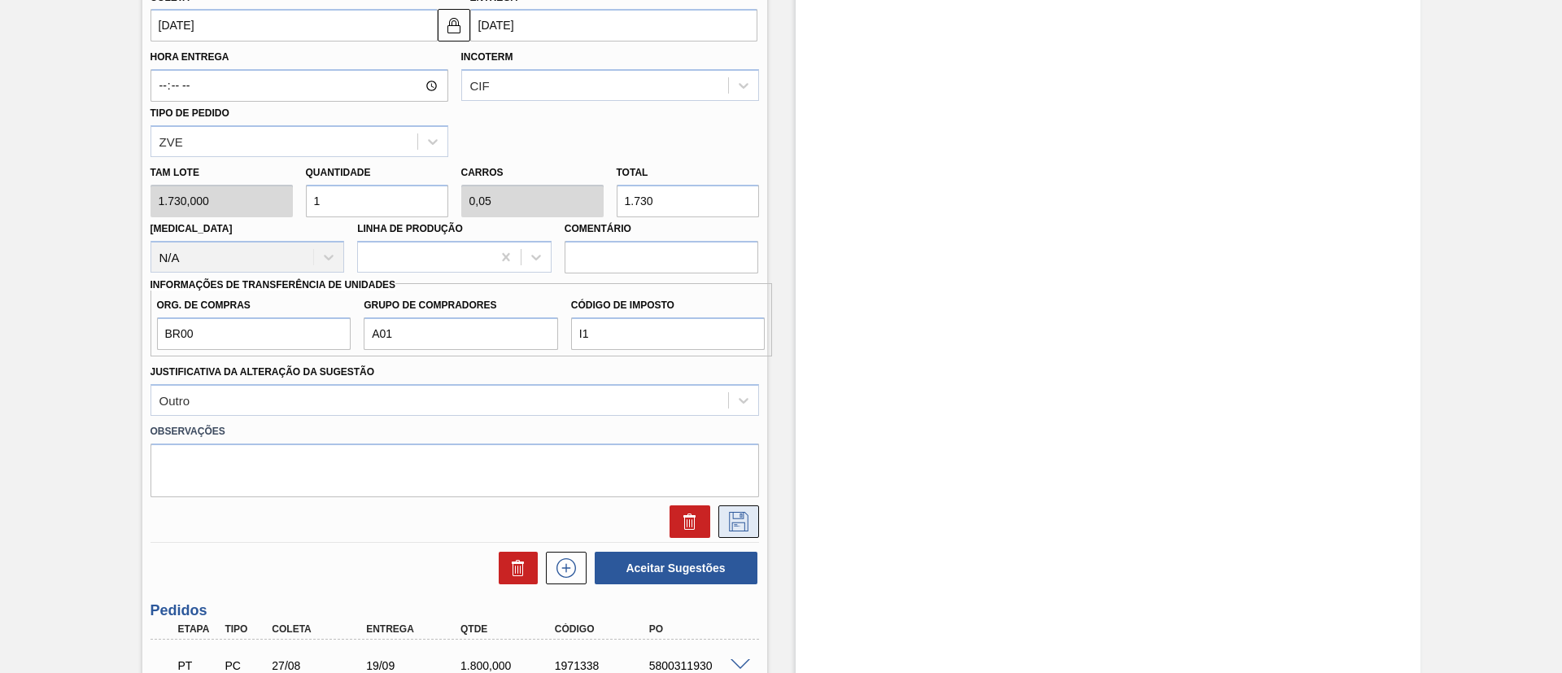
click at [747, 510] on button at bounding box center [738, 521] width 41 height 33
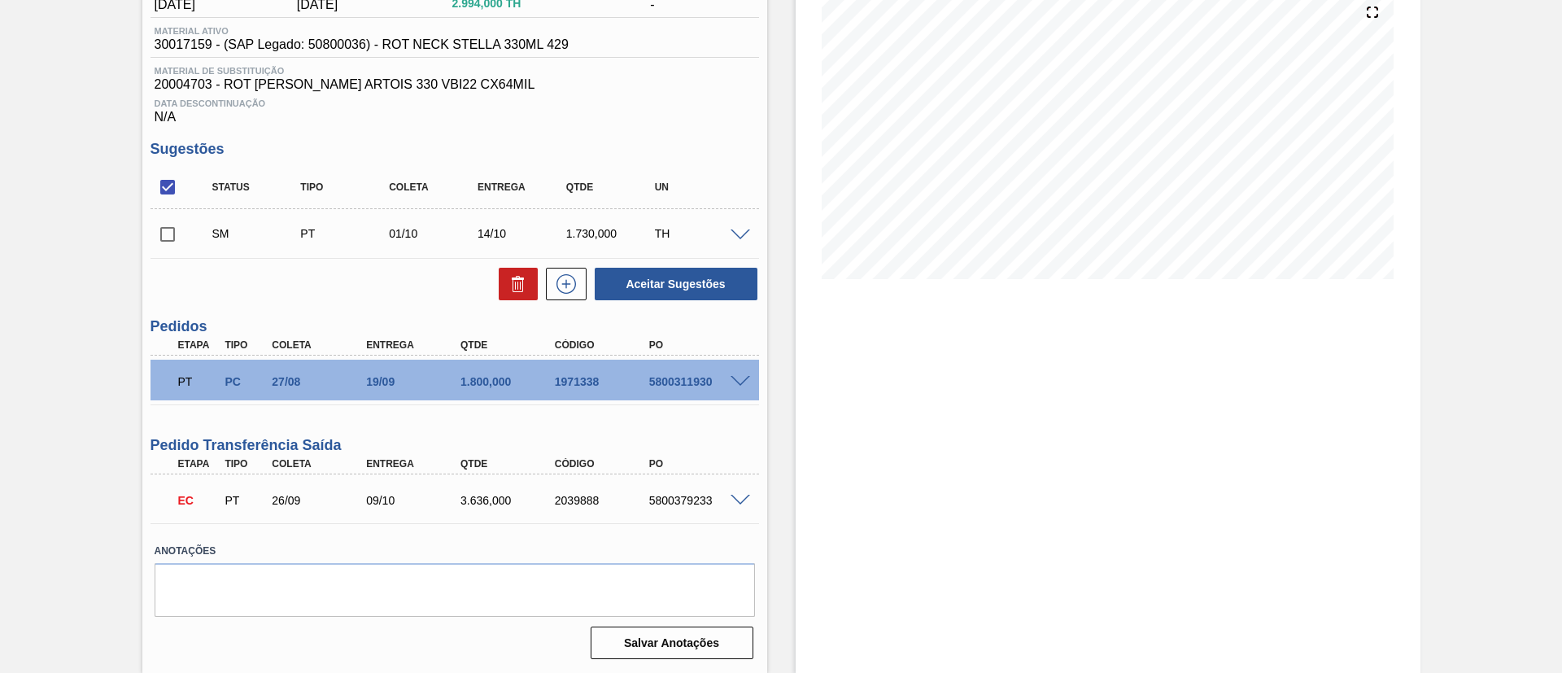
scroll to position [197, 0]
click at [181, 233] on input "checkbox" at bounding box center [168, 234] width 34 height 34
checkbox input "true"
click at [679, 289] on button "Aceitar Sugestões" at bounding box center [676, 284] width 163 height 33
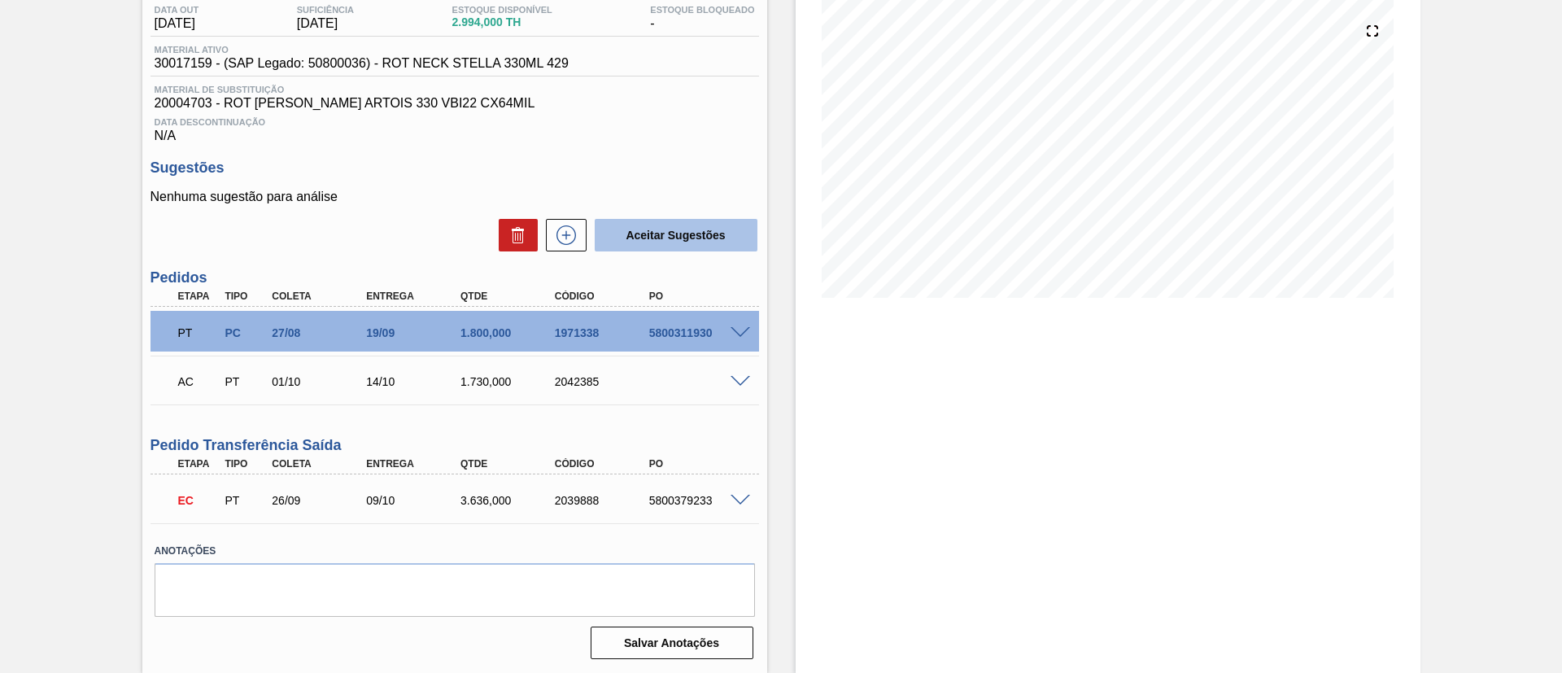
scroll to position [178, 0]
click at [736, 378] on span at bounding box center [741, 382] width 20 height 12
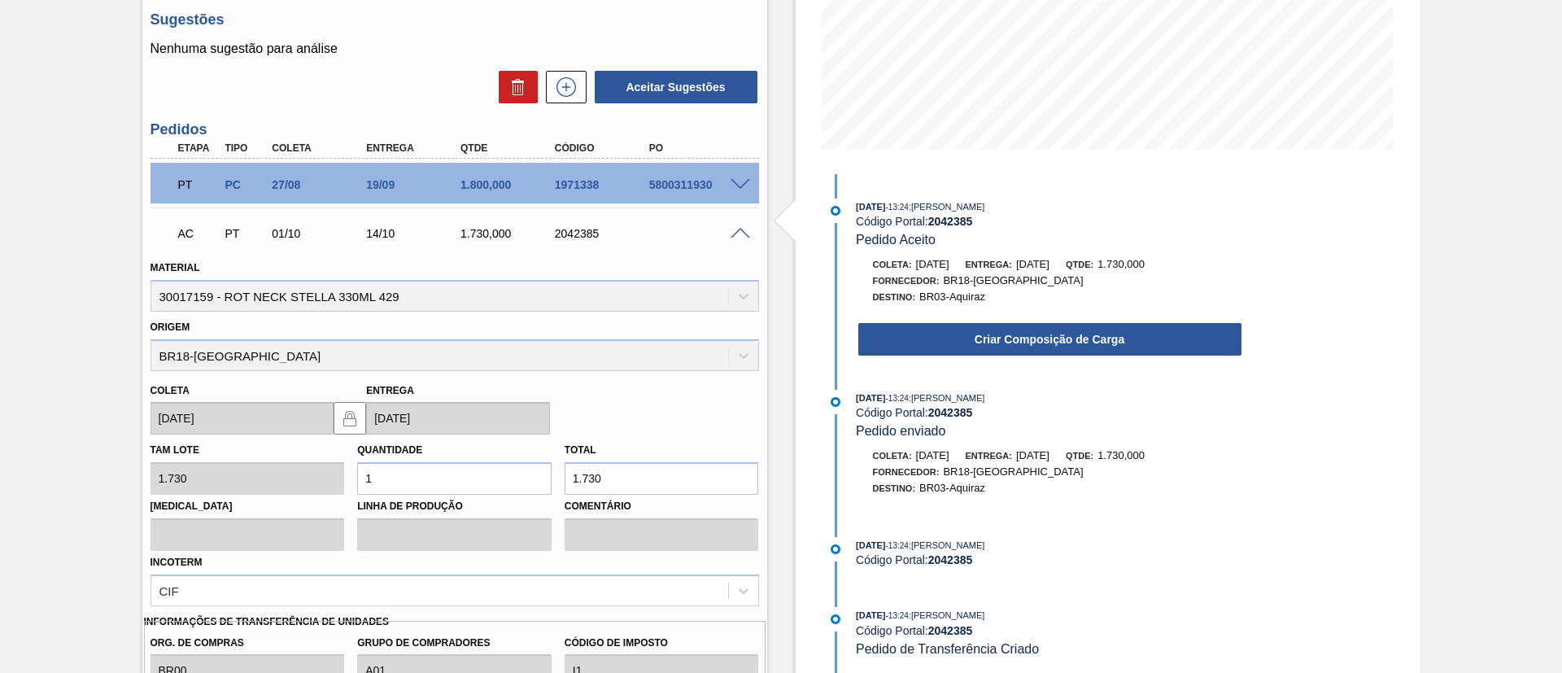
scroll to position [366, 0]
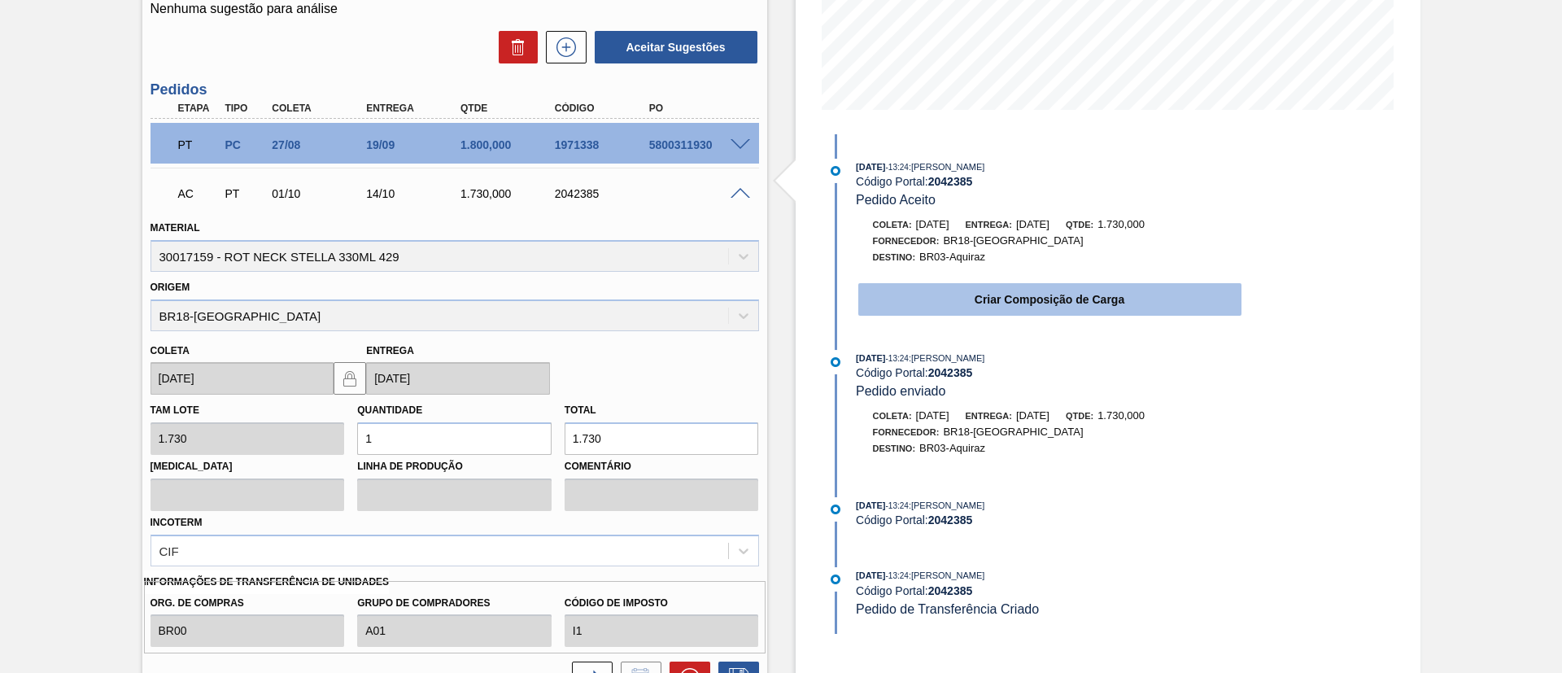
click at [915, 302] on button "Criar Composição de Carga" at bounding box center [1049, 299] width 383 height 33
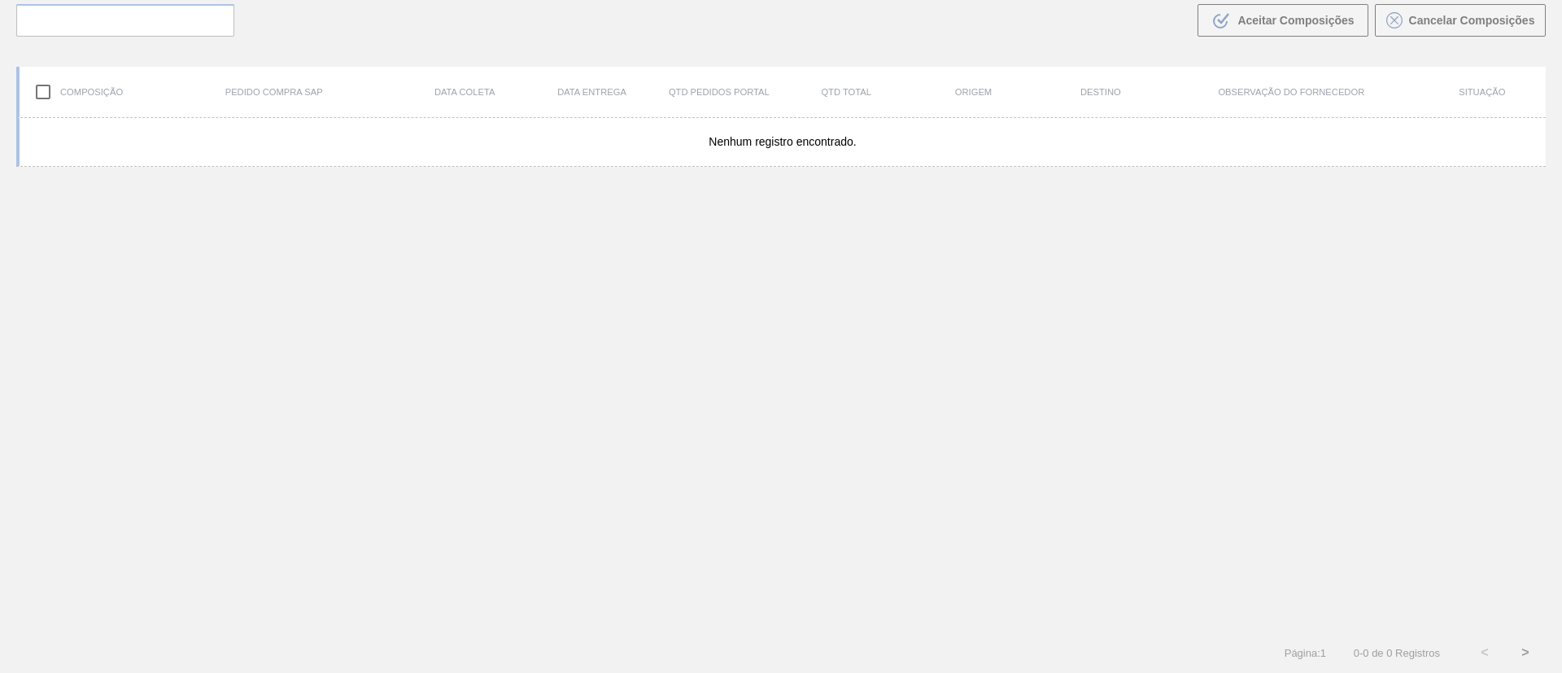
scroll to position [117, 0]
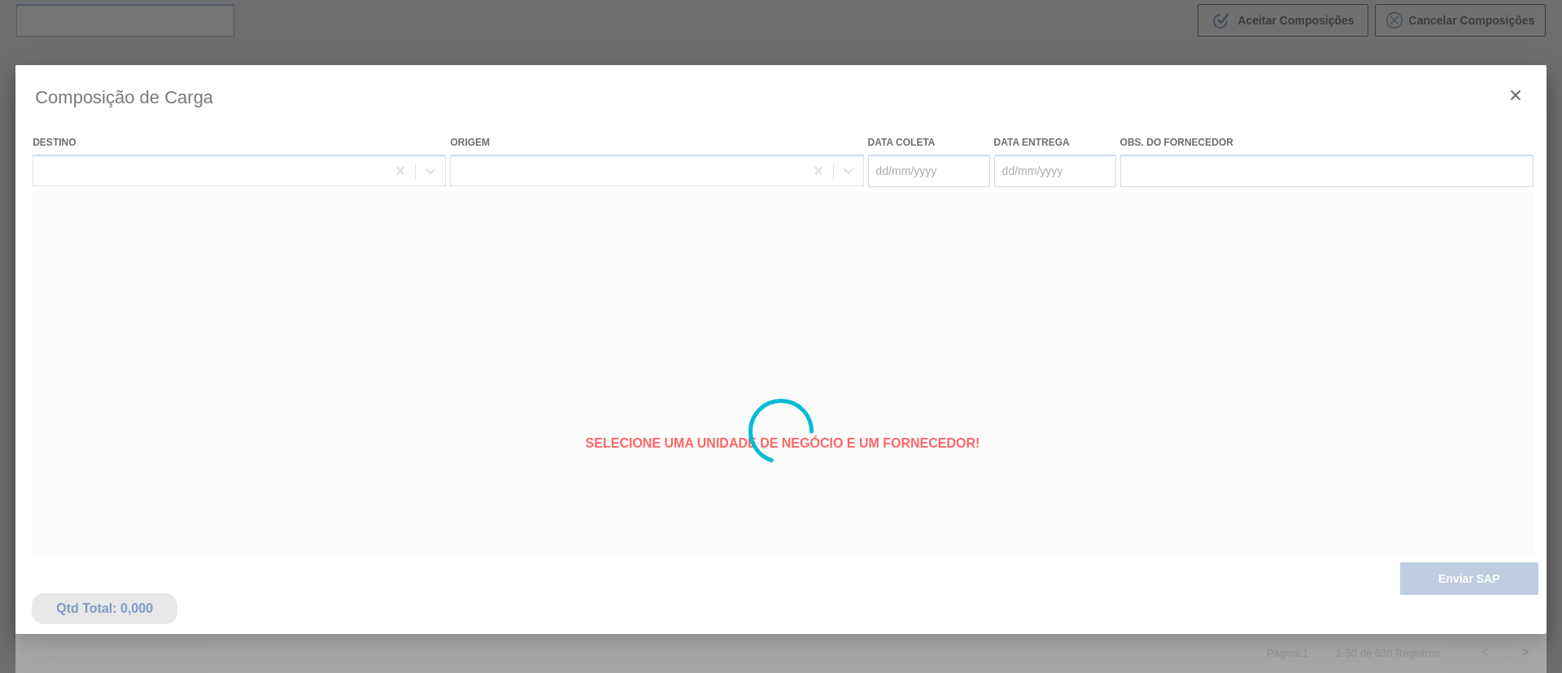
type coleta "[DATE]"
type entrega "14/10/2025"
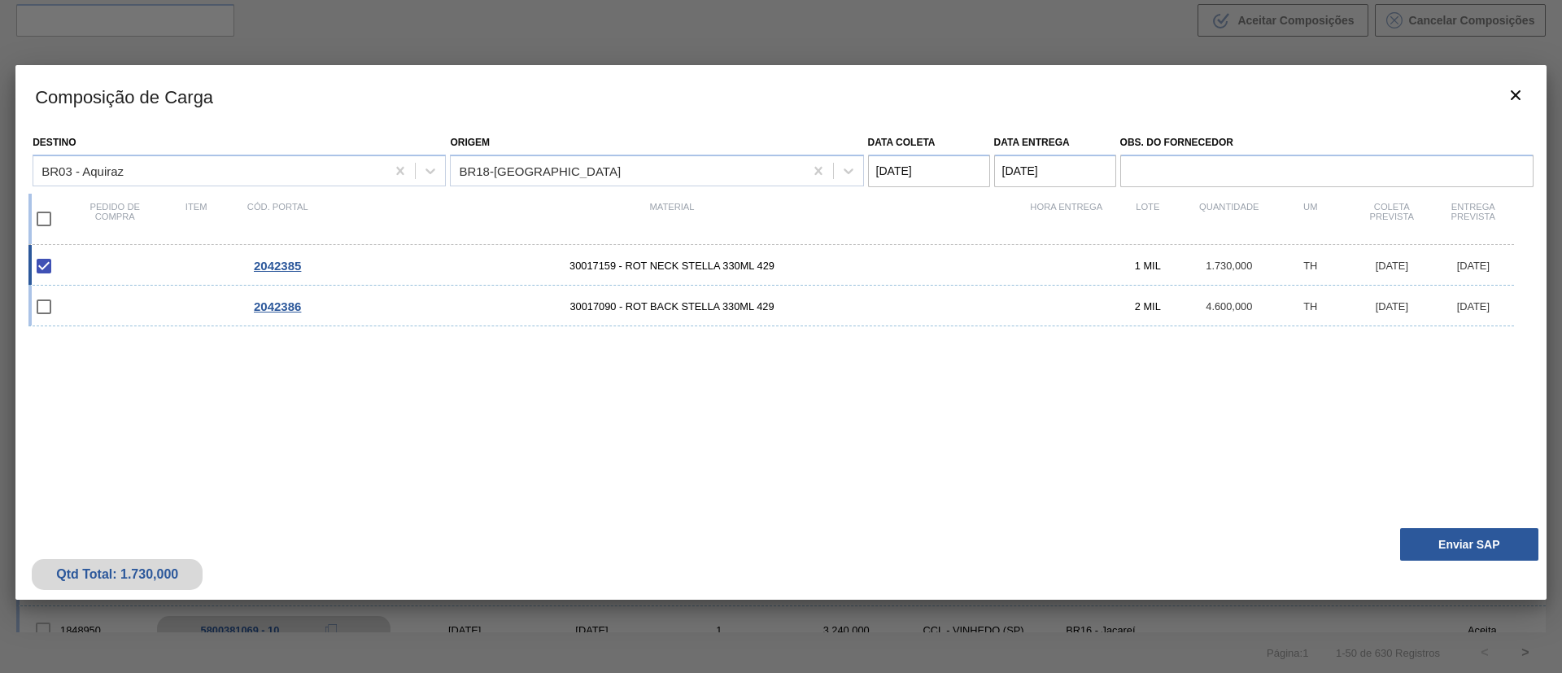
click at [42, 210] on input "checkbox" at bounding box center [44, 219] width 34 height 34
checkbox input "true"
click at [1470, 554] on button "Enviar SAP" at bounding box center [1469, 544] width 138 height 33
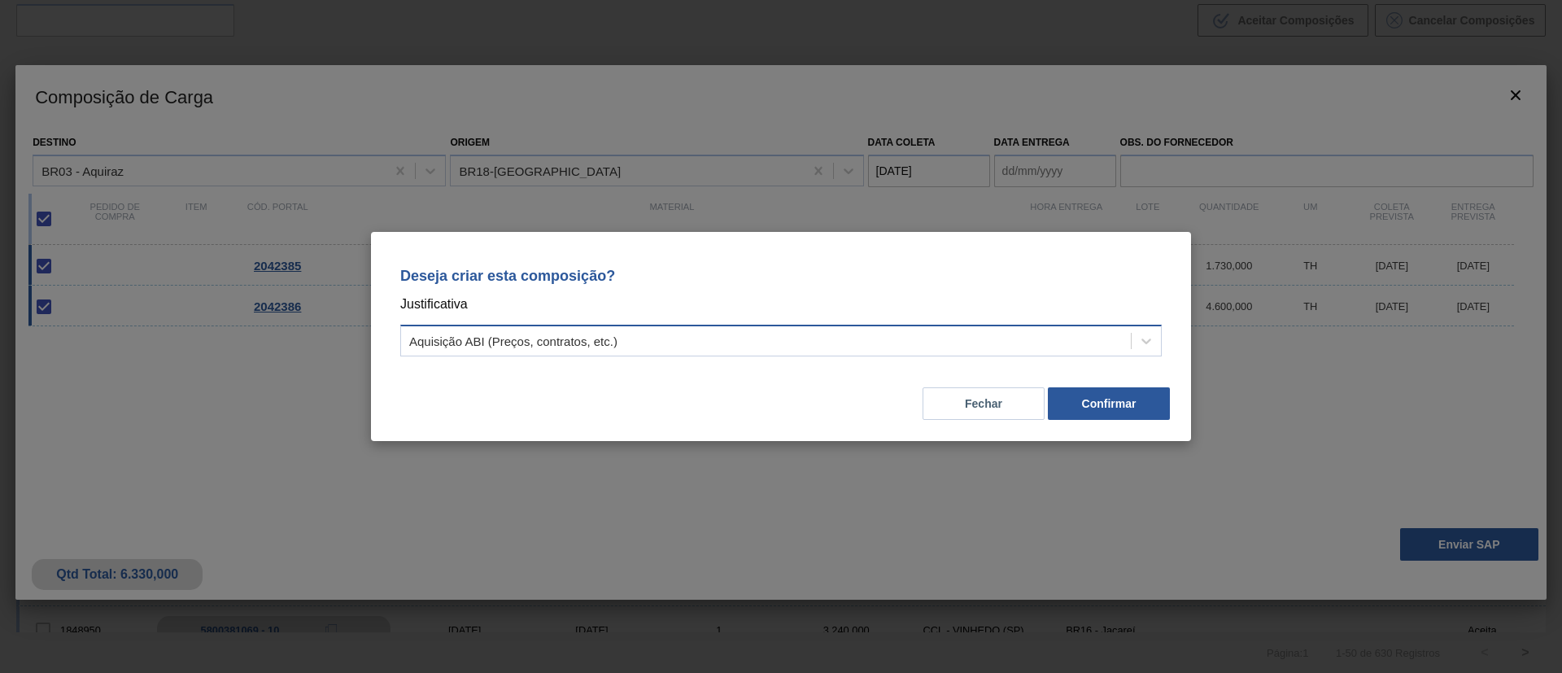
click at [663, 334] on div "Aquisição ABI (Preços, contratos, etc.)" at bounding box center [766, 341] width 730 height 24
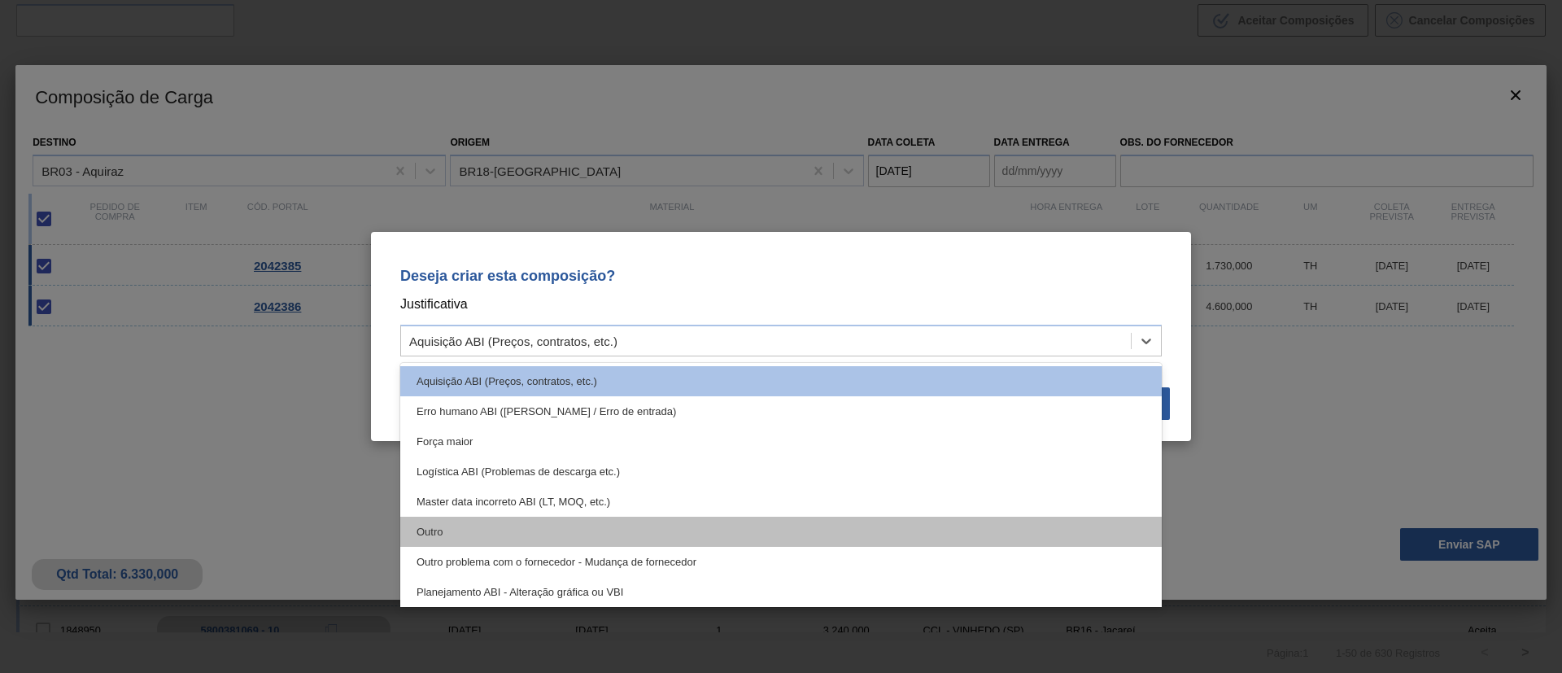
click at [470, 534] on div "Outro" at bounding box center [780, 532] width 761 height 30
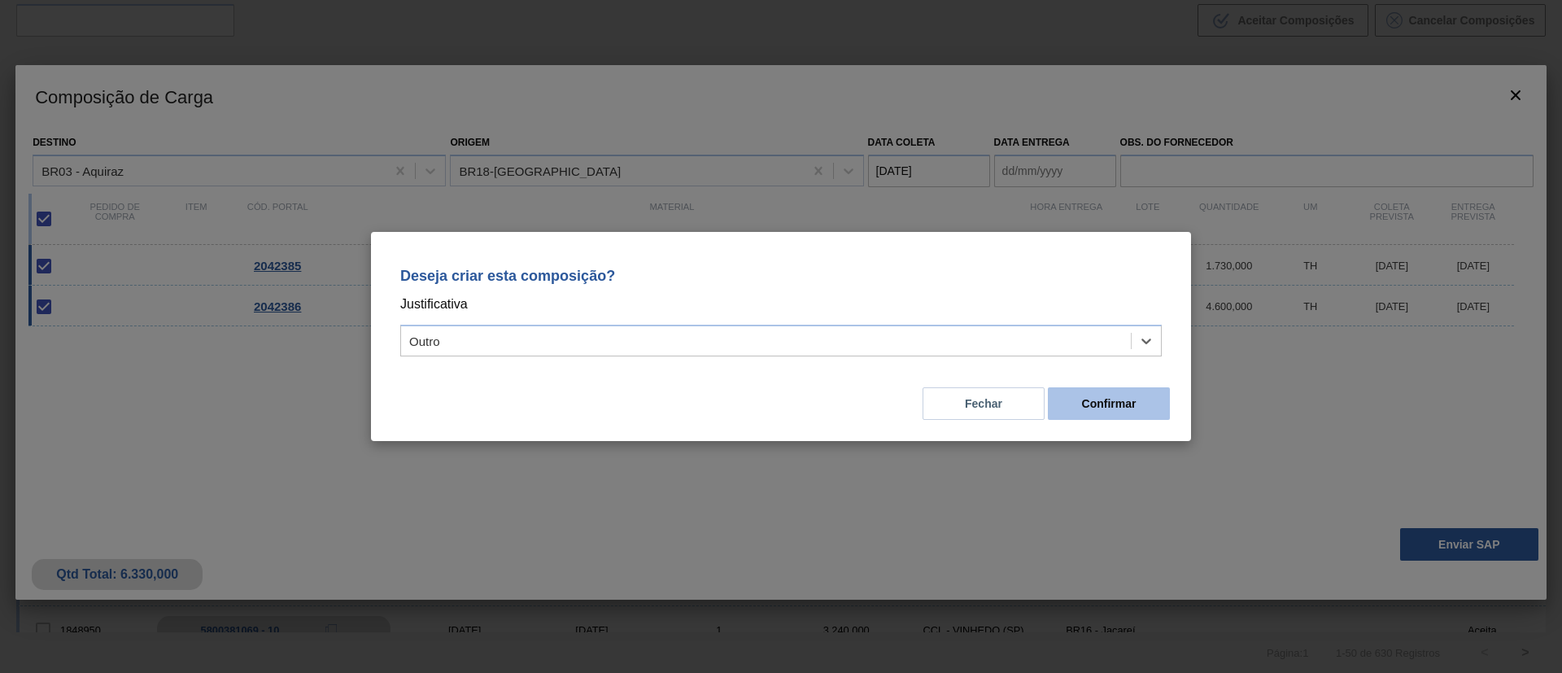
click at [1068, 415] on button "Confirmar" at bounding box center [1109, 403] width 122 height 33
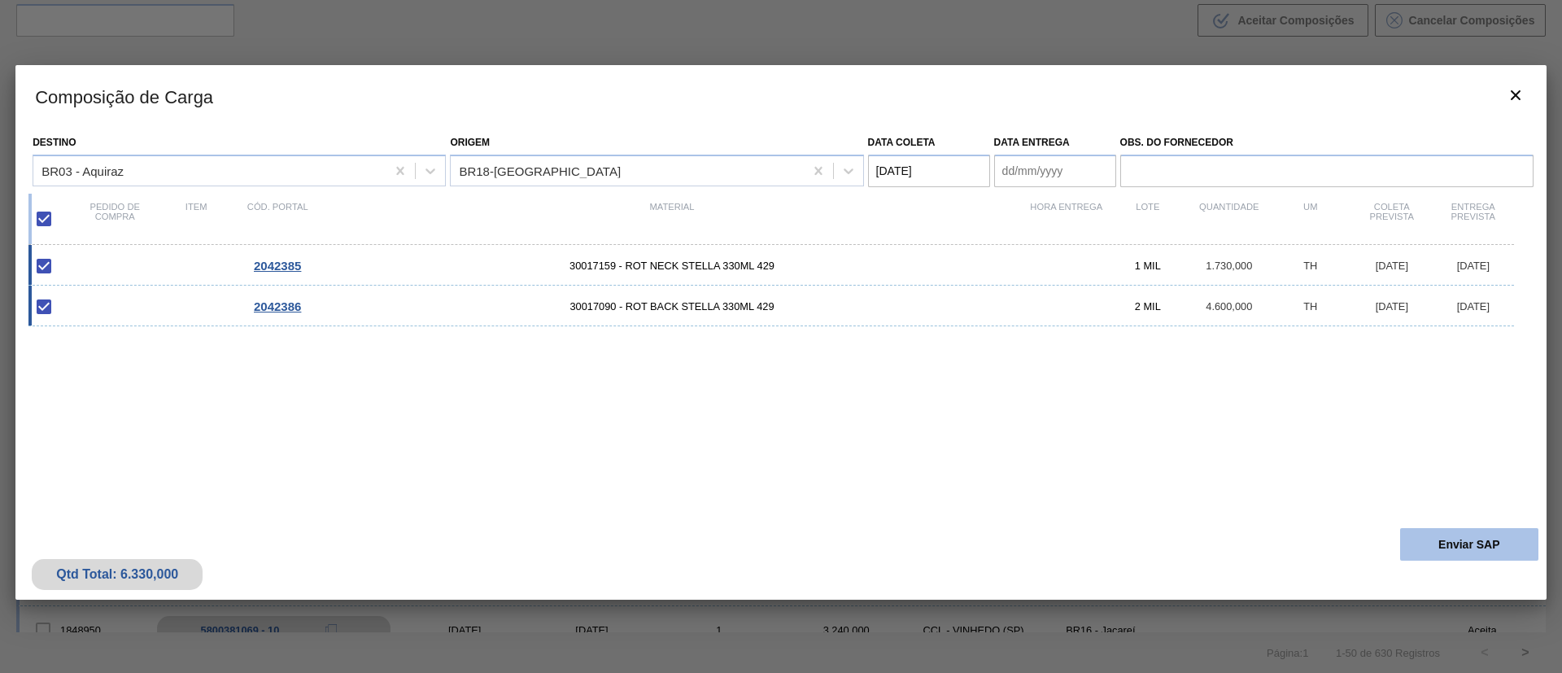
click at [1433, 535] on button "Enviar SAP" at bounding box center [1469, 544] width 138 height 33
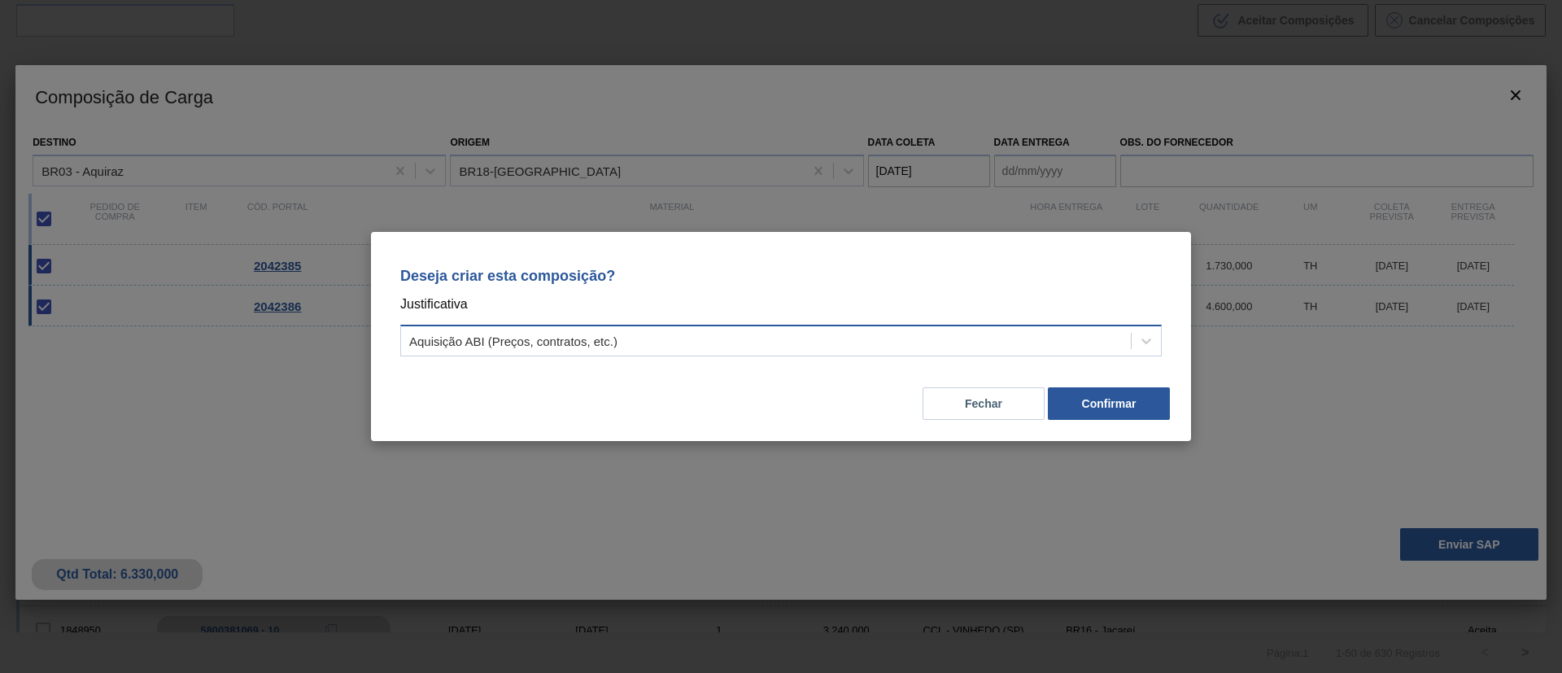
drag, startPoint x: 831, startPoint y: 345, endPoint x: 809, endPoint y: 347, distance: 22.9
click at [831, 345] on div "Aquisição ABI (Preços, contratos, etc.)" at bounding box center [766, 341] width 730 height 24
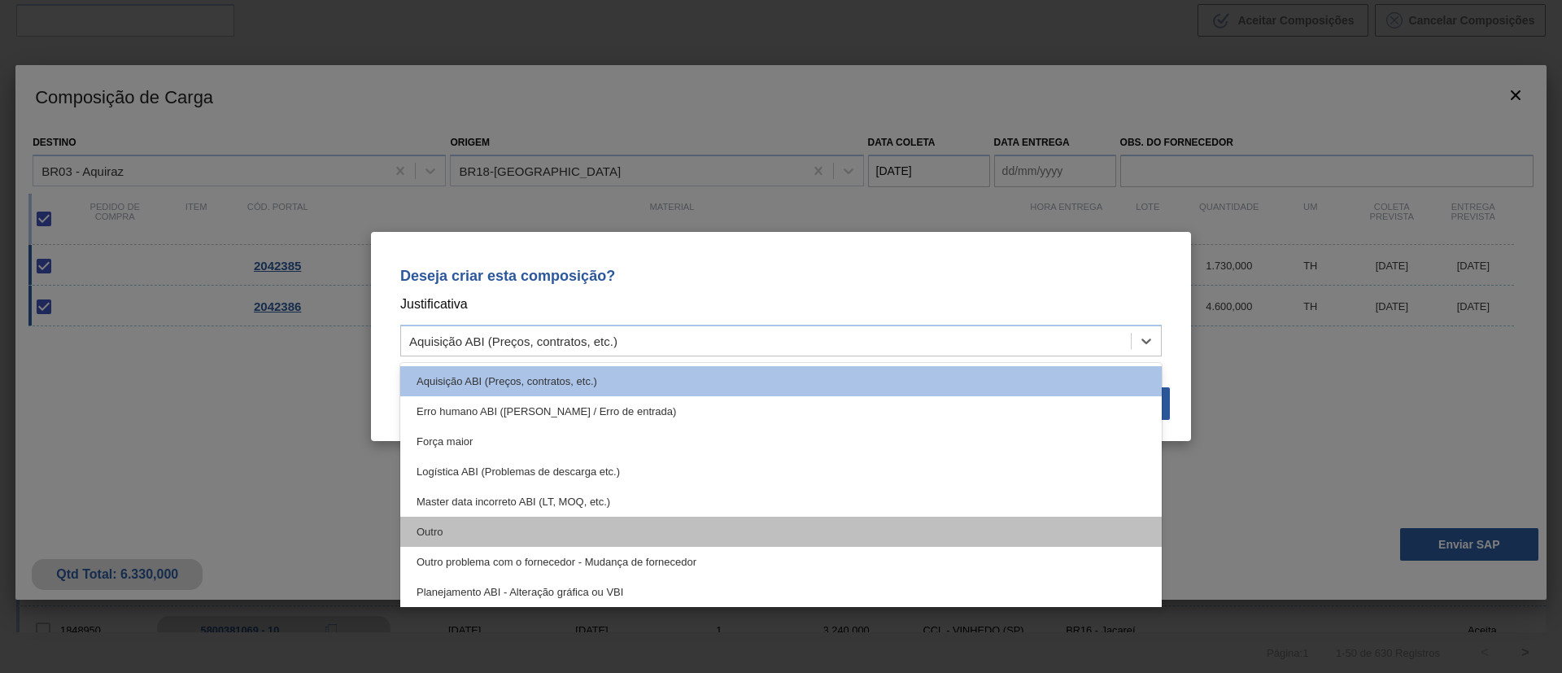
click at [478, 526] on div "Outro" at bounding box center [780, 532] width 761 height 30
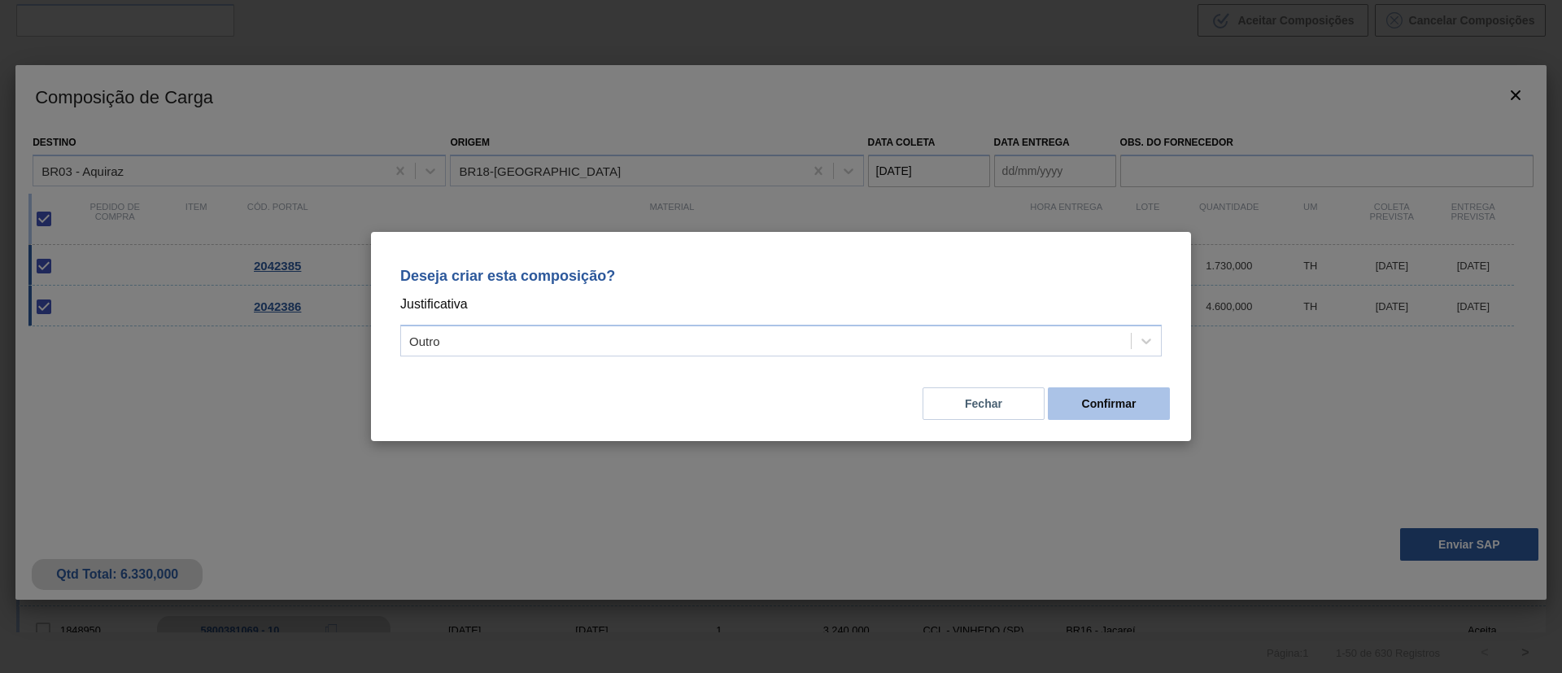
click at [1070, 395] on button "Confirmar" at bounding box center [1109, 403] width 122 height 33
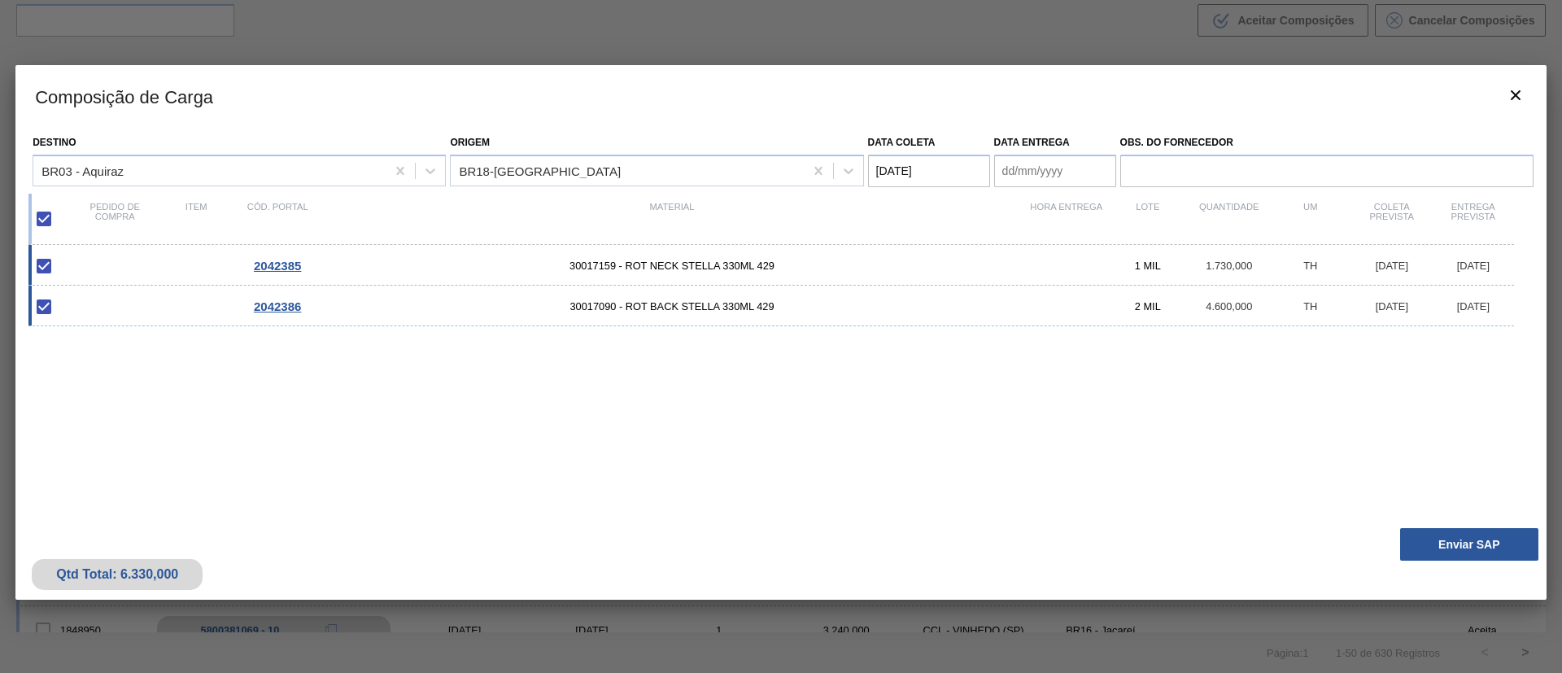
click at [1026, 168] on entrega "Data entrega" at bounding box center [1055, 171] width 122 height 33
click at [1023, 215] on div "setembro 2025" at bounding box center [1092, 210] width 195 height 14
click at [1123, 360] on div "2" at bounding box center [1119, 367] width 22 height 22
type entrega "02/10/2025"
click at [1451, 536] on button "Enviar SAP" at bounding box center [1469, 544] width 138 height 33
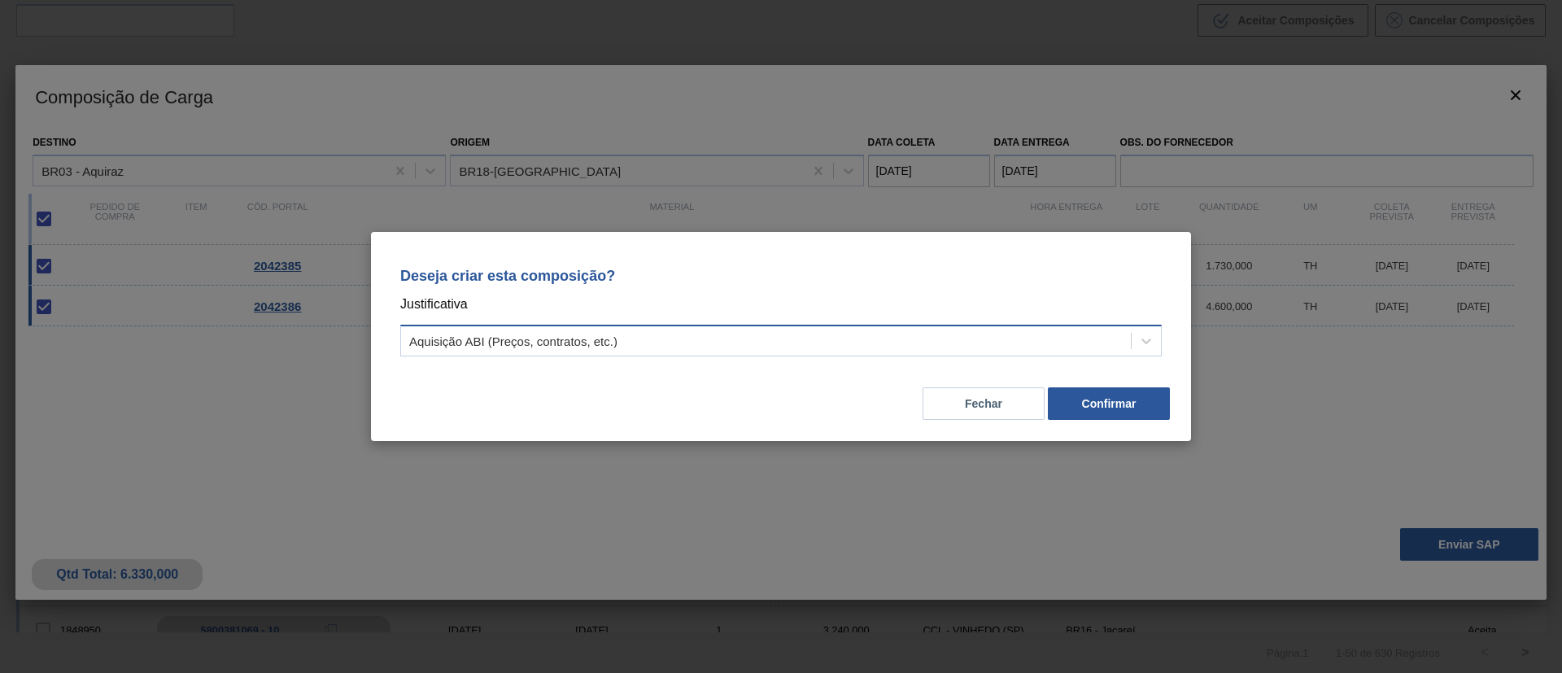
click at [702, 337] on div "Aquisição ABI (Preços, contratos, etc.)" at bounding box center [766, 341] width 730 height 24
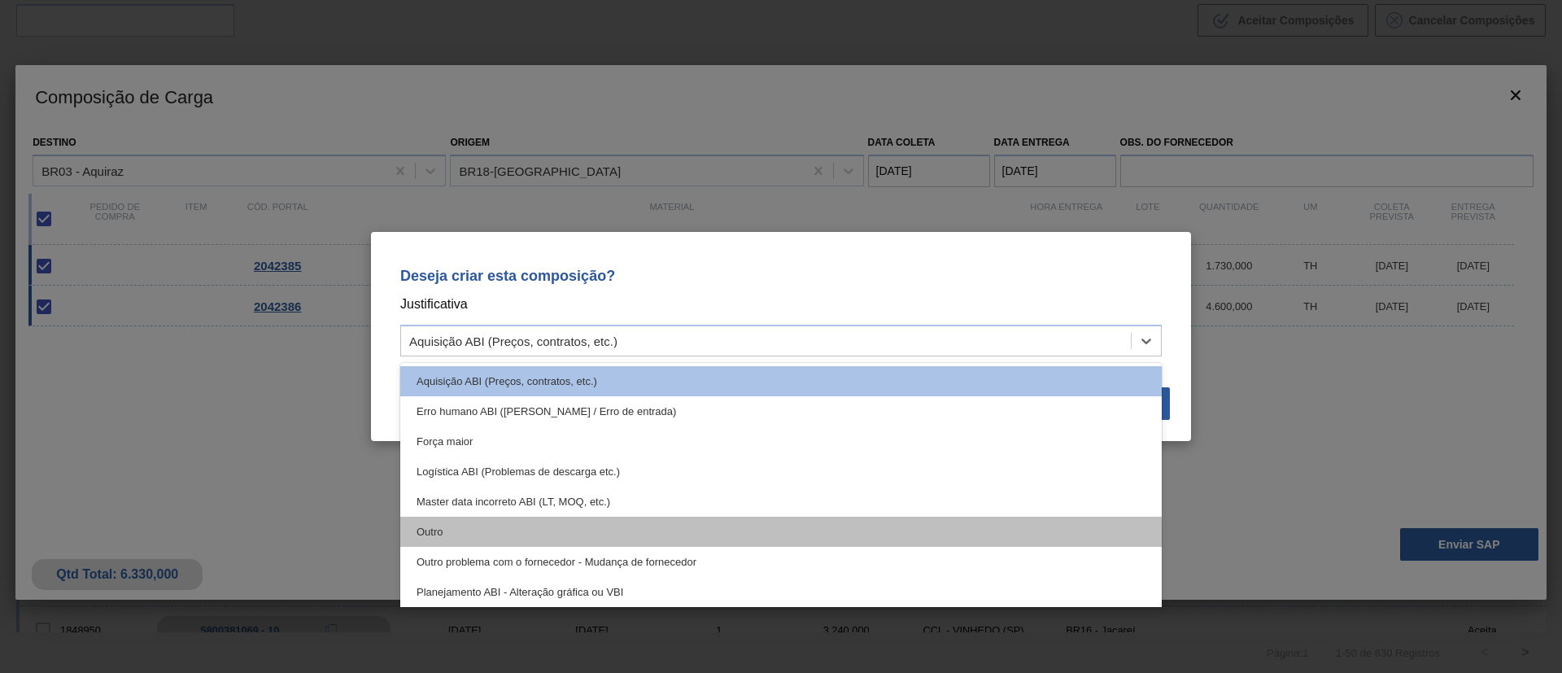
click at [517, 539] on div "Outro" at bounding box center [780, 532] width 761 height 30
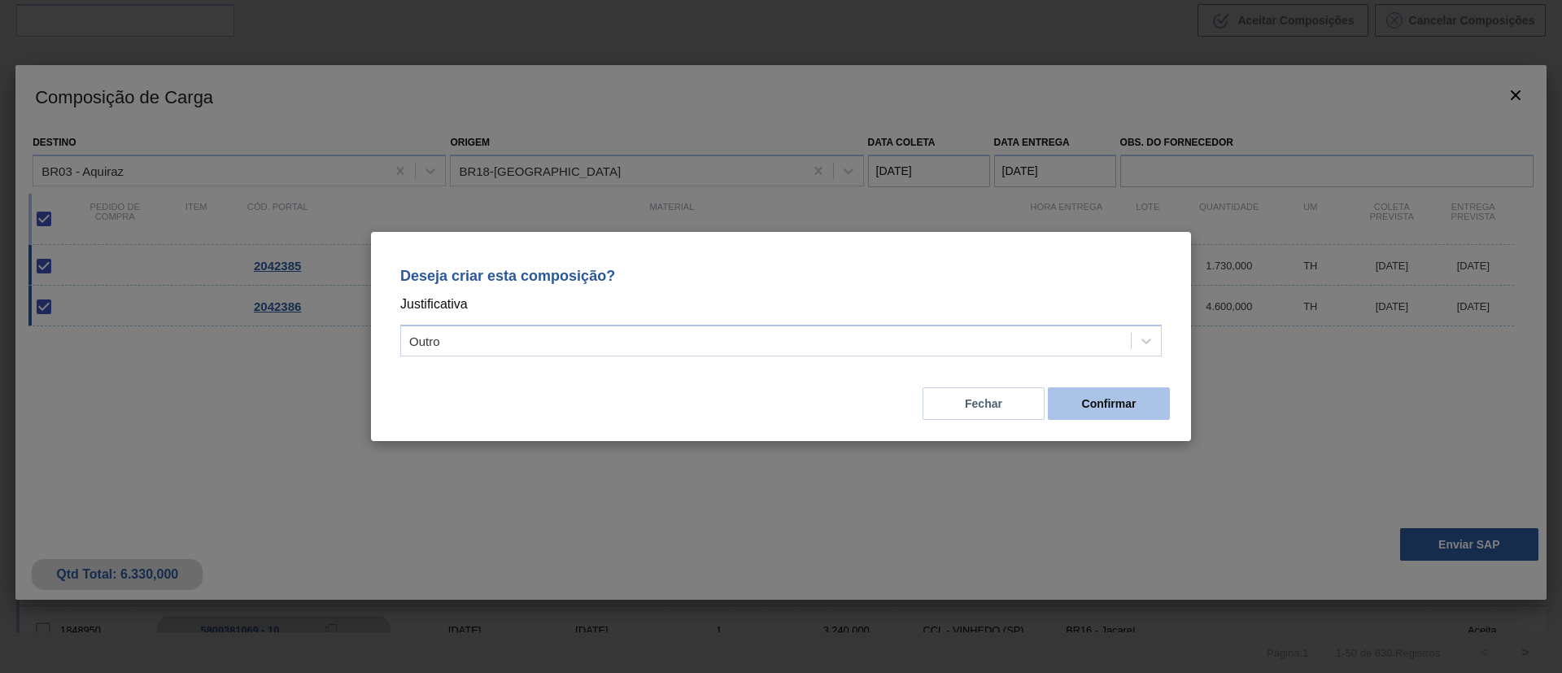
click at [1084, 404] on button "Confirmar" at bounding box center [1109, 403] width 122 height 33
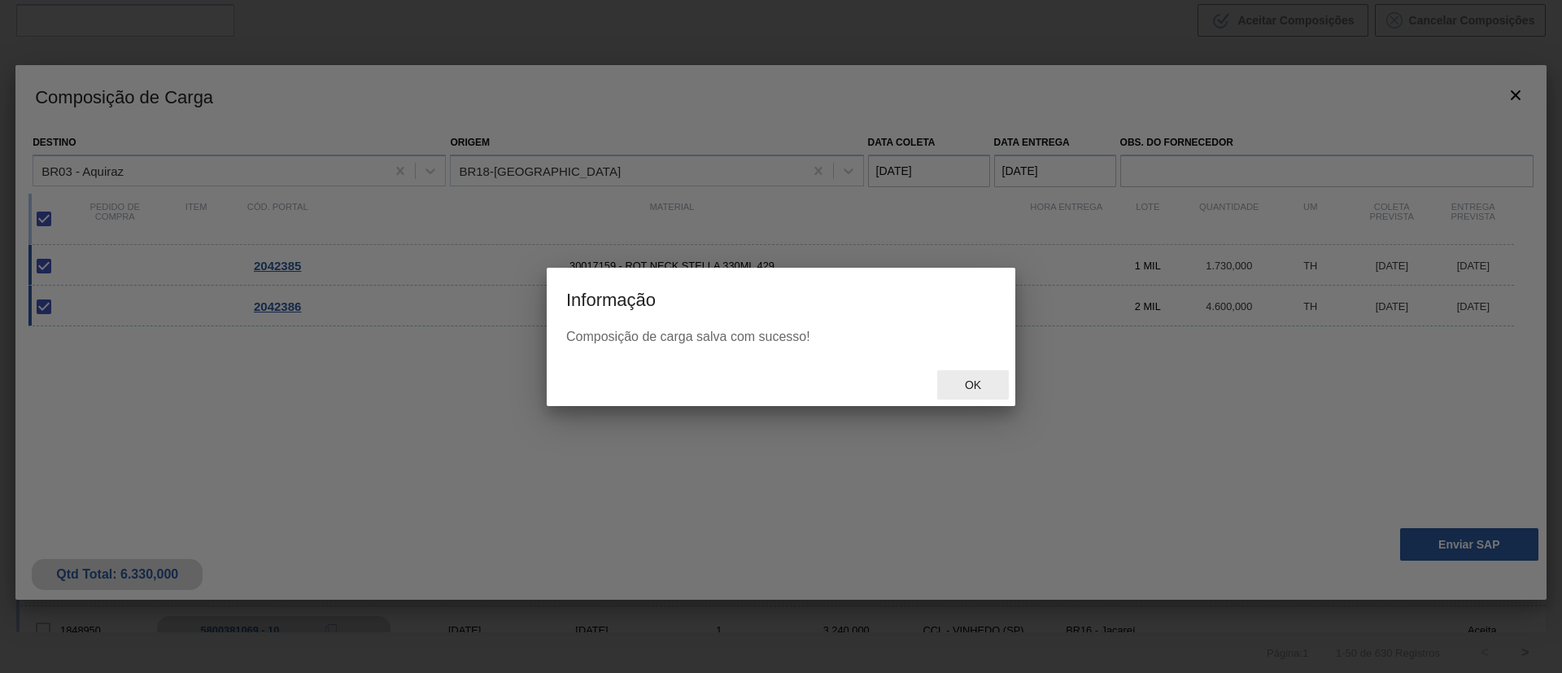
click at [950, 376] on div "Ok" at bounding box center [973, 385] width 72 height 30
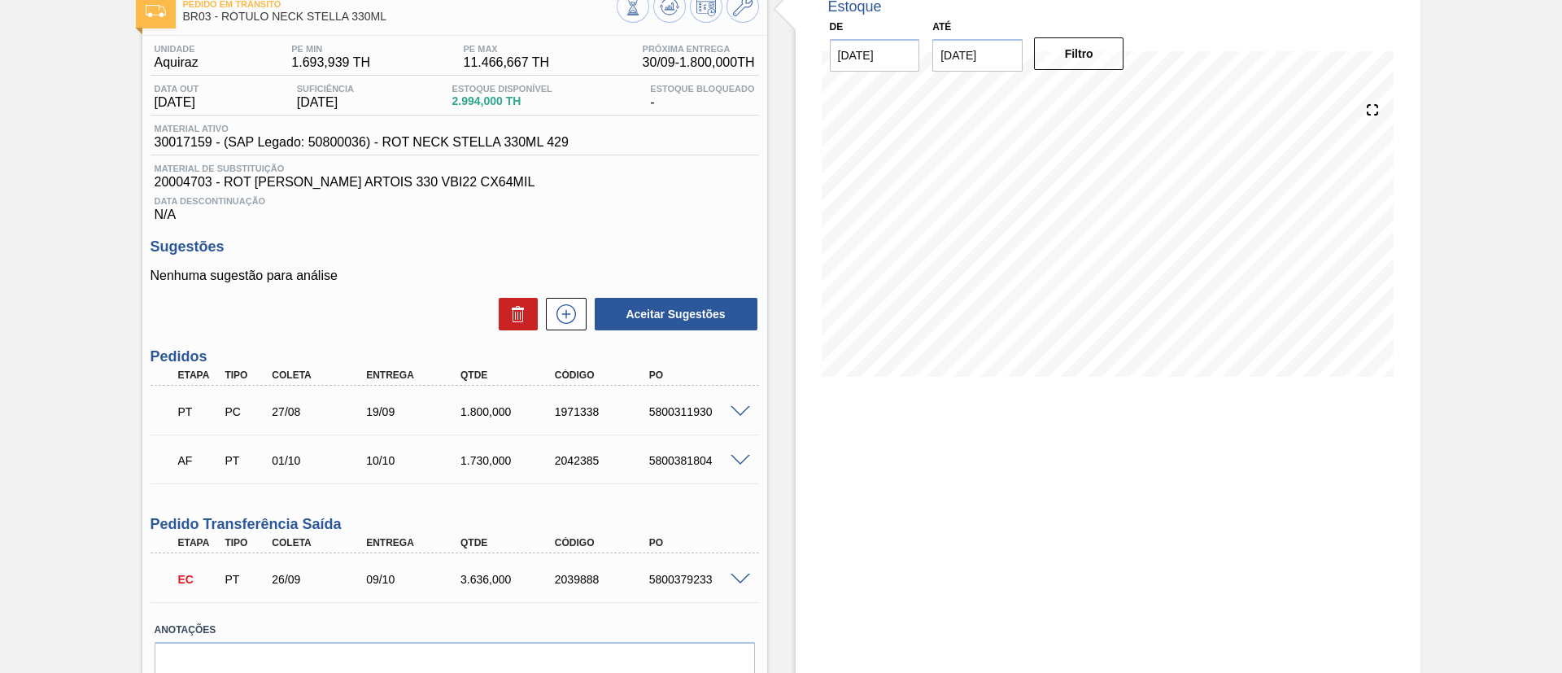
scroll to position [122, 0]
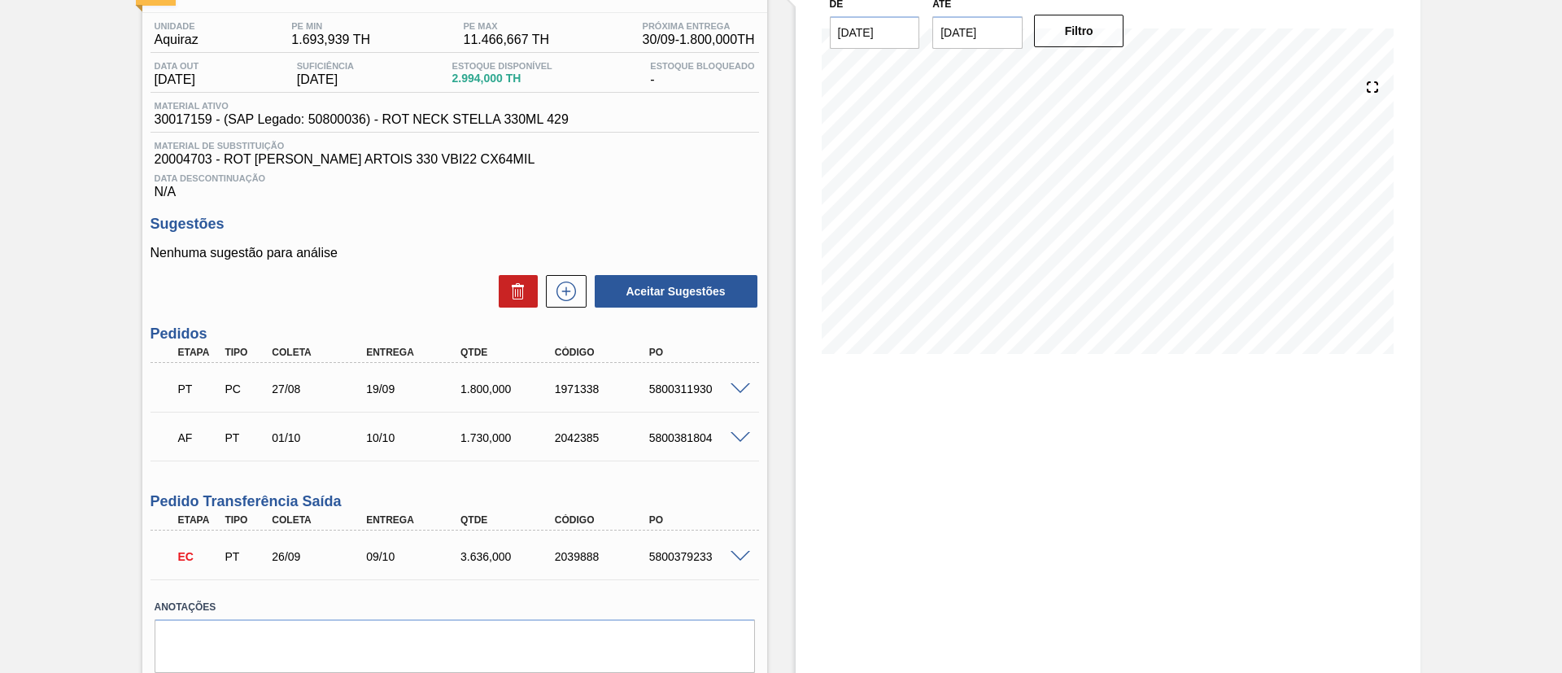
click at [672, 438] on div "5800381804" at bounding box center [698, 437] width 106 height 13
copy div "5800381804"
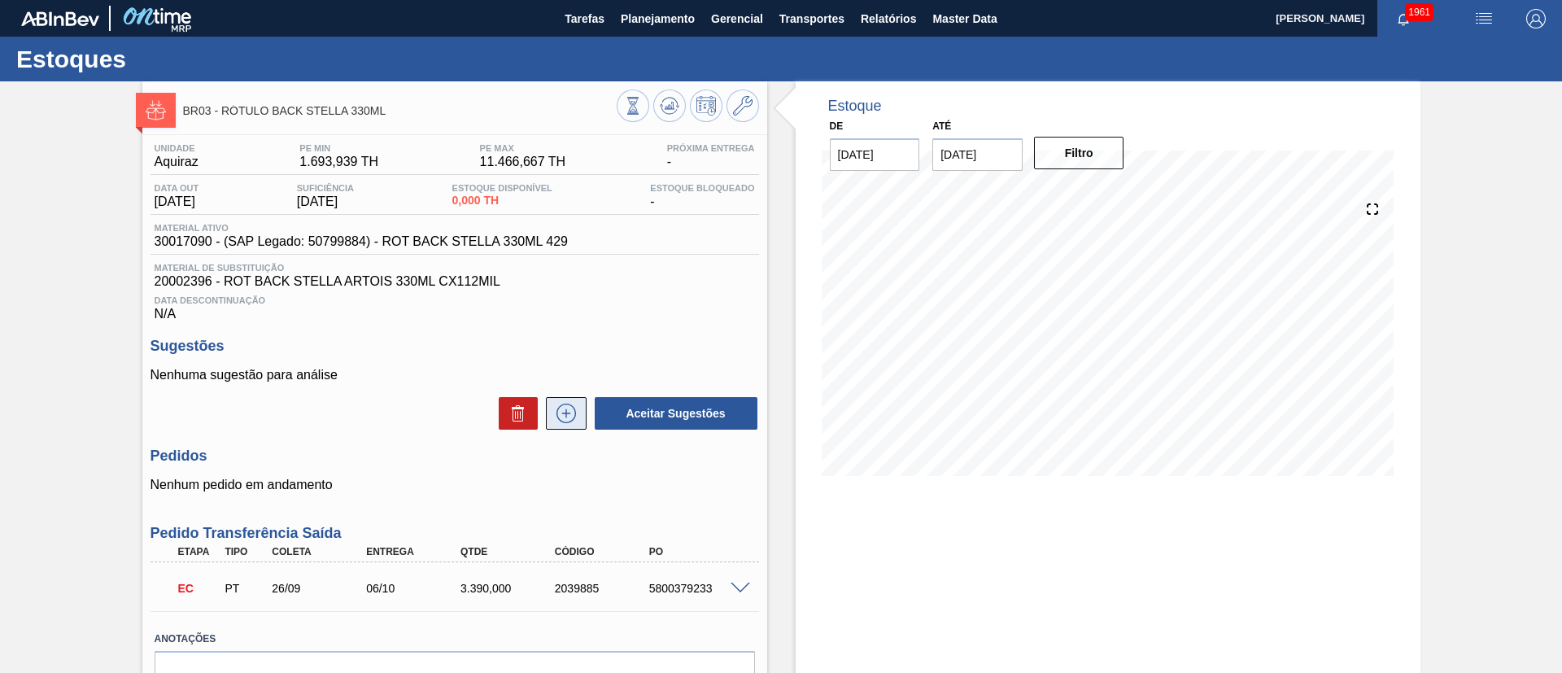
click at [574, 406] on icon at bounding box center [566, 414] width 26 height 20
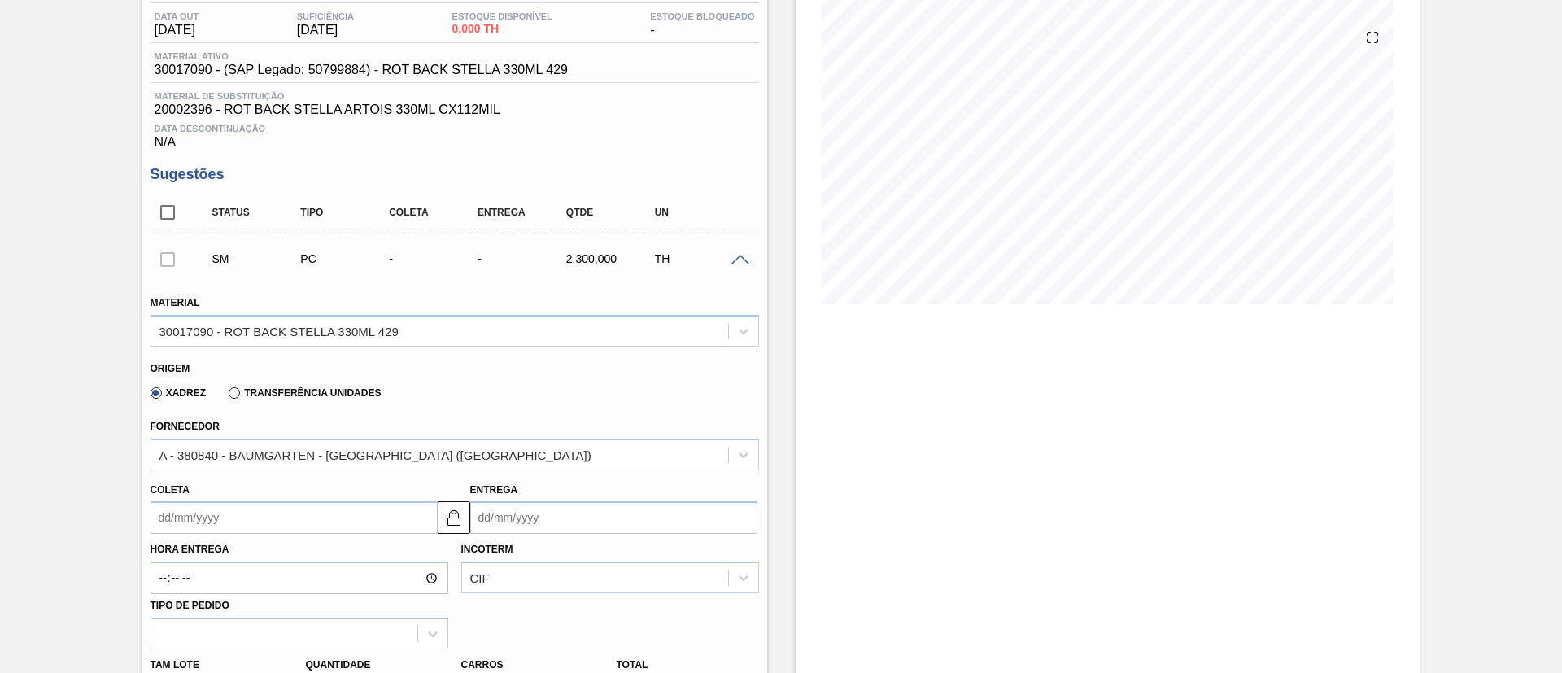
scroll to position [244, 0]
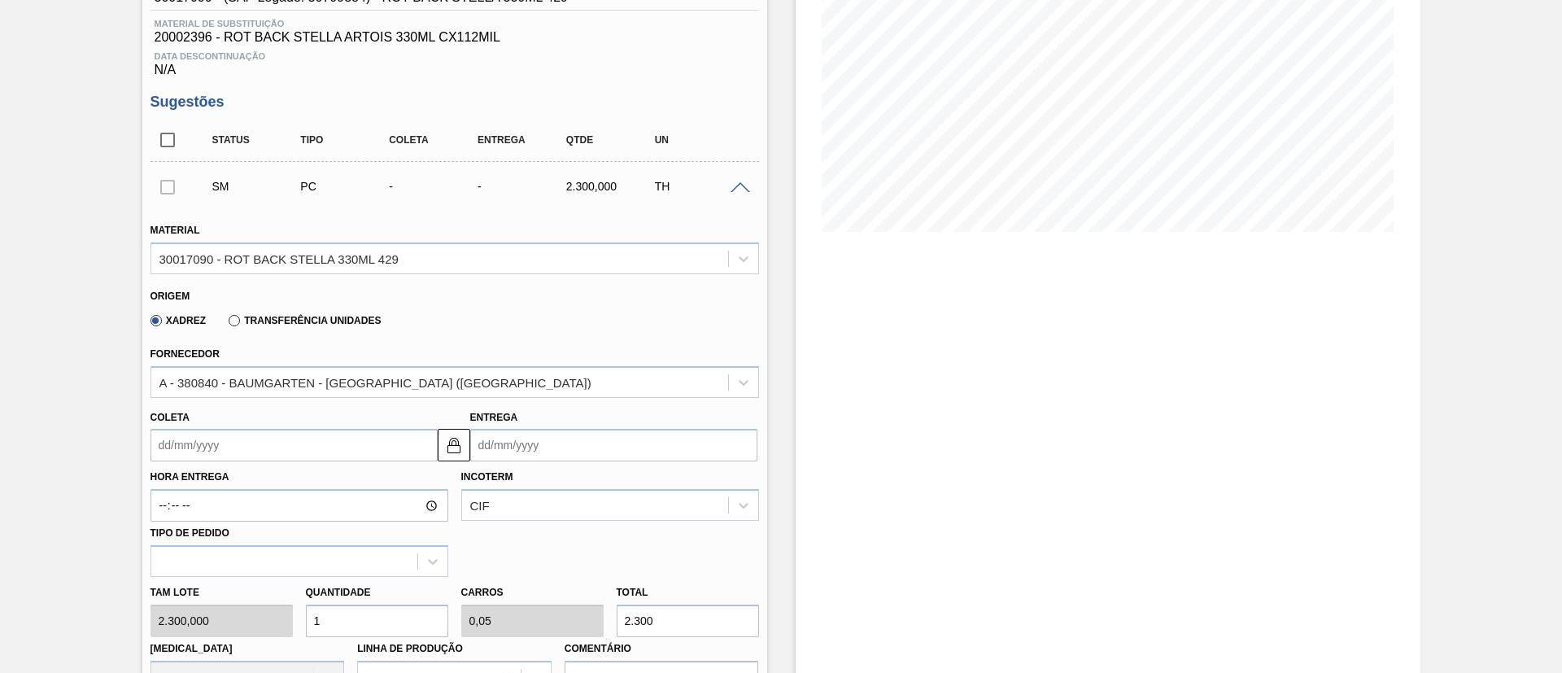
click at [276, 613] on div "Tam lote 2.300,000 Quantidade 1 Carros 0,05 Total 2.300 [MEDICAL_DATA] N/A Linh…" at bounding box center [455, 635] width 622 height 116
type input "2"
type input "0,1"
type input "4.600"
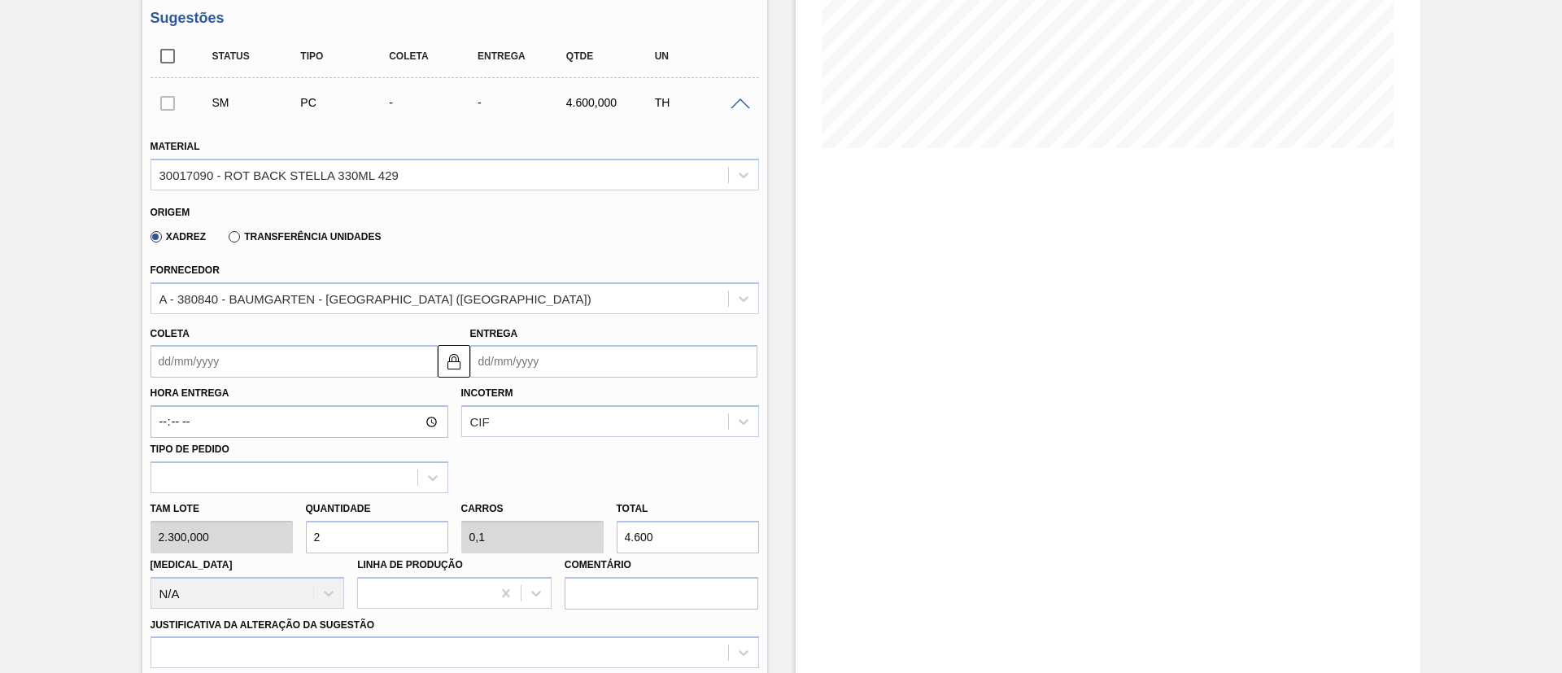
scroll to position [366, 0]
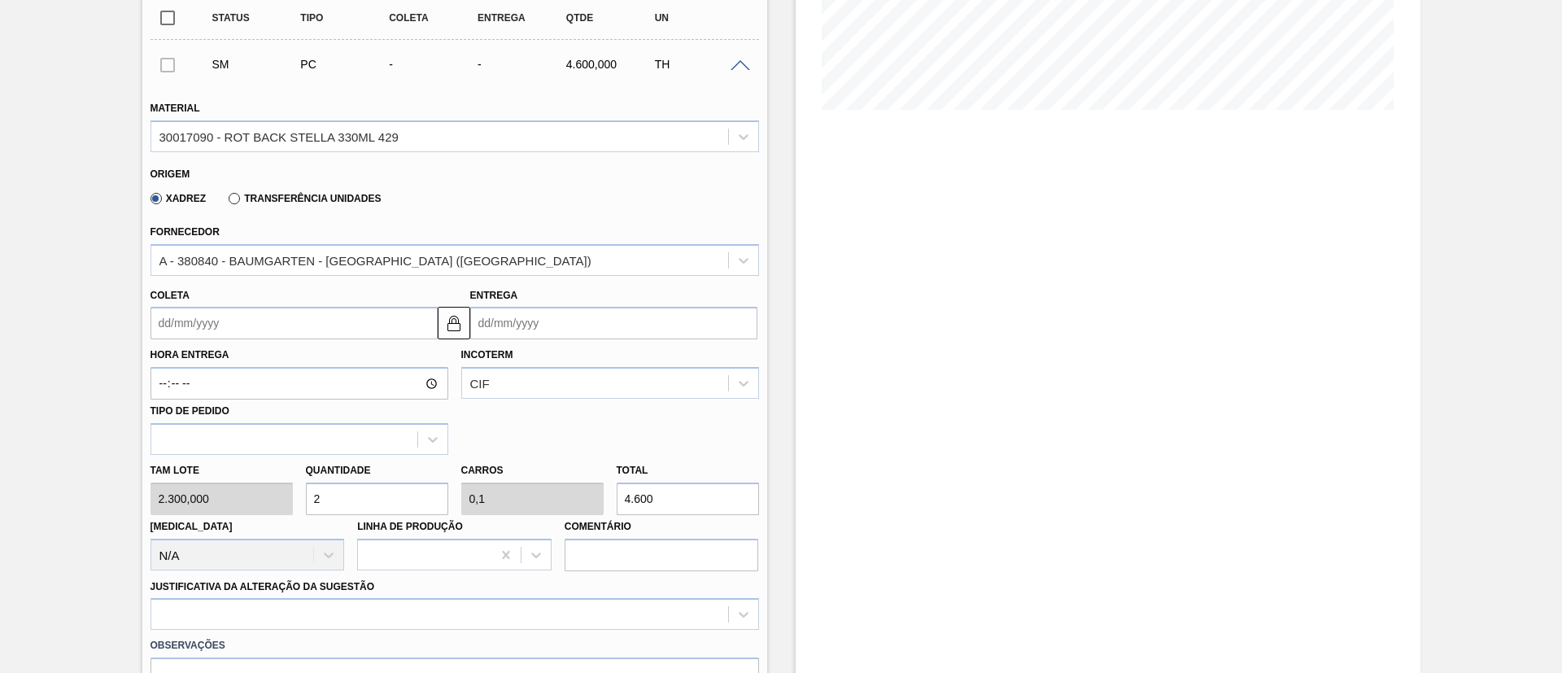
type input "2"
type input "0.1"
type input "4,600"
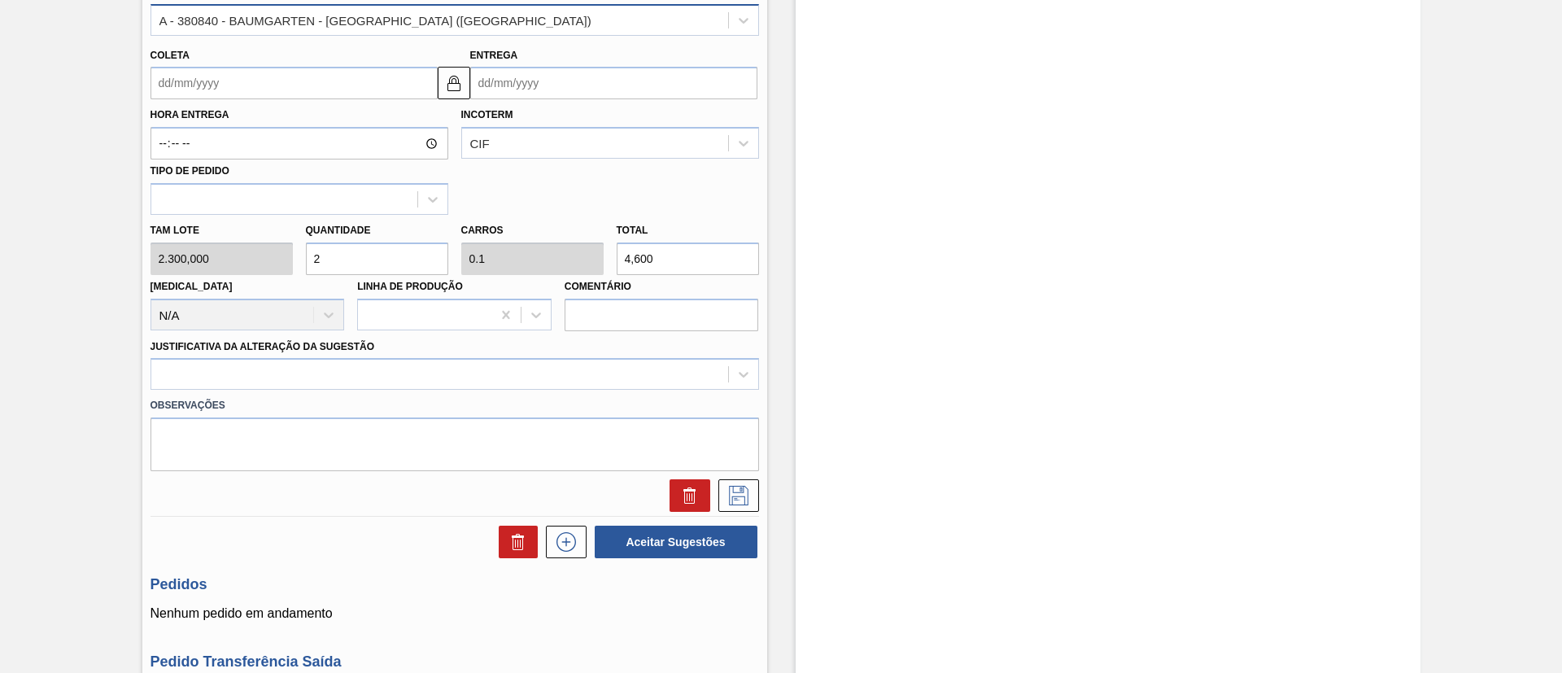
scroll to position [610, 0]
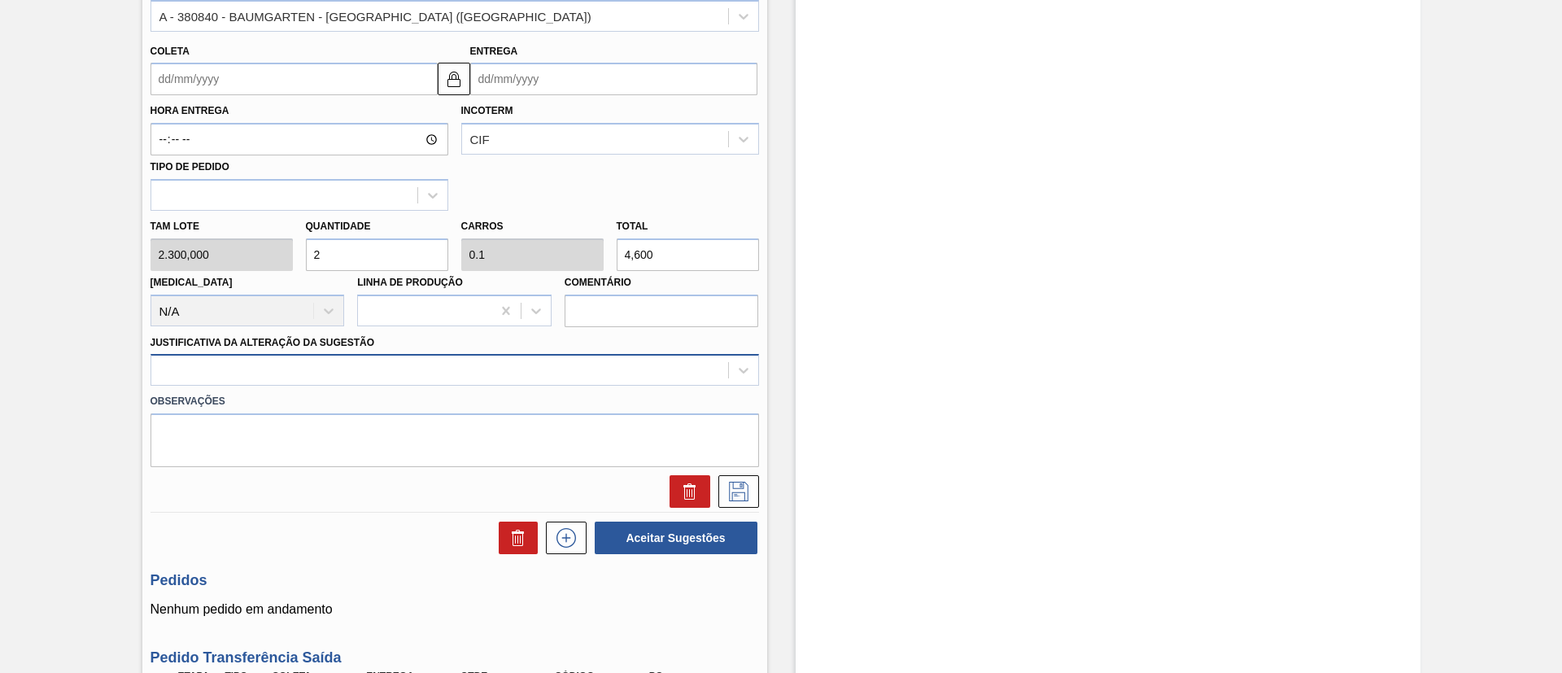
click at [359, 362] on div at bounding box center [439, 371] width 577 height 24
type input "0,1"
type input "4.600"
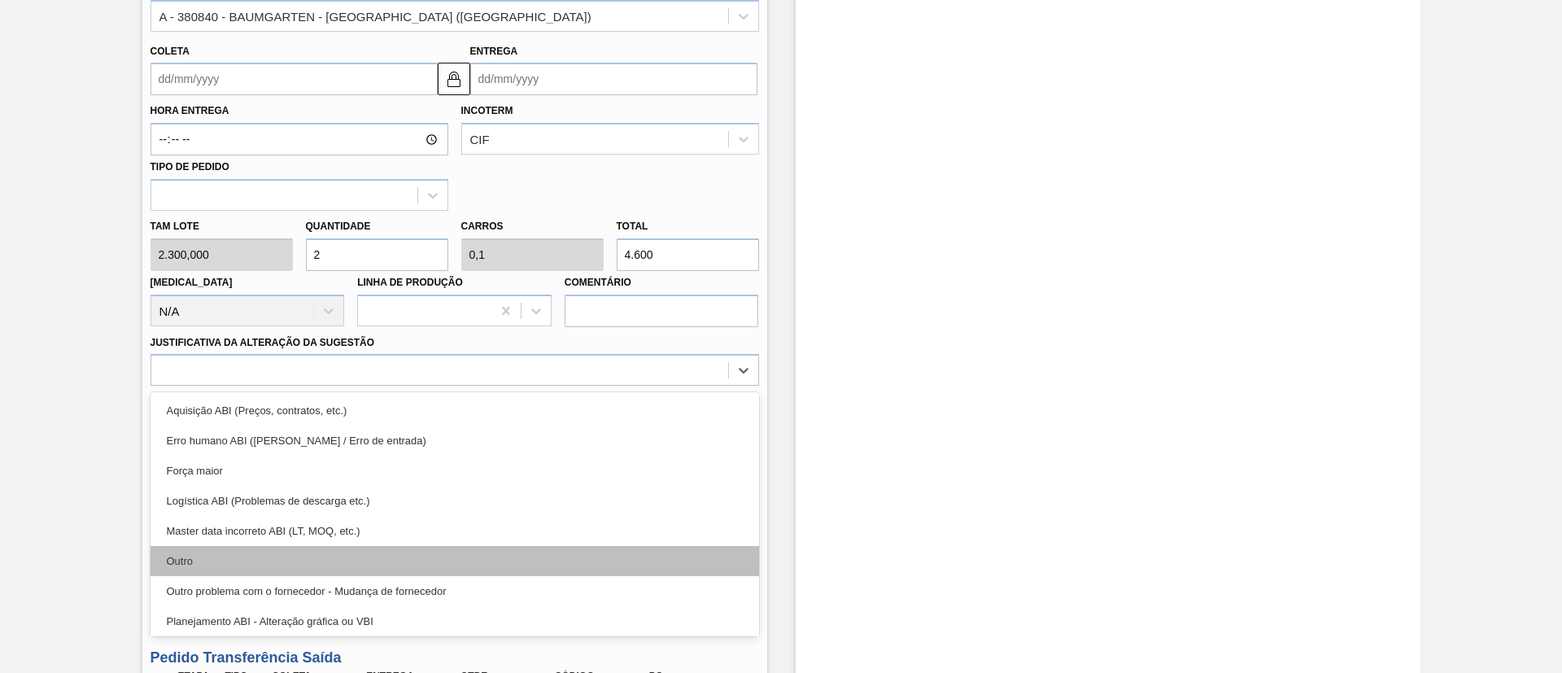
click at [234, 573] on div "Outro" at bounding box center [455, 561] width 609 height 30
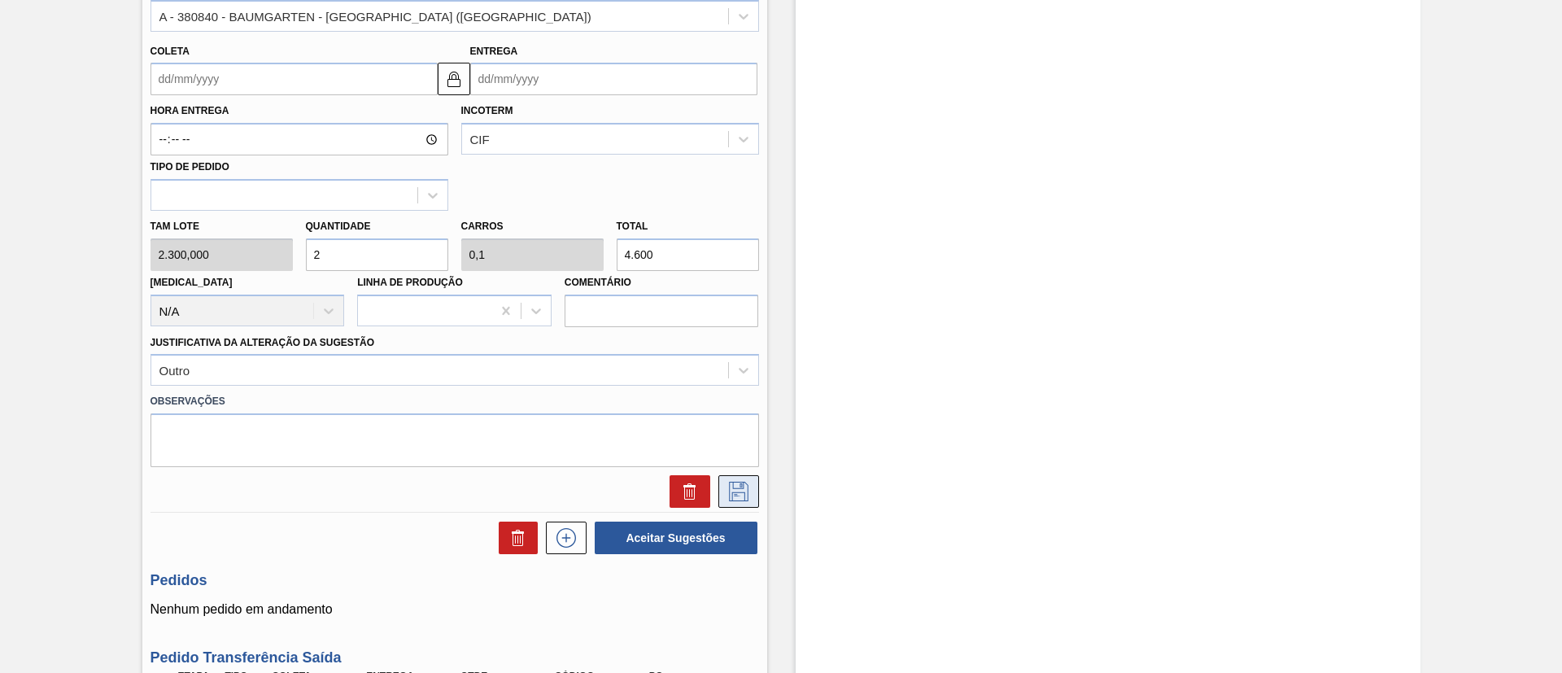
click at [740, 486] on icon at bounding box center [738, 489] width 8 height 13
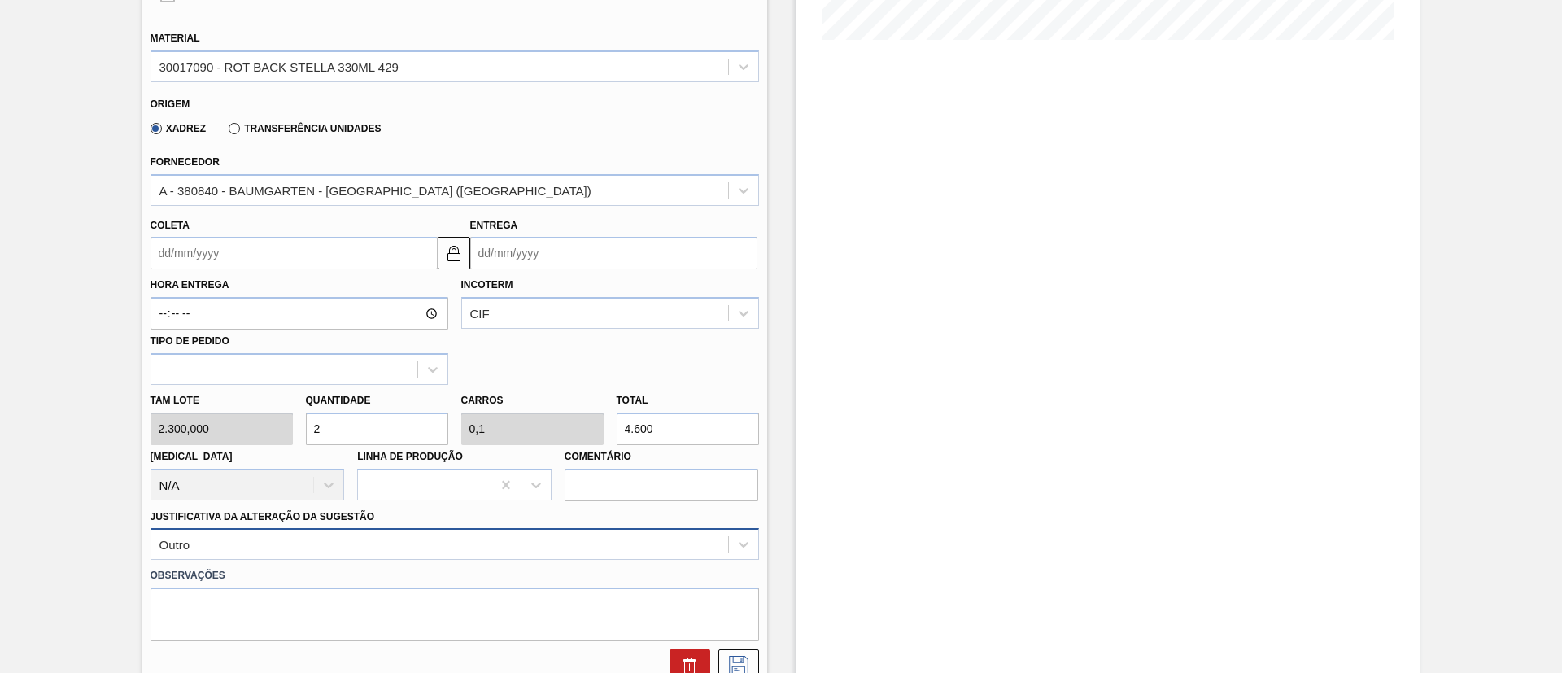
scroll to position [366, 0]
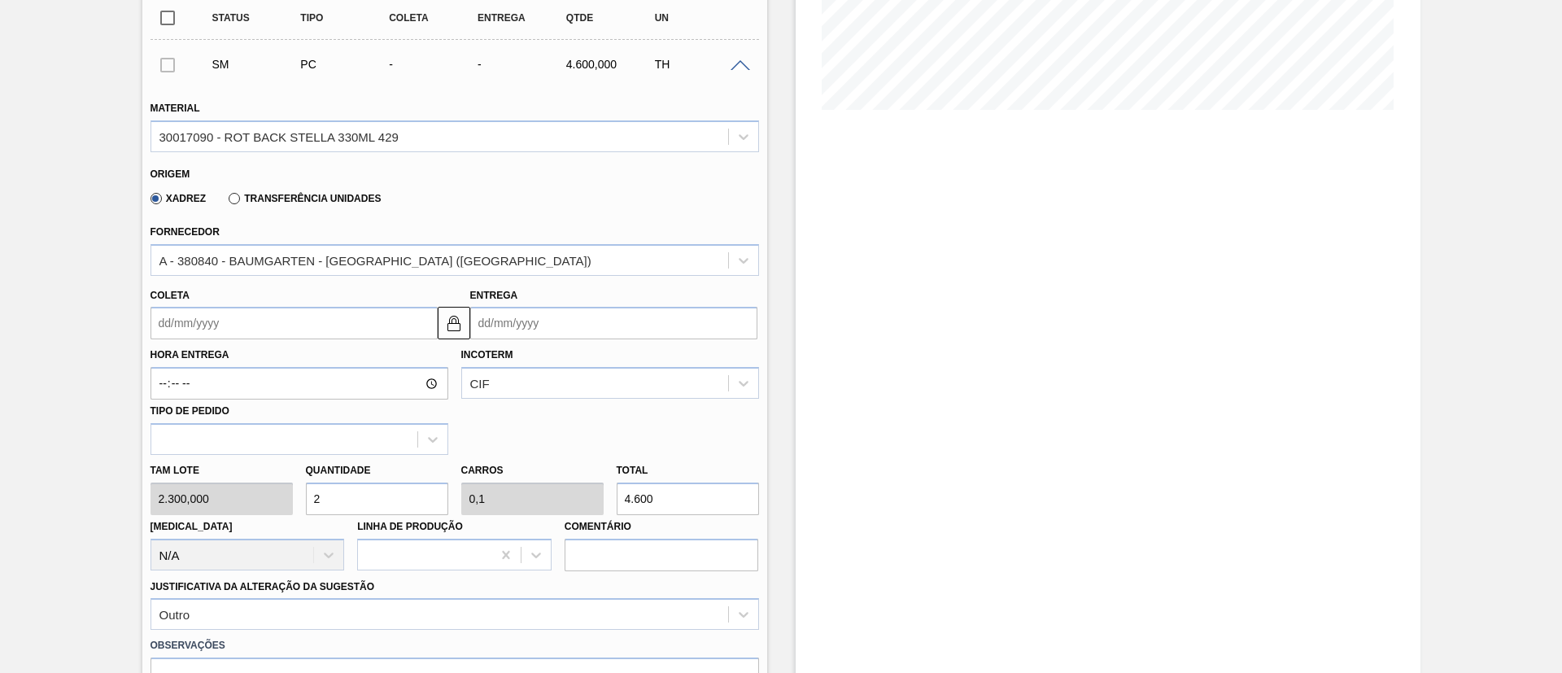
click at [299, 329] on input "Coleta" at bounding box center [294, 323] width 287 height 33
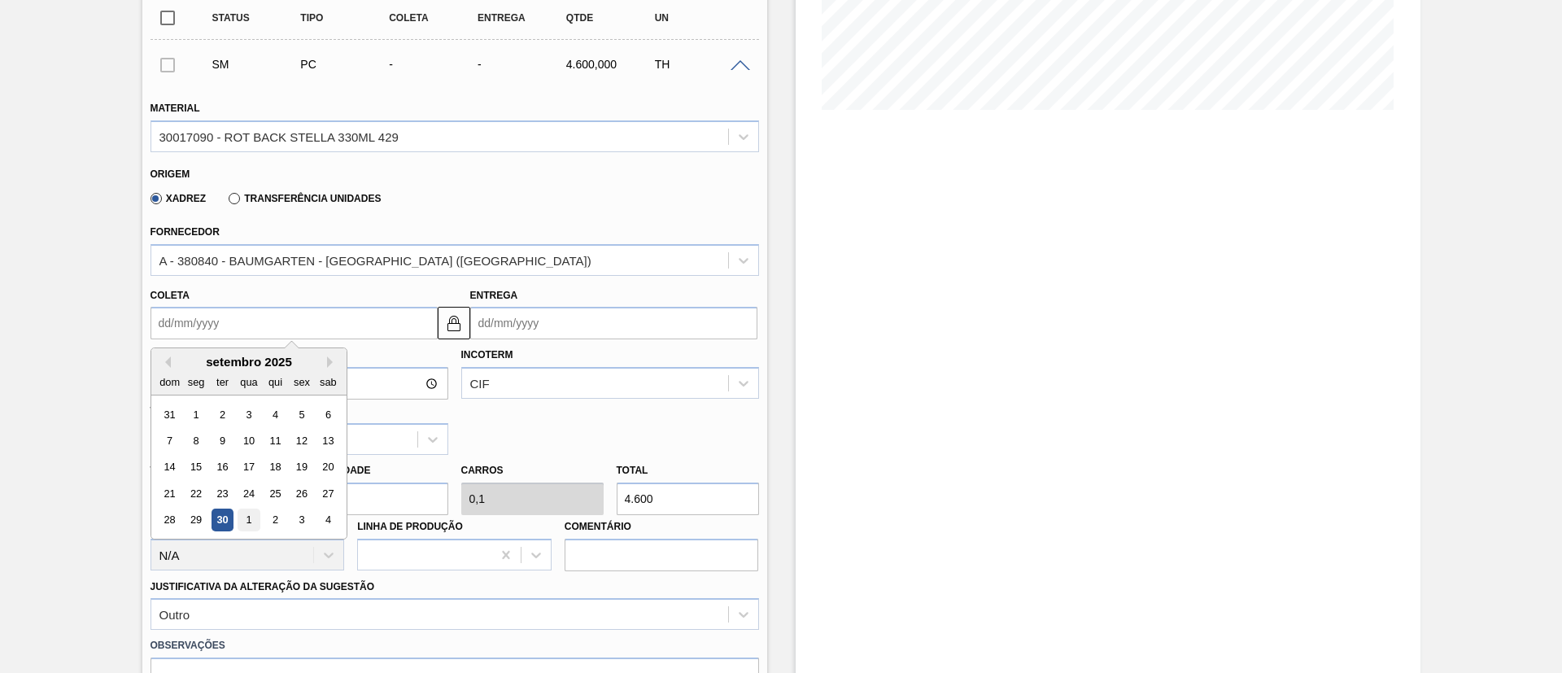
click at [240, 513] on div "1" at bounding box center [249, 520] width 22 height 22
type input "[DATE]"
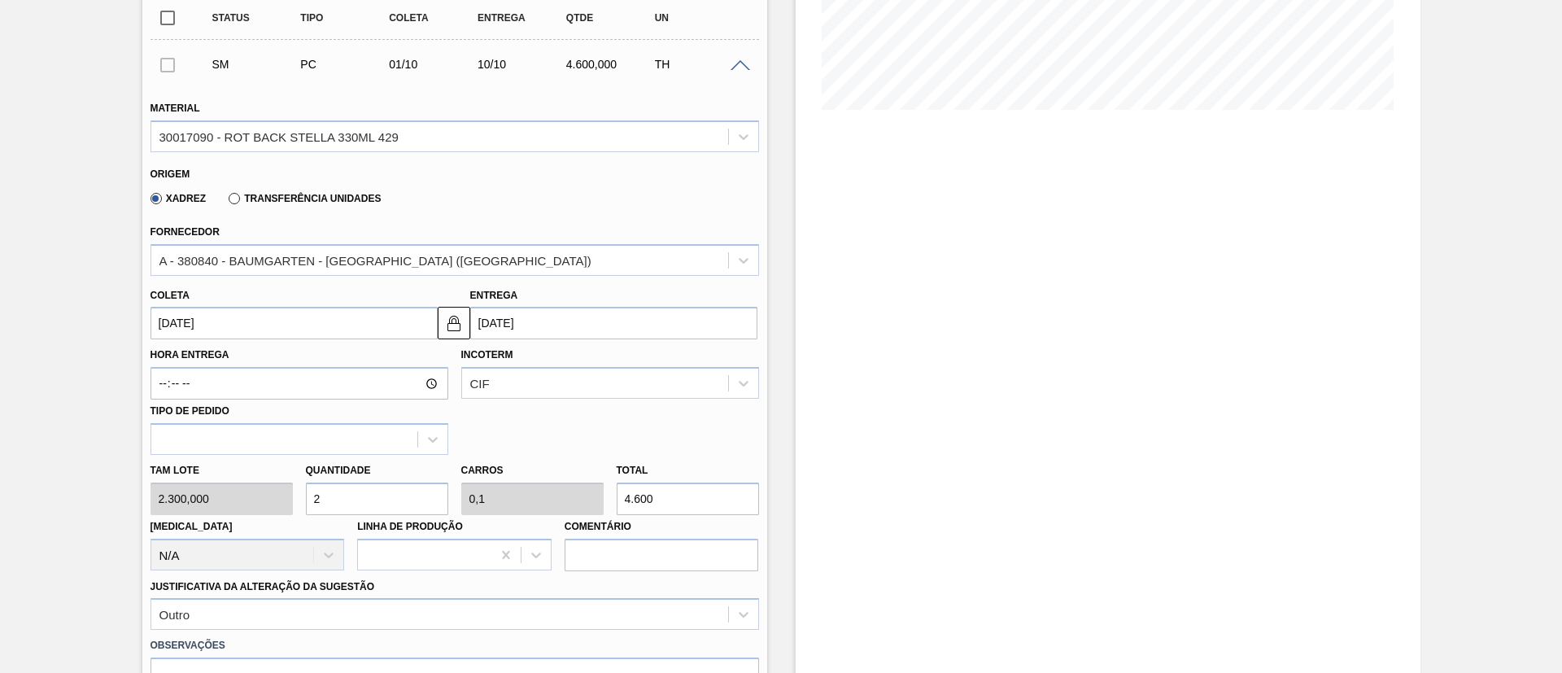
click at [325, 198] on label "Transferência Unidades" at bounding box center [305, 198] width 152 height 11
click at [226, 202] on input "Transferência Unidades" at bounding box center [226, 202] width 0 height 0
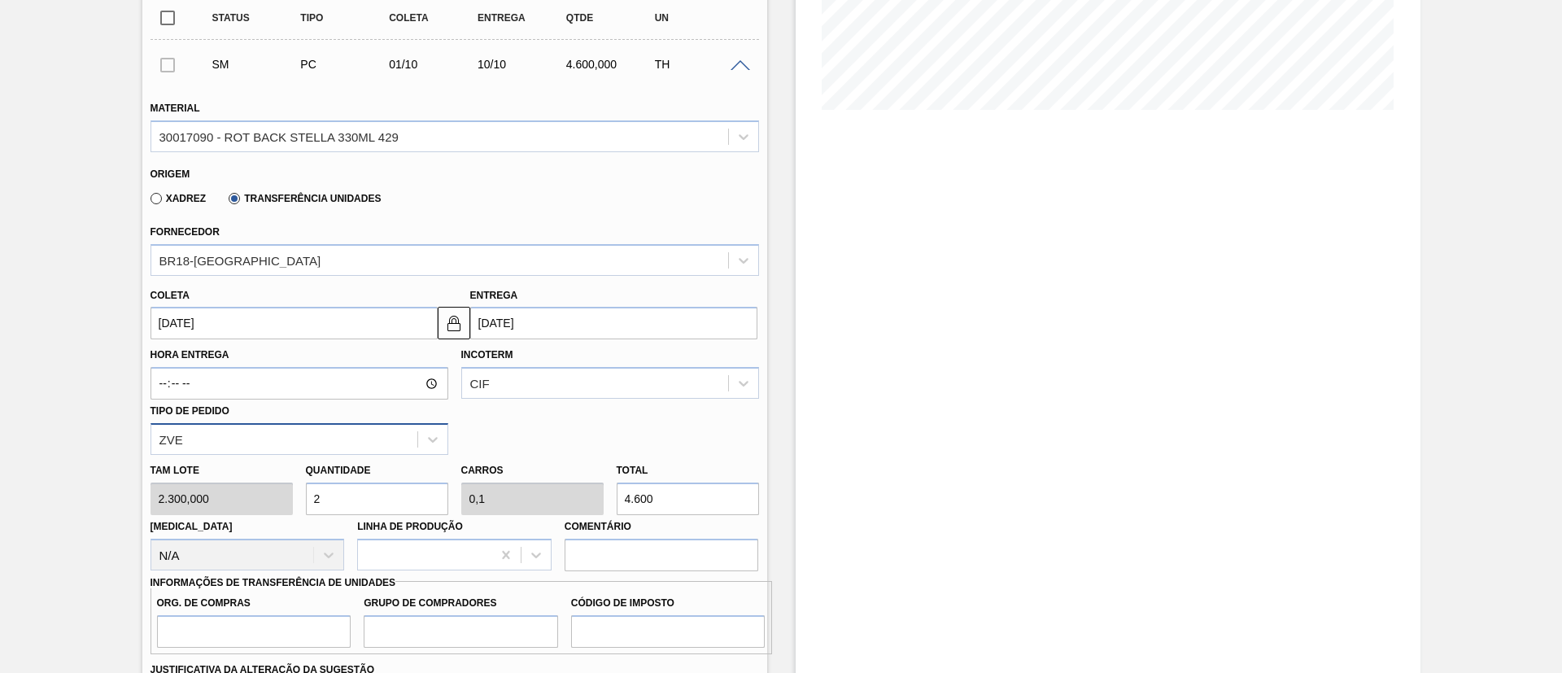
scroll to position [488, 0]
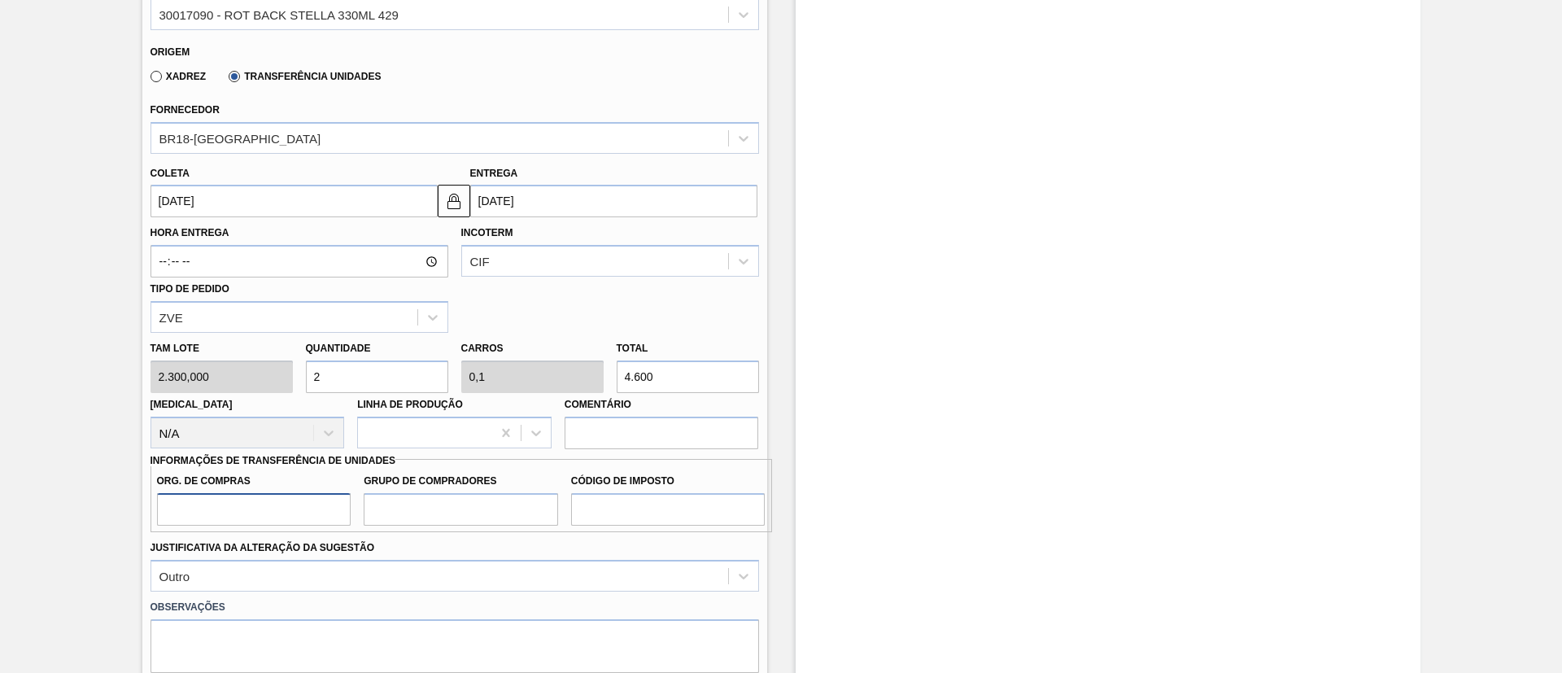
drag, startPoint x: 206, startPoint y: 508, endPoint x: 226, endPoint y: 521, distance: 23.7
click at [206, 508] on input "Org. de Compras" at bounding box center [254, 509] width 194 height 33
type input "BR00"
click at [460, 497] on input "Grupo de Compradores" at bounding box center [461, 509] width 194 height 33
type input "A01"
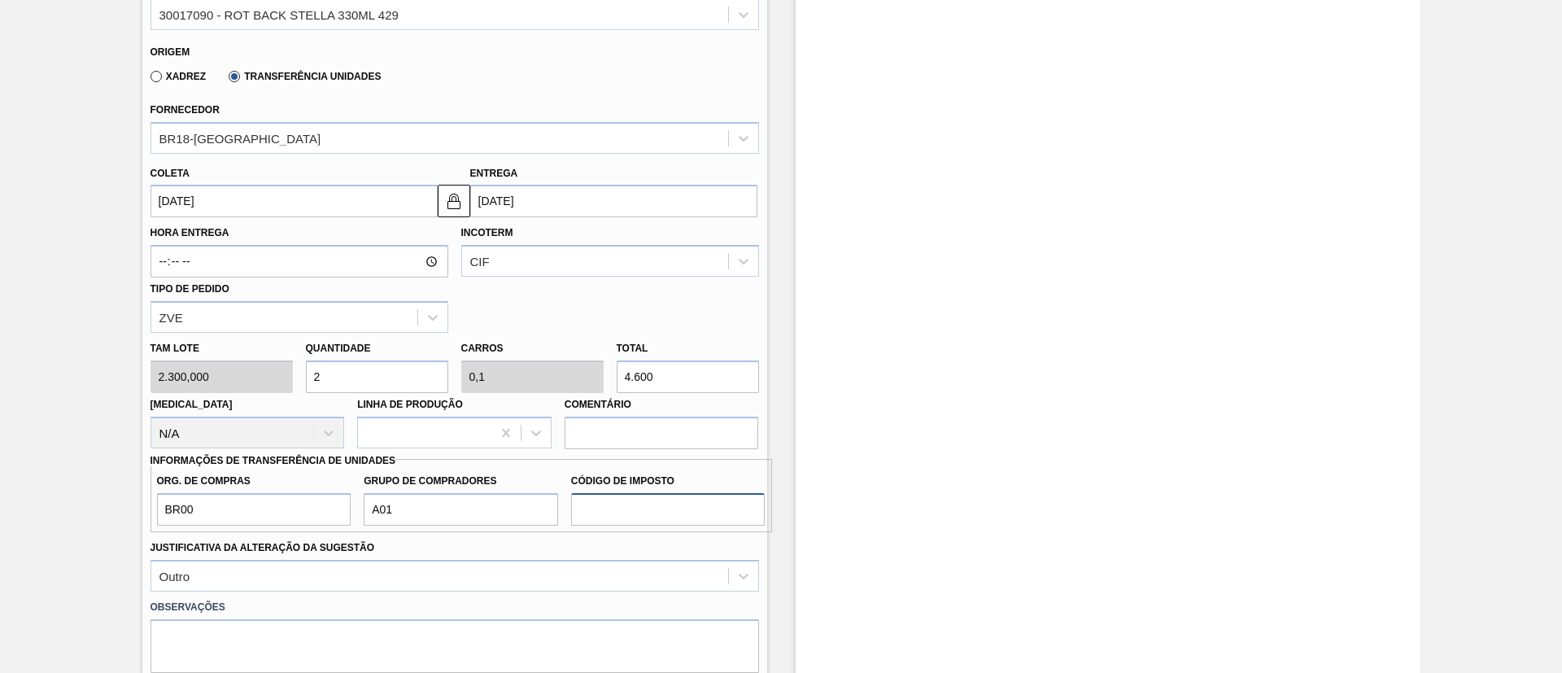
click at [616, 505] on input "Código de Imposto" at bounding box center [668, 509] width 194 height 33
type input "I1"
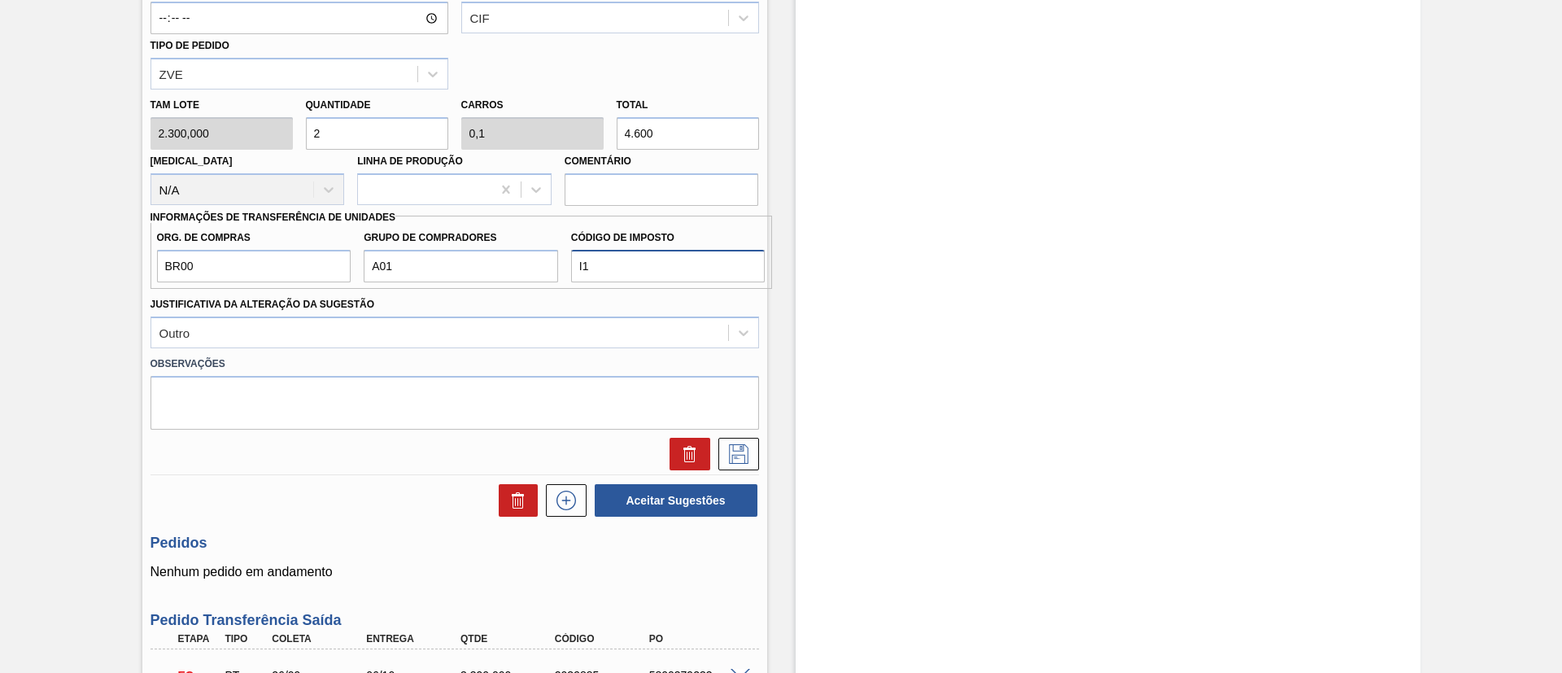
scroll to position [732, 0]
click at [739, 455] on icon at bounding box center [739, 453] width 26 height 20
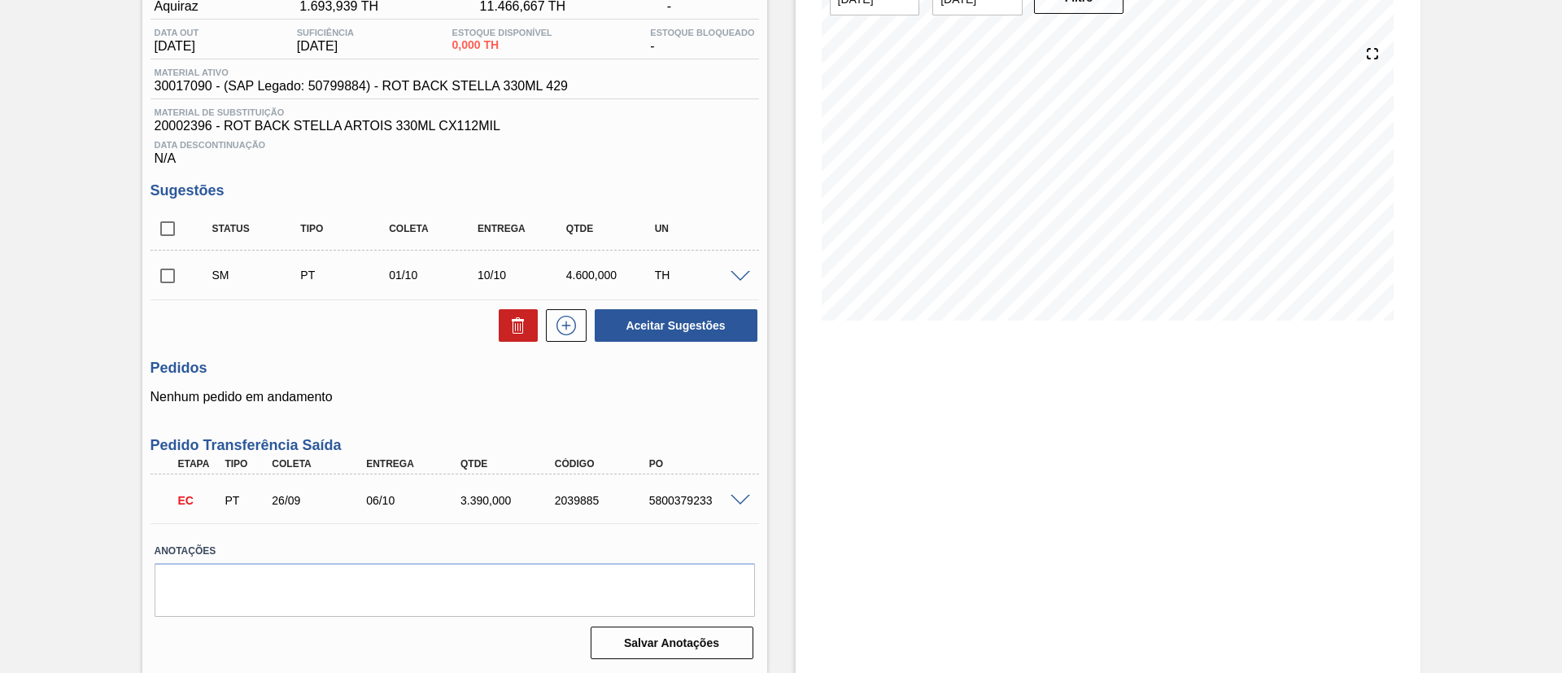
scroll to position [155, 0]
click at [173, 281] on input "checkbox" at bounding box center [168, 276] width 34 height 34
click at [639, 326] on button "Aceitar Sugestões" at bounding box center [676, 325] width 163 height 33
checkbox input "false"
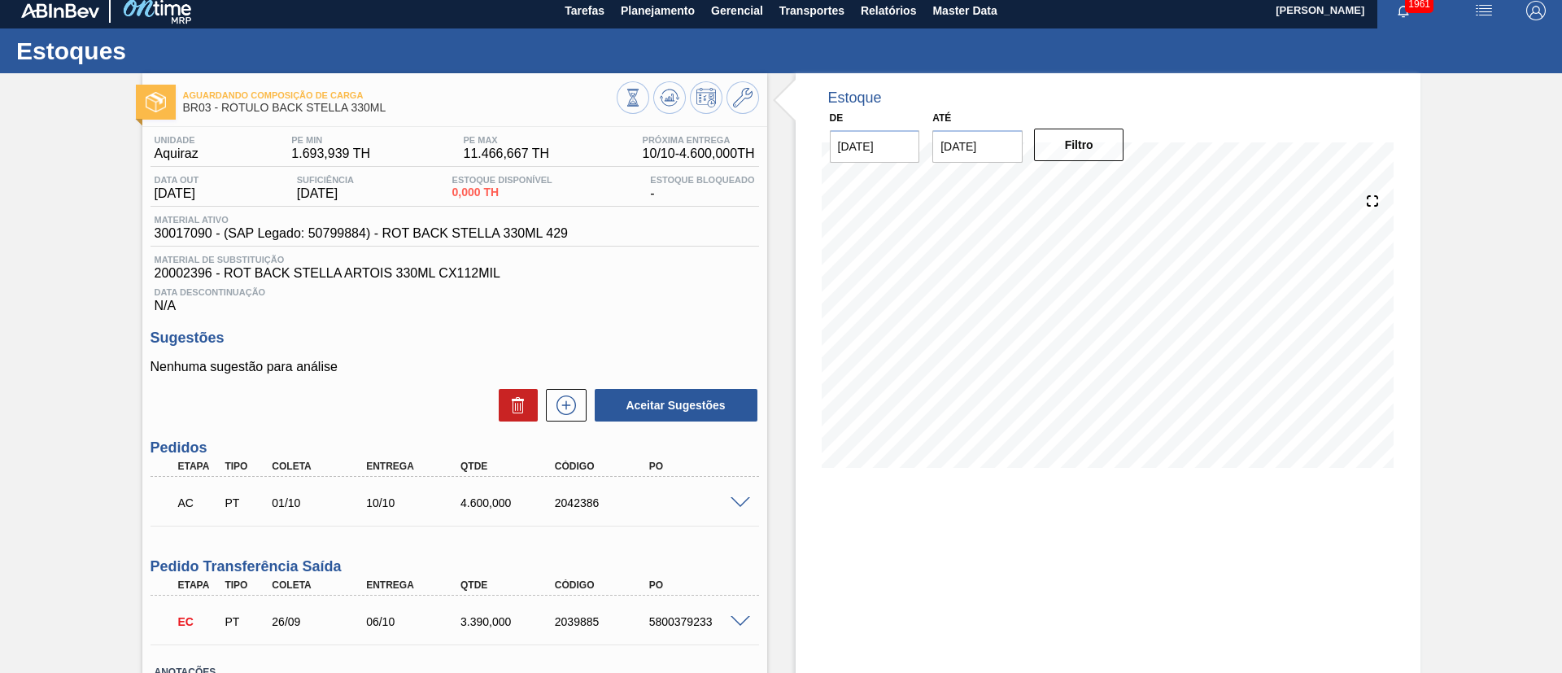
scroll to position [0, 0]
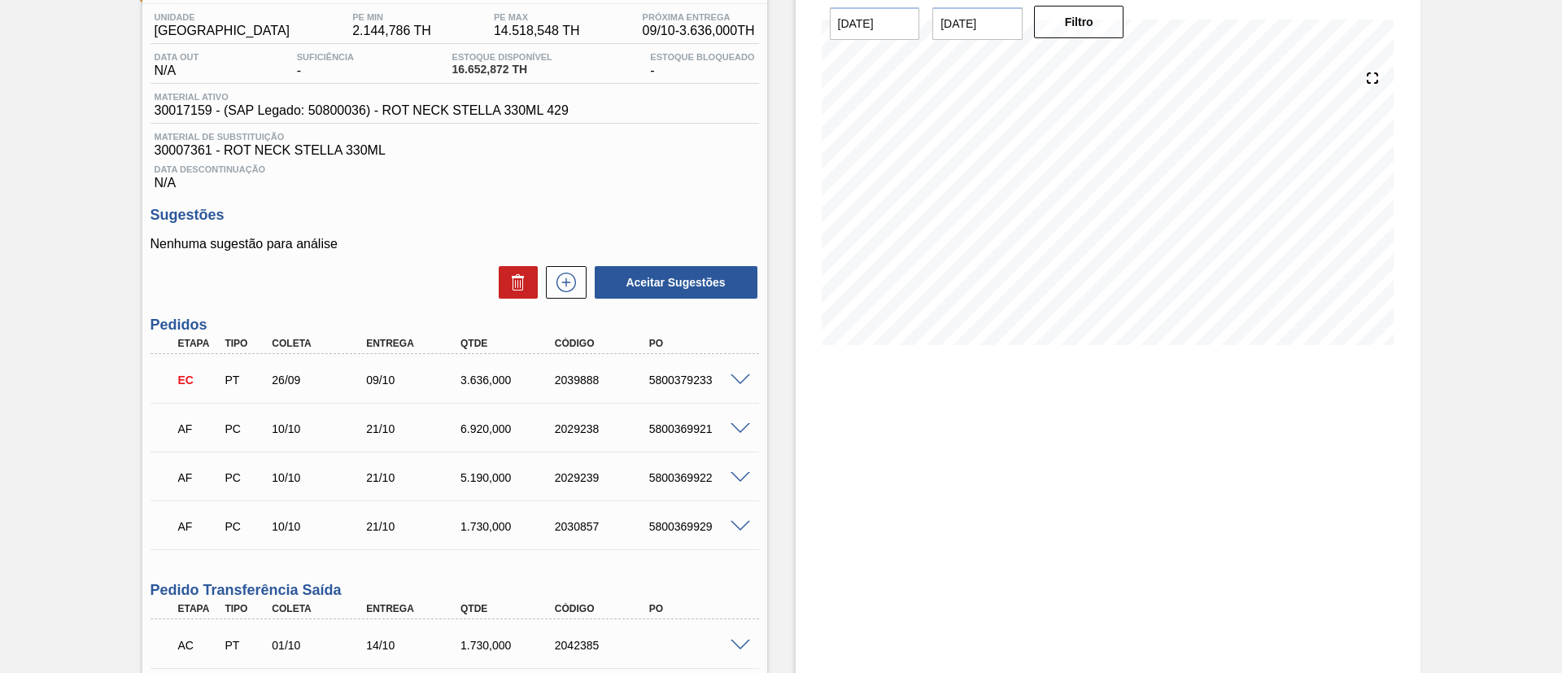
scroll to position [154, 0]
